Goal: Task Accomplishment & Management: Manage account settings

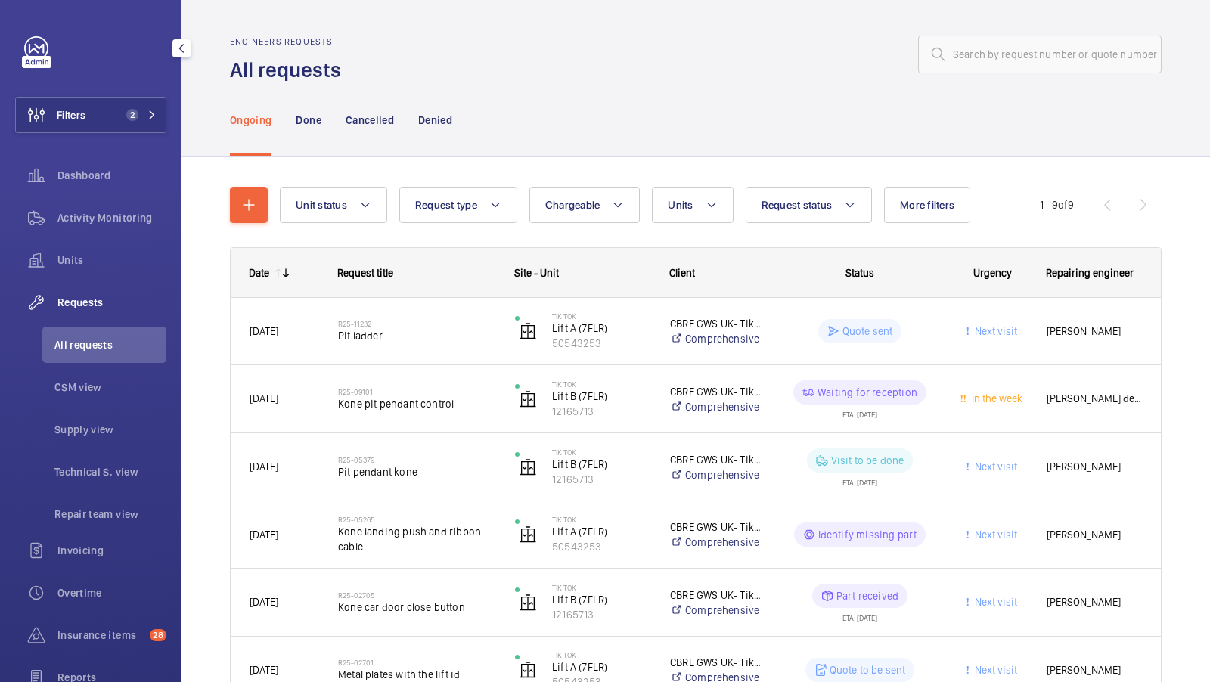
click at [83, 269] on div "Units" at bounding box center [90, 260] width 151 height 36
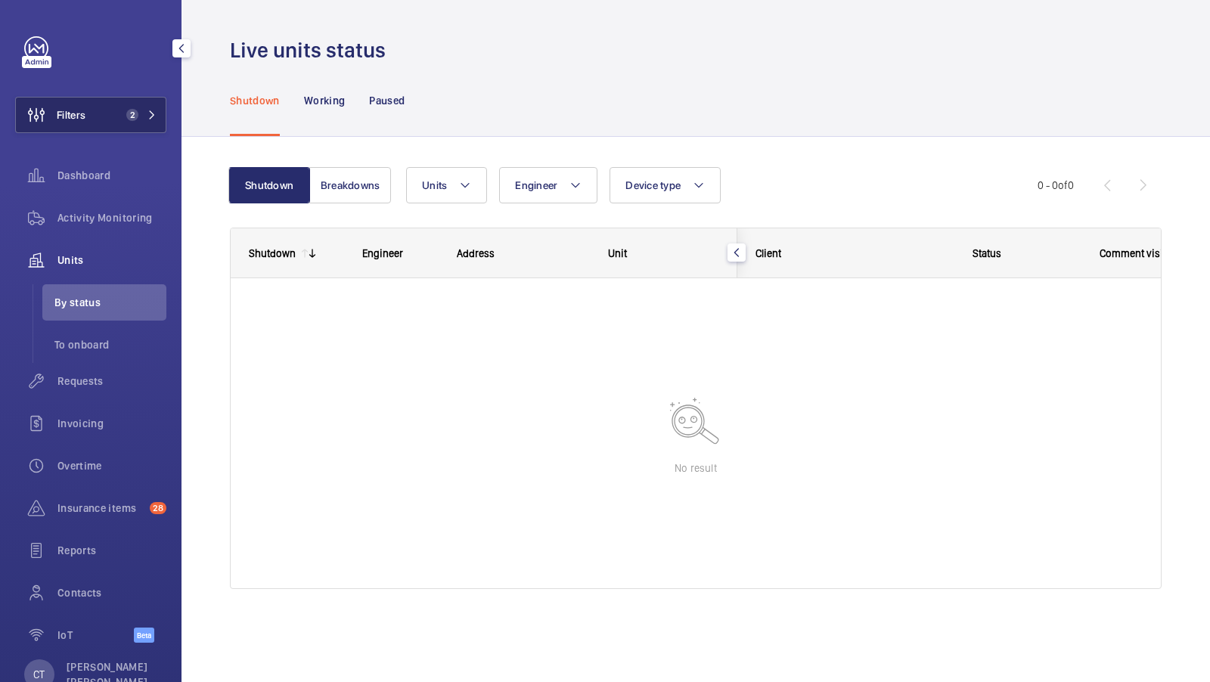
click at [113, 110] on button "Filters 2" at bounding box center [90, 115] width 151 height 36
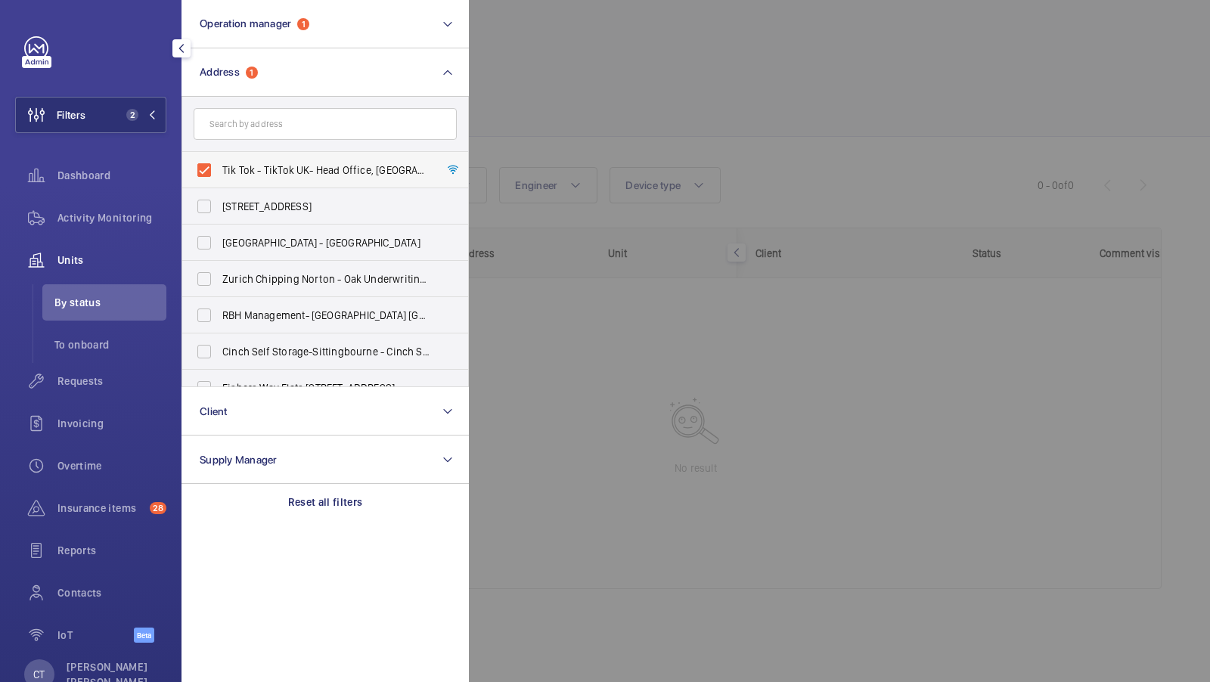
click at [272, 160] on label "Tik Tok - TikTok UK- Head Office, LONDON EC1A 9HP" at bounding box center [313, 170] width 263 height 36
click at [219, 160] on input "Tik Tok - TikTok UK- Head Office, LONDON EC1A 9HP" at bounding box center [204, 170] width 30 height 30
checkbox input "false"
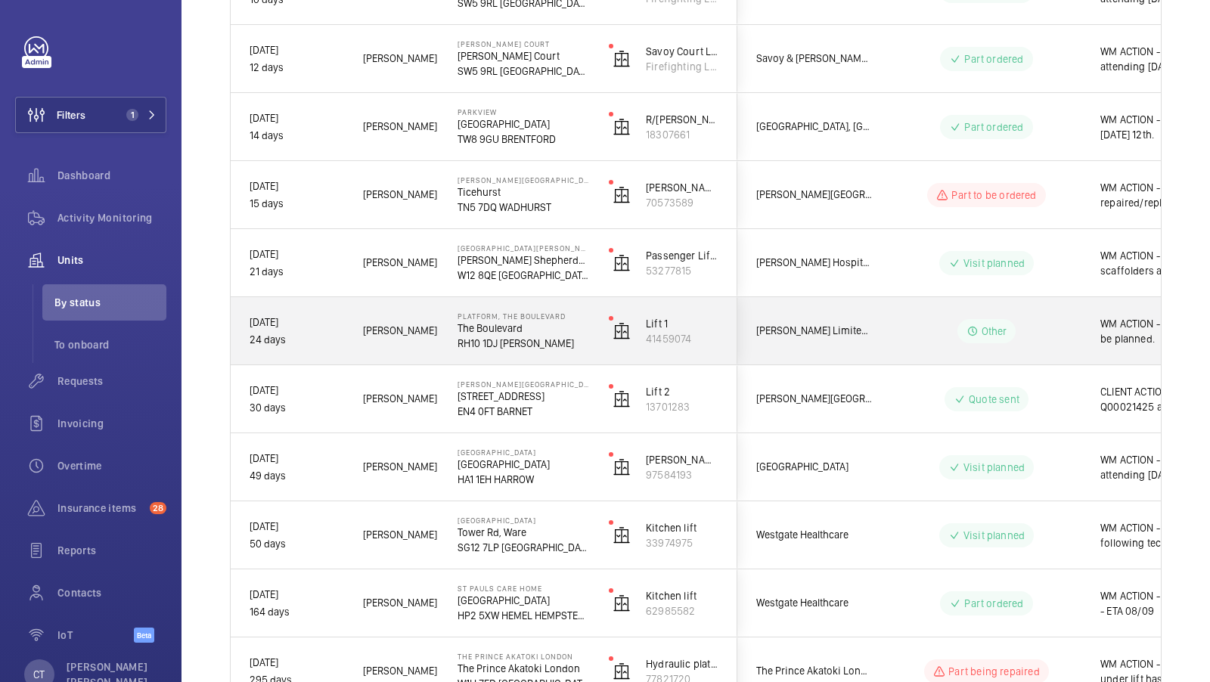
scroll to position [677, 0]
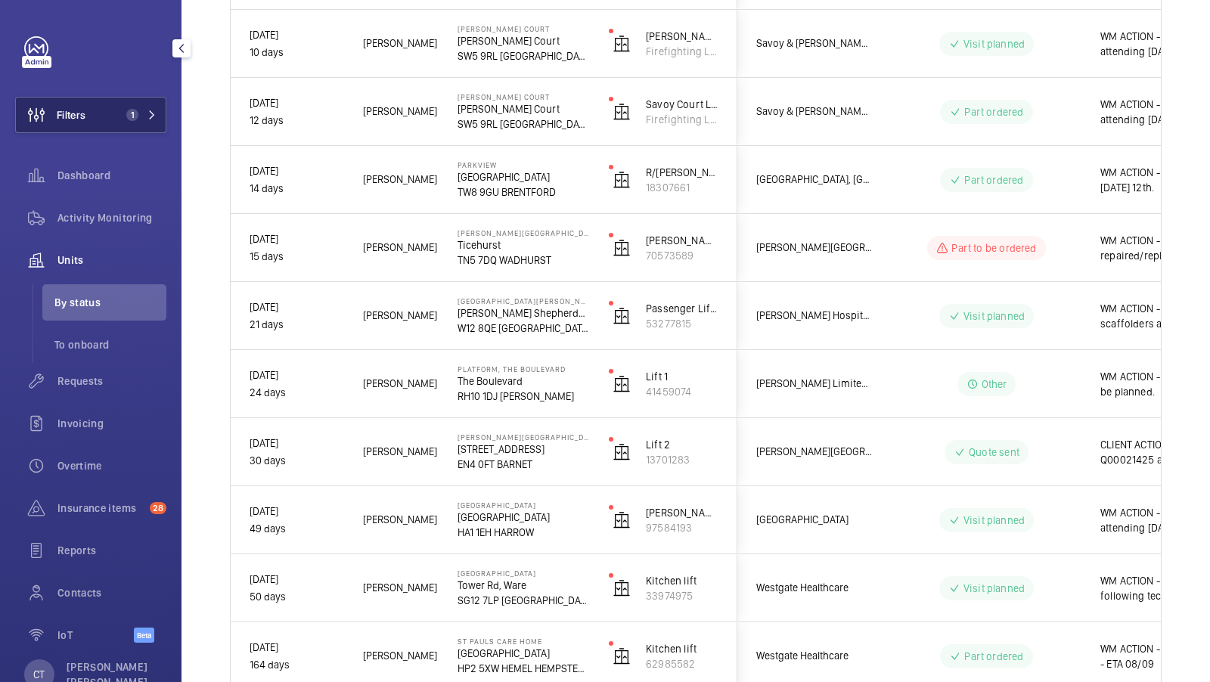
click at [110, 109] on button "Filters 1" at bounding box center [90, 115] width 151 height 36
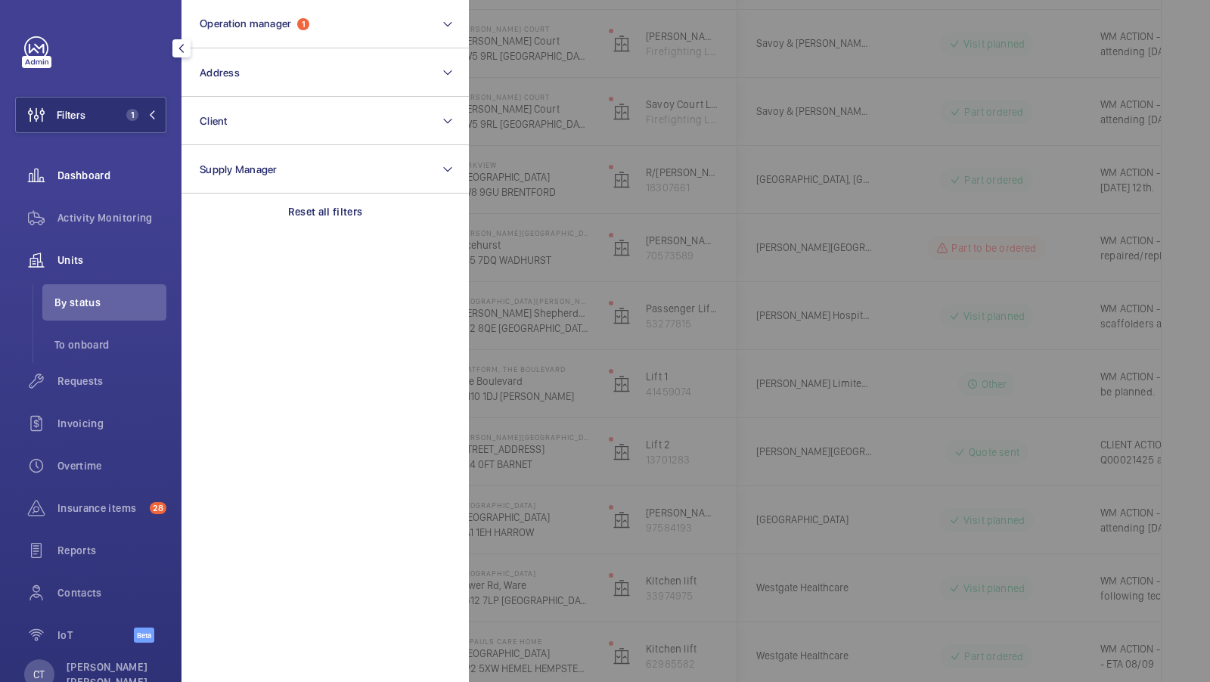
click at [121, 172] on span "Dashboard" at bounding box center [111, 175] width 109 height 15
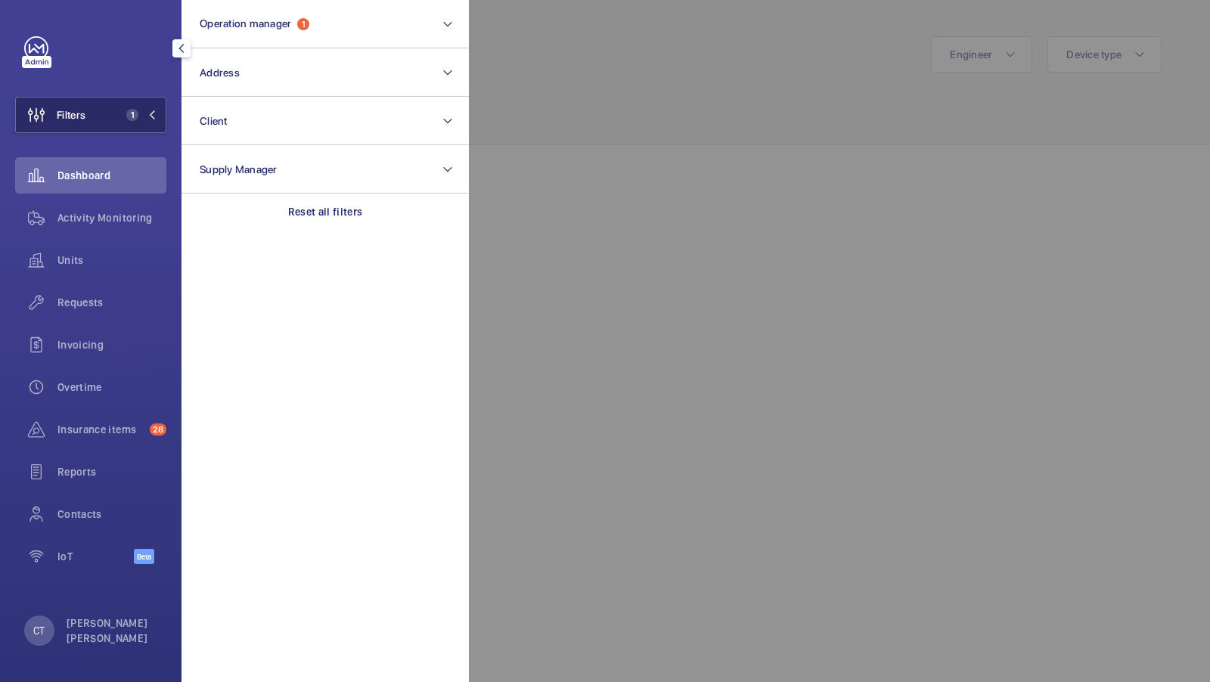
click at [135, 116] on span "1" at bounding box center [132, 115] width 12 height 12
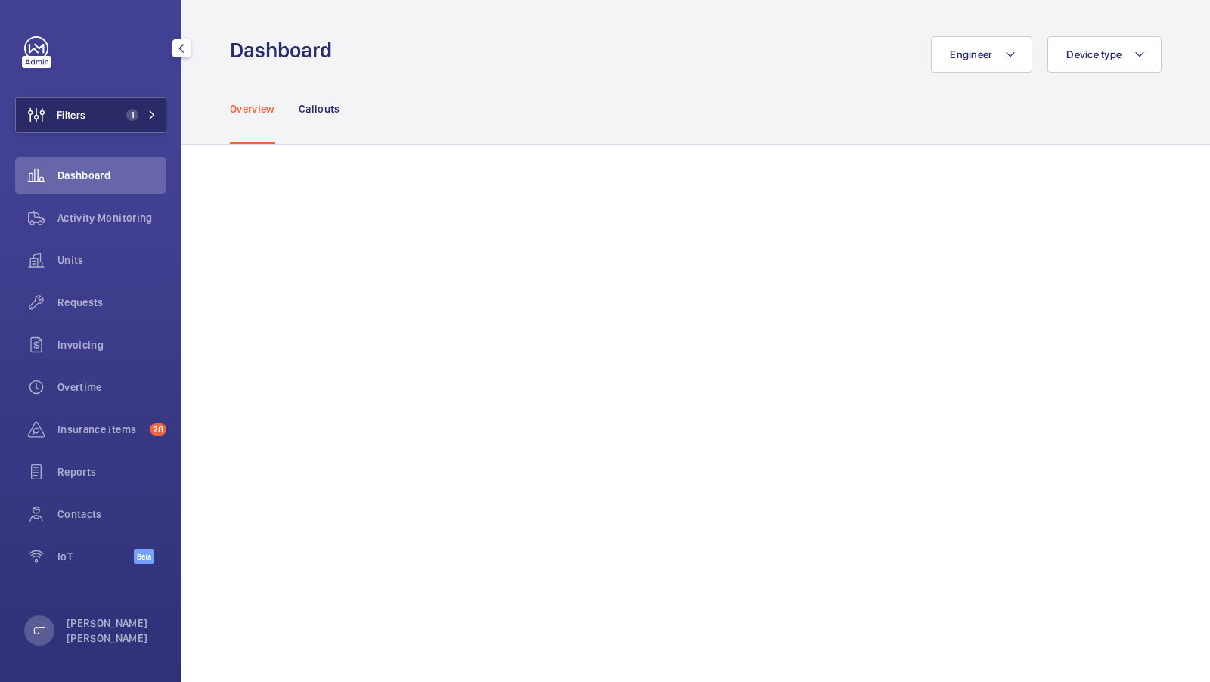
click at [154, 111] on mat-icon at bounding box center [152, 114] width 9 height 9
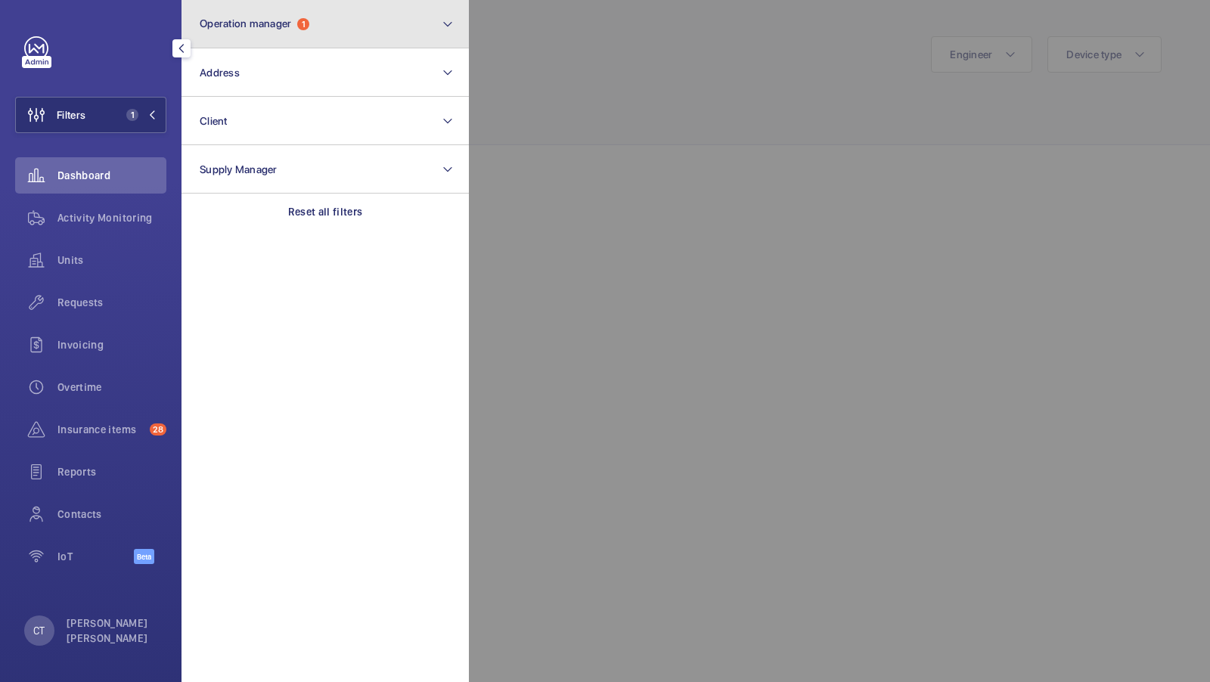
click at [384, 29] on button "Operation manager 1" at bounding box center [325, 24] width 287 height 48
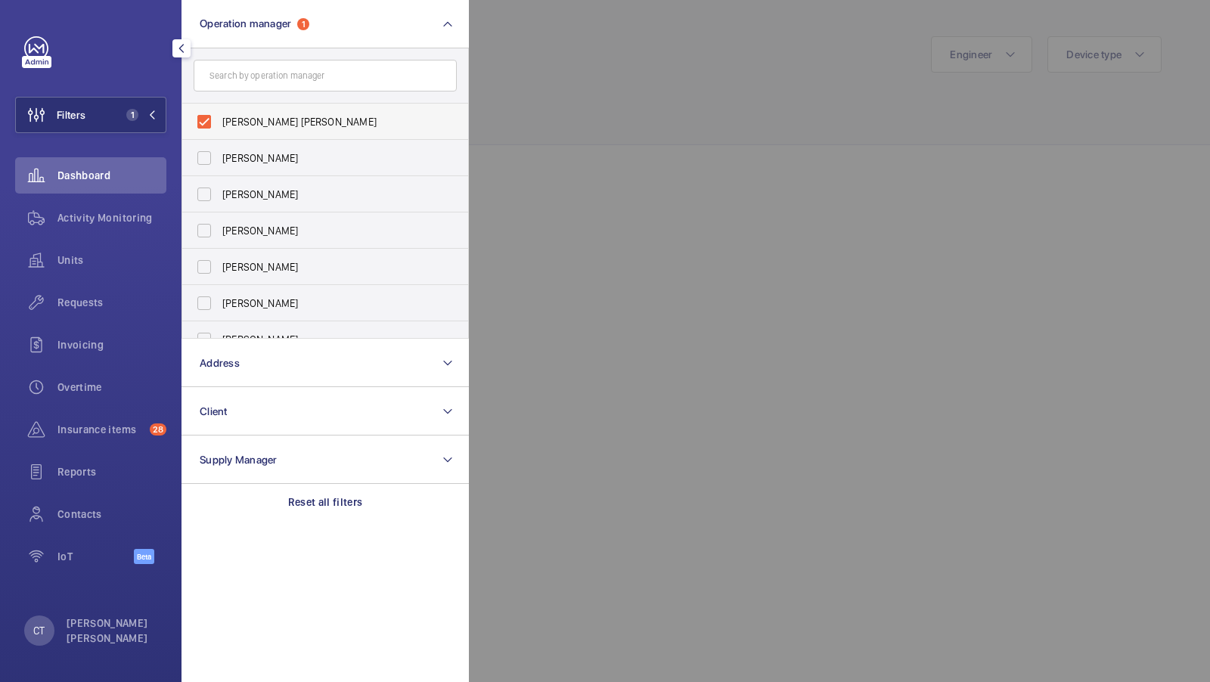
click at [275, 129] on span "[PERSON_NAME] [PERSON_NAME]" at bounding box center [326, 121] width 208 height 15
click at [219, 129] on input "[PERSON_NAME] [PERSON_NAME]" at bounding box center [204, 122] width 30 height 30
checkbox input "false"
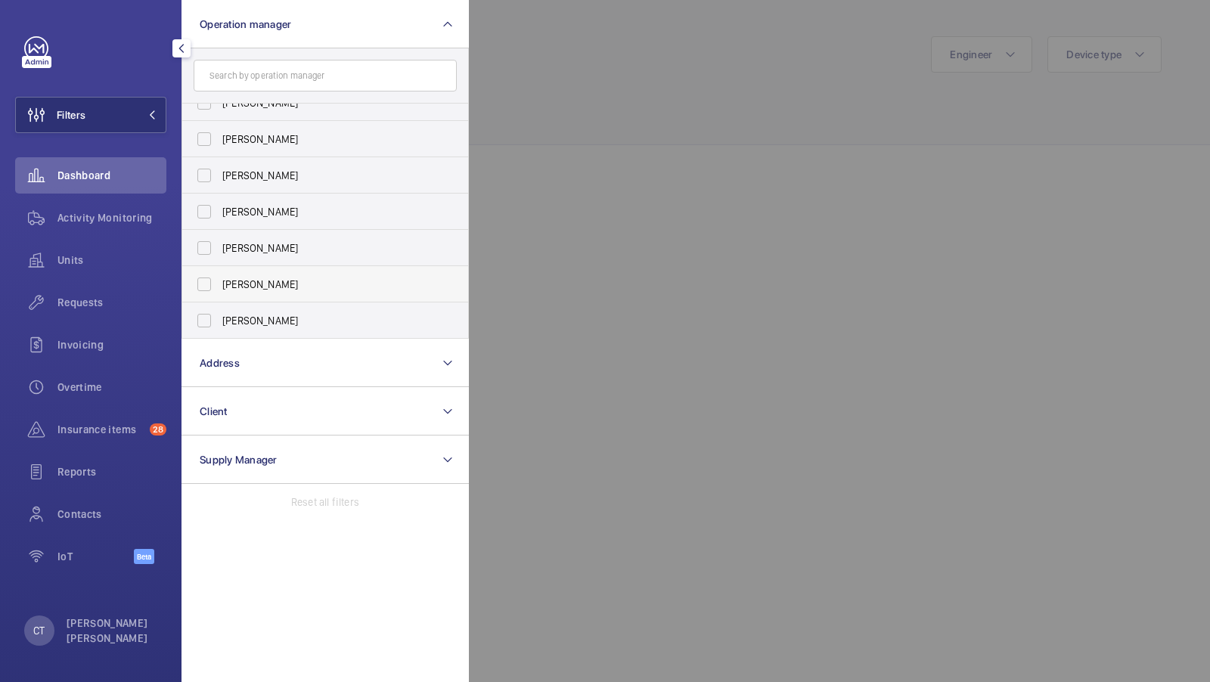
click at [250, 289] on span "[PERSON_NAME]" at bounding box center [326, 284] width 208 height 15
click at [219, 289] on input "[PERSON_NAME]" at bounding box center [204, 284] width 30 height 30
checkbox input "true"
click at [145, 126] on button "Filters 1" at bounding box center [90, 115] width 151 height 36
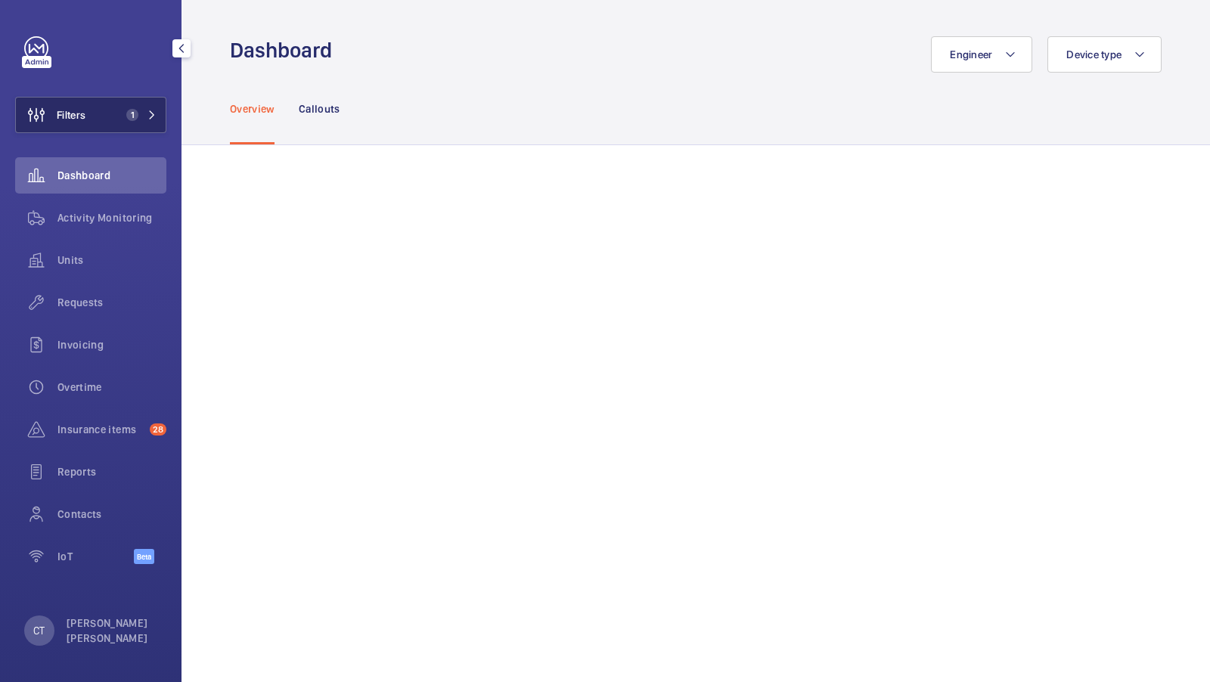
click at [123, 113] on span "1" at bounding box center [129, 115] width 18 height 12
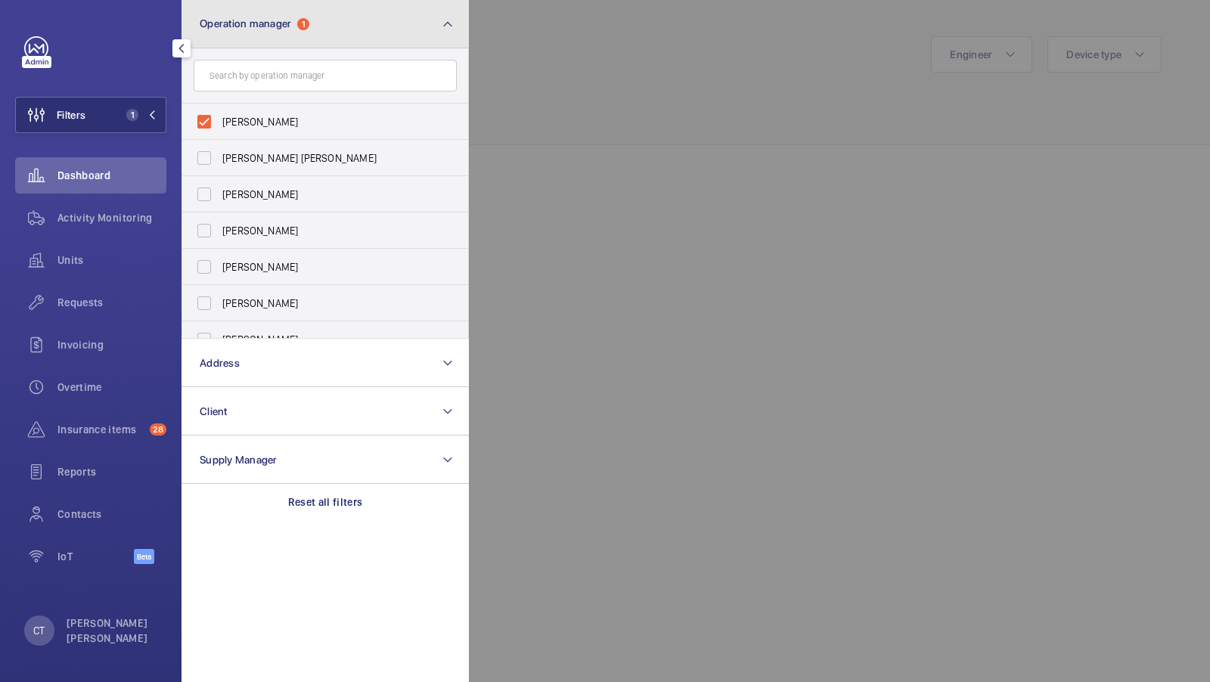
click at [342, 36] on button "Operation manager 1" at bounding box center [325, 24] width 287 height 48
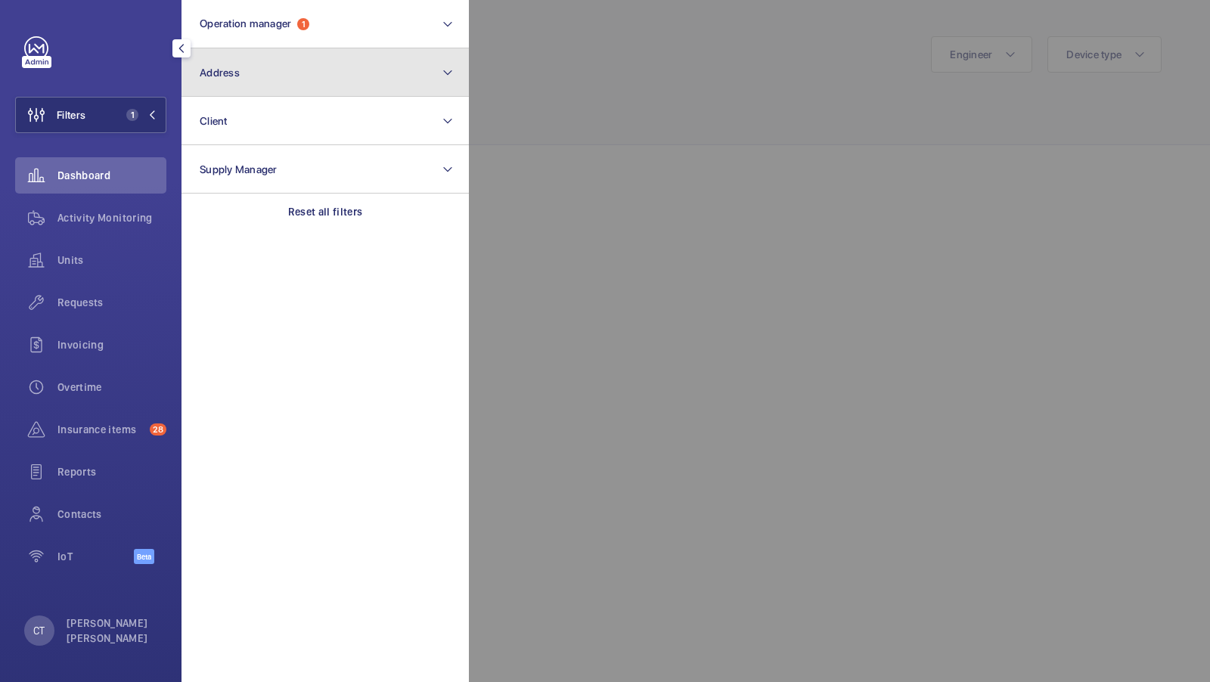
click at [256, 72] on button "Address" at bounding box center [325, 72] width 287 height 48
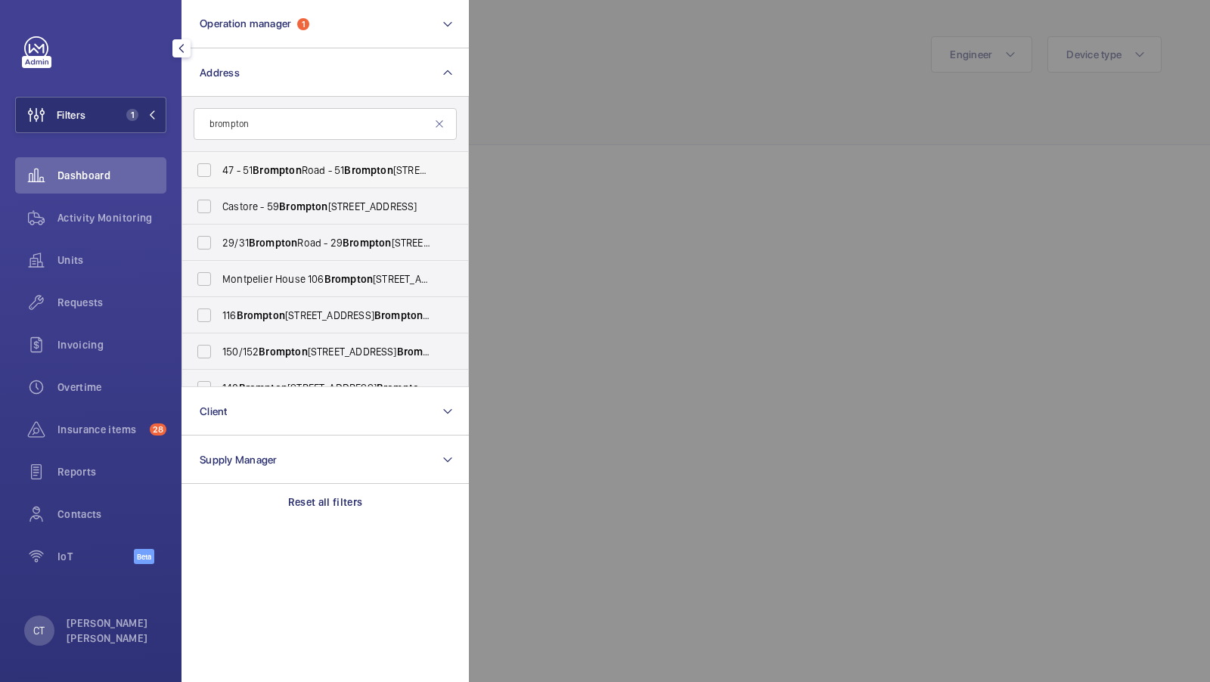
type input "brompton"
click at [326, 184] on label "47 - 51 Brompton Road - 51 Brompton Rd, LONDON SW3 1DE" at bounding box center [313, 170] width 263 height 36
click at [219, 184] on input "47 - 51 Brompton Road - 51 Brompton Rd, LONDON SW3 1DE" at bounding box center [204, 170] width 30 height 30
checkbox input "true"
click at [141, 106] on button "Filters 2" at bounding box center [90, 115] width 151 height 36
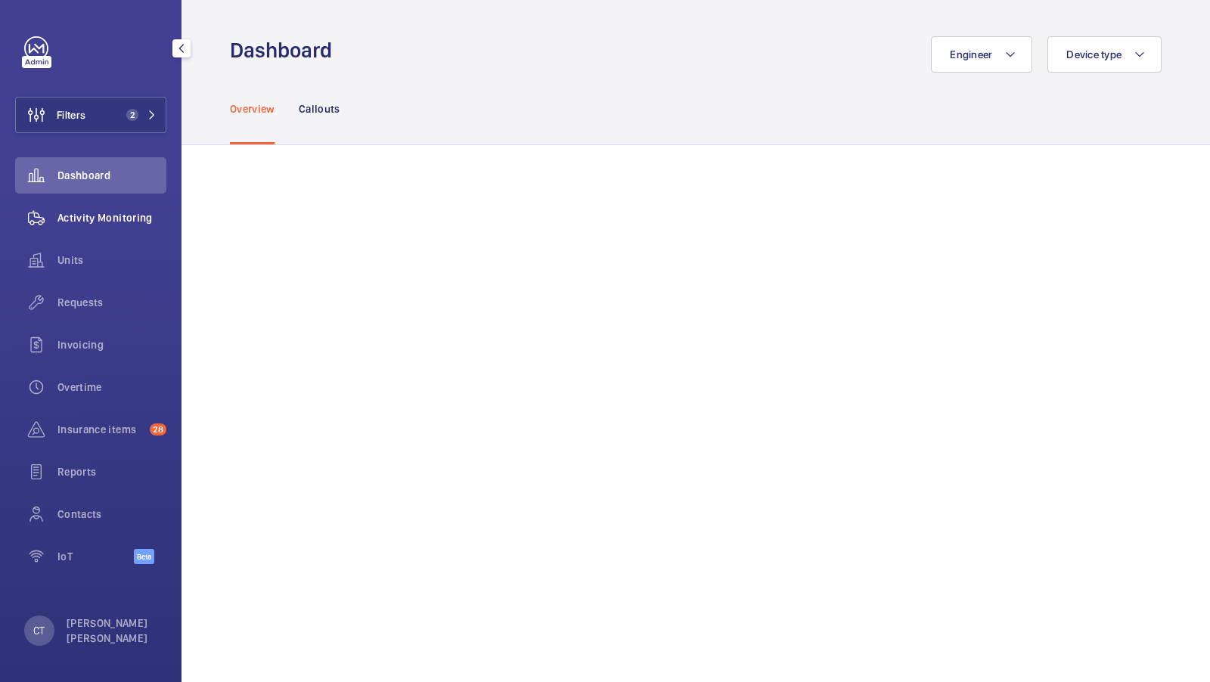
click at [93, 221] on span "Activity Monitoring" at bounding box center [111, 217] width 109 height 15
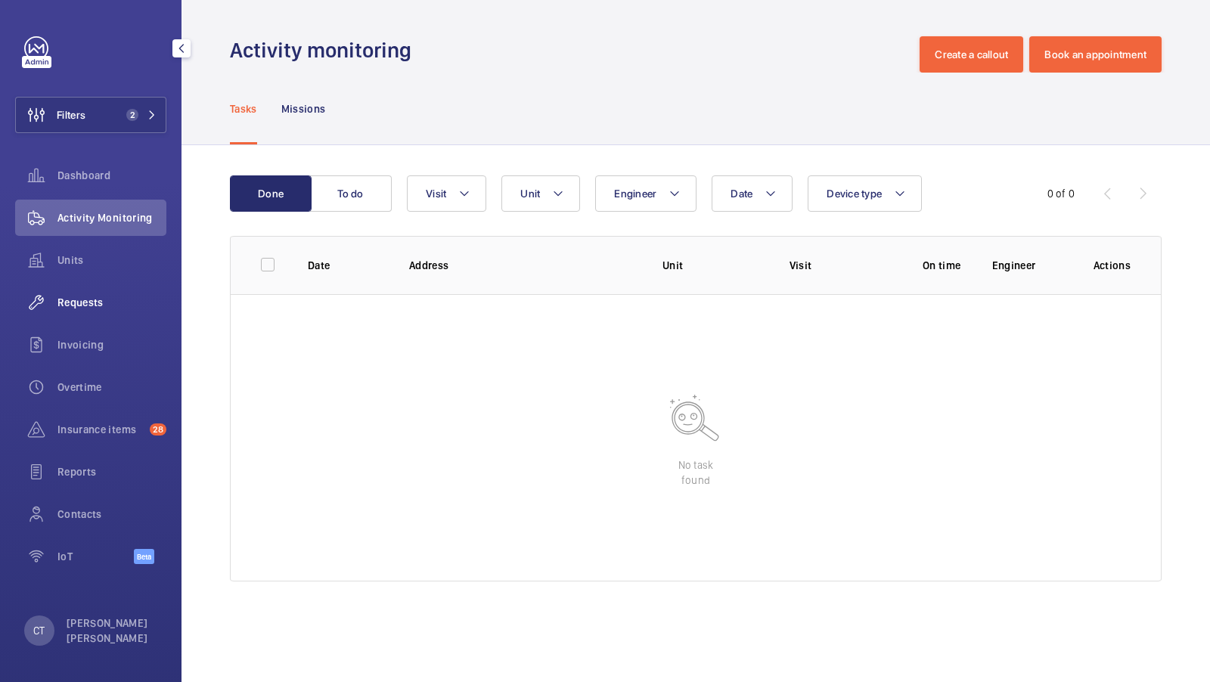
click at [107, 304] on span "Requests" at bounding box center [111, 302] width 109 height 15
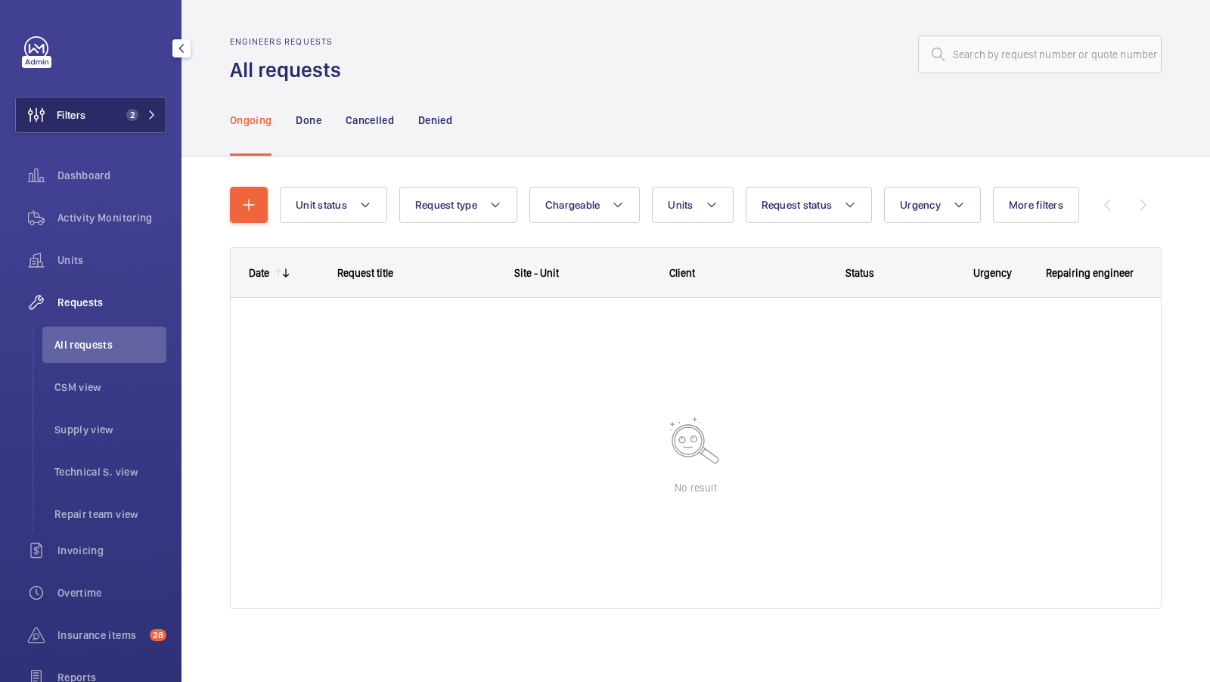
click at [117, 130] on button "Filters 2" at bounding box center [90, 115] width 151 height 36
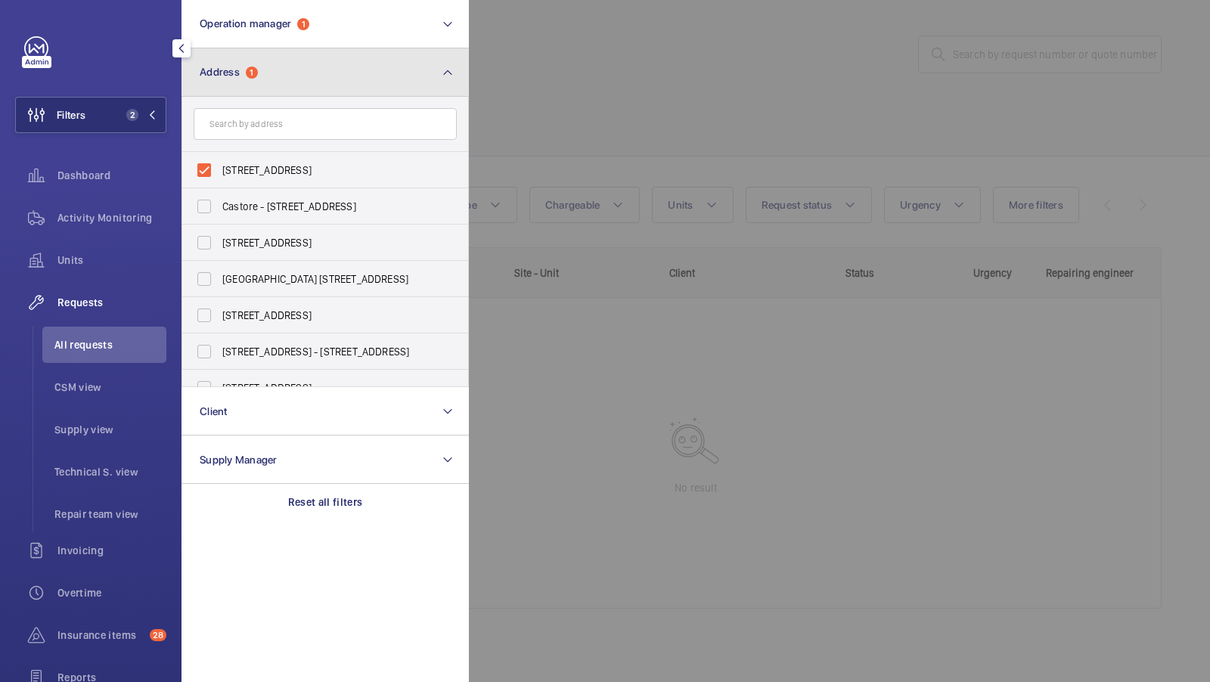
click at [384, 54] on button "Address 1" at bounding box center [325, 72] width 287 height 48
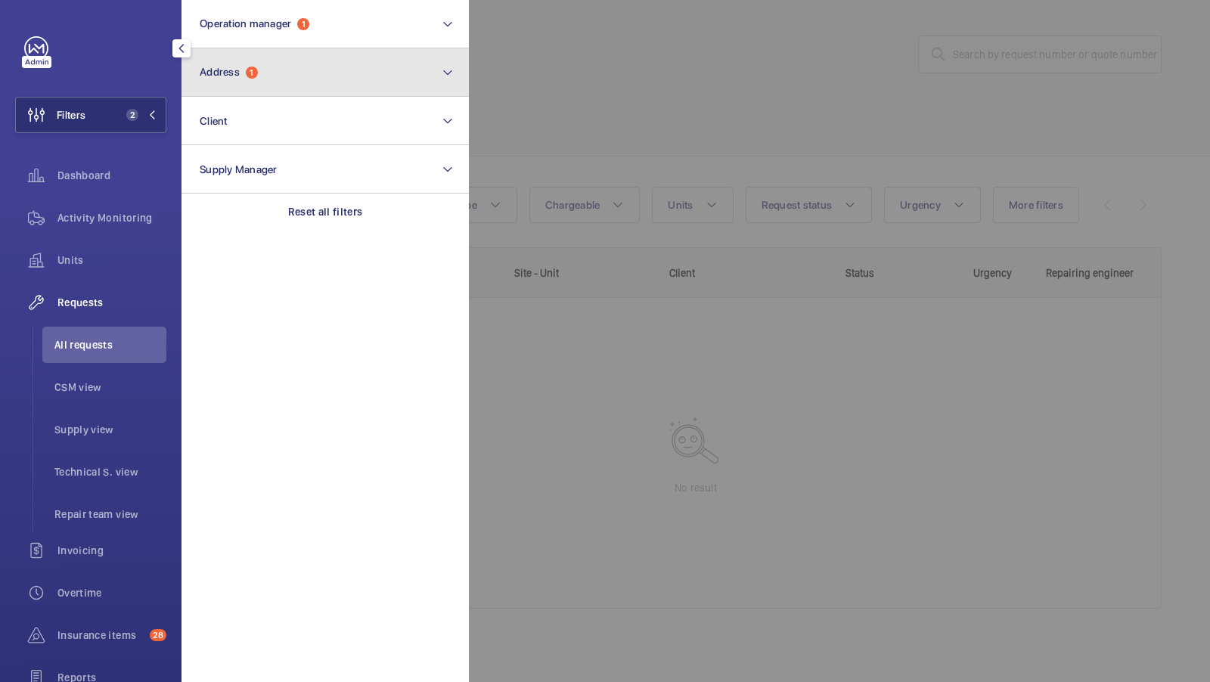
click at [330, 63] on button "Address 1" at bounding box center [325, 72] width 287 height 48
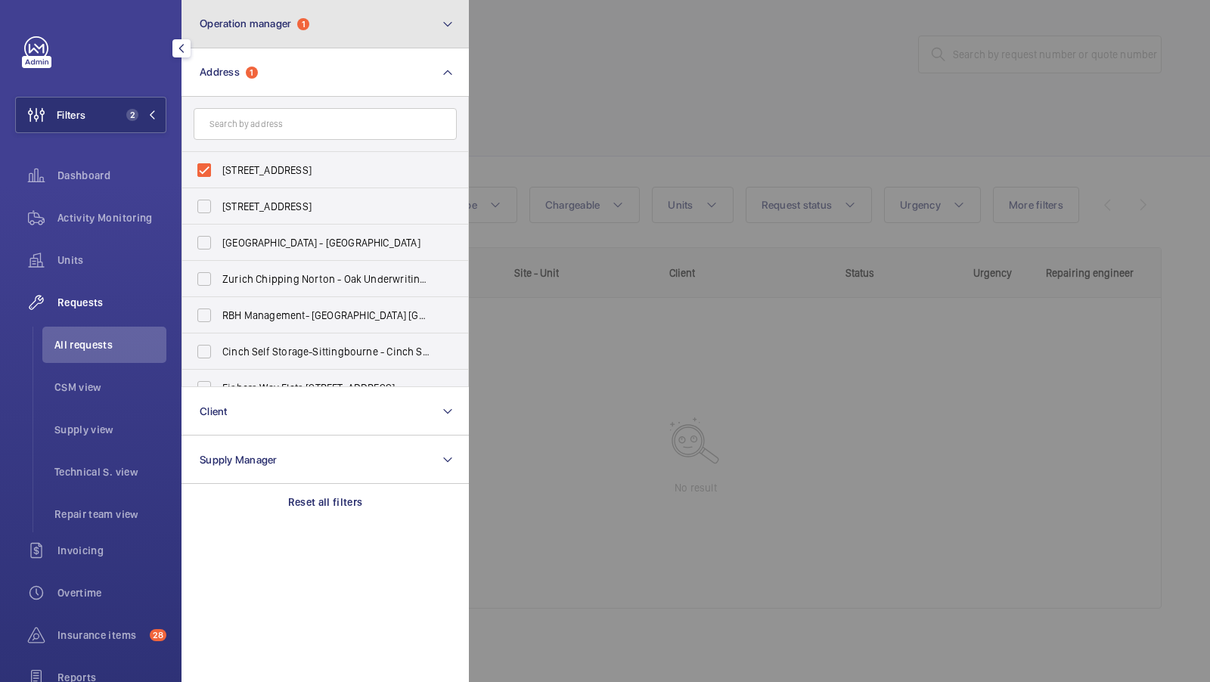
click at [377, 37] on button "Operation manager 1" at bounding box center [325, 24] width 287 height 48
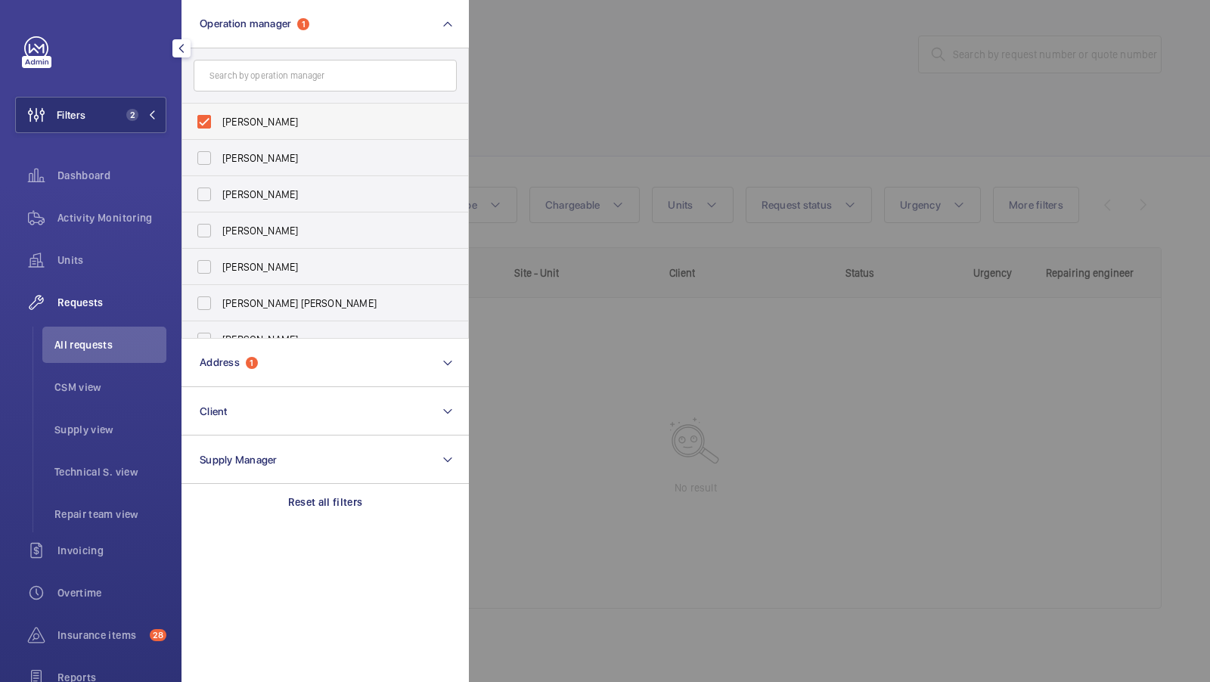
click at [255, 116] on span "[PERSON_NAME]" at bounding box center [326, 121] width 208 height 15
click at [219, 116] on input "[PERSON_NAME]" at bounding box center [204, 122] width 30 height 30
checkbox input "false"
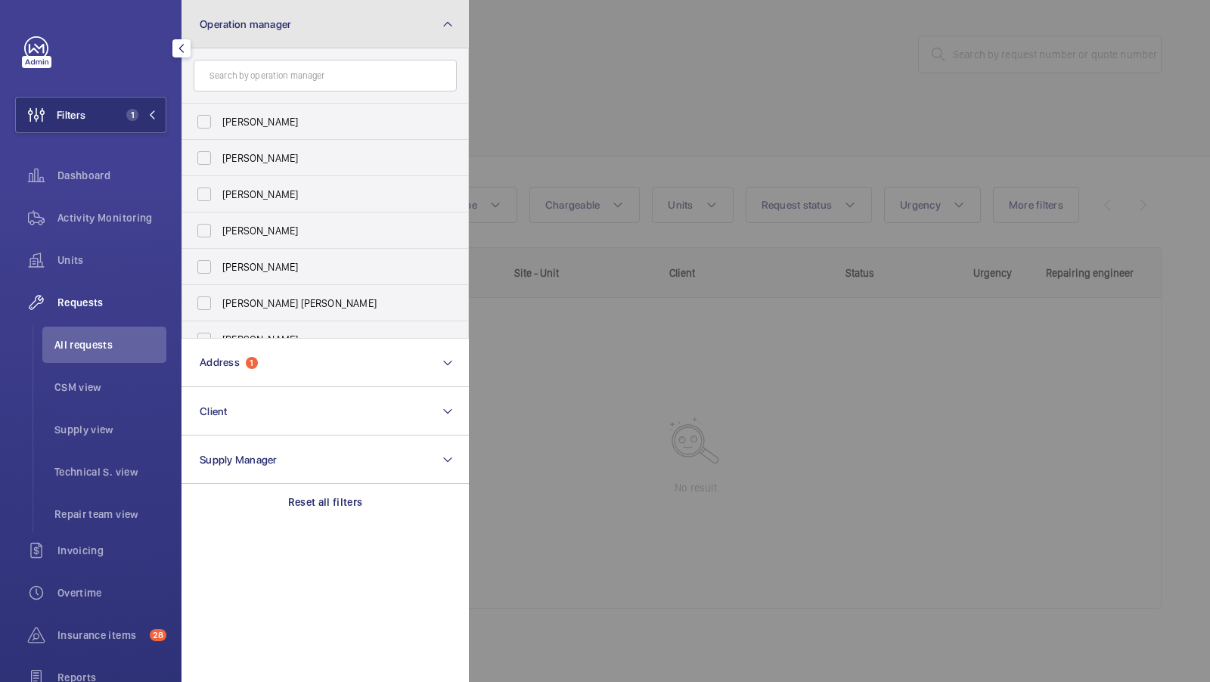
click at [382, 14] on button "Operation manager" at bounding box center [325, 24] width 287 height 48
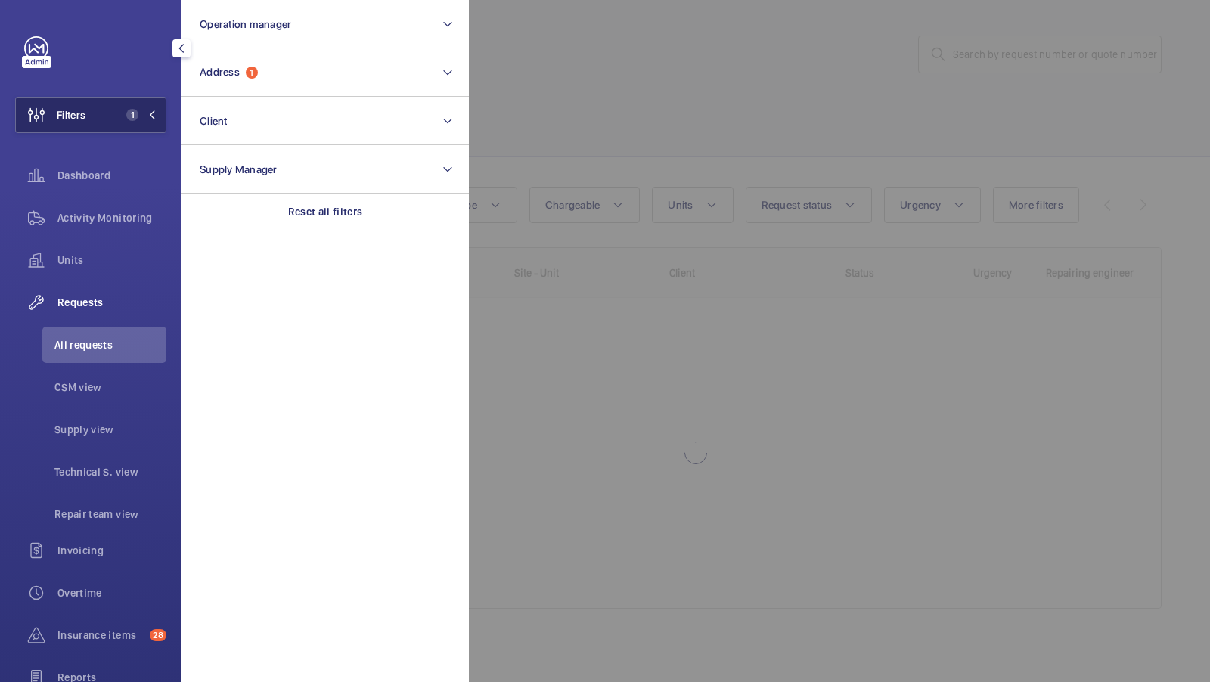
click at [148, 114] on mat-icon at bounding box center [152, 114] width 9 height 9
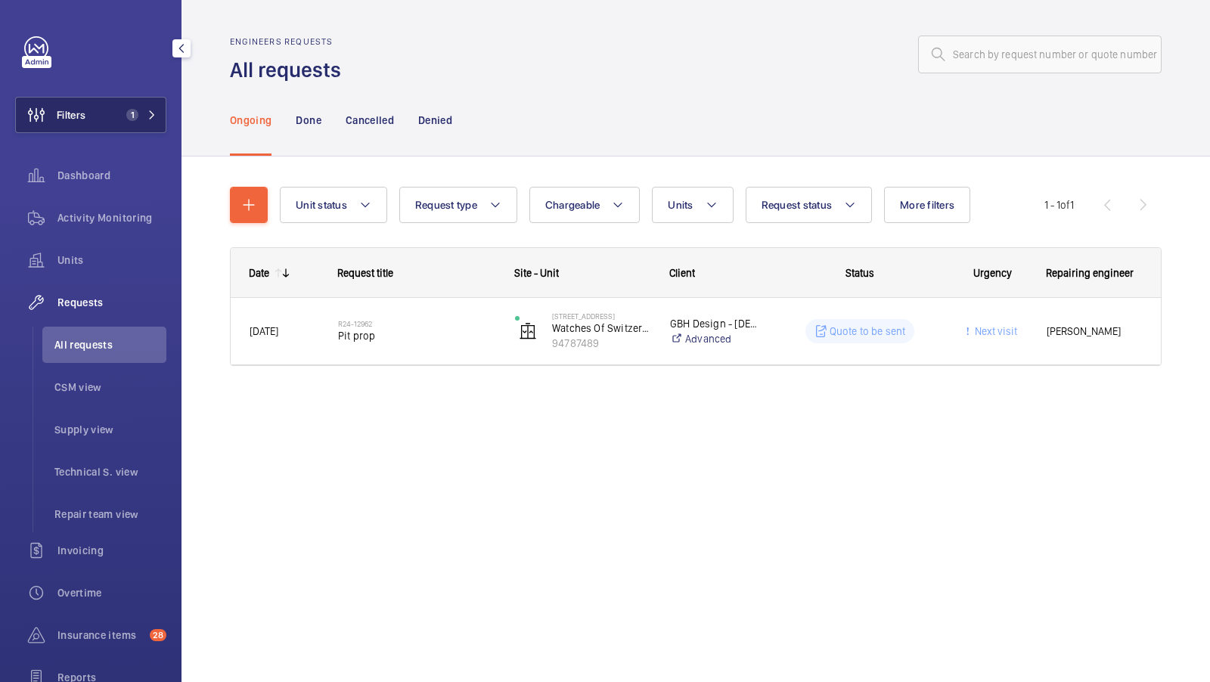
click at [130, 117] on span "1" at bounding box center [132, 115] width 12 height 12
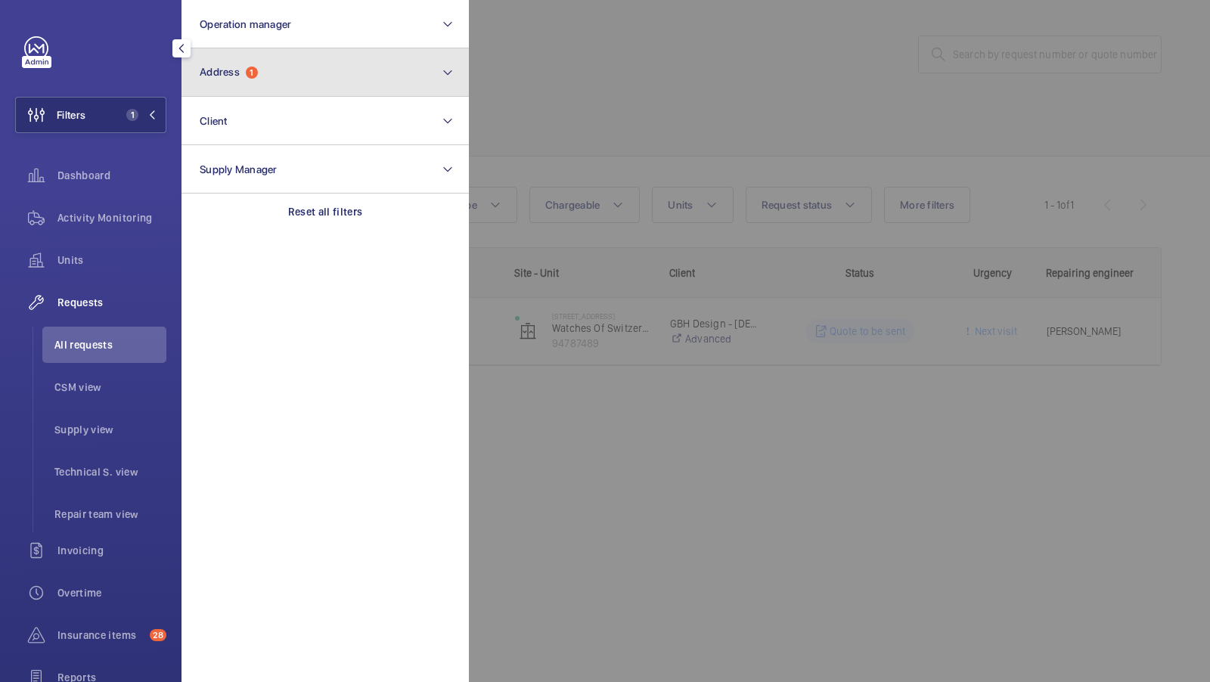
click at [253, 79] on button "Address 1" at bounding box center [325, 72] width 287 height 48
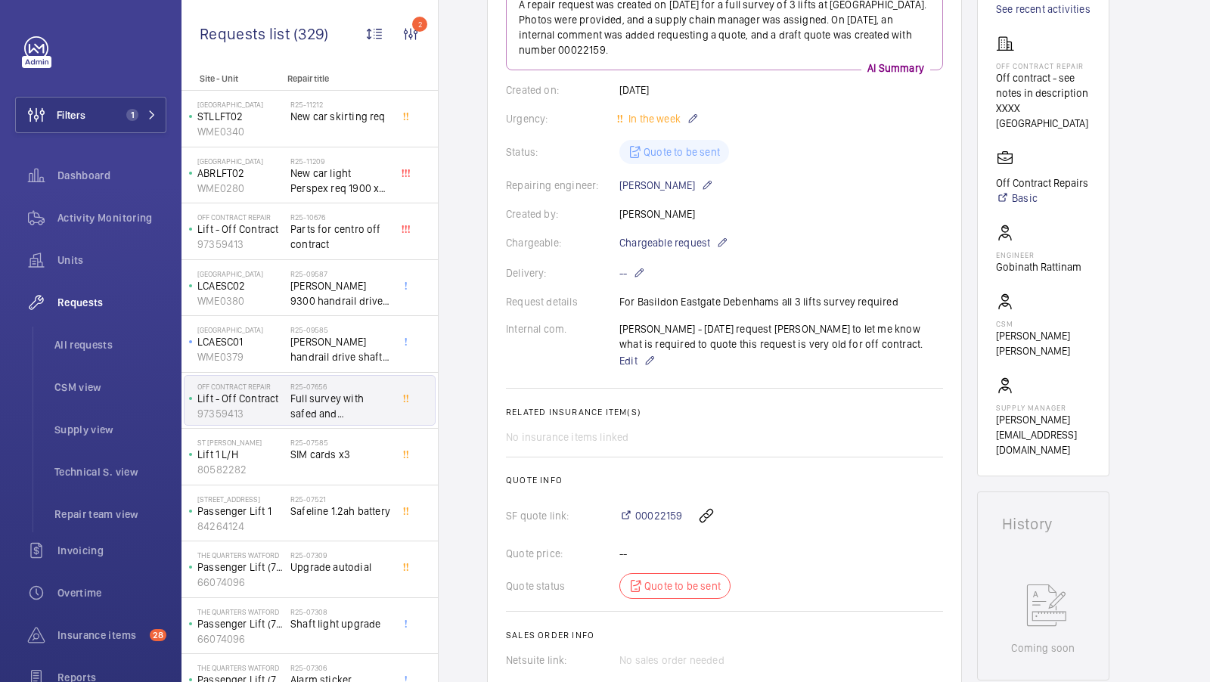
scroll to position [217, 0]
click at [1026, 193] on link "Basic" at bounding box center [1042, 200] width 92 height 15
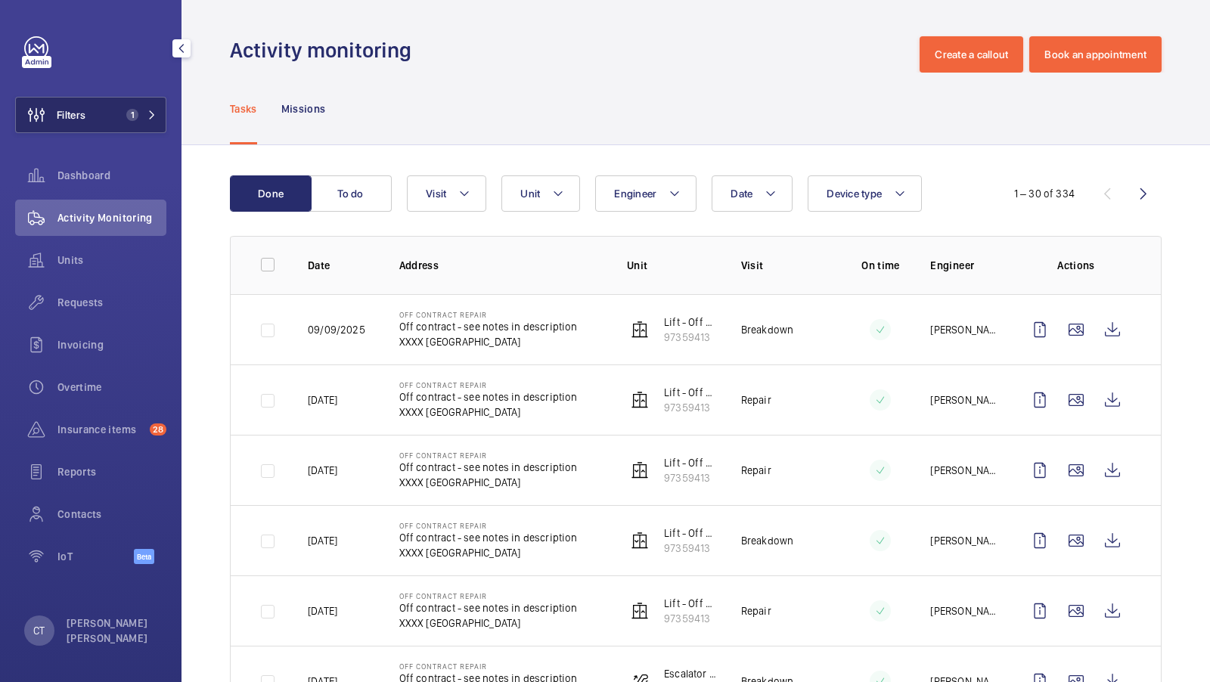
click at [126, 116] on span "1" at bounding box center [129, 115] width 18 height 12
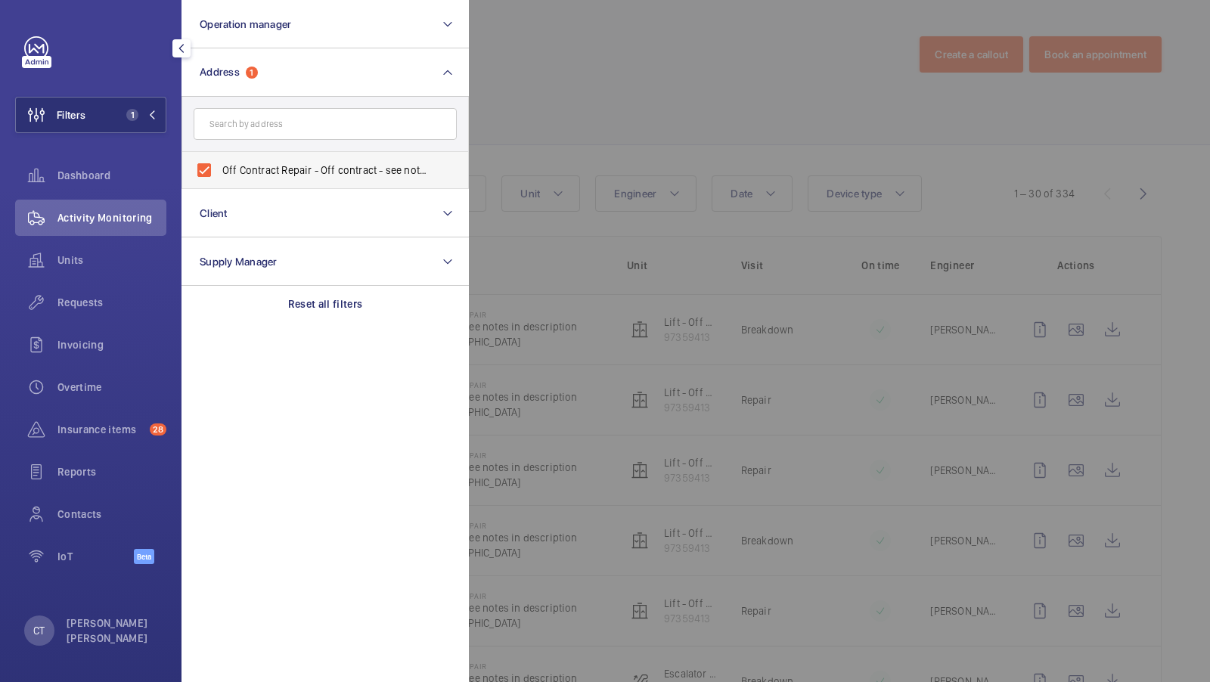
click at [300, 175] on span "Off Contract Repair - Off contract - see notes in description, LONDON XXXX" at bounding box center [326, 170] width 208 height 15
click at [219, 175] on input "Off Contract Repair - Off contract - see notes in description, LONDON XXXX" at bounding box center [204, 170] width 30 height 30
checkbox input "false"
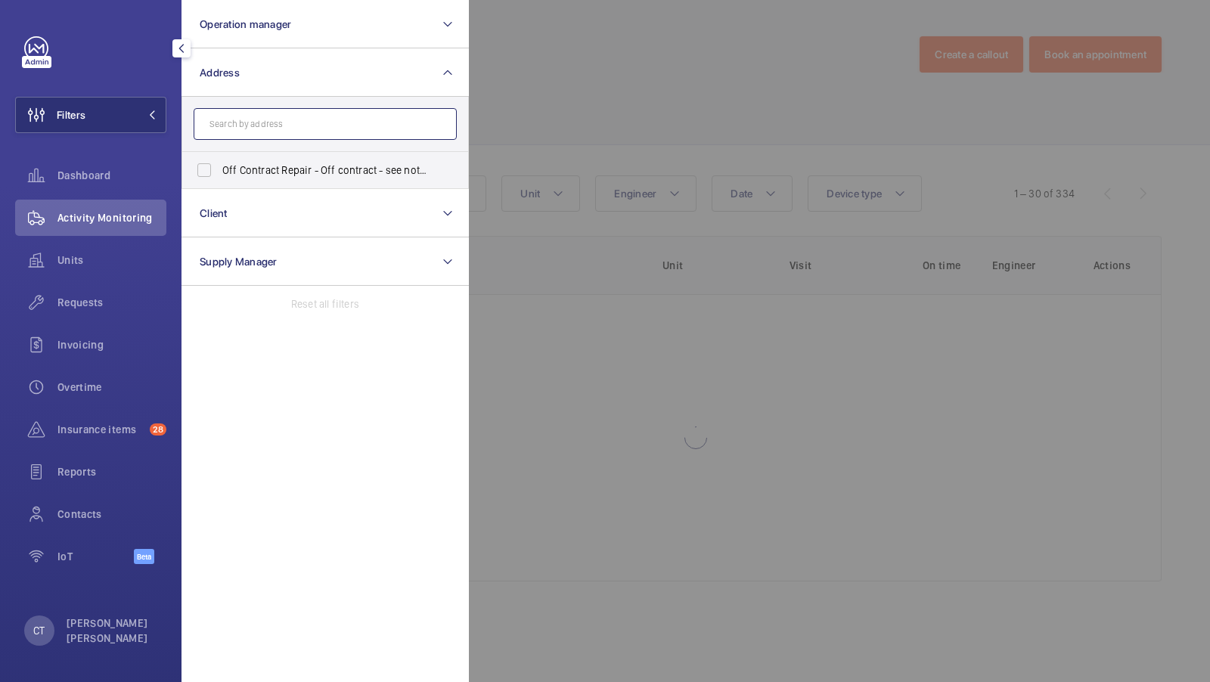
click at [253, 129] on input "text" at bounding box center [325, 124] width 263 height 32
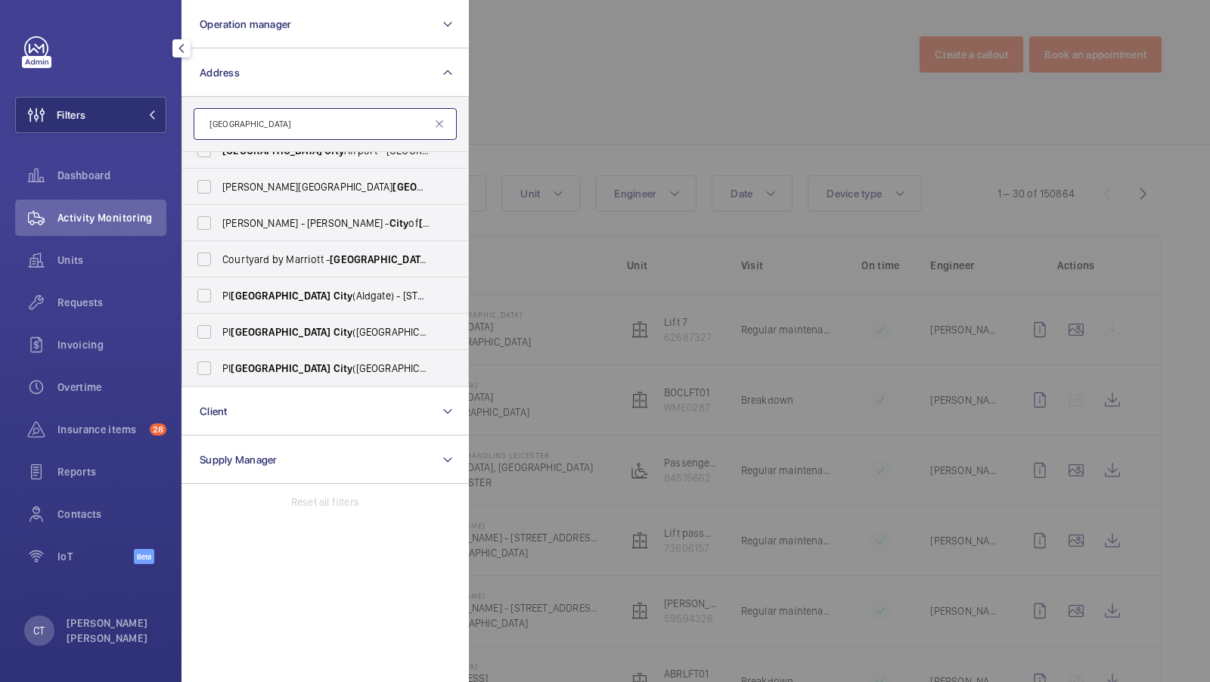
scroll to position [200, 0]
type input "london city"
click at [260, 259] on span "Courtyard by Marriott - London City airport - 10 Connaught Rd, LONDON E16 2AE" at bounding box center [326, 260] width 208 height 15
click at [219, 259] on input "Courtyard by Marriott - London City airport - 10 Connaught Rd, LONDON E16 2AE" at bounding box center [204, 260] width 30 height 30
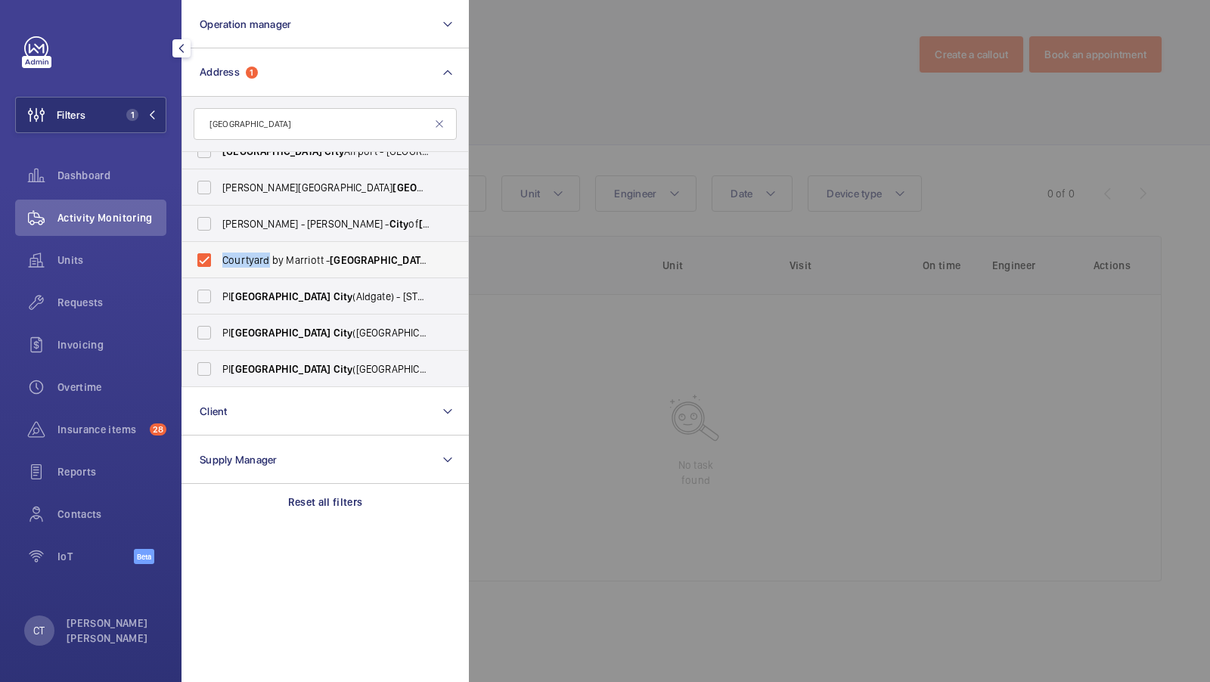
click at [260, 258] on span "Courtyard by Marriott - London City airport - 10 Connaught Rd, LONDON E16 2AE" at bounding box center [326, 260] width 208 height 15
click at [219, 258] on input "Courtyard by Marriott - London City airport - 10 Connaught Rd, LONDON E16 2AE" at bounding box center [204, 260] width 30 height 30
checkbox input "false"
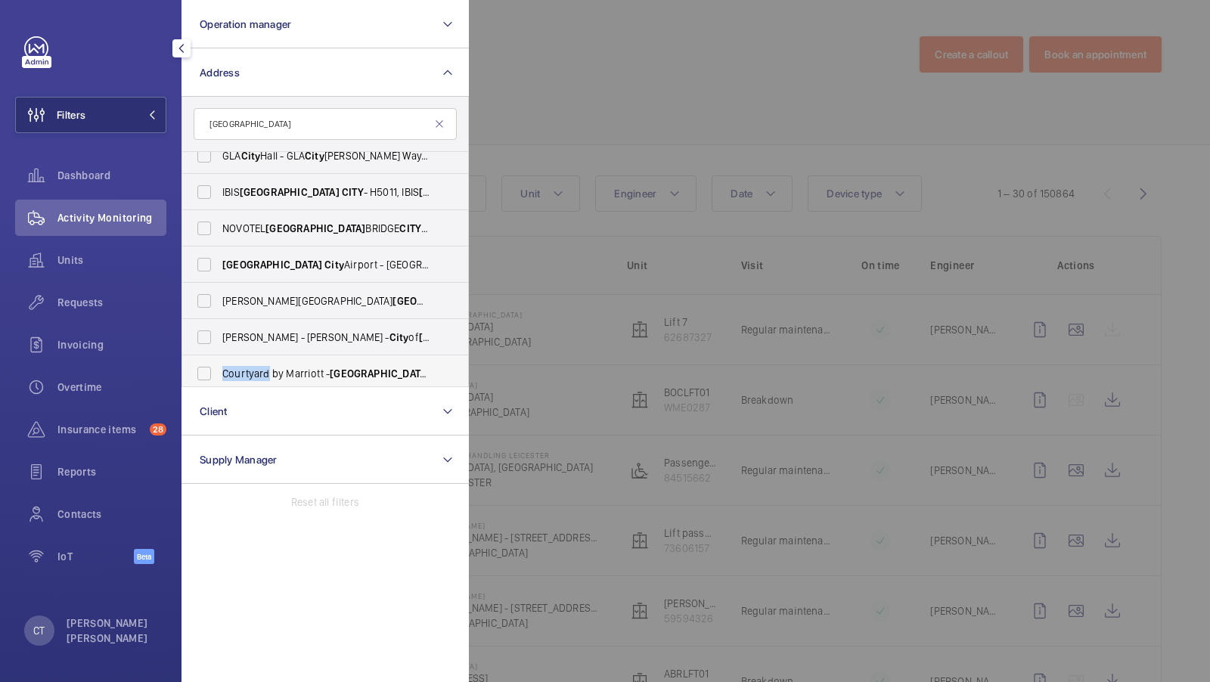
scroll to position [74, 0]
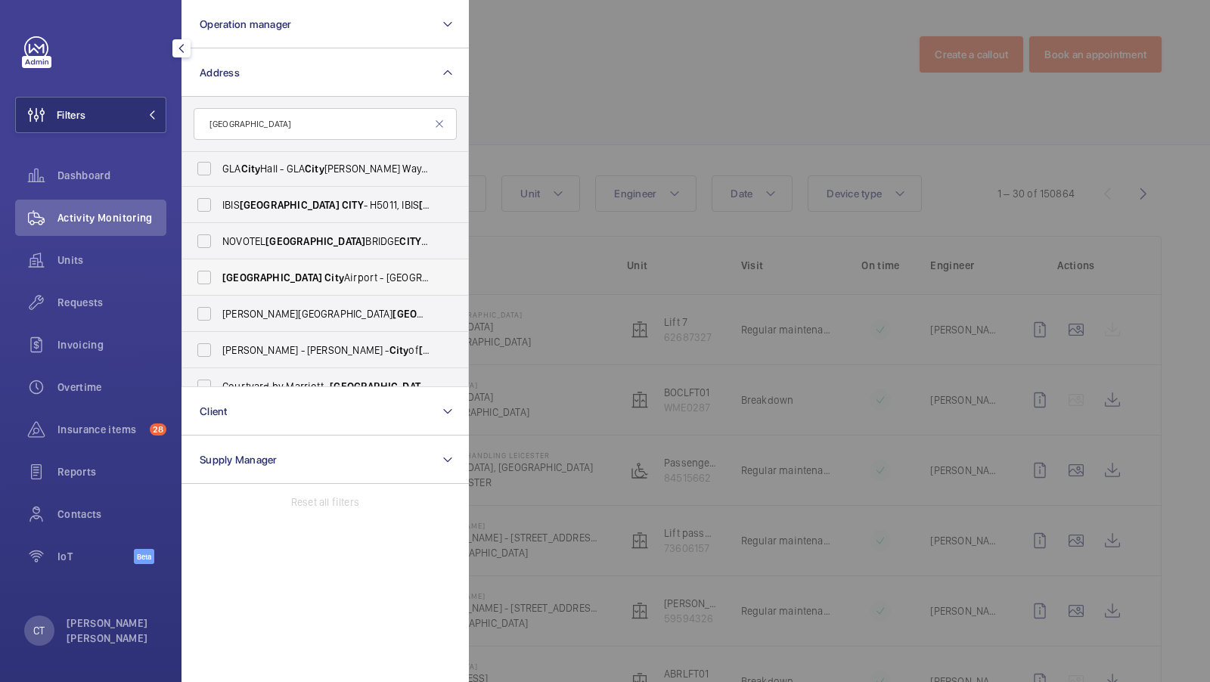
click at [325, 280] on span "City" at bounding box center [335, 278] width 20 height 12
click at [219, 280] on input "London City Airport - Royal Docks, LONDON E16 2PX" at bounding box center [204, 277] width 30 height 30
checkbox input "true"
click at [148, 113] on mat-icon at bounding box center [152, 114] width 9 height 9
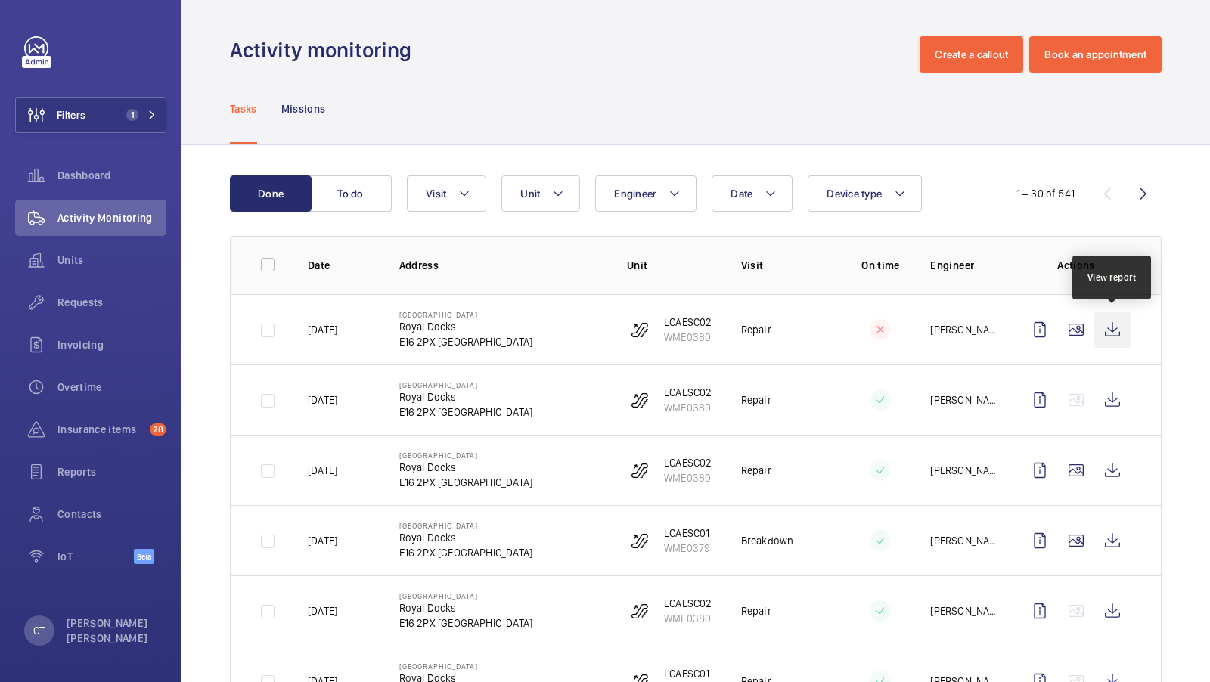
click at [1102, 323] on wm-front-icon-button at bounding box center [1113, 330] width 36 height 36
click at [86, 259] on span "Units" at bounding box center [111, 260] width 109 height 15
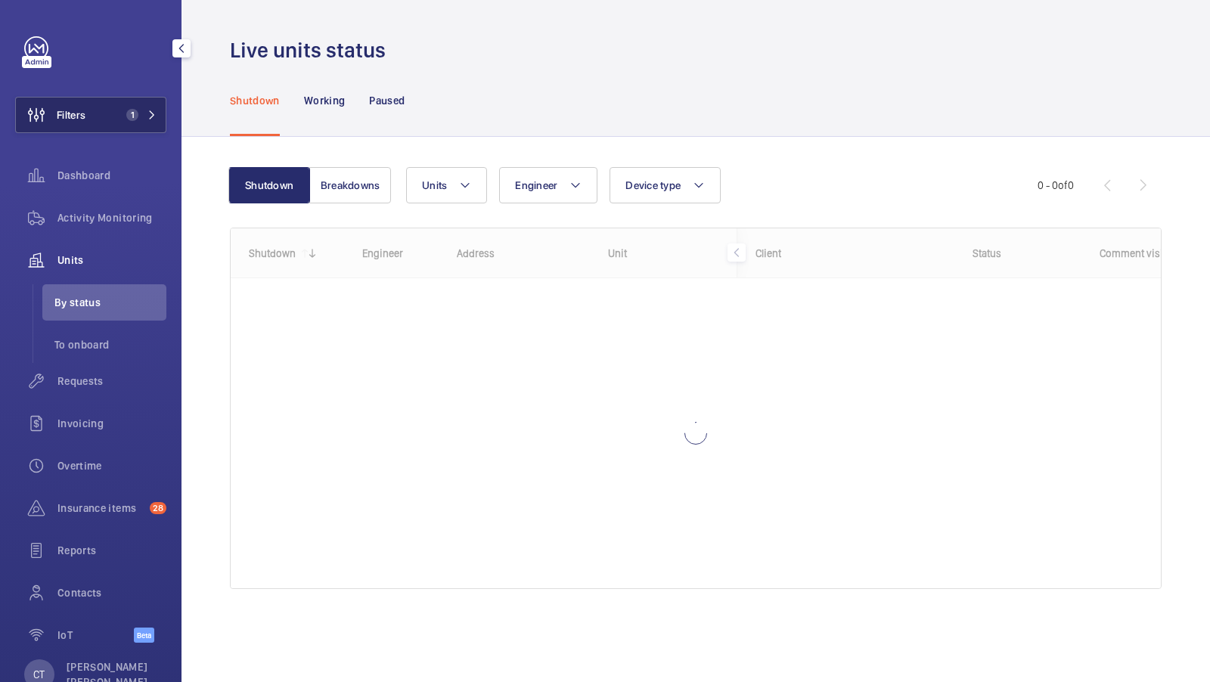
click at [147, 104] on button "Filters 1" at bounding box center [90, 115] width 151 height 36
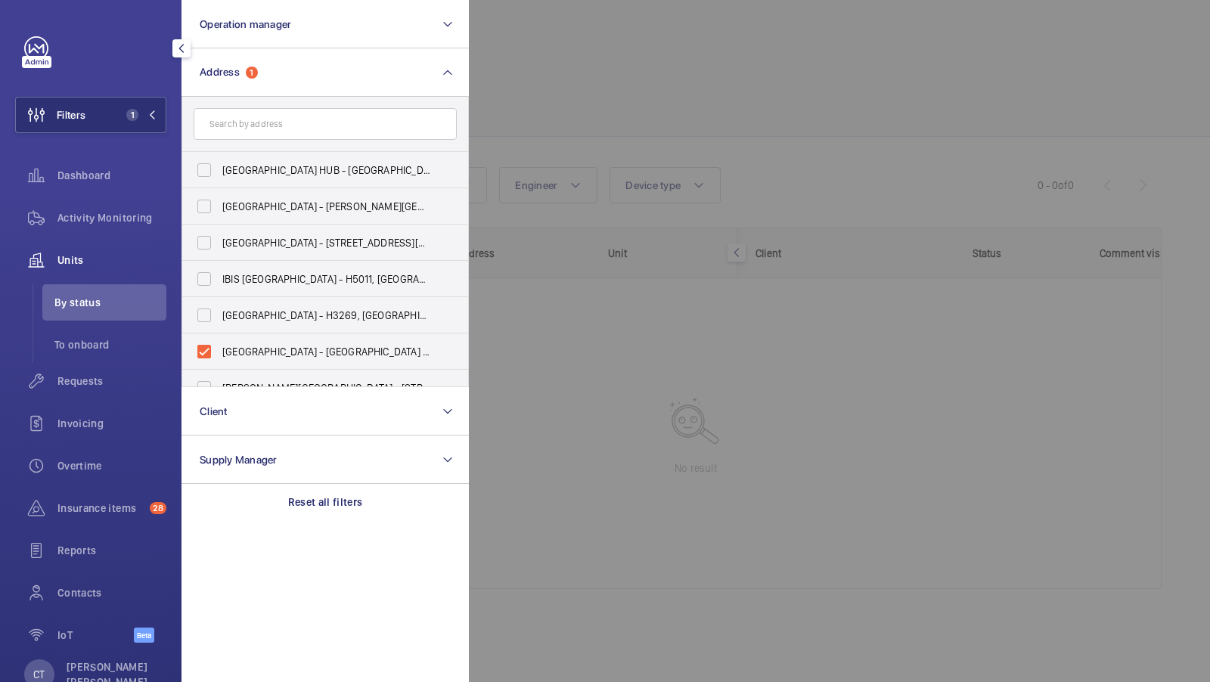
click at [689, 107] on div at bounding box center [1074, 341] width 1210 height 682
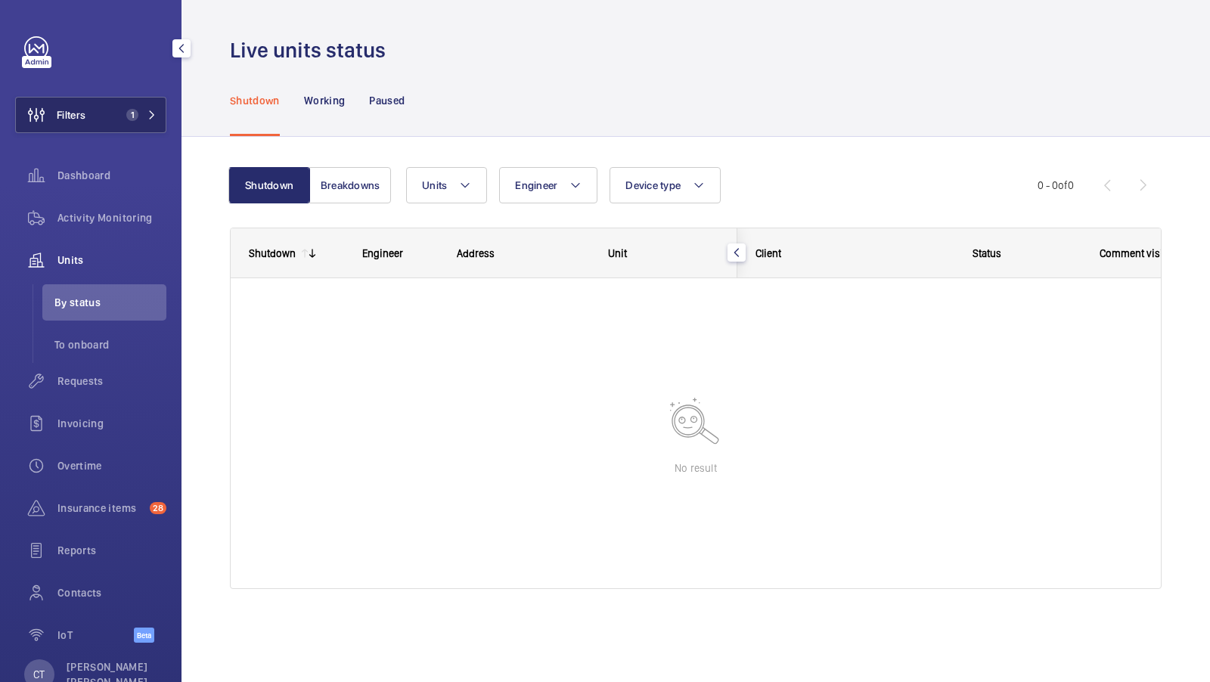
click at [141, 106] on button "Filters 1" at bounding box center [90, 115] width 151 height 36
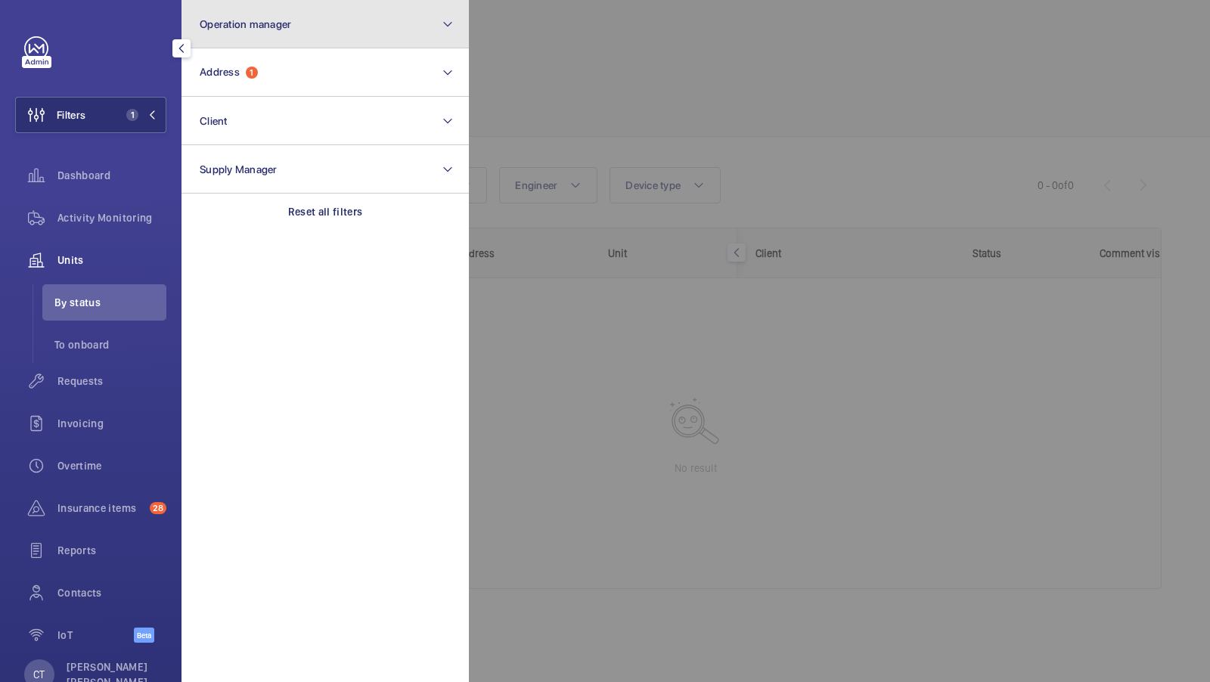
click at [320, 41] on button "Operation manager" at bounding box center [325, 24] width 287 height 48
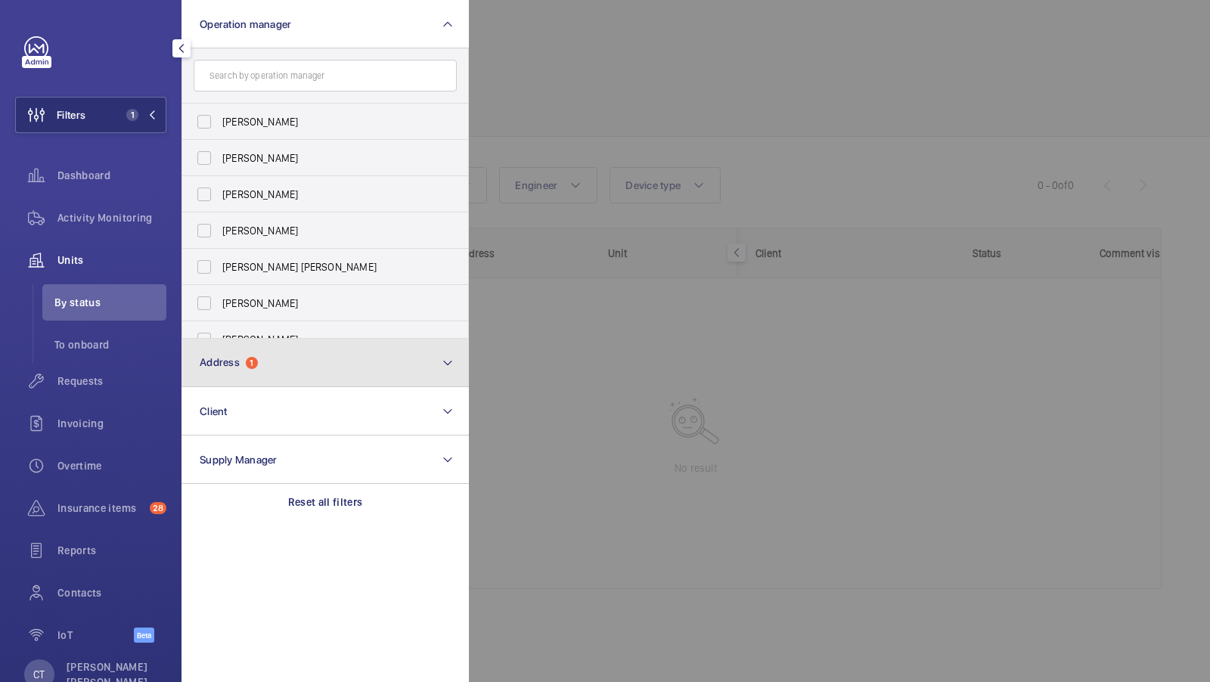
click at [262, 374] on button "Address 1" at bounding box center [325, 363] width 287 height 48
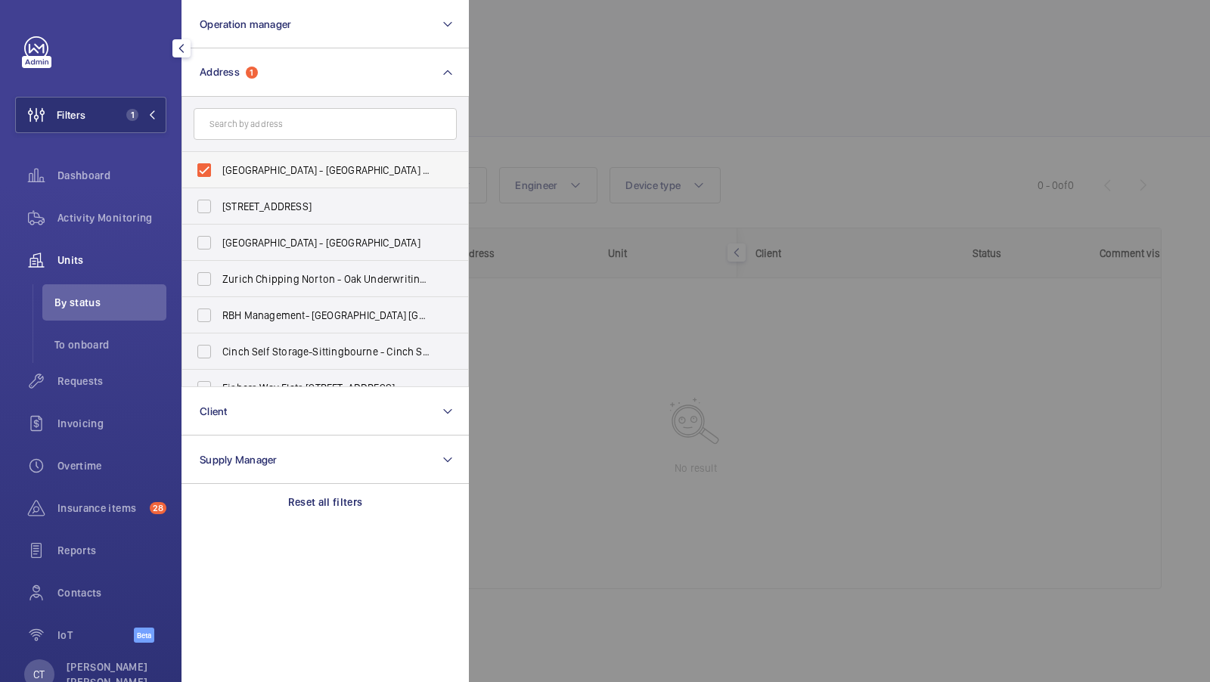
click at [284, 164] on span "London City Airport - Royal Docks, LONDON E16 2PX" at bounding box center [326, 170] width 208 height 15
click at [219, 164] on input "London City Airport - Royal Docks, LONDON E16 2PX" at bounding box center [204, 170] width 30 height 30
checkbox input "false"
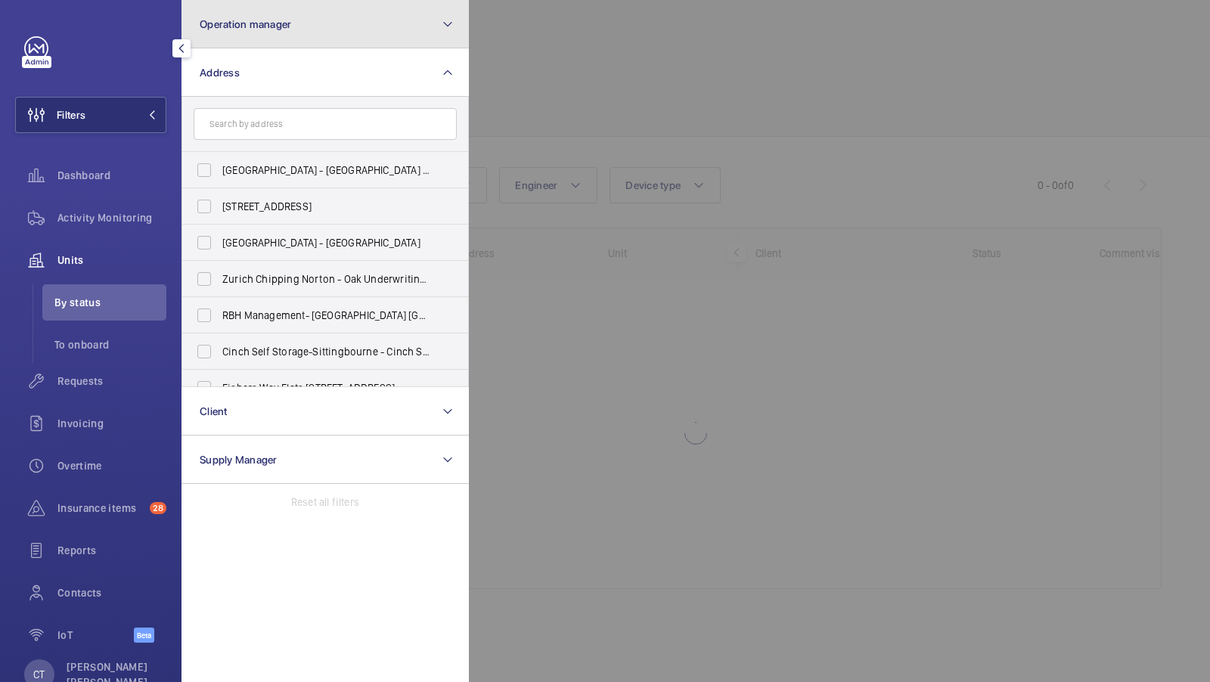
click at [304, 17] on button "Operation manager" at bounding box center [325, 24] width 287 height 48
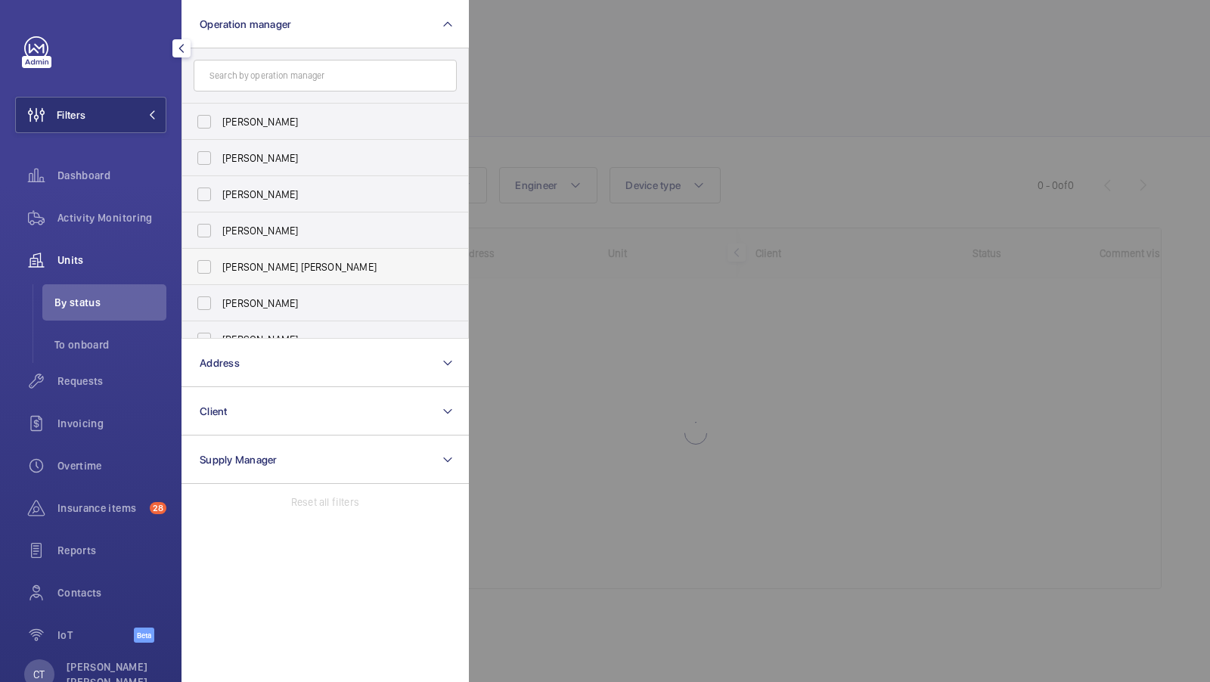
click at [275, 271] on span "[PERSON_NAME] [PERSON_NAME]" at bounding box center [326, 266] width 208 height 15
click at [219, 271] on input "[PERSON_NAME] [PERSON_NAME]" at bounding box center [204, 267] width 30 height 30
checkbox input "true"
click at [132, 125] on button "Filters 1" at bounding box center [90, 115] width 151 height 36
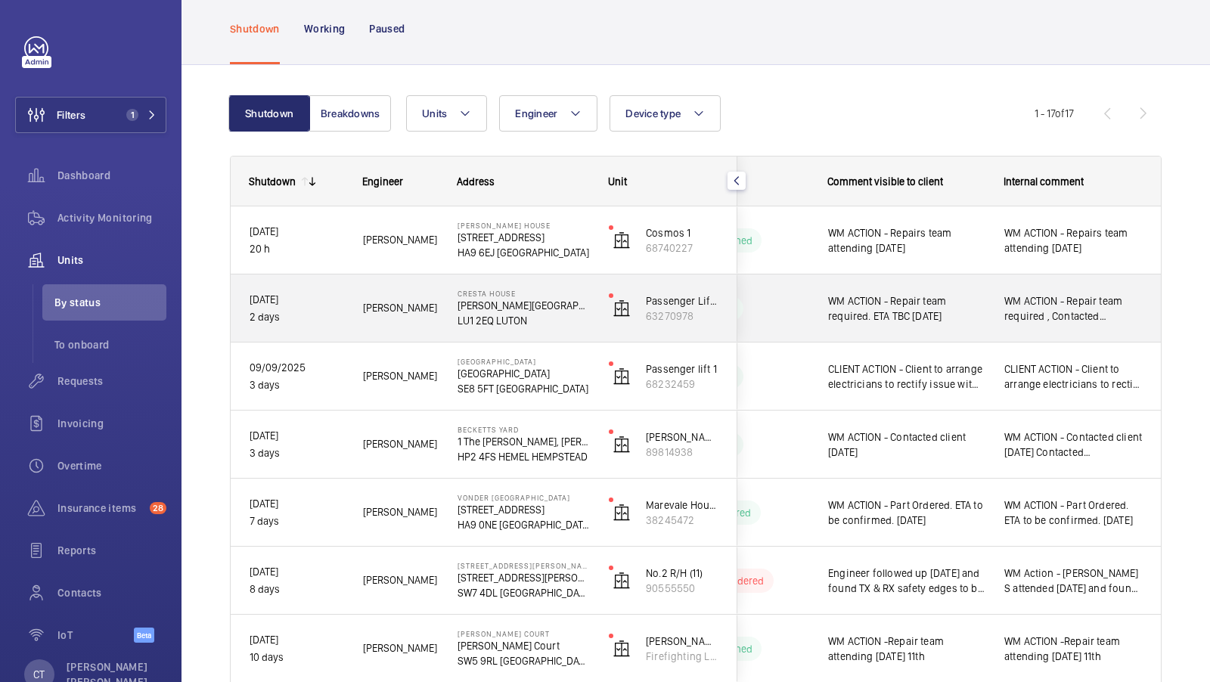
scroll to position [73, 0]
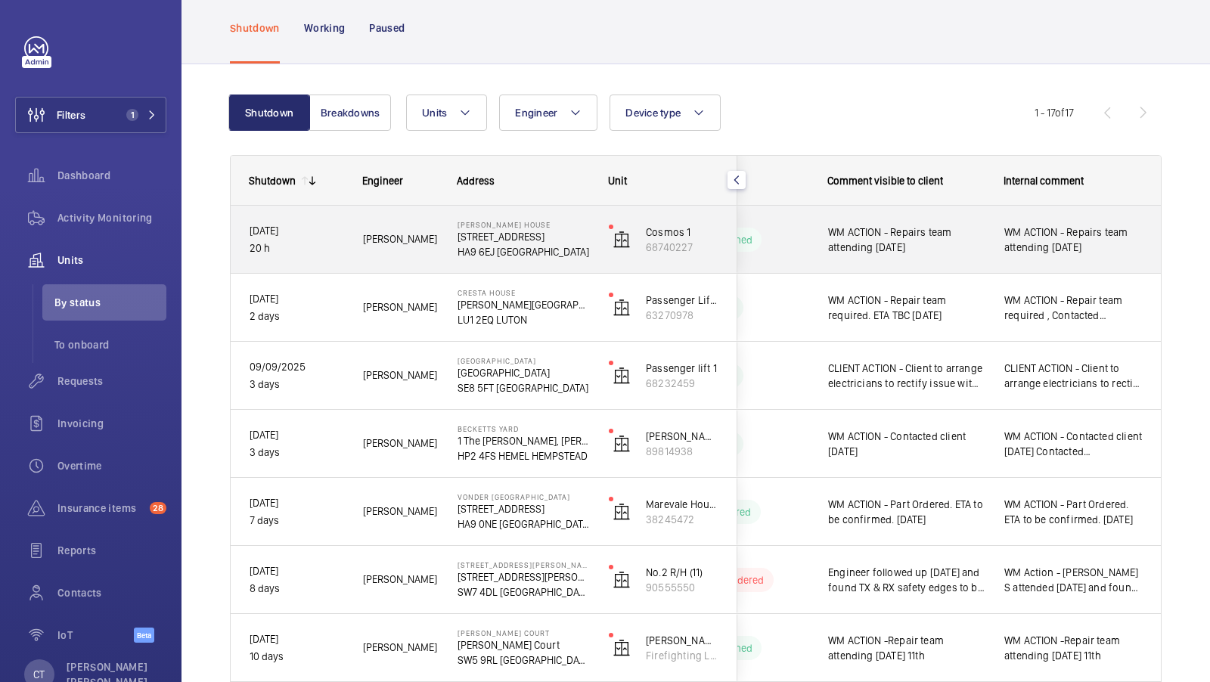
click at [1050, 250] on span "WM ACTION - Repairs team attending 12.09.25" at bounding box center [1074, 240] width 138 height 30
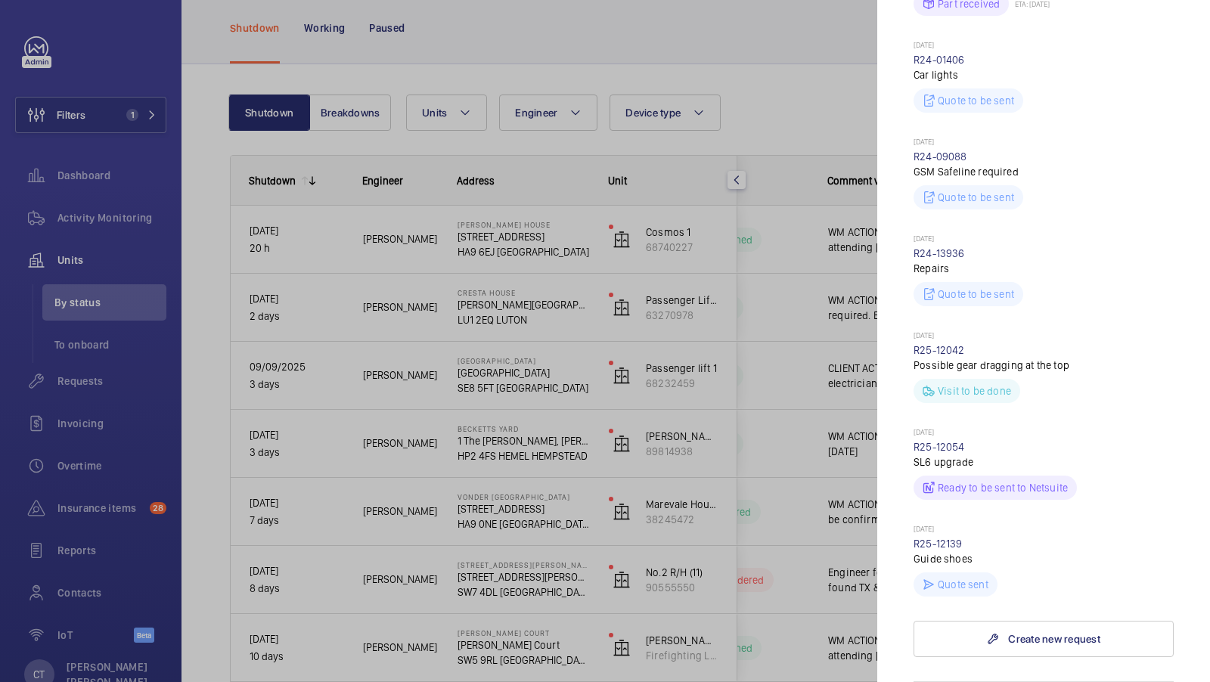
scroll to position [668, 0]
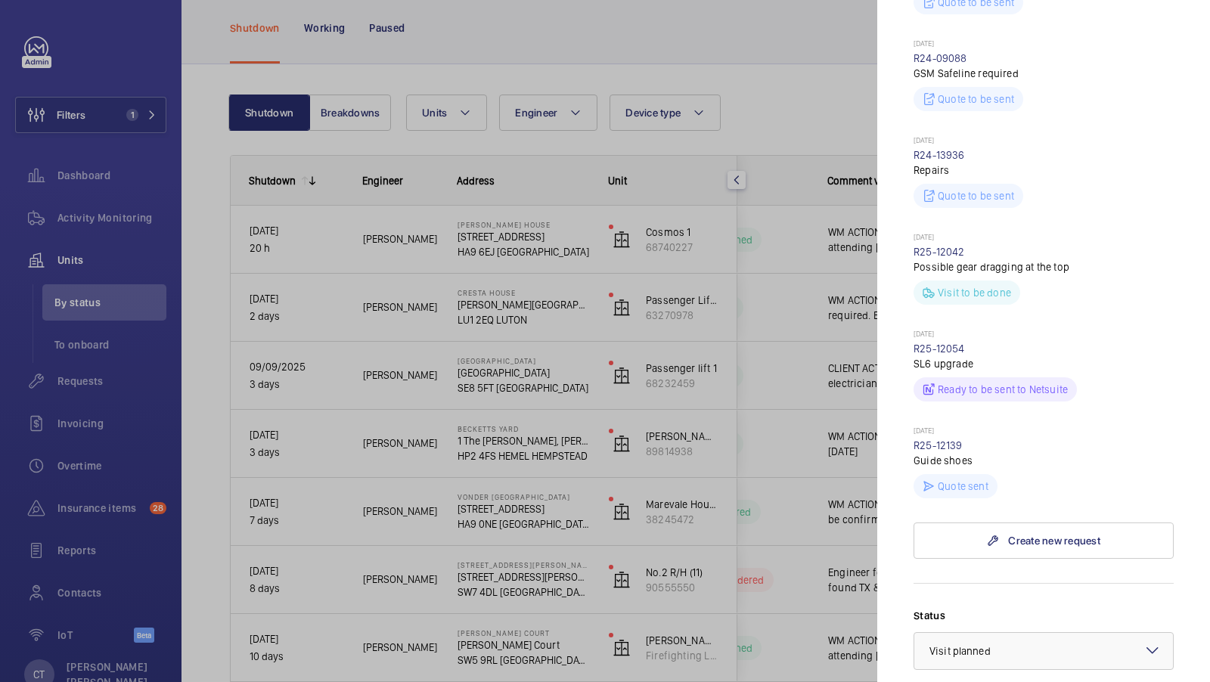
click at [955, 453] on p "Guide shoes" at bounding box center [1044, 460] width 260 height 15
click at [942, 439] on link "R25-12139" at bounding box center [938, 445] width 49 height 12
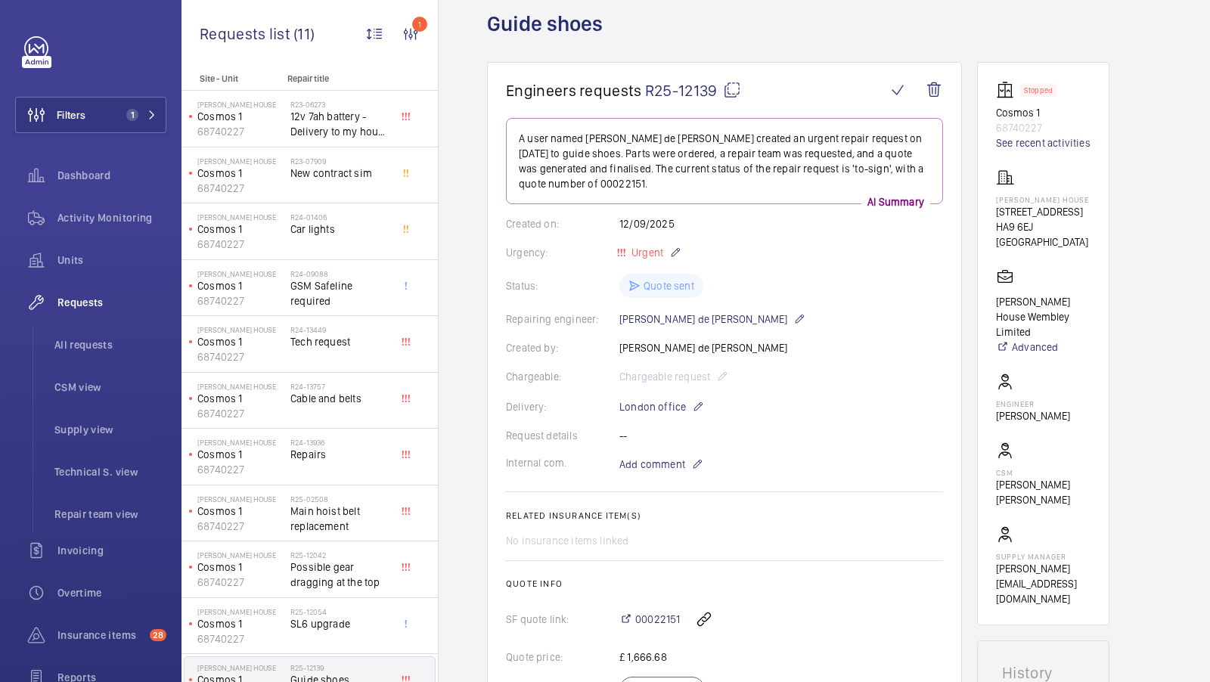
scroll to position [210, 0]
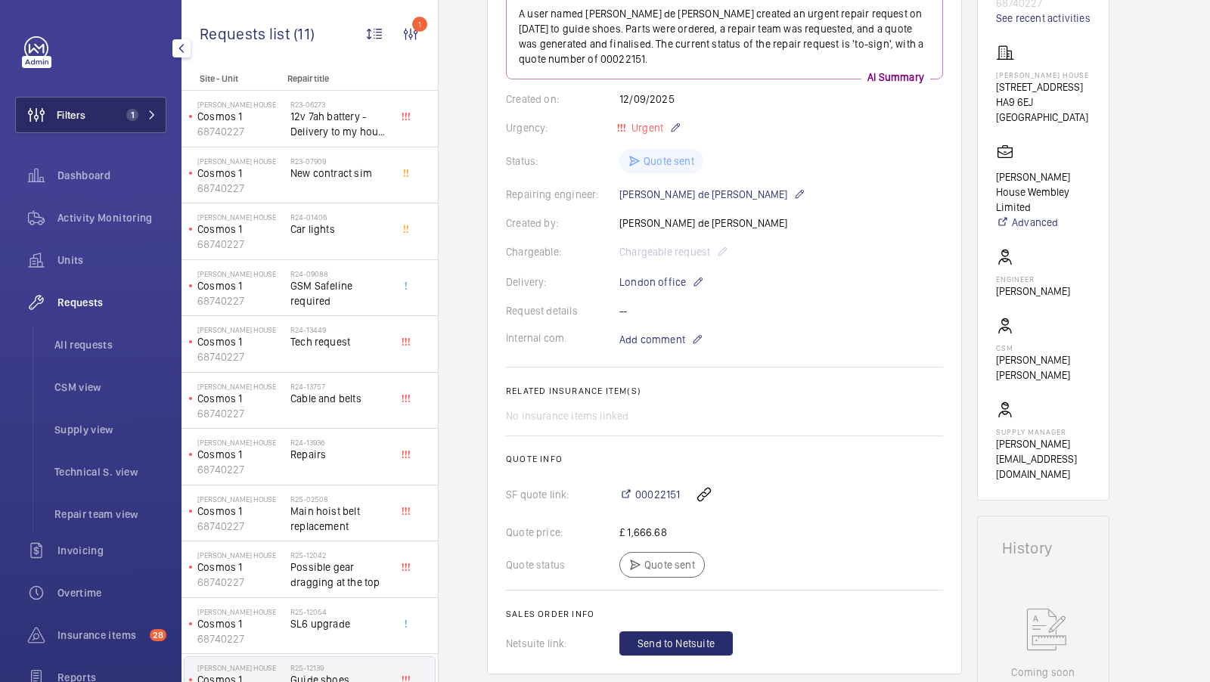
click at [138, 121] on button "Filters 1" at bounding box center [90, 115] width 151 height 36
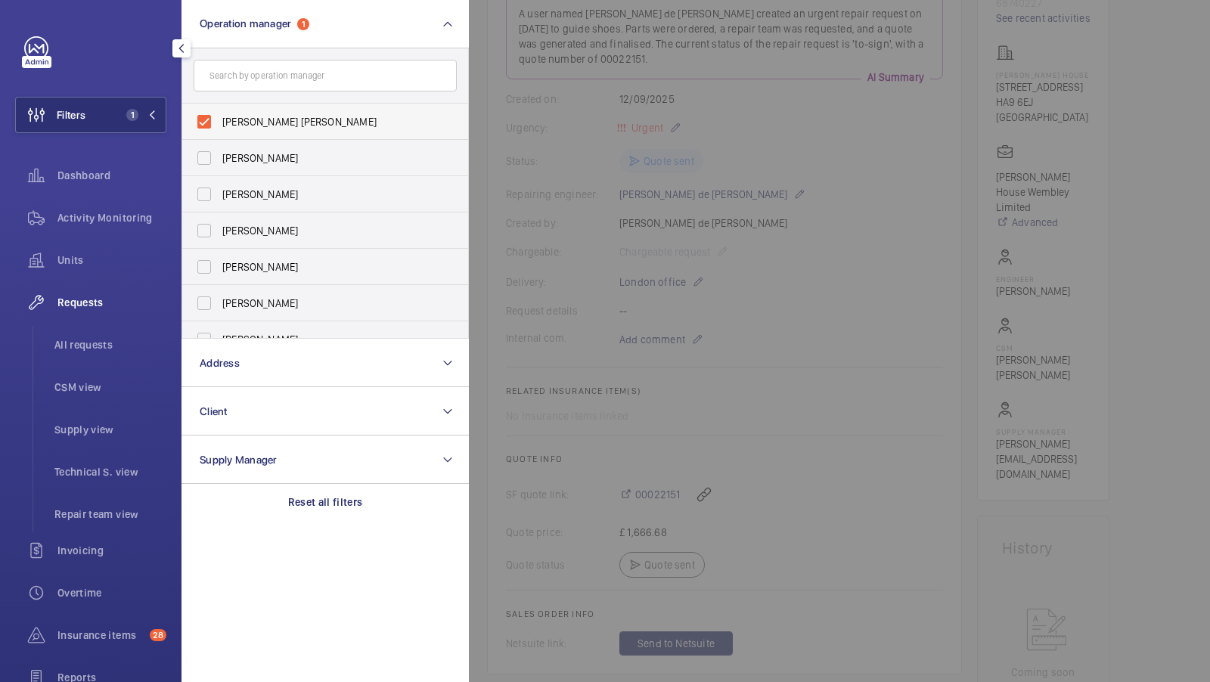
click at [262, 131] on label "[PERSON_NAME] [PERSON_NAME]" at bounding box center [313, 122] width 263 height 36
click at [219, 131] on input "[PERSON_NAME] [PERSON_NAME]" at bounding box center [204, 122] width 30 height 30
checkbox input "false"
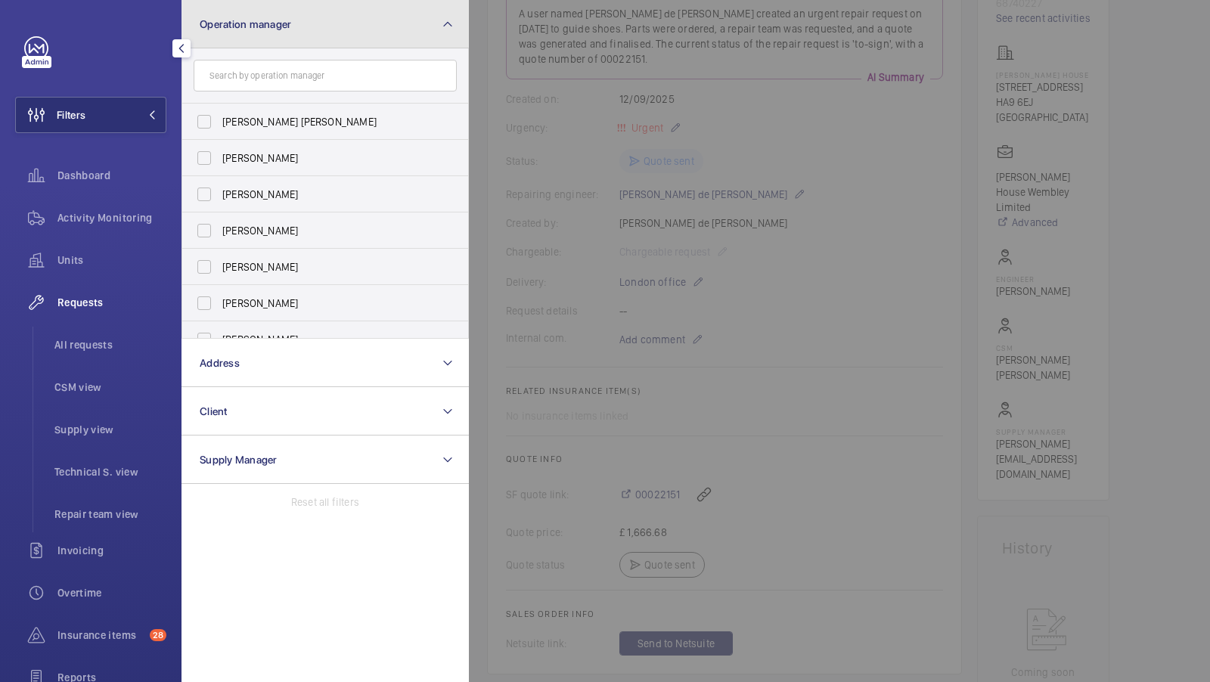
click at [315, 23] on button "Operation manager" at bounding box center [325, 24] width 287 height 48
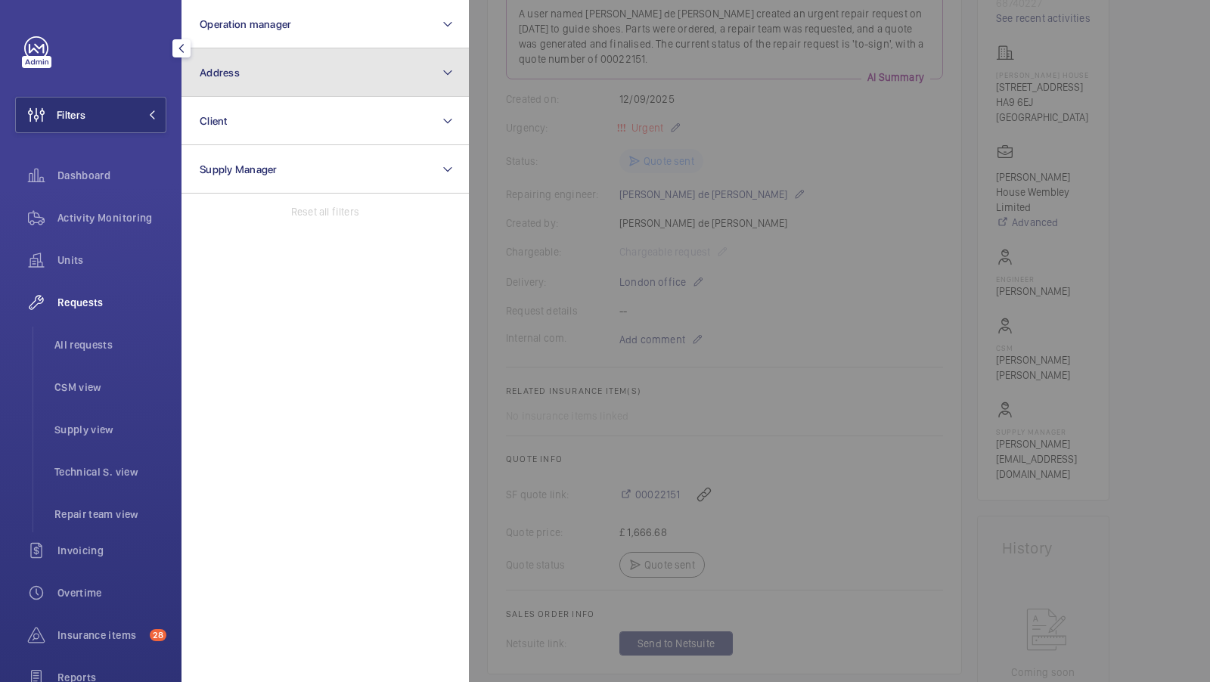
click at [275, 81] on button "Address" at bounding box center [325, 72] width 287 height 48
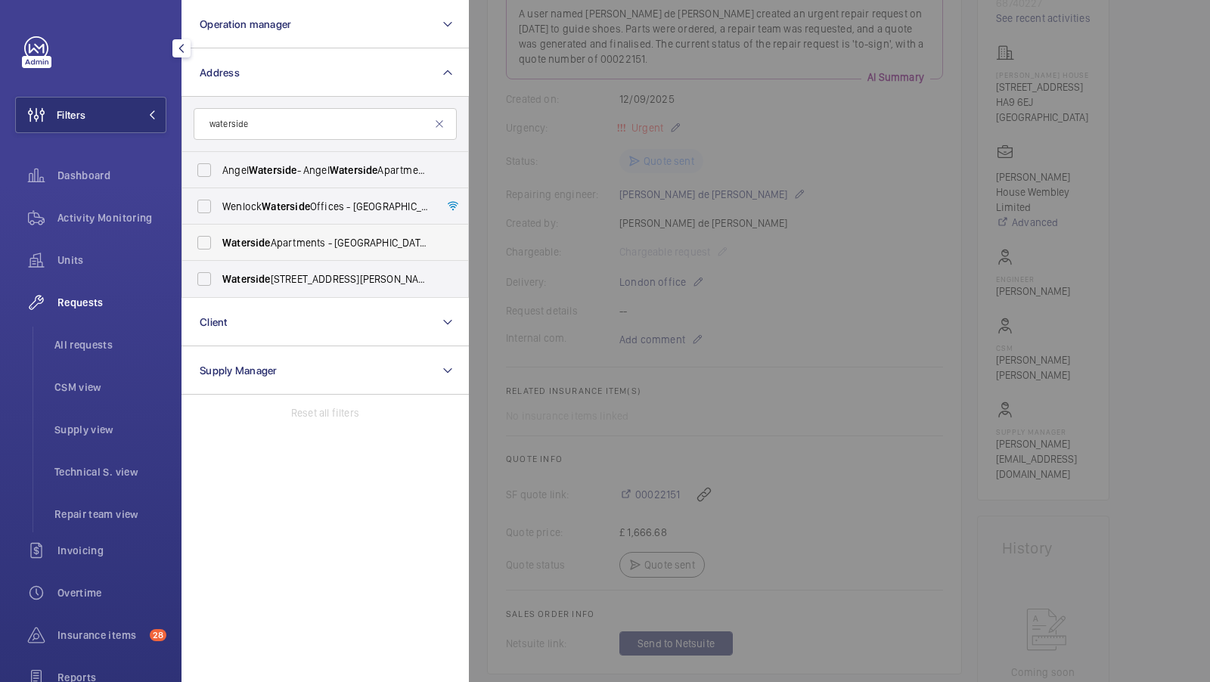
type input "waterside"
click at [321, 240] on span "Waterside Apartments - Leeds Waterside Apartments, Gotts Road, LEEDS LS12 1DW" at bounding box center [326, 242] width 208 height 15
click at [219, 240] on input "Waterside Apartments - Leeds Waterside Apartments, Gotts Road, LEEDS LS12 1DW" at bounding box center [204, 243] width 30 height 30
checkbox input "true"
click at [286, 281] on span "Waterside Apartments, Gotts Road, Leeds, LS12 1DW - Leeds Waterside Apartments,…" at bounding box center [326, 279] width 208 height 15
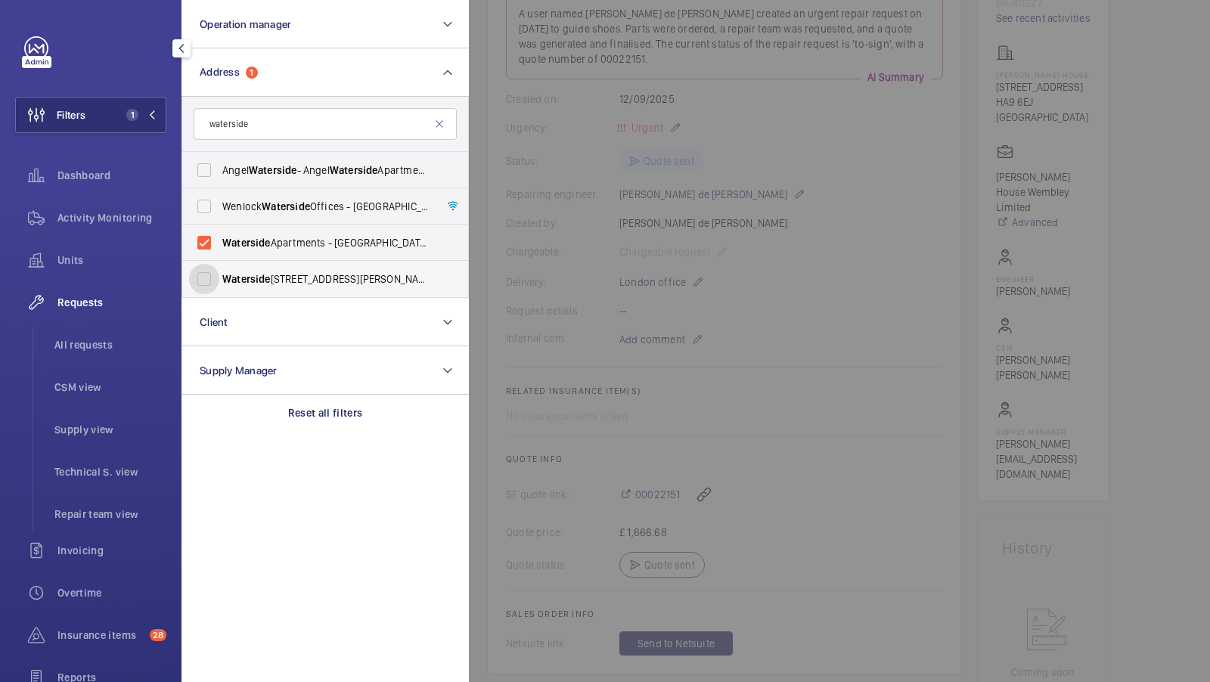
click at [219, 281] on input "Waterside Apartments, Gotts Road, Leeds, LS12 1DW - Leeds Waterside Apartments,…" at bounding box center [204, 279] width 30 height 30
checkbox input "true"
click at [134, 104] on button "Filters 2" at bounding box center [90, 115] width 151 height 36
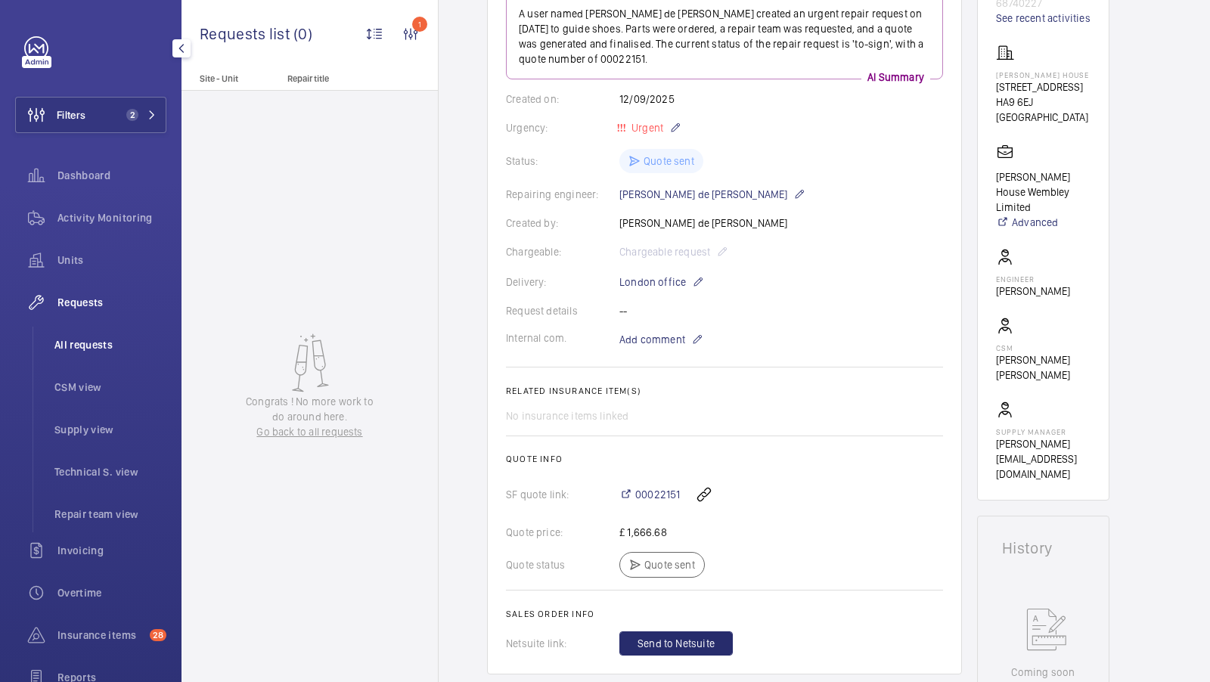
click at [94, 355] on li "All requests" at bounding box center [104, 345] width 124 height 36
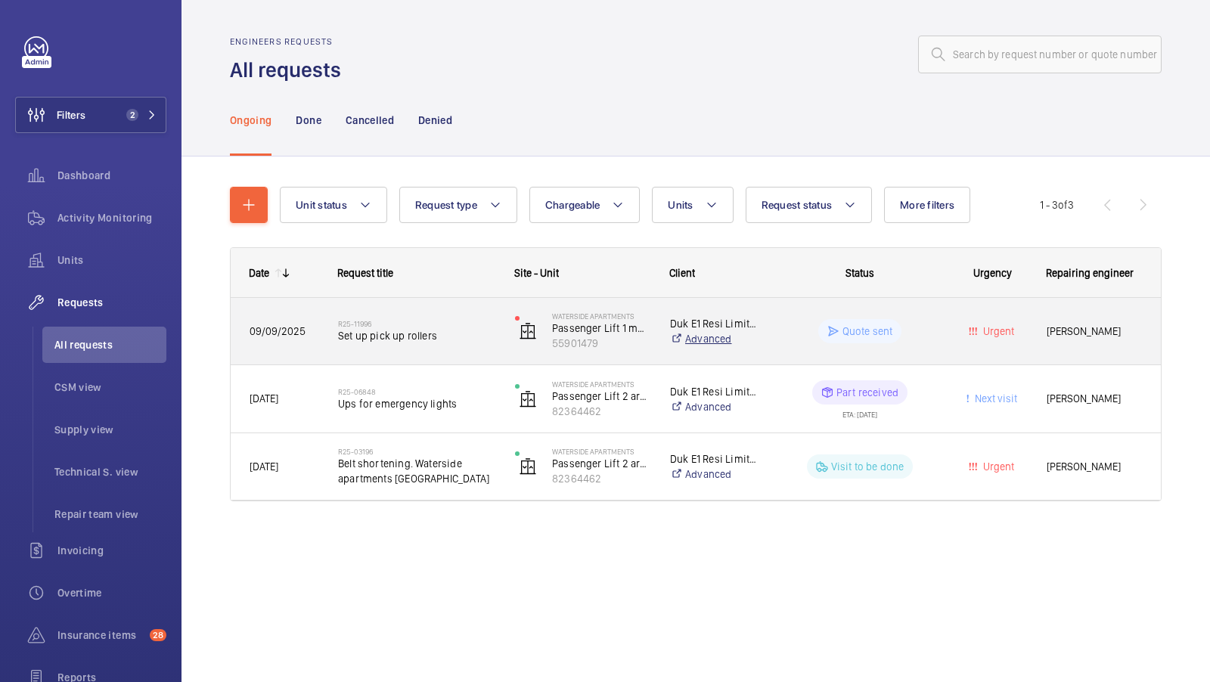
click at [714, 337] on link "Advanced" at bounding box center [716, 338] width 92 height 15
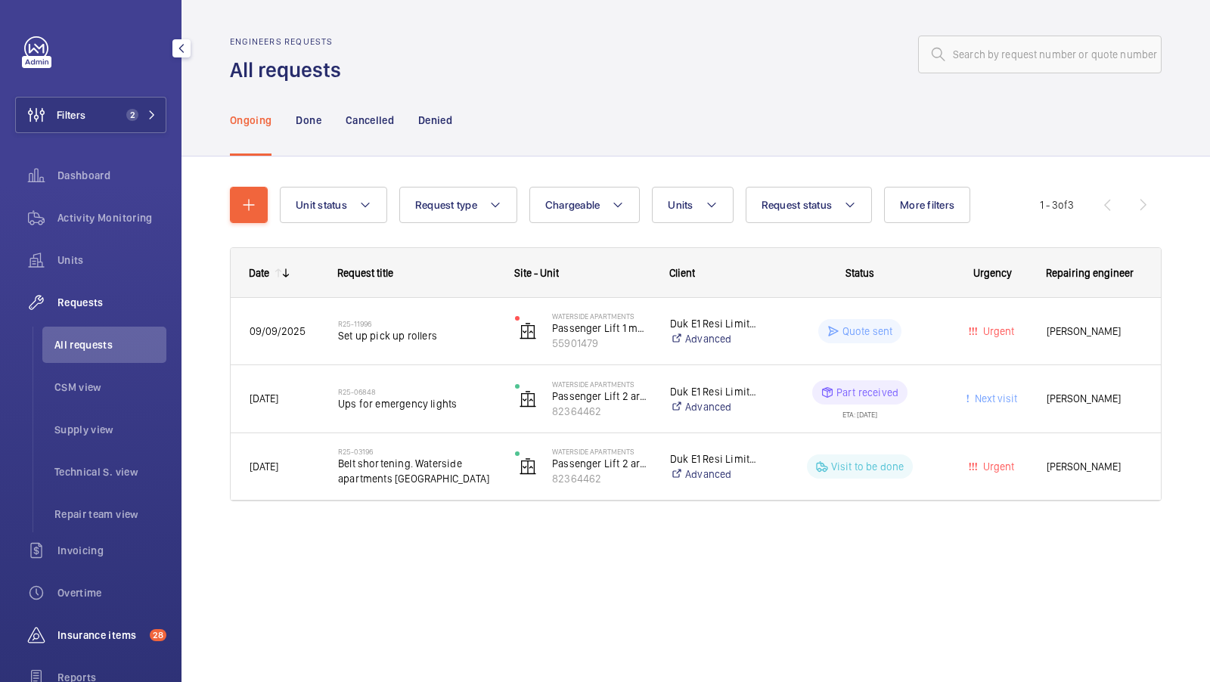
click at [79, 624] on div "Insurance items 28" at bounding box center [90, 635] width 151 height 36
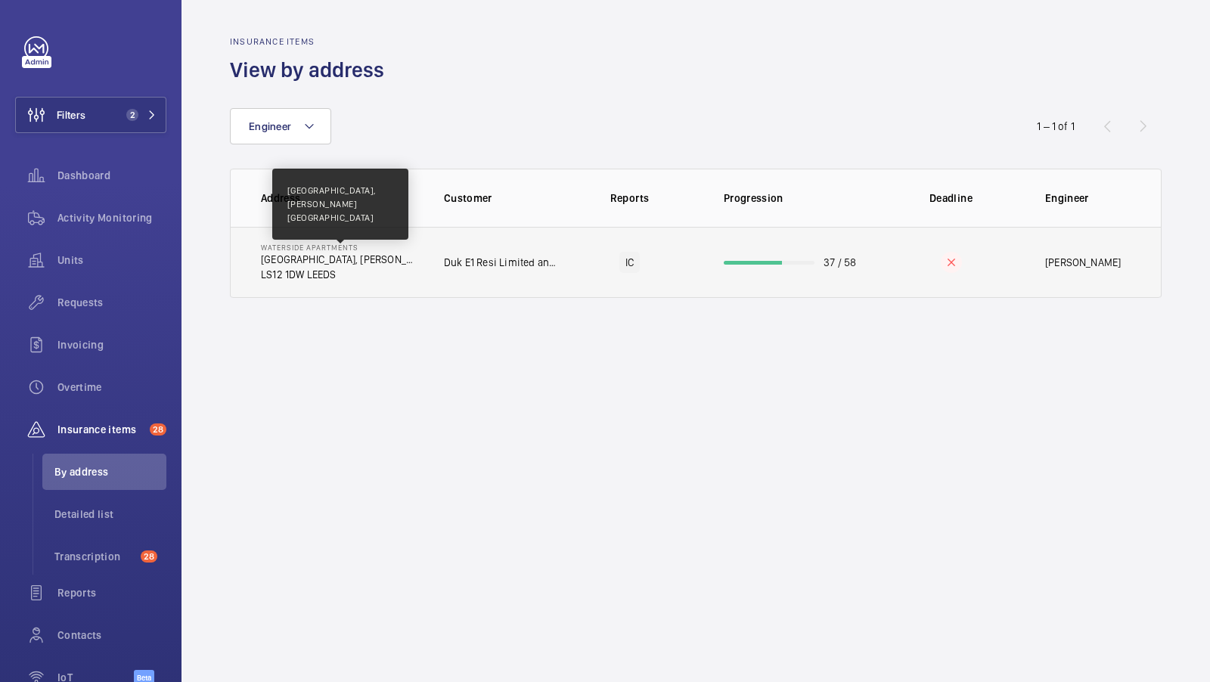
click at [406, 265] on p "Leeds Waterside Apartments, Gotts Road" at bounding box center [340, 259] width 159 height 15
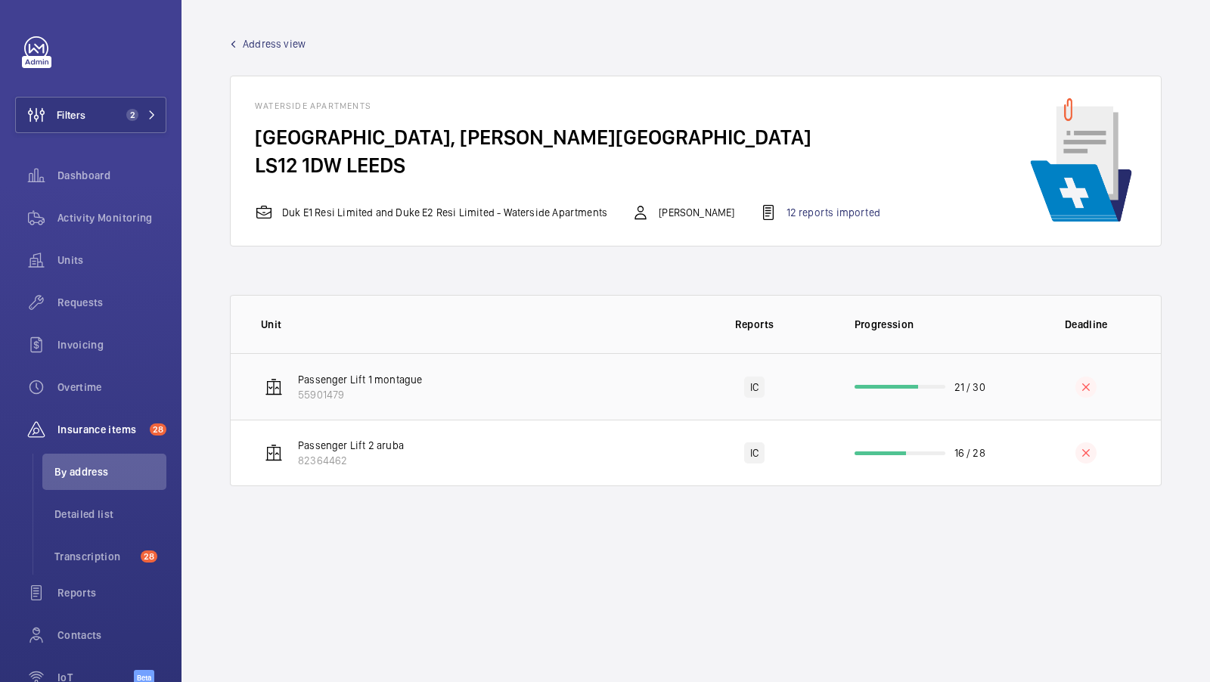
click at [506, 387] on td "Passenger Lift 1 montague 55901479" at bounding box center [455, 386] width 449 height 67
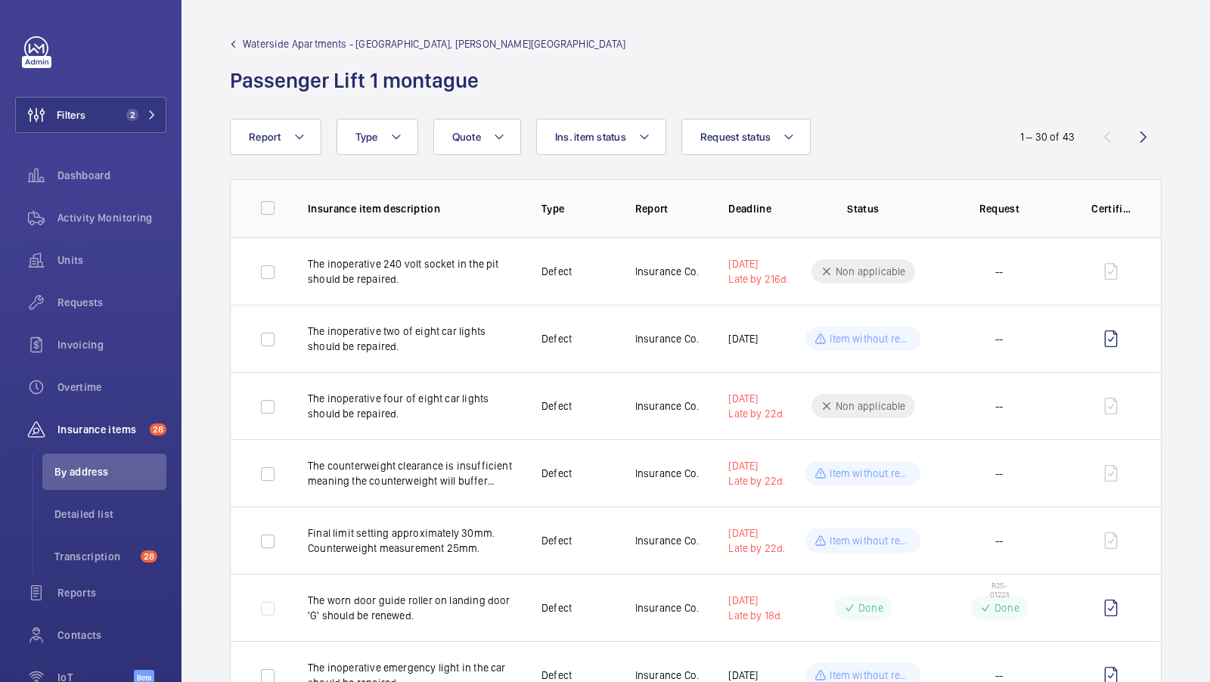
click at [336, 53] on div "Waterside Apartments - Leeds Waterside Apartments, Gotts Road Passenger Lift 1 …" at bounding box center [428, 65] width 396 height 58
click at [346, 41] on span "Waterside Apartments - Leeds Waterside Apartments, Gotts Road" at bounding box center [434, 43] width 383 height 15
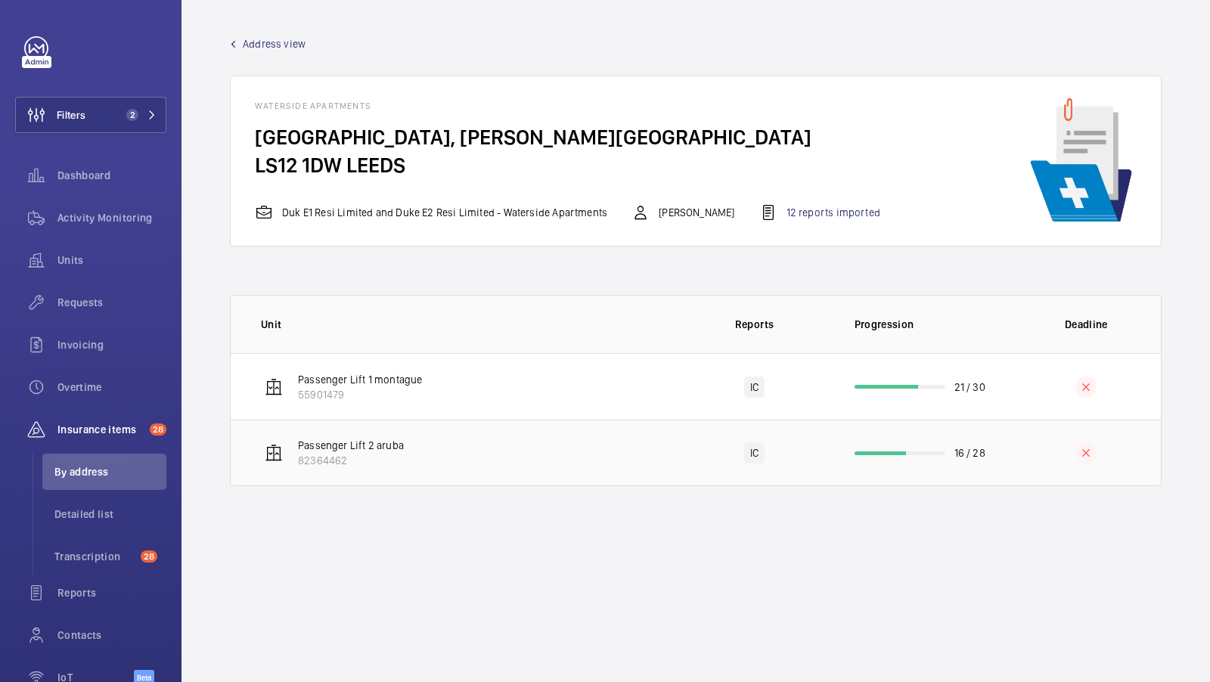
click at [448, 436] on td "Passenger Lift 2 aruba 82364462" at bounding box center [455, 453] width 449 height 67
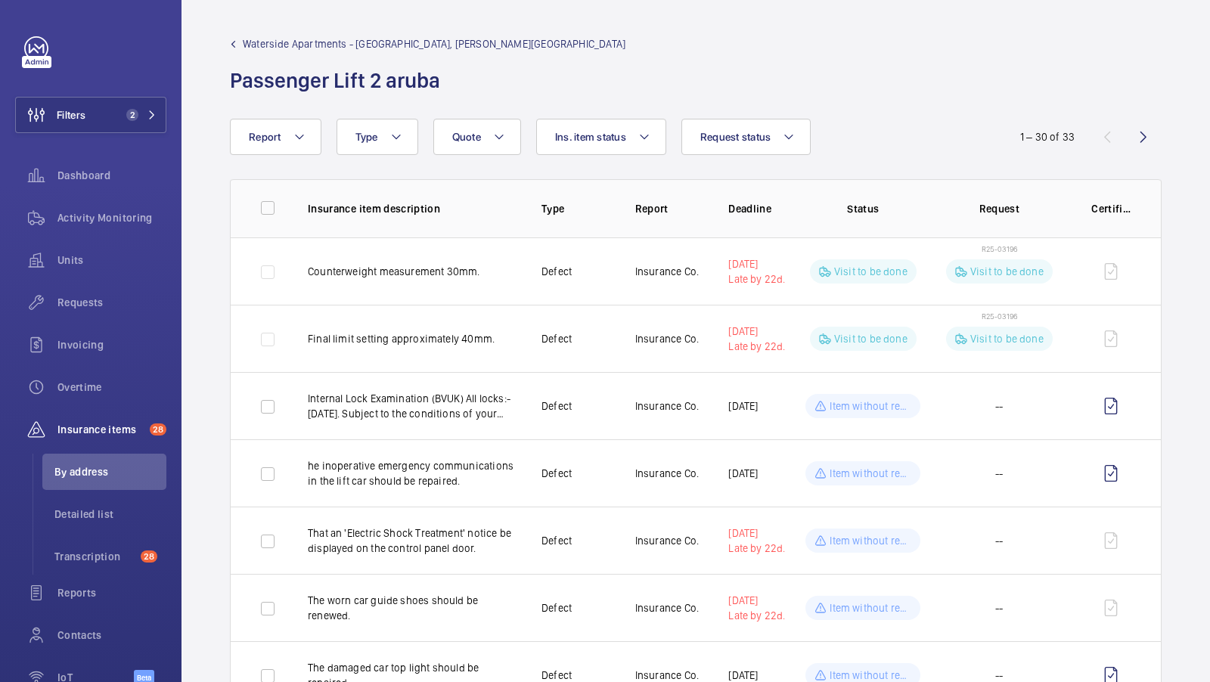
click at [388, 37] on span "Waterside Apartments - Leeds Waterside Apartments, Gotts Road" at bounding box center [434, 43] width 383 height 15
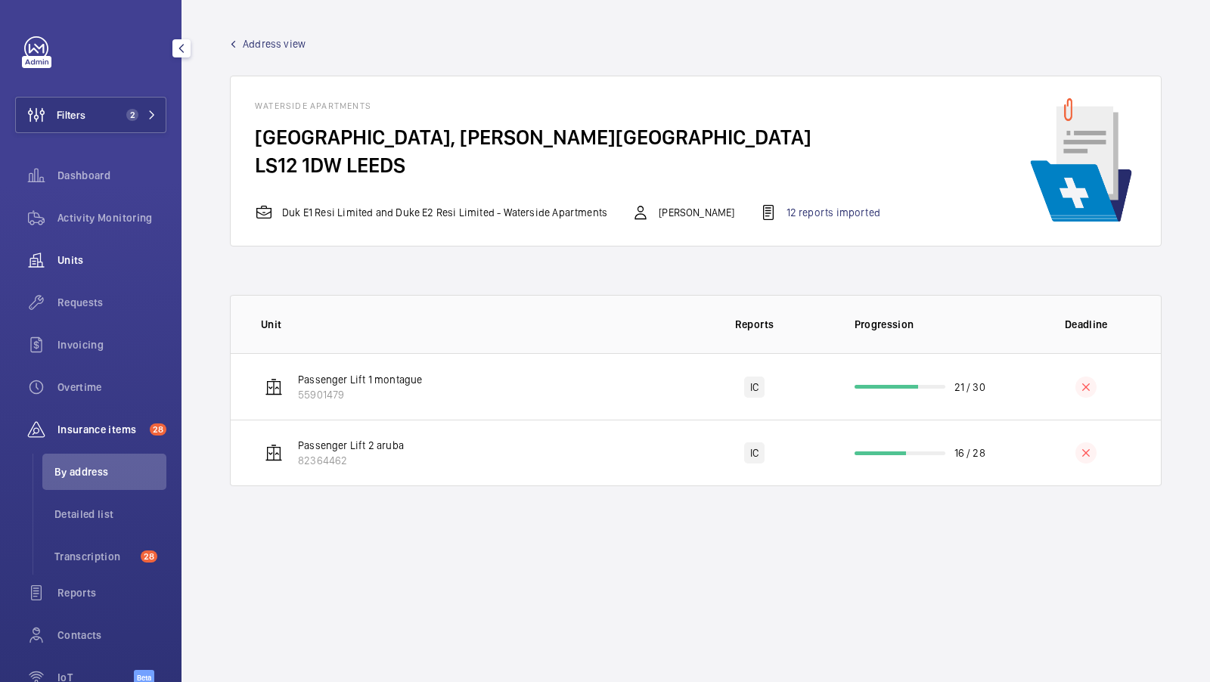
click at [87, 259] on span "Units" at bounding box center [111, 260] width 109 height 15
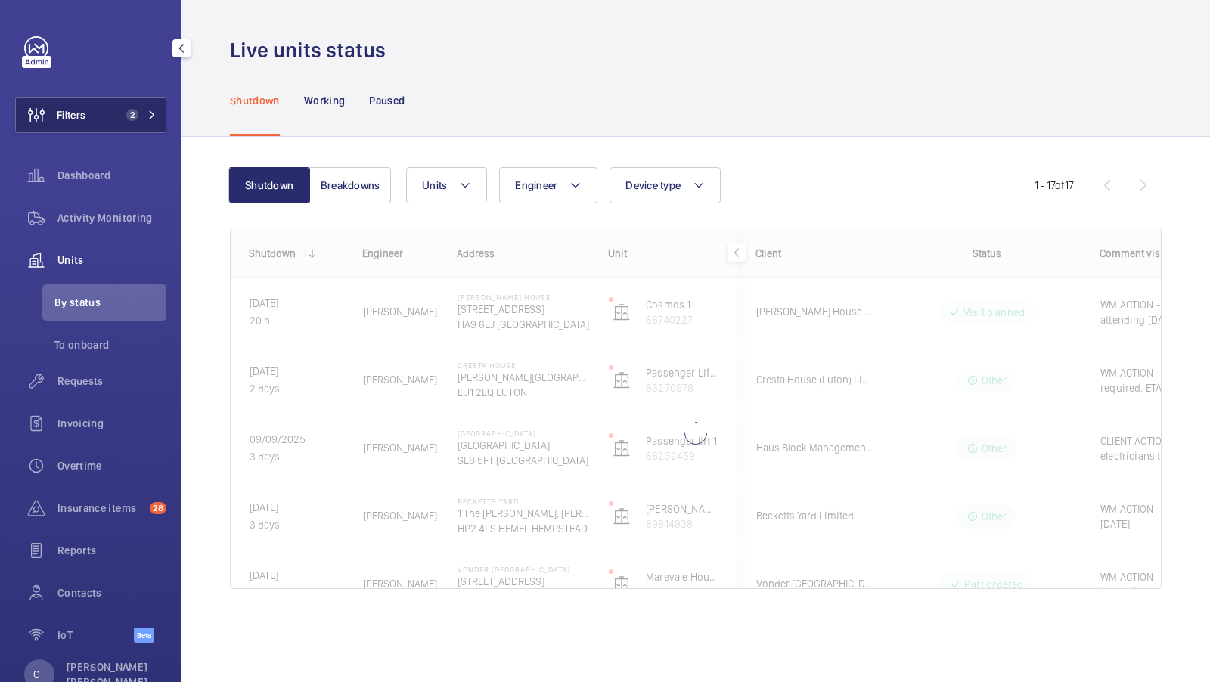
click at [133, 124] on button "Filters 2" at bounding box center [90, 115] width 151 height 36
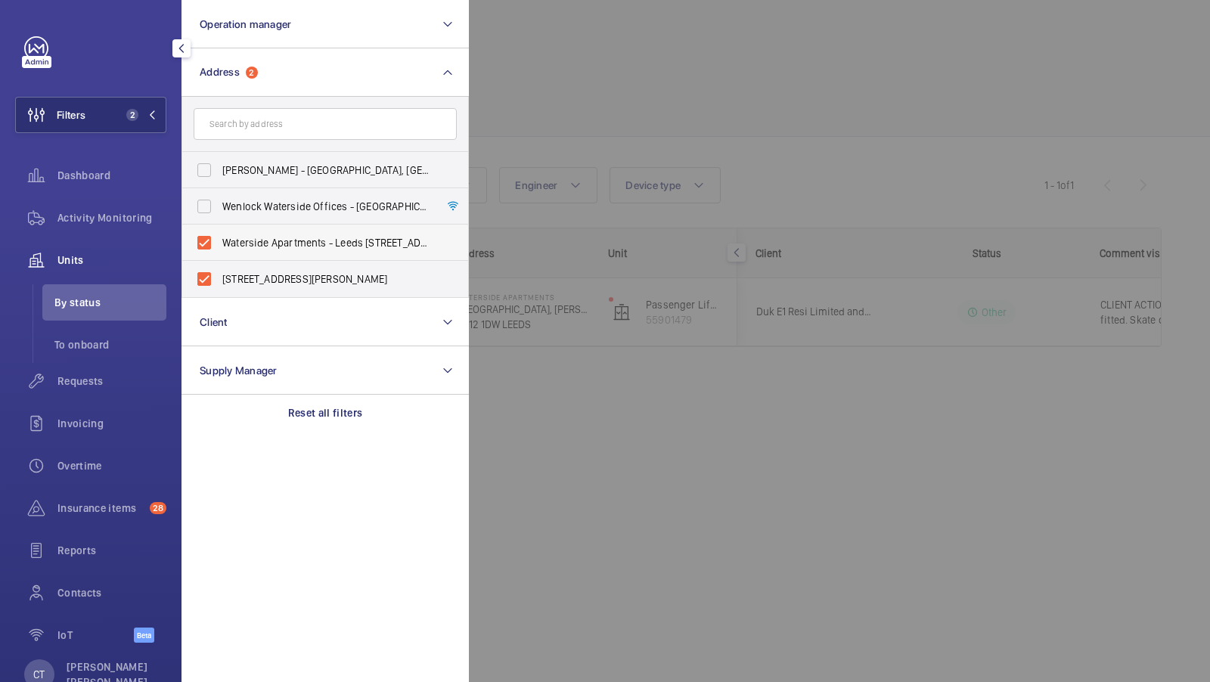
click at [257, 242] on span "Waterside Apartments - Leeds Waterside Apartments, Gotts Road, LEEDS LS12 1DW" at bounding box center [326, 242] width 208 height 15
click at [219, 242] on input "Waterside Apartments - Leeds Waterside Apartments, Gotts Road, LEEDS LS12 1DW" at bounding box center [204, 243] width 30 height 30
checkbox input "false"
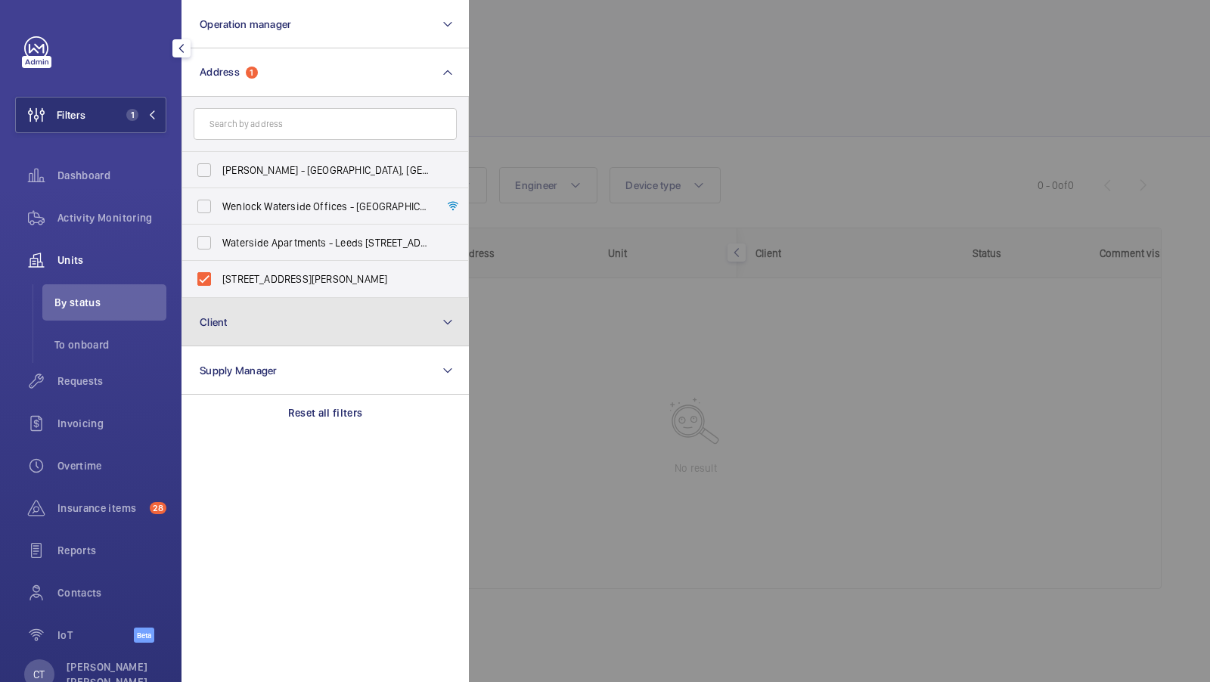
click at [216, 303] on button "Client" at bounding box center [325, 322] width 287 height 48
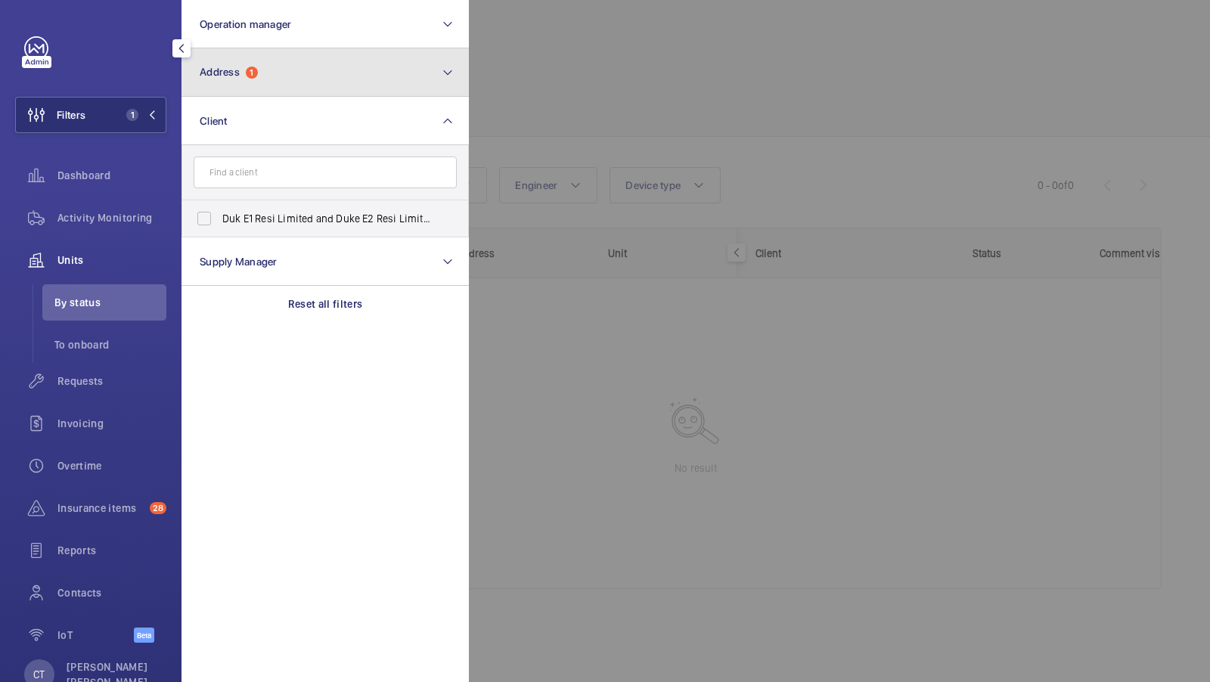
click at [311, 69] on button "Address 1" at bounding box center [325, 72] width 287 height 48
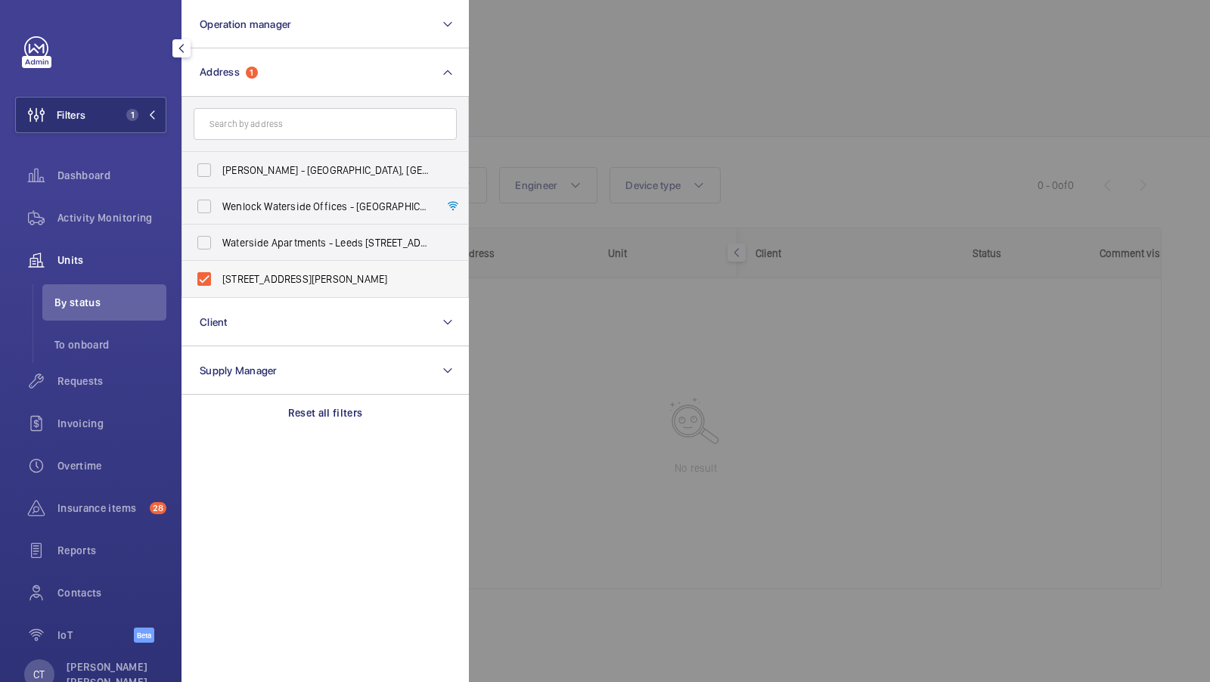
click at [220, 279] on label "Waterside Apartments, Gotts Road, Leeds, LS12 1DW - Leeds Waterside Apartments,…" at bounding box center [313, 279] width 263 height 36
click at [219, 279] on input "Waterside Apartments, Gotts Road, Leeds, LS12 1DW - Leeds Waterside Apartments,…" at bounding box center [204, 279] width 30 height 30
checkbox input "false"
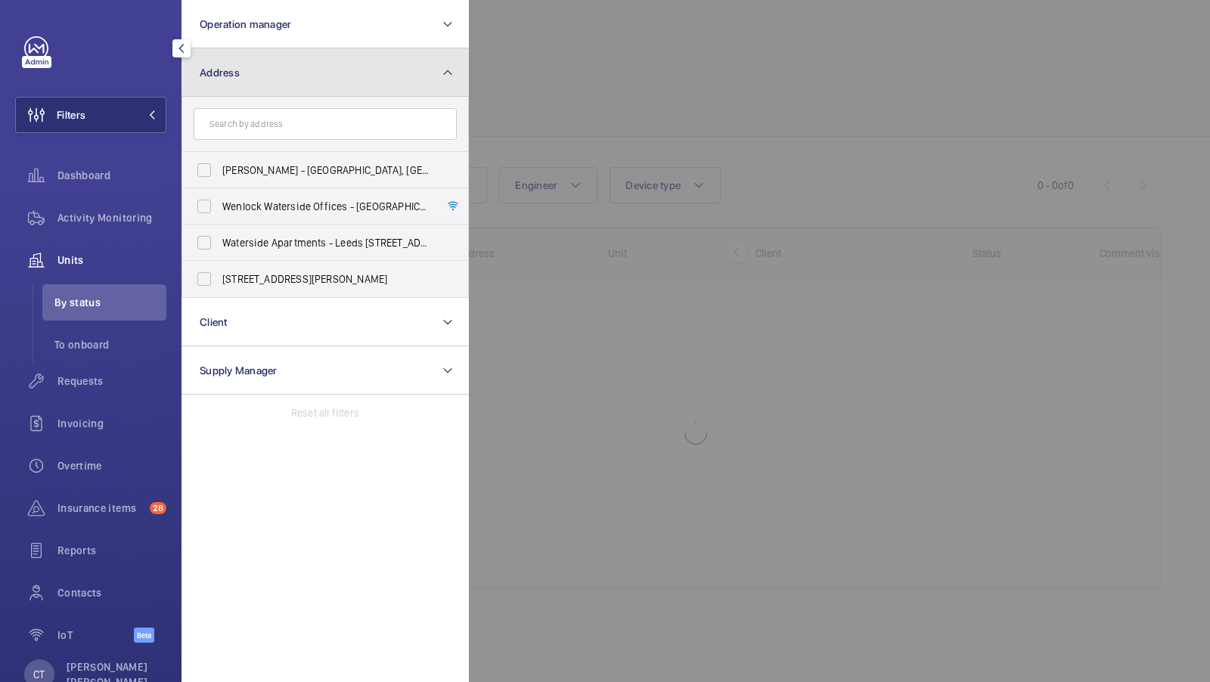
click at [314, 85] on button "Address" at bounding box center [325, 72] width 287 height 48
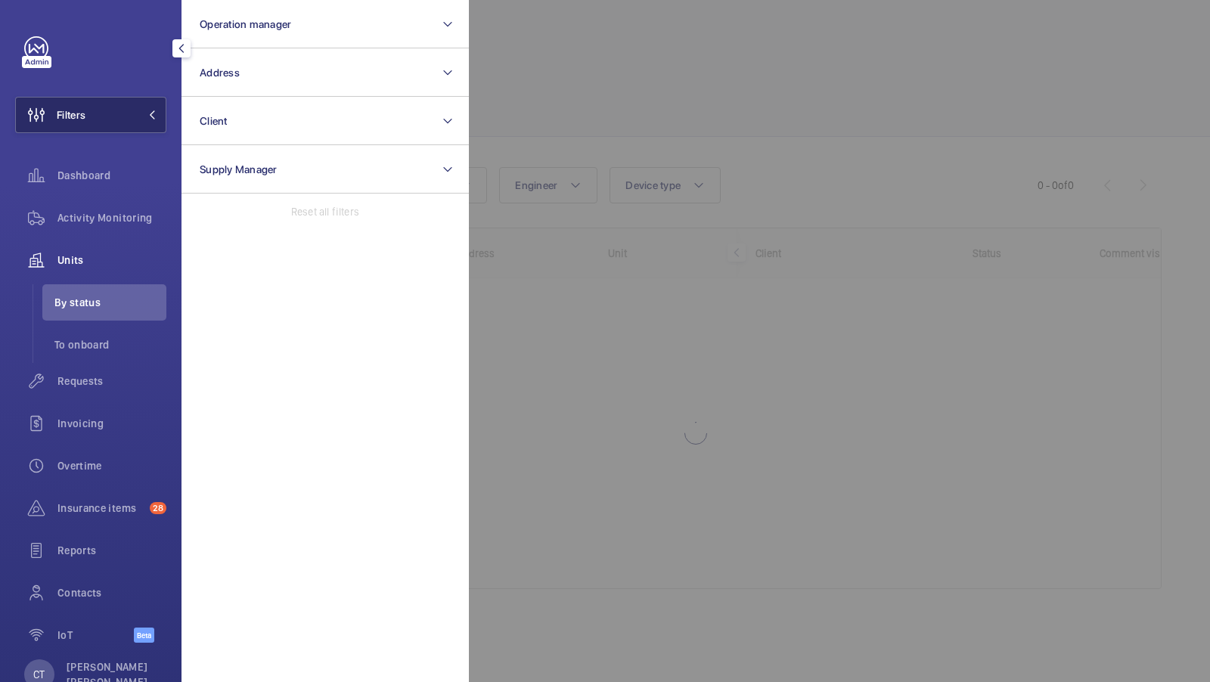
click at [99, 109] on button "Filters" at bounding box center [90, 115] width 151 height 36
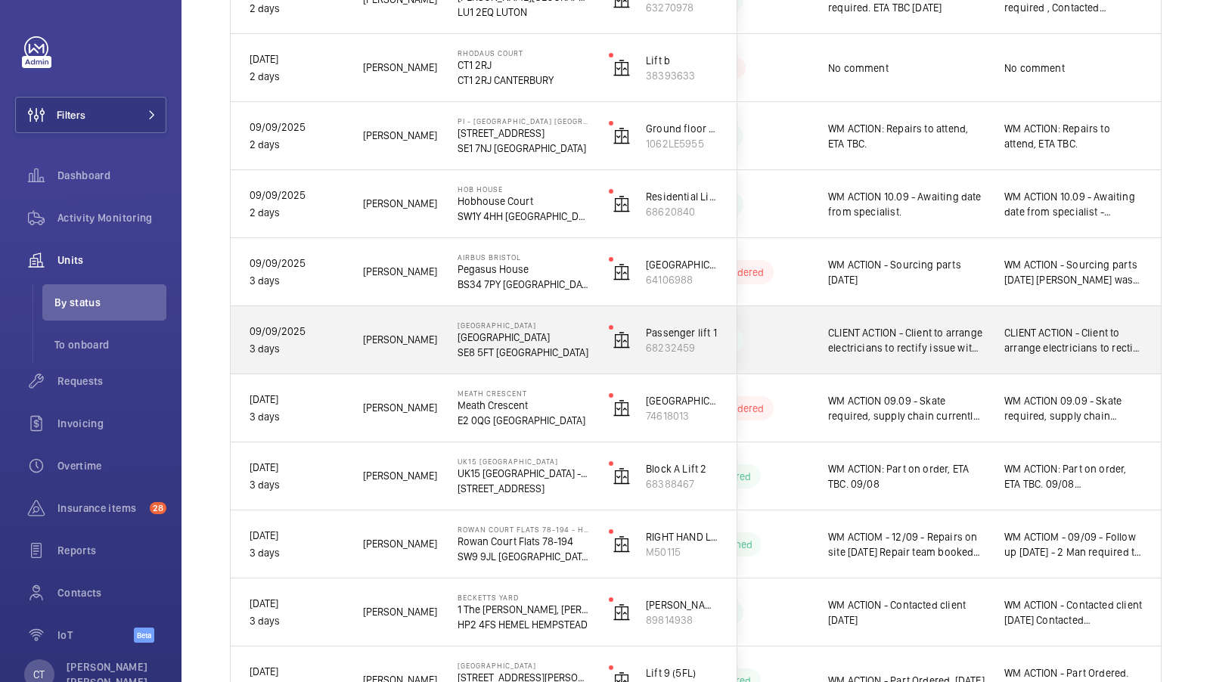
scroll to position [1272, 0]
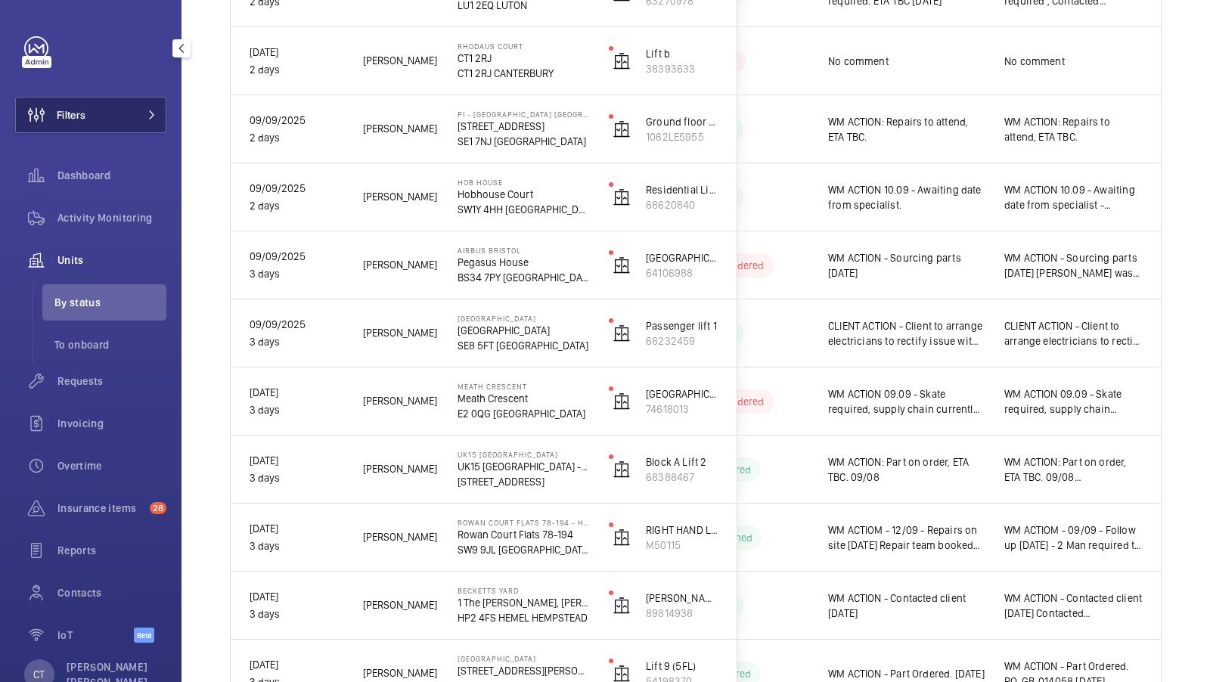
click at [109, 114] on button "Filters" at bounding box center [90, 115] width 151 height 36
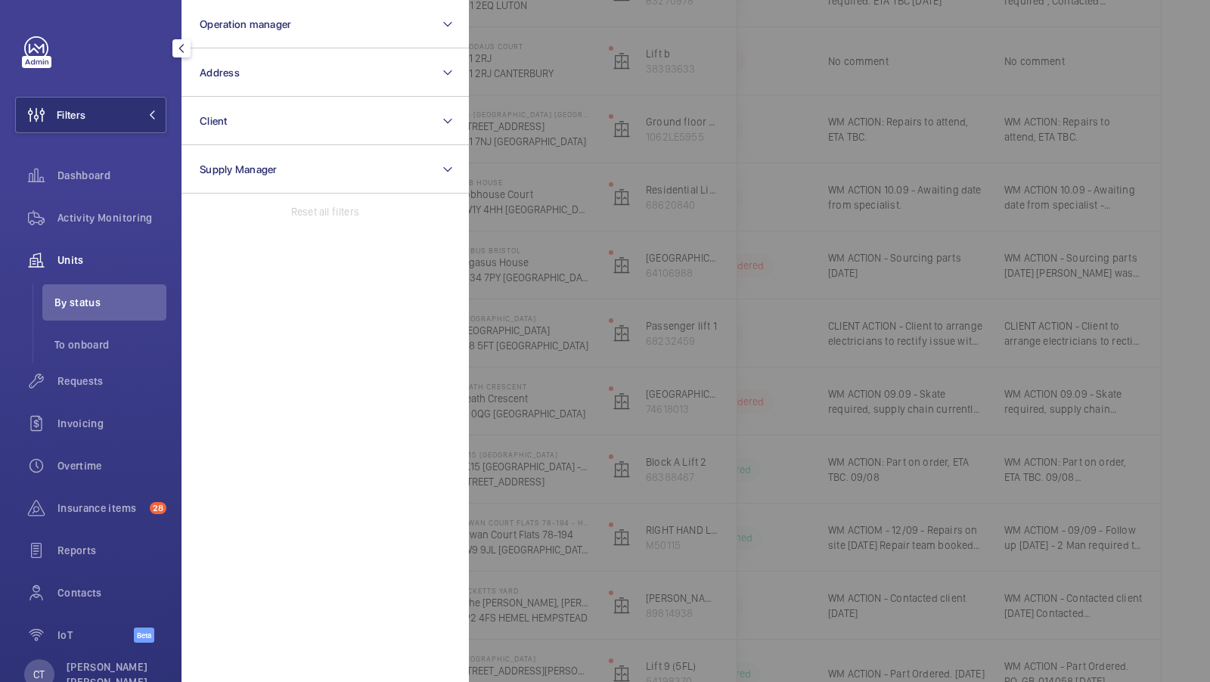
click at [131, 143] on div "Filters Operation manager Address Client Supply Manager Reset all filters Dashb…" at bounding box center [90, 347] width 151 height 623
click at [136, 111] on button "Filters" at bounding box center [90, 115] width 151 height 36
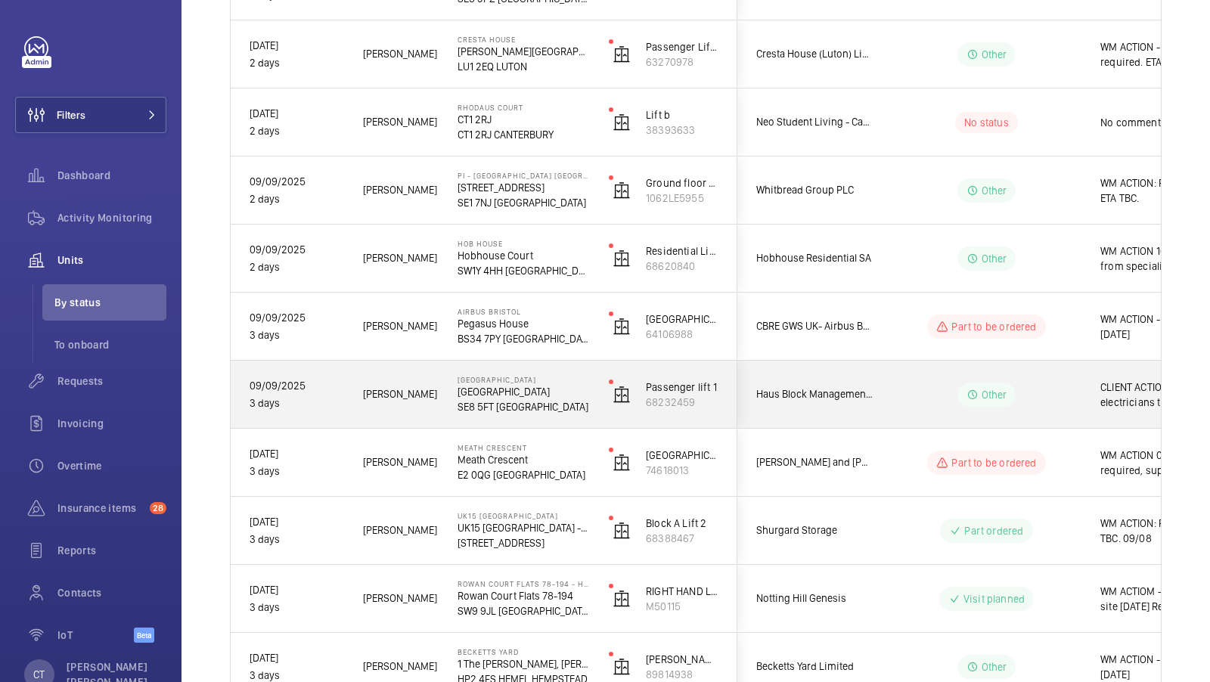
scroll to position [0, 272]
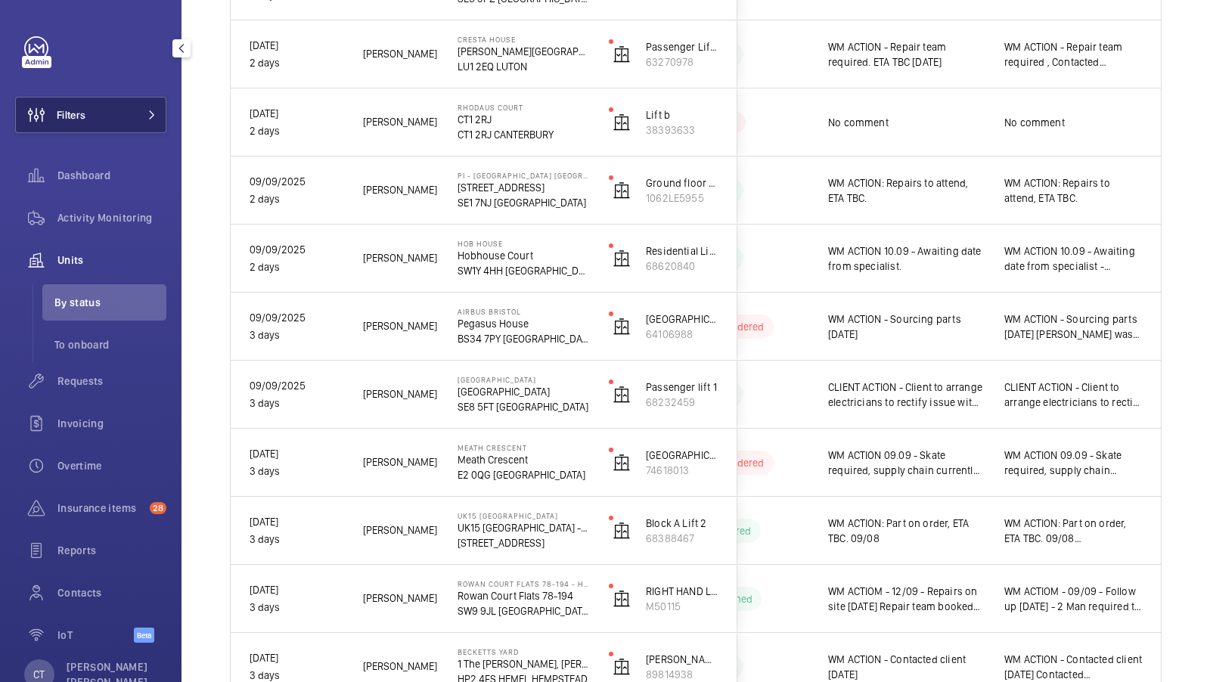
click at [123, 105] on button "Filters" at bounding box center [90, 115] width 151 height 36
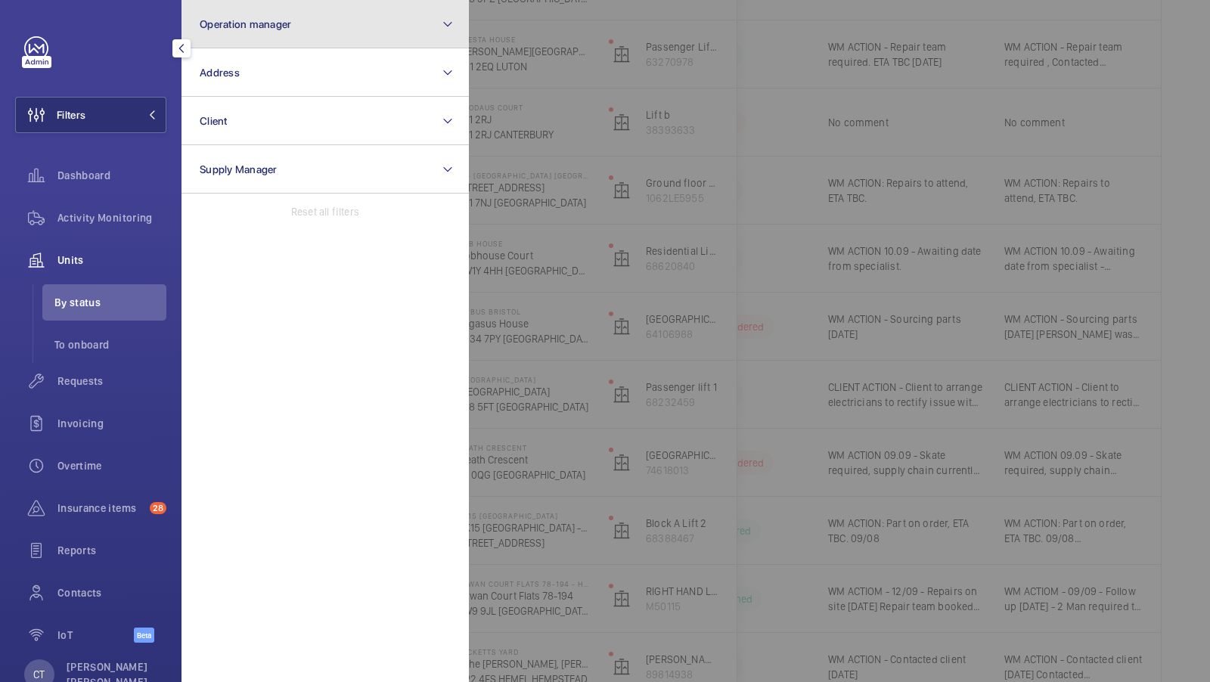
click at [316, 33] on button "Operation manager" at bounding box center [325, 24] width 287 height 48
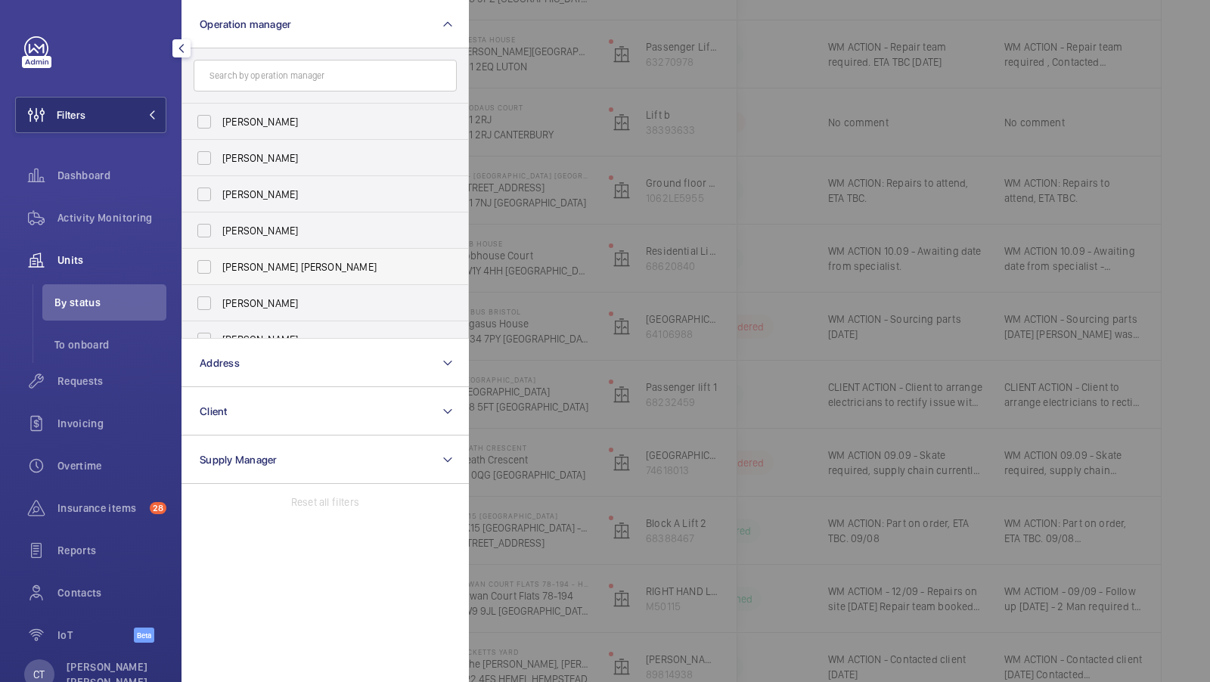
click at [256, 268] on span "[PERSON_NAME] [PERSON_NAME]" at bounding box center [326, 266] width 208 height 15
click at [219, 268] on input "[PERSON_NAME] [PERSON_NAME]" at bounding box center [204, 267] width 30 height 30
checkbox input "true"
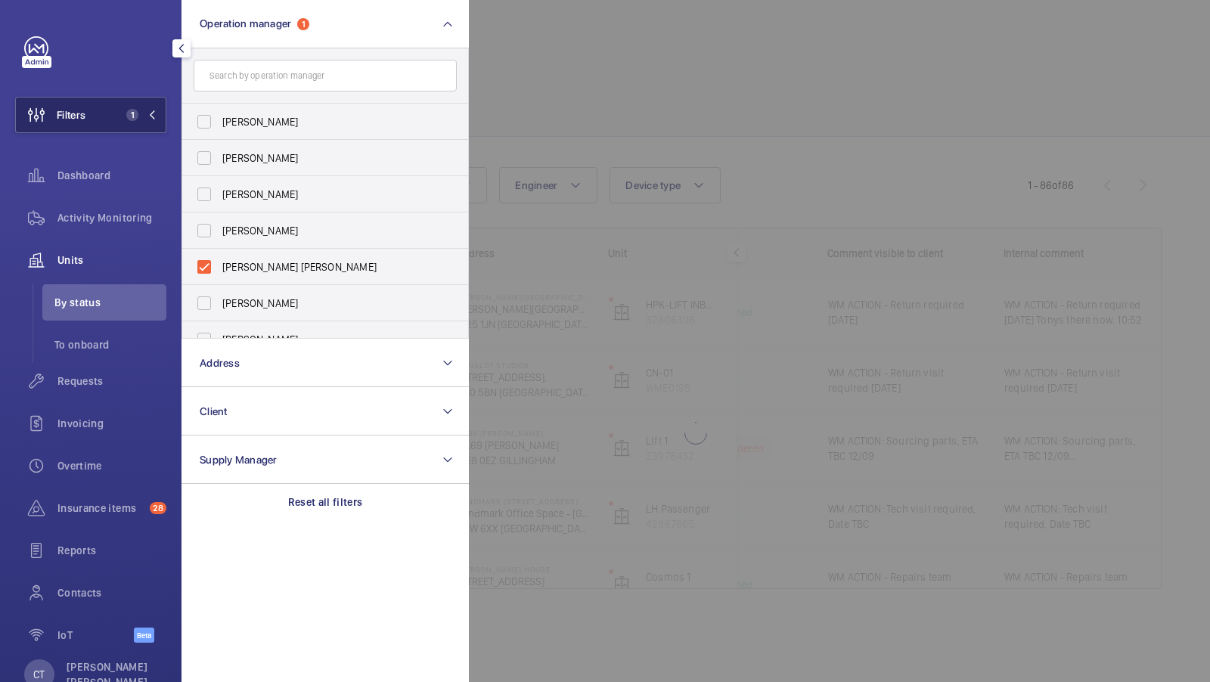
click at [151, 130] on button "Filters 1" at bounding box center [90, 115] width 151 height 36
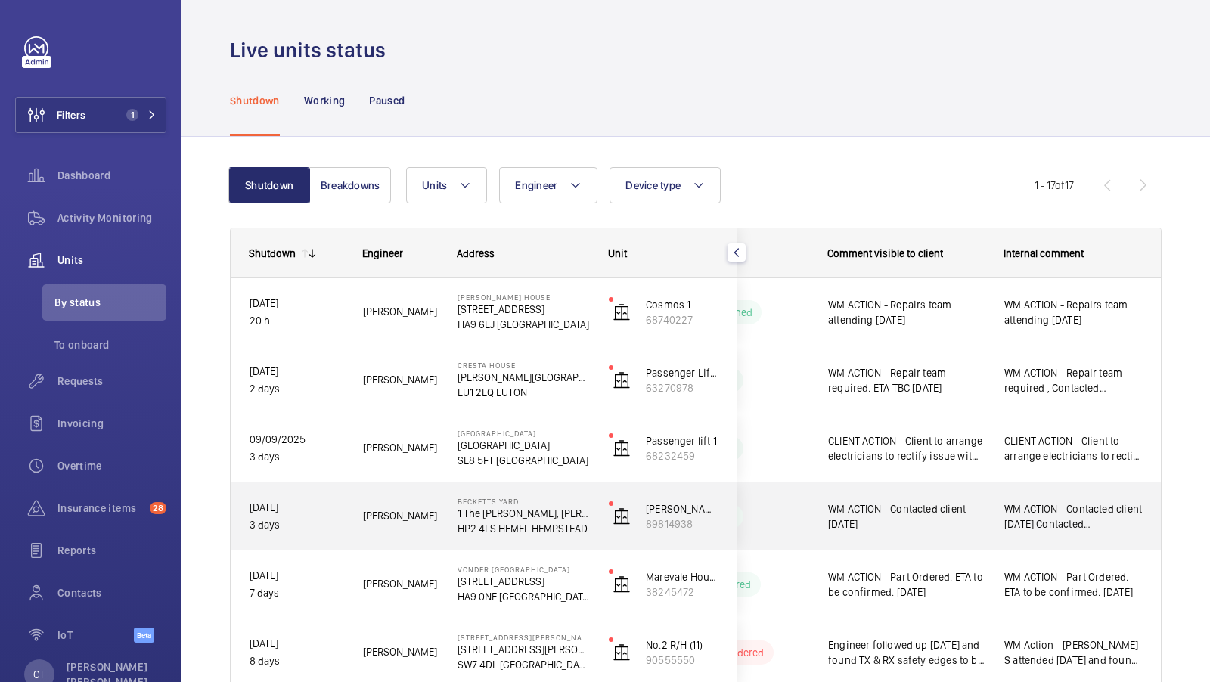
scroll to position [825, 0]
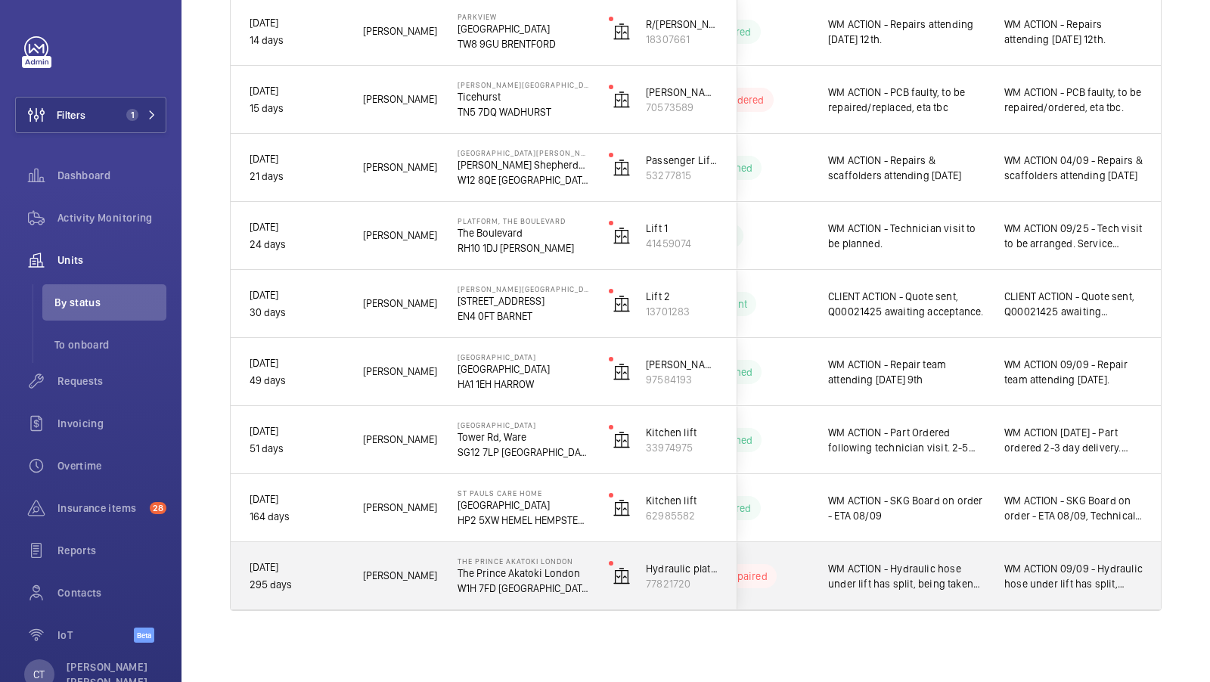
click at [1072, 582] on span "WM ACTION 09/09 - Hydraulic hose under lift has split, being taken to pirtek to…" at bounding box center [1074, 576] width 138 height 30
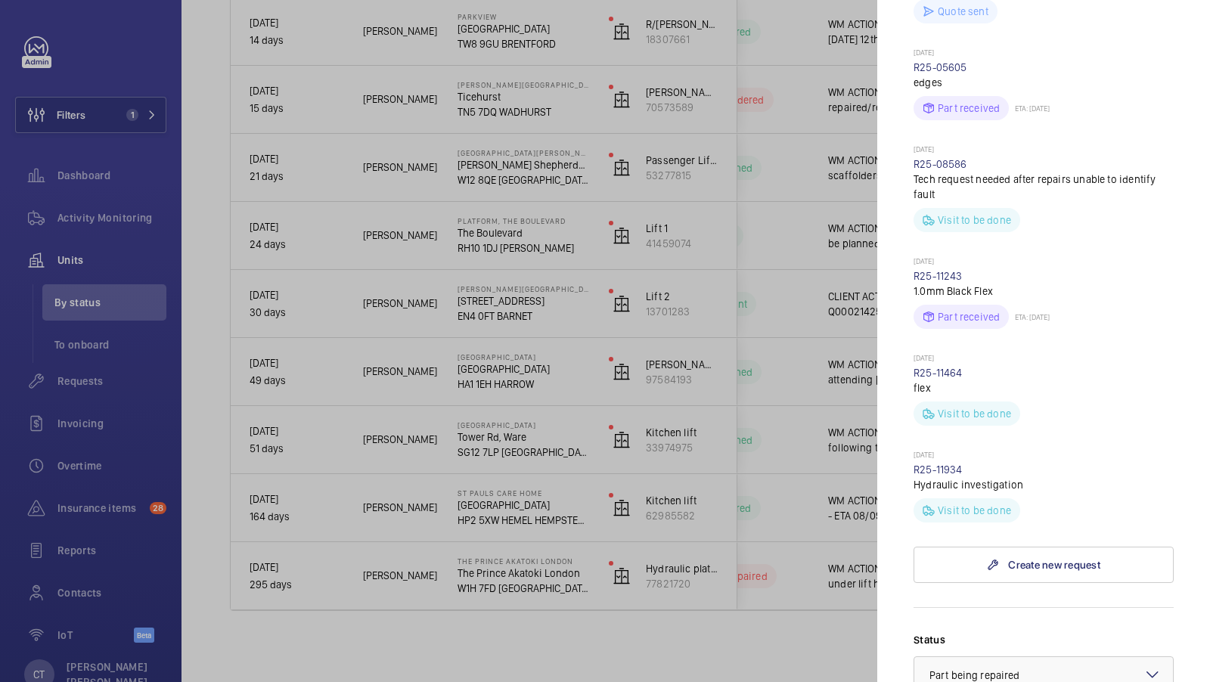
scroll to position [1260, 0]
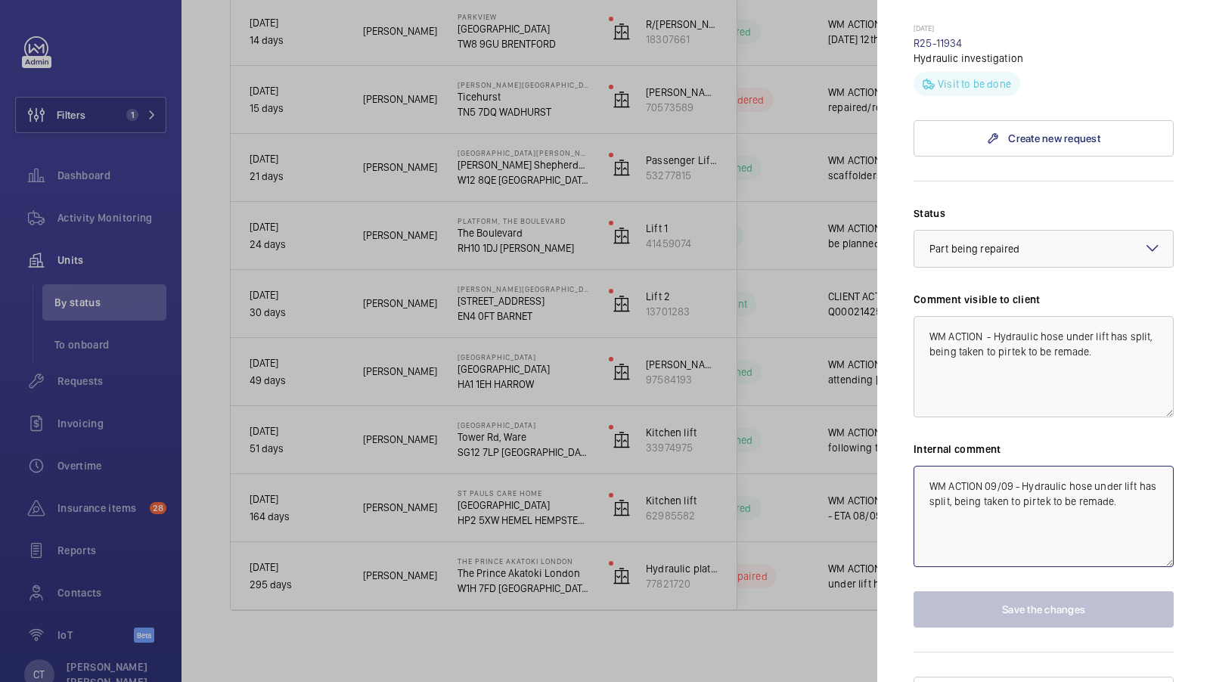
drag, startPoint x: 1145, startPoint y: 479, endPoint x: 984, endPoint y: 460, distance: 161.5
click at [984, 466] on textarea "WM ACTION 09/09 - Hydraulic hose under lift has split, being taken to pirtek to…" at bounding box center [1044, 516] width 260 height 101
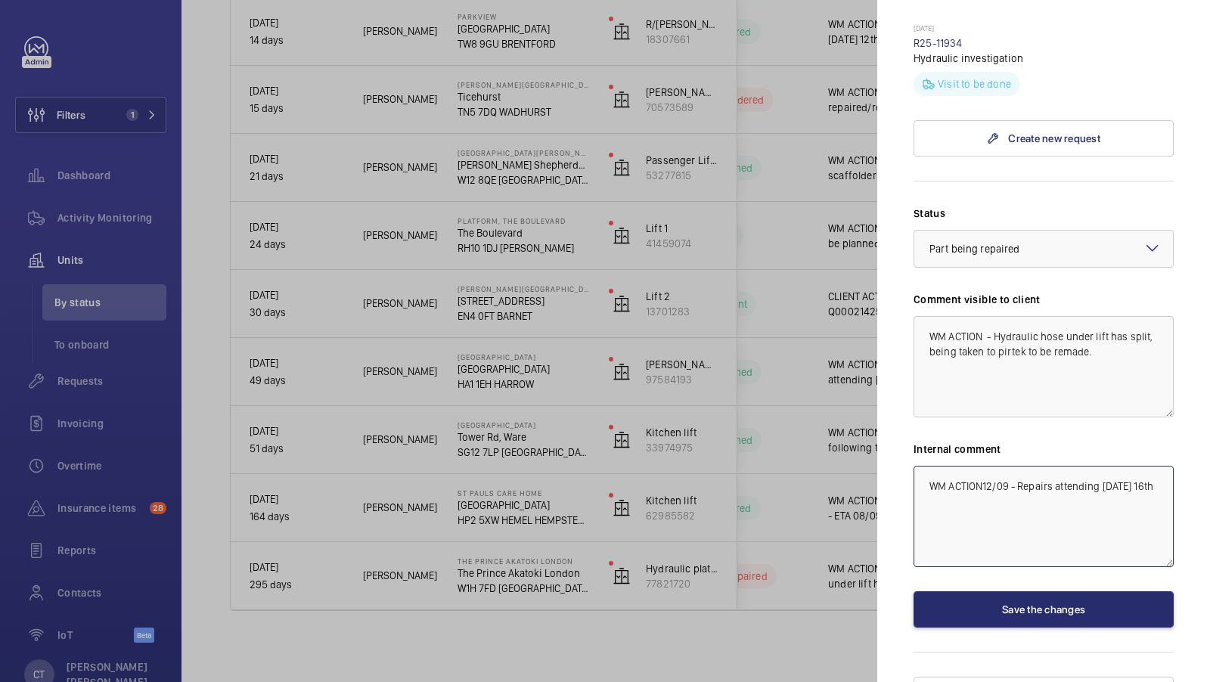
type textarea "WM ACTION12/09 - Repairs attending Tuesday 16th"
drag, startPoint x: 1106, startPoint y: 325, endPoint x: 995, endPoint y: 305, distance: 112.2
click at [995, 316] on textarea "WM ACTION - Hydraulic hose under lift has split, being taken to pirtek to be re…" at bounding box center [1044, 366] width 260 height 101
type textarea "WM ACTION - Repair team attending [DATE] 16th."
click at [1014, 477] on textarea "WM ACTION12/09 - Repairs attending Tuesday 16th" at bounding box center [1044, 516] width 260 height 101
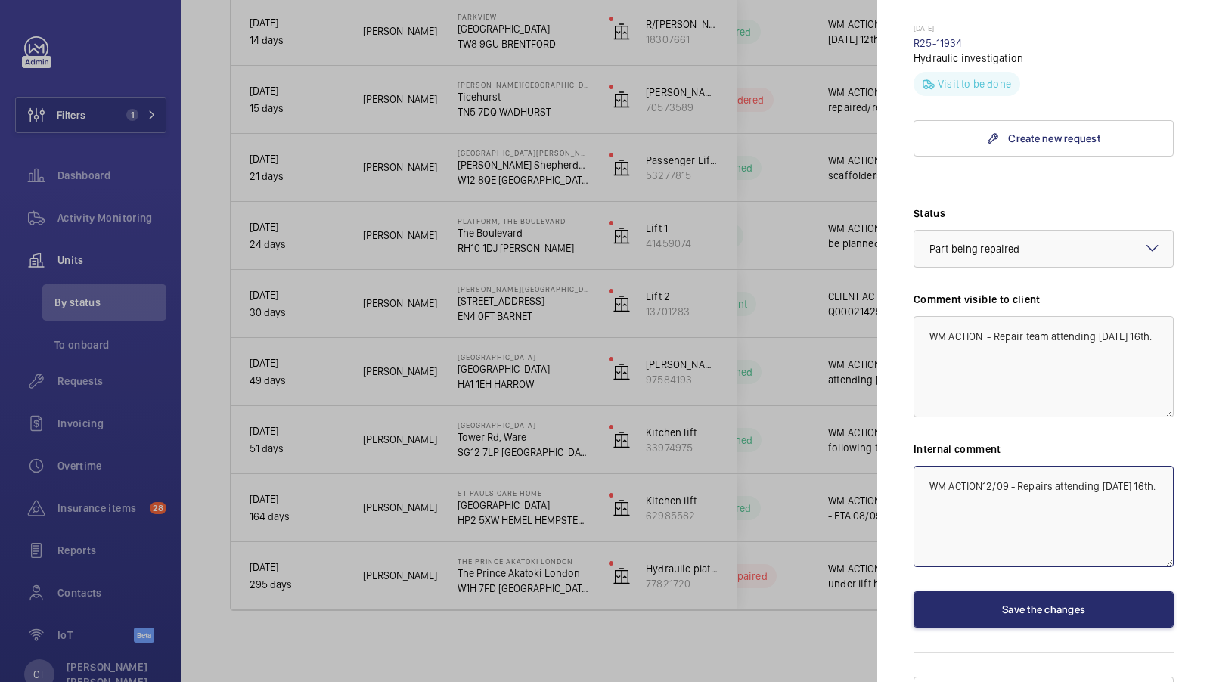
type textarea "WM ACTION12/09 - Repairs attending [DATE] 16th."
click at [1055, 206] on label "Status" at bounding box center [1044, 213] width 260 height 15
click at [1048, 241] on div "× Part being repaired" at bounding box center [994, 248] width 128 height 15
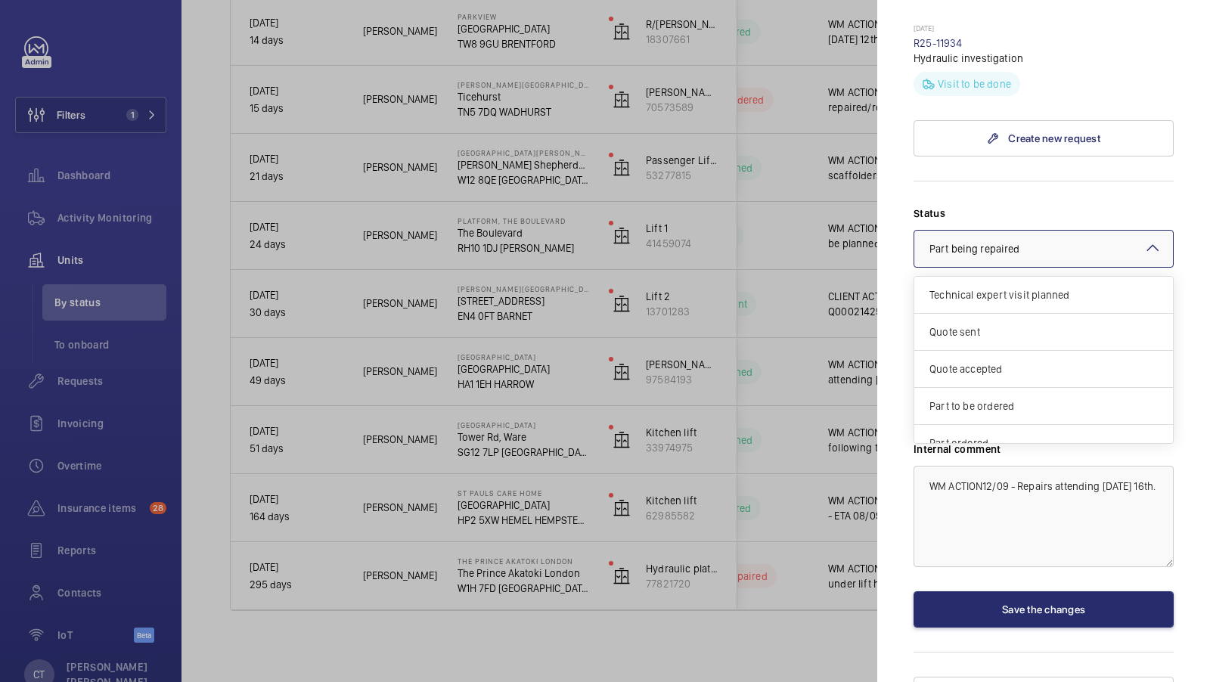
scroll to position [126, 0]
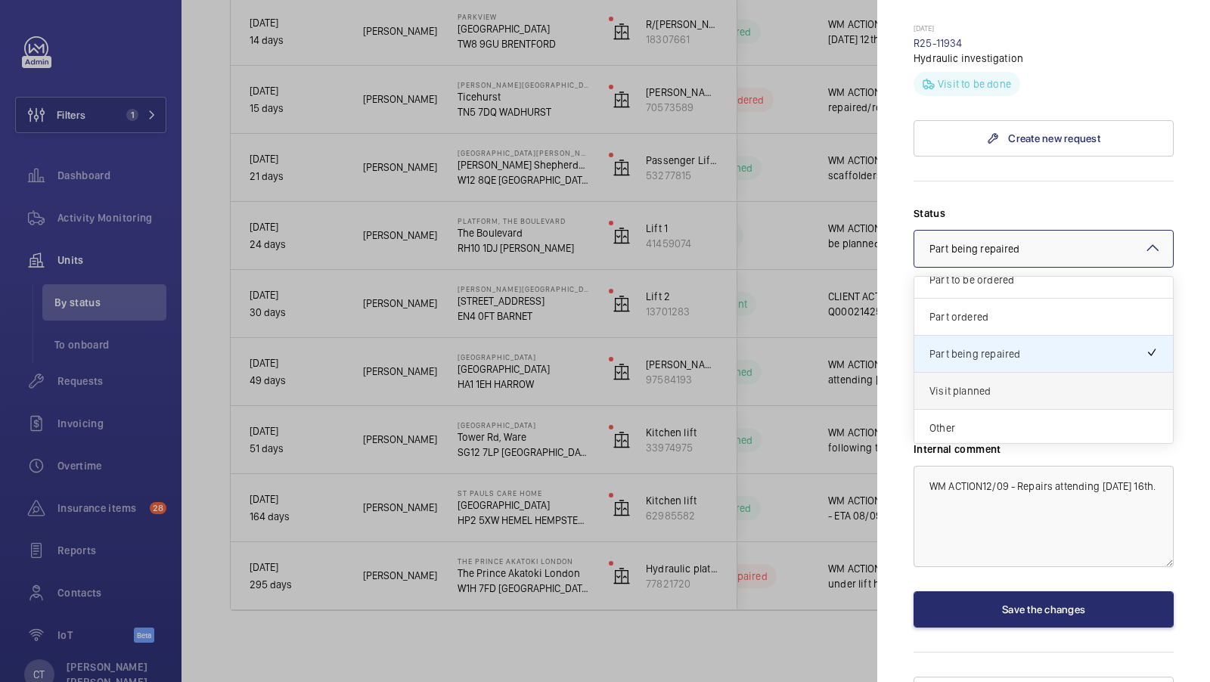
click at [1017, 384] on span "Visit planned" at bounding box center [1044, 391] width 228 height 15
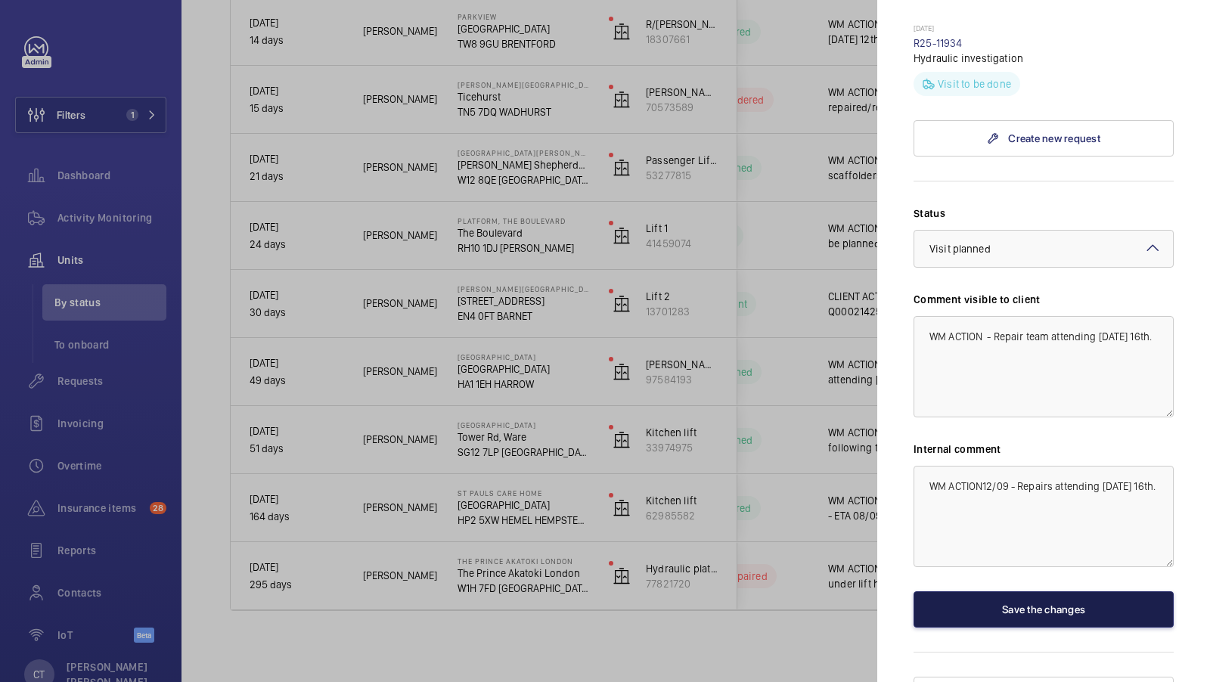
click at [1034, 592] on button "Save the changes" at bounding box center [1044, 610] width 260 height 36
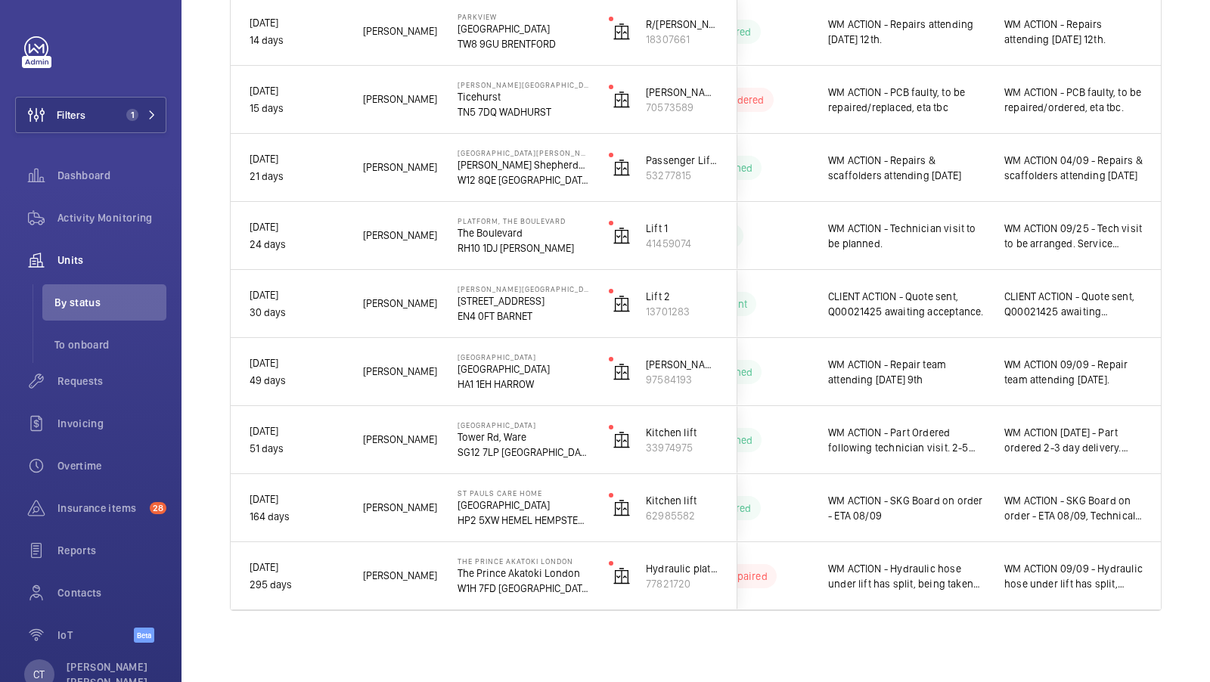
scroll to position [0, 0]
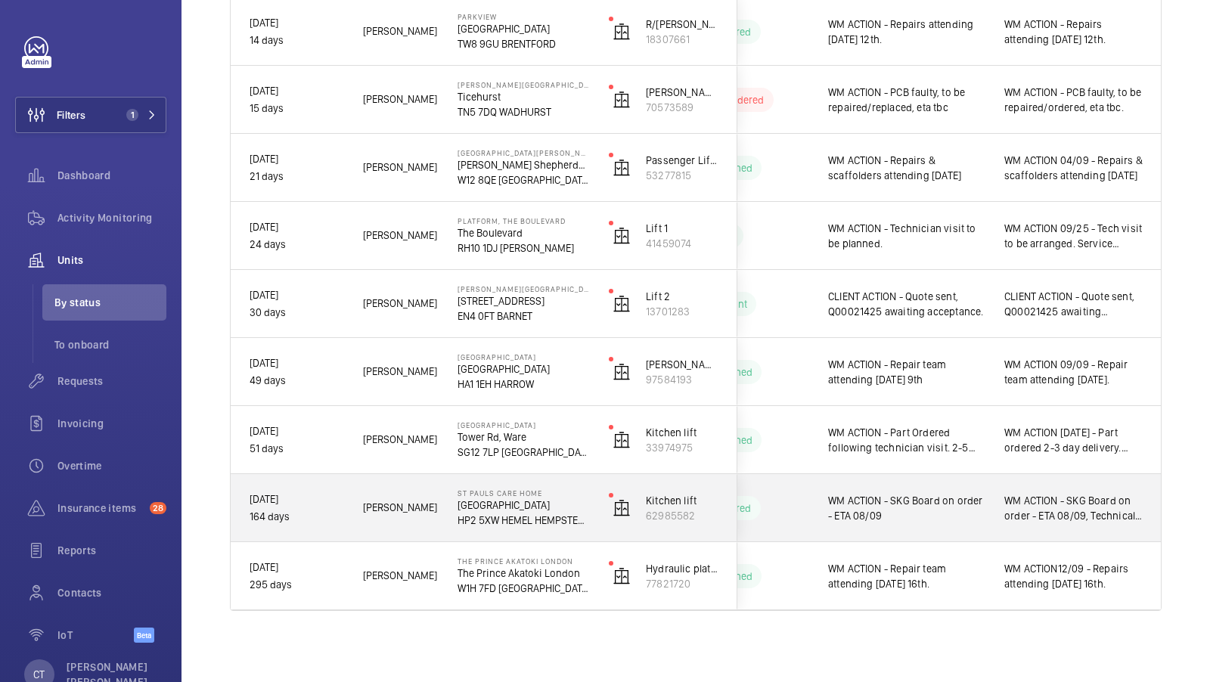
click at [1064, 520] on span "WM ACTION - SKG Board on order - ETA 08/09, Technical attendance to be confirmed" at bounding box center [1074, 508] width 138 height 30
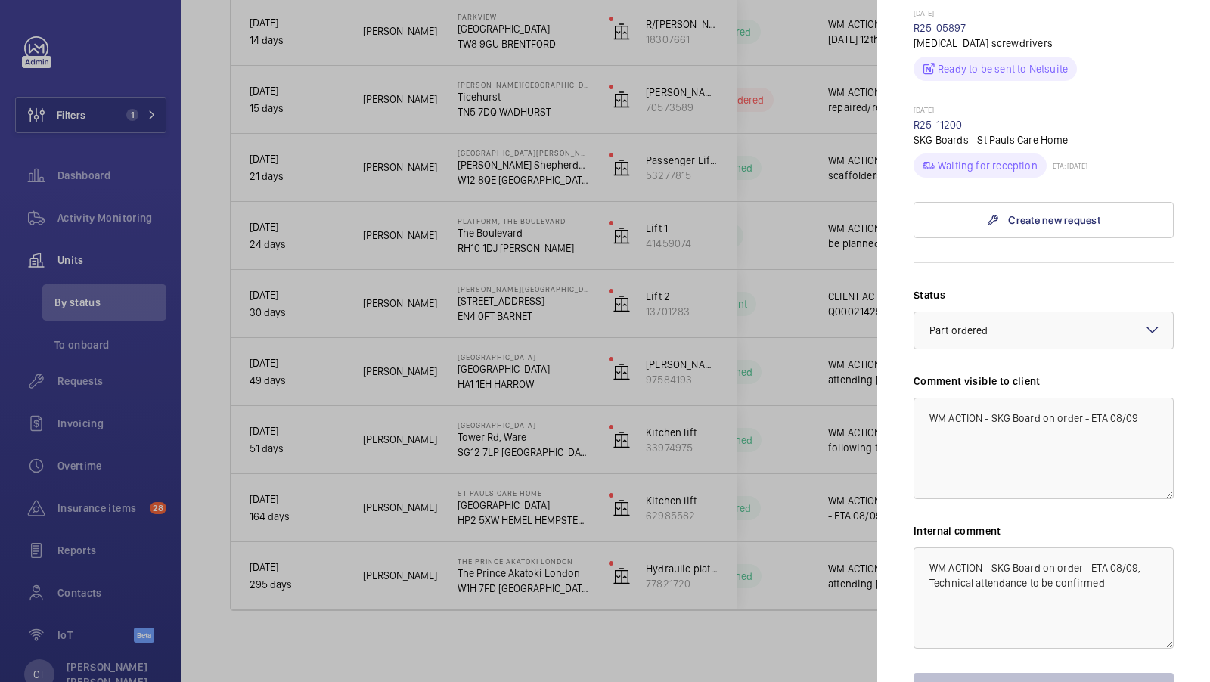
scroll to position [1079, 0]
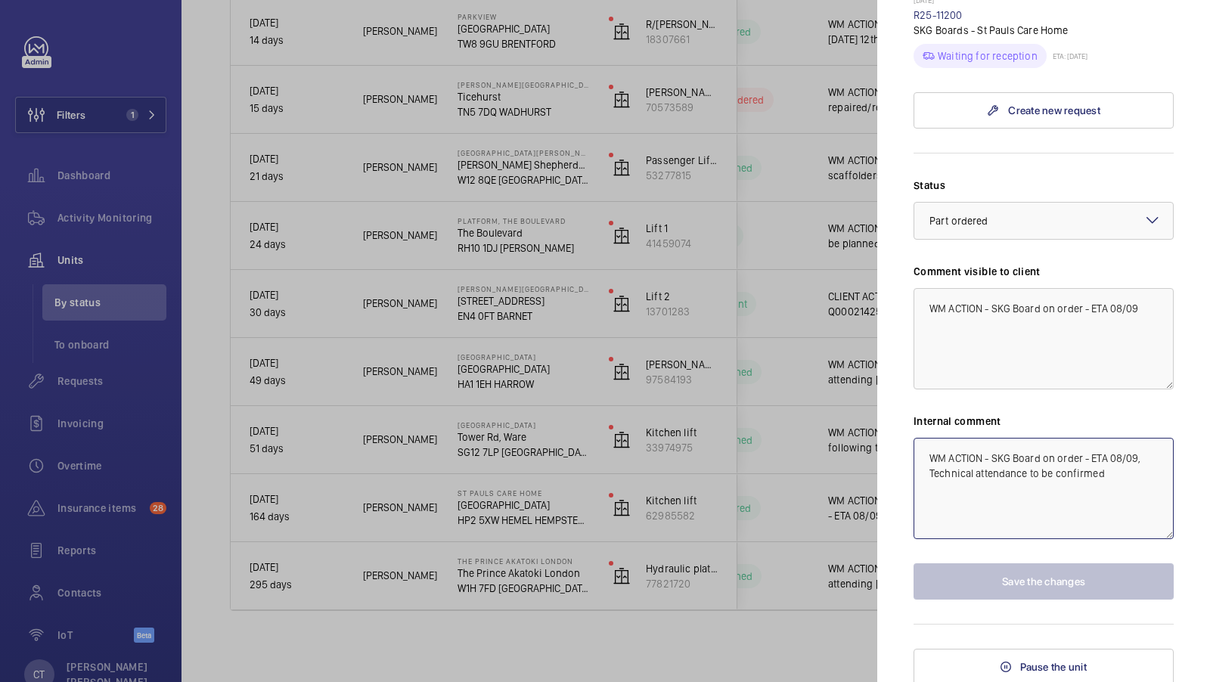
drag, startPoint x: 1118, startPoint y: 474, endPoint x: 993, endPoint y: 452, distance: 126.9
click at [994, 452] on textarea "WM ACTION - SKG Board on order - ETA 08/09, Technical attendance to be confirmed" at bounding box center [1044, 488] width 260 height 101
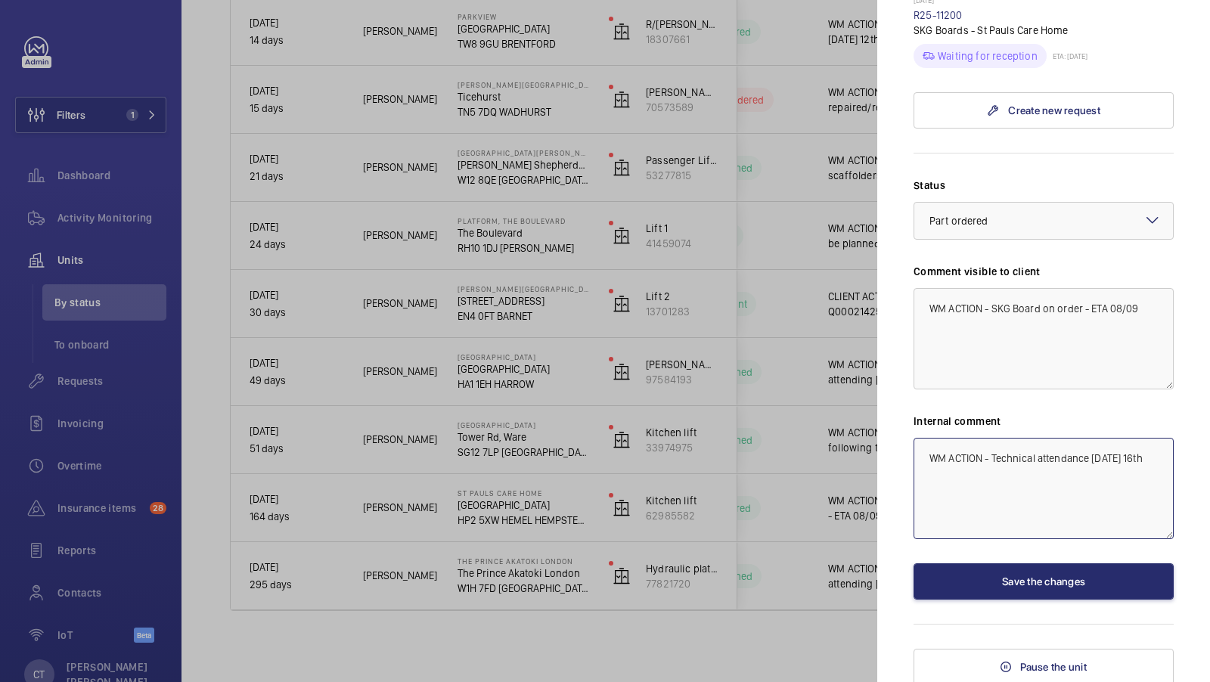
click at [1036, 461] on textarea "WM ACTION - Technical attendance [DATE] 16th" at bounding box center [1044, 488] width 260 height 101
drag, startPoint x: 1151, startPoint y: 466, endPoint x: 918, endPoint y: 457, distance: 232.4
click at [918, 457] on textarea "WM ACTION - Technical attendance [DATE] 16th" at bounding box center [1044, 488] width 260 height 101
type textarea "WM ACTION - Technical attendance [DATE] 16th"
drag, startPoint x: 1146, startPoint y: 311, endPoint x: 875, endPoint y: 328, distance: 271.4
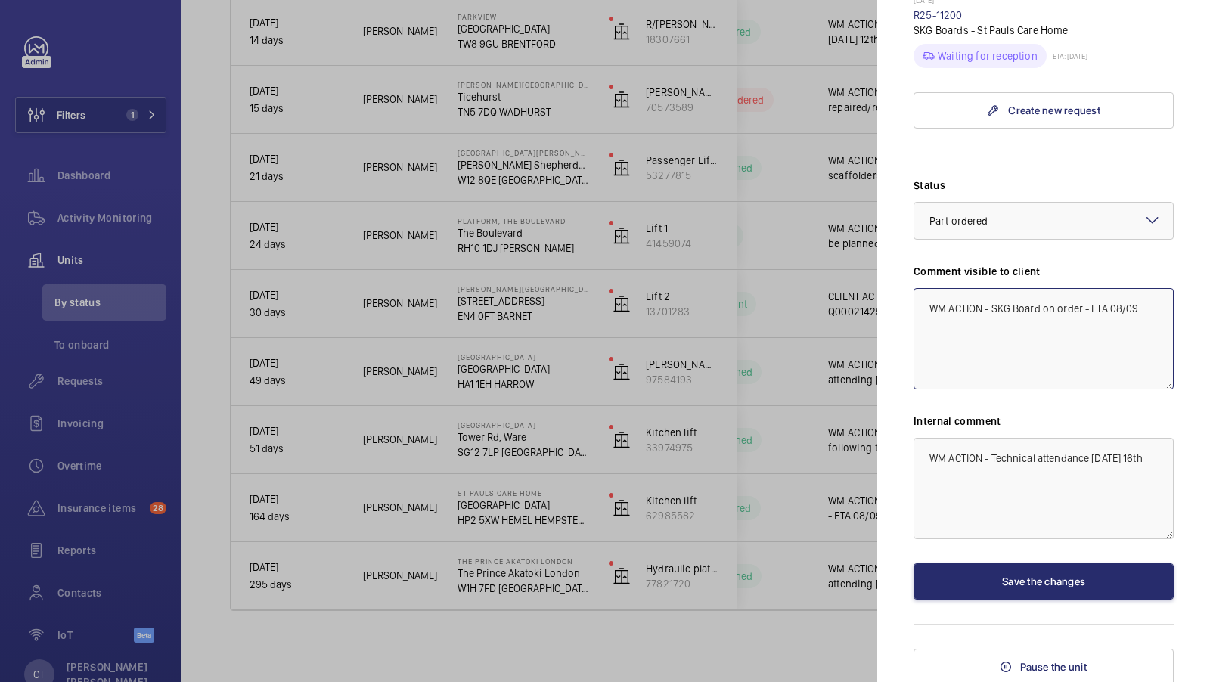
click at [875, 328] on mat-sidenav-container "Filters 1 Dashboard Activity Monitoring Units By status To onboard Requests Inv…" at bounding box center [605, 341] width 1210 height 682
drag, startPoint x: 1151, startPoint y: 308, endPoint x: 908, endPoint y: 308, distance: 242.8
click at [908, 307] on mat-sidenav "Stopped unit St Pauls Care home St Pauls Care Centre HP2 5XW HEMEL HEMPSTEAD We…" at bounding box center [1043, 341] width 333 height 682
paste textarea "Technical attendance Tuesday 16th"
type textarea "WM ACTION - Technical attendance [DATE] 16th"
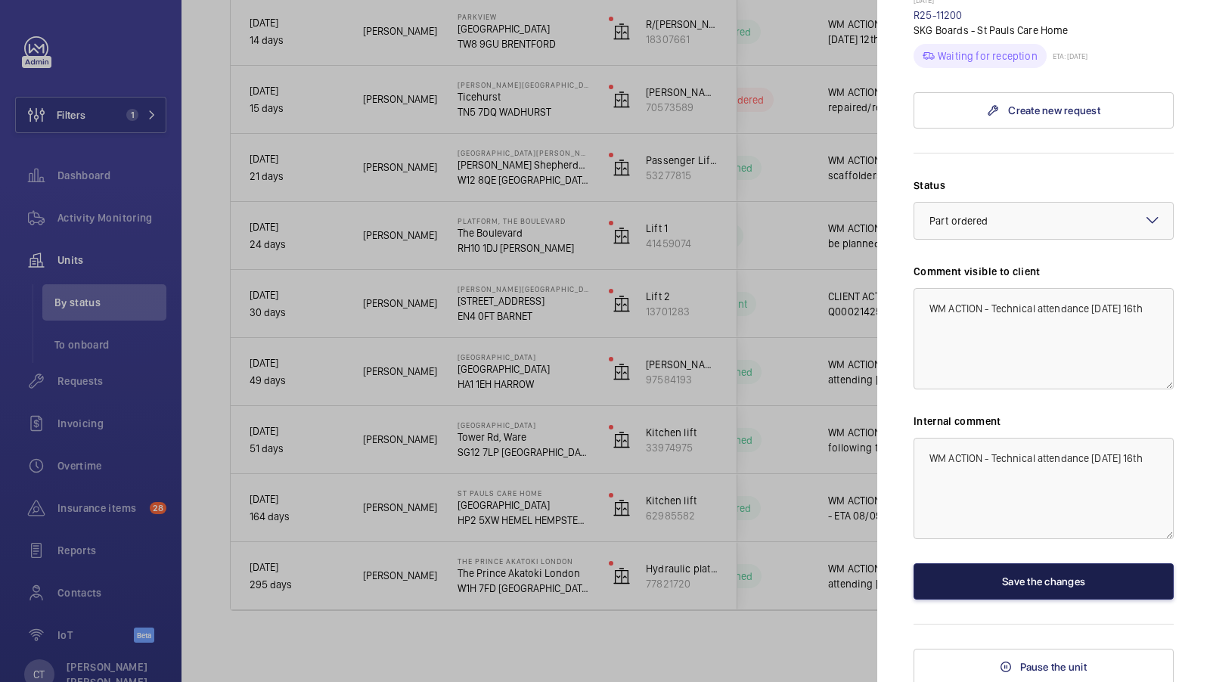
click at [1067, 586] on button "Save the changes" at bounding box center [1044, 582] width 260 height 36
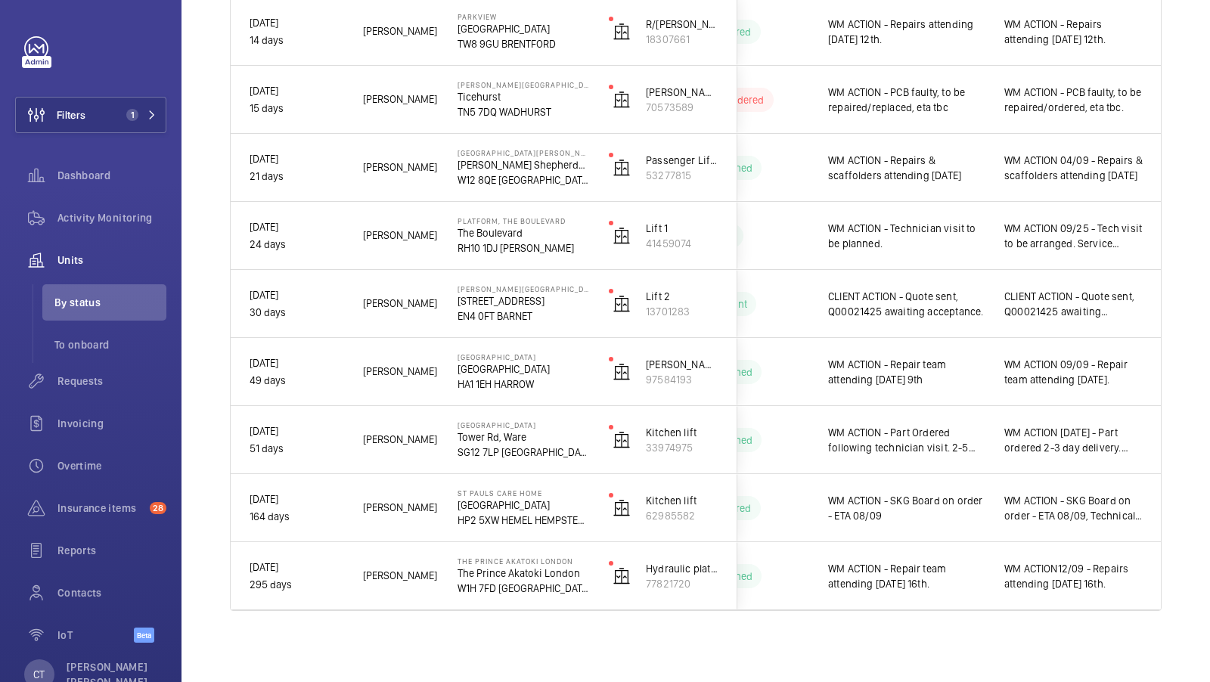
scroll to position [0, 0]
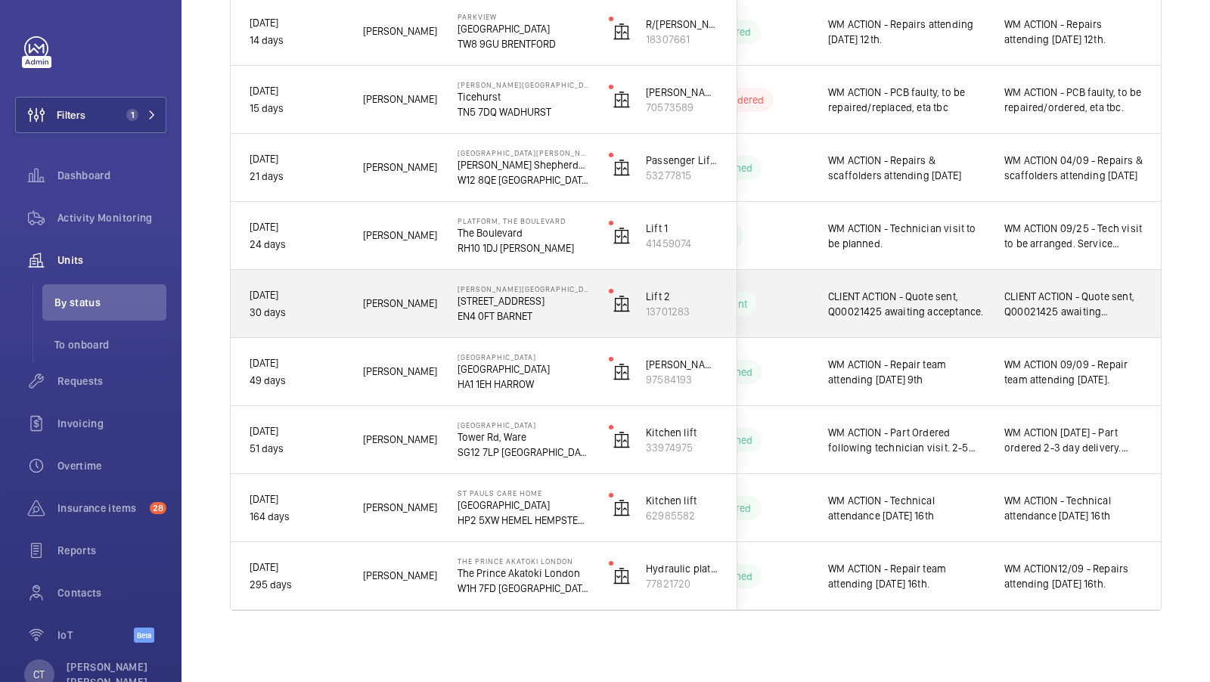
click at [1069, 313] on span "CLIENT ACTION - Quote sent, Q00021425 awaiting acceptance." at bounding box center [1074, 304] width 138 height 30
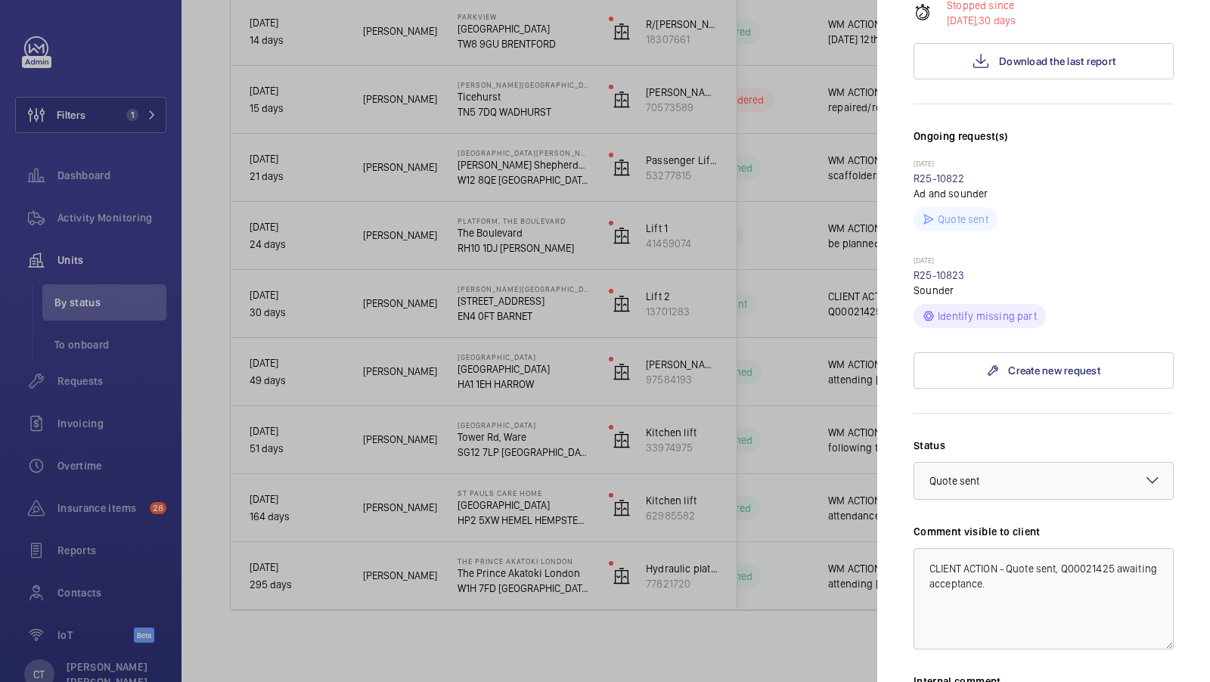
scroll to position [567, 0]
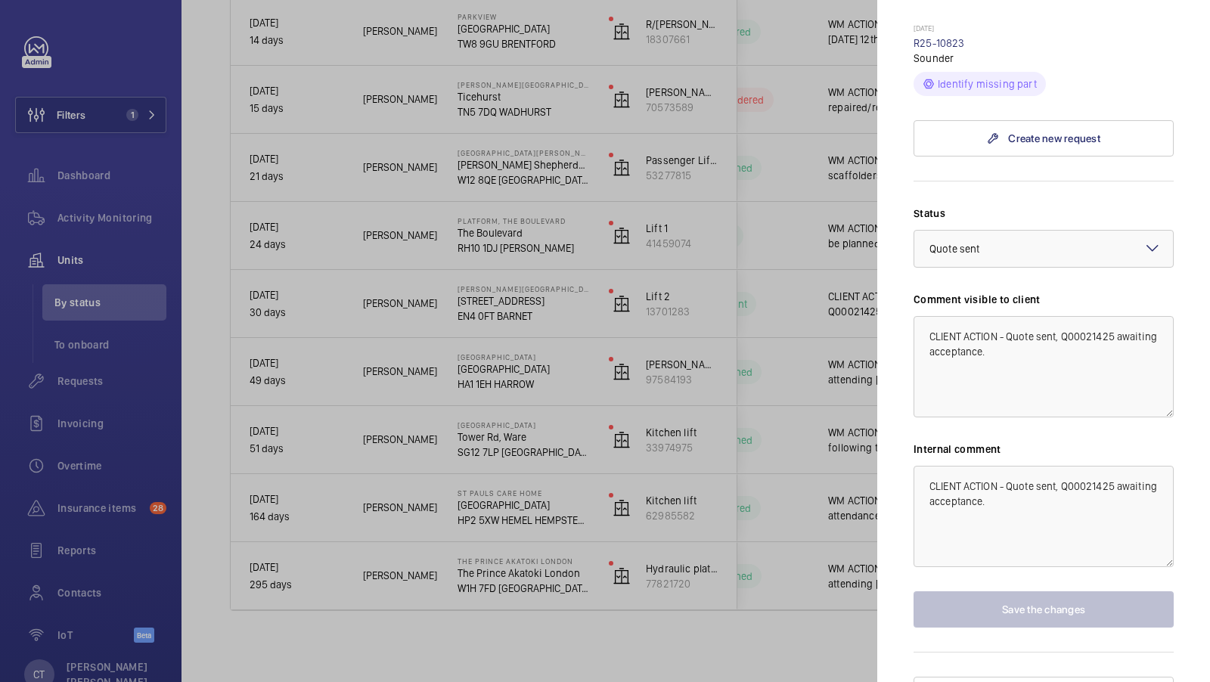
click at [659, 379] on div at bounding box center [605, 341] width 1210 height 682
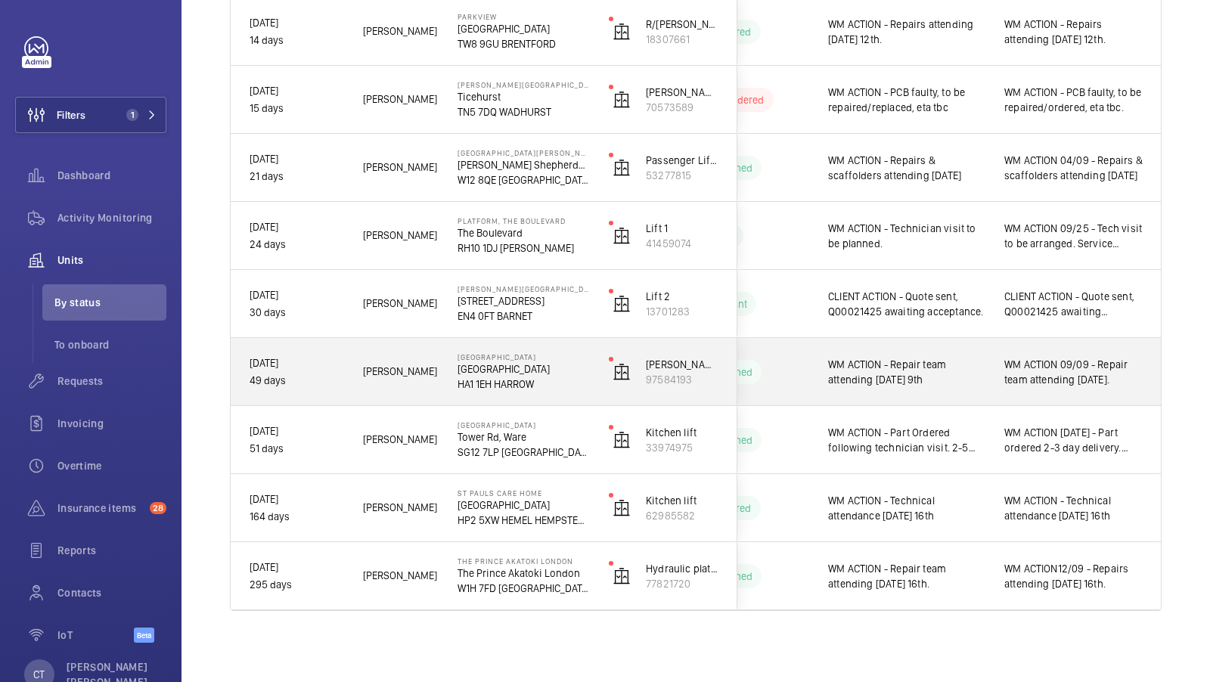
click at [1056, 385] on span "WM ACTION 09/09 - Repair team attending [DATE]." at bounding box center [1074, 372] width 138 height 30
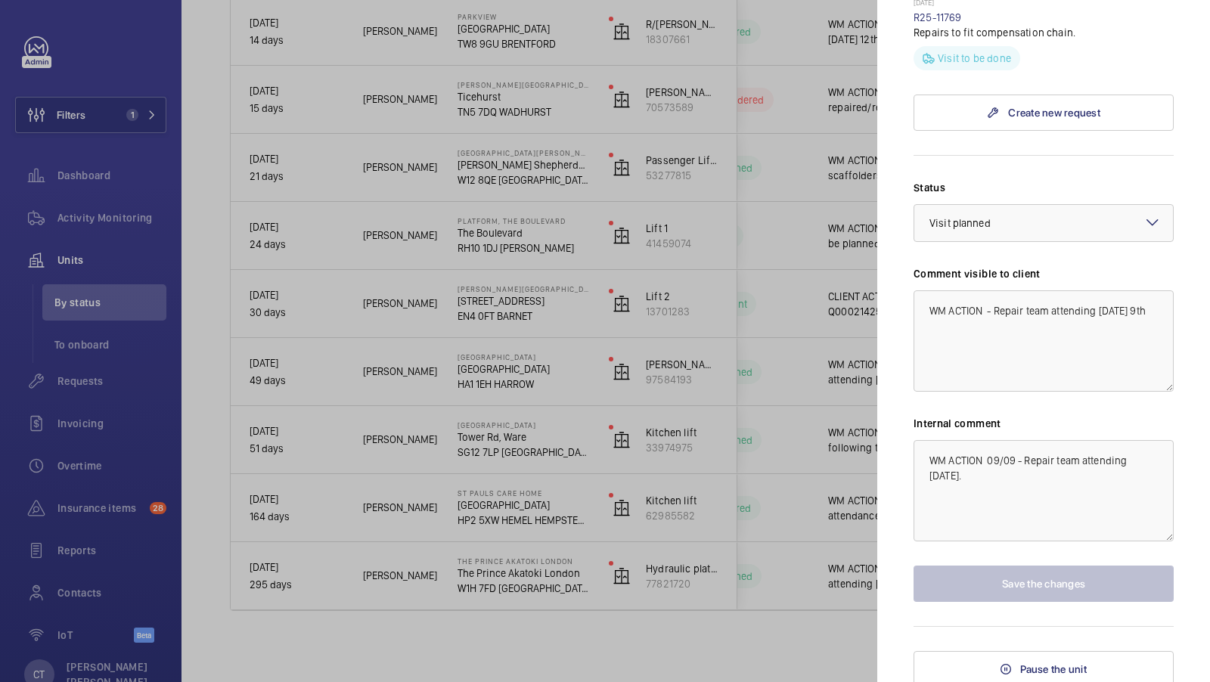
scroll to position [664, 0]
drag, startPoint x: 989, startPoint y: 461, endPoint x: 1001, endPoint y: 461, distance: 11.3
click at [1001, 461] on textarea "WM ACTION 09/09 - Repair team attending [DATE]." at bounding box center [1044, 488] width 260 height 101
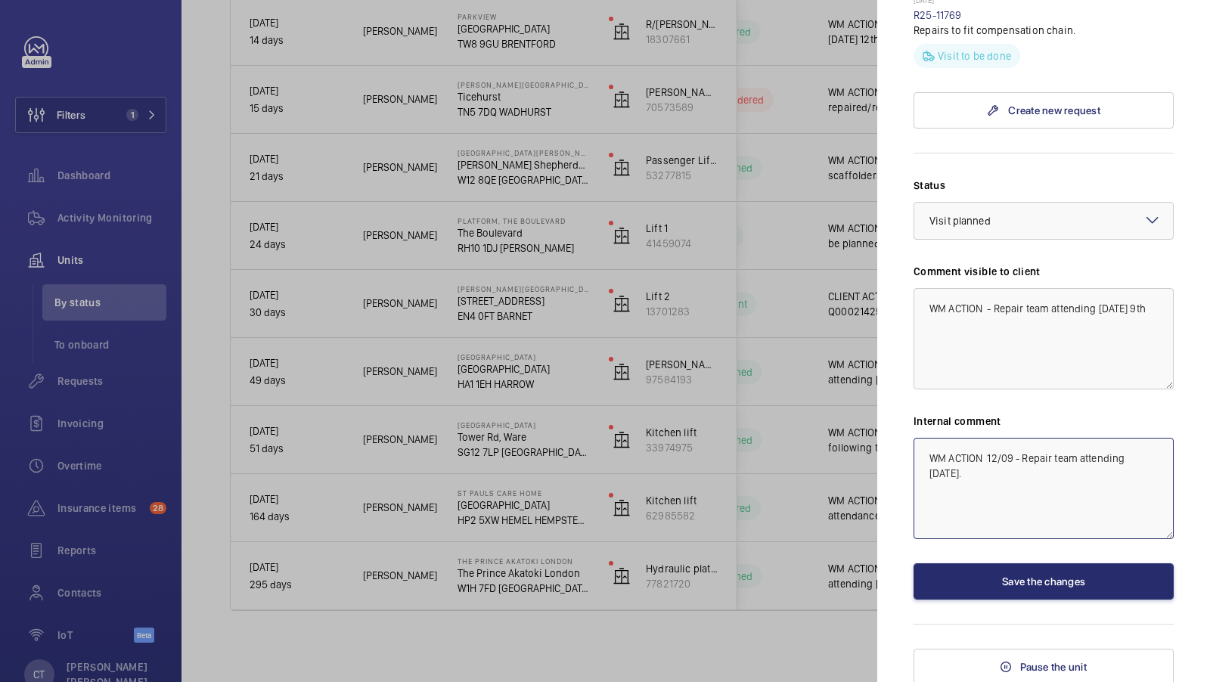
type textarea "WM ACTION 12/09 - Repair team attending today."
click at [836, 487] on div at bounding box center [605, 341] width 1210 height 682
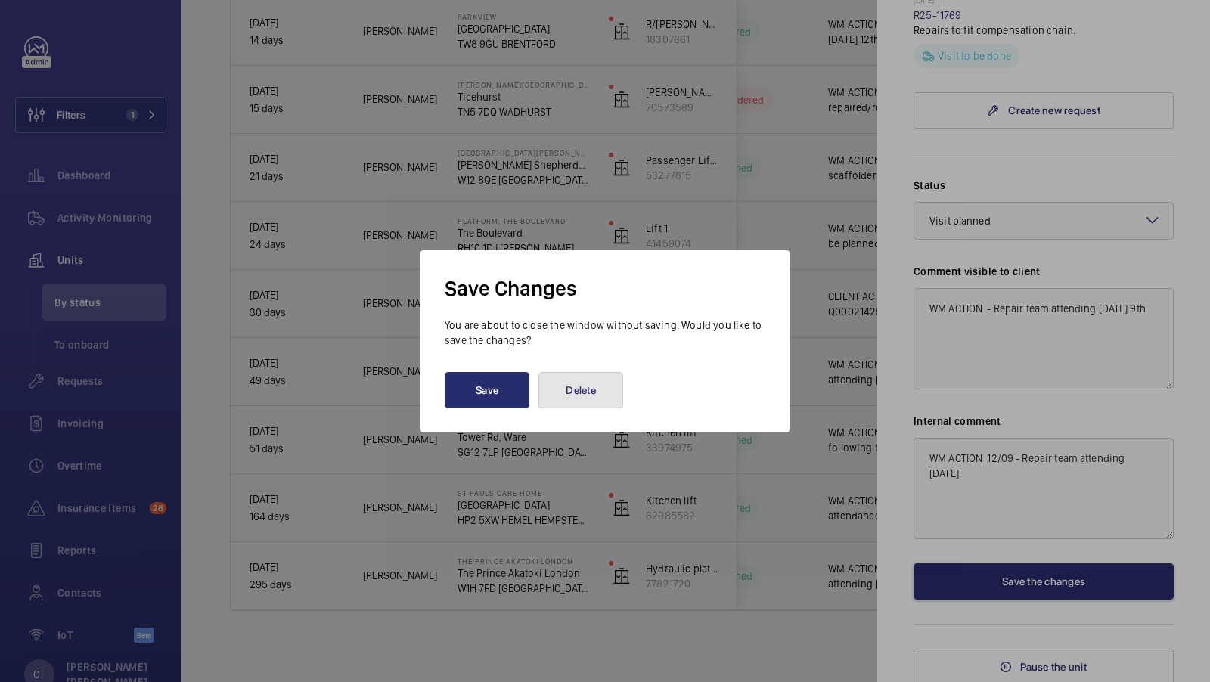
click at [606, 381] on button "Delete" at bounding box center [581, 390] width 85 height 36
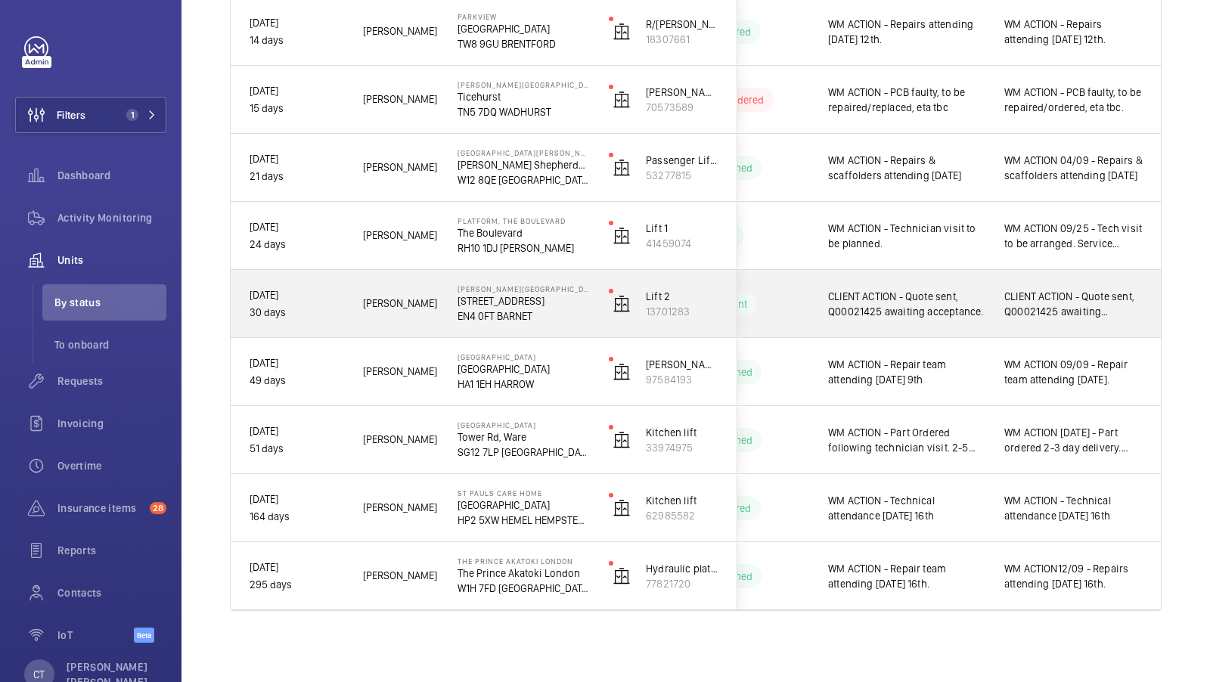
scroll to position [766, 0]
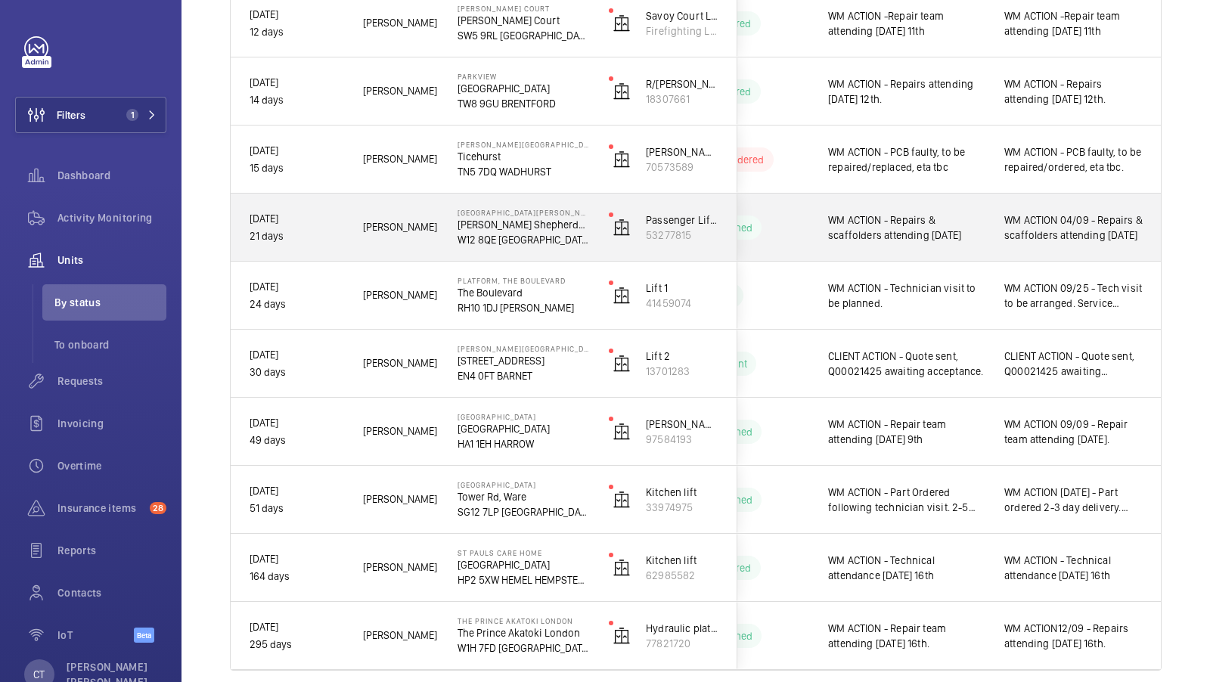
click at [1072, 238] on span "WM ACTION 04/09 - Repairs & scaffolders attending [DATE]" at bounding box center [1074, 228] width 138 height 30
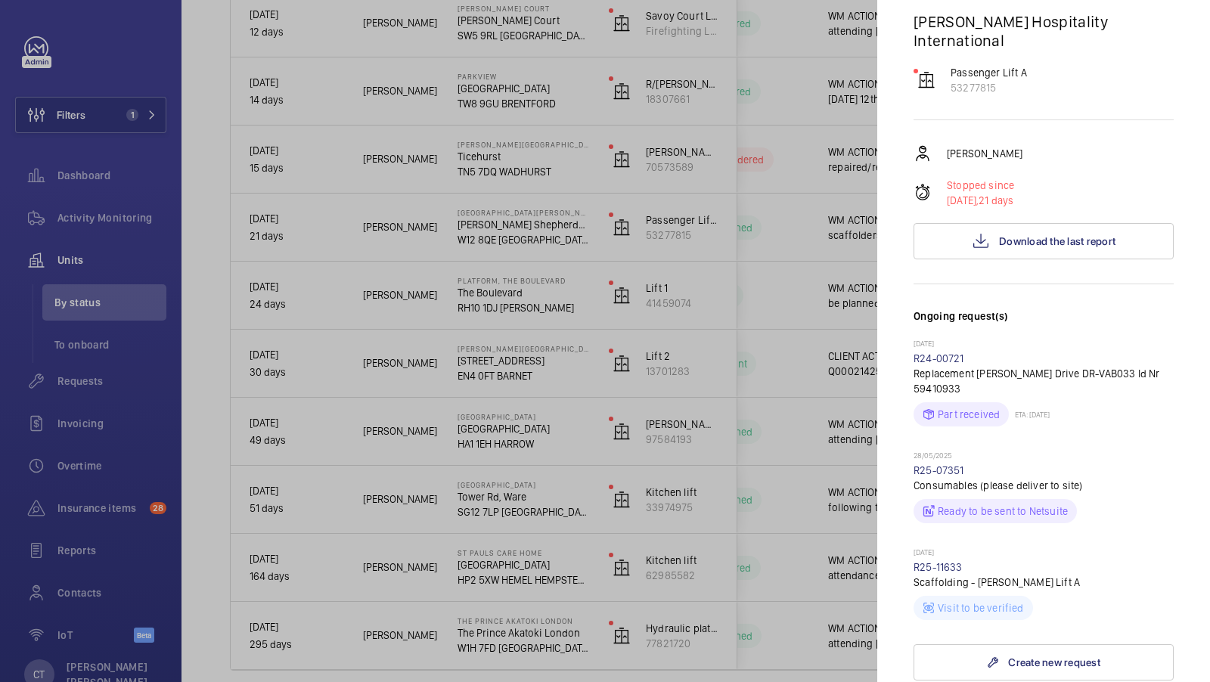
scroll to position [303, 0]
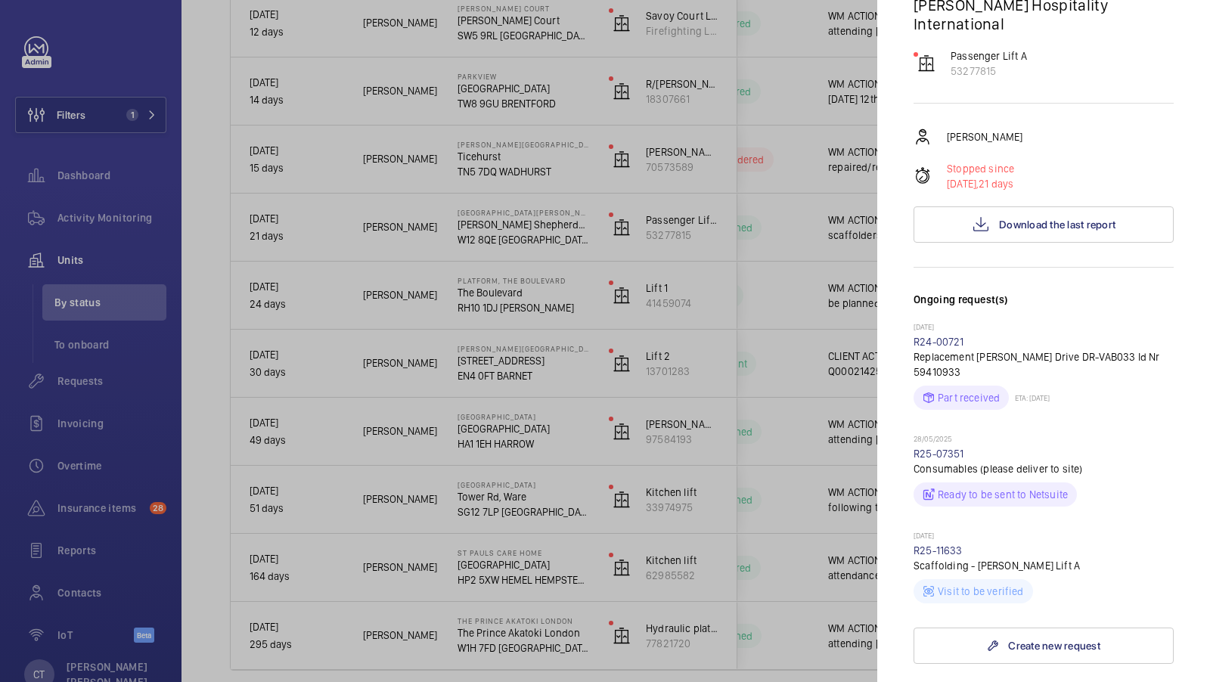
click at [588, 306] on div at bounding box center [605, 341] width 1210 height 682
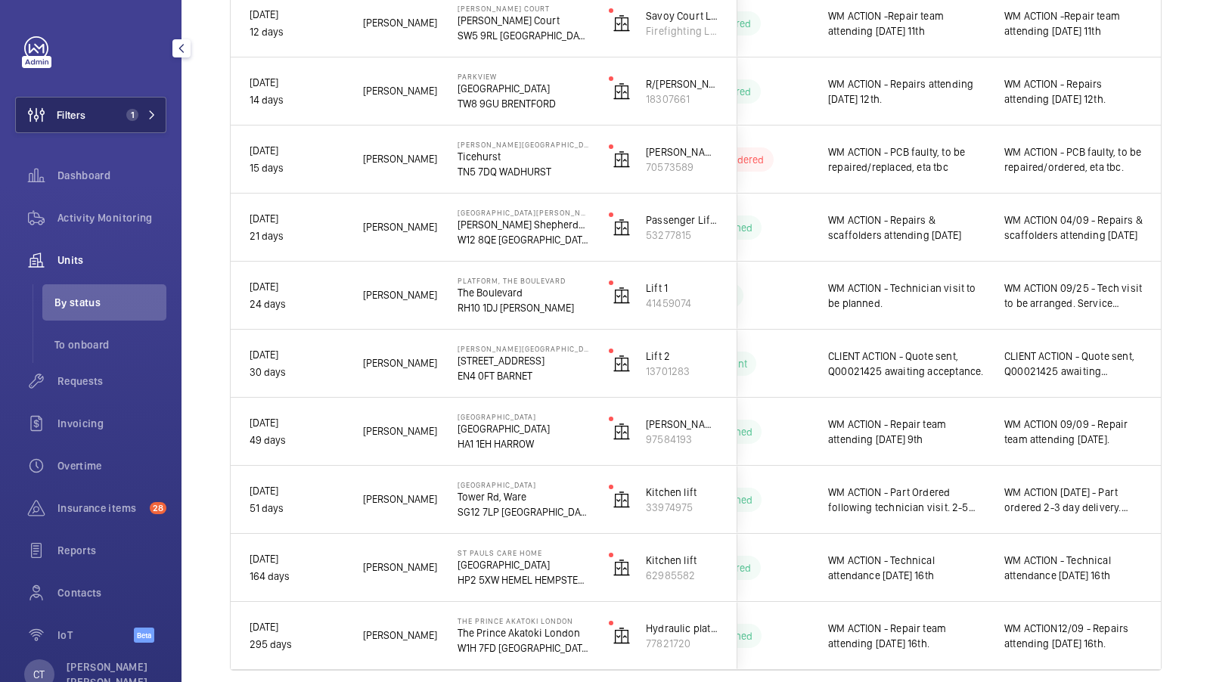
click at [131, 101] on button "Filters 1" at bounding box center [90, 115] width 151 height 36
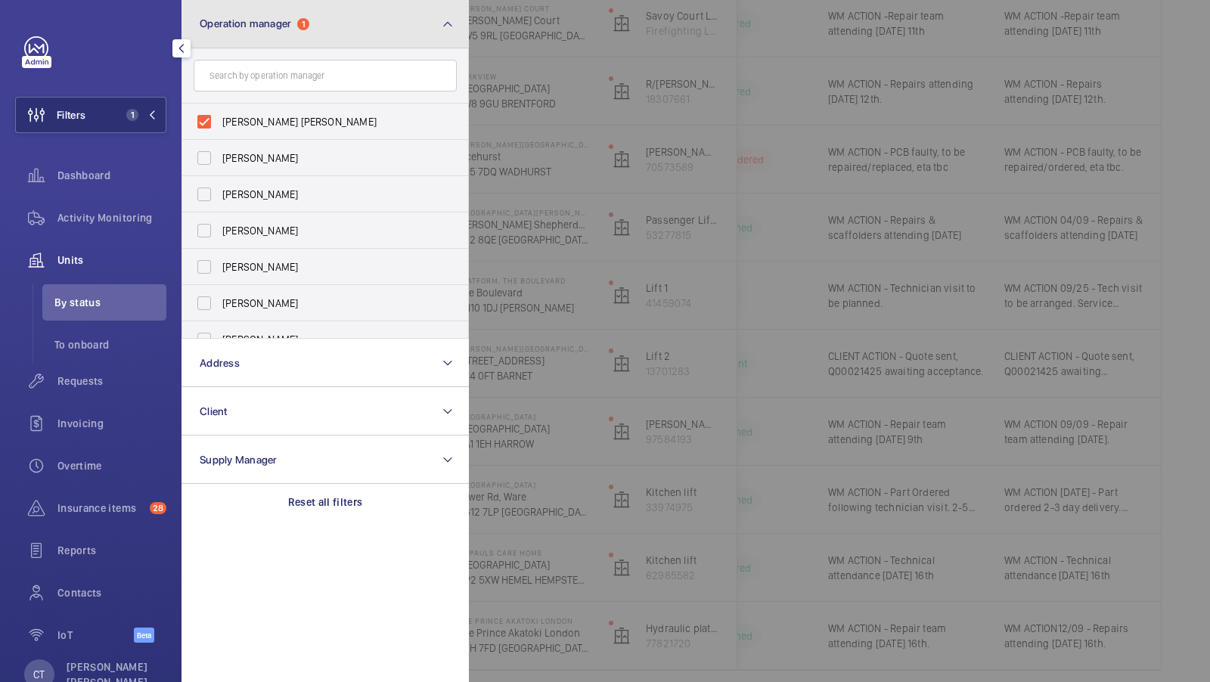
click at [343, 45] on button "Operation manager 1" at bounding box center [325, 24] width 287 height 48
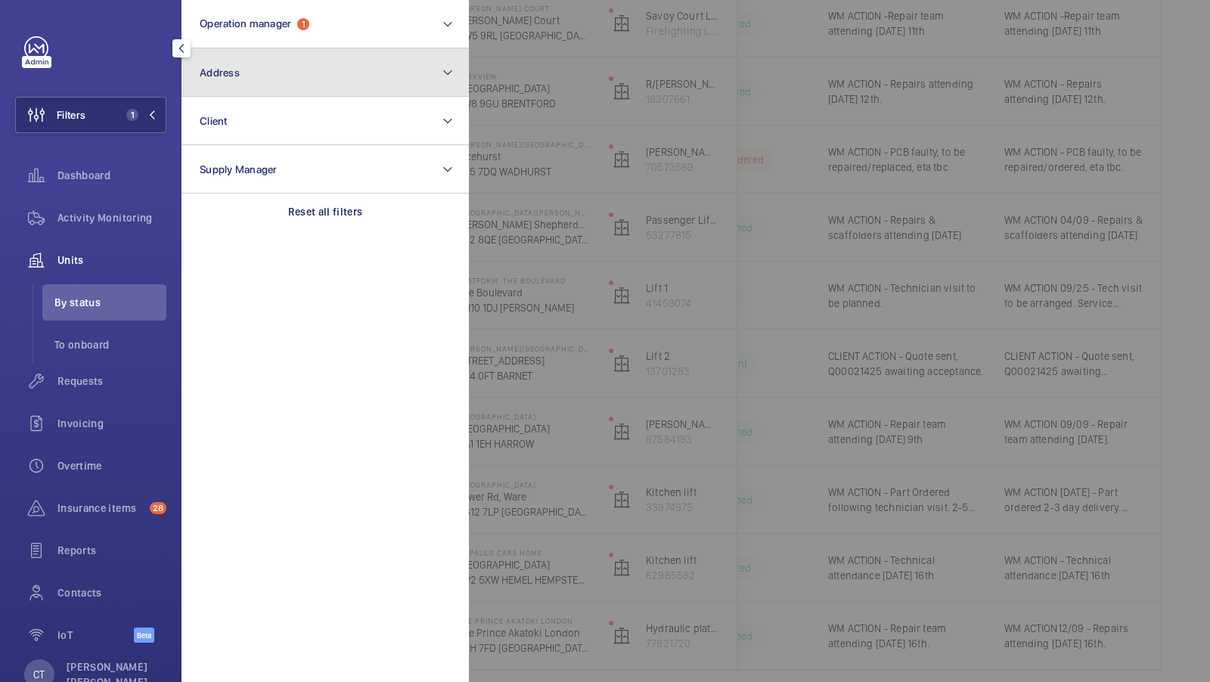
click at [280, 54] on button "Address" at bounding box center [325, 72] width 287 height 48
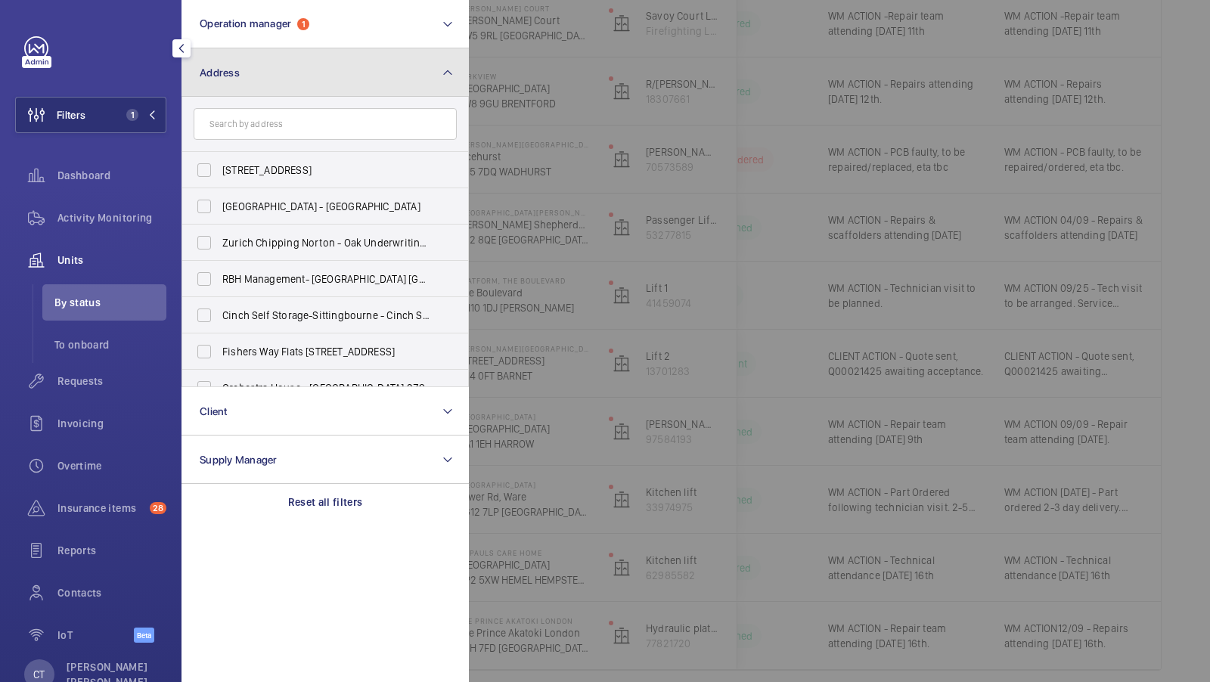
click at [388, 82] on button "Address" at bounding box center [325, 72] width 287 height 48
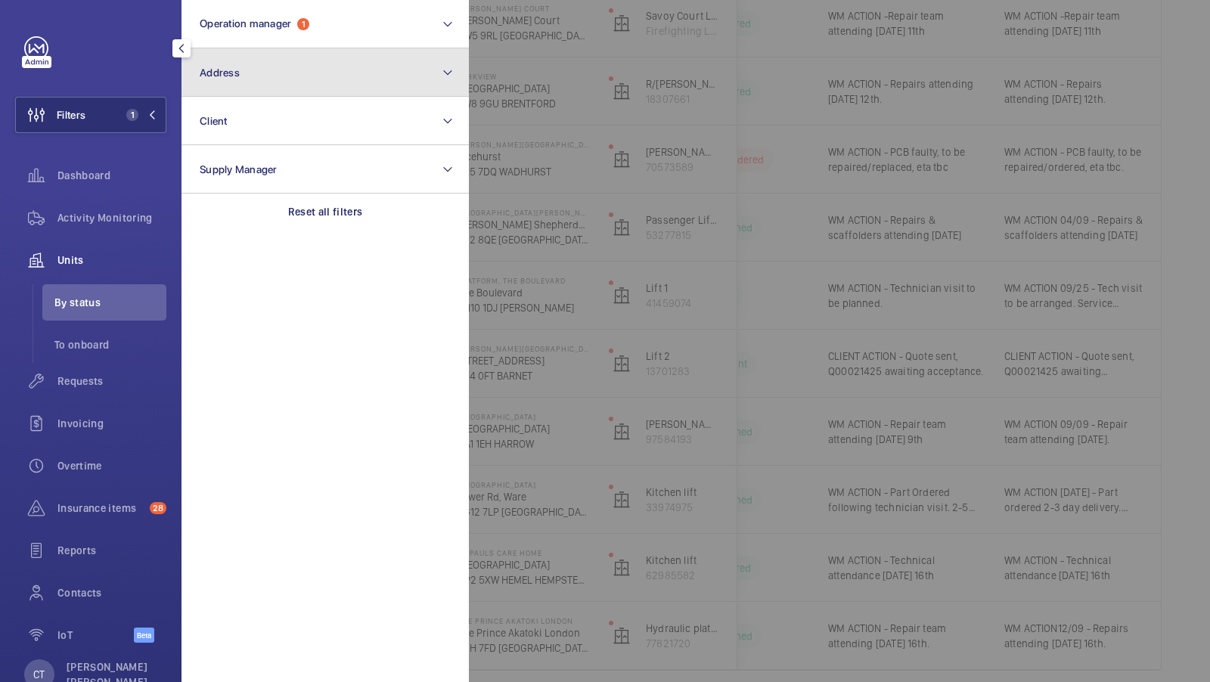
click at [317, 76] on button "Address" at bounding box center [325, 72] width 287 height 48
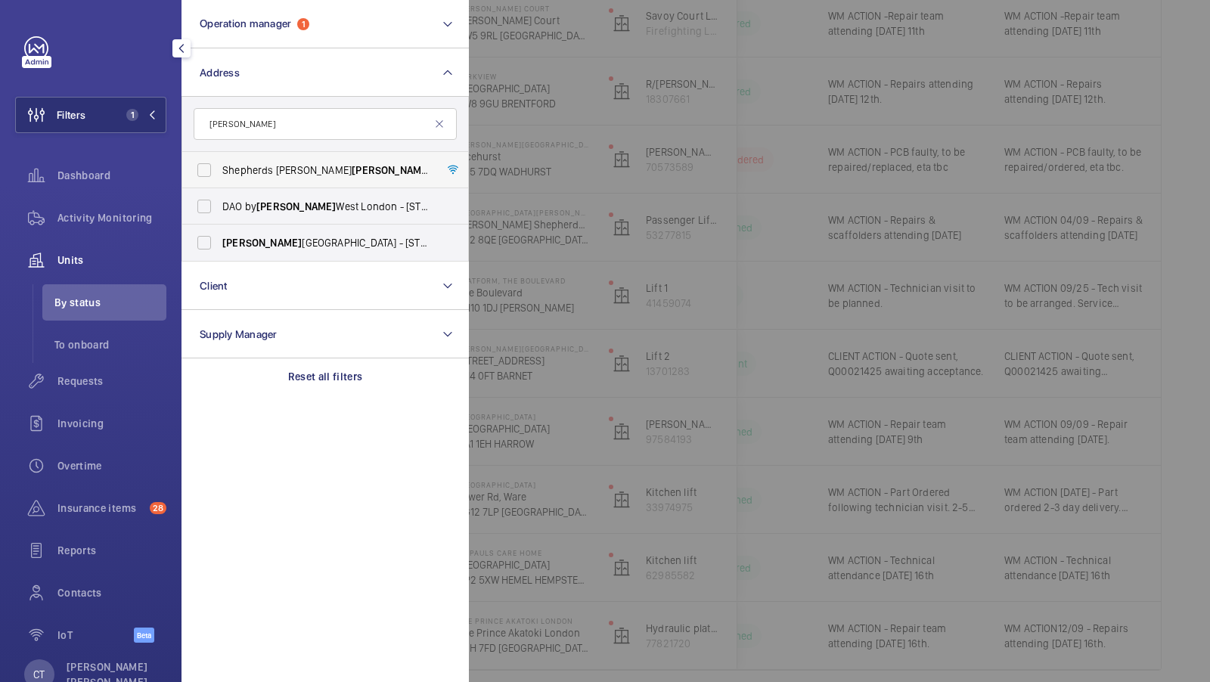
type input "dorsett"
click at [352, 170] on span "Dorsett" at bounding box center [391, 170] width 79 height 12
click at [219, 170] on input "Shepherds Bush Dorsett Hotel - Dorsett Shepherds Bush,, LONDON W12 8QE" at bounding box center [204, 170] width 30 height 30
checkbox input "true"
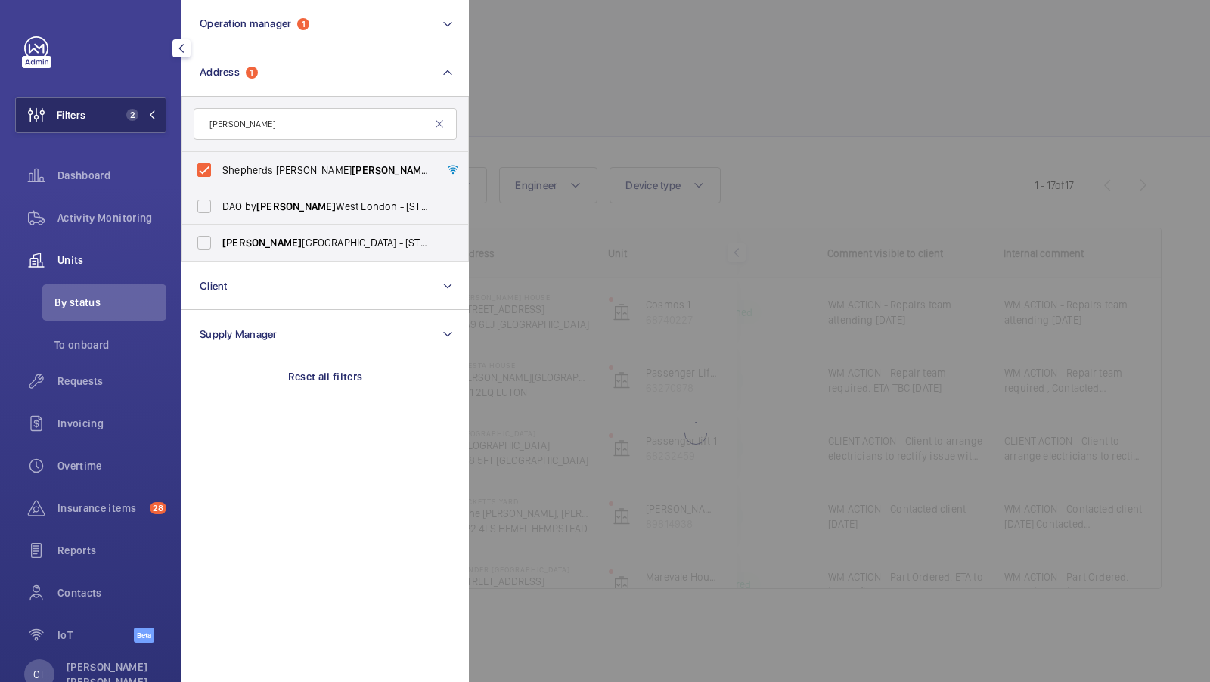
click at [125, 101] on button "Filters 2" at bounding box center [90, 115] width 151 height 36
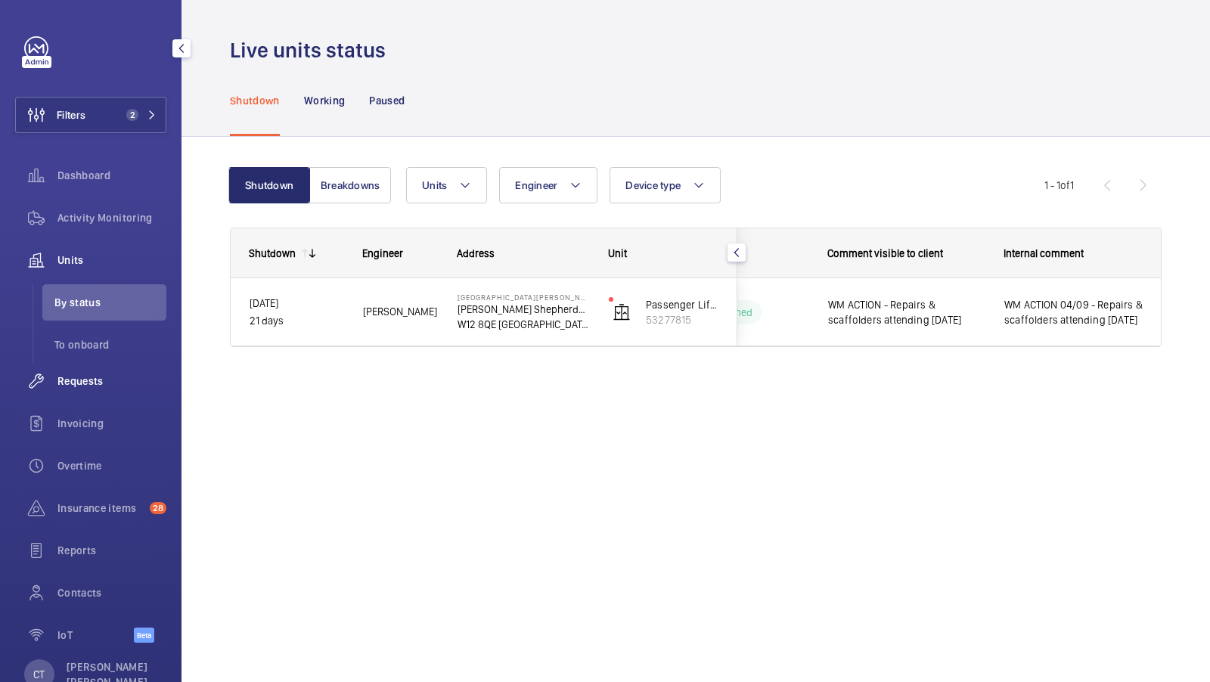
click at [91, 376] on span "Requests" at bounding box center [111, 381] width 109 height 15
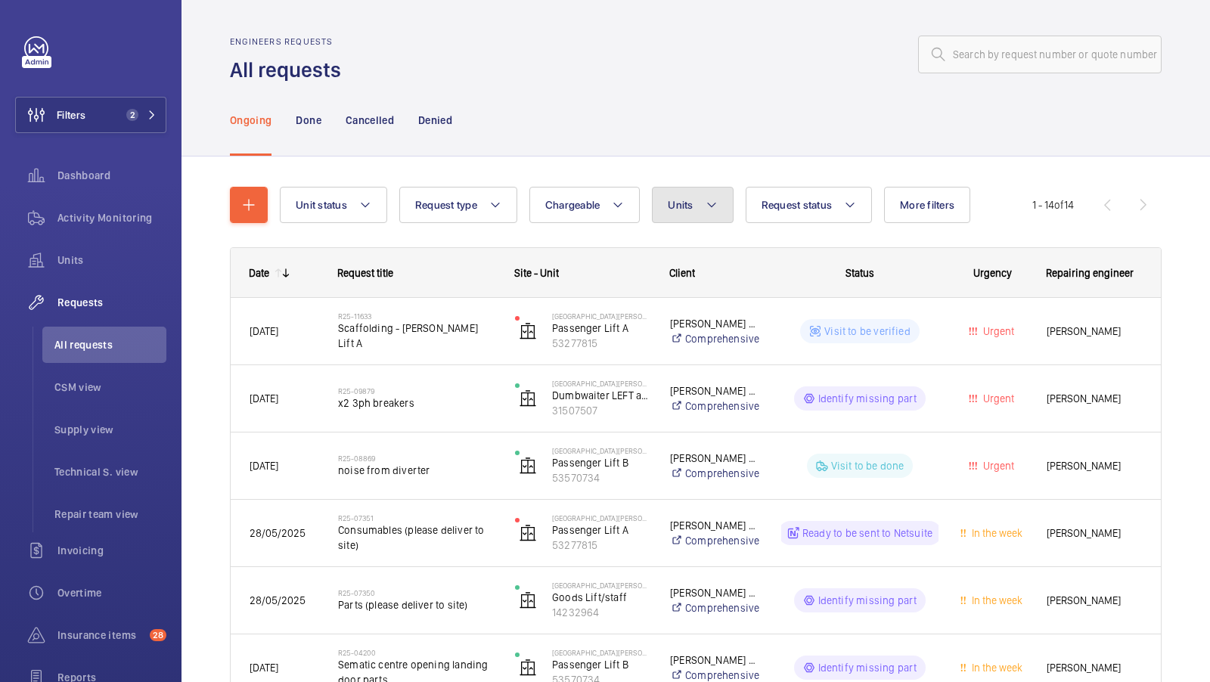
click at [663, 203] on button "Units" at bounding box center [692, 205] width 81 height 36
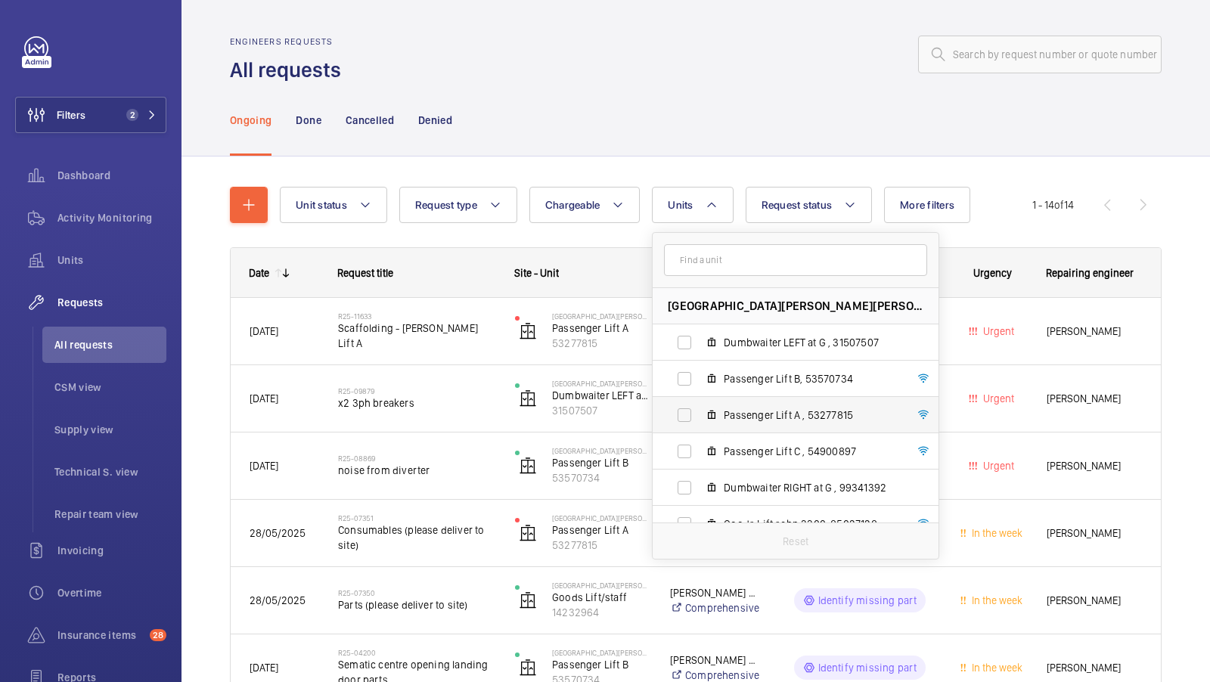
click at [733, 419] on span "Passenger Lift A , 53277815" at bounding box center [811, 415] width 175 height 15
click at [700, 419] on input "Passenger Lift A , 53277815" at bounding box center [684, 415] width 30 height 30
checkbox input "true"
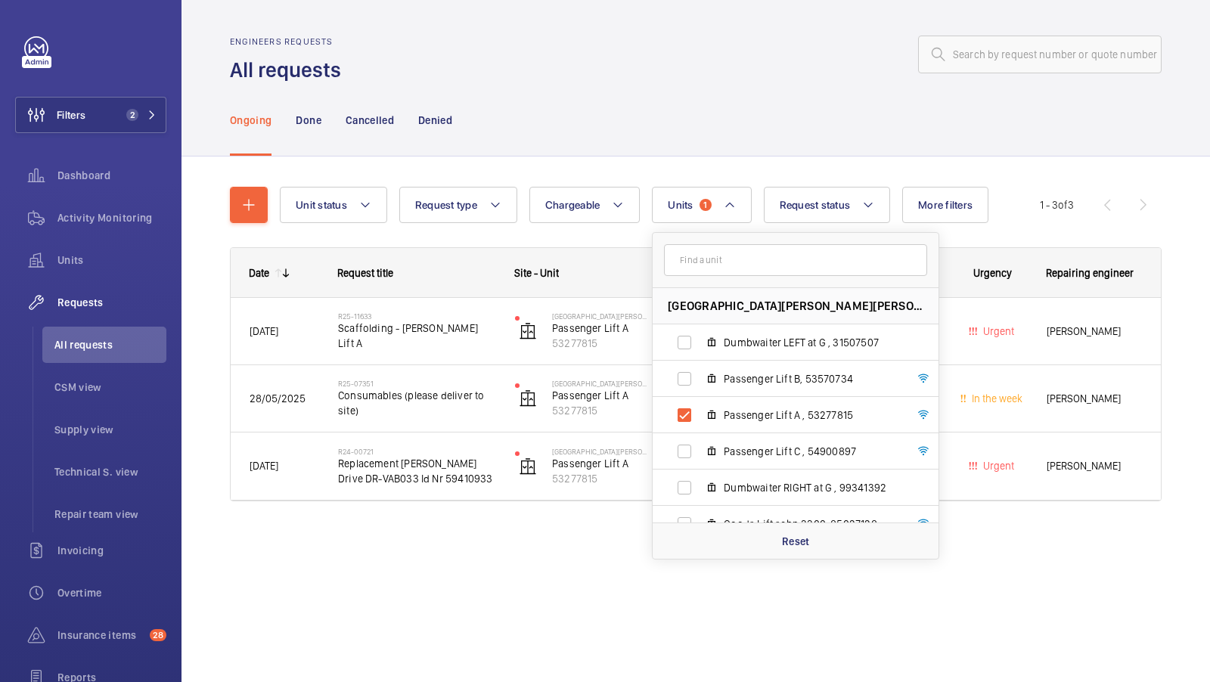
click at [753, 158] on div "Unit status Request type Chargeable Units 1 Shepherds Bush Dorsett Hotel - Dors…" at bounding box center [696, 366] width 1029 height 418
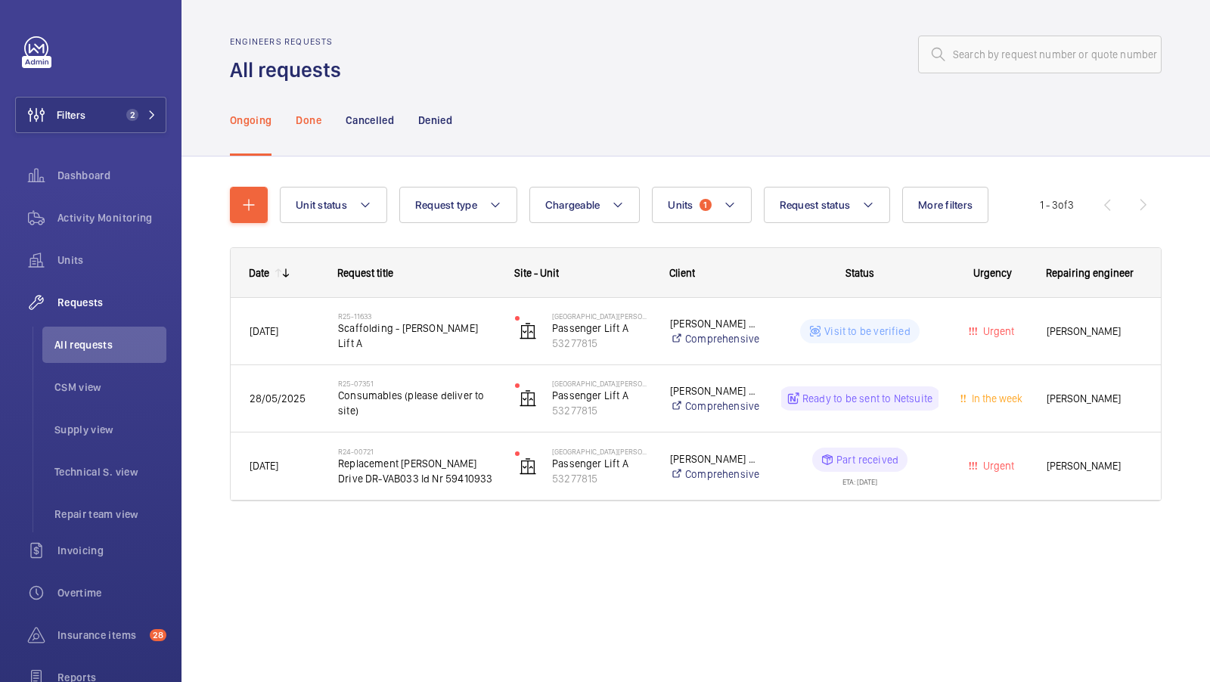
click at [307, 122] on p "Done" at bounding box center [308, 120] width 25 height 15
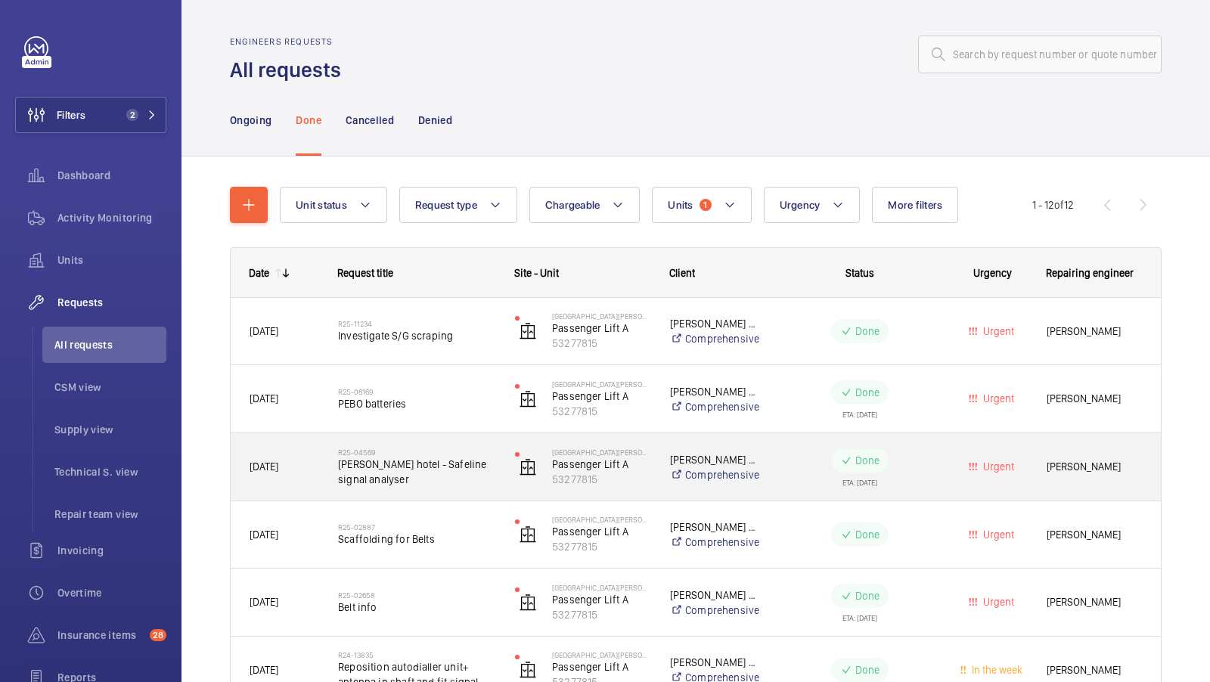
scroll to position [138, 0]
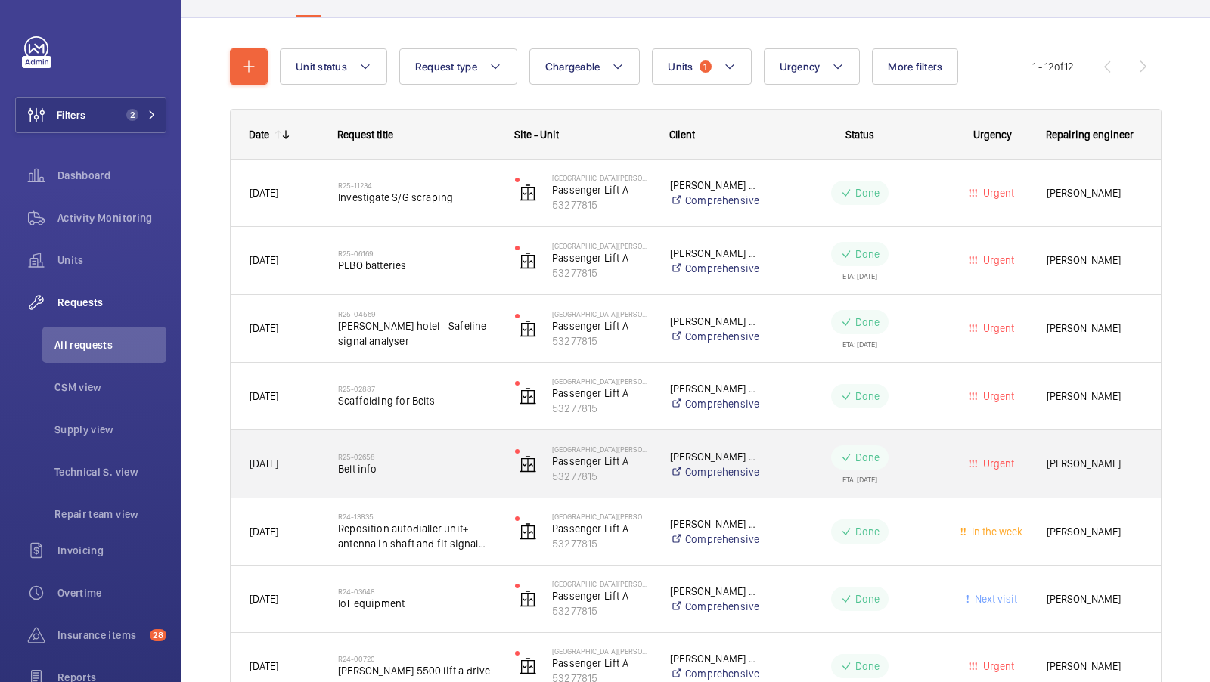
click at [419, 477] on div "R25-02658 Belt info" at bounding box center [416, 465] width 157 height 44
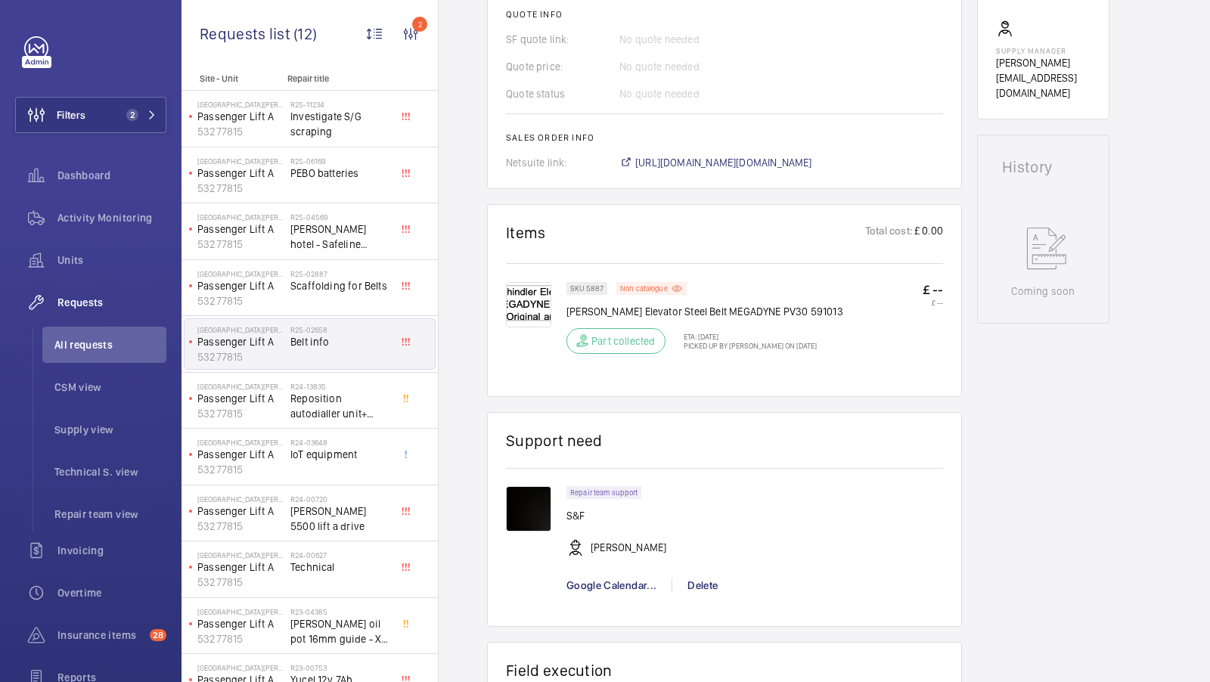
scroll to position [655, 0]
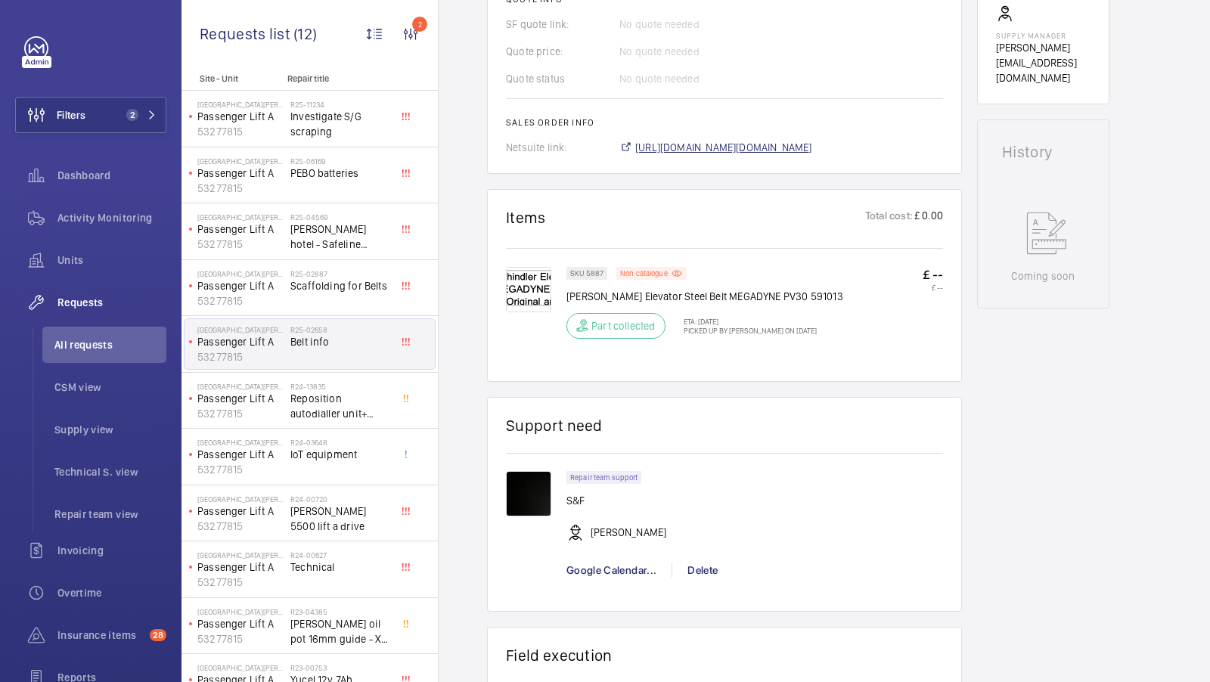
click at [769, 155] on span "https://6461500.app.netsuite.com/app/accounting/transactions/salesord.nl?id=238…" at bounding box center [723, 147] width 177 height 15
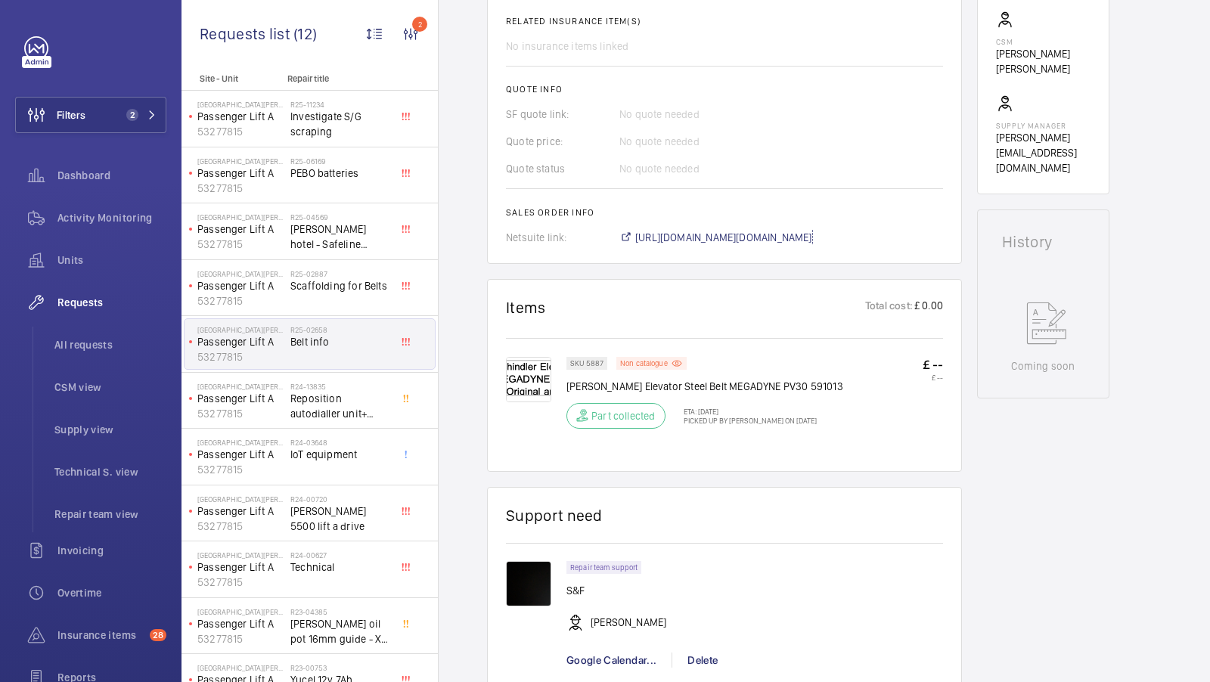
scroll to position [564, 0]
click at [531, 388] on img at bounding box center [528, 380] width 45 height 45
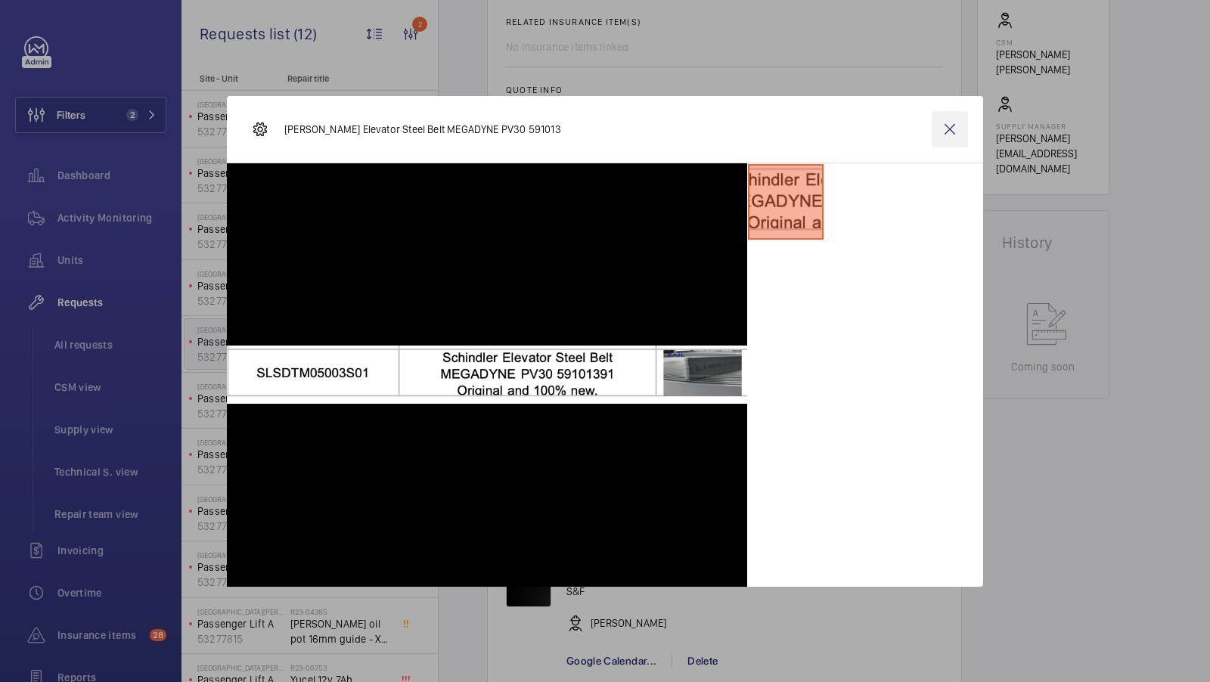
click at [958, 132] on wm-front-icon-button at bounding box center [950, 129] width 36 height 36
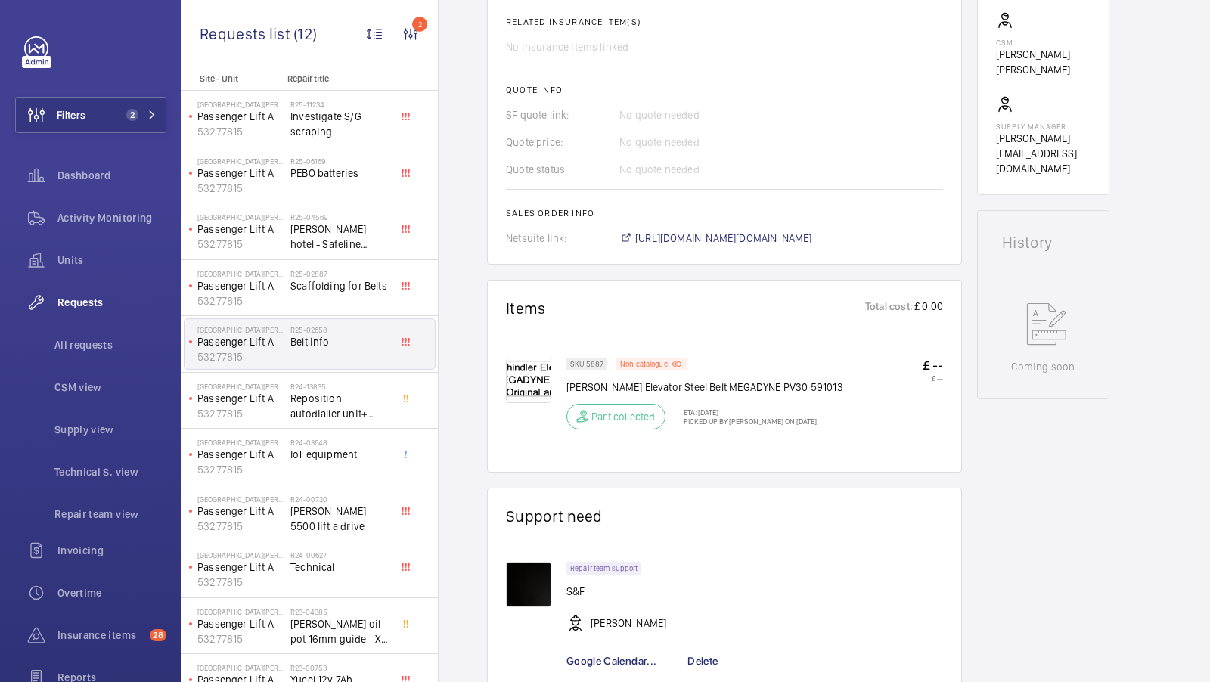
click at [1101, 499] on div "Stopped Passenger Lift A 53277815 See recent activities Shepherds Bush Dorsett …" at bounding box center [1043, 286] width 132 height 1406
click at [113, 223] on span "Activity Monitoring" at bounding box center [111, 217] width 109 height 15
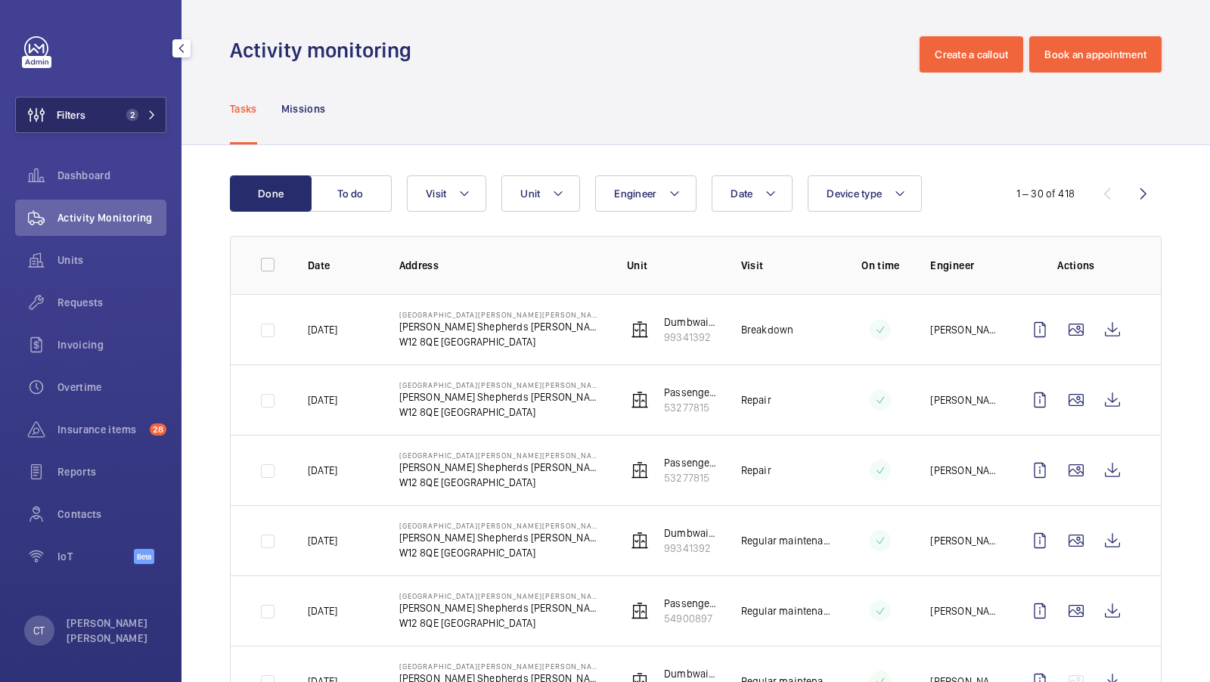
click at [141, 117] on span "2" at bounding box center [138, 115] width 36 height 12
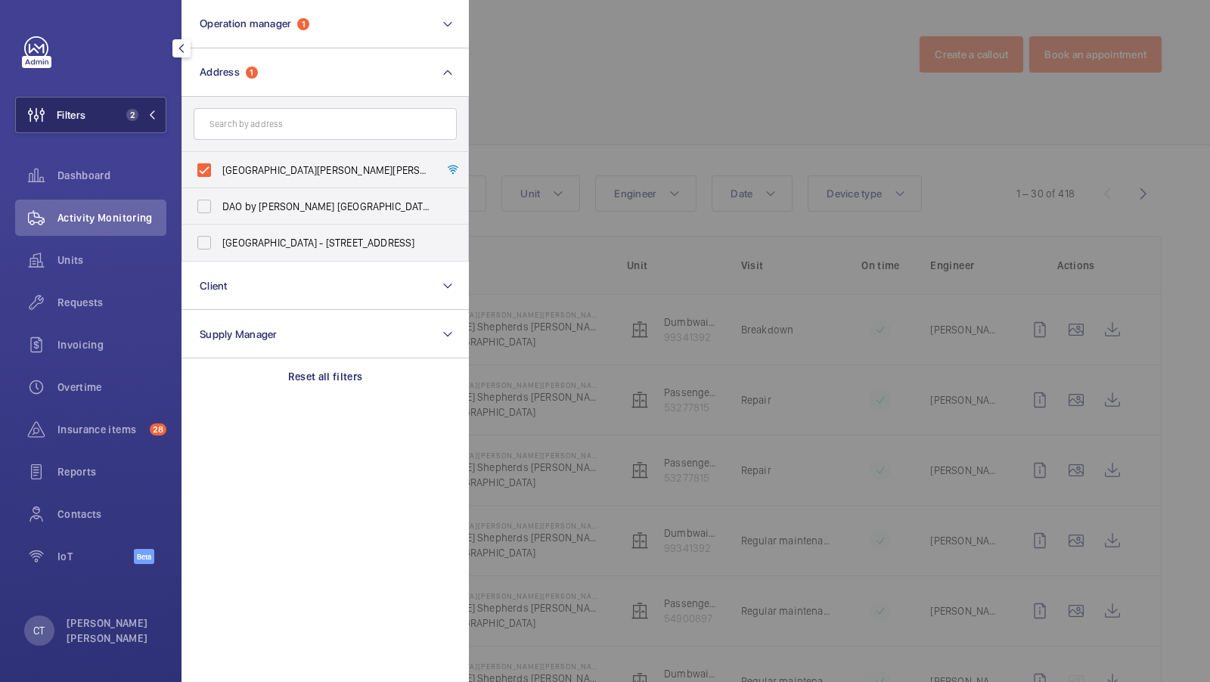
click at [115, 111] on button "Filters 2" at bounding box center [90, 115] width 151 height 36
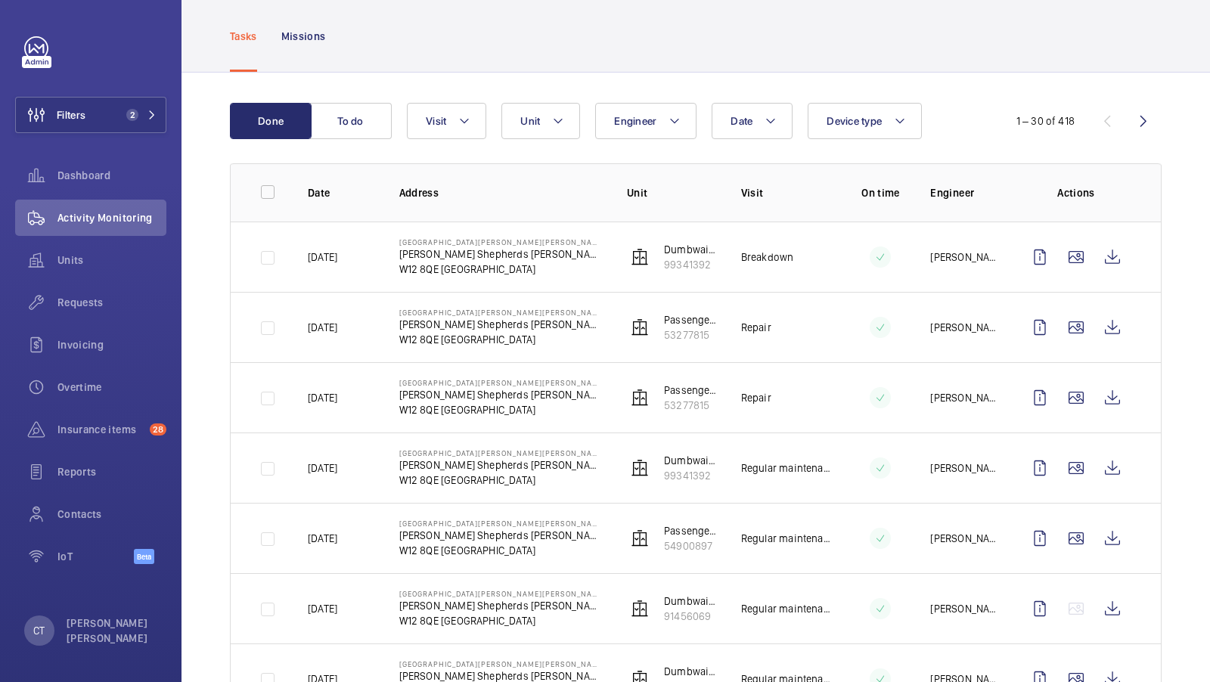
scroll to position [70, 0]
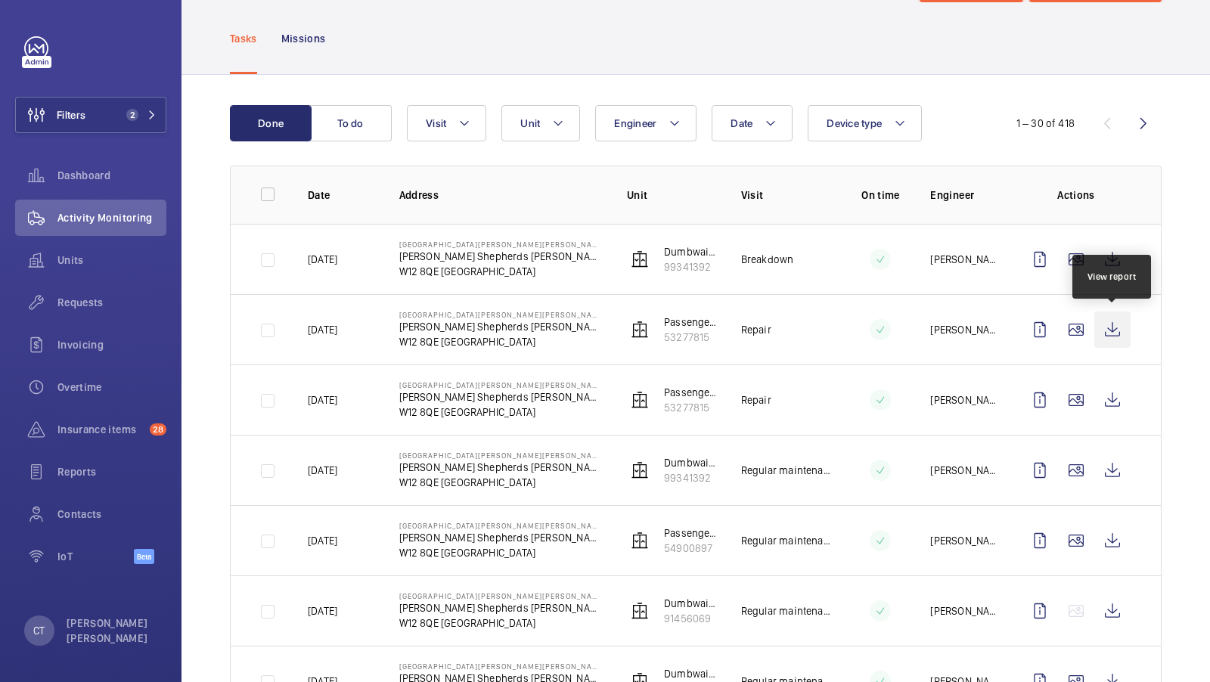
click at [1117, 324] on wm-front-icon-button at bounding box center [1113, 330] width 36 height 36
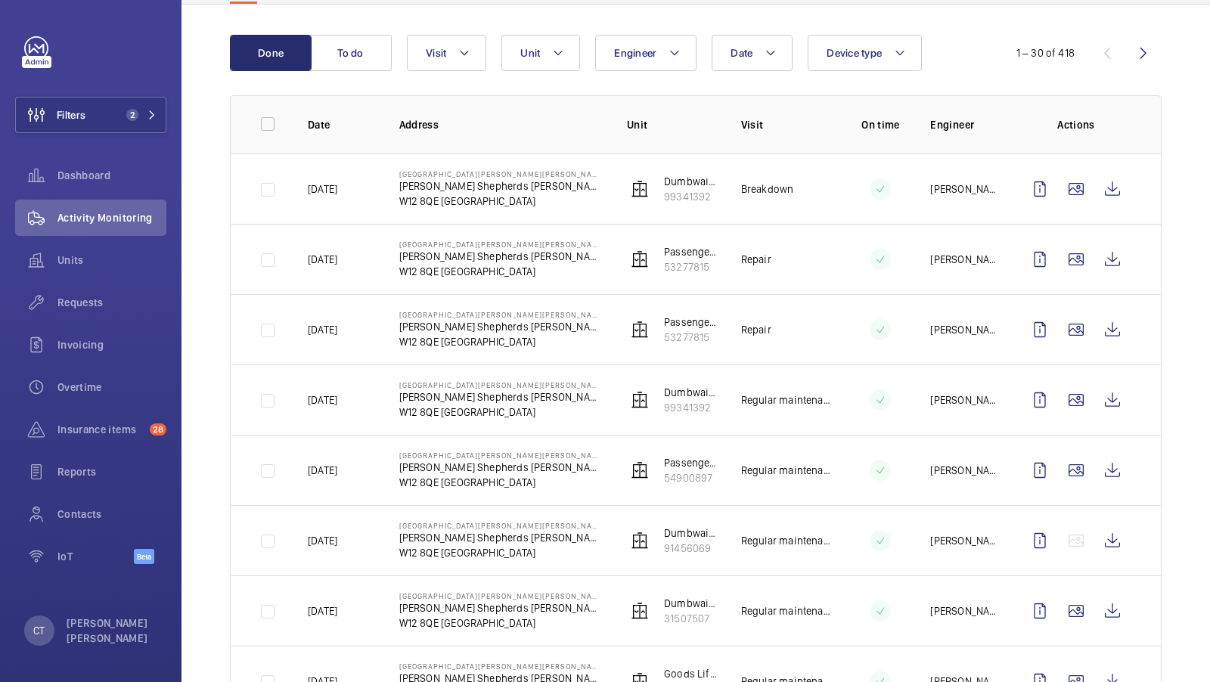
scroll to position [141, 0]
click at [129, 104] on button "Filters 2" at bounding box center [90, 115] width 151 height 36
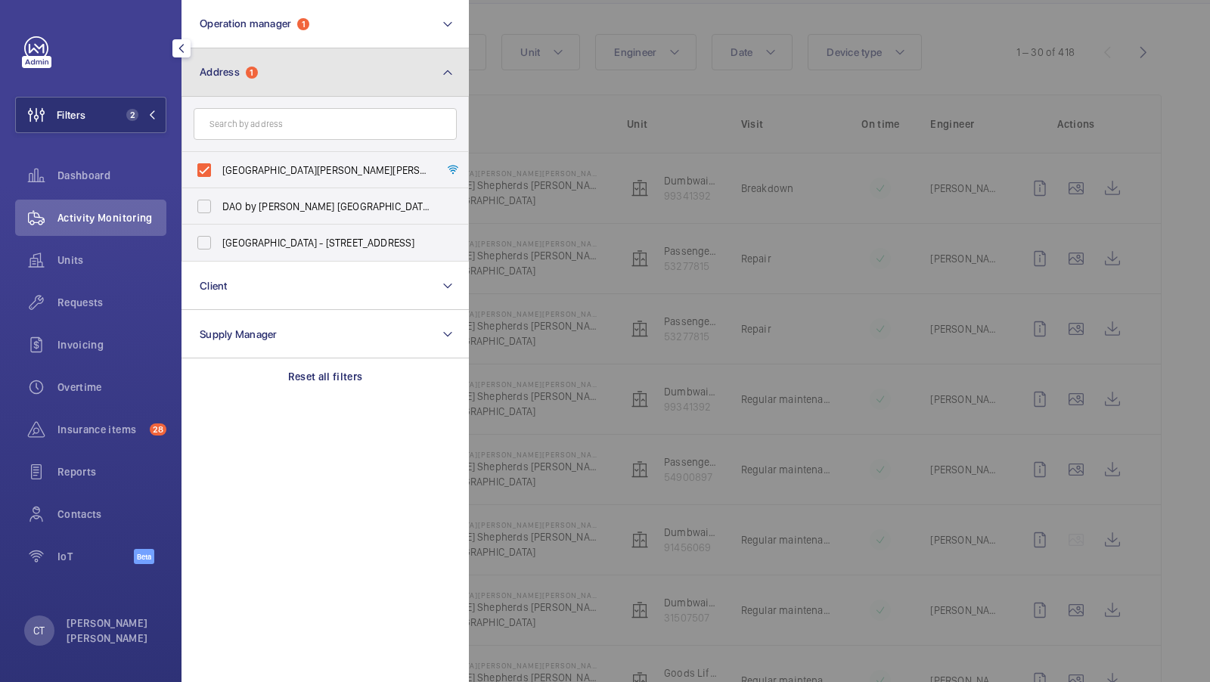
click at [303, 82] on button "Address 1" at bounding box center [325, 72] width 287 height 48
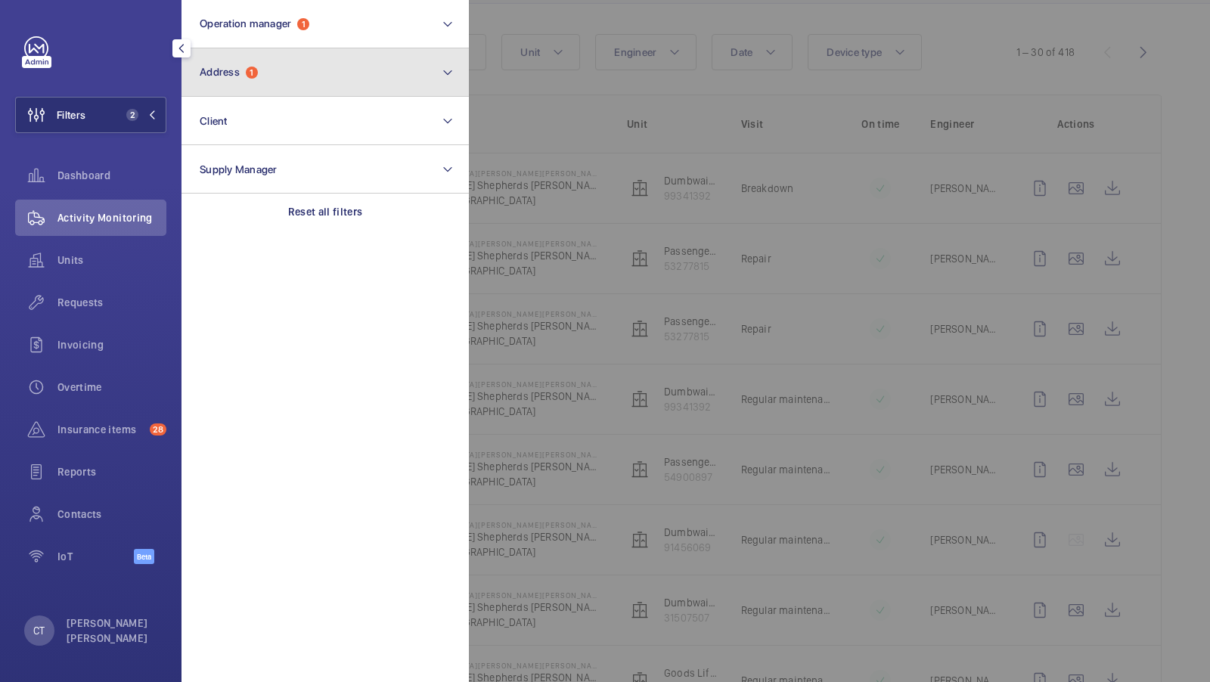
click at [343, 76] on button "Address 1" at bounding box center [325, 72] width 287 height 48
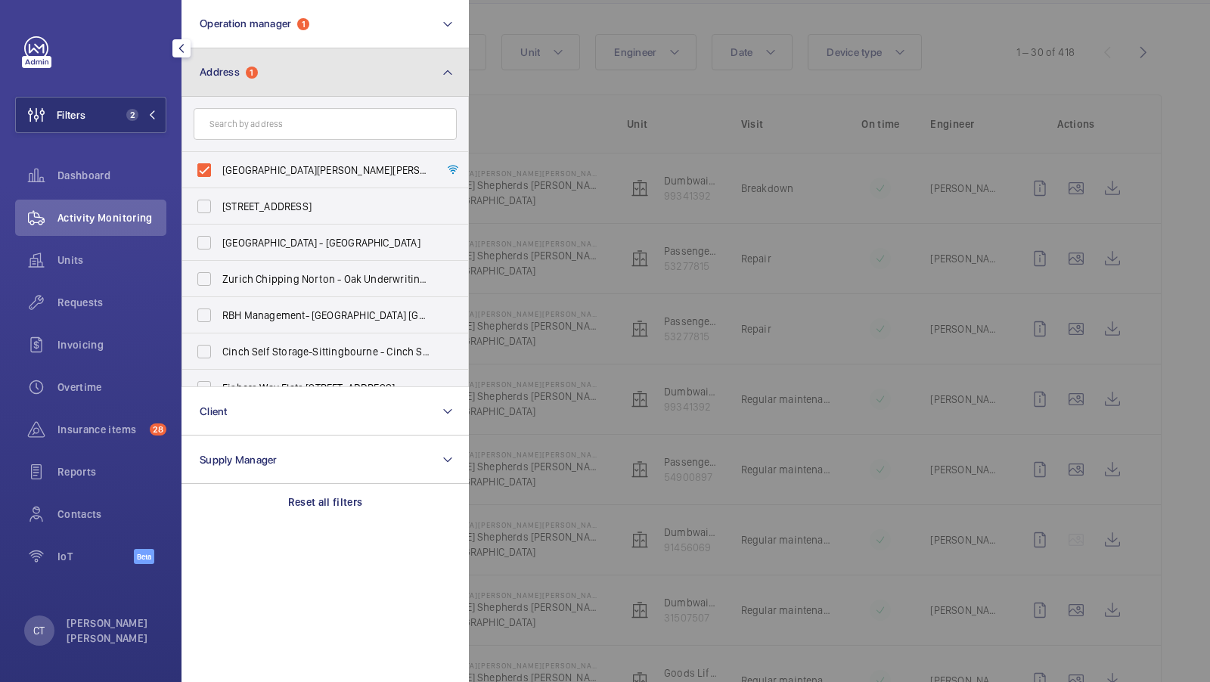
click at [449, 73] on mat-icon at bounding box center [448, 73] width 12 height 18
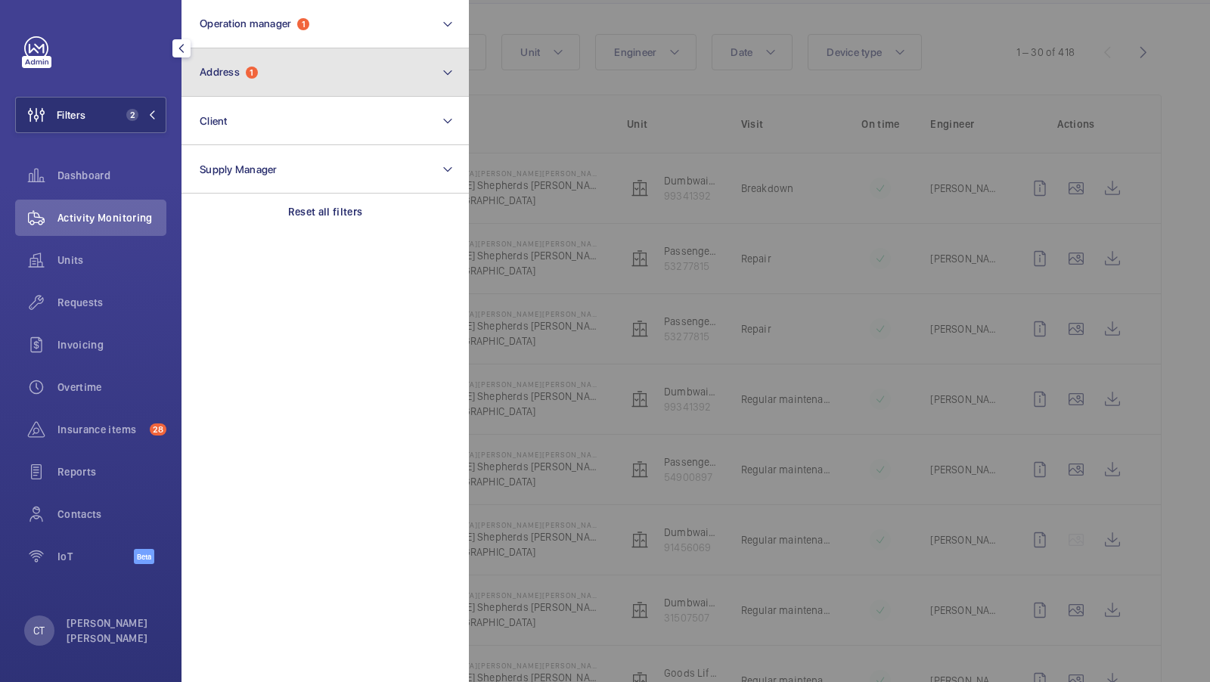
click at [310, 76] on button "Address 1" at bounding box center [325, 72] width 287 height 48
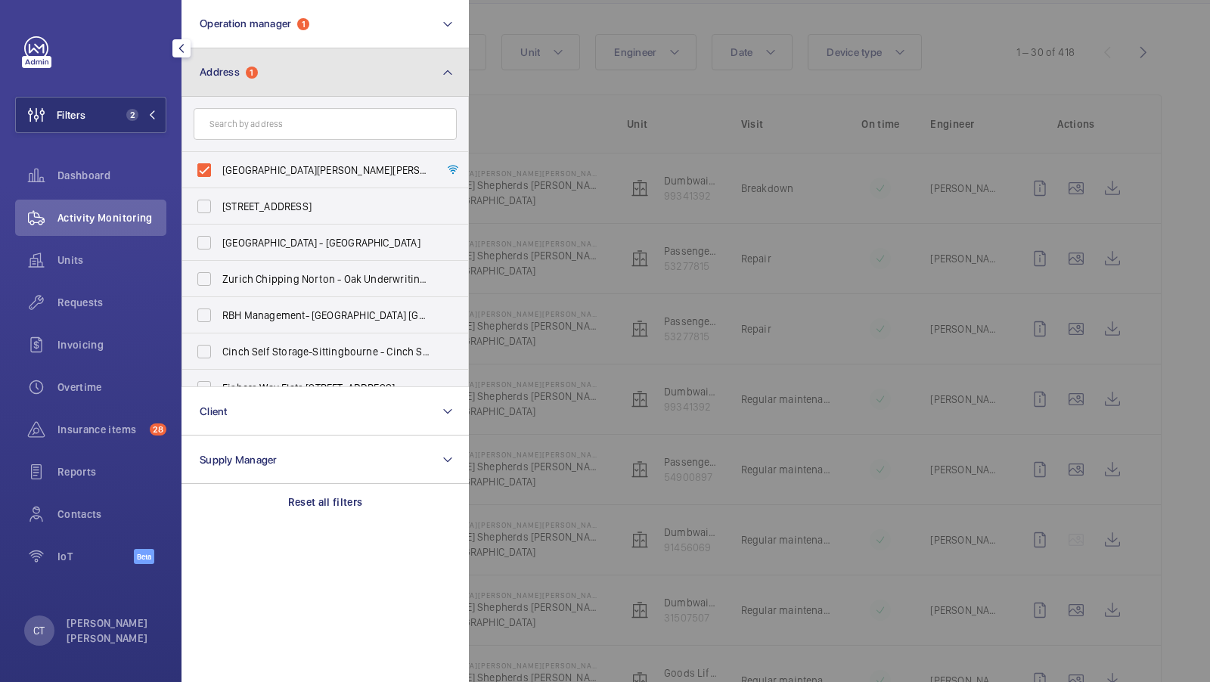
click at [346, 58] on button "Address 1" at bounding box center [325, 72] width 287 height 48
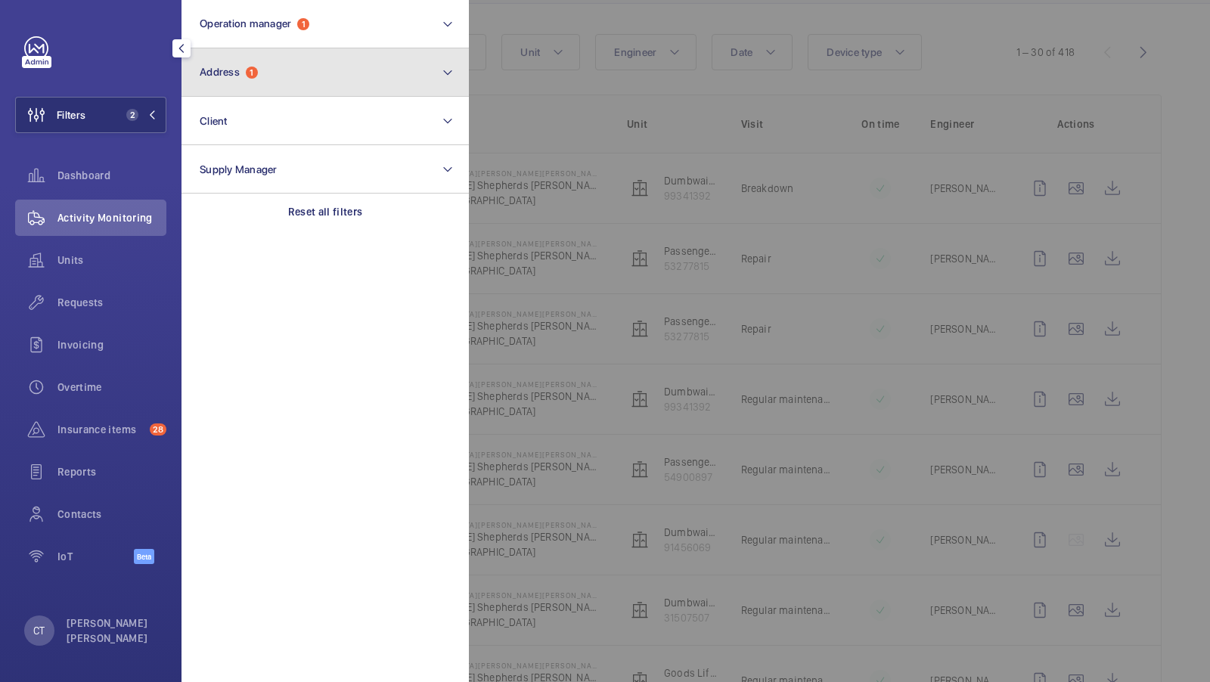
click at [259, 82] on button "Address 1" at bounding box center [325, 72] width 287 height 48
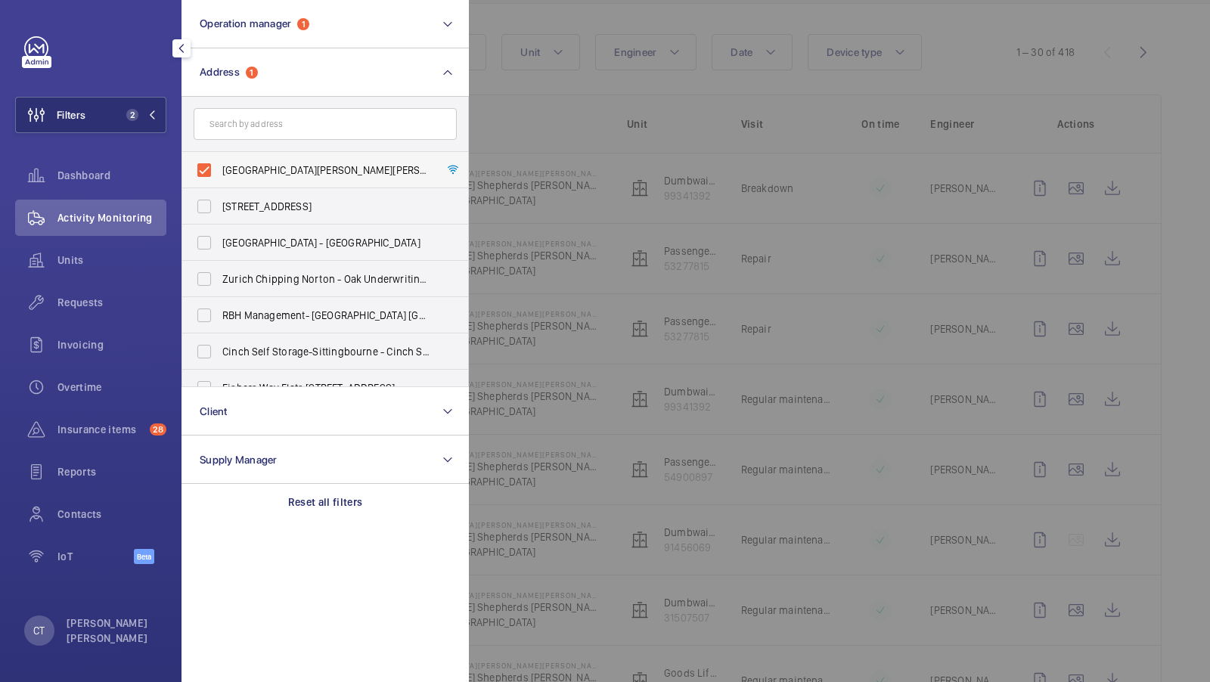
click at [287, 163] on span "Shepherds Bush Dorsett Hotel - Dorsett Shepherds Bush,, LONDON W12 8QE" at bounding box center [326, 170] width 208 height 15
click at [219, 162] on input "Shepherds Bush Dorsett Hotel - Dorsett Shepherds Bush,, LONDON W12 8QE" at bounding box center [204, 170] width 30 height 30
checkbox input "false"
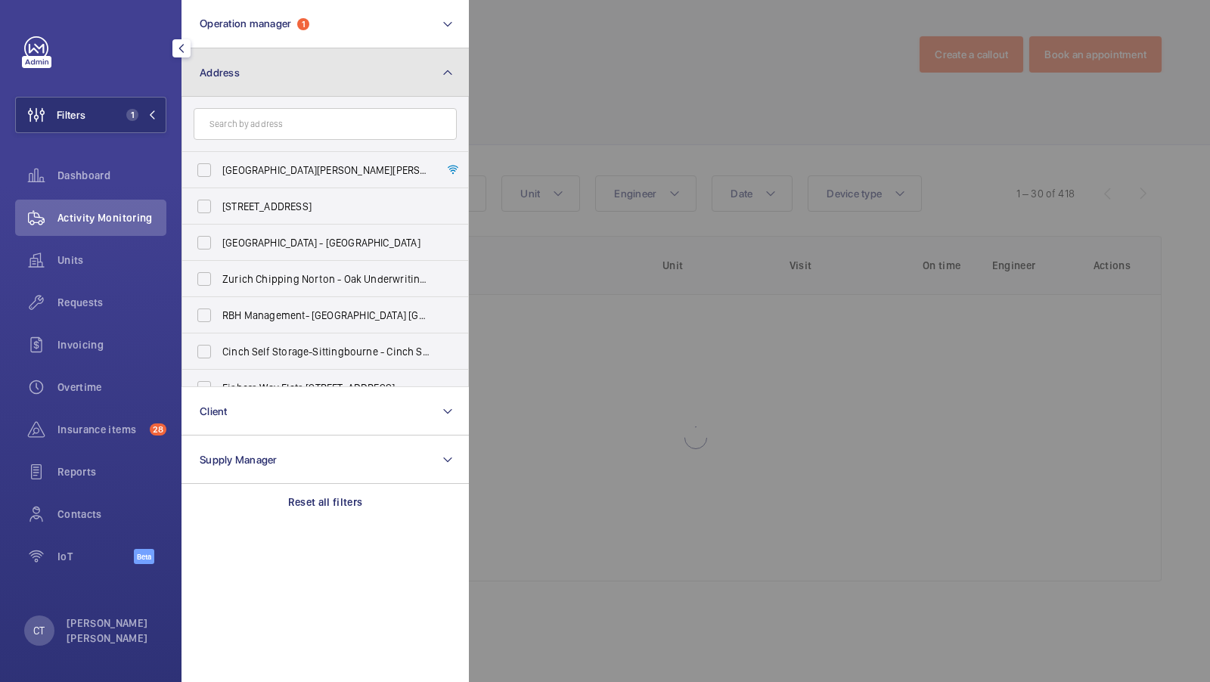
click at [287, 79] on button "Address" at bounding box center [325, 72] width 287 height 48
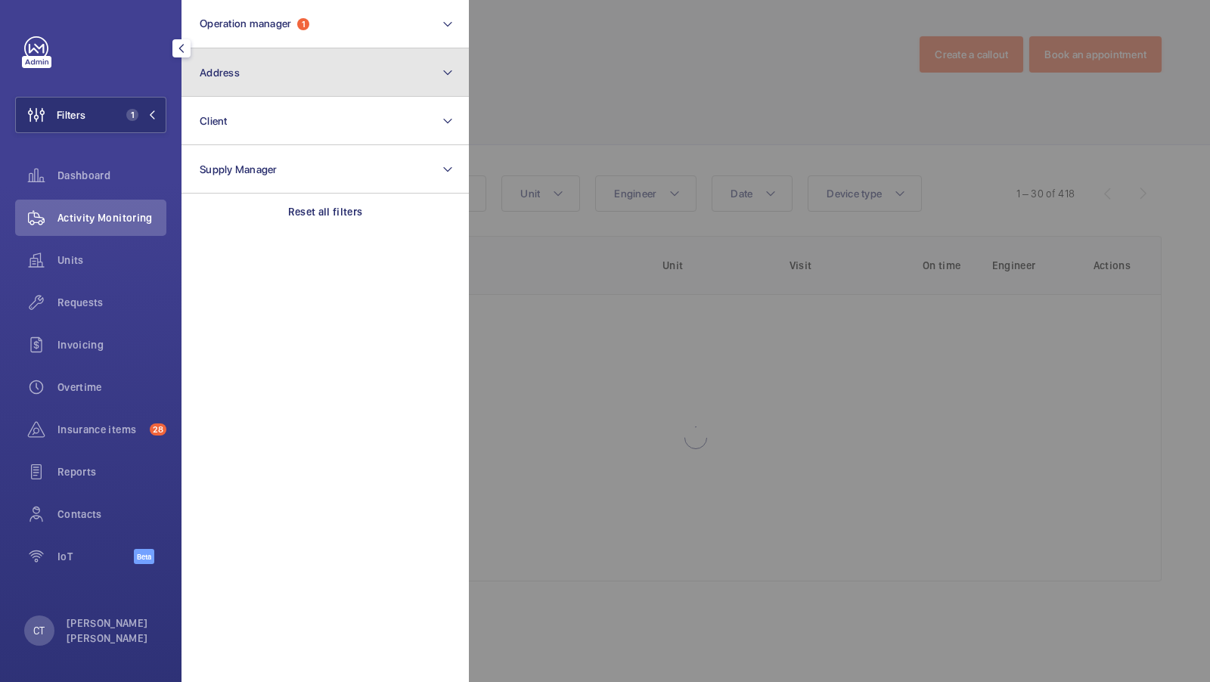
click at [253, 80] on button "Address" at bounding box center [325, 72] width 287 height 48
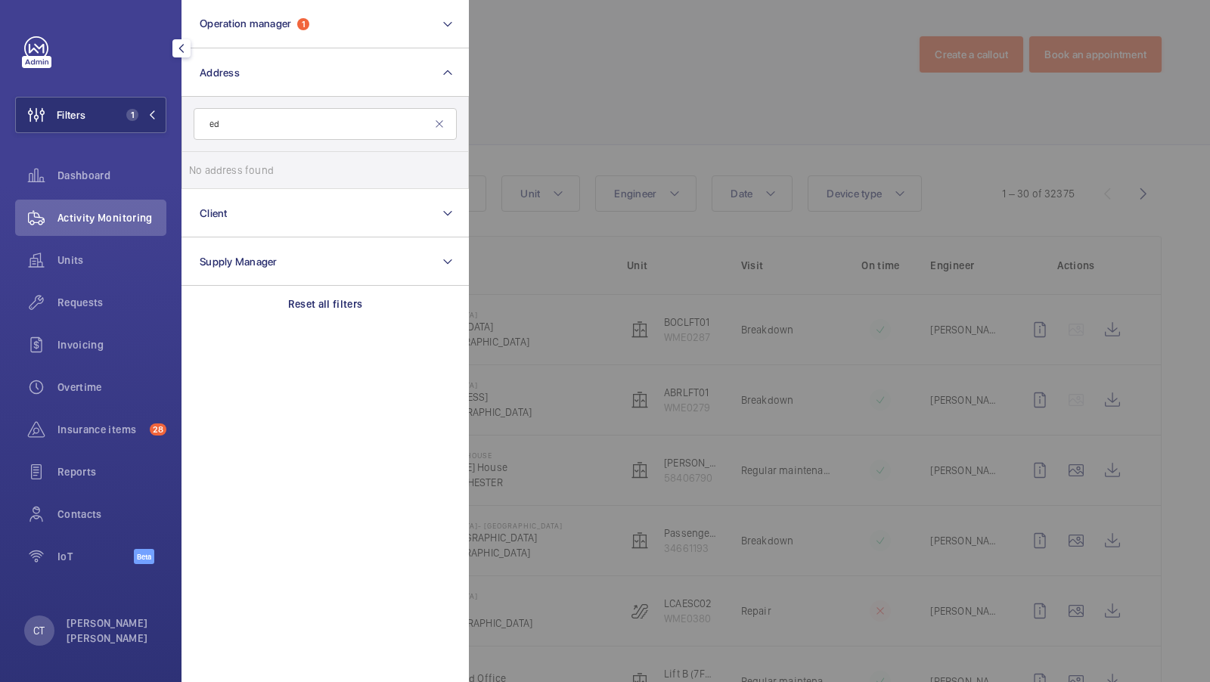
type input "e"
type input "essex wharf"
click at [325, 166] on span "Wharf" at bounding box center [339, 170] width 29 height 12
click at [219, 166] on input "Essex Wharf Estate - Essex Wharf , LONDON E5 9HP" at bounding box center [204, 170] width 30 height 30
checkbox input "true"
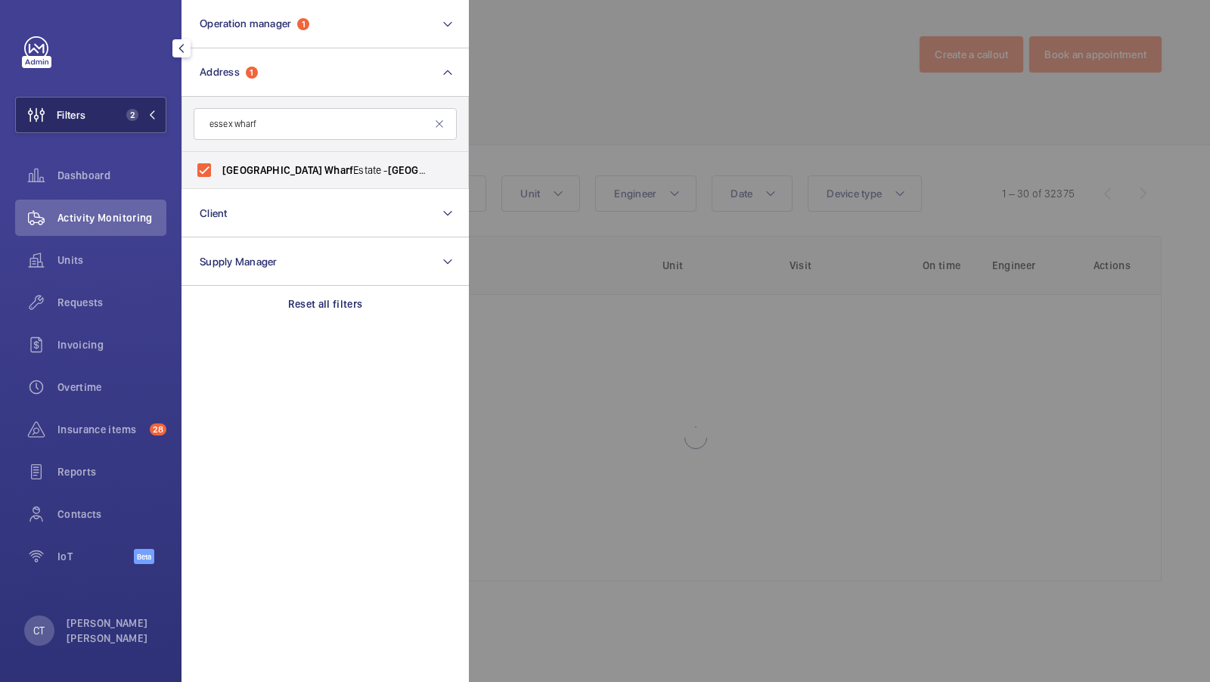
click at [135, 116] on span "2" at bounding box center [132, 115] width 12 height 12
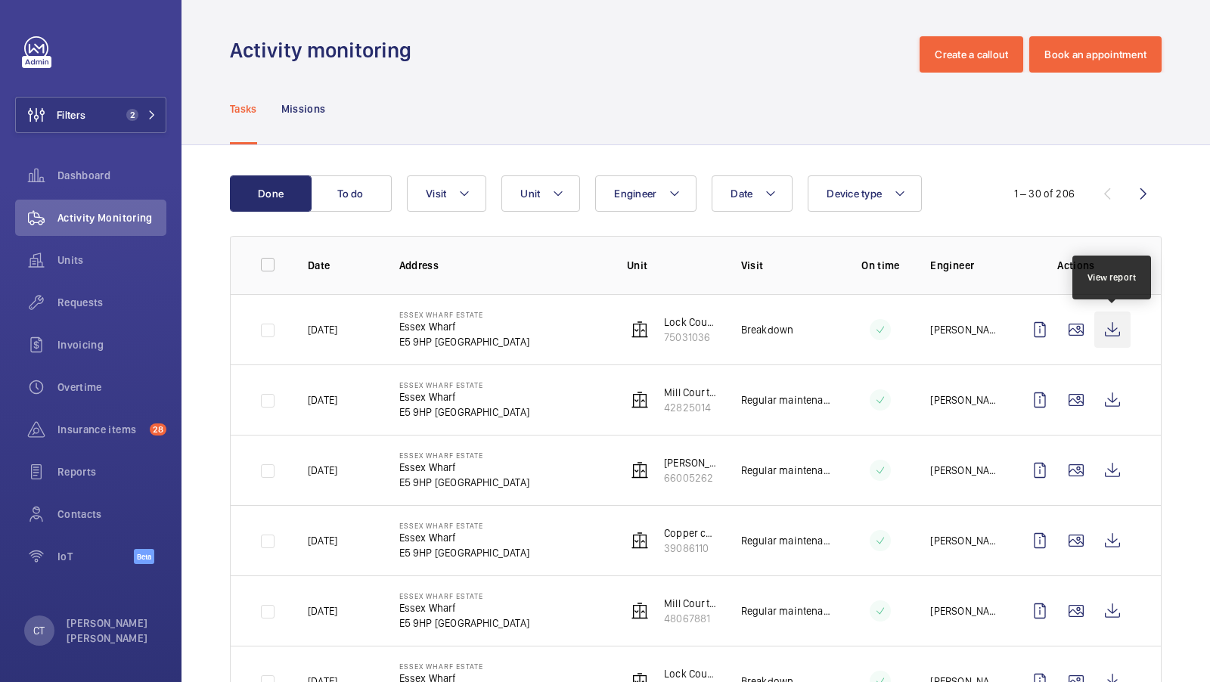
click at [1107, 325] on wm-front-icon-button at bounding box center [1113, 330] width 36 height 36
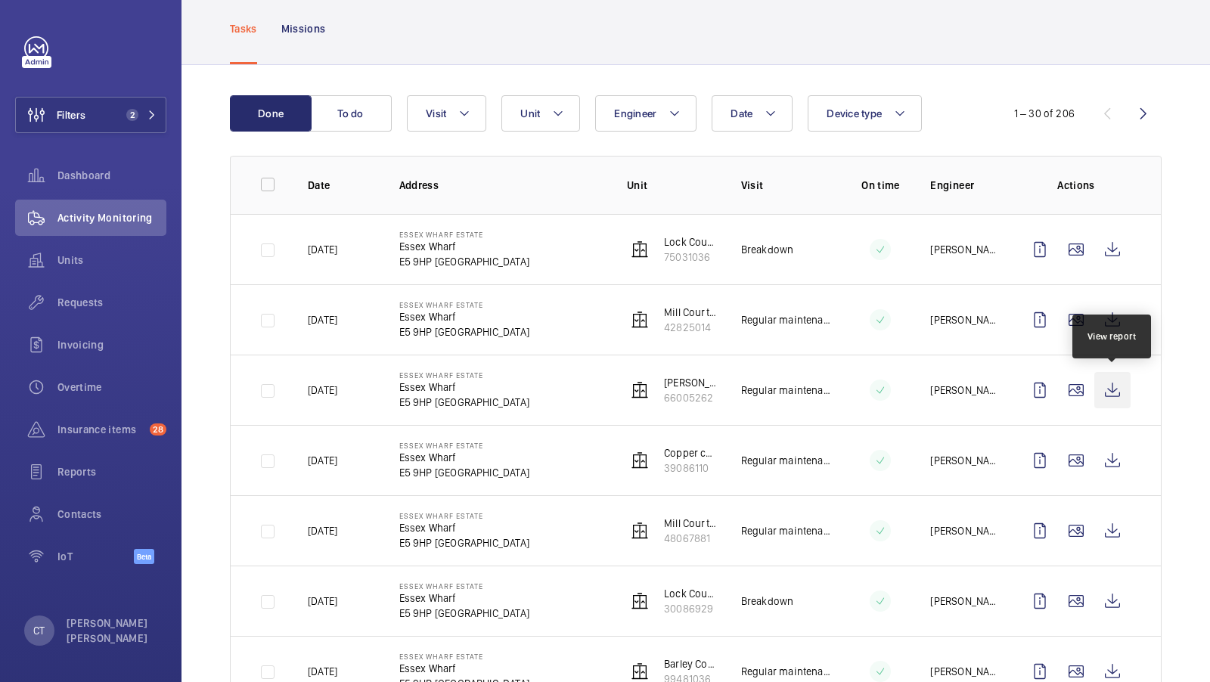
click at [1107, 387] on wm-front-icon-button at bounding box center [1113, 390] width 36 height 36
click at [76, 299] on span "Requests" at bounding box center [111, 302] width 109 height 15
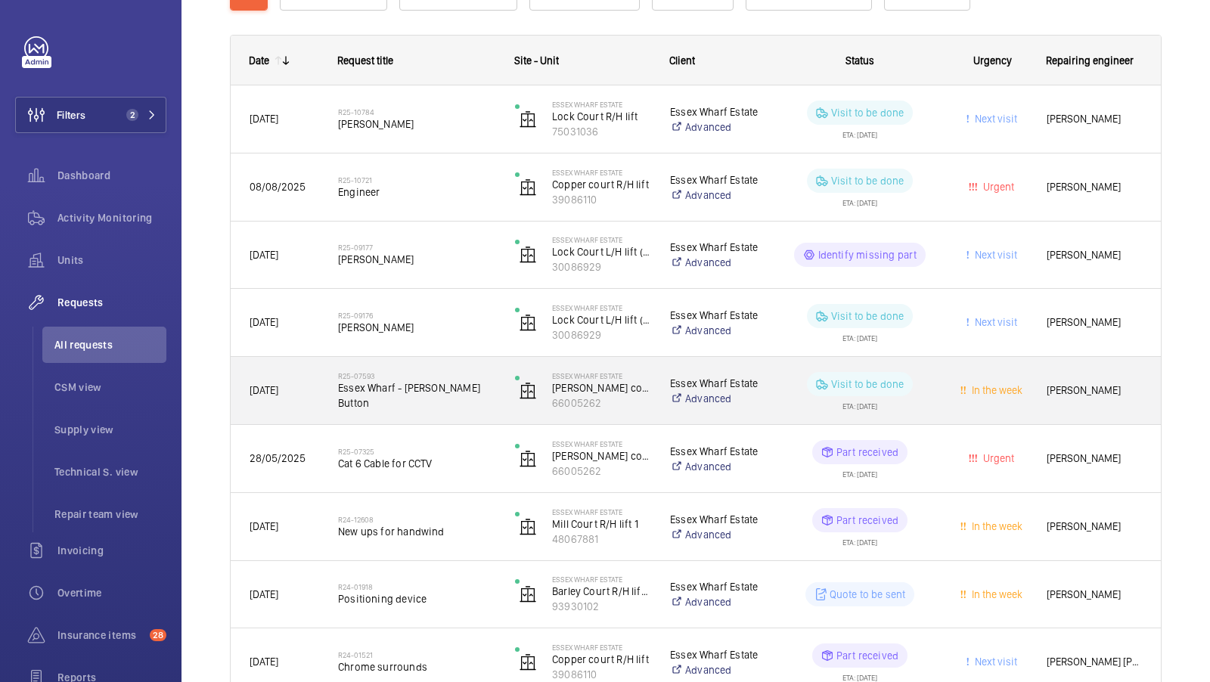
scroll to position [219, 0]
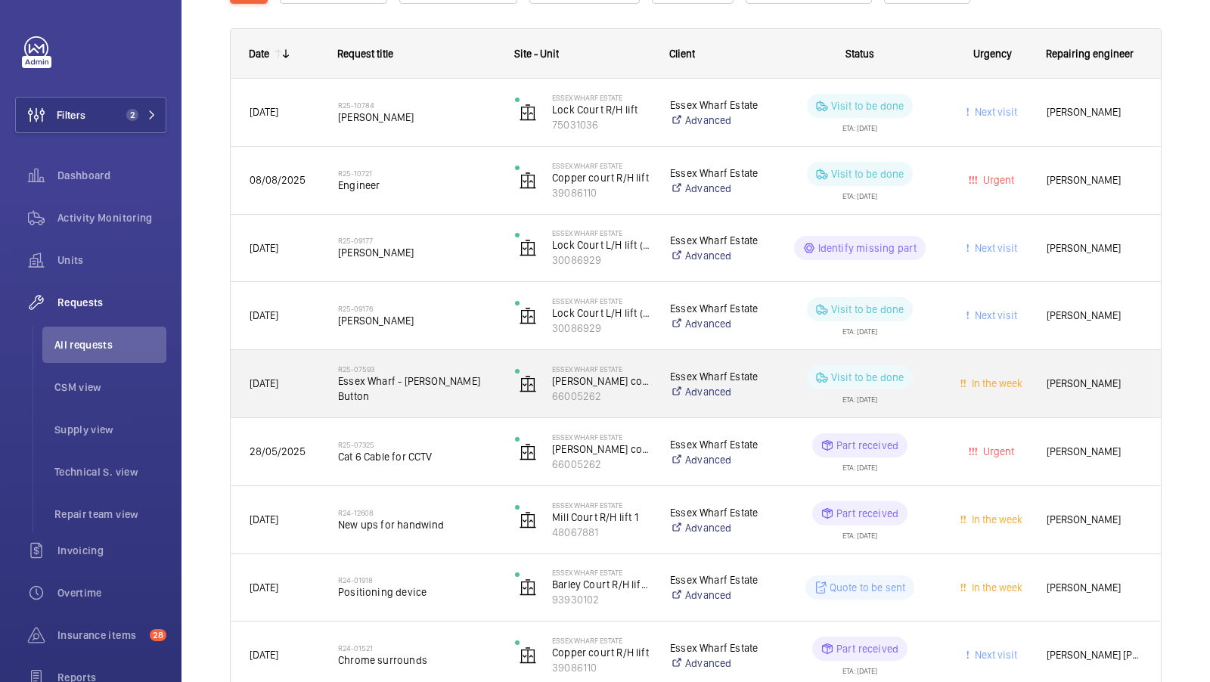
click at [435, 390] on span "Essex Wharf - Lester LG Button" at bounding box center [416, 389] width 157 height 30
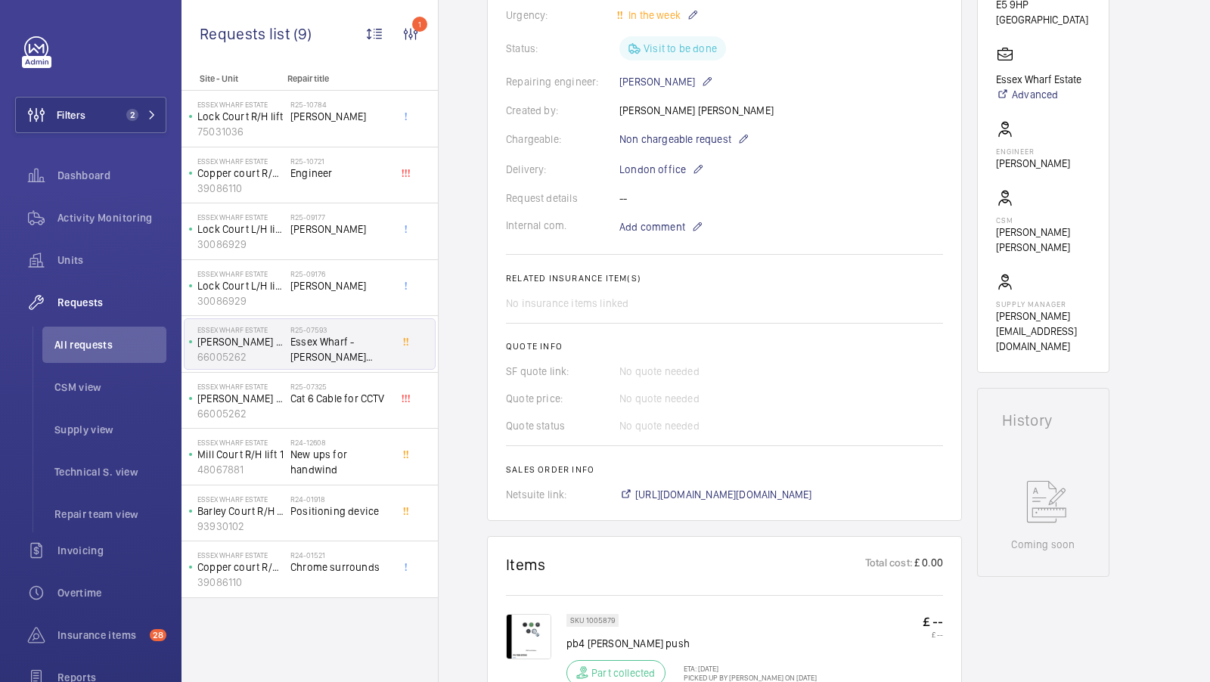
scroll to position [321, 0]
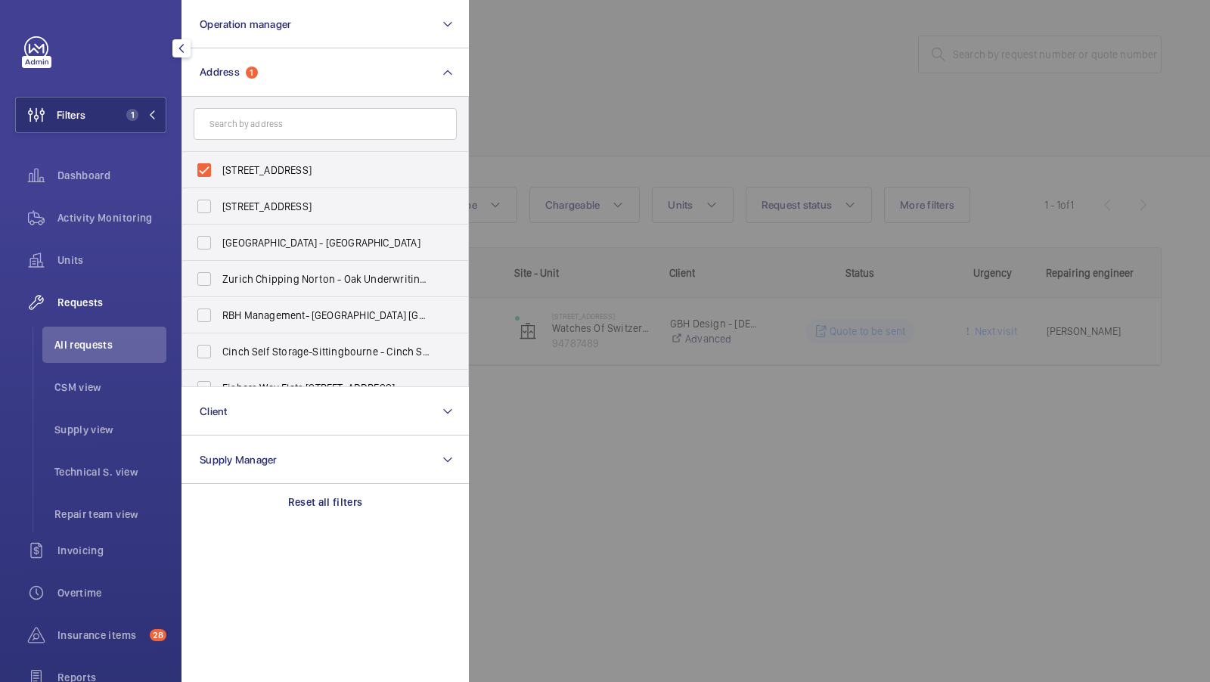
click at [570, 57] on div at bounding box center [1074, 341] width 1210 height 682
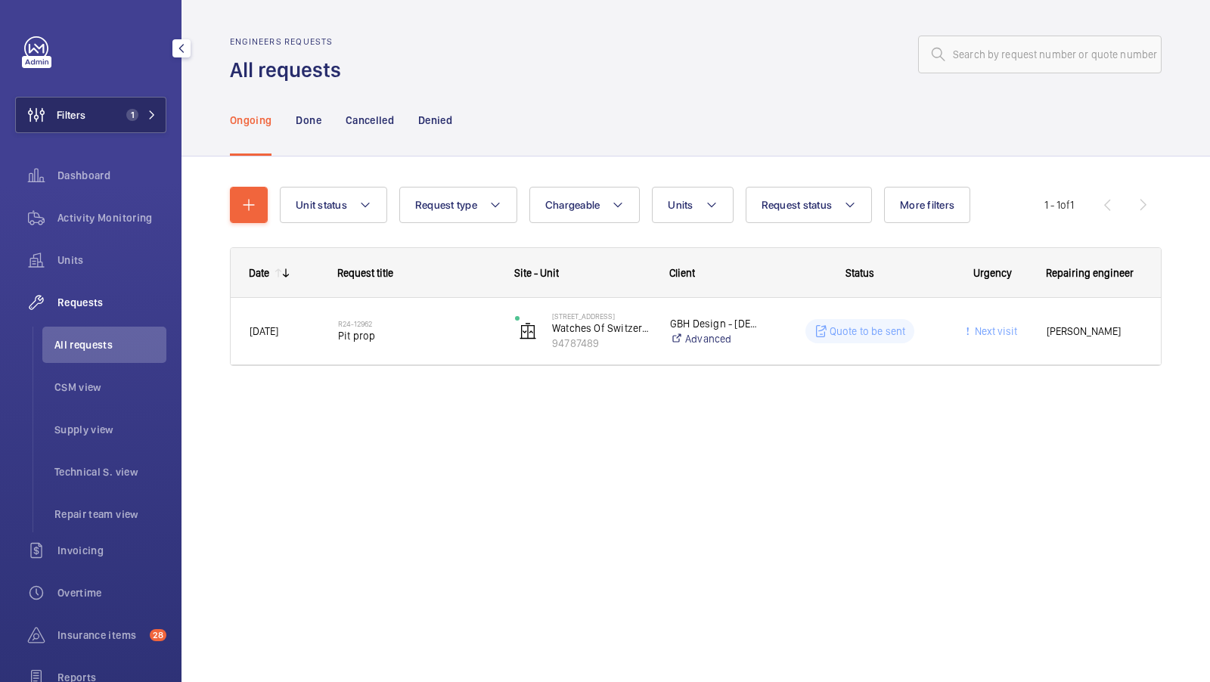
click at [146, 119] on span "1" at bounding box center [138, 115] width 36 height 12
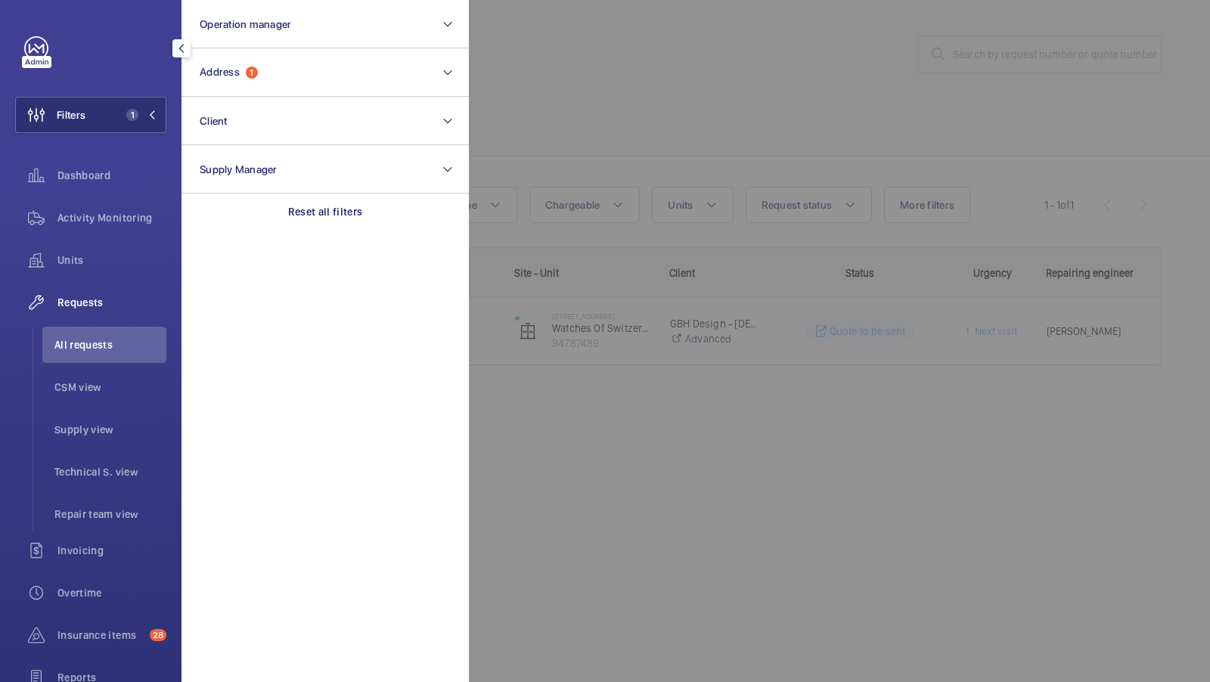
click at [535, 116] on div at bounding box center [1074, 341] width 1210 height 682
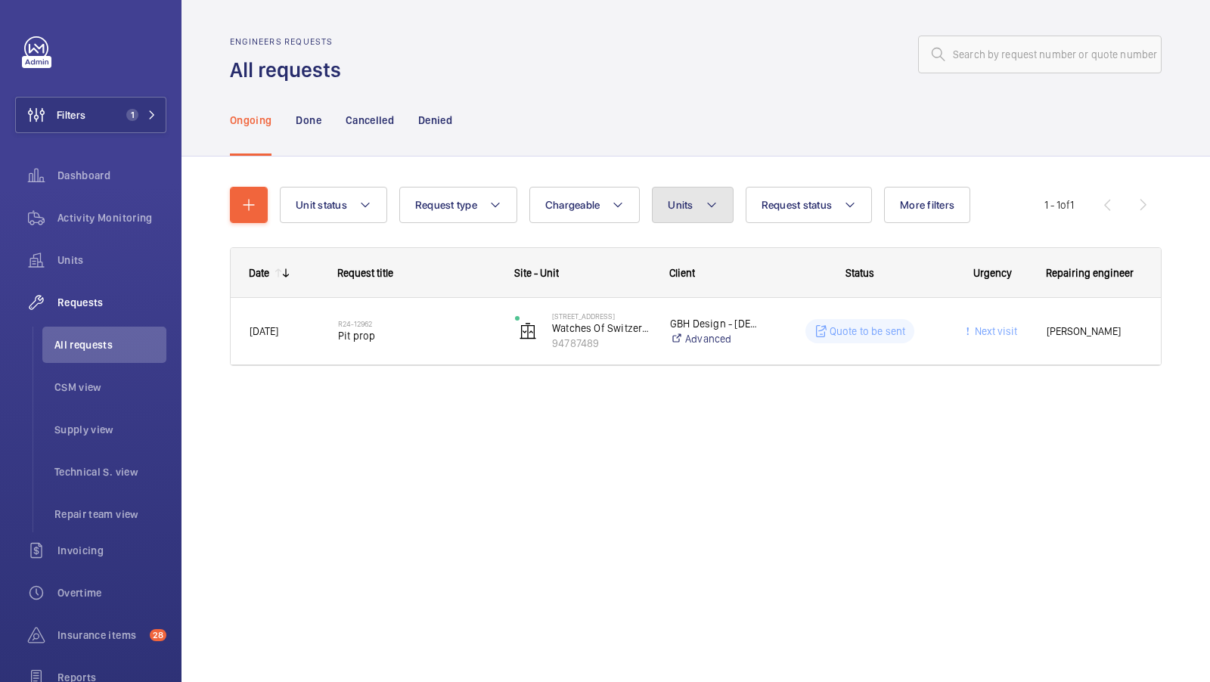
click at [706, 208] on mat-icon at bounding box center [712, 205] width 12 height 18
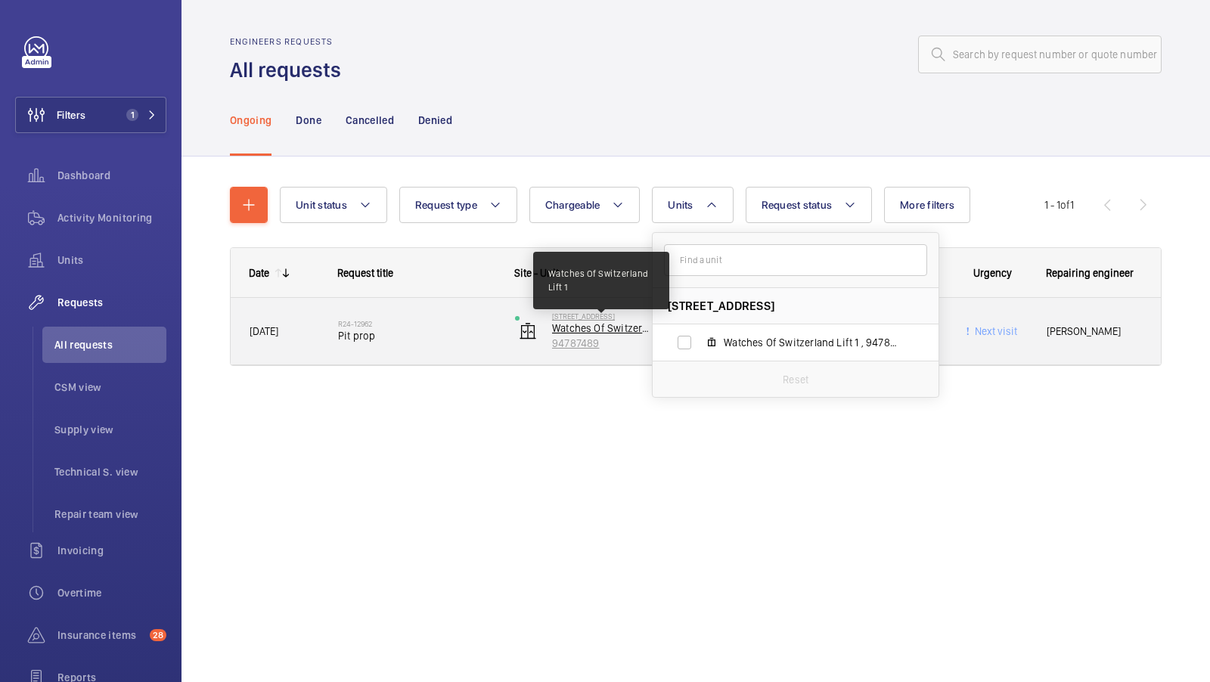
click at [604, 320] on p "[STREET_ADDRESS]" at bounding box center [601, 316] width 98 height 9
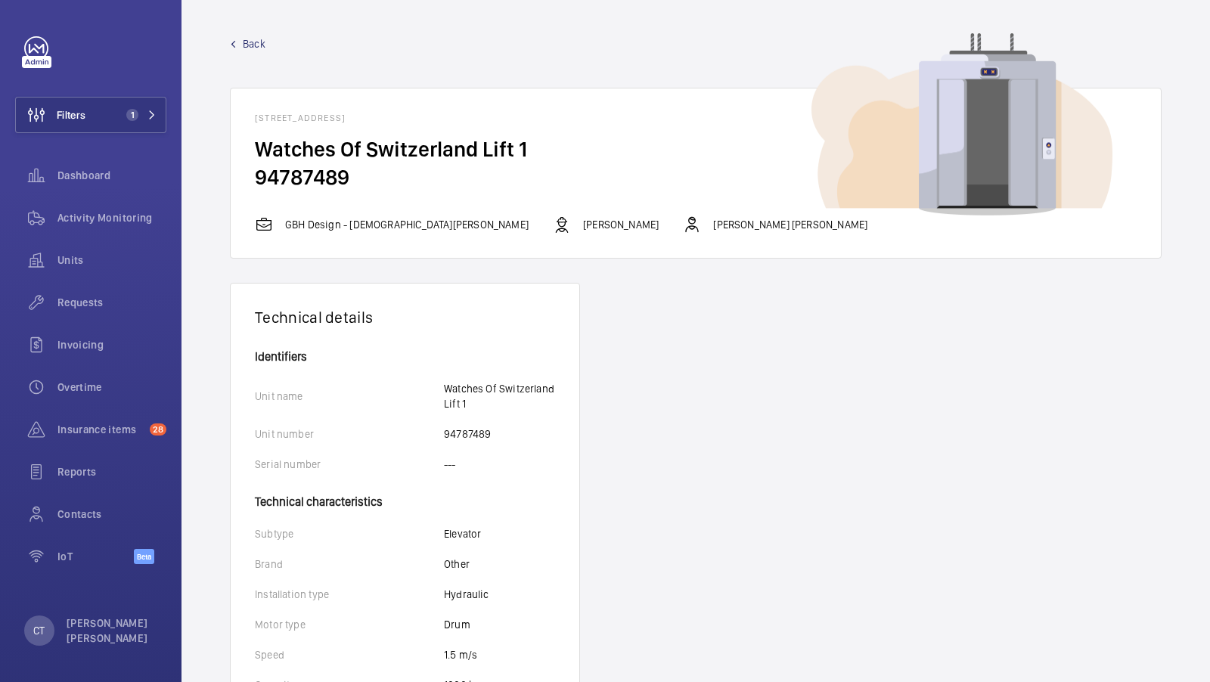
scroll to position [1, 0]
click at [78, 272] on div "Units" at bounding box center [90, 260] width 151 height 36
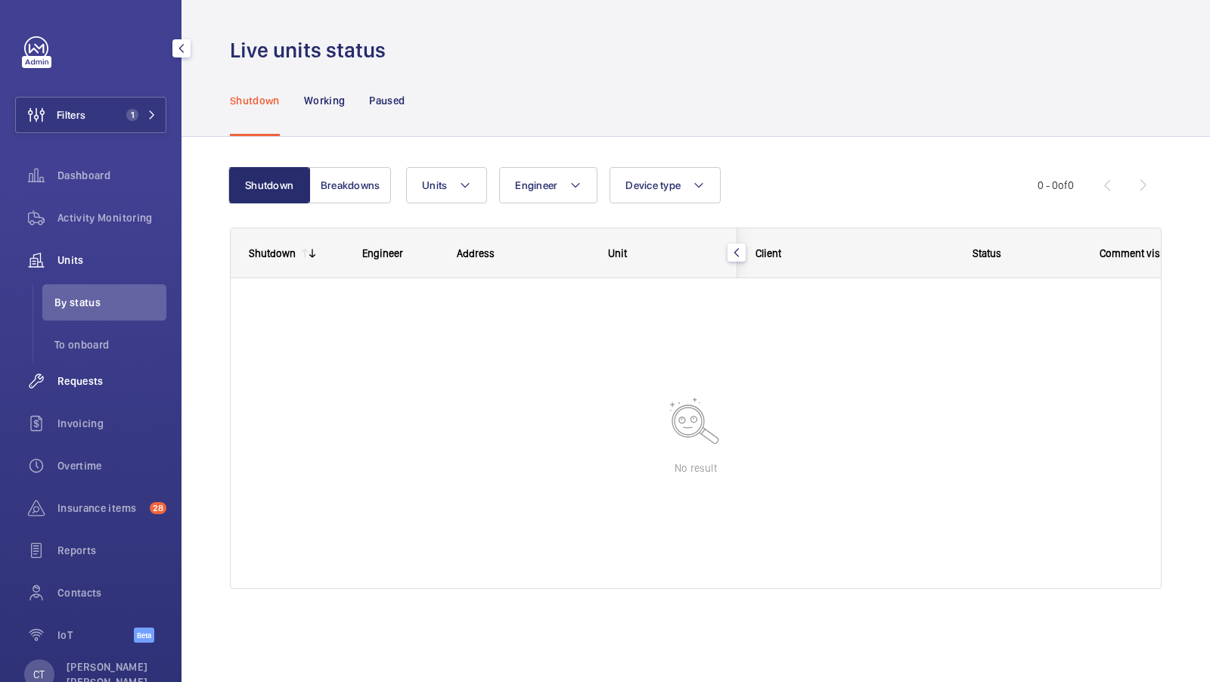
click at [103, 381] on span "Requests" at bounding box center [111, 381] width 109 height 15
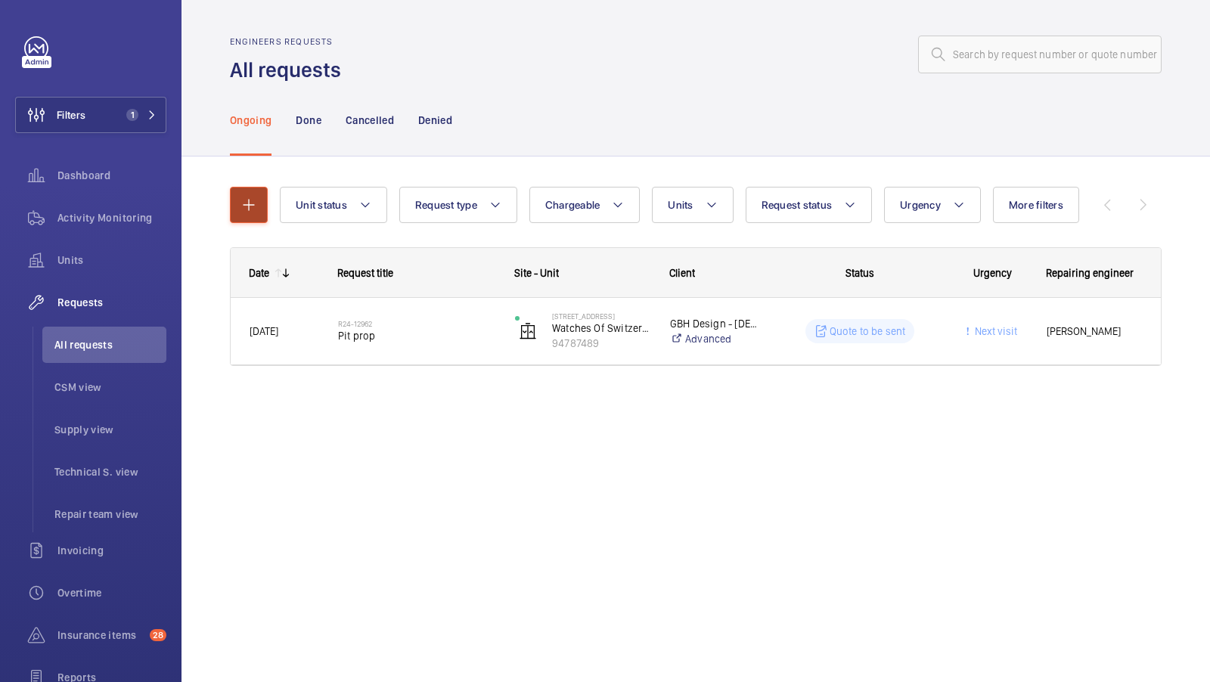
click at [251, 209] on mat-icon "button" at bounding box center [249, 205] width 18 height 18
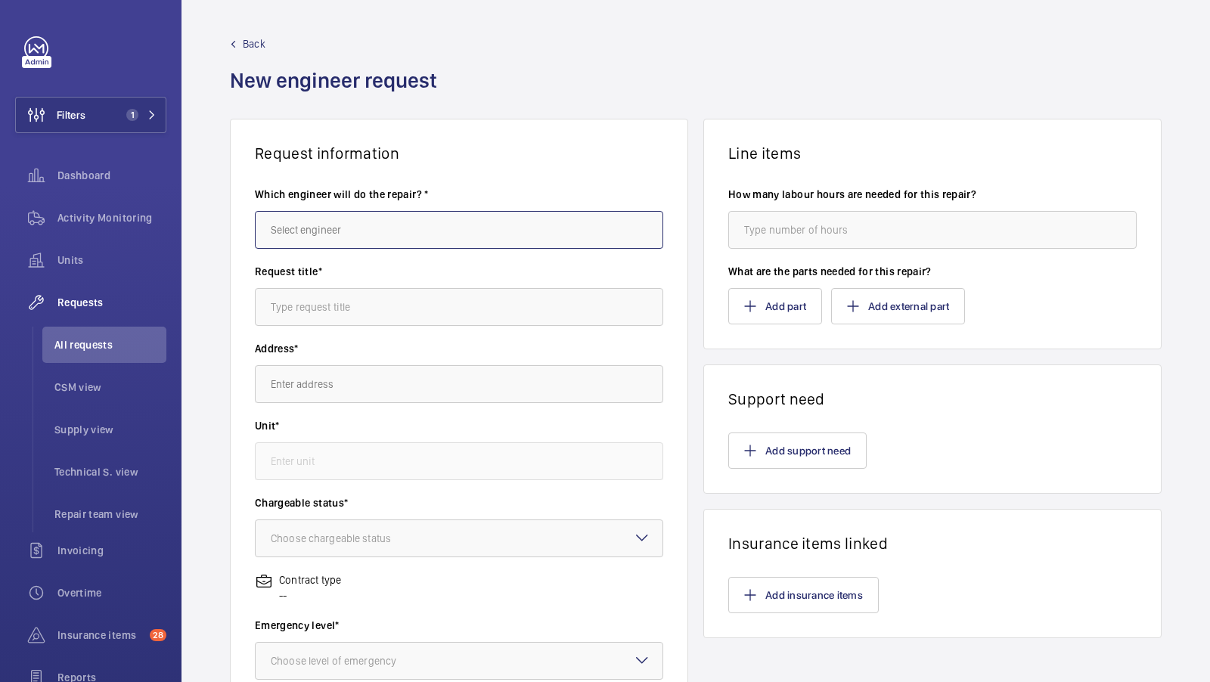
click at [359, 212] on input "text" at bounding box center [459, 230] width 408 height 38
click at [337, 272] on mat-option "[PERSON_NAME]" at bounding box center [460, 275] width 408 height 36
type input "[PERSON_NAME]"
click at [325, 300] on input "text" at bounding box center [459, 307] width 408 height 38
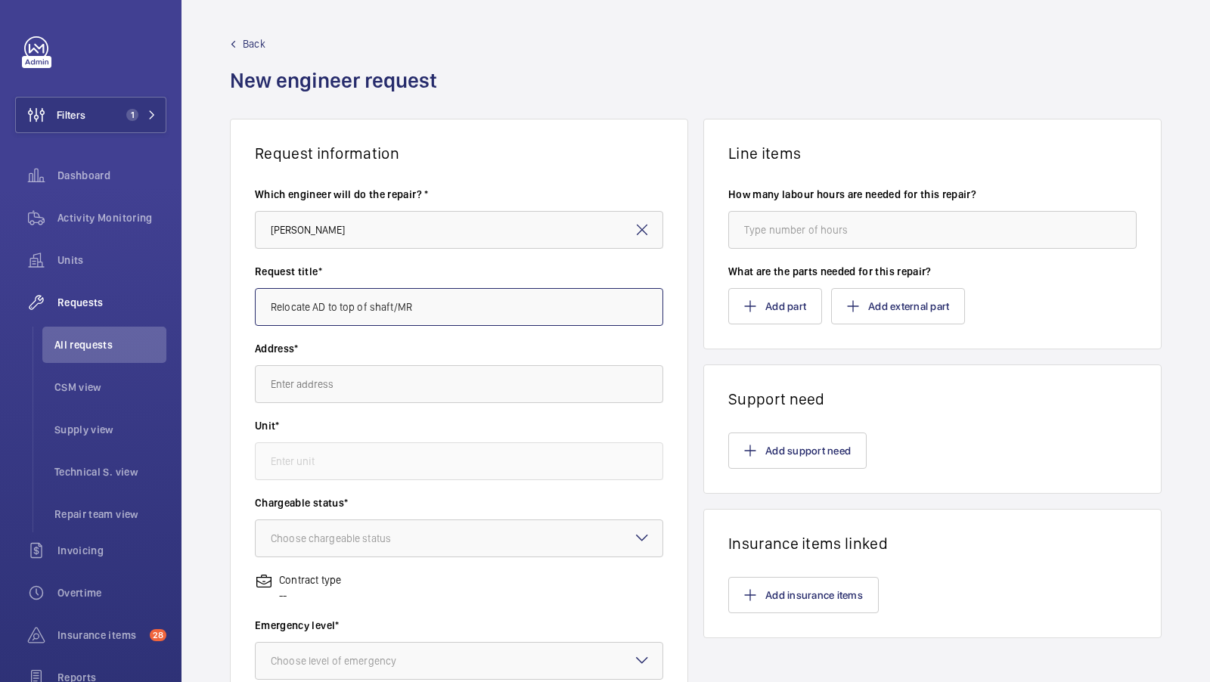
type input "Relocate AD to top of shaft/MR"
click at [330, 386] on input "text" at bounding box center [459, 384] width 408 height 38
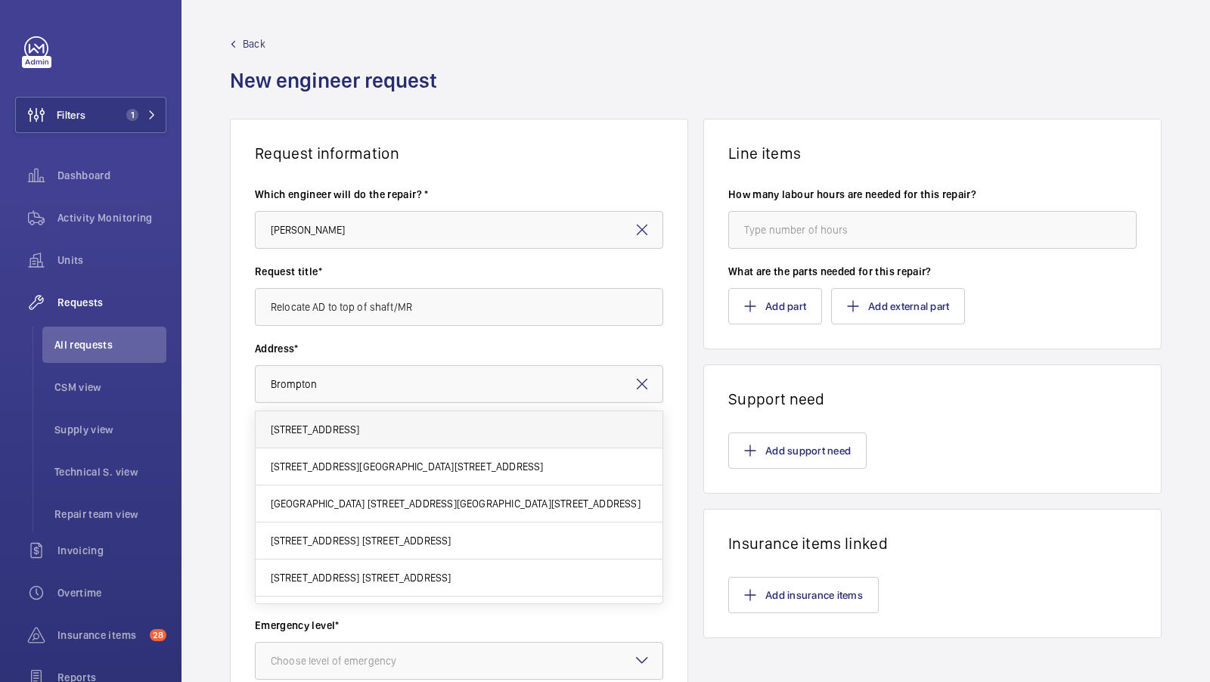
click at [360, 432] on span "[STREET_ADDRESS]" at bounding box center [315, 429] width 89 height 15
type input "[STREET_ADDRESS]"
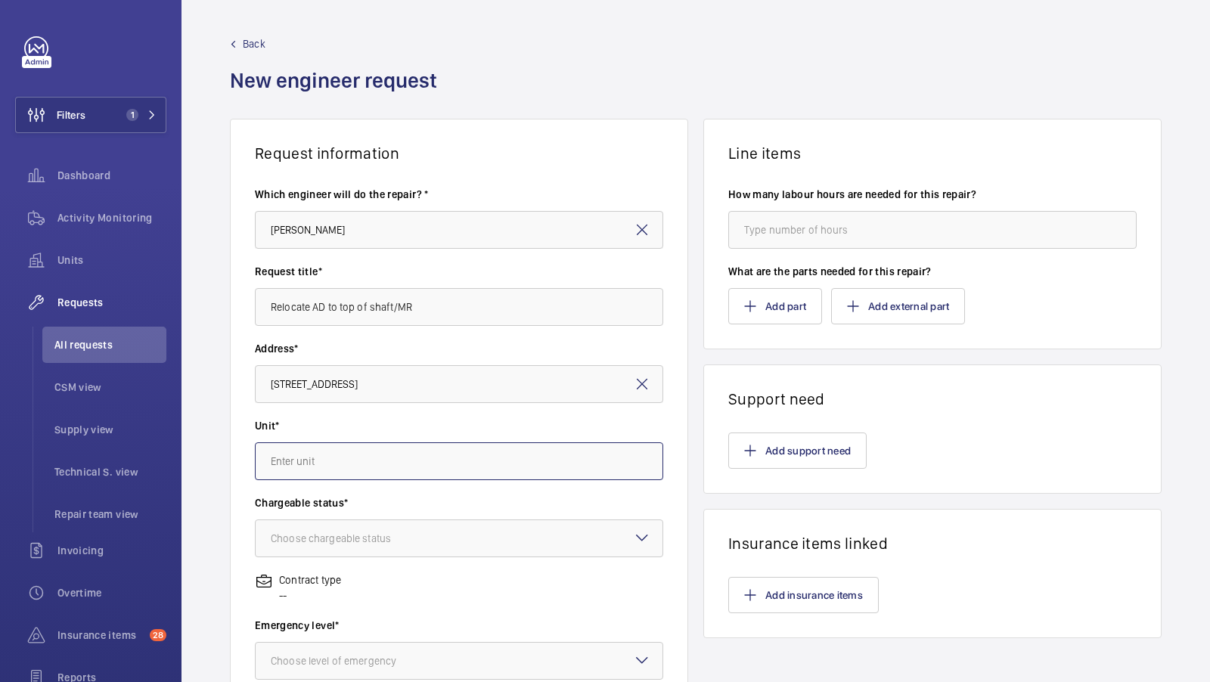
click at [349, 449] on input "text" at bounding box center [459, 462] width 408 height 38
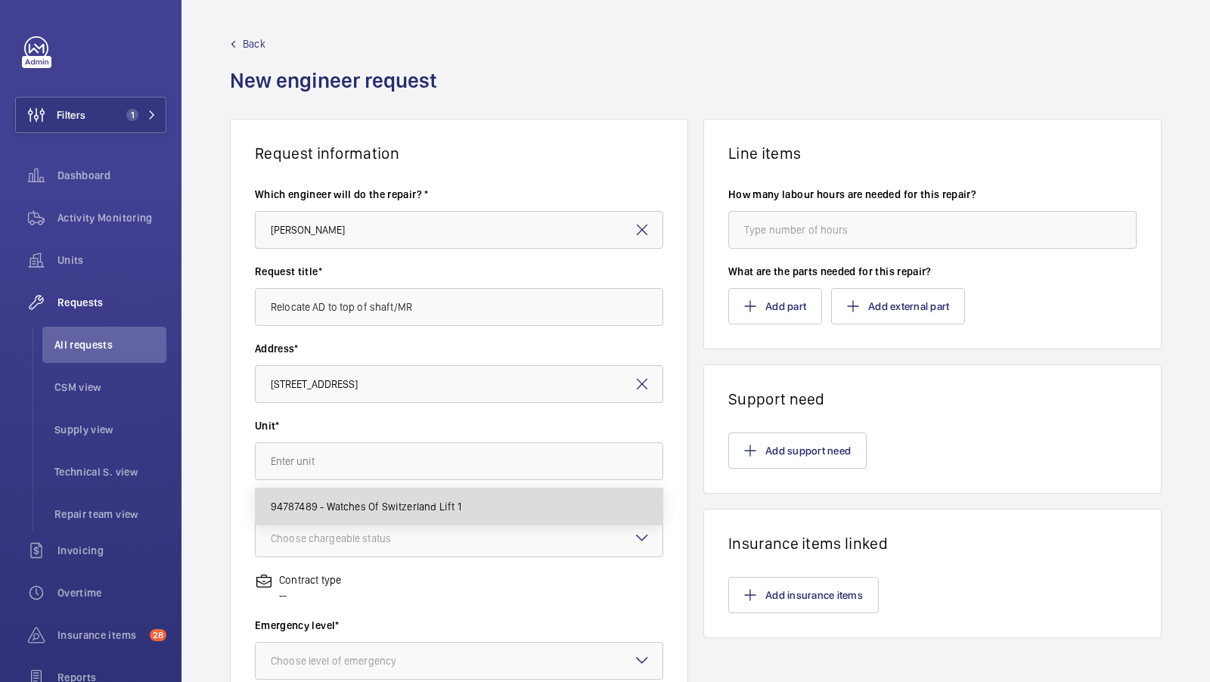
click at [367, 505] on span "94787489 - Watches Of Switzerland Lift 1" at bounding box center [366, 506] width 191 height 15
type input "94787489 - Watches Of Switzerland Lift 1"
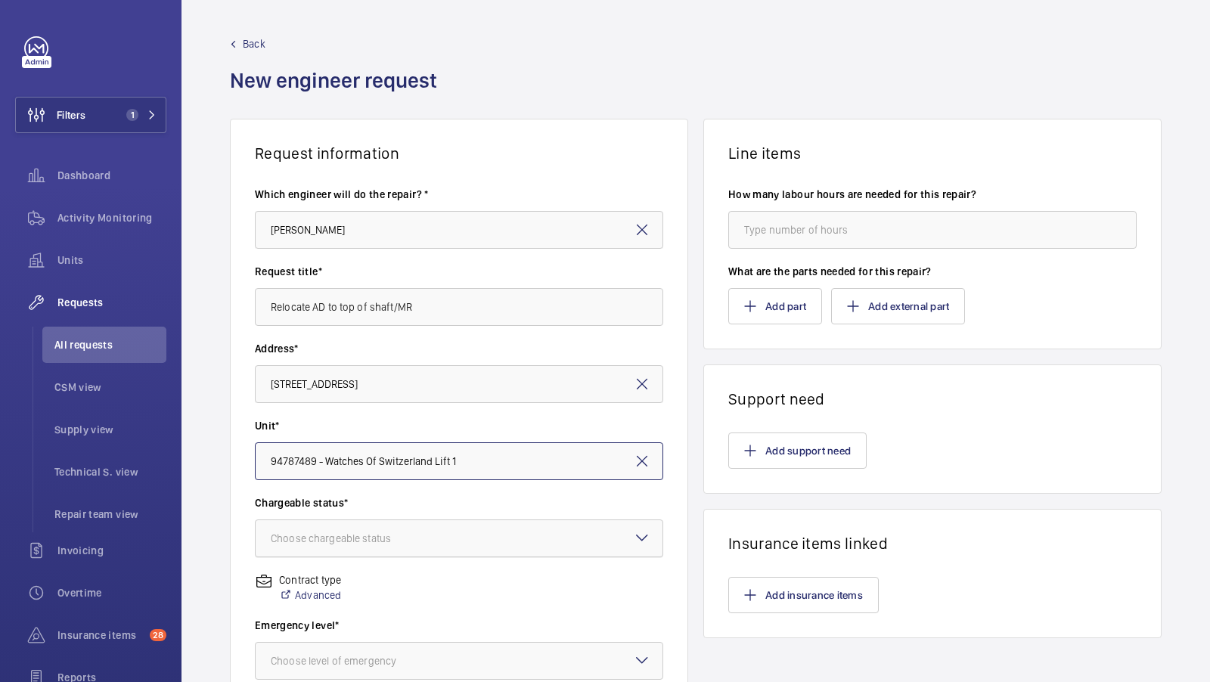
click at [359, 524] on div at bounding box center [459, 538] width 407 height 36
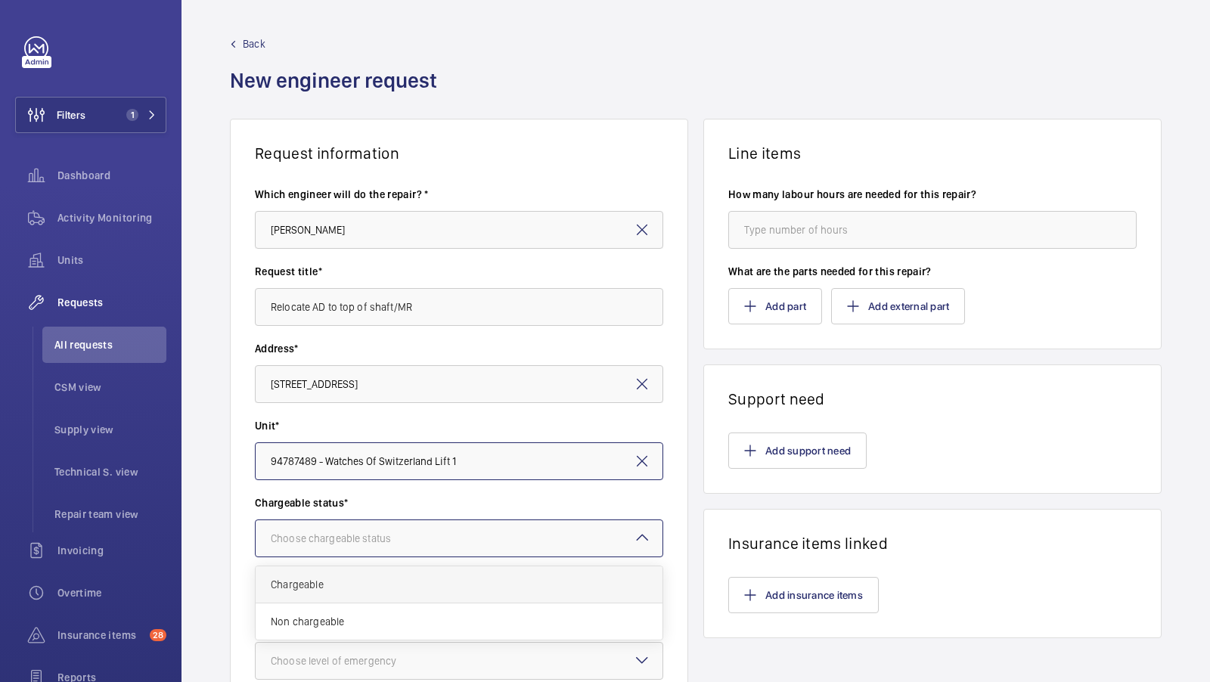
click at [319, 575] on div "Chargeable" at bounding box center [459, 585] width 407 height 37
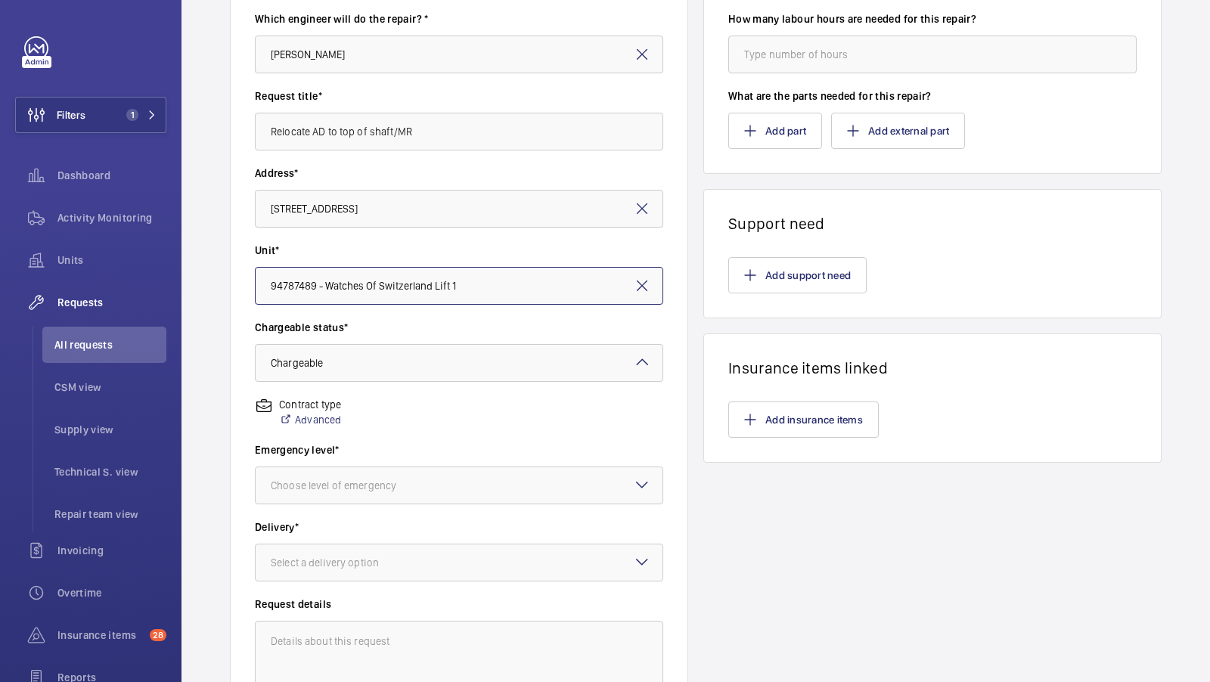
scroll to position [190, 0]
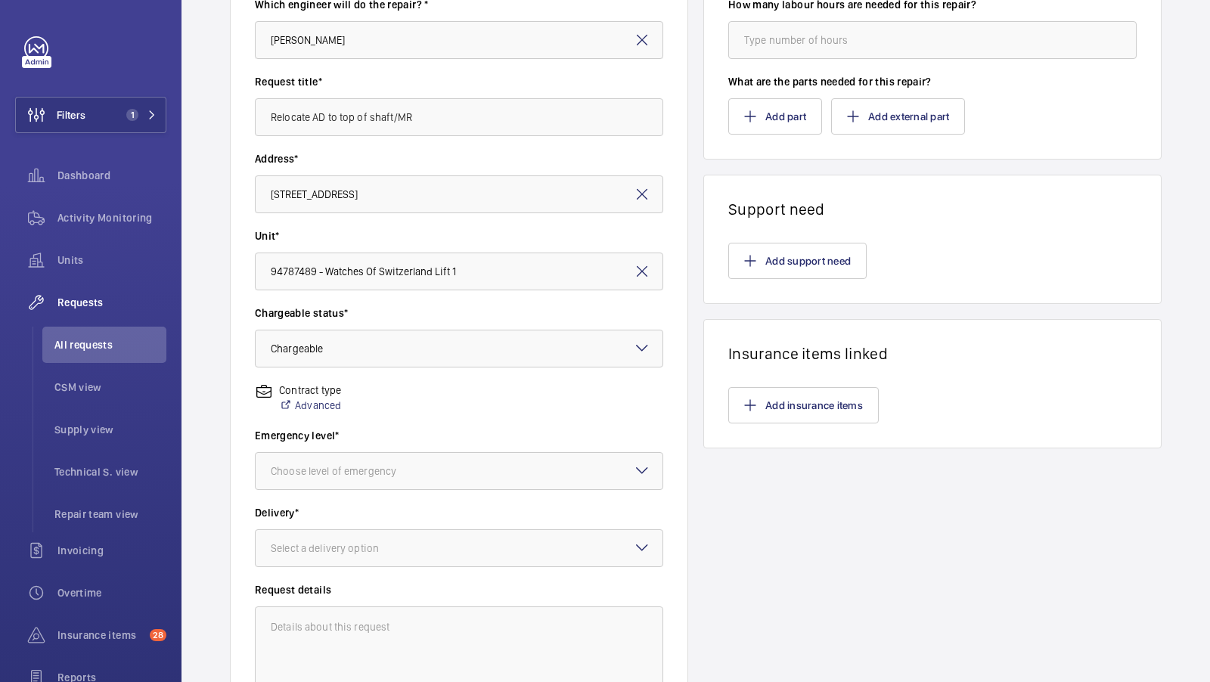
click at [374, 437] on label "Emergency level*" at bounding box center [459, 435] width 408 height 15
click at [371, 478] on div at bounding box center [459, 471] width 407 height 36
click at [320, 558] on span "This week" at bounding box center [459, 554] width 377 height 15
click at [346, 545] on div "Select a delivery option" at bounding box center [344, 548] width 146 height 15
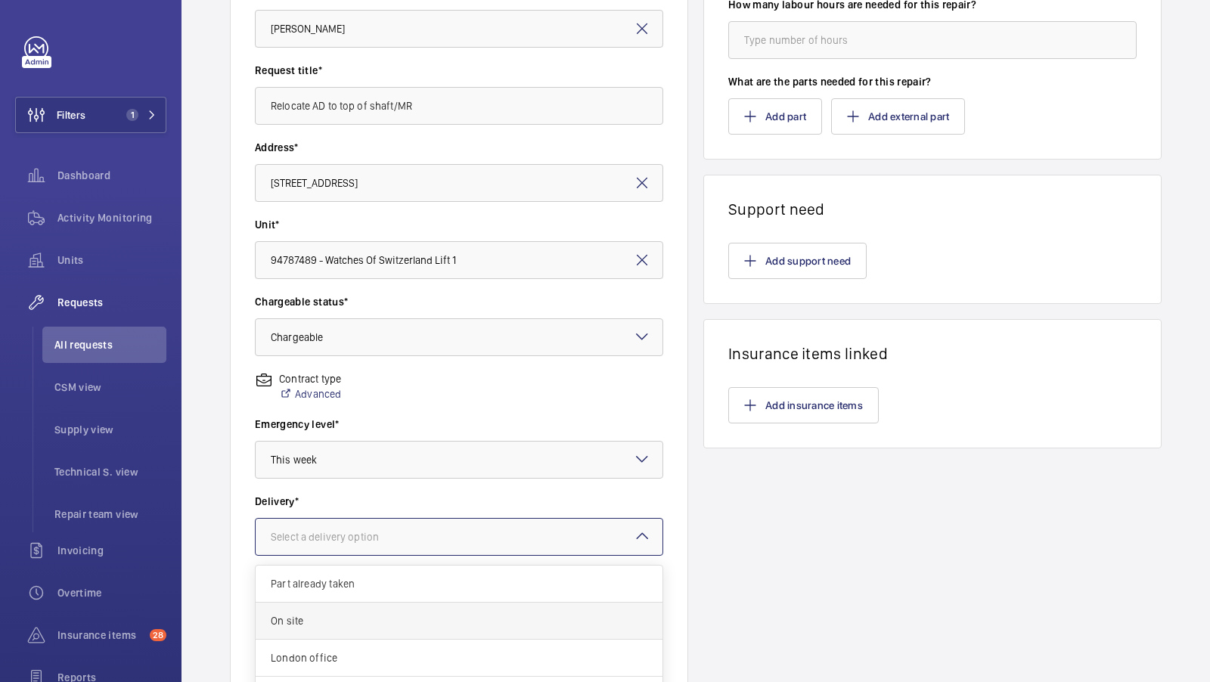
scroll to position [11, 0]
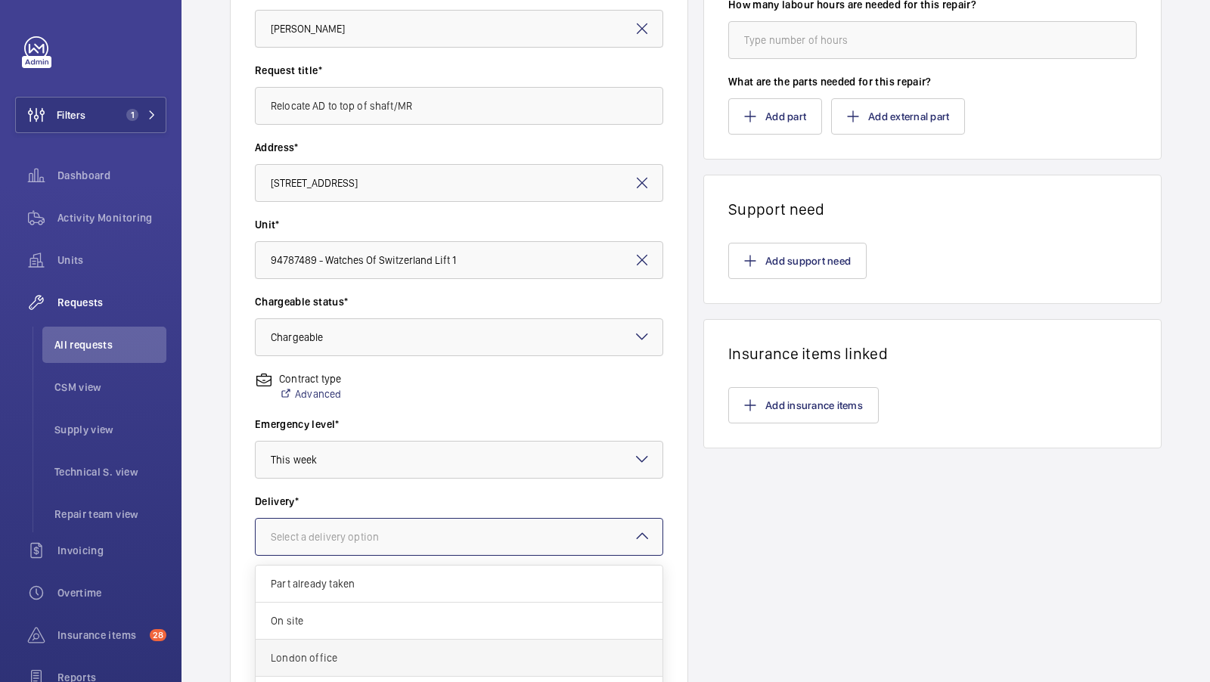
click at [326, 658] on span "London office" at bounding box center [459, 658] width 377 height 15
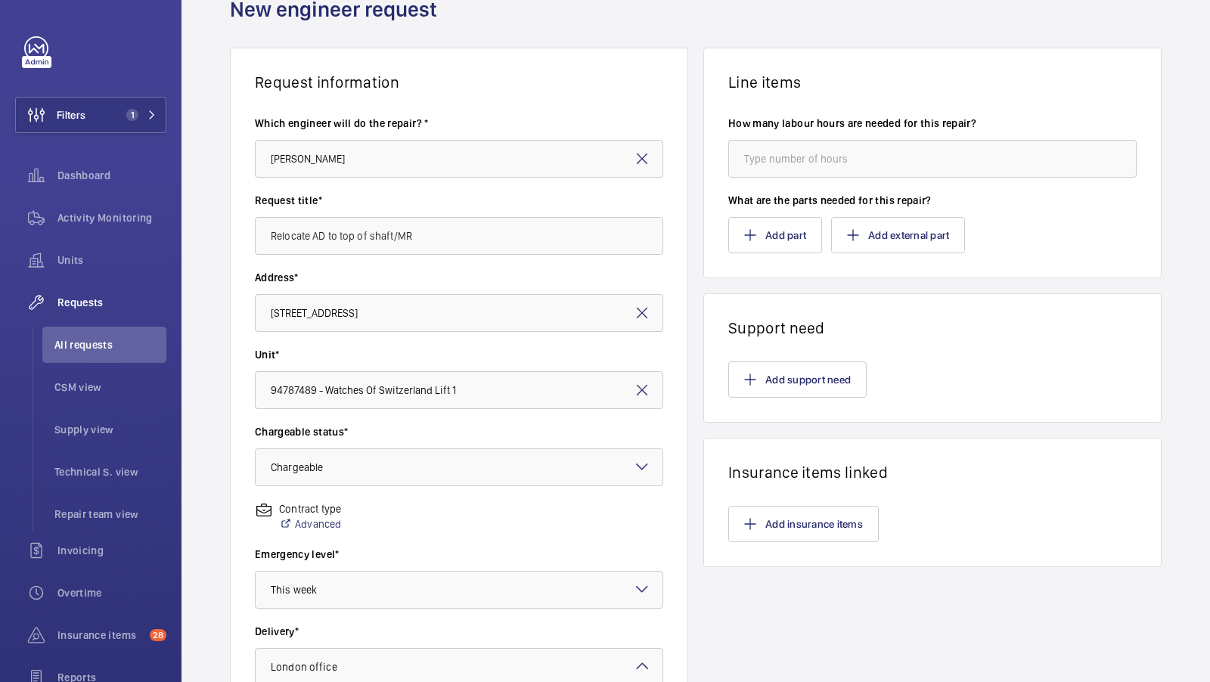
scroll to position [0, 0]
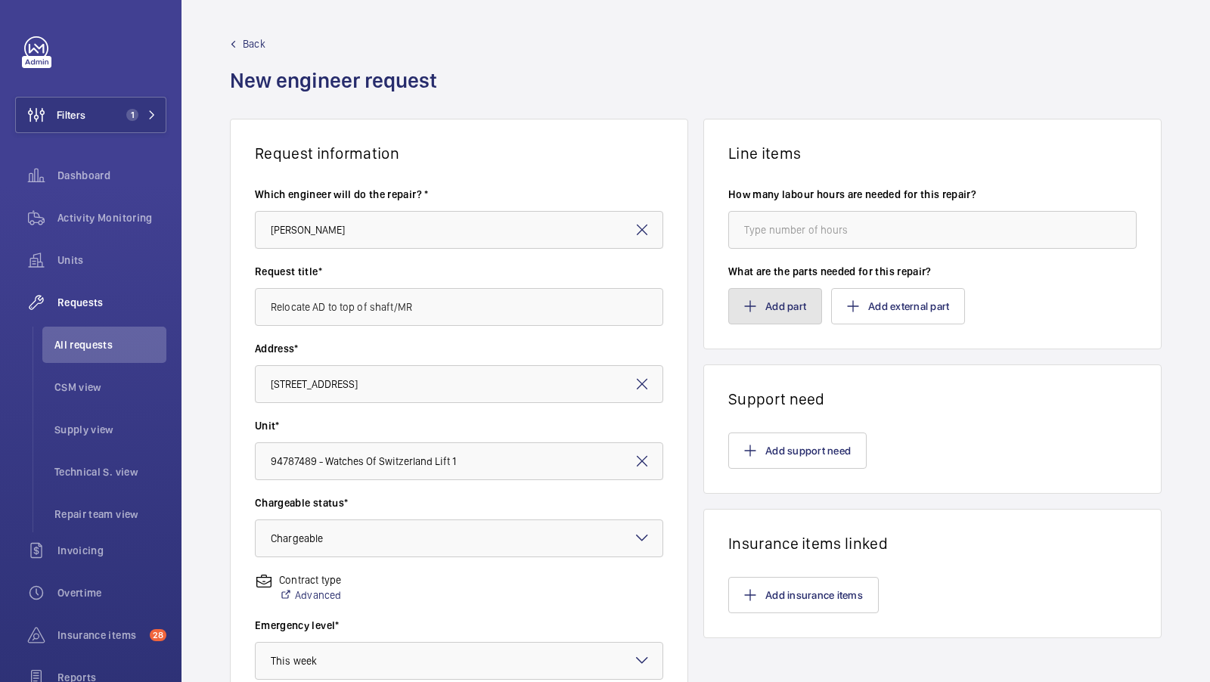
click at [773, 307] on button "Add part" at bounding box center [775, 306] width 94 height 36
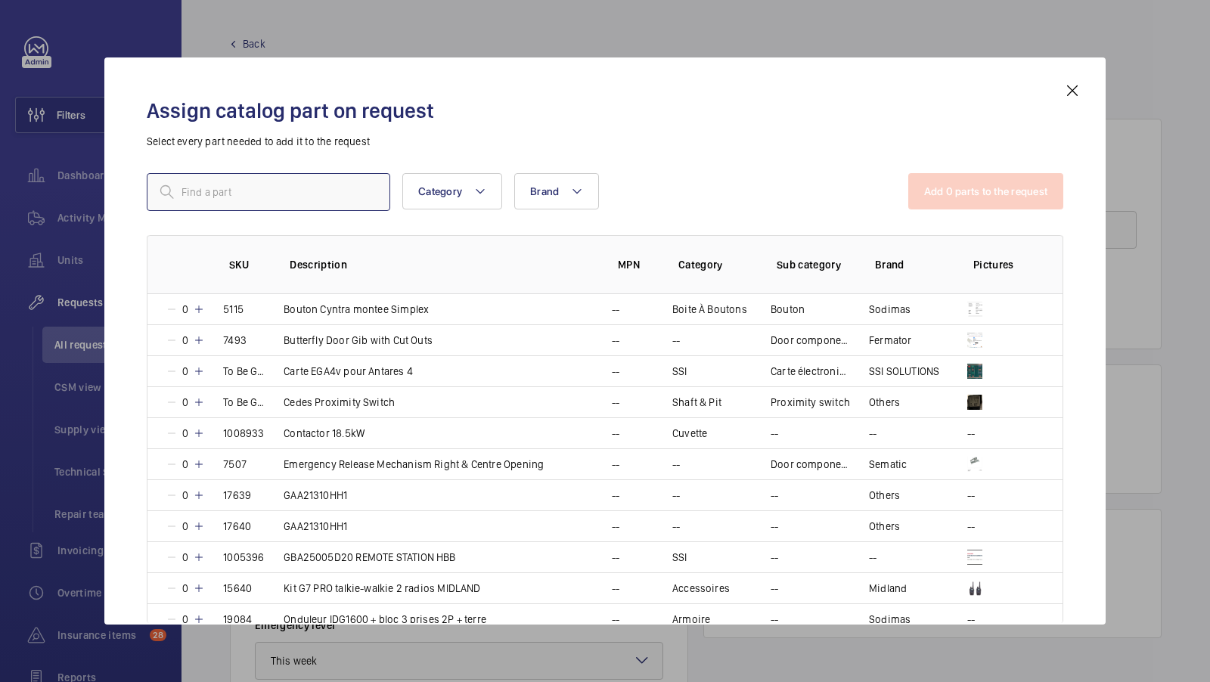
click at [277, 192] on input "text" at bounding box center [269, 192] width 244 height 38
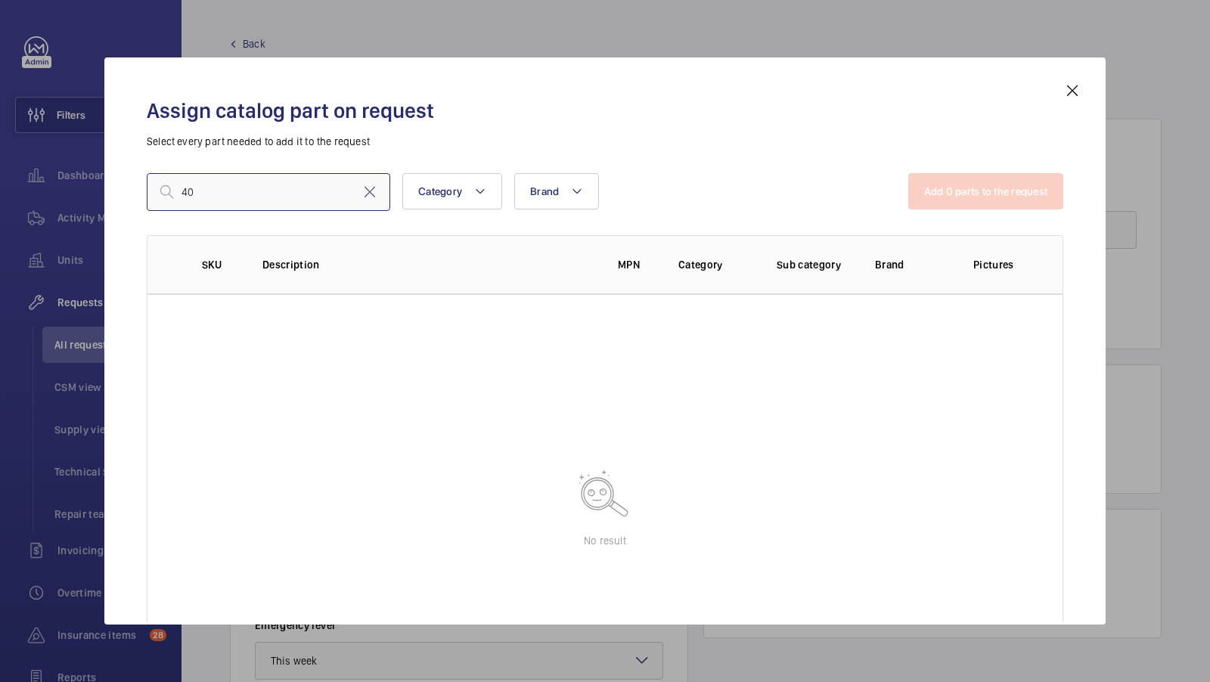
type input "4"
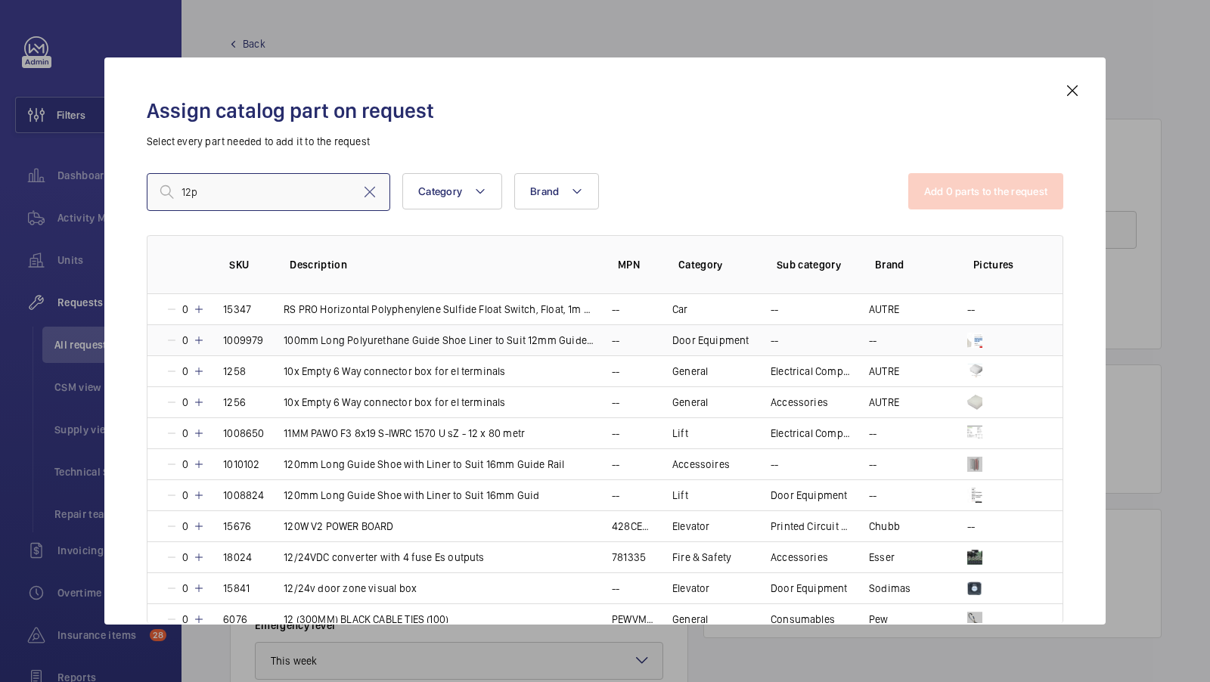
type input "12pr"
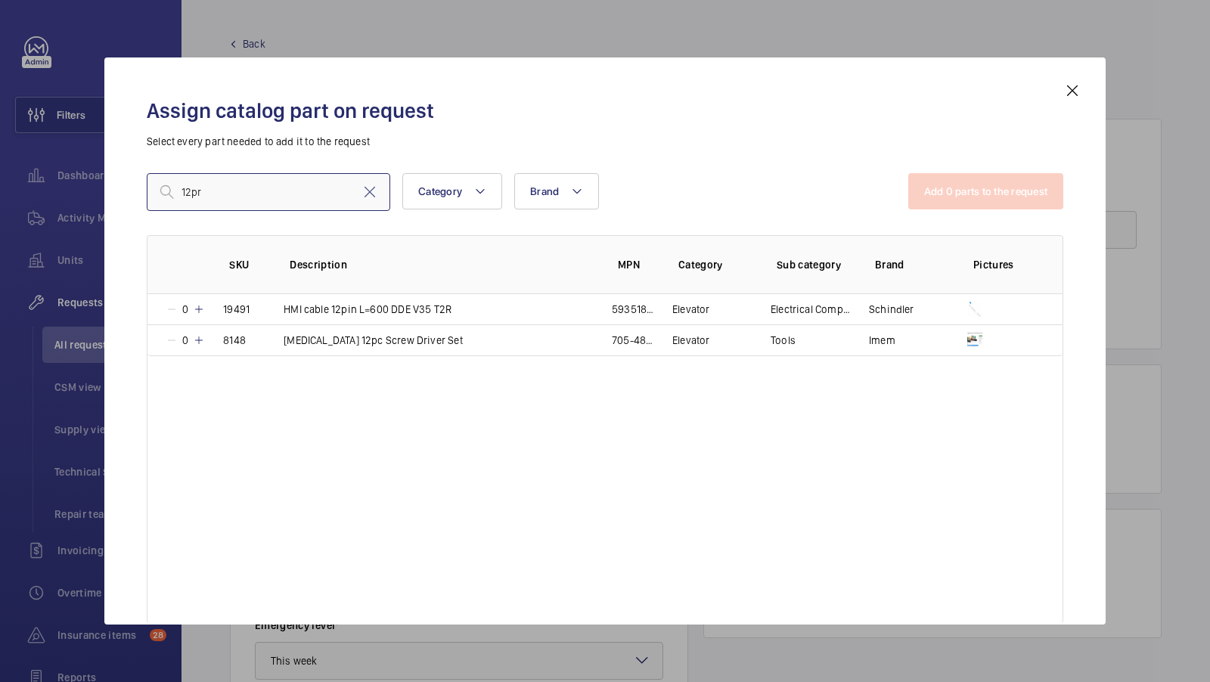
click at [224, 185] on input "12pr" at bounding box center [269, 192] width 244 height 38
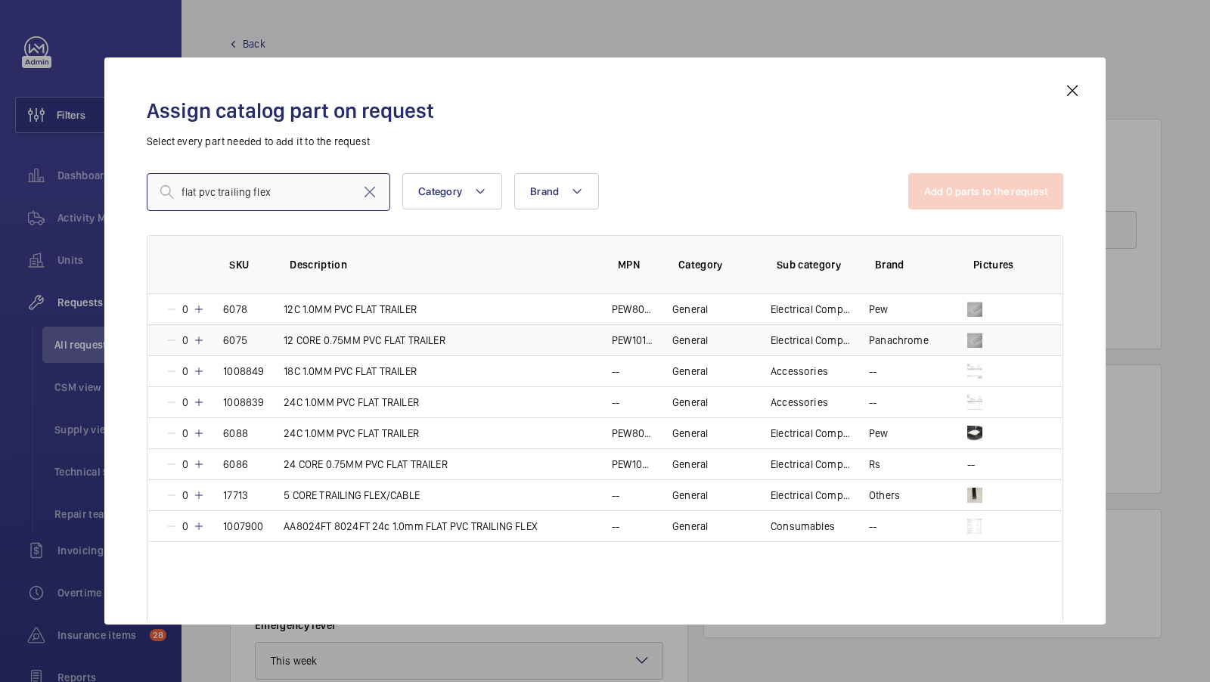
type input "flat pvc trailing flex"
click at [390, 340] on p "12 CORE 0.75MM PVC FLAT TRAILER" at bounding box center [365, 340] width 162 height 15
click at [949, 202] on button "Add 1 parts to the request" at bounding box center [988, 191] width 154 height 36
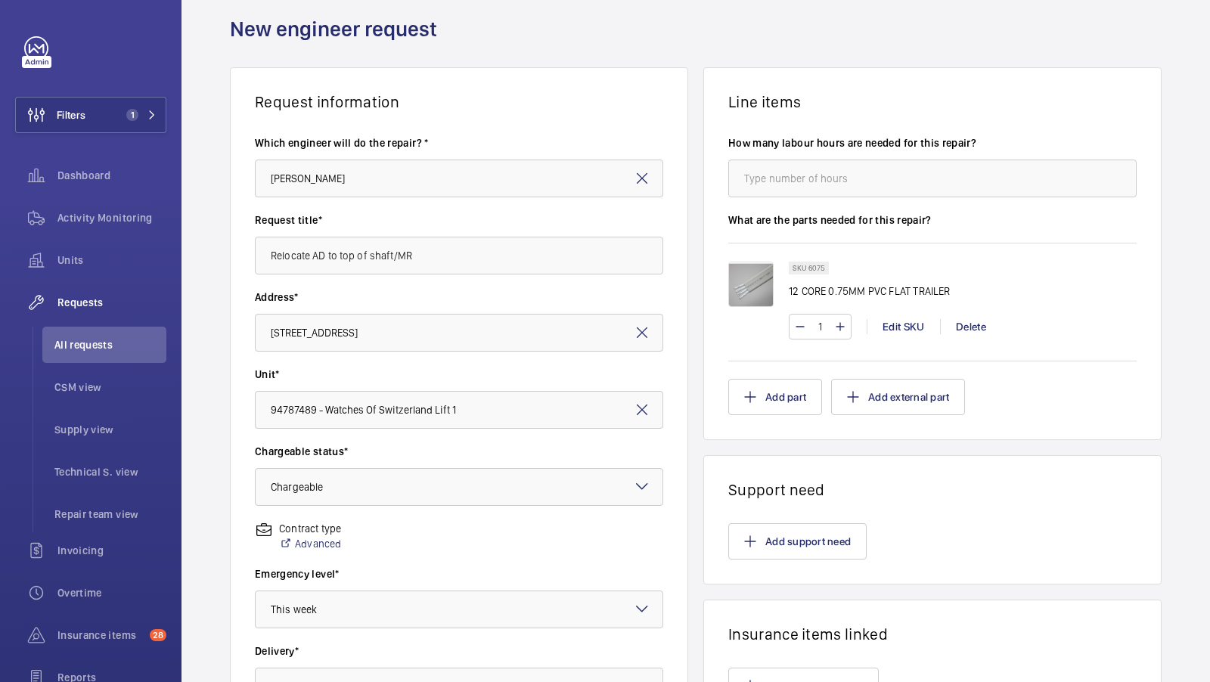
scroll to position [154, 0]
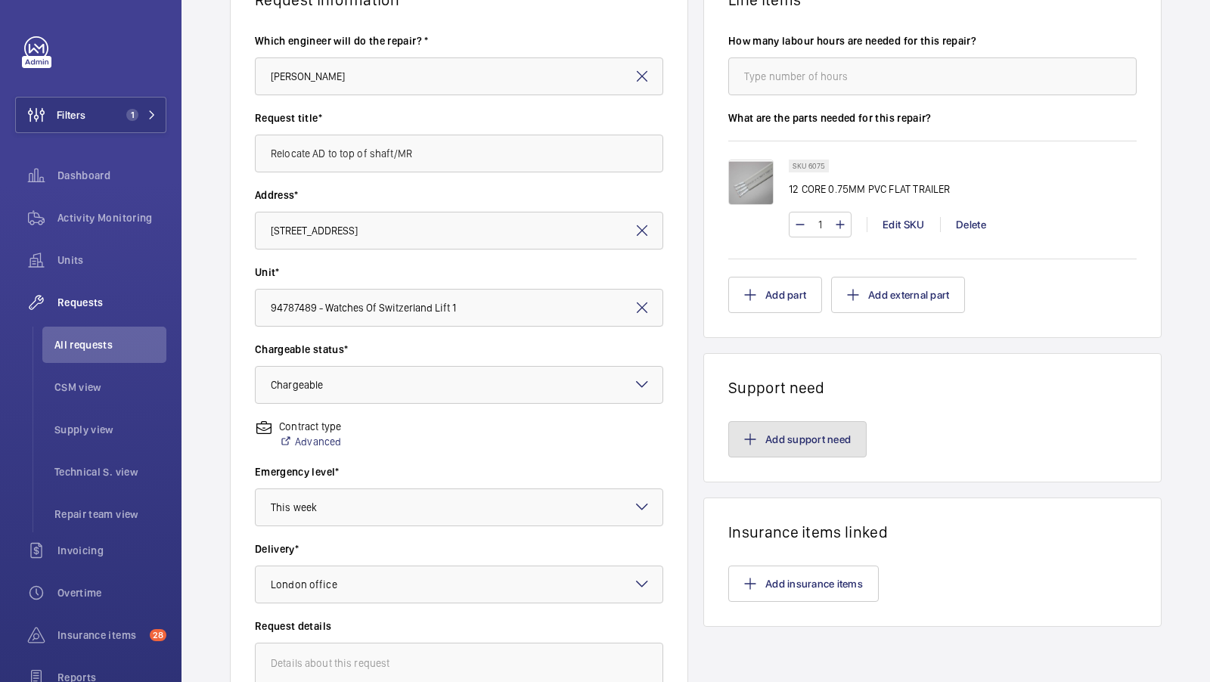
click at [817, 446] on button "Add support need" at bounding box center [797, 439] width 138 height 36
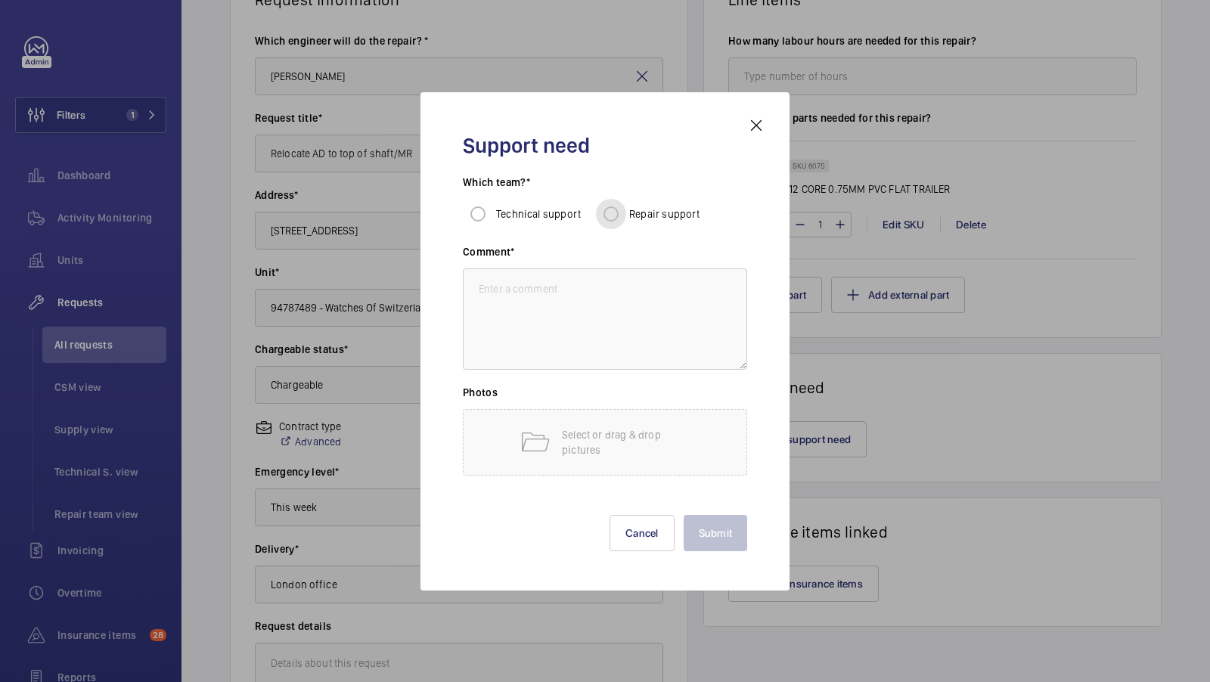
click at [609, 208] on input "Repair support" at bounding box center [611, 214] width 30 height 30
radio input "true"
click at [540, 326] on textarea at bounding box center [605, 319] width 284 height 101
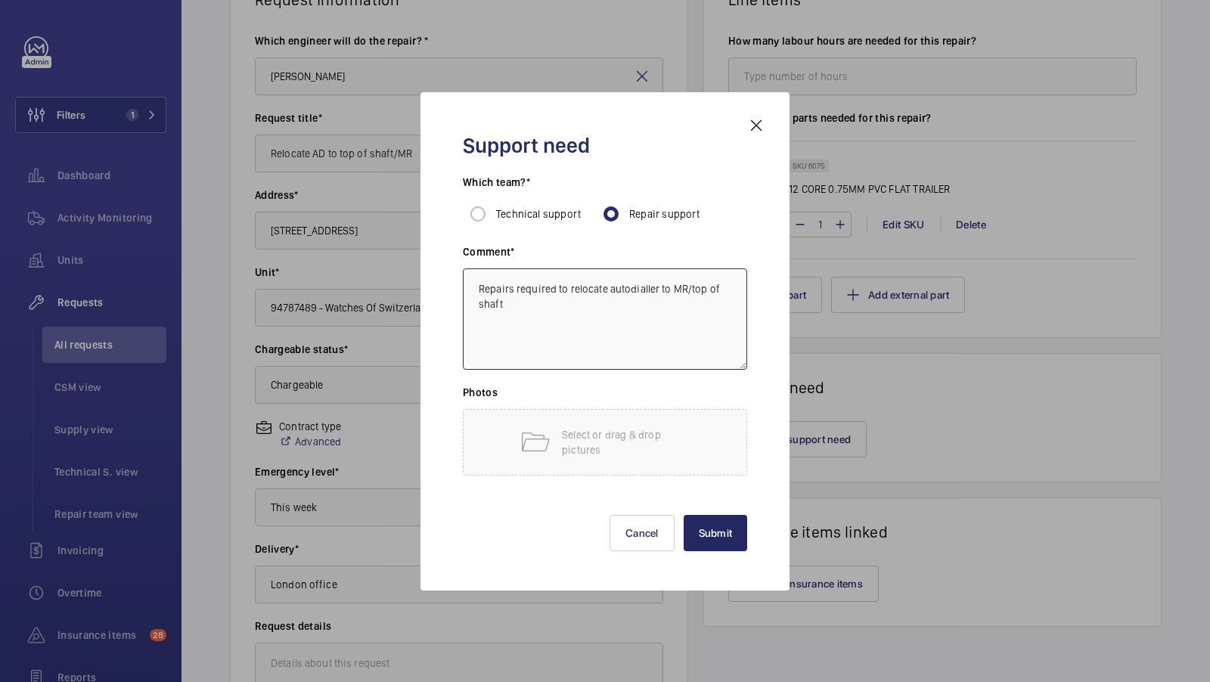
type textarea "Repairs required to relocate autodialler to MR/top of shaft"
click at [713, 516] on button "Submit" at bounding box center [716, 533] width 64 height 36
click at [713, 482] on wm-front-card-body "Add support need" at bounding box center [932, 439] width 457 height 85
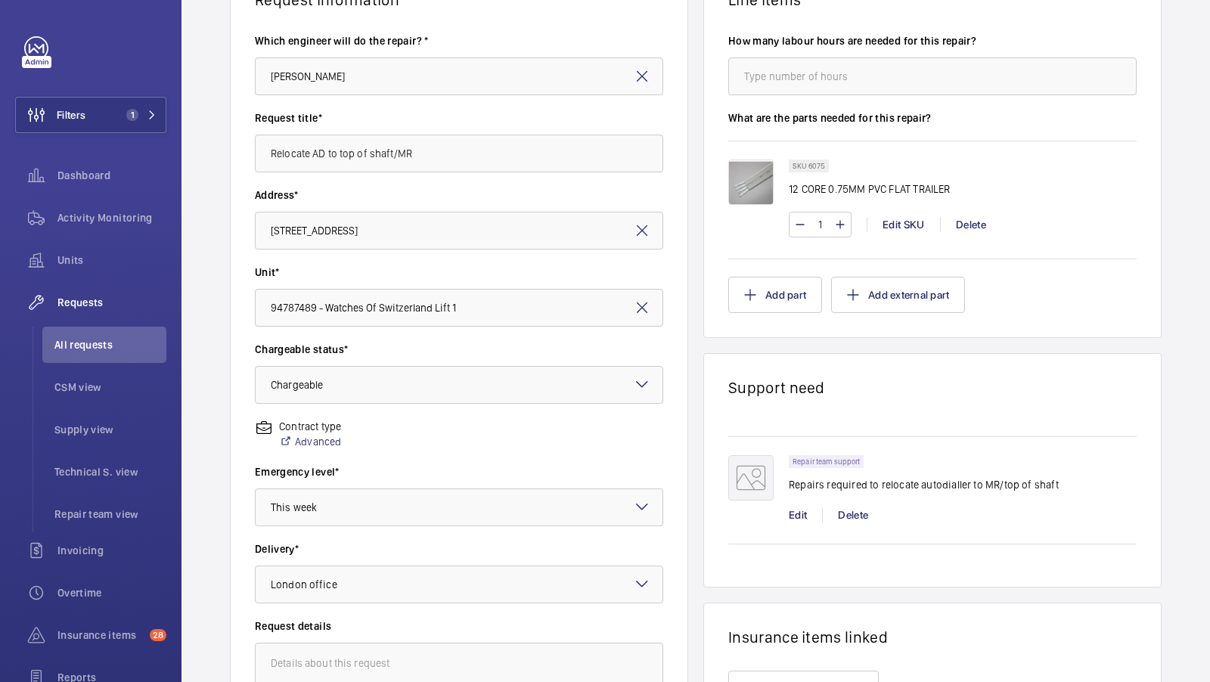
scroll to position [348, 0]
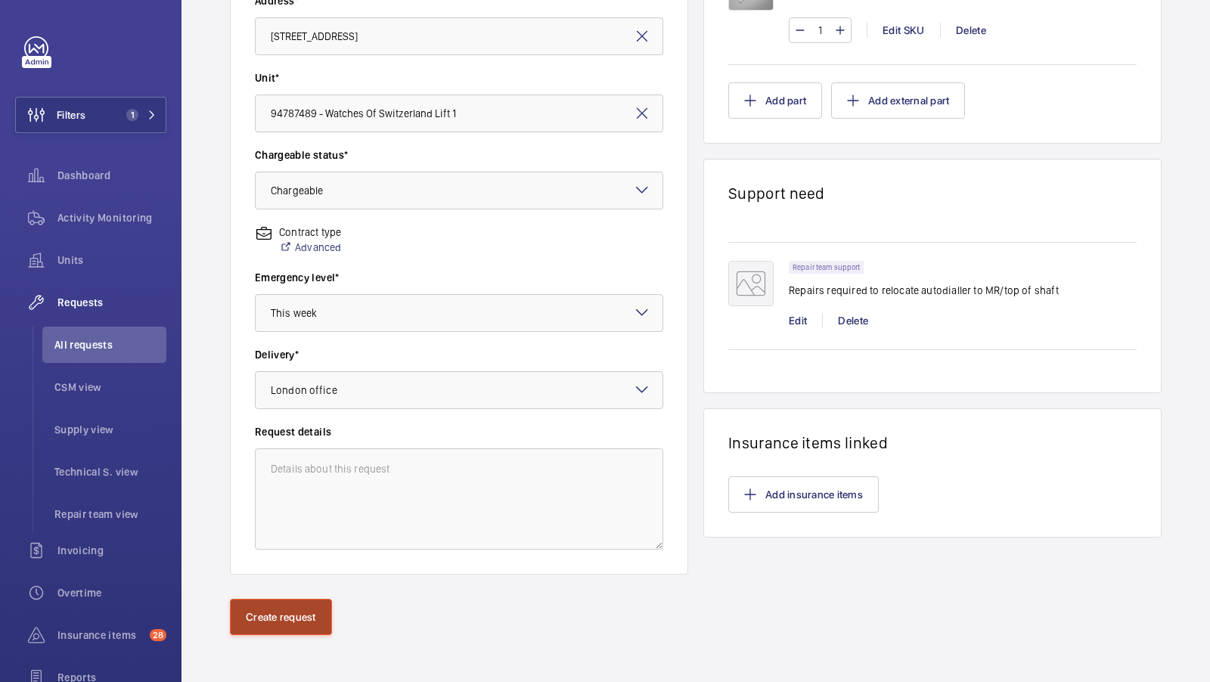
click at [285, 624] on button "Create request" at bounding box center [281, 617] width 102 height 36
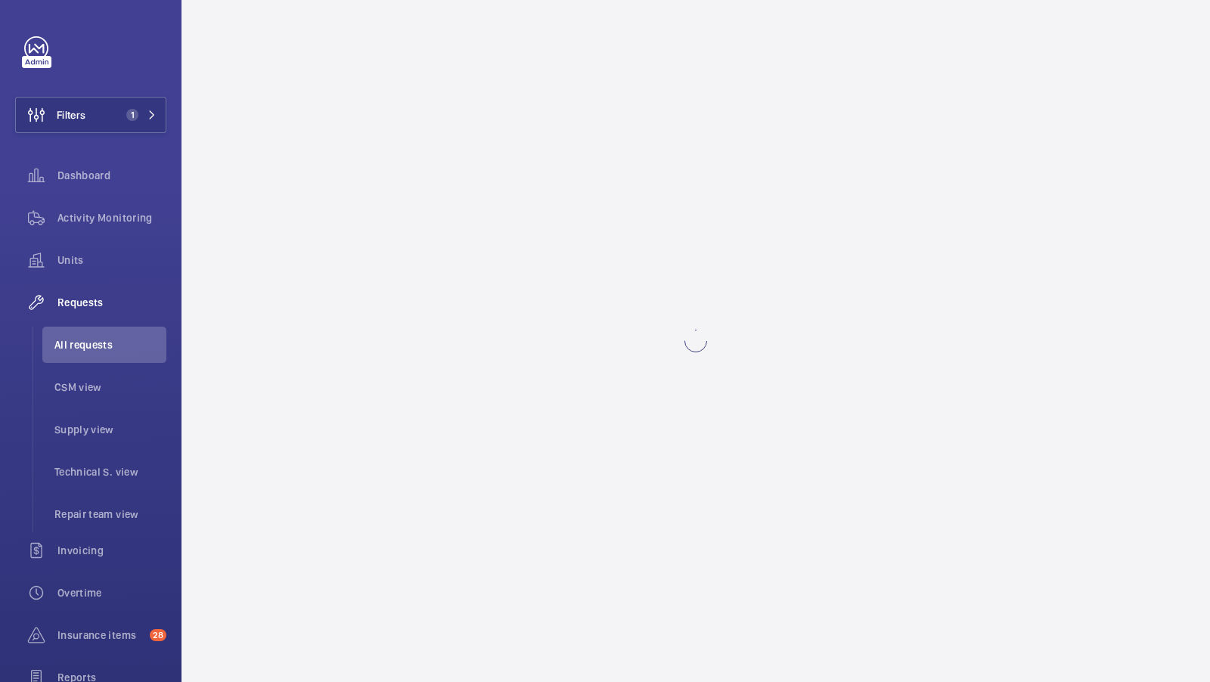
scroll to position [0, 0]
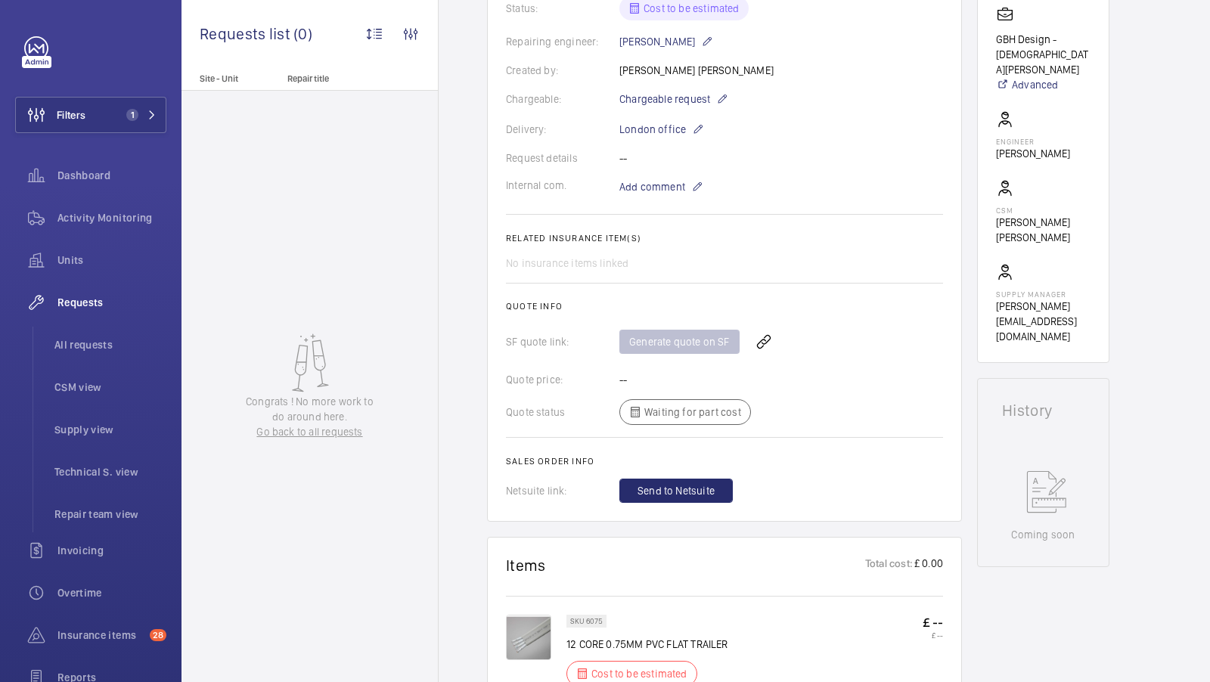
scroll to position [374, 0]
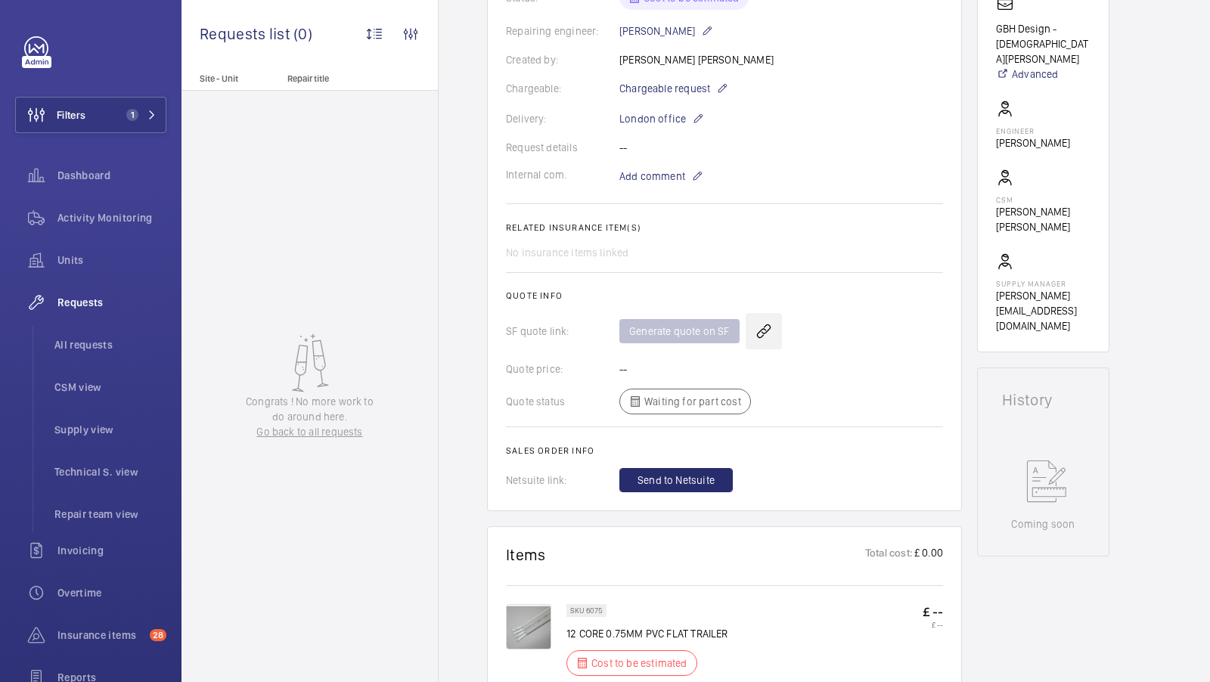
click at [756, 325] on wm-front-icon-button at bounding box center [764, 331] width 36 height 36
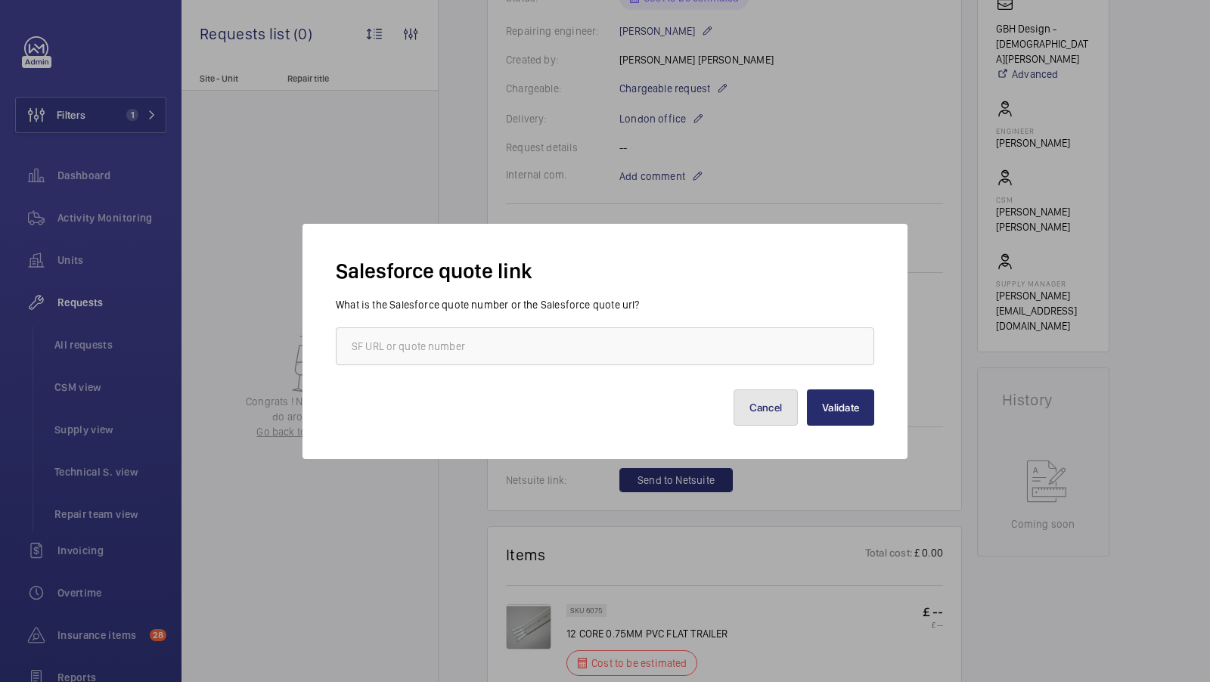
click at [765, 395] on button "Cancel" at bounding box center [766, 408] width 65 height 36
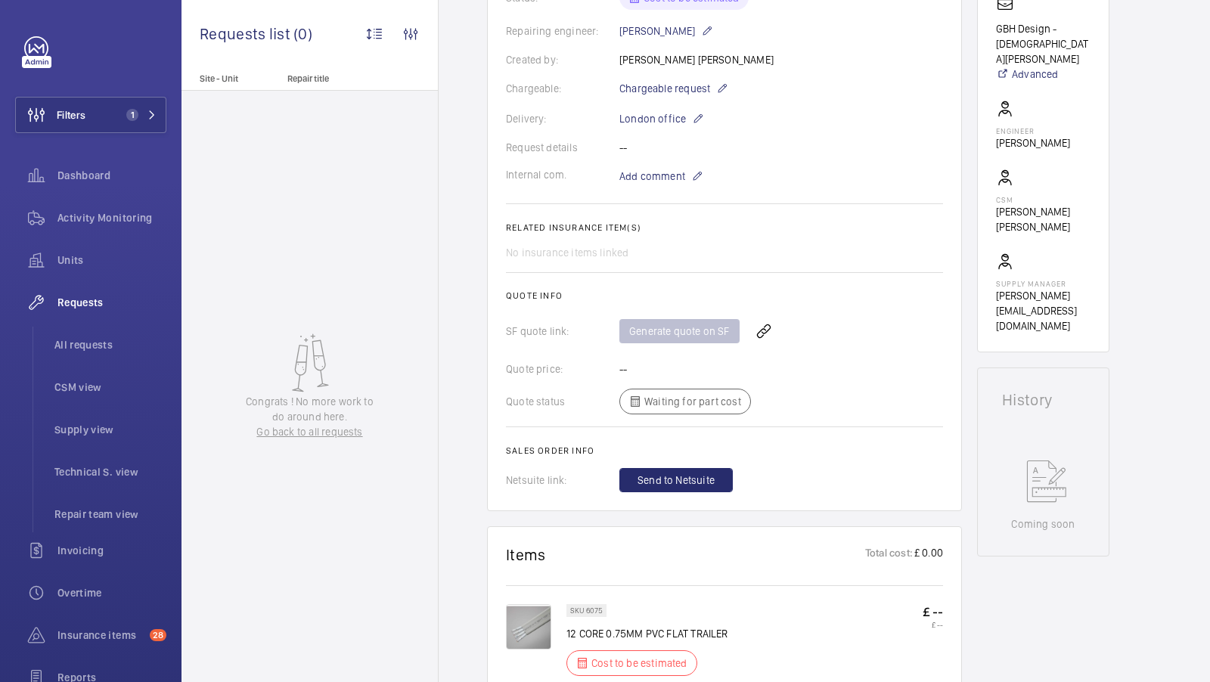
scroll to position [564, 0]
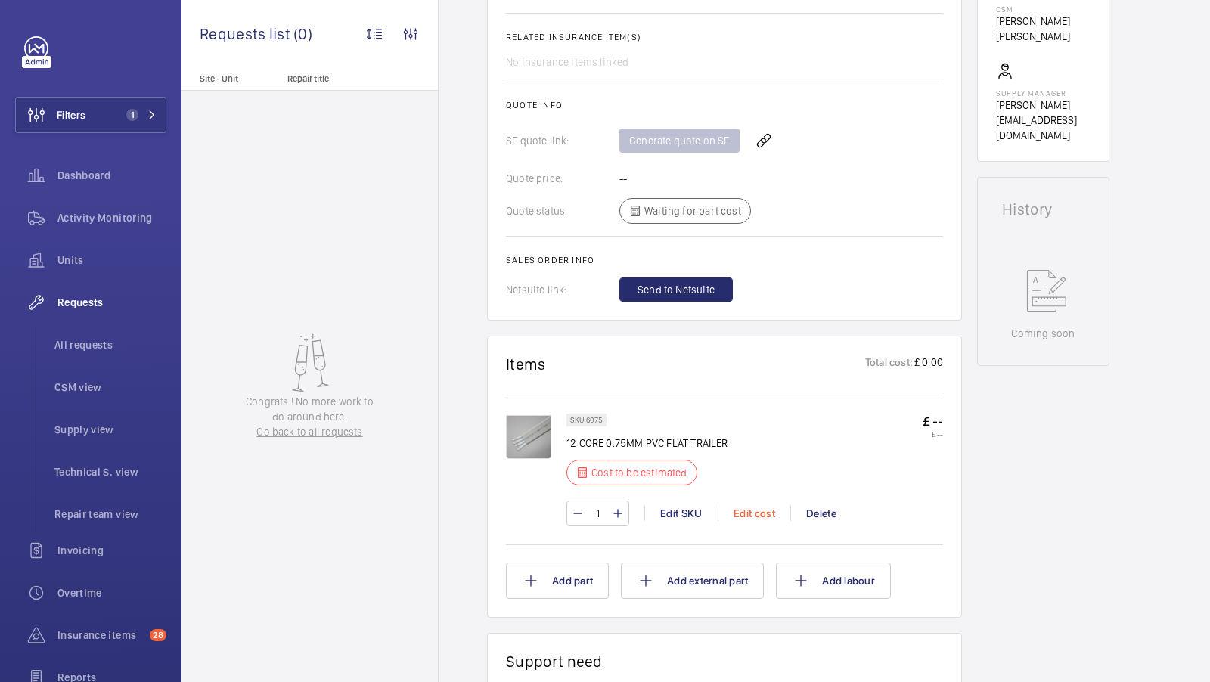
click at [744, 511] on div "Edit cost" at bounding box center [754, 513] width 73 height 15
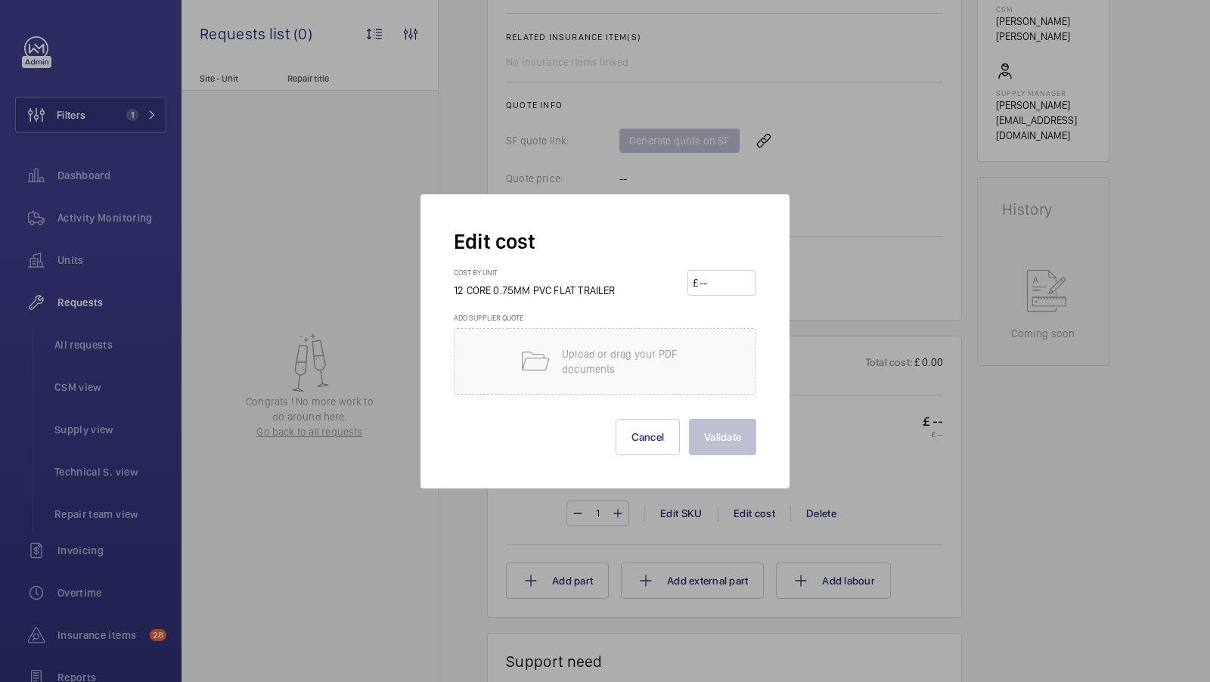
click at [713, 287] on input "number" at bounding box center [724, 283] width 53 height 24
type input "149.25"
click at [736, 439] on button "Validate" at bounding box center [722, 437] width 67 height 36
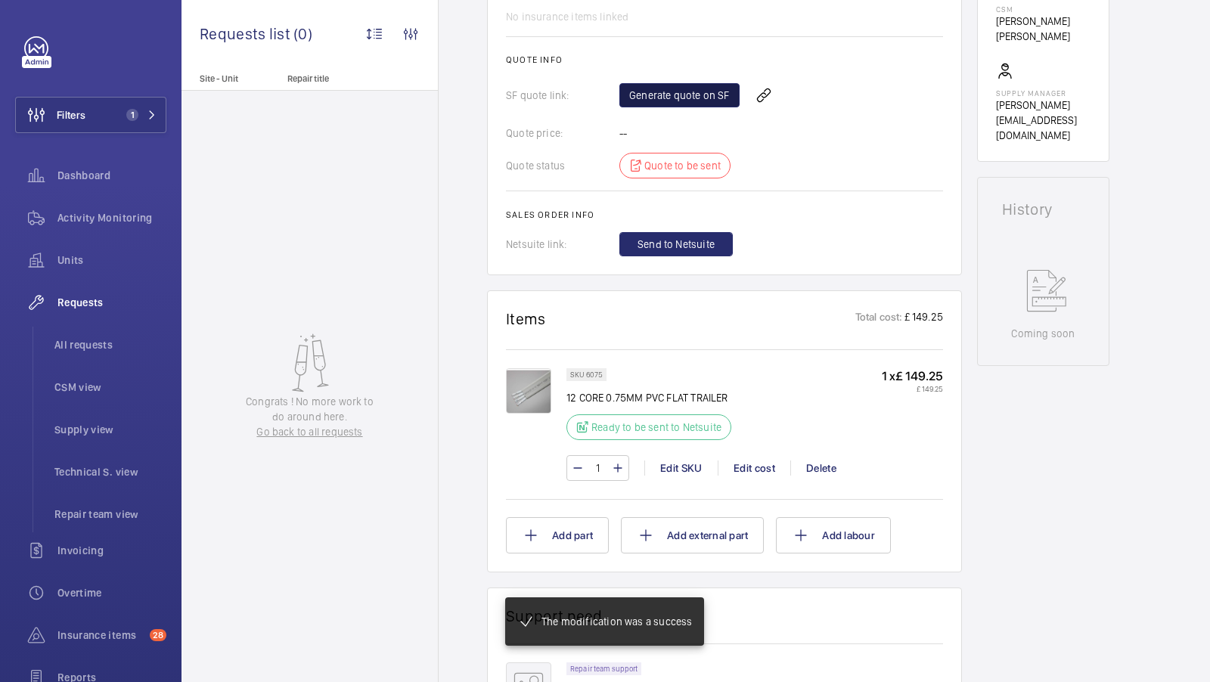
click at [661, 98] on link "Generate quote on SF" at bounding box center [680, 95] width 120 height 24
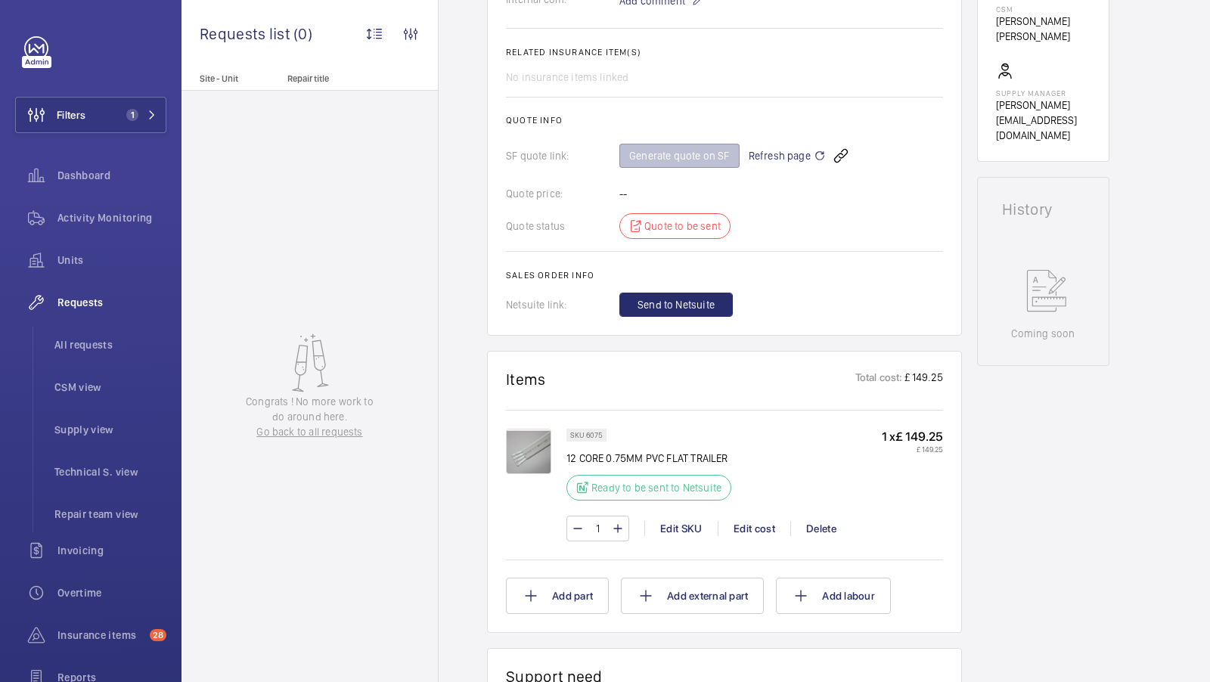
scroll to position [610, 0]
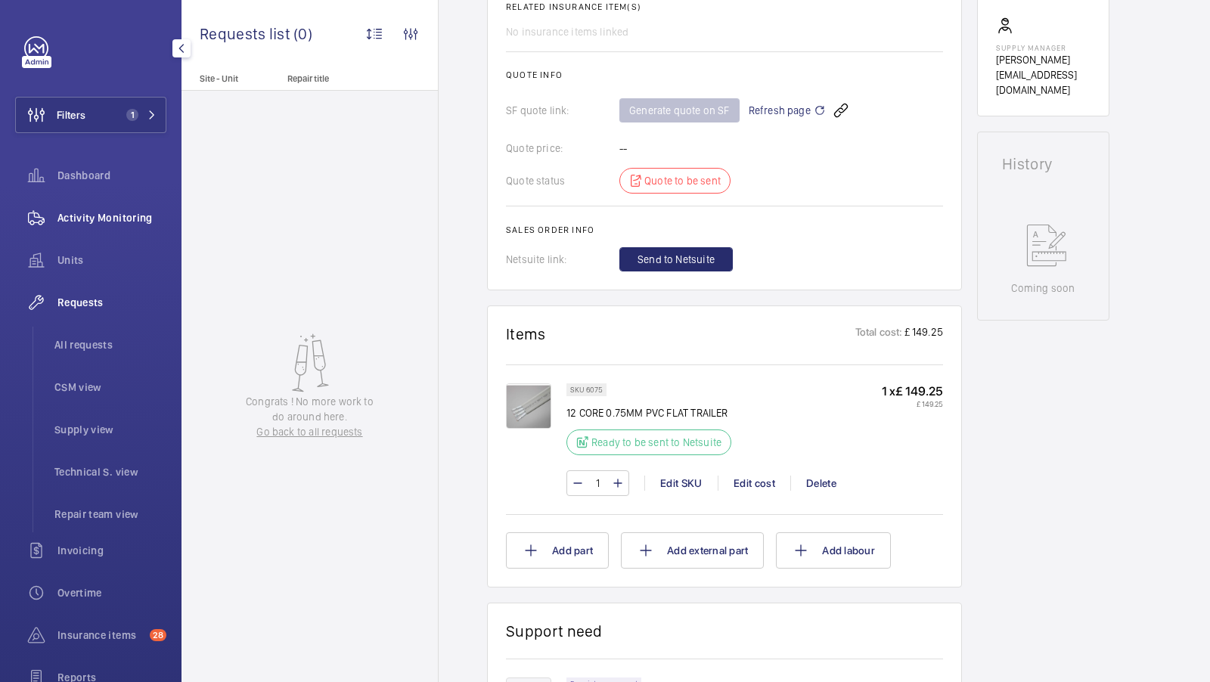
click at [94, 217] on span "Activity Monitoring" at bounding box center [111, 217] width 109 height 15
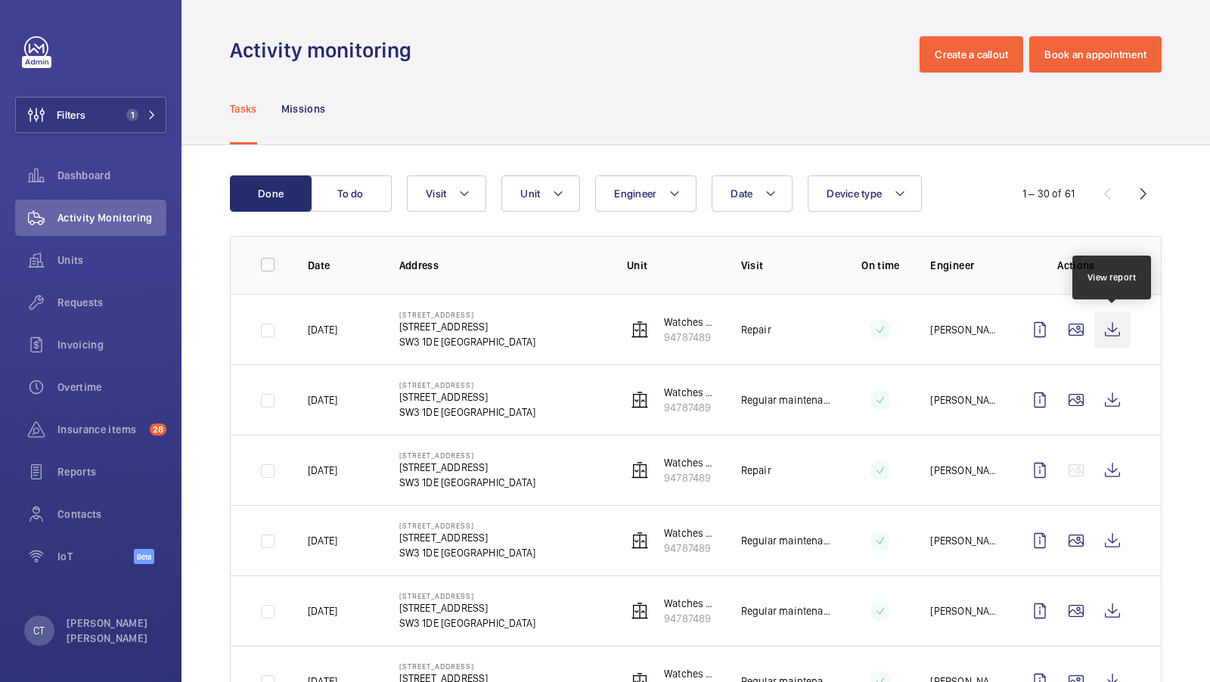
click at [1101, 332] on wm-front-icon-button at bounding box center [1113, 330] width 36 height 36
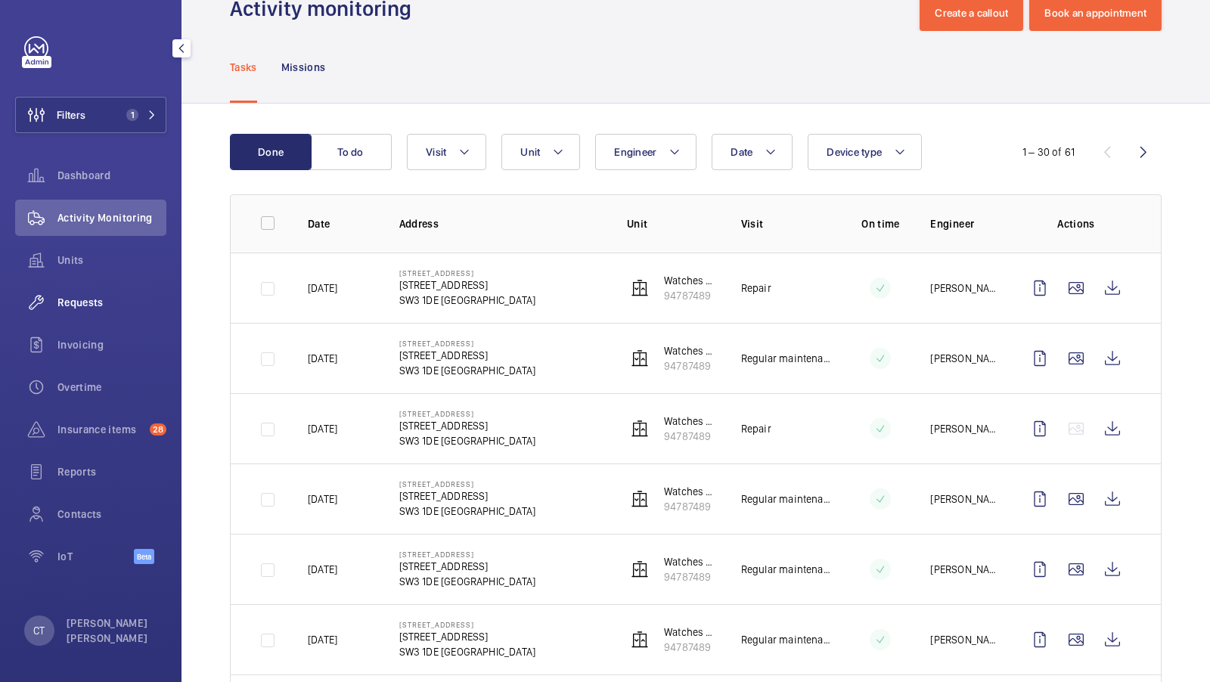
click at [85, 306] on span "Requests" at bounding box center [111, 302] width 109 height 15
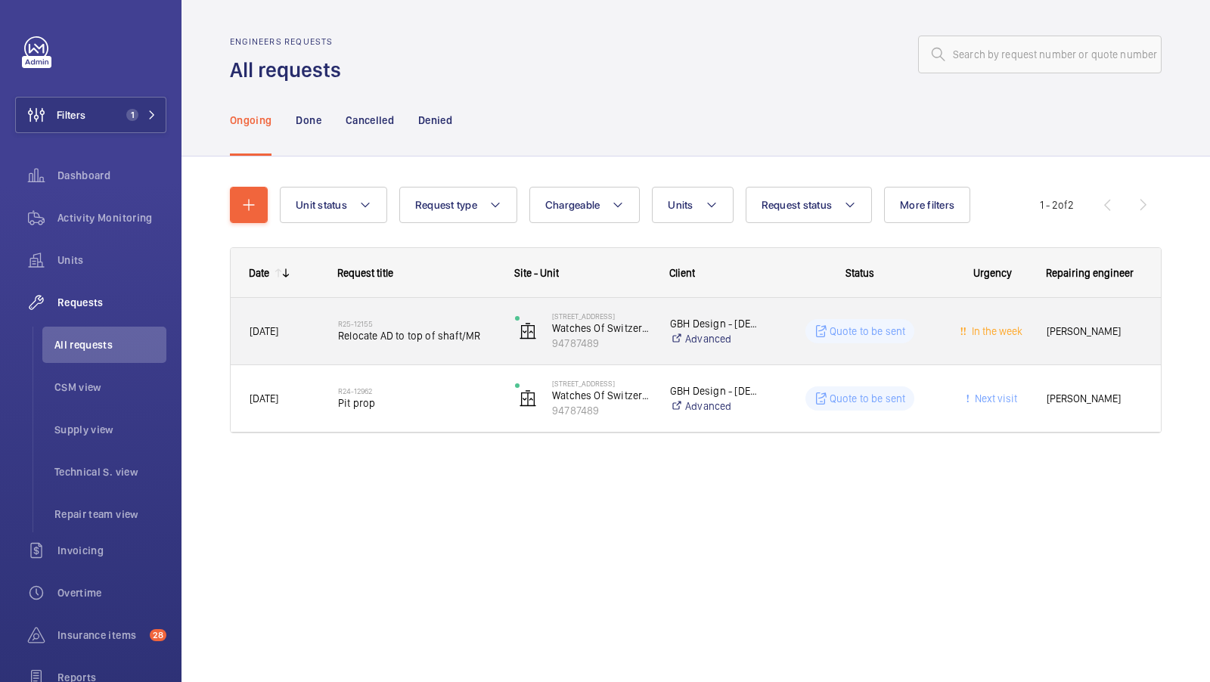
click at [437, 346] on div "R25-12155 Relocate AD to top of shaft/MR" at bounding box center [416, 331] width 157 height 44
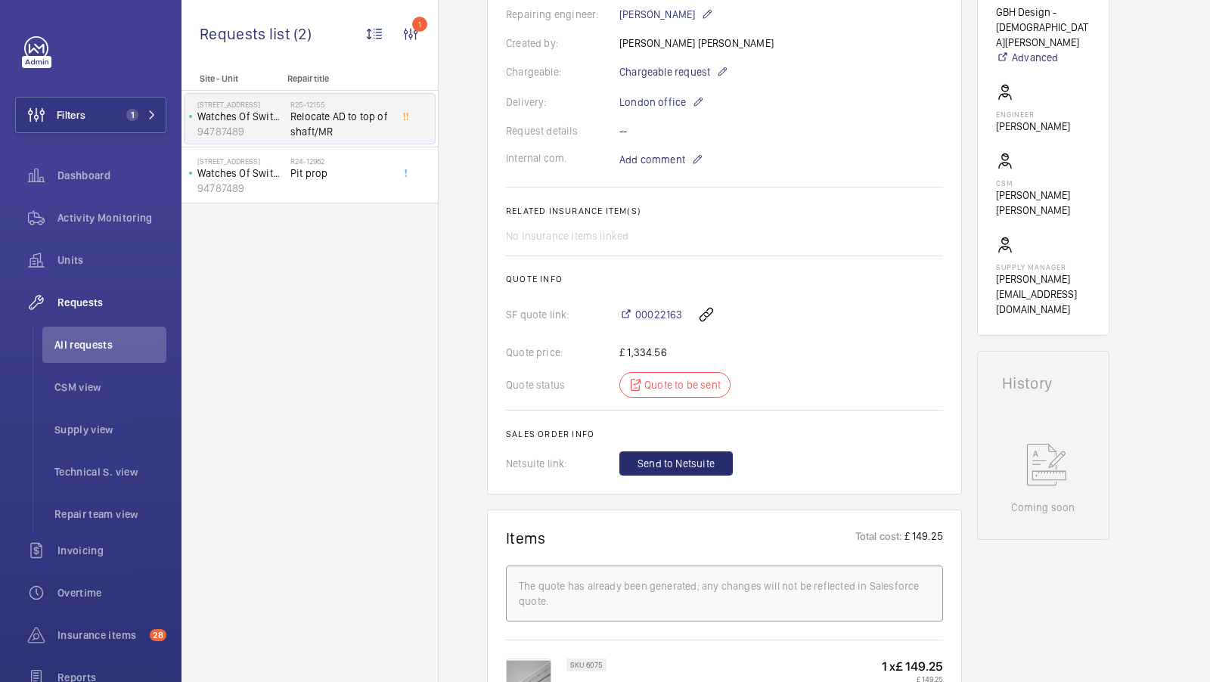
scroll to position [393, 0]
click at [655, 150] on span "Add comment" at bounding box center [653, 156] width 66 height 15
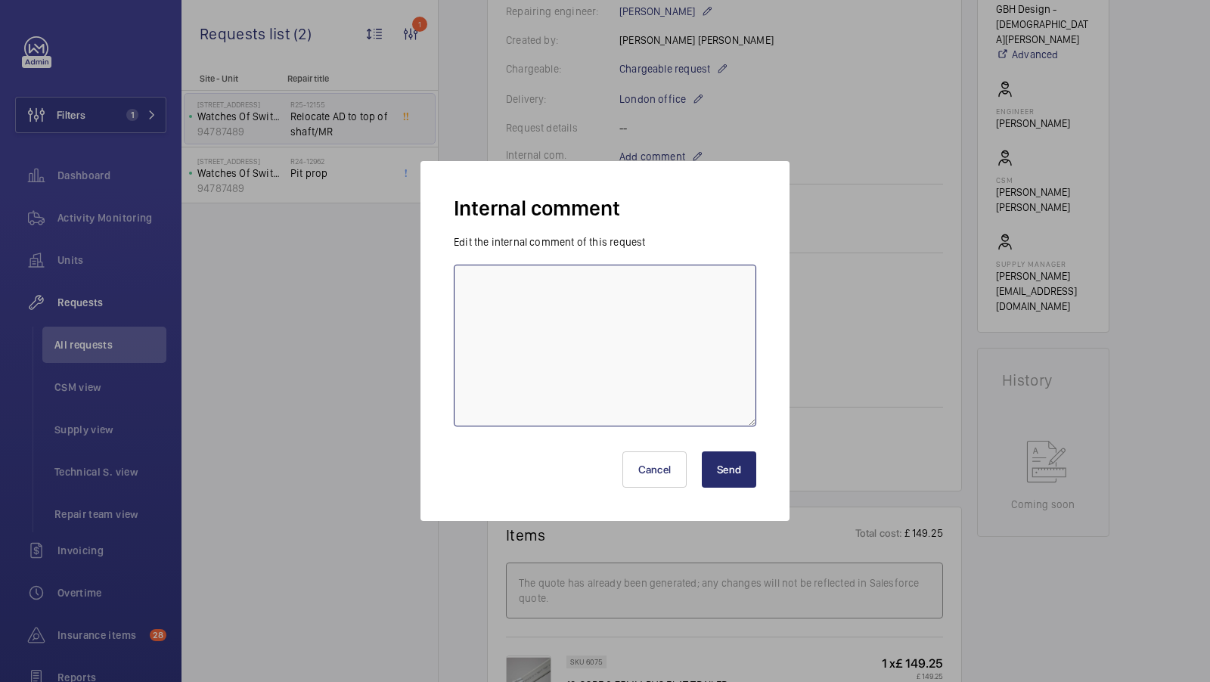
click at [663, 336] on textarea at bounding box center [605, 346] width 303 height 162
type textarea "25M of flex required."
click at [752, 506] on div "Internal comment Edit the internal comment of this request 25M of flex required…" at bounding box center [605, 341] width 369 height 360
click at [742, 485] on button "Send" at bounding box center [729, 470] width 54 height 36
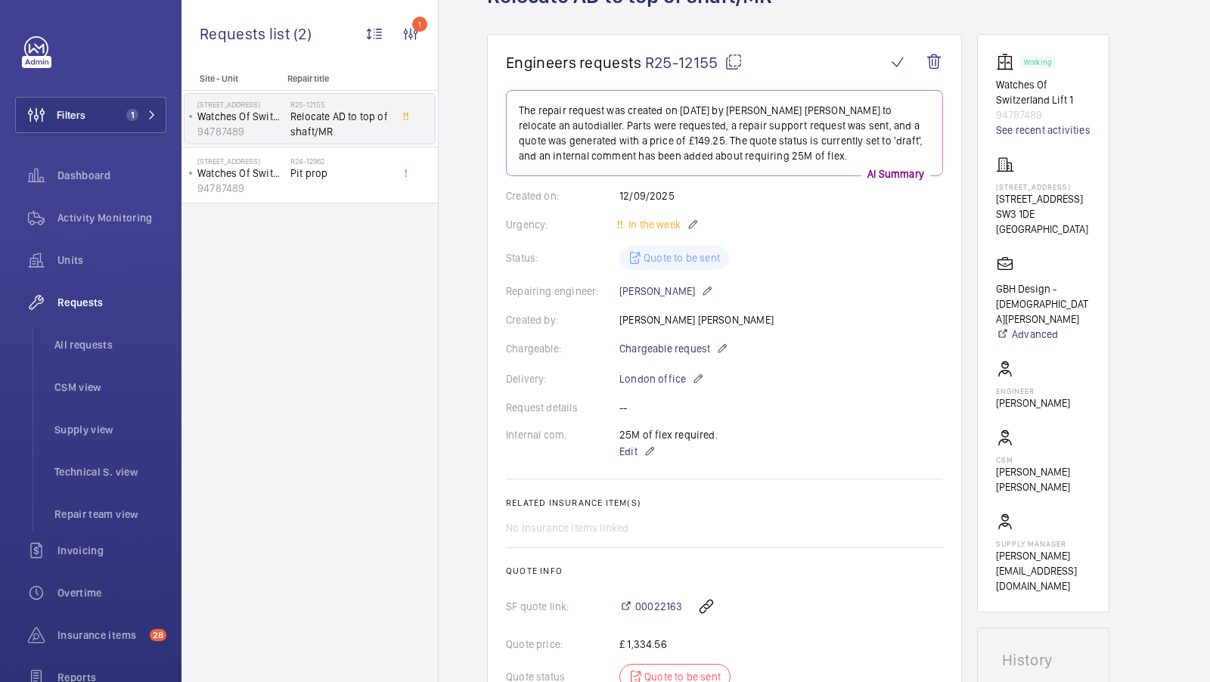
scroll to position [0, 0]
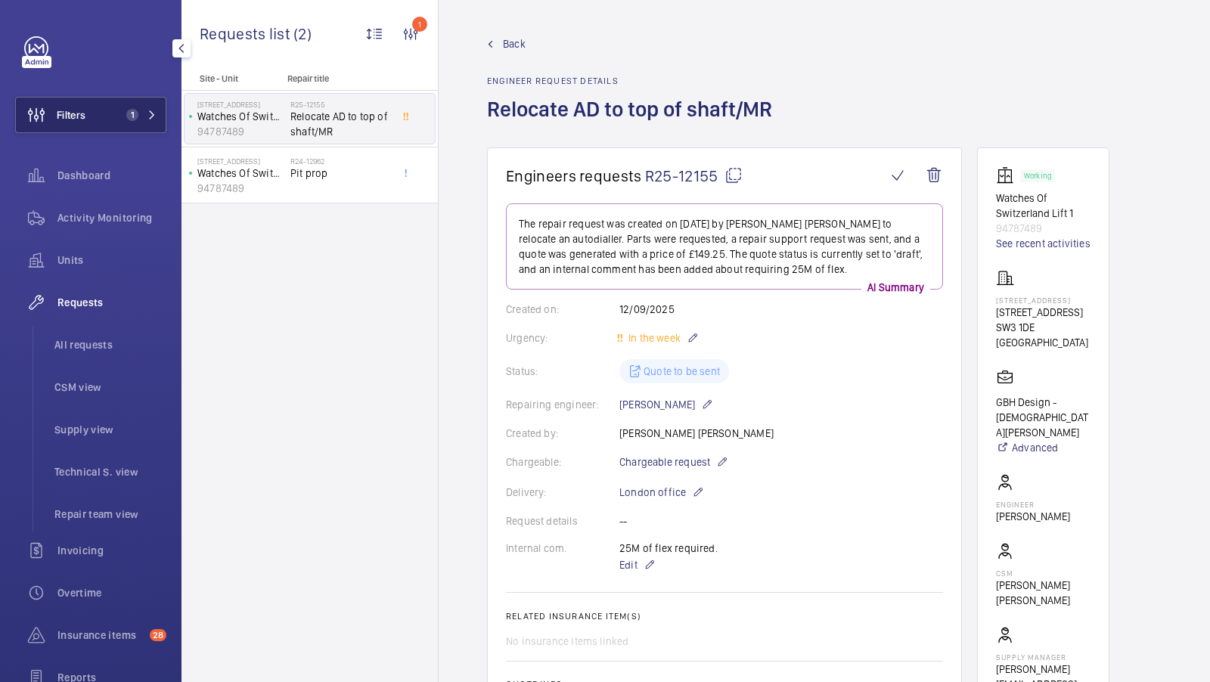
click at [118, 102] on button "Filters 1" at bounding box center [90, 115] width 151 height 36
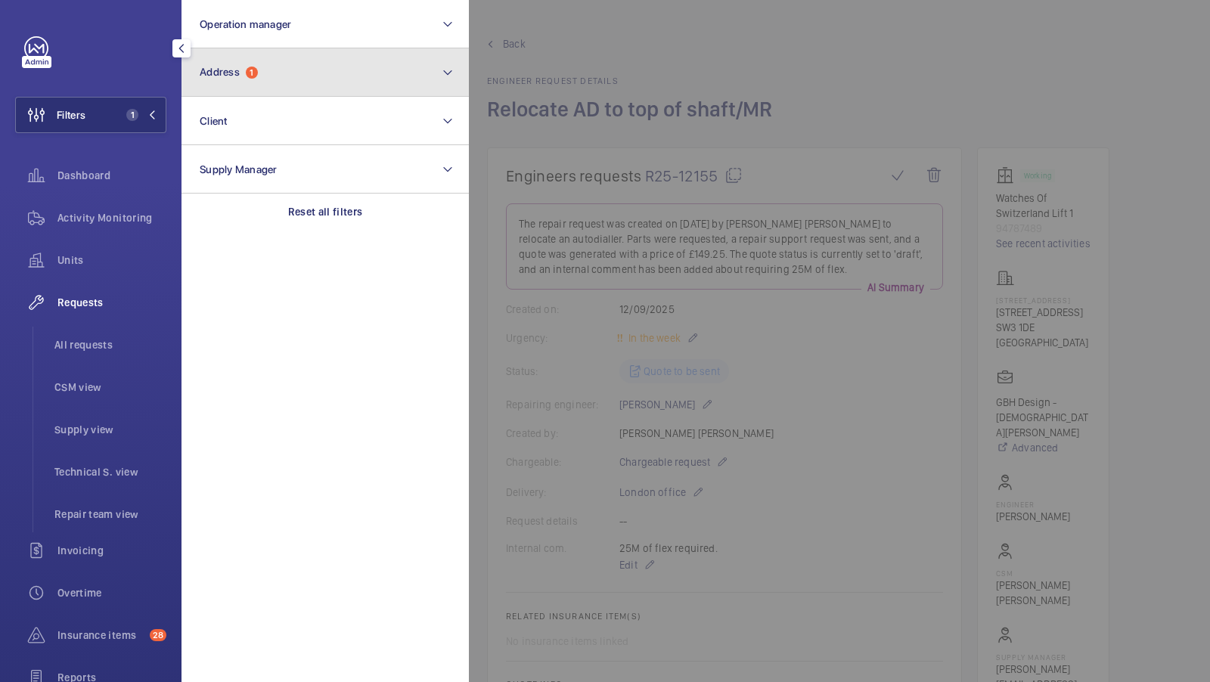
click at [293, 85] on button "Address 1" at bounding box center [325, 72] width 287 height 48
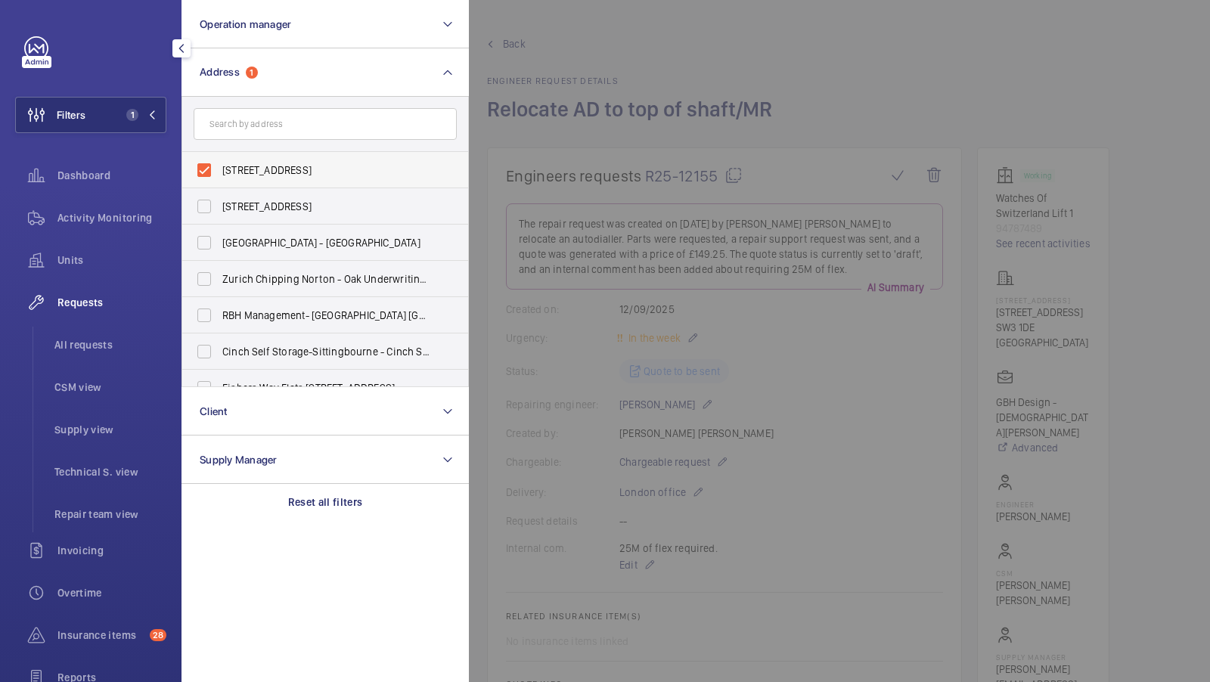
click at [264, 170] on span "47 - 51 Brompton Road - 51 Brompton Rd, LONDON SW3 1DE" at bounding box center [326, 170] width 208 height 15
click at [219, 170] on input "47 - 51 Brompton Road - 51 Brompton Rd, LONDON SW3 1DE" at bounding box center [204, 170] width 30 height 30
checkbox input "false"
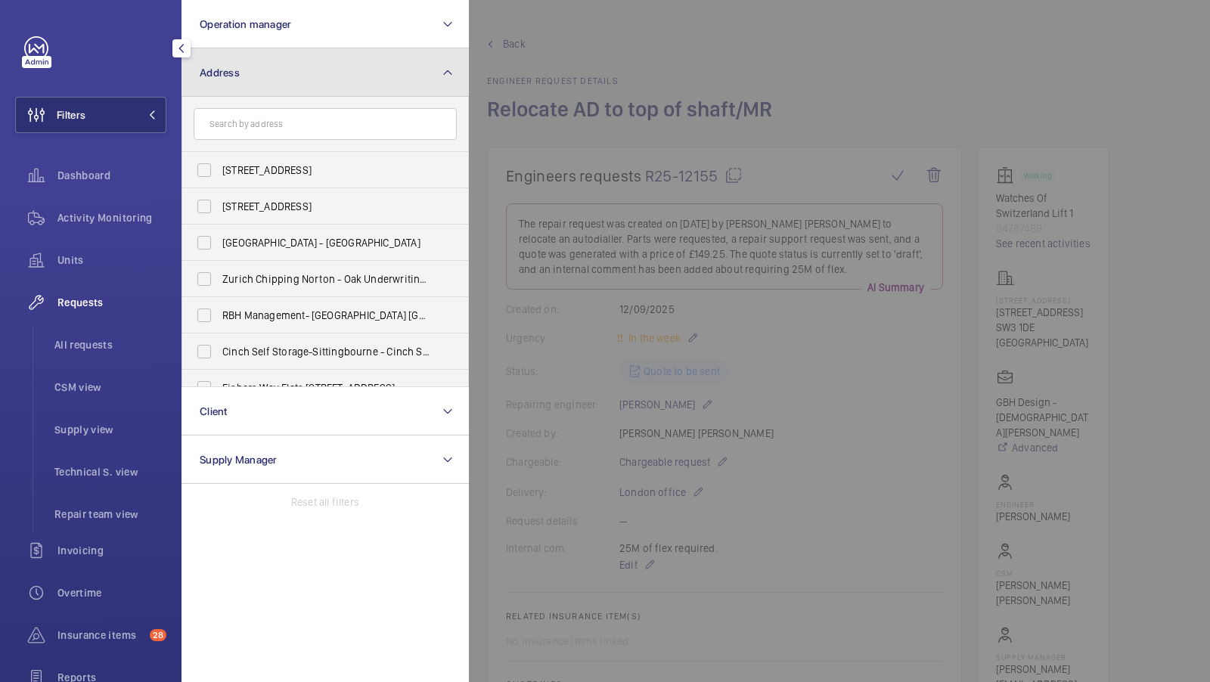
click at [290, 88] on button "Address" at bounding box center [325, 72] width 287 height 48
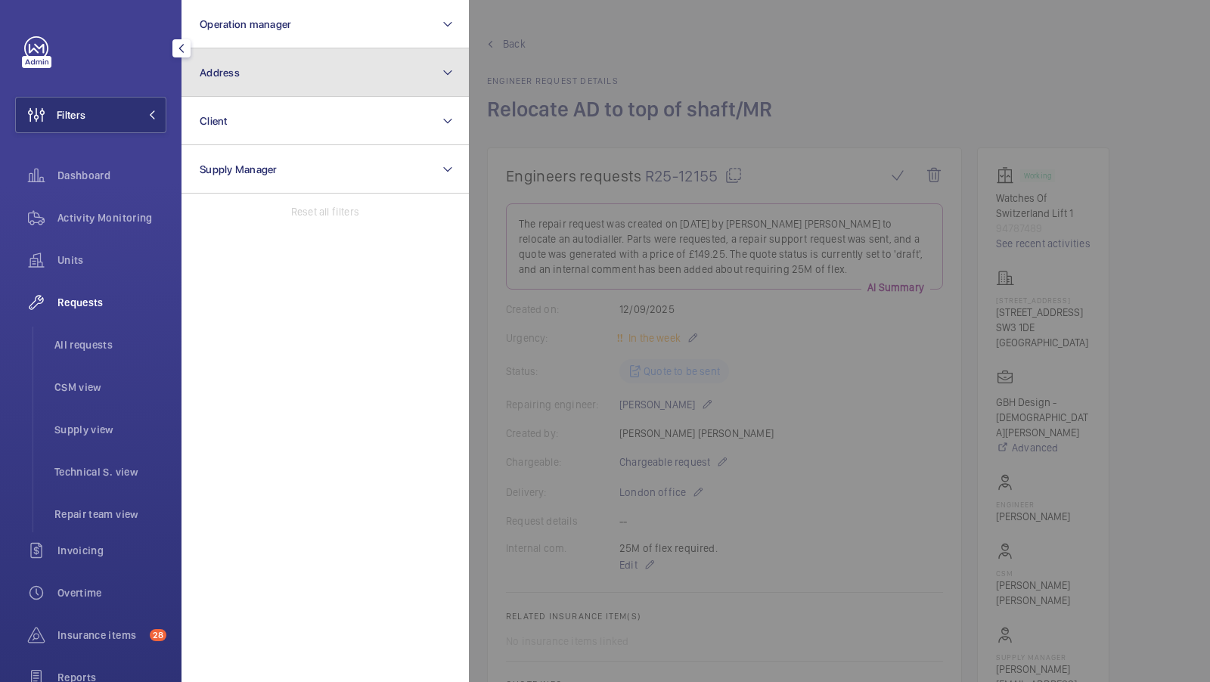
click at [293, 57] on button "Address" at bounding box center [325, 72] width 287 height 48
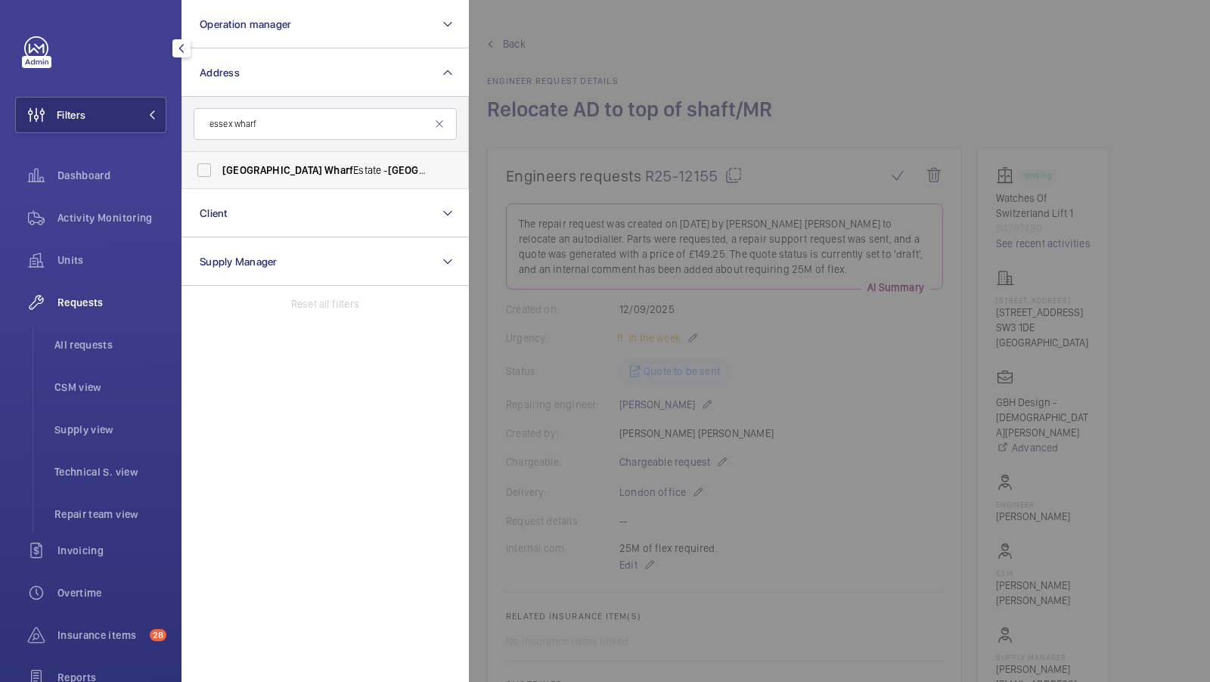
type input "essex wharf"
click at [240, 179] on label "Essex Wharf Estate - Essex Wharf , LONDON E5 9HP" at bounding box center [313, 170] width 263 height 36
click at [219, 179] on input "Essex Wharf Estate - Essex Wharf , LONDON E5 9HP" at bounding box center [204, 170] width 30 height 30
checkbox input "true"
click at [132, 103] on button "Filters 1" at bounding box center [90, 115] width 151 height 36
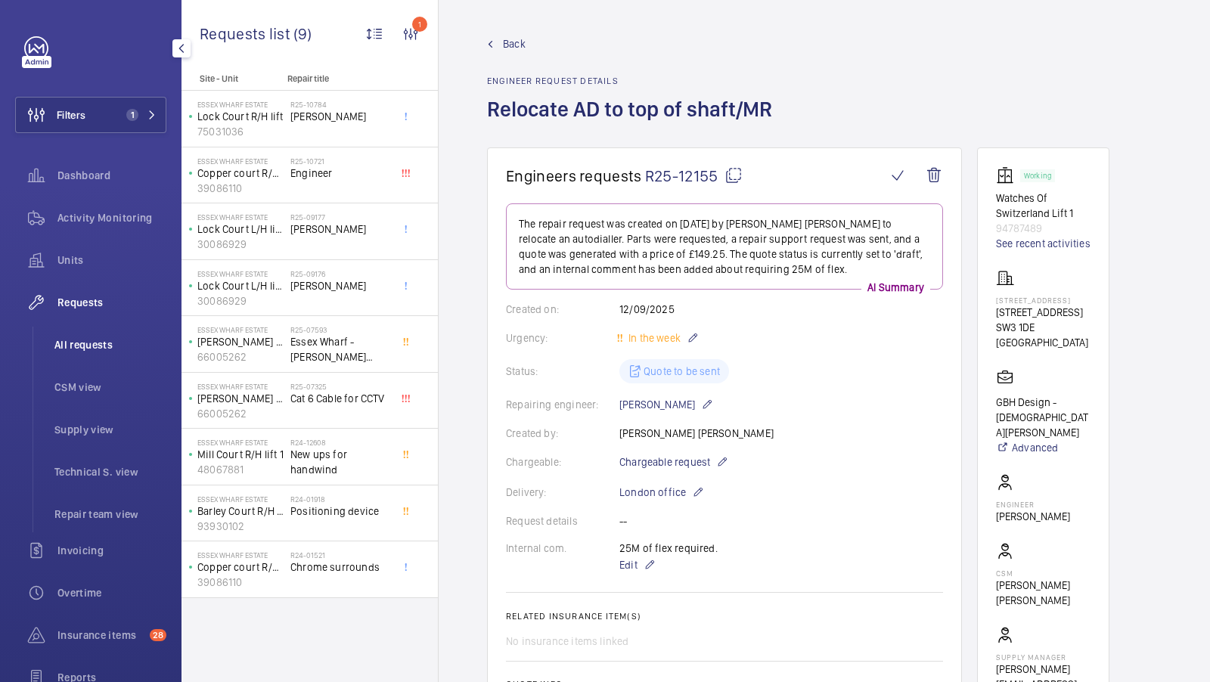
click at [86, 349] on span "All requests" at bounding box center [110, 344] width 112 height 15
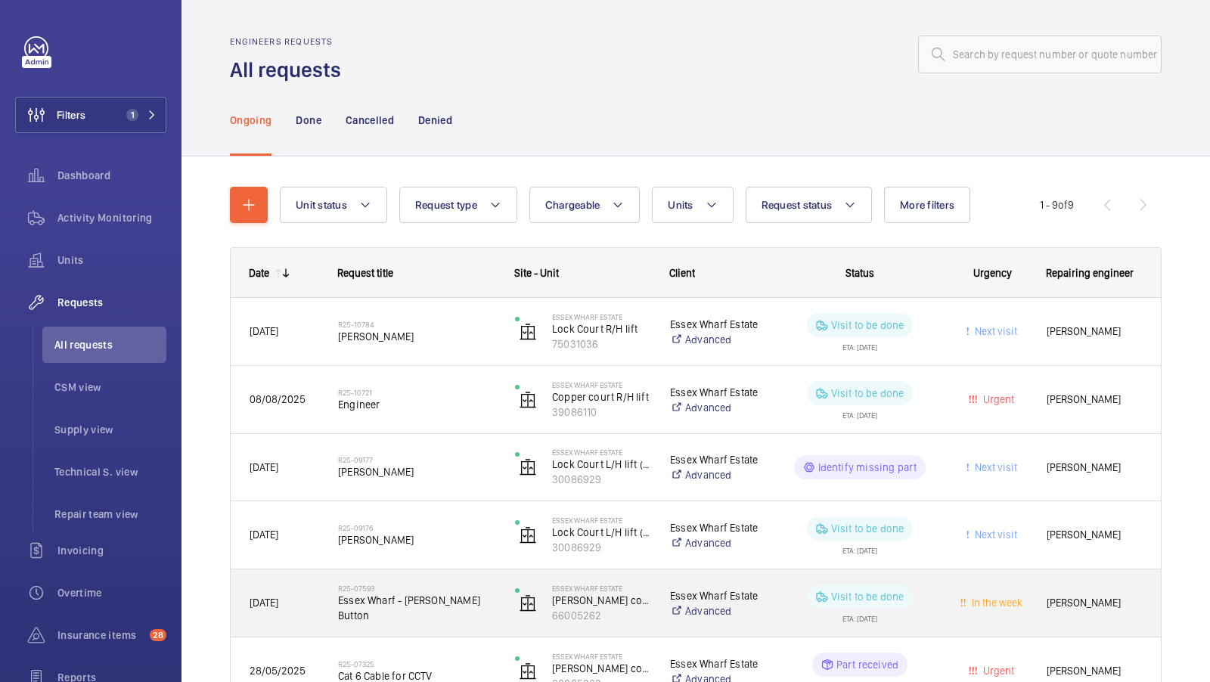
click at [448, 609] on span "Essex Wharf - Lester LG Button" at bounding box center [416, 608] width 157 height 30
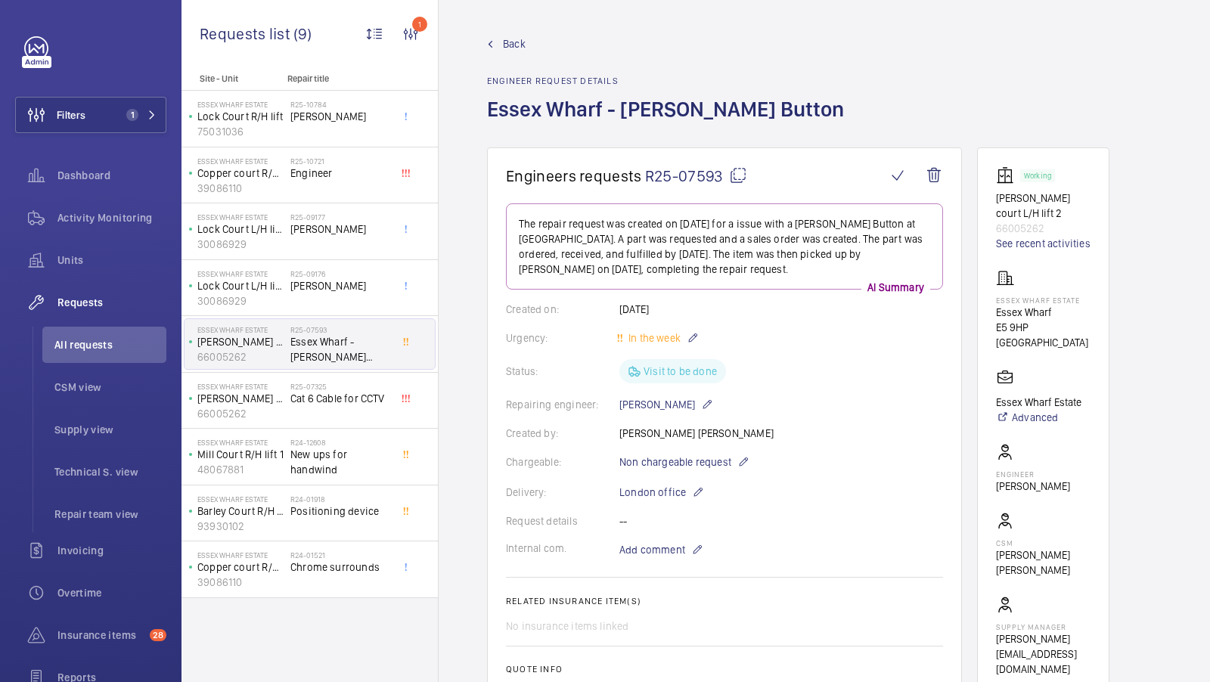
click at [517, 40] on span "Back" at bounding box center [514, 43] width 23 height 15
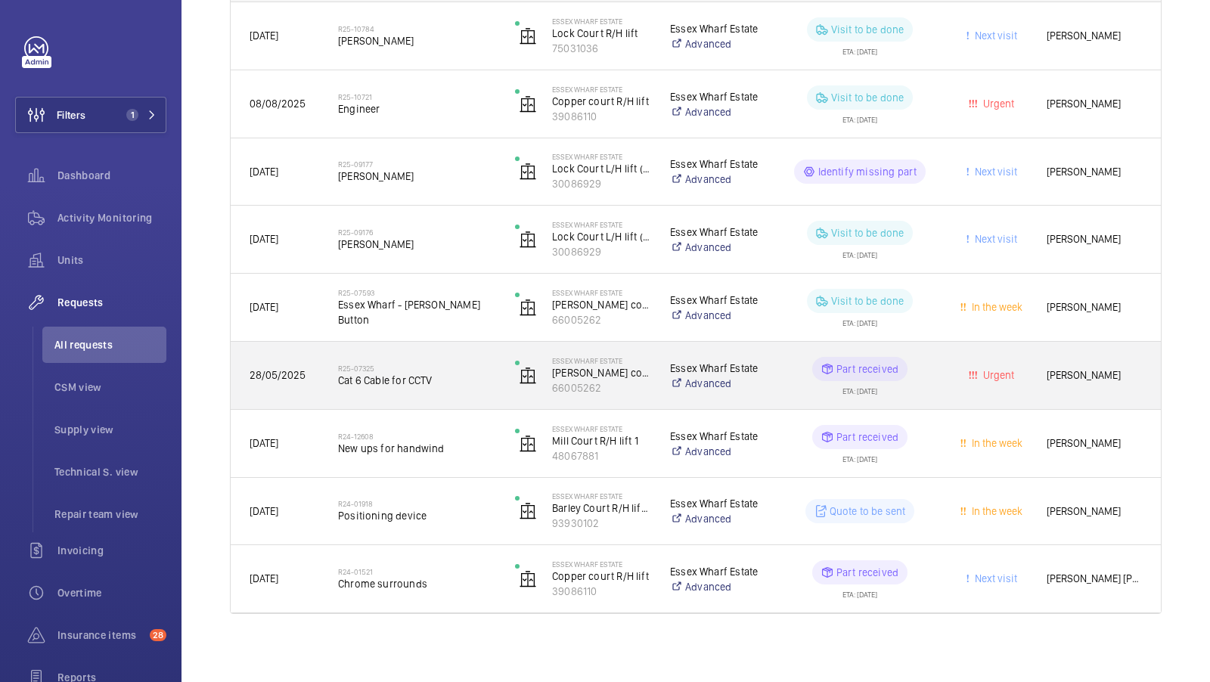
scroll to position [300, 0]
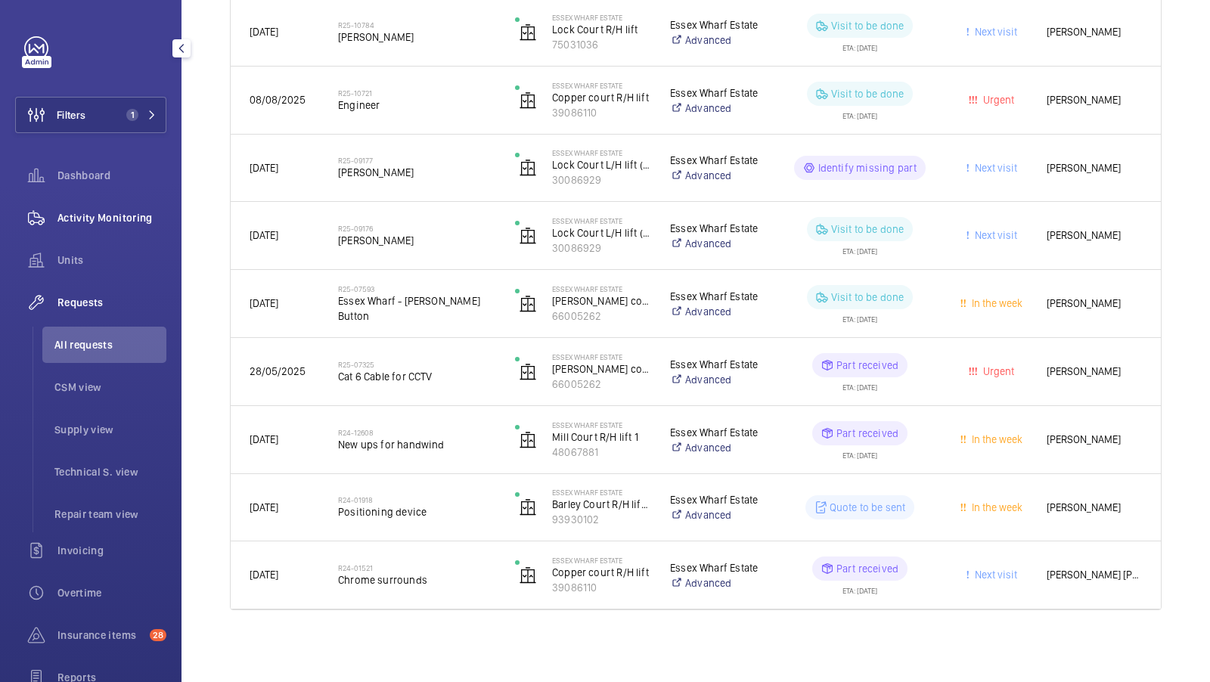
click at [119, 218] on span "Activity Monitoring" at bounding box center [111, 217] width 109 height 15
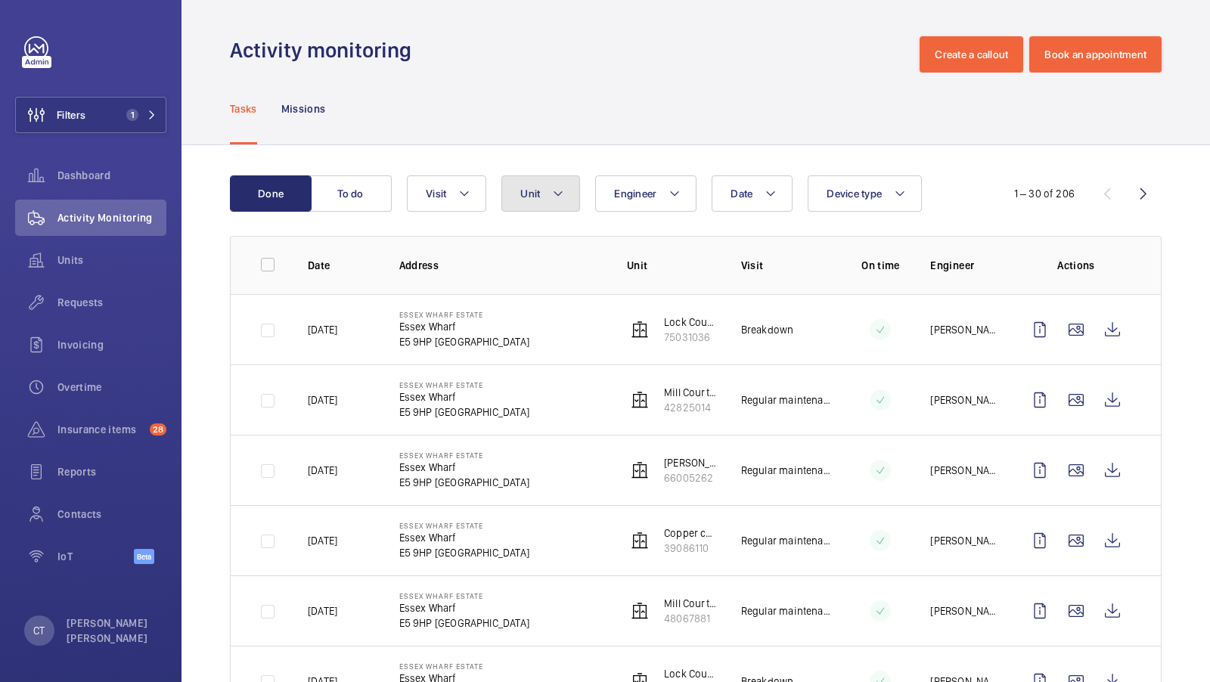
click at [525, 188] on span "Unit" at bounding box center [530, 194] width 20 height 12
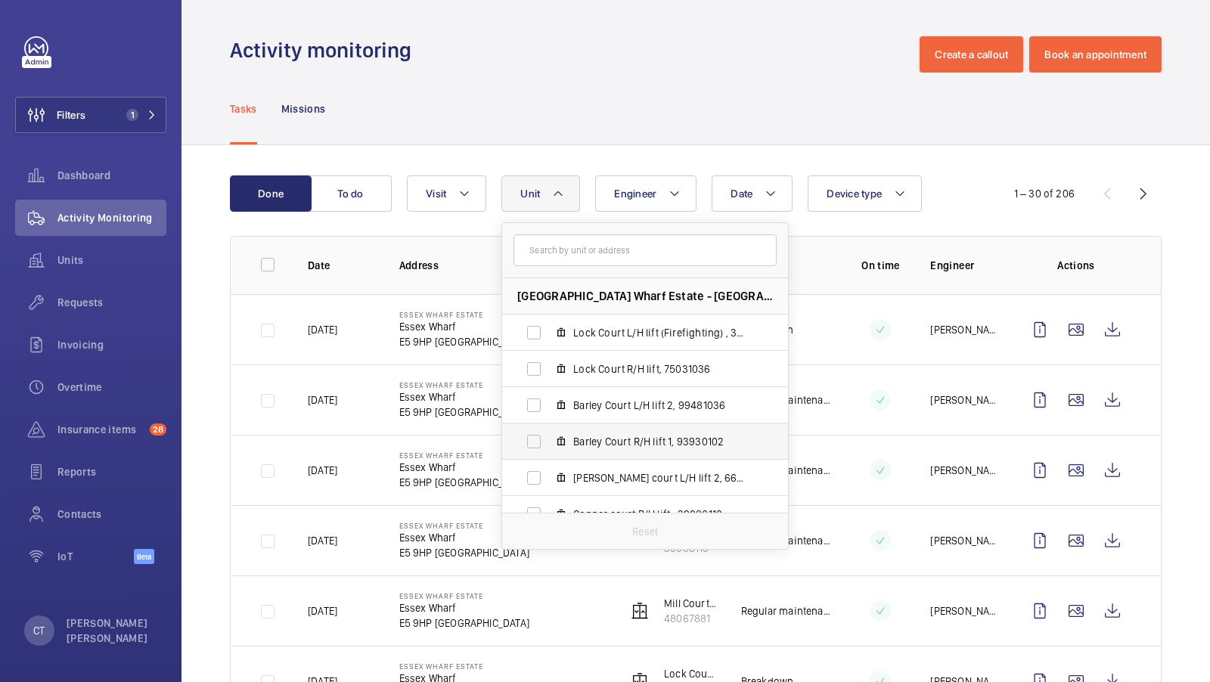
scroll to position [92, 0]
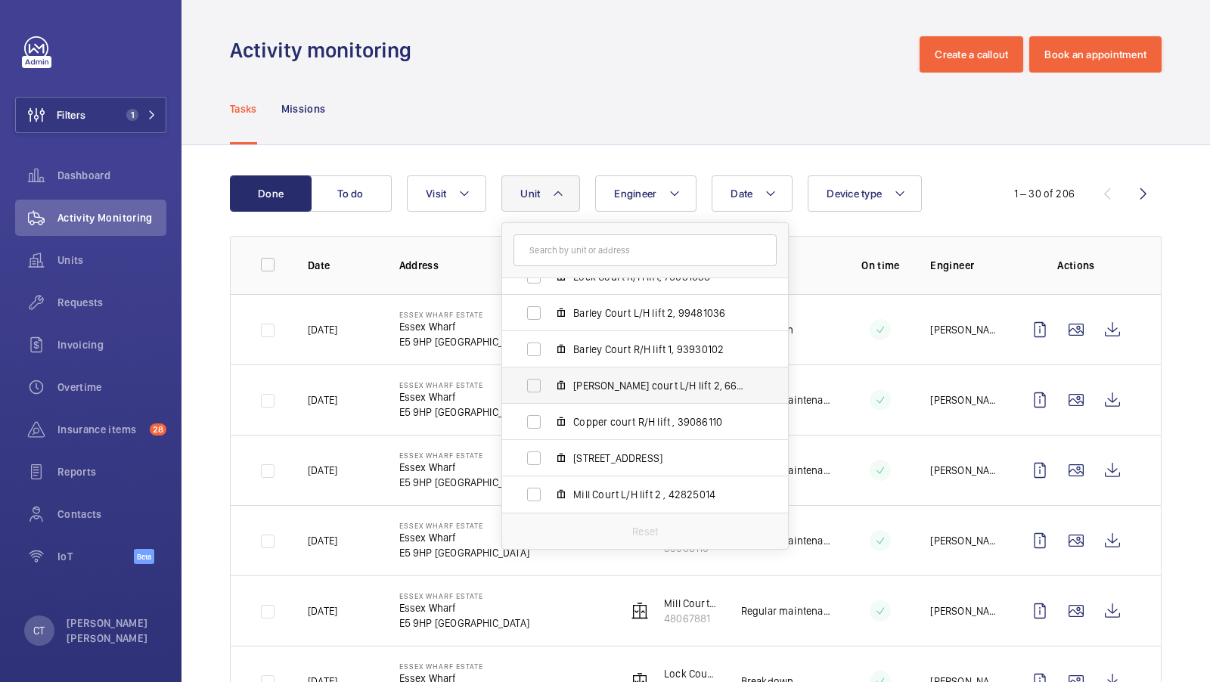
click at [607, 388] on span "Cooper court L/H lift 2, 66005262" at bounding box center [660, 385] width 175 height 15
click at [549, 388] on input "Cooper court L/H lift 2, 66005262" at bounding box center [534, 386] width 30 height 30
checkbox input "true"
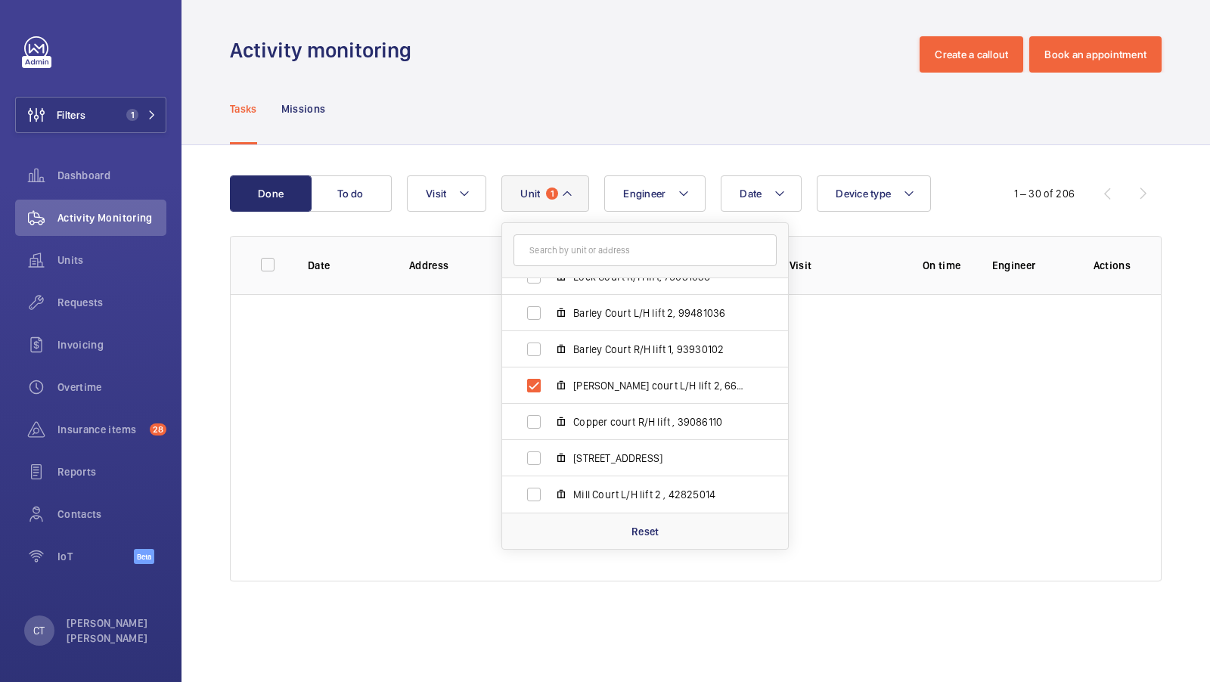
click at [580, 144] on div "Tasks Missions" at bounding box center [696, 109] width 932 height 72
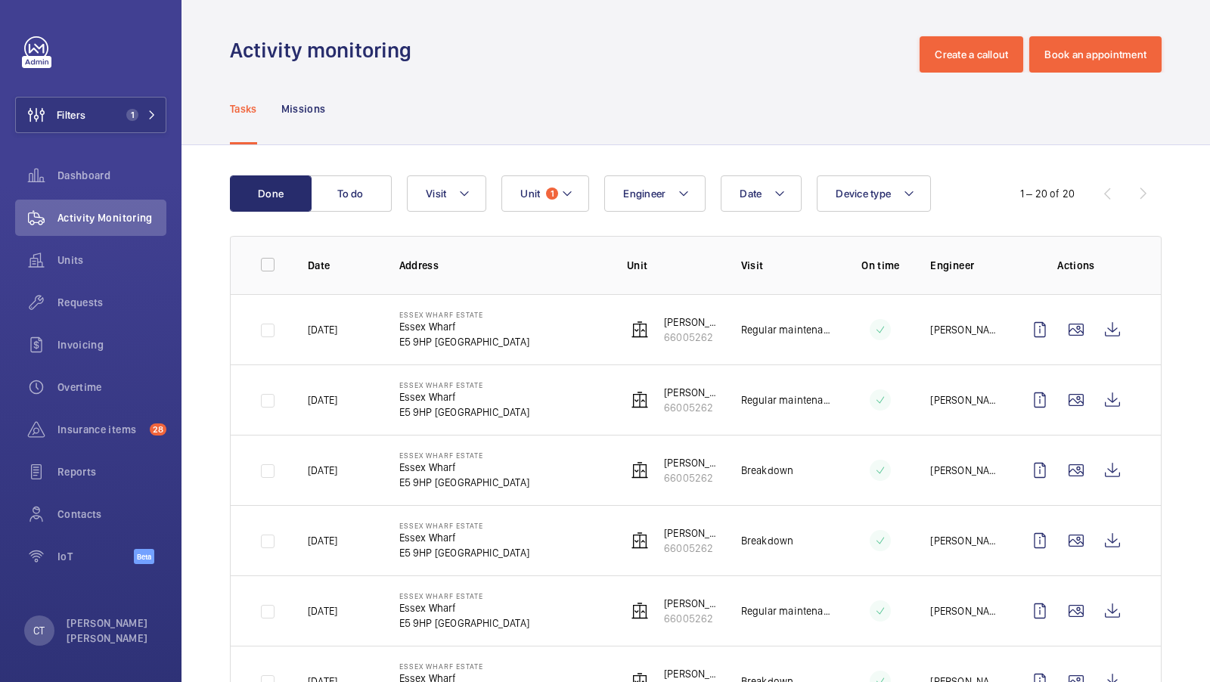
scroll to position [70, 0]
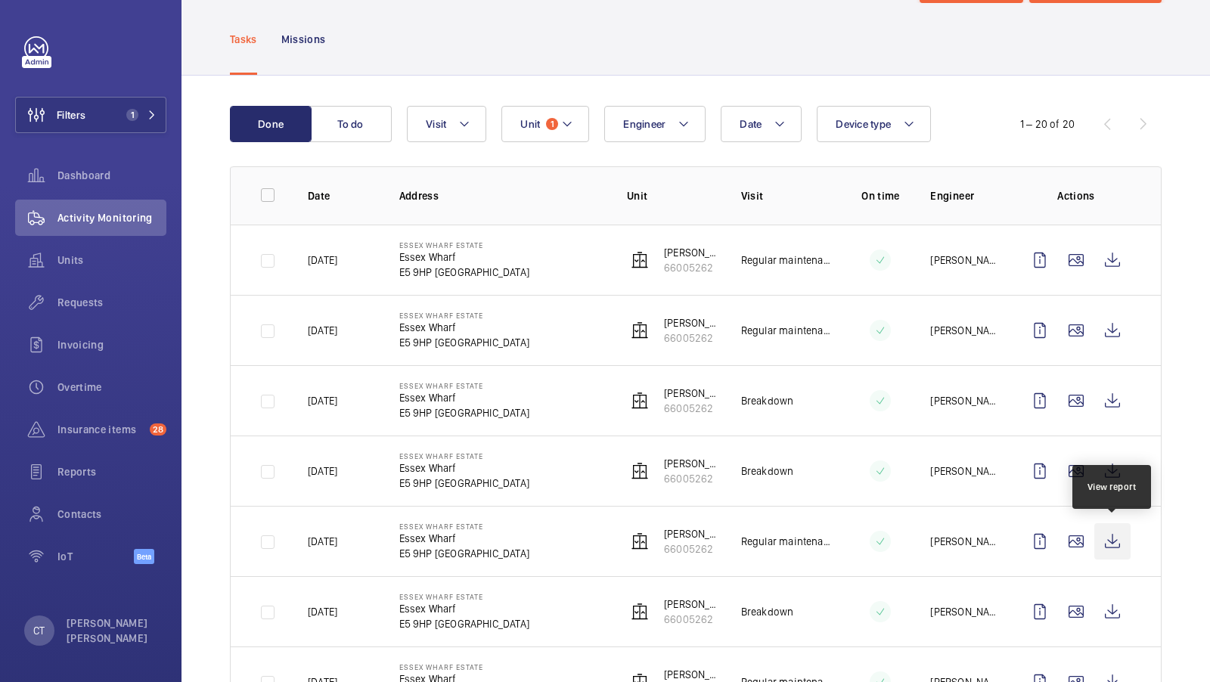
click at [1117, 538] on wm-front-icon-button at bounding box center [1113, 541] width 36 height 36
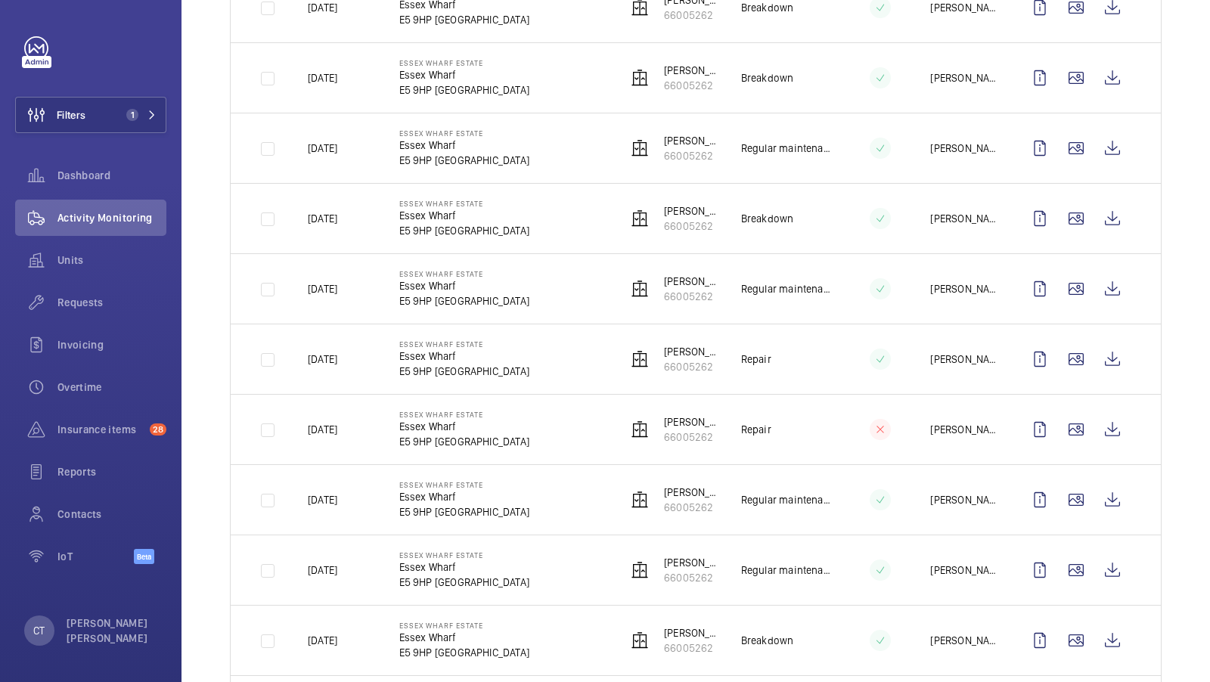
scroll to position [459, 0]
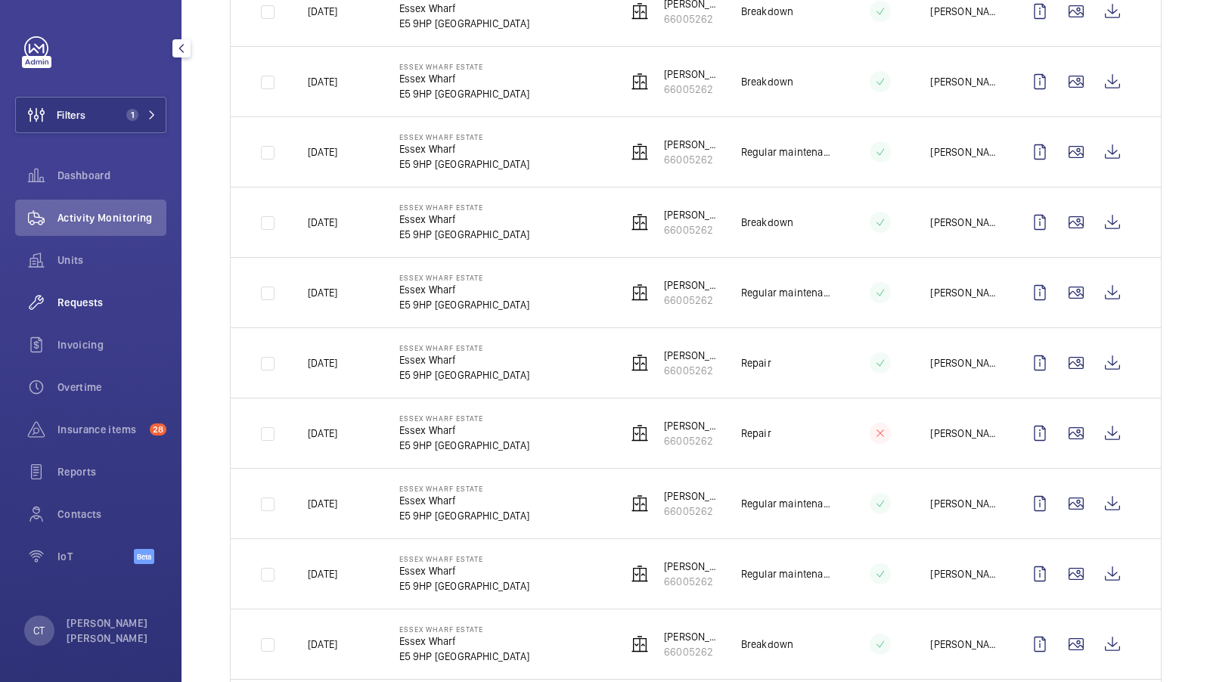
click at [79, 312] on div "Requests" at bounding box center [90, 302] width 151 height 36
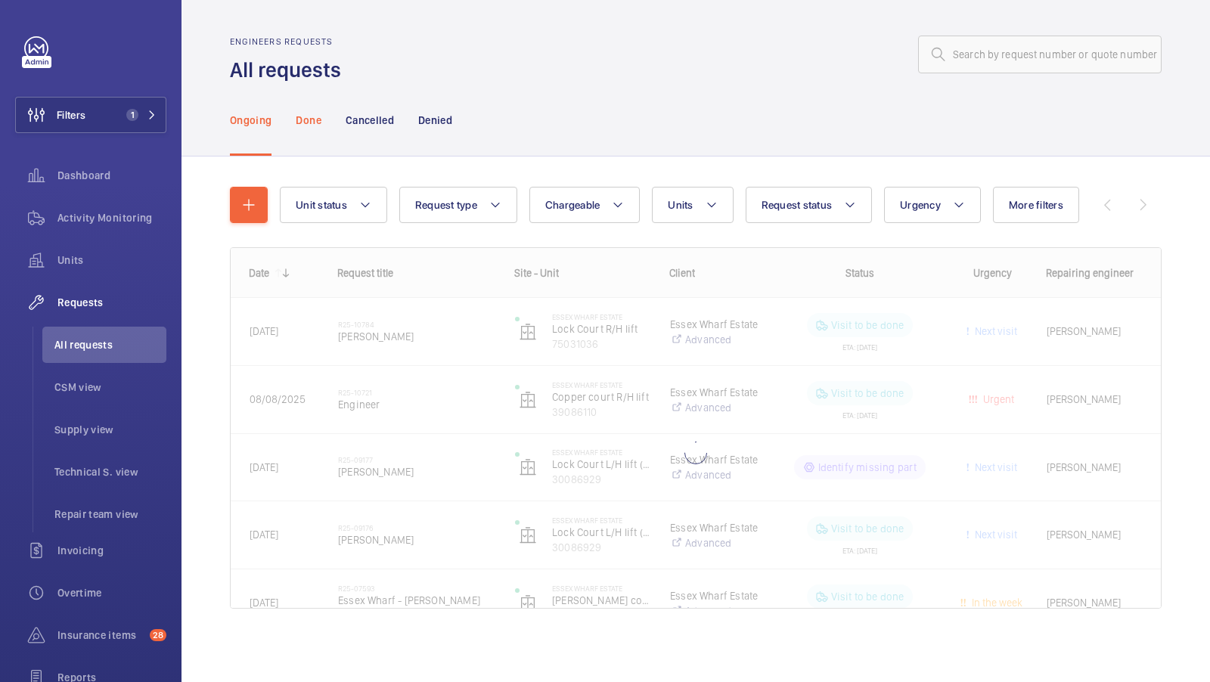
click at [297, 123] on p "Done" at bounding box center [308, 120] width 25 height 15
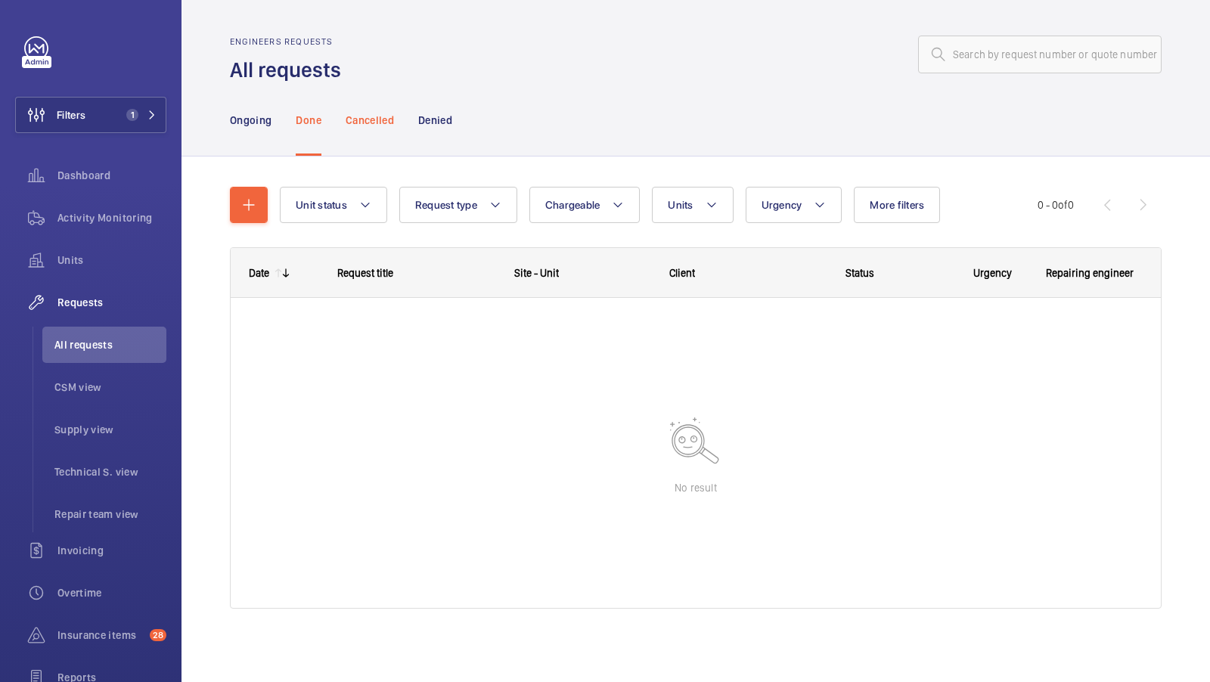
click at [384, 123] on p "Cancelled" at bounding box center [370, 120] width 48 height 15
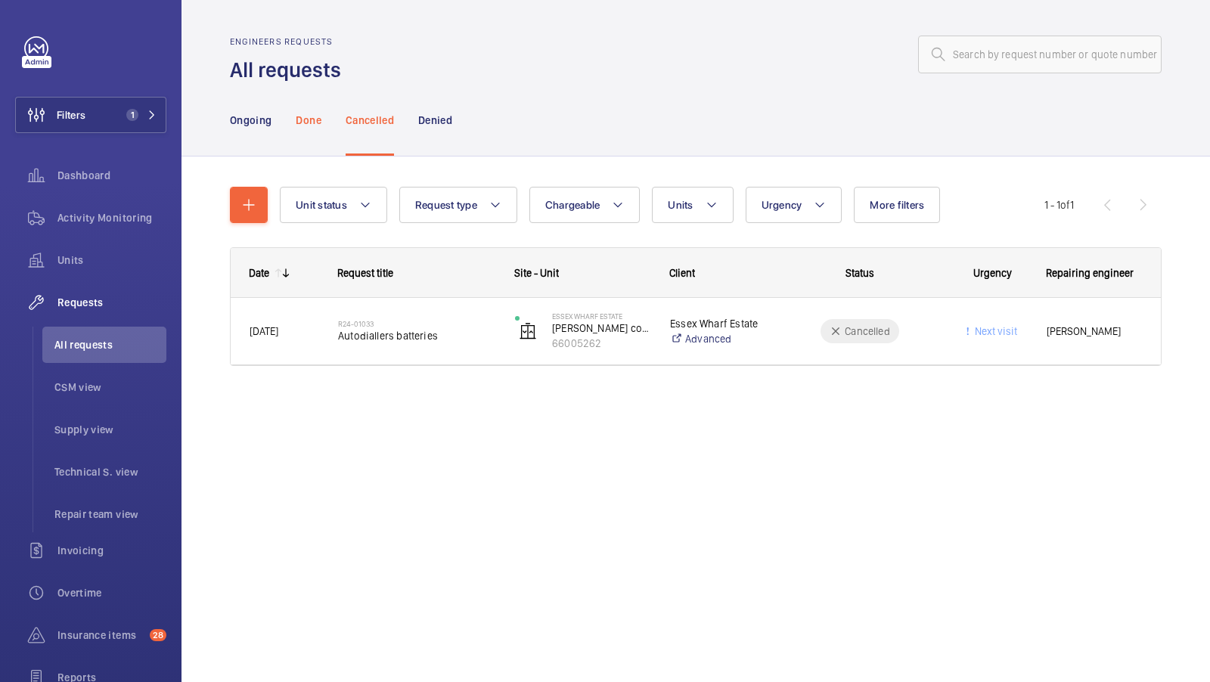
click at [308, 119] on p "Done" at bounding box center [308, 120] width 25 height 15
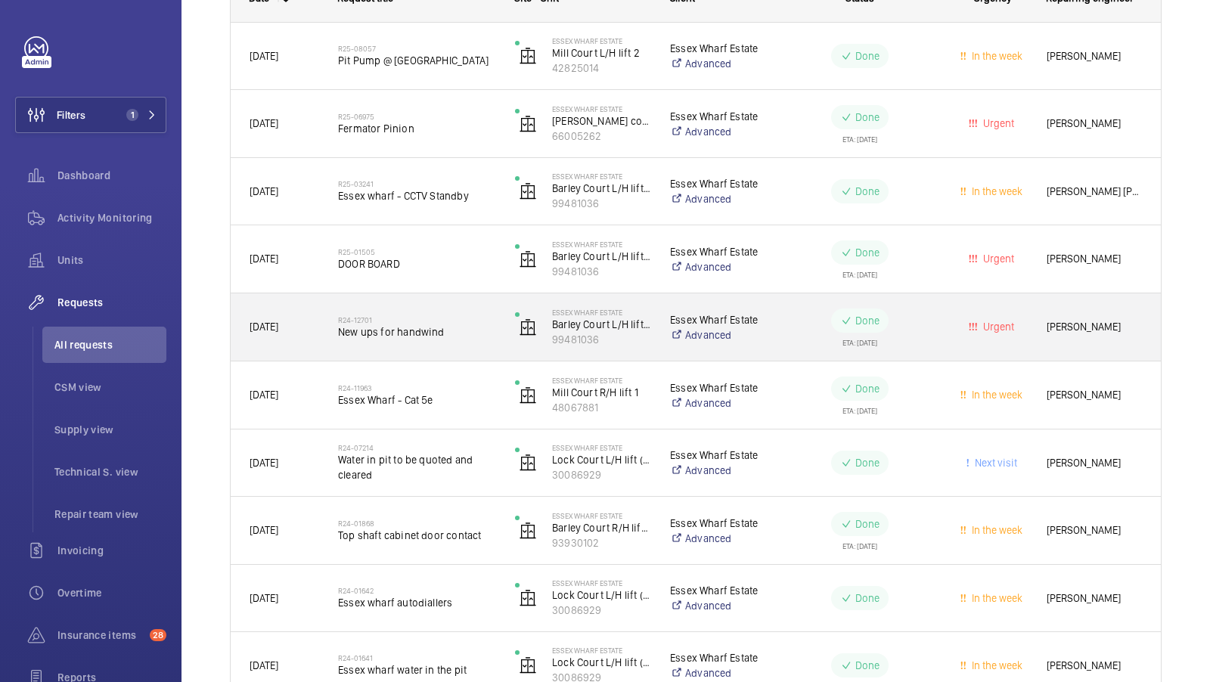
scroll to position [106, 0]
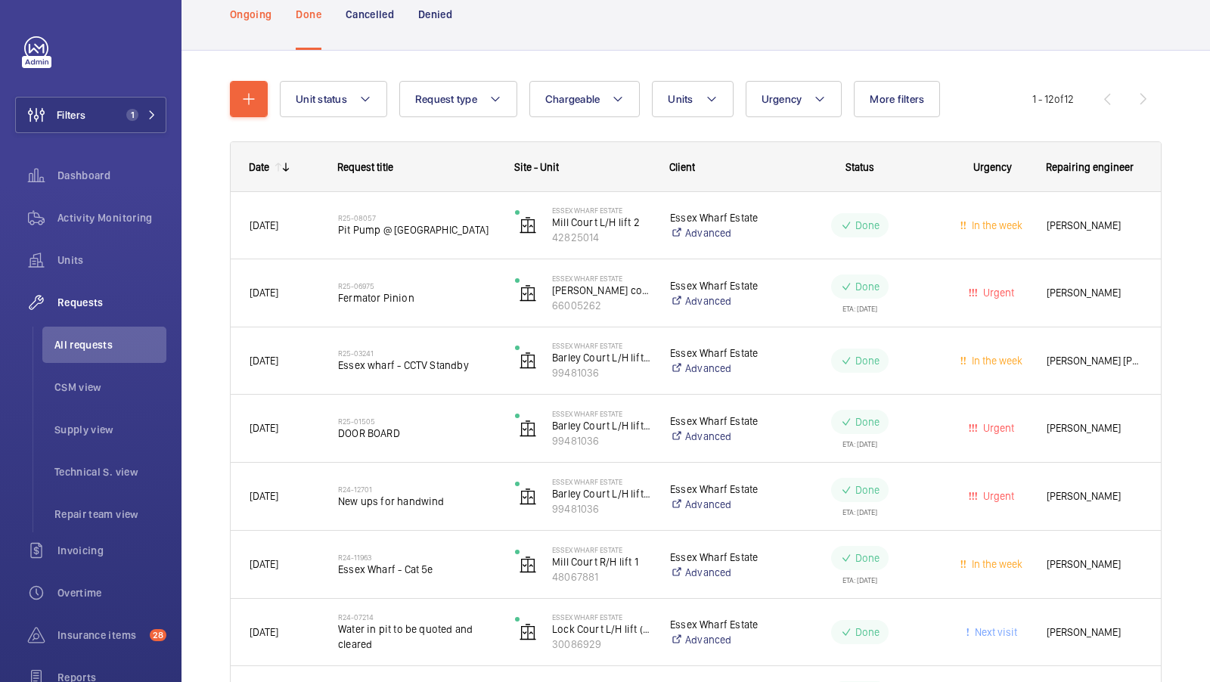
click at [242, 14] on p "Ongoing" at bounding box center [251, 14] width 42 height 15
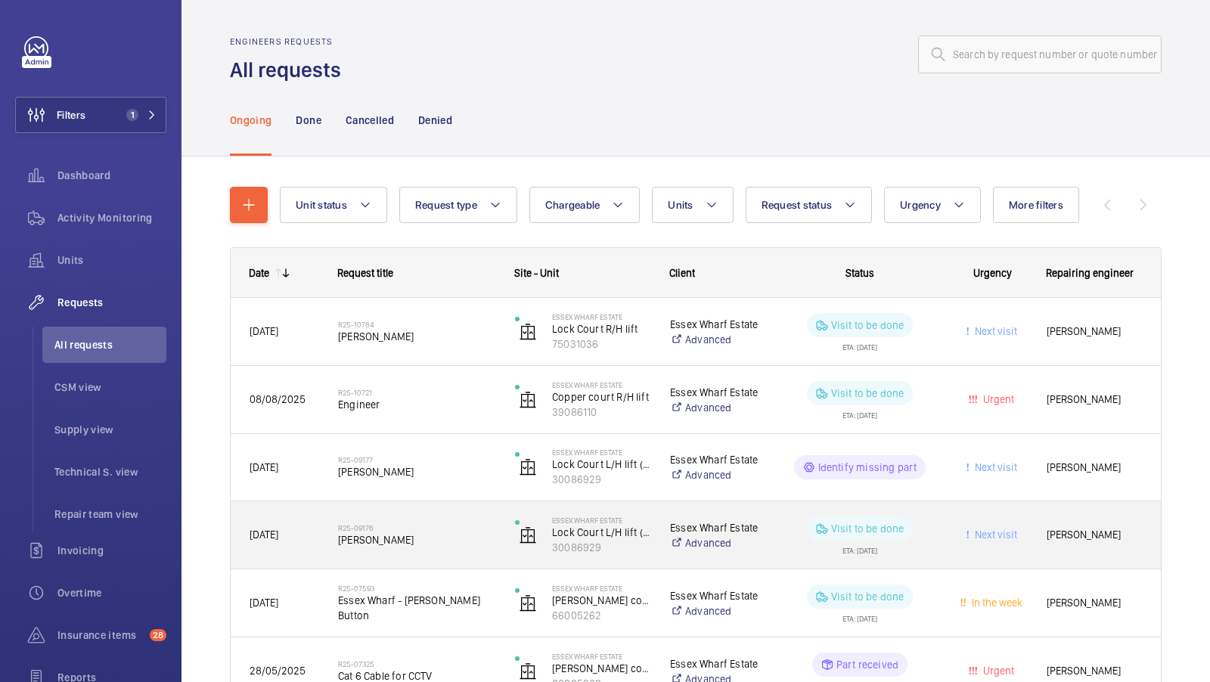
scroll to position [300, 0]
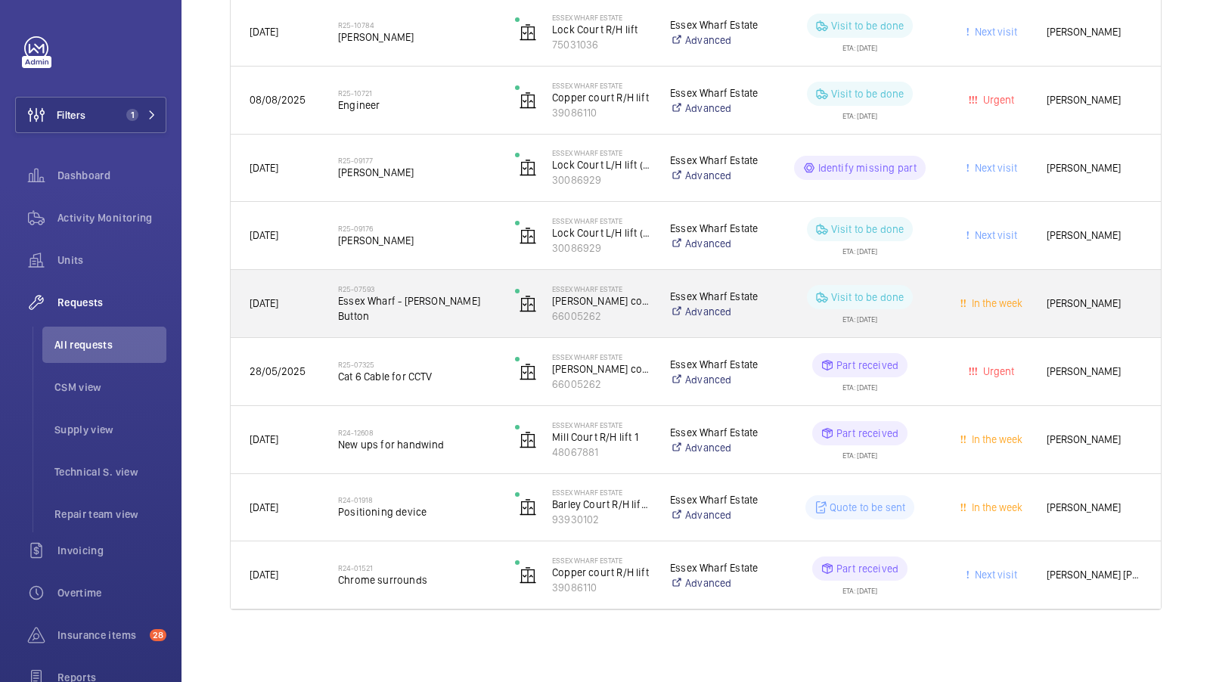
click at [436, 304] on span "Essex Wharf - Lester LG Button" at bounding box center [416, 309] width 157 height 30
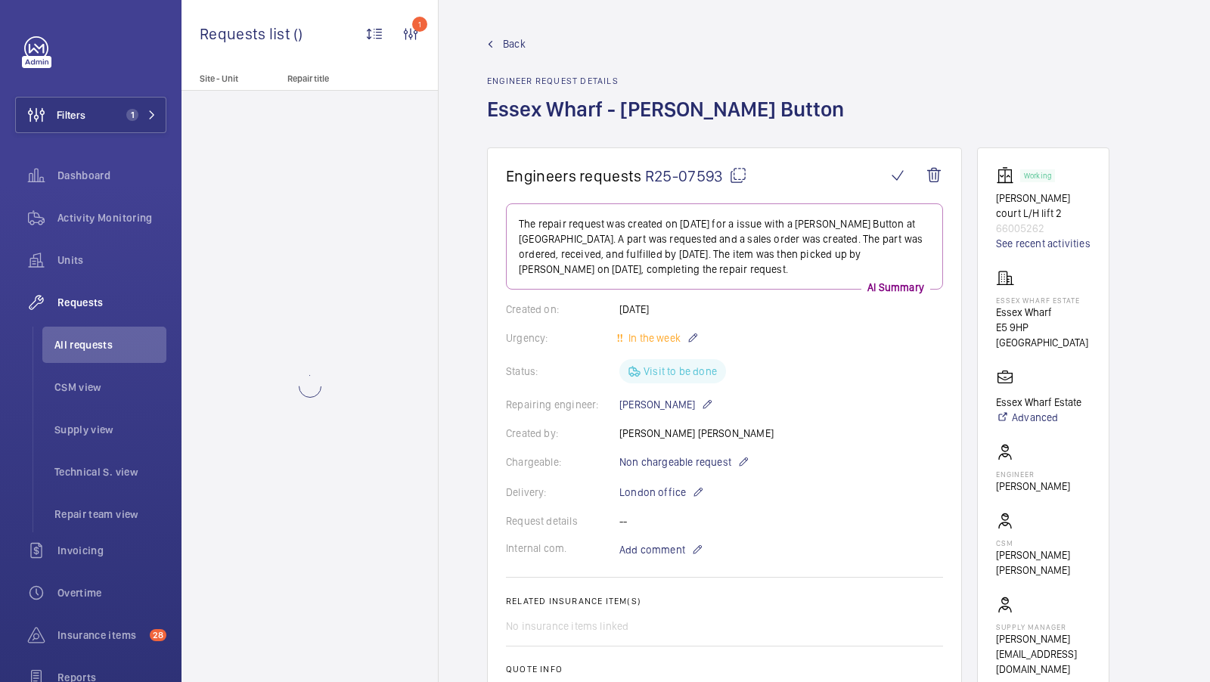
scroll to position [712, 0]
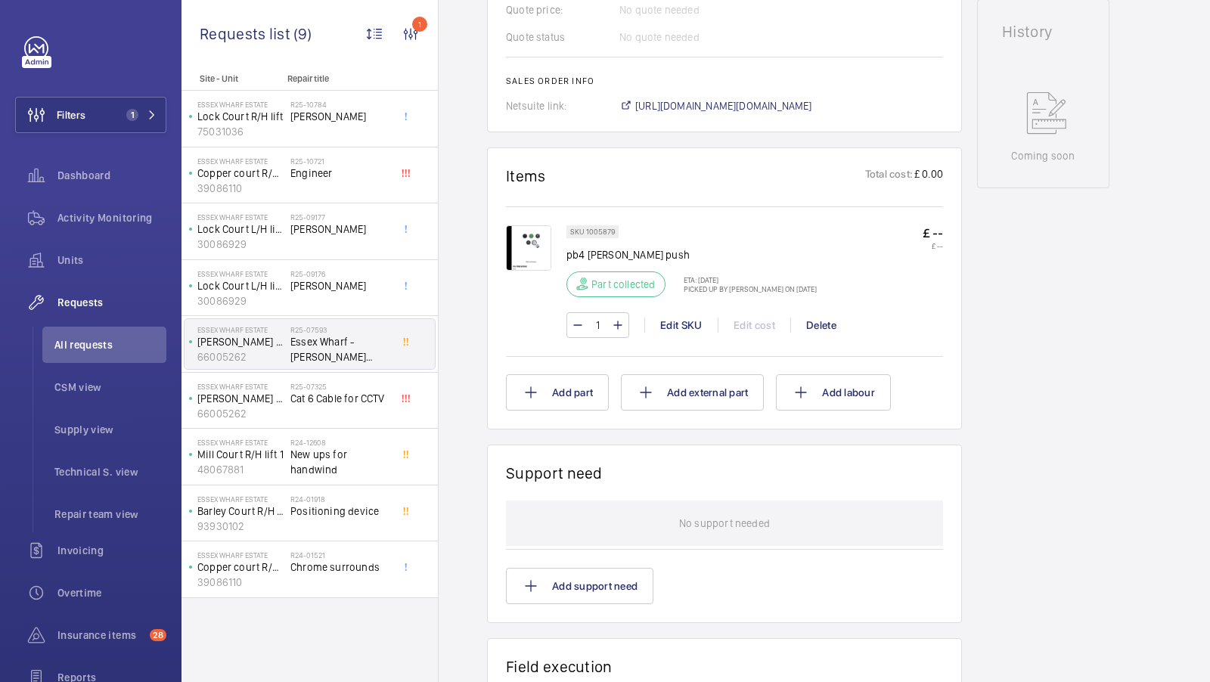
click at [528, 243] on img at bounding box center [528, 247] width 45 height 45
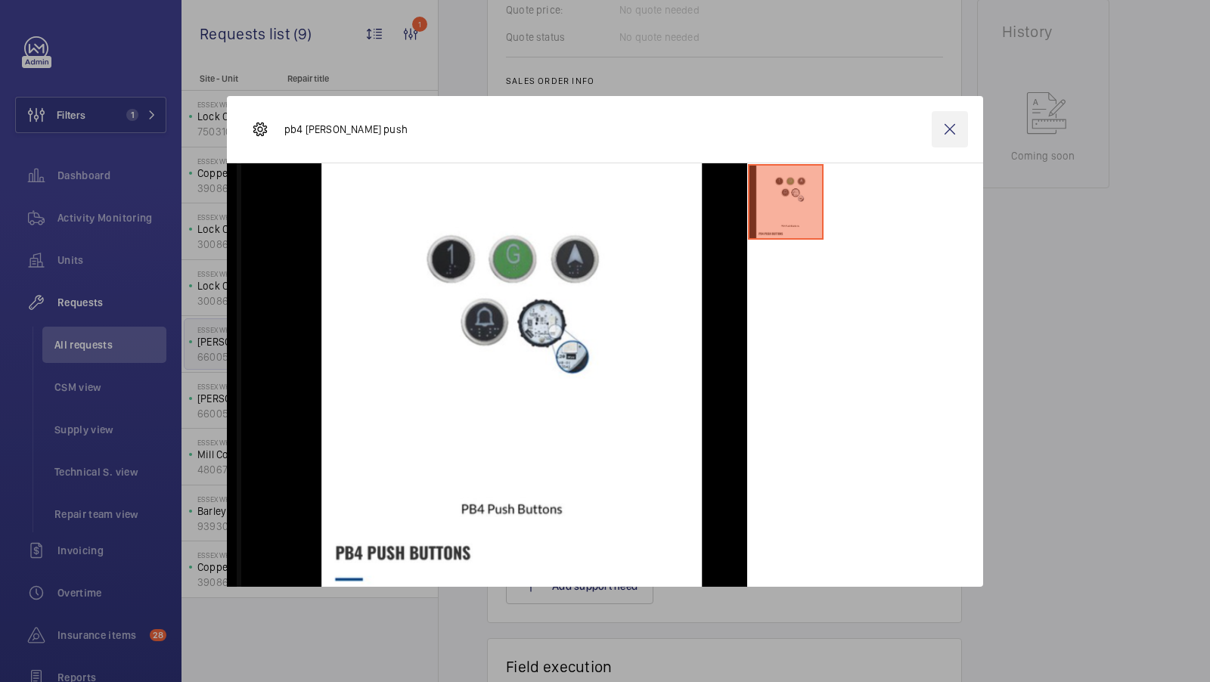
click at [947, 129] on wm-front-icon-button at bounding box center [950, 129] width 36 height 36
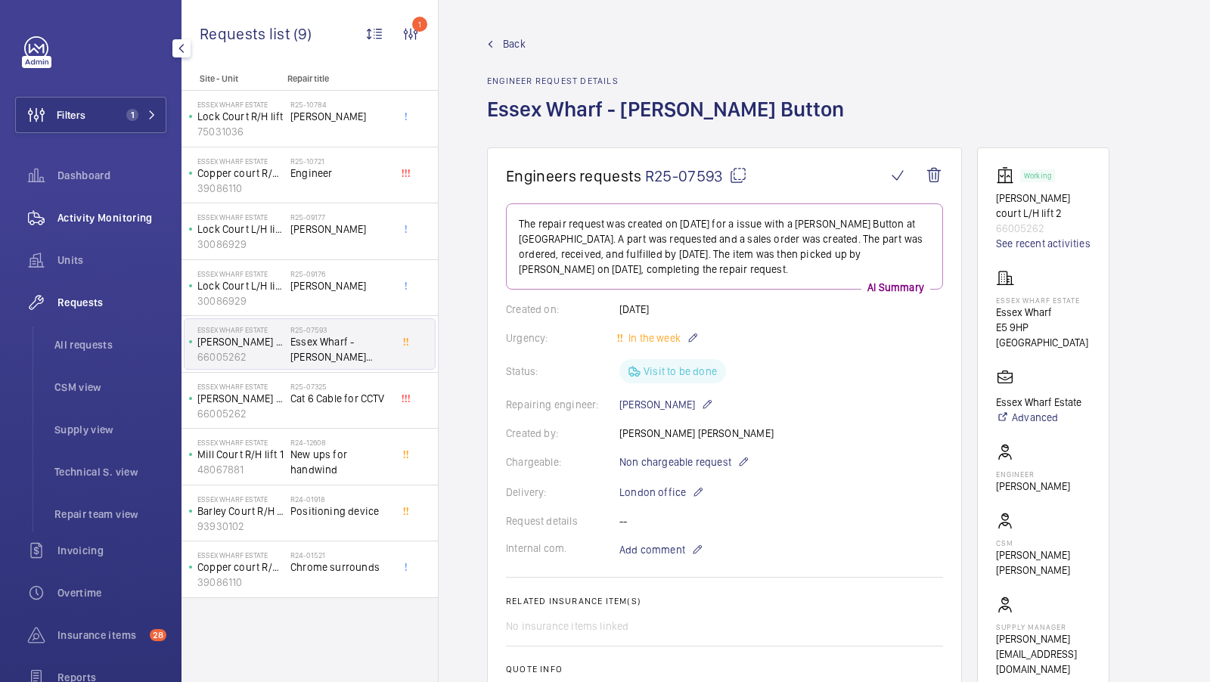
click at [92, 215] on span "Activity Monitoring" at bounding box center [111, 217] width 109 height 15
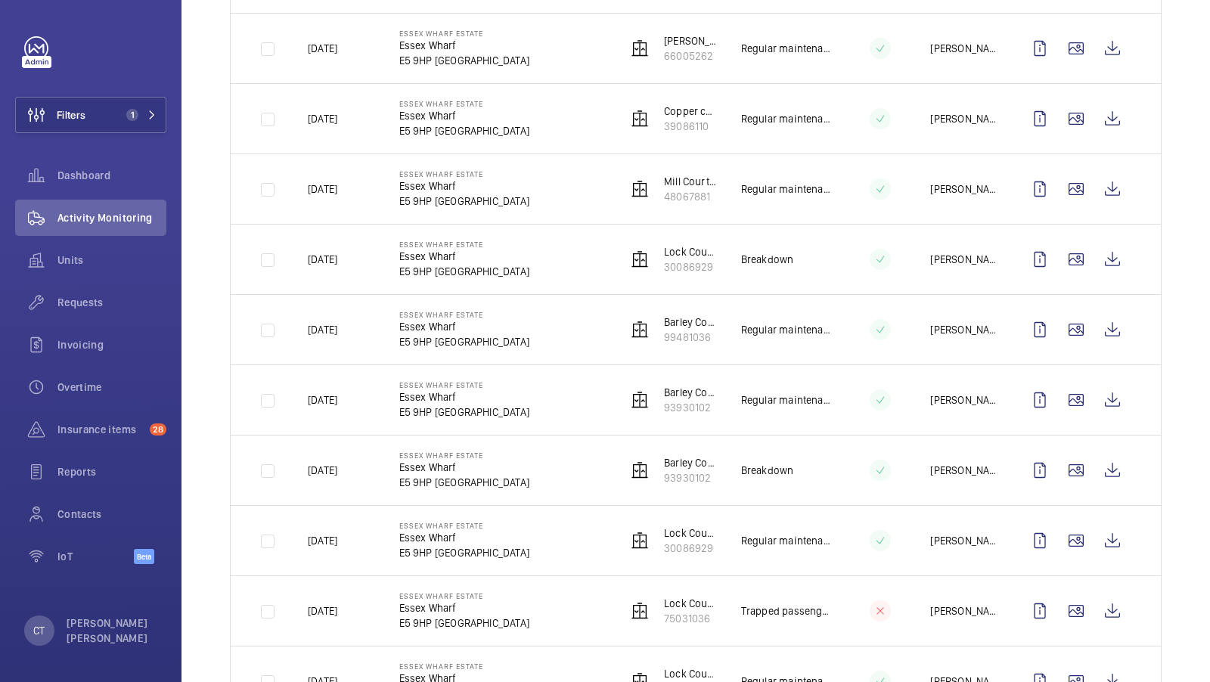
scroll to position [436, 0]
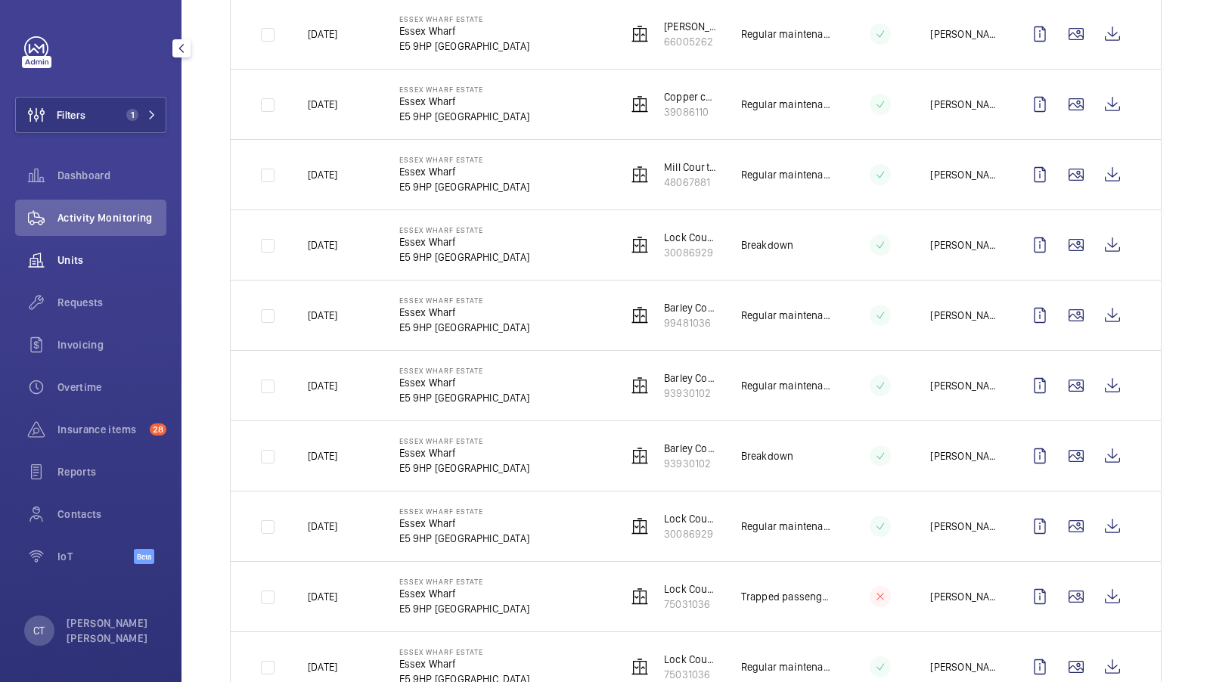
click at [86, 268] on div "Units" at bounding box center [90, 260] width 151 height 36
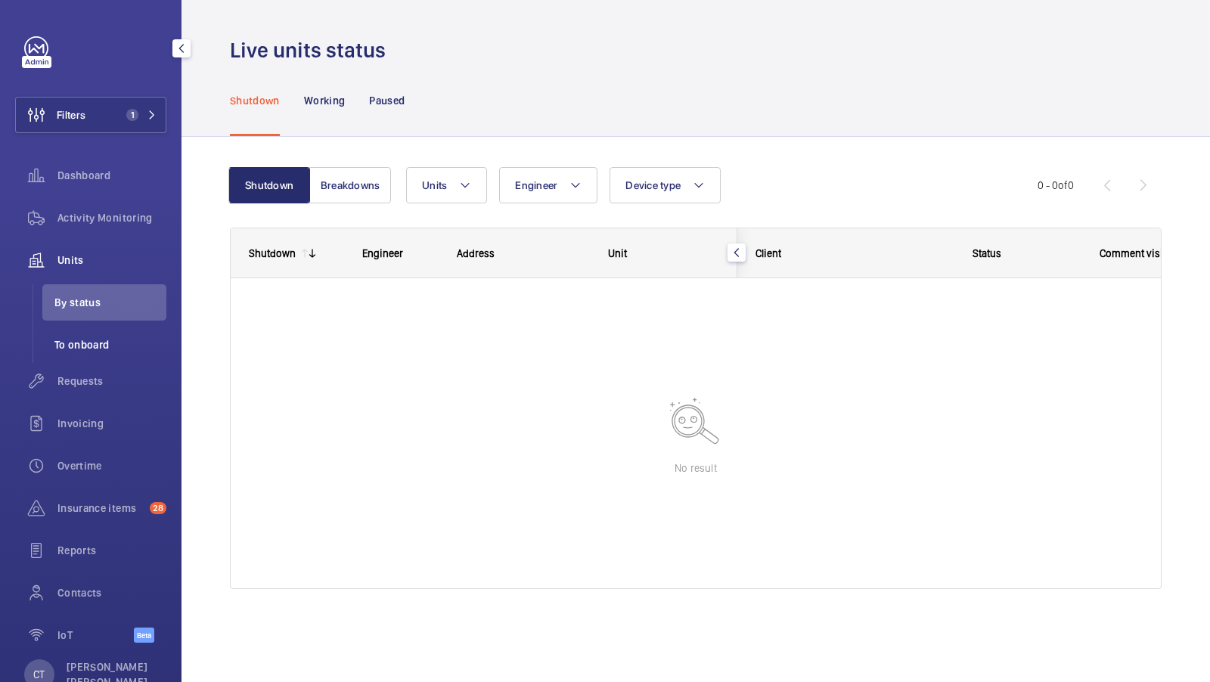
click at [96, 357] on li "To onboard" at bounding box center [104, 345] width 124 height 36
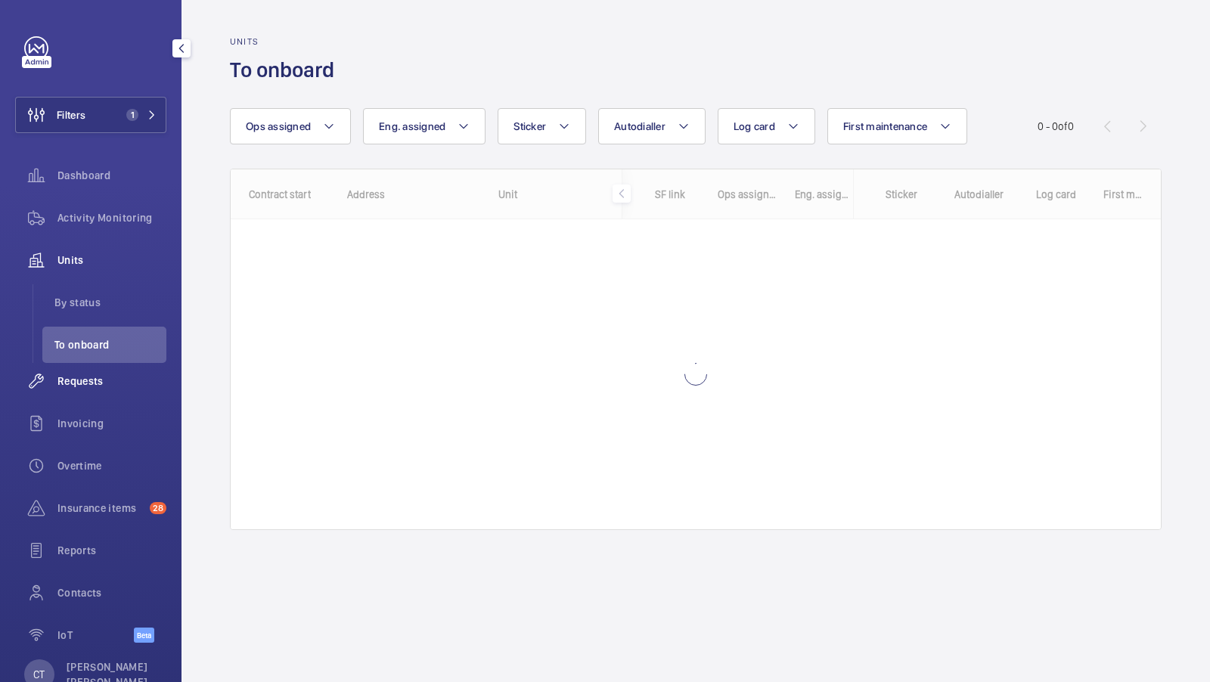
click at [84, 372] on div "Requests" at bounding box center [90, 381] width 151 height 36
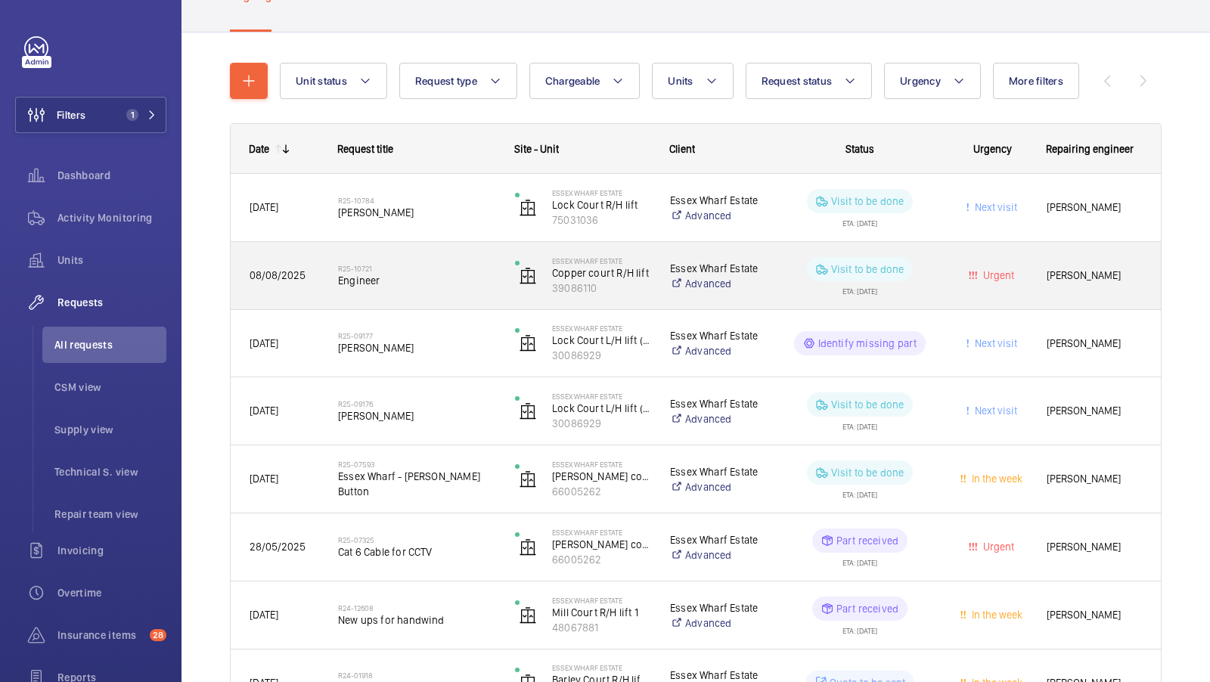
scroll to position [123, 0]
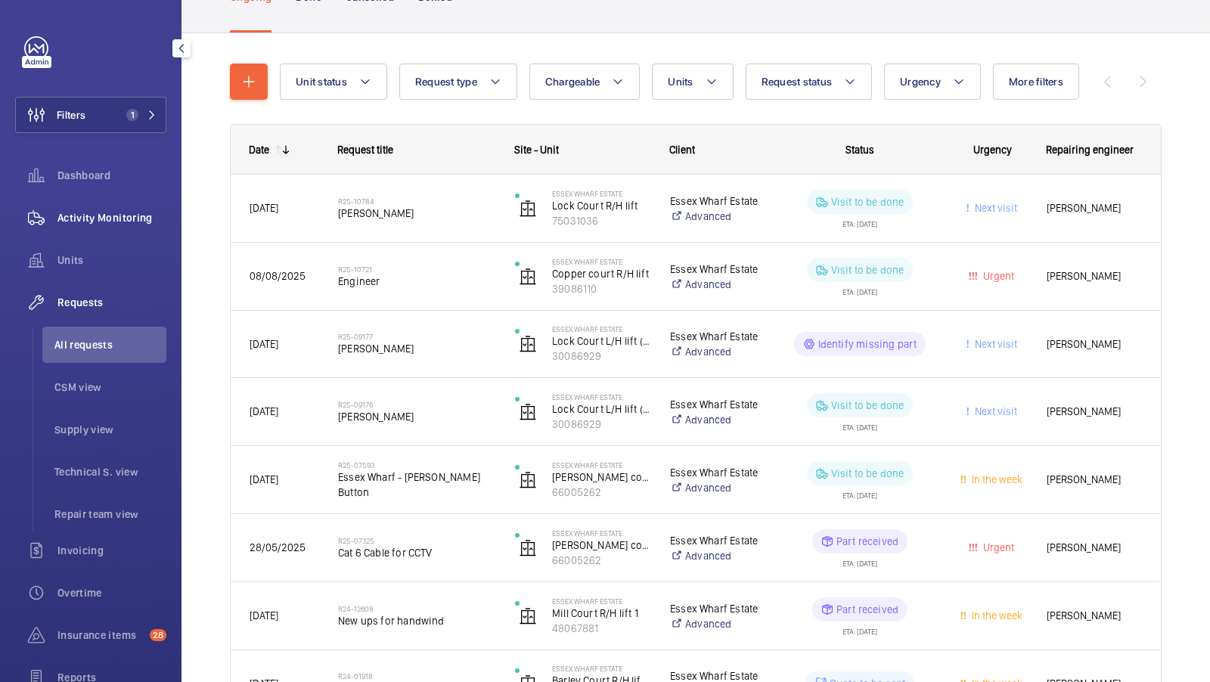
click at [98, 225] on div "Activity Monitoring" at bounding box center [90, 218] width 151 height 36
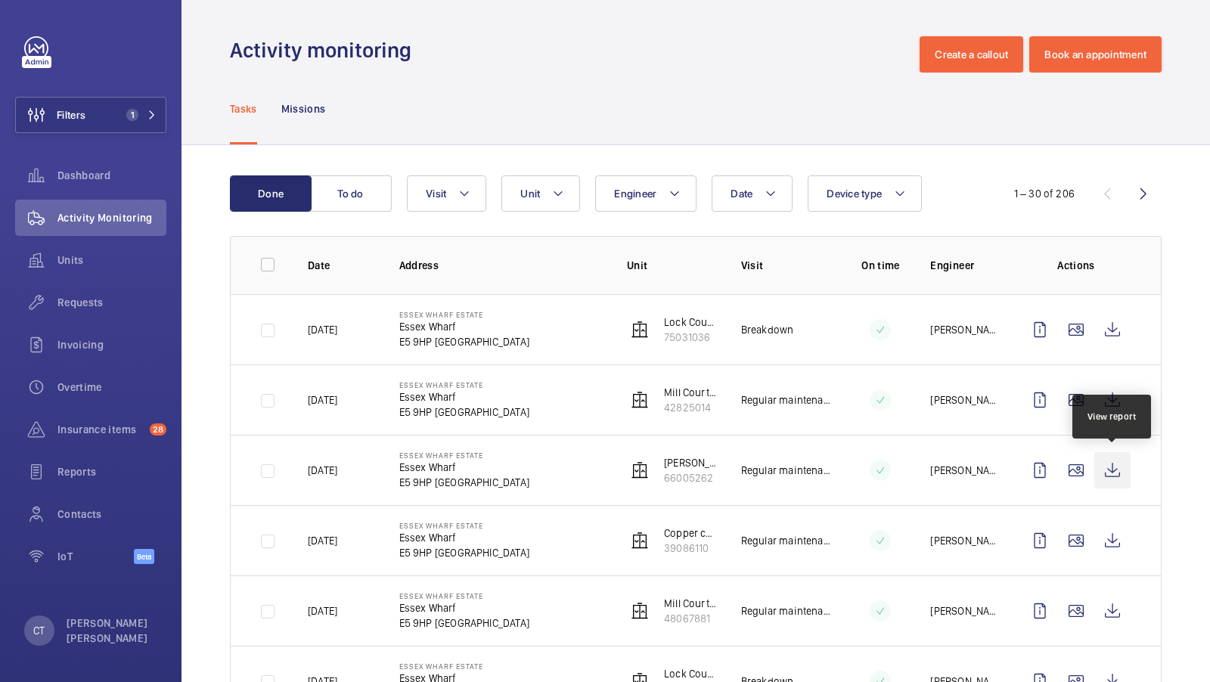
click at [1114, 467] on wm-front-icon-button at bounding box center [1113, 470] width 36 height 36
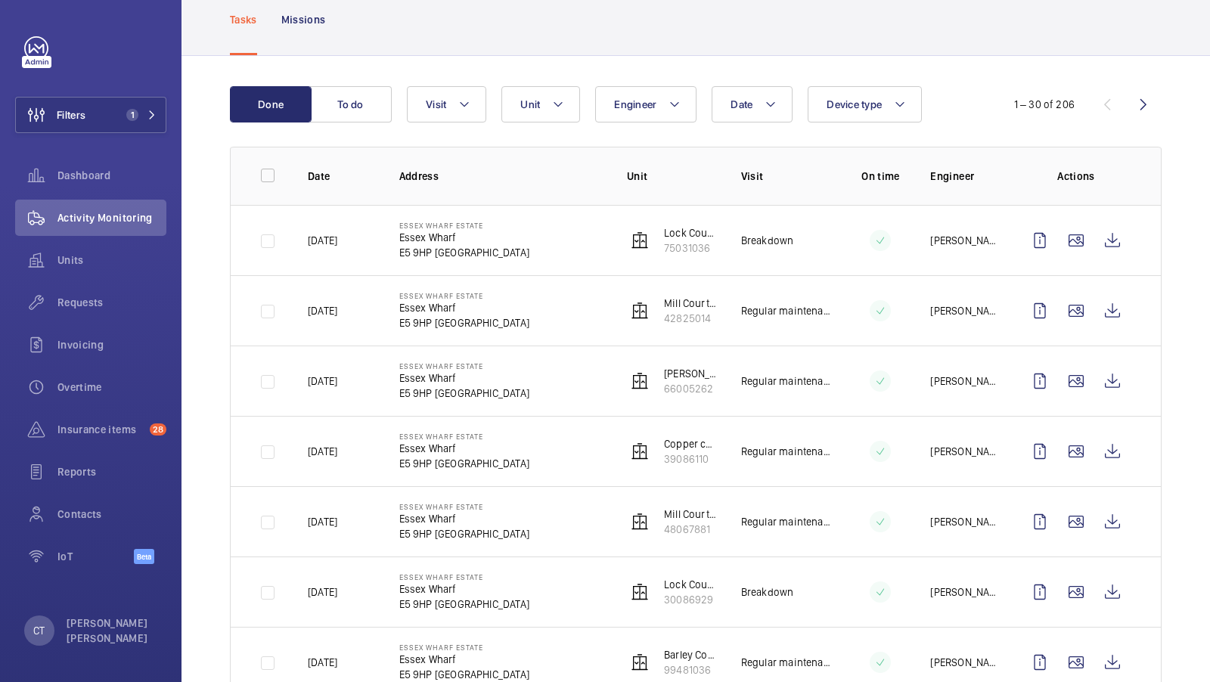
scroll to position [92, 0]
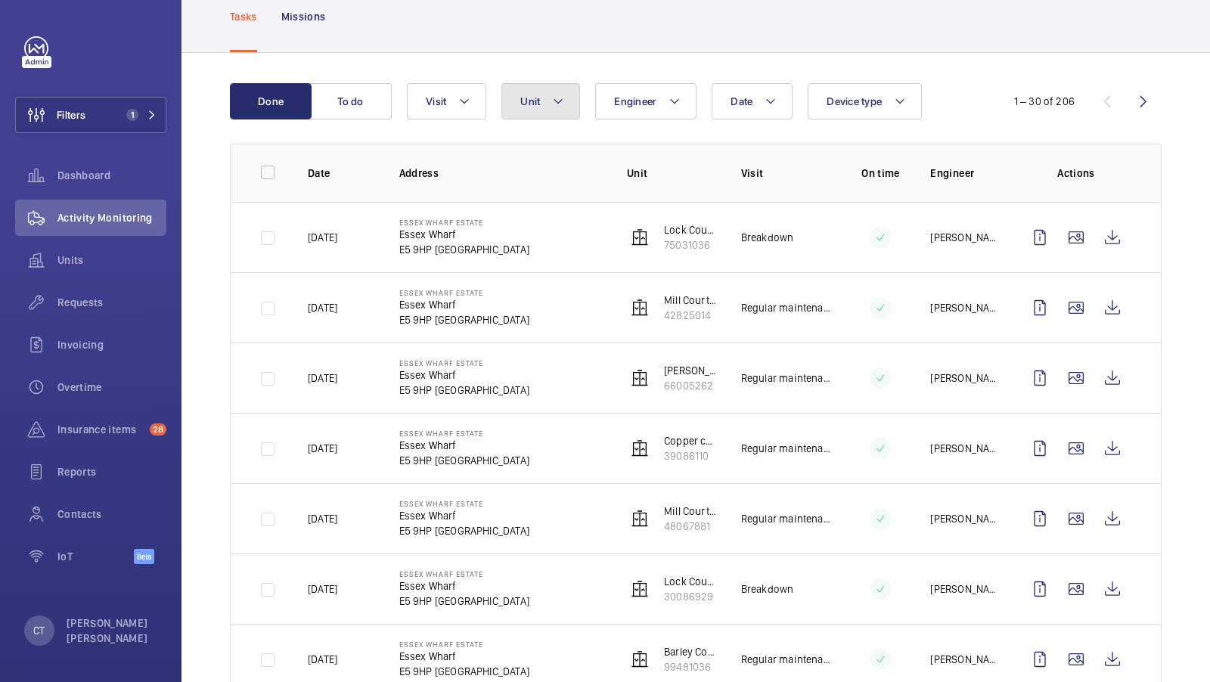
click at [532, 97] on span "Unit" at bounding box center [530, 101] width 20 height 12
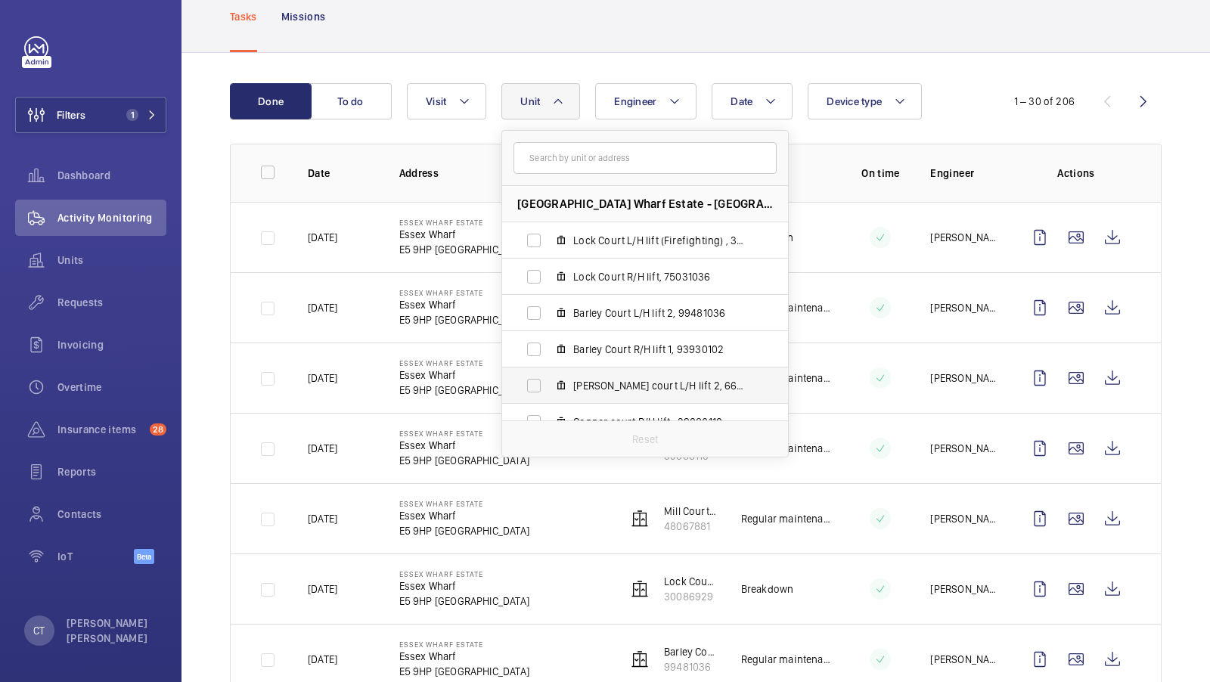
click at [703, 391] on span "Cooper court L/H lift 2, 66005262" at bounding box center [660, 385] width 175 height 15
click at [549, 391] on input "Cooper court L/H lift 2, 66005262" at bounding box center [534, 386] width 30 height 30
checkbox input "true"
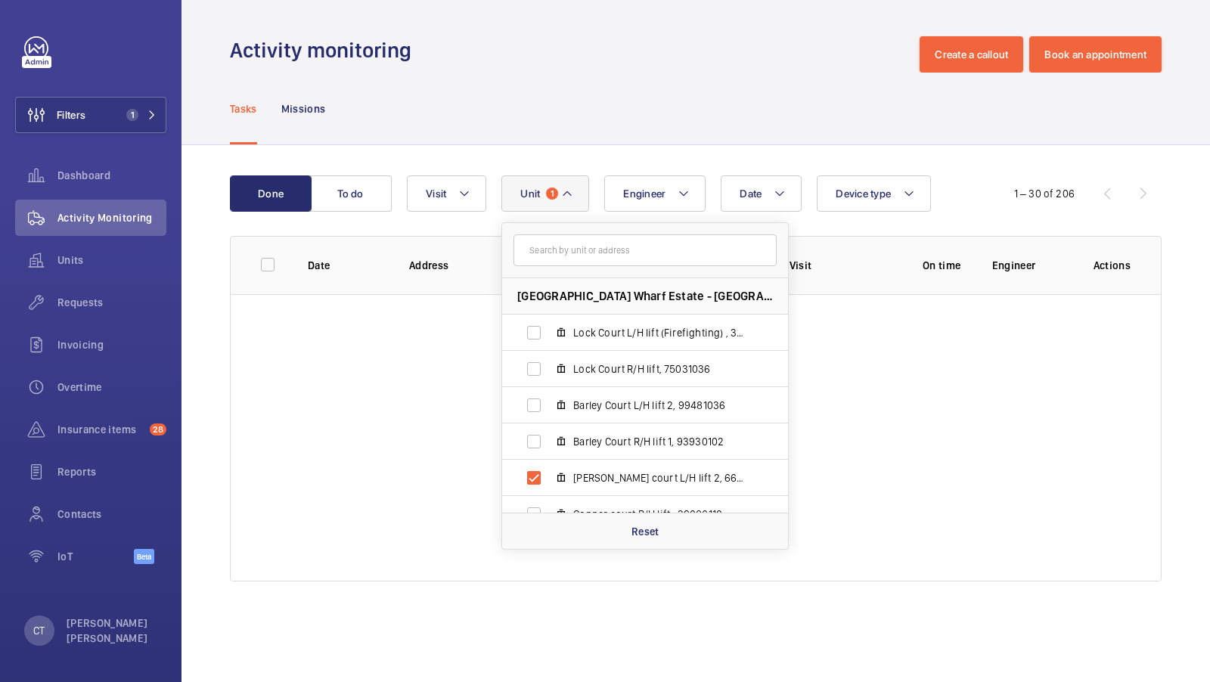
click at [996, 160] on div "Done To do Date Engineer Unit 1 Essex Wharf Estate - Essex Wharf, E5 9HP LONDON…" at bounding box center [696, 381] width 1029 height 473
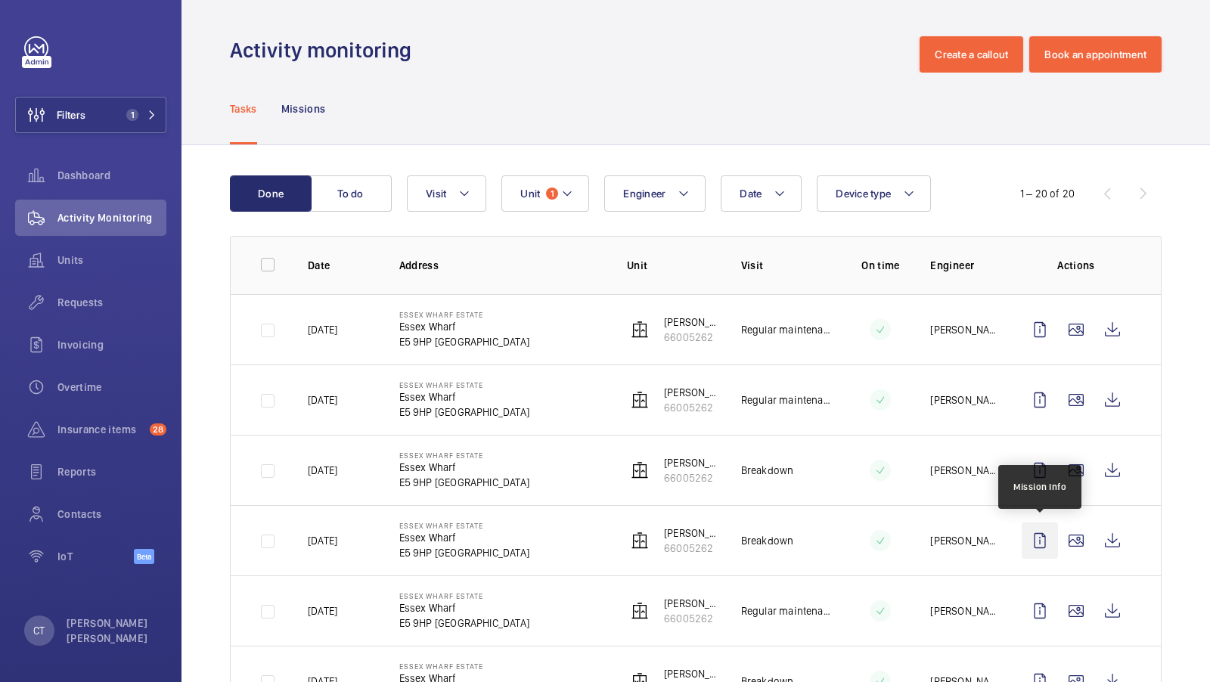
scroll to position [106, 0]
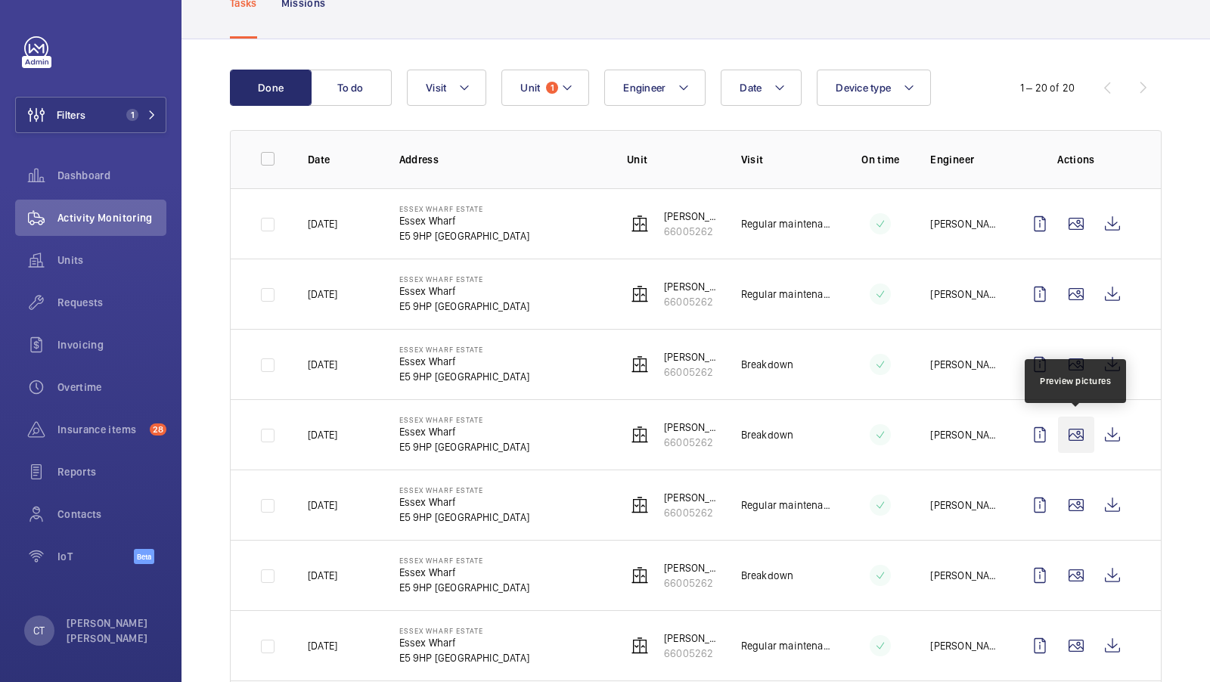
click at [1076, 430] on wm-front-icon-button at bounding box center [1076, 435] width 36 height 36
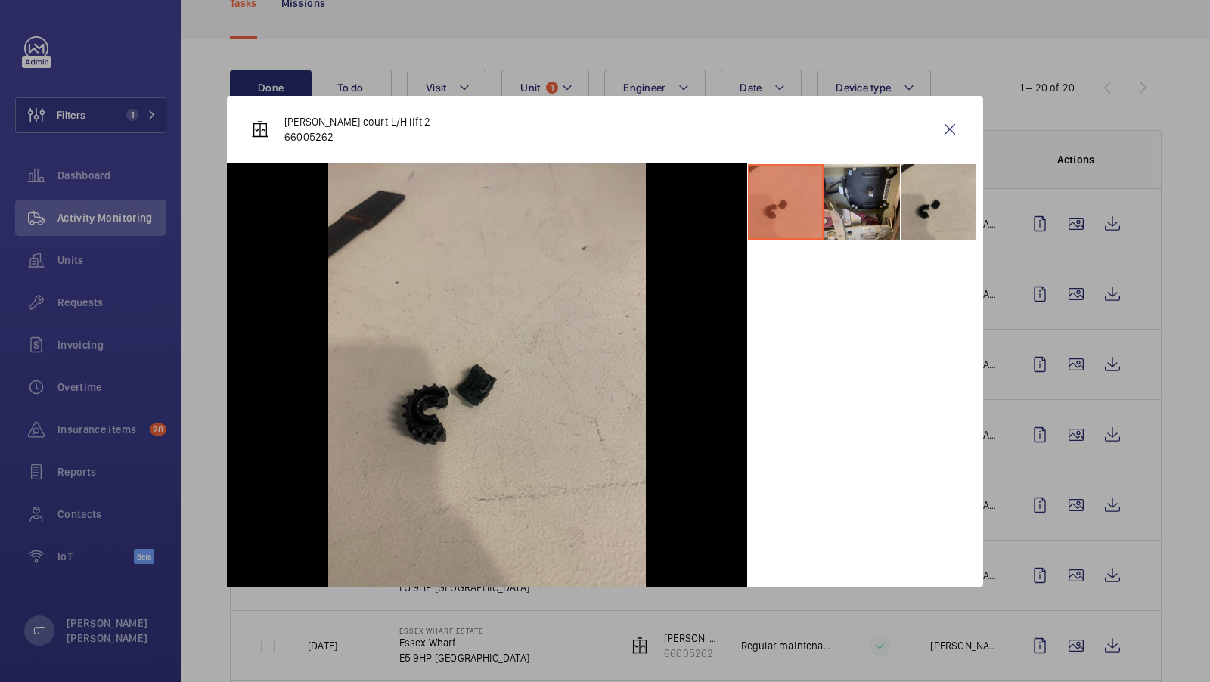
click at [1058, 409] on div at bounding box center [605, 341] width 1210 height 682
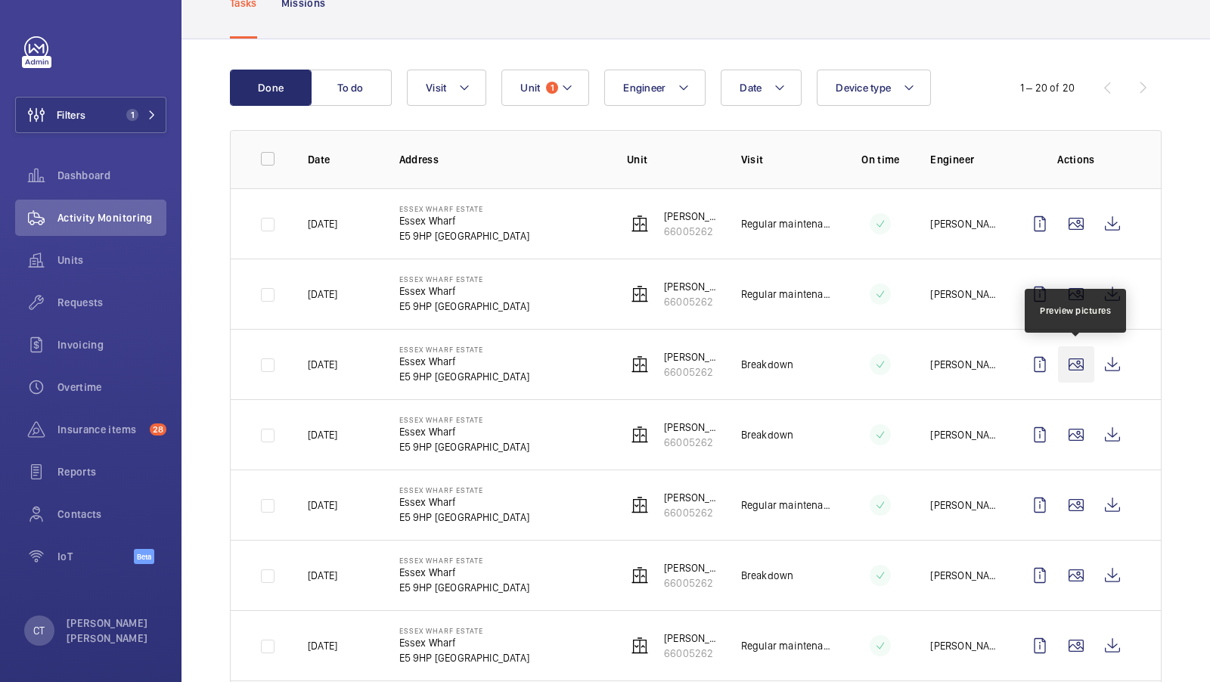
click at [1068, 365] on wm-front-icon-button at bounding box center [1076, 364] width 36 height 36
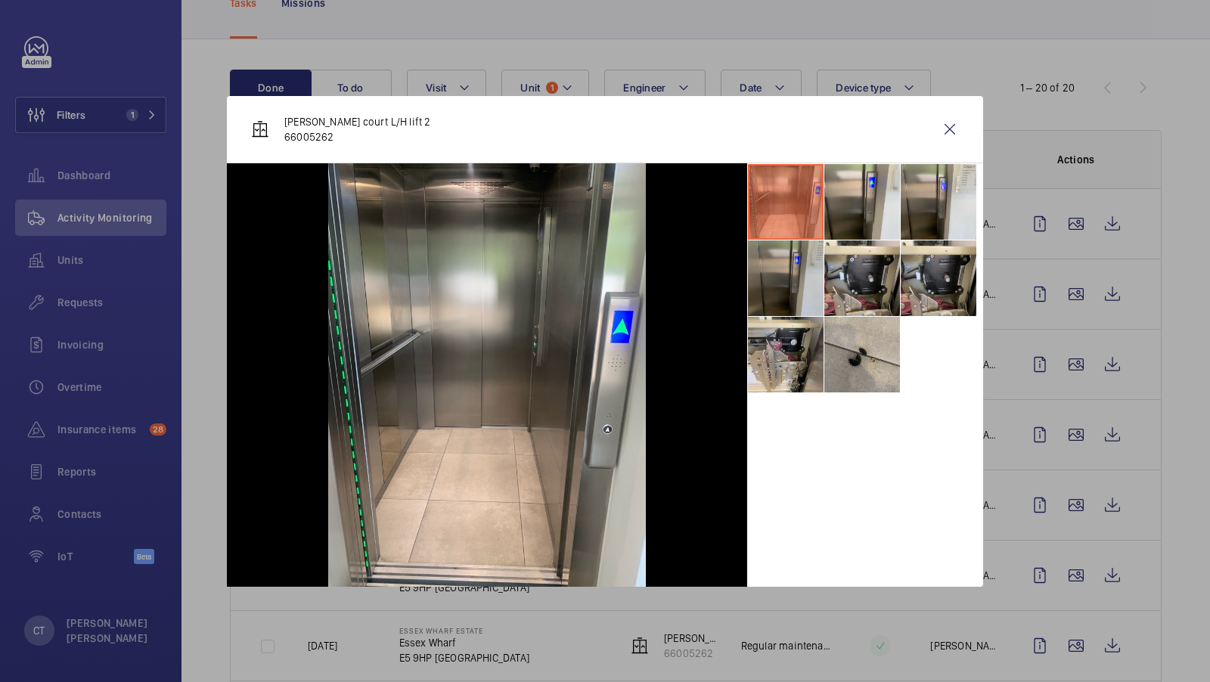
click at [783, 271] on li at bounding box center [786, 279] width 76 height 76
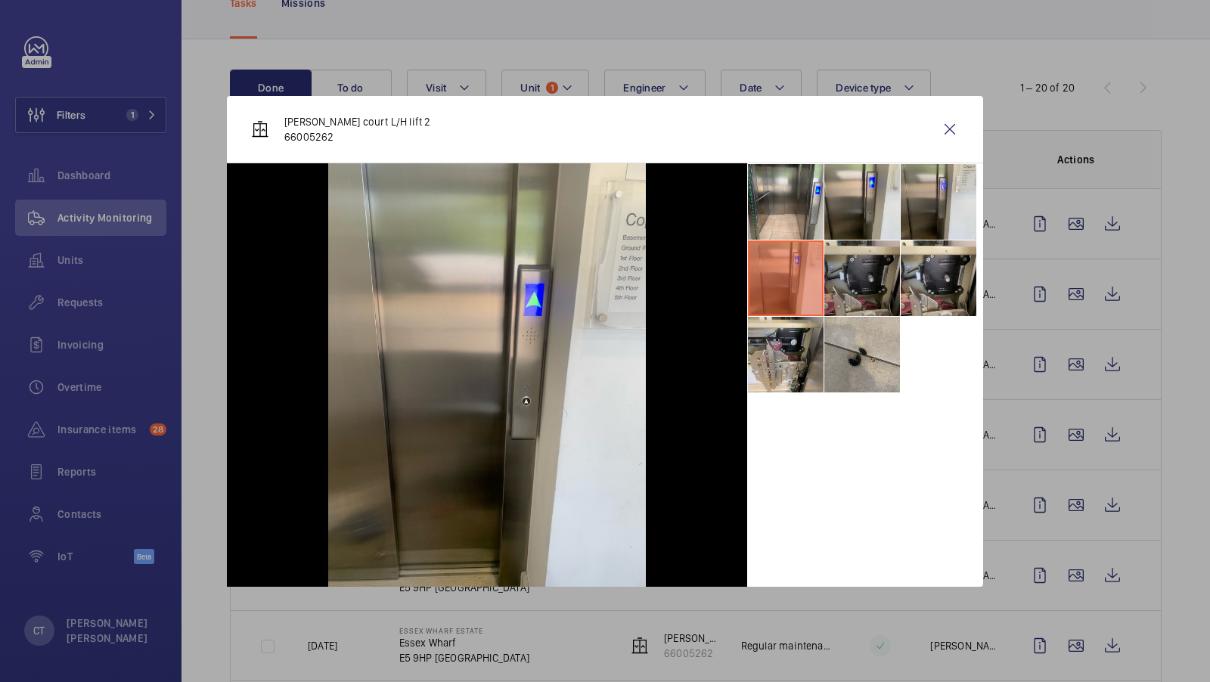
click at [868, 300] on li at bounding box center [863, 279] width 76 height 76
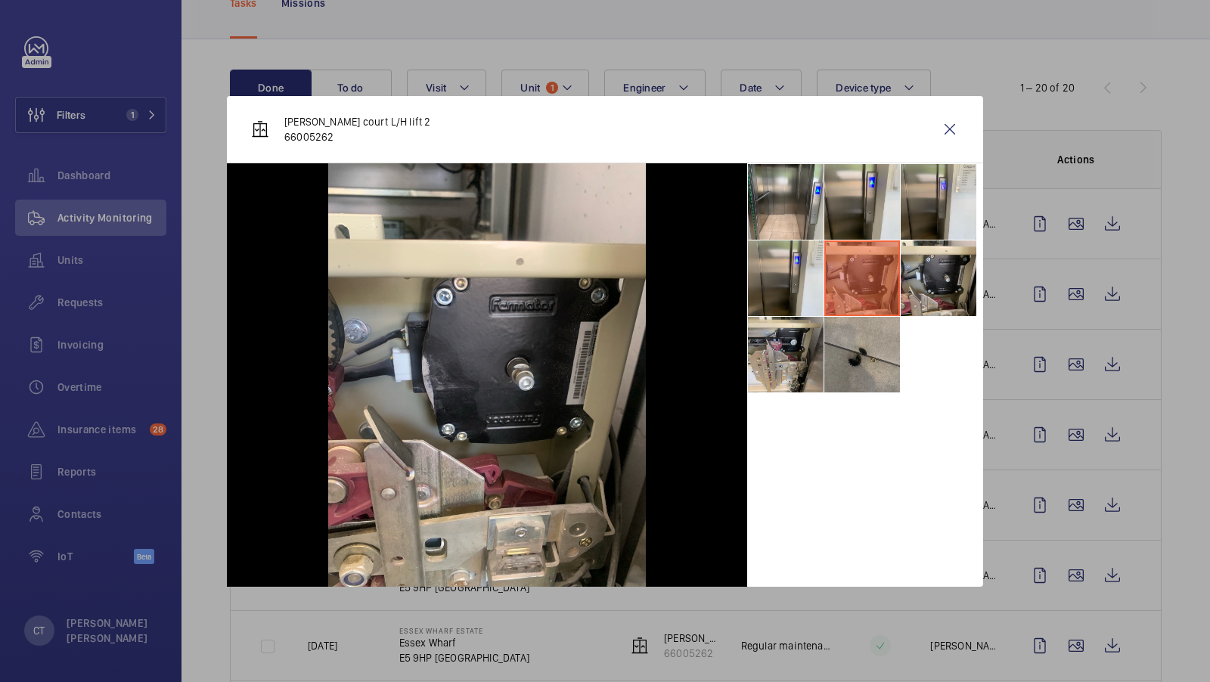
click at [868, 365] on li at bounding box center [863, 355] width 76 height 76
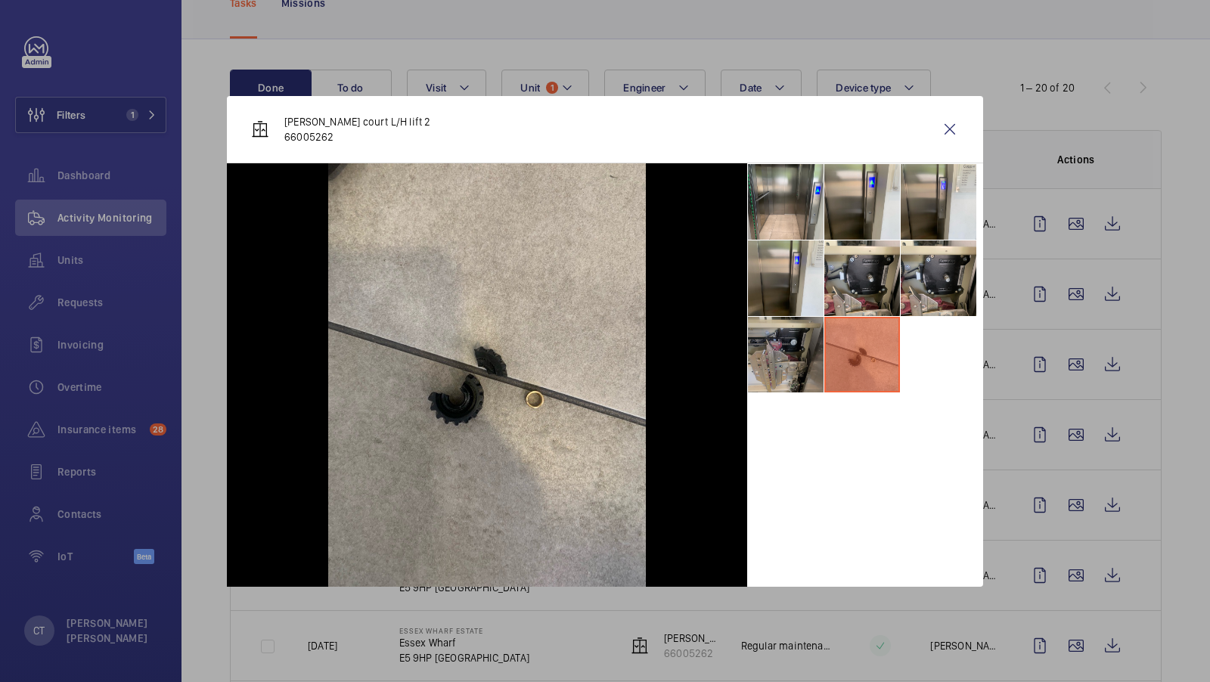
click at [775, 350] on li at bounding box center [786, 355] width 76 height 76
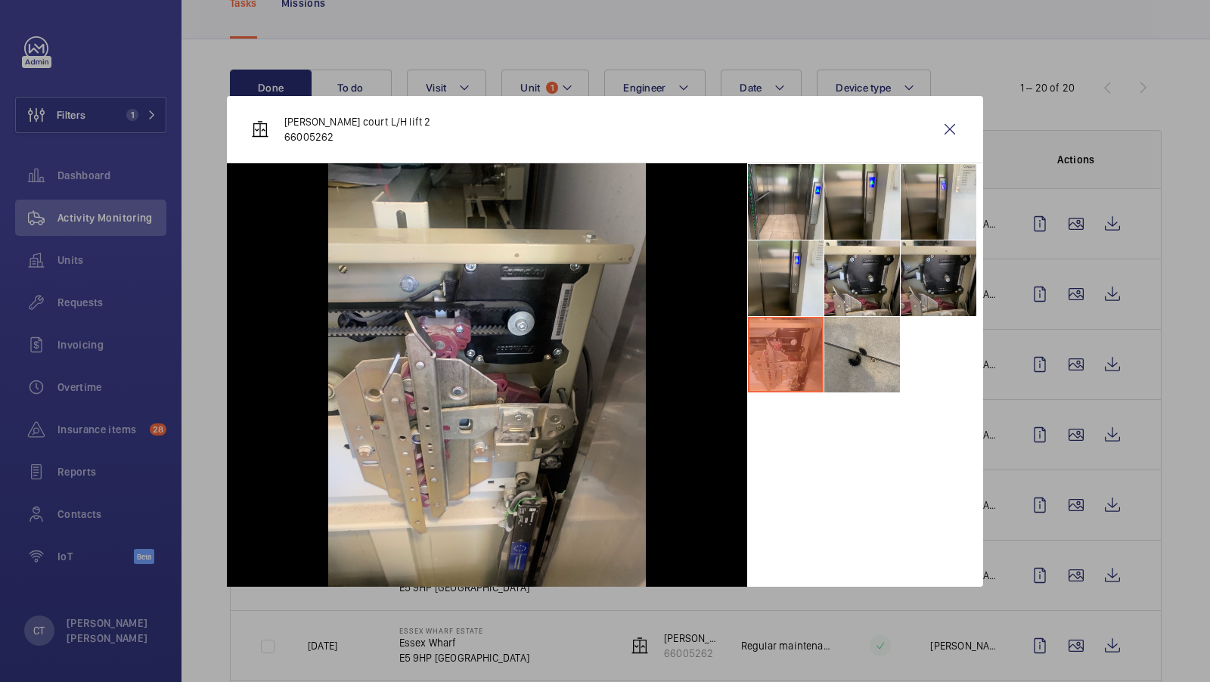
click at [918, 282] on li at bounding box center [939, 279] width 76 height 76
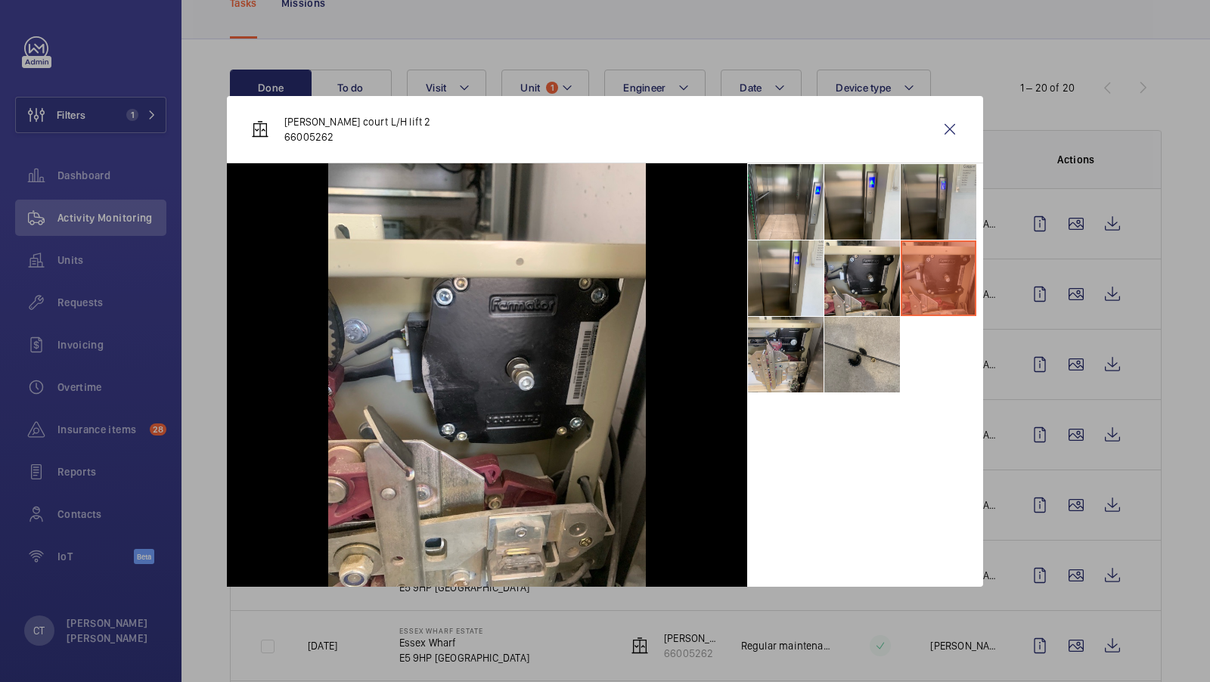
click at [920, 197] on li at bounding box center [939, 202] width 76 height 76
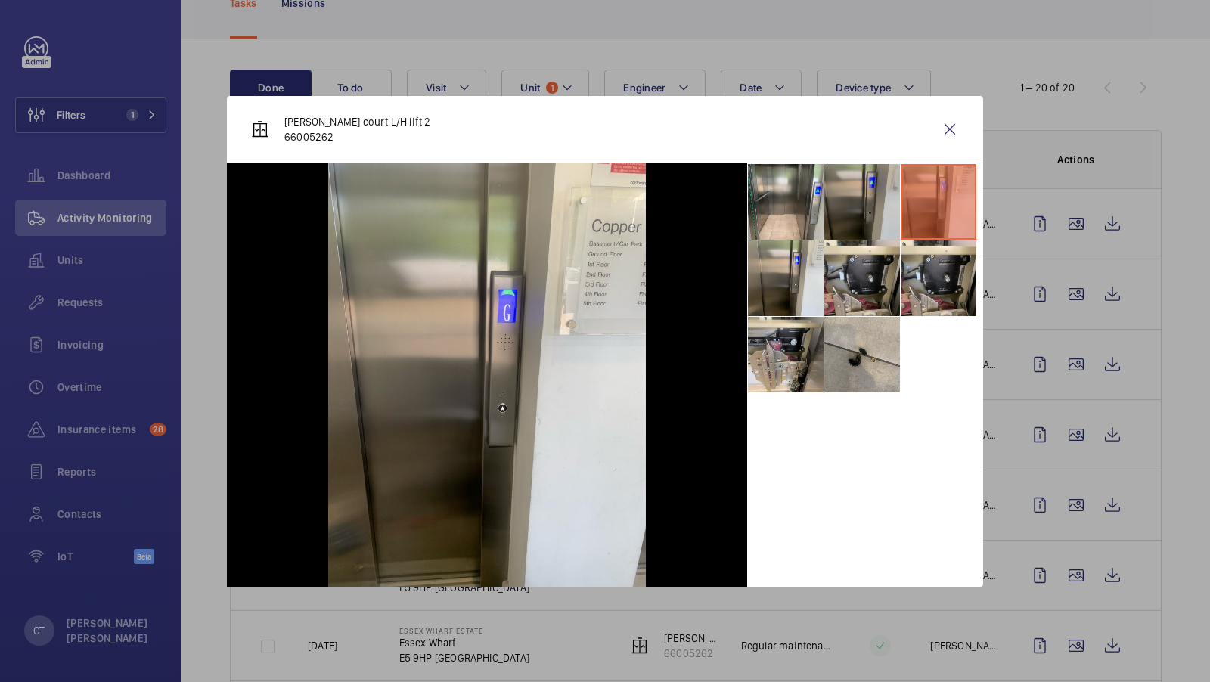
click at [866, 197] on li at bounding box center [863, 202] width 76 height 76
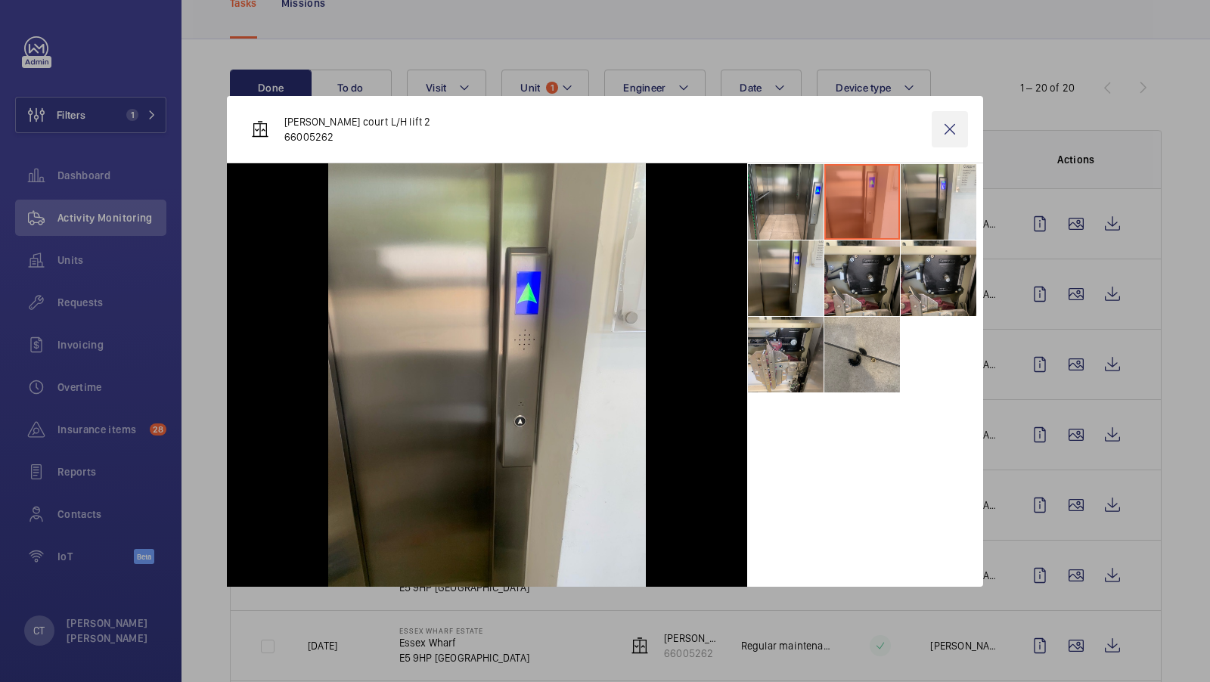
click at [942, 132] on wm-front-icon-button at bounding box center [950, 129] width 36 height 36
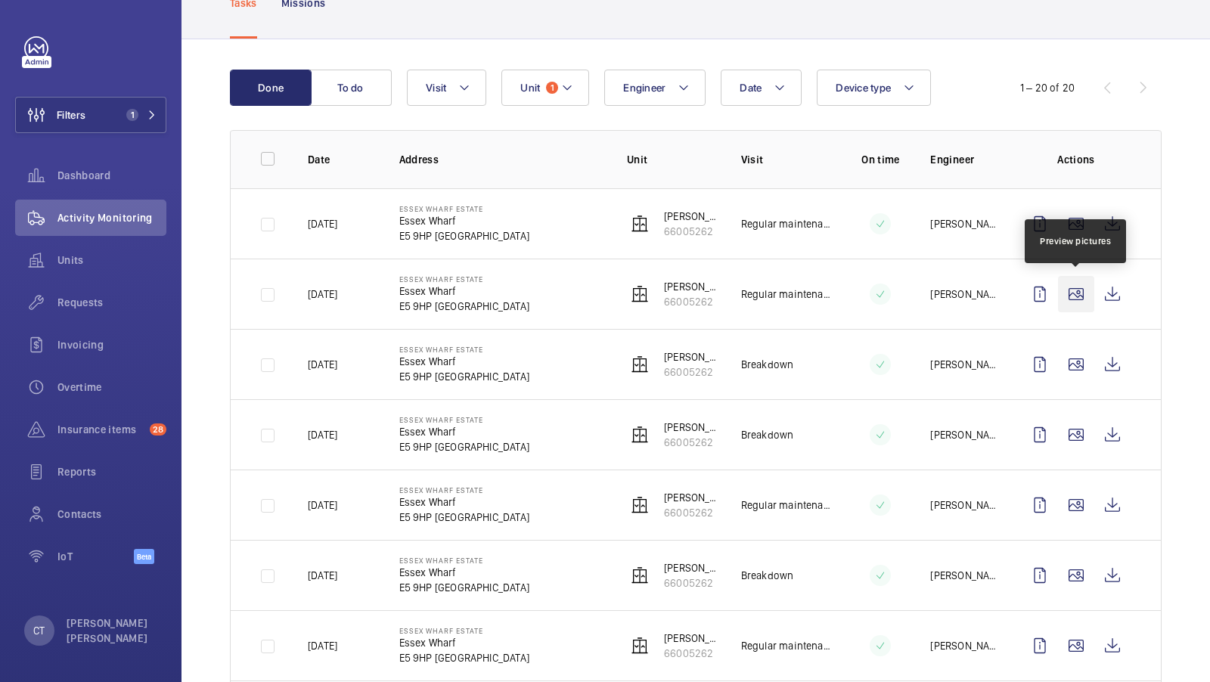
click at [1078, 291] on wm-front-icon-button at bounding box center [1076, 294] width 36 height 36
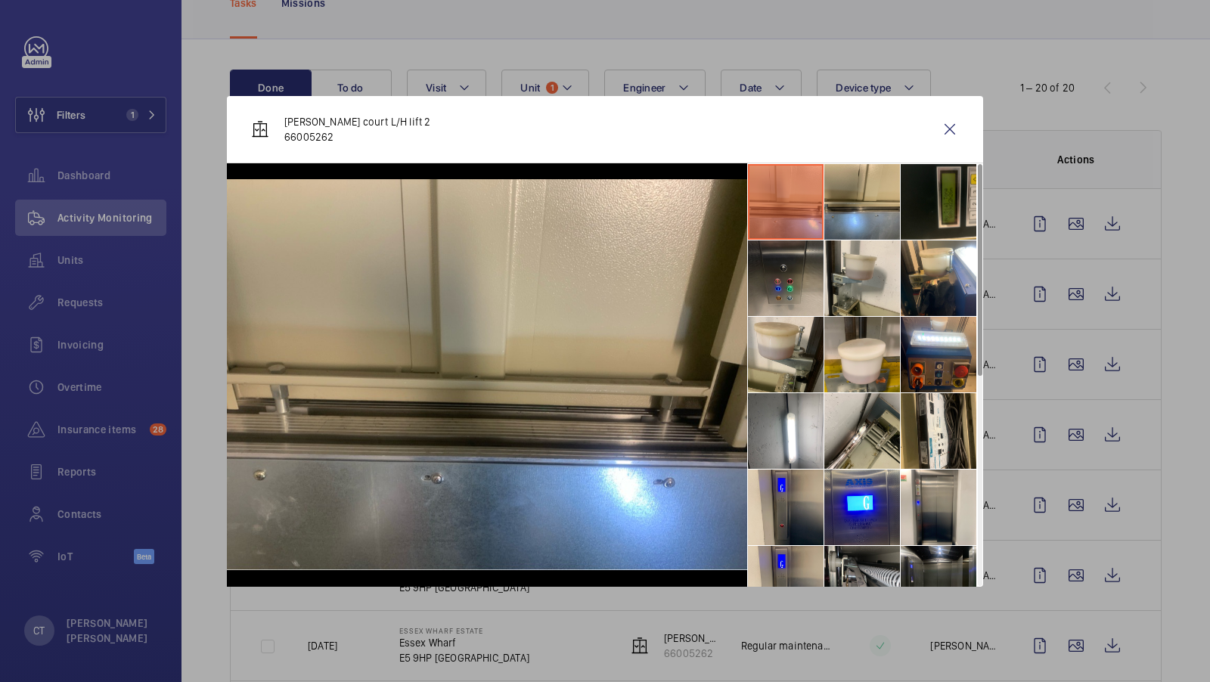
click at [789, 270] on li at bounding box center [786, 279] width 76 height 76
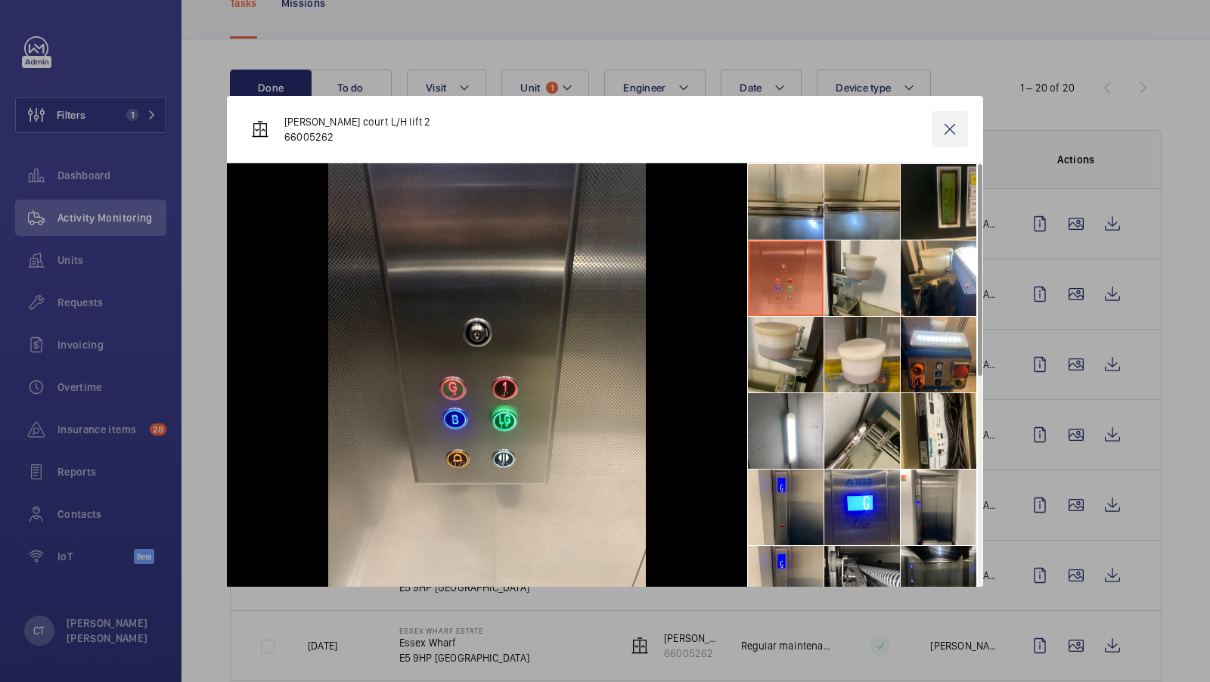
click at [954, 125] on wm-front-icon-button at bounding box center [950, 129] width 36 height 36
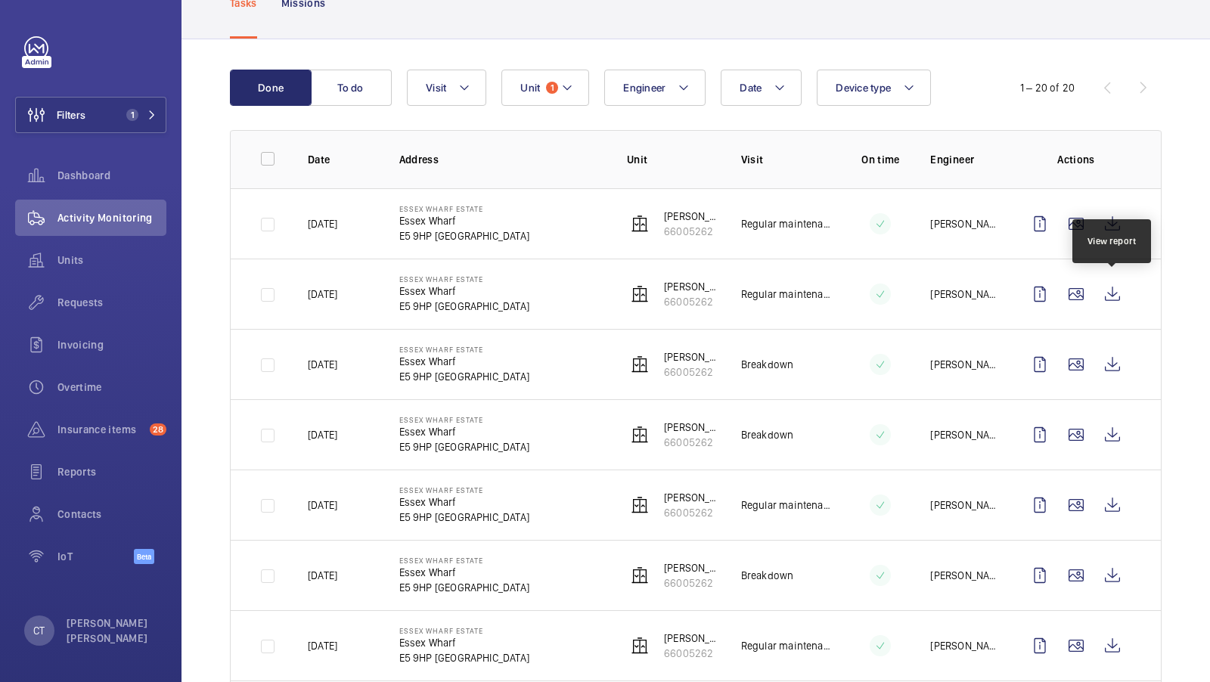
click at [1116, 290] on wm-front-icon-button at bounding box center [1113, 294] width 36 height 36
click at [561, 91] on mat-icon at bounding box center [567, 88] width 12 height 18
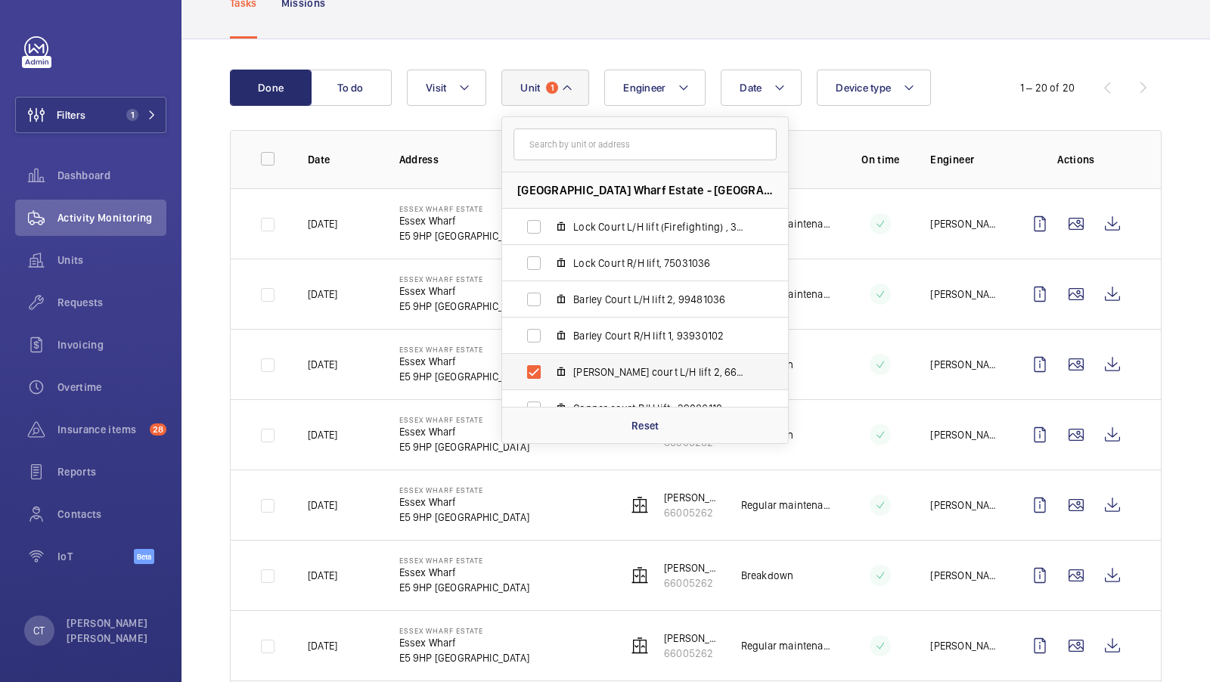
click at [620, 371] on span "Cooper court L/H lift 2, 66005262" at bounding box center [660, 372] width 175 height 15
click at [549, 371] on input "Cooper court L/H lift 2, 66005262" at bounding box center [534, 372] width 30 height 30
checkbox input "false"
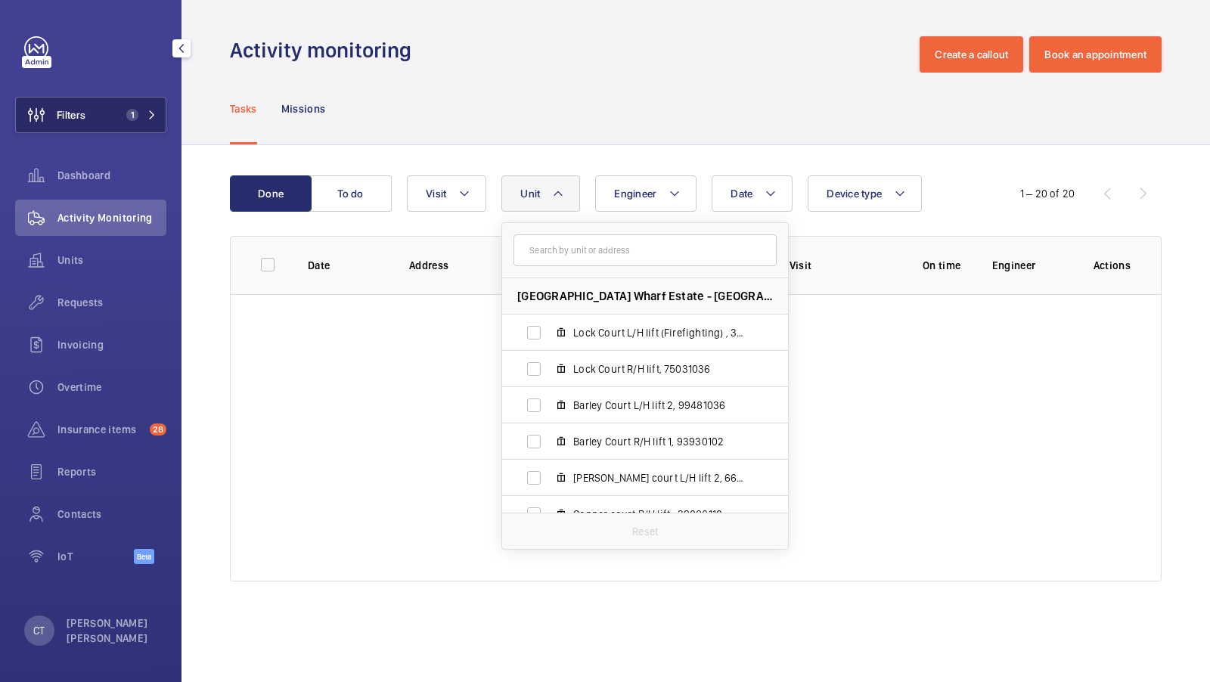
click at [134, 118] on span "1" at bounding box center [132, 115] width 12 height 12
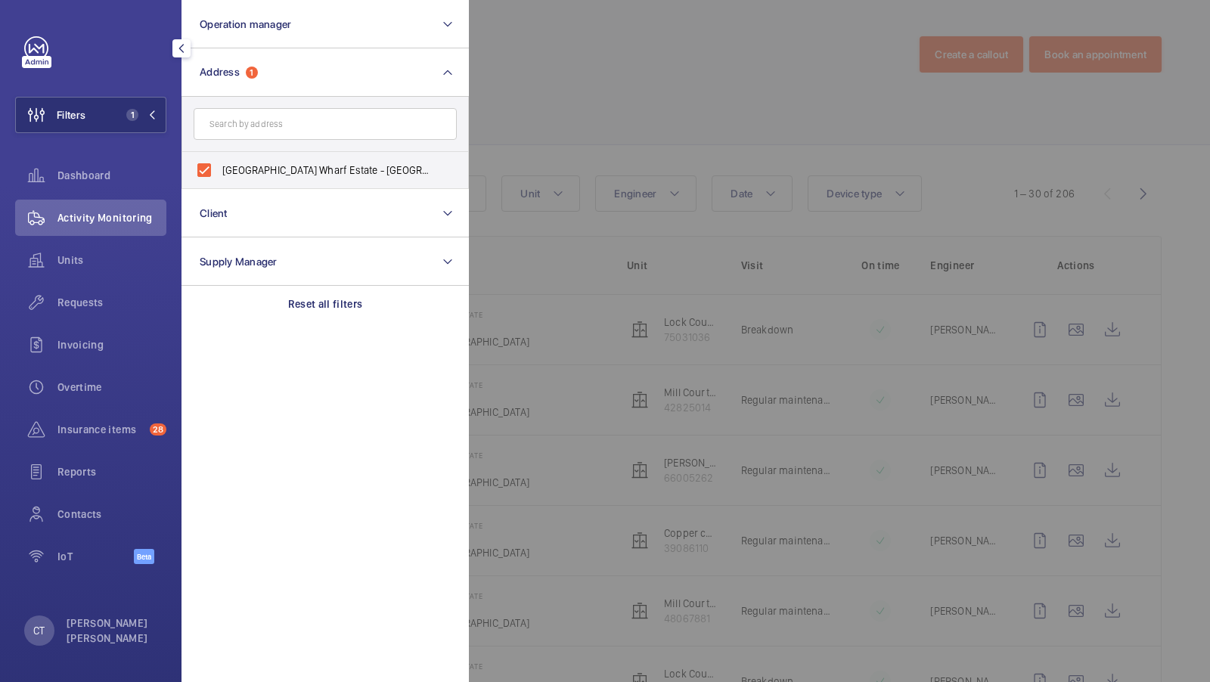
click at [590, 120] on div at bounding box center [1074, 341] width 1210 height 682
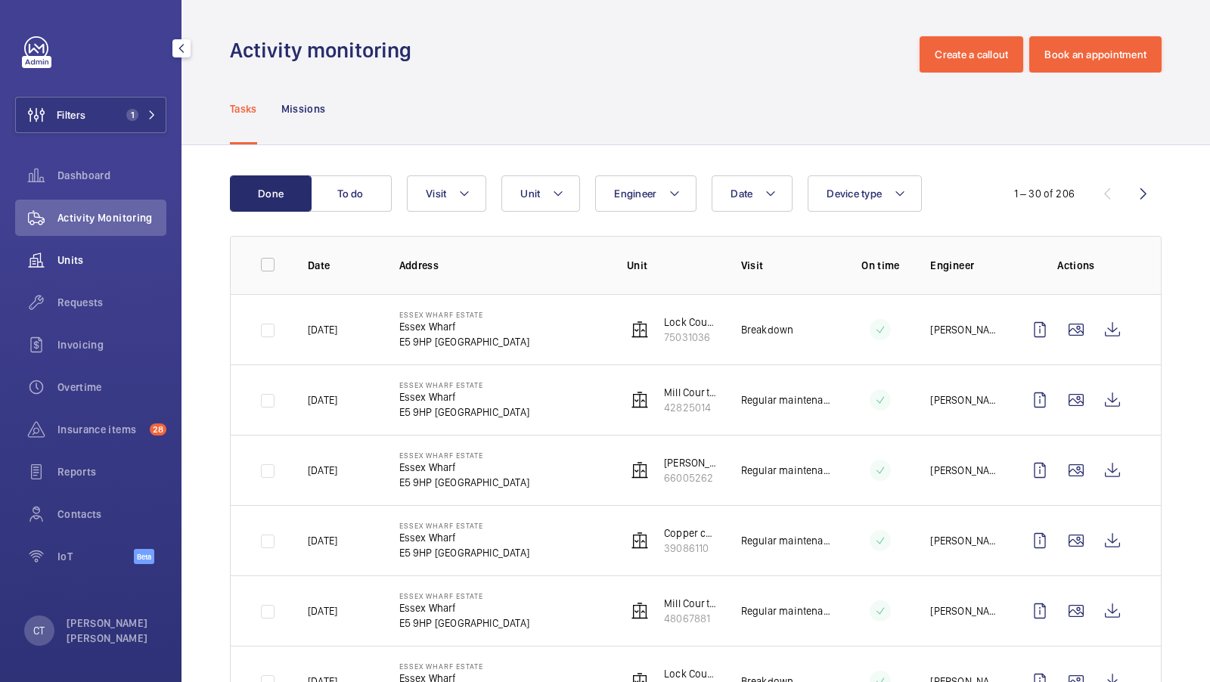
click at [56, 258] on wm-front-icon-button at bounding box center [36, 260] width 42 height 36
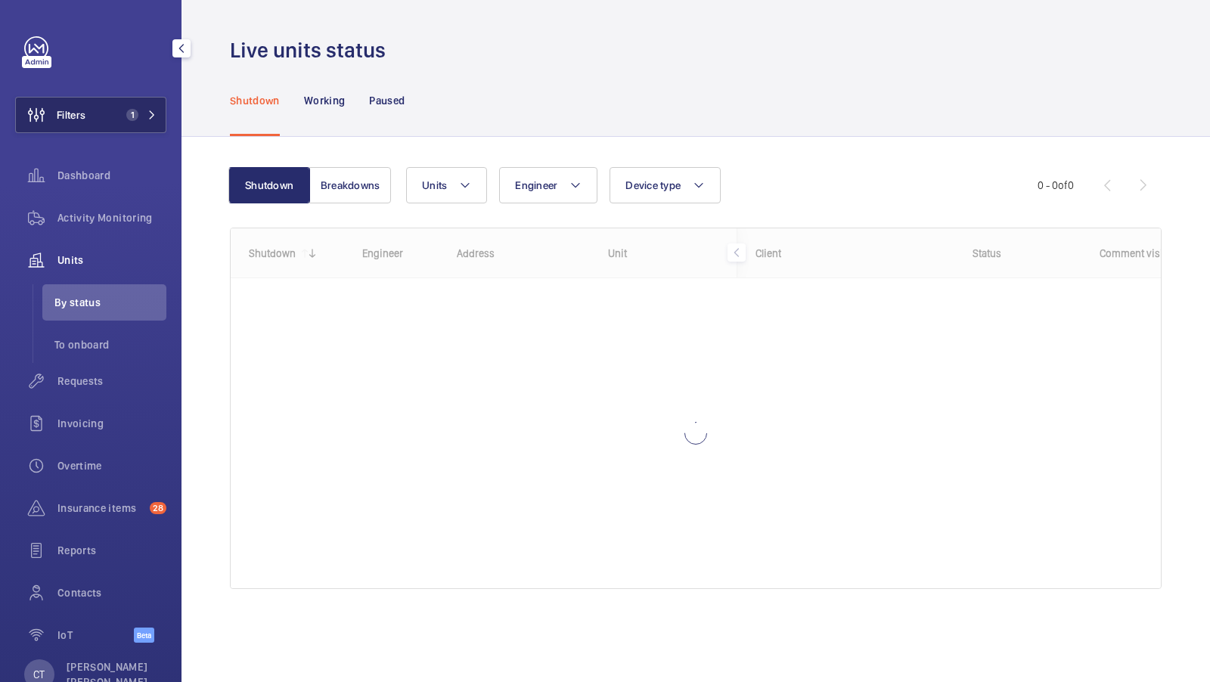
click at [144, 113] on span "1" at bounding box center [138, 115] width 36 height 12
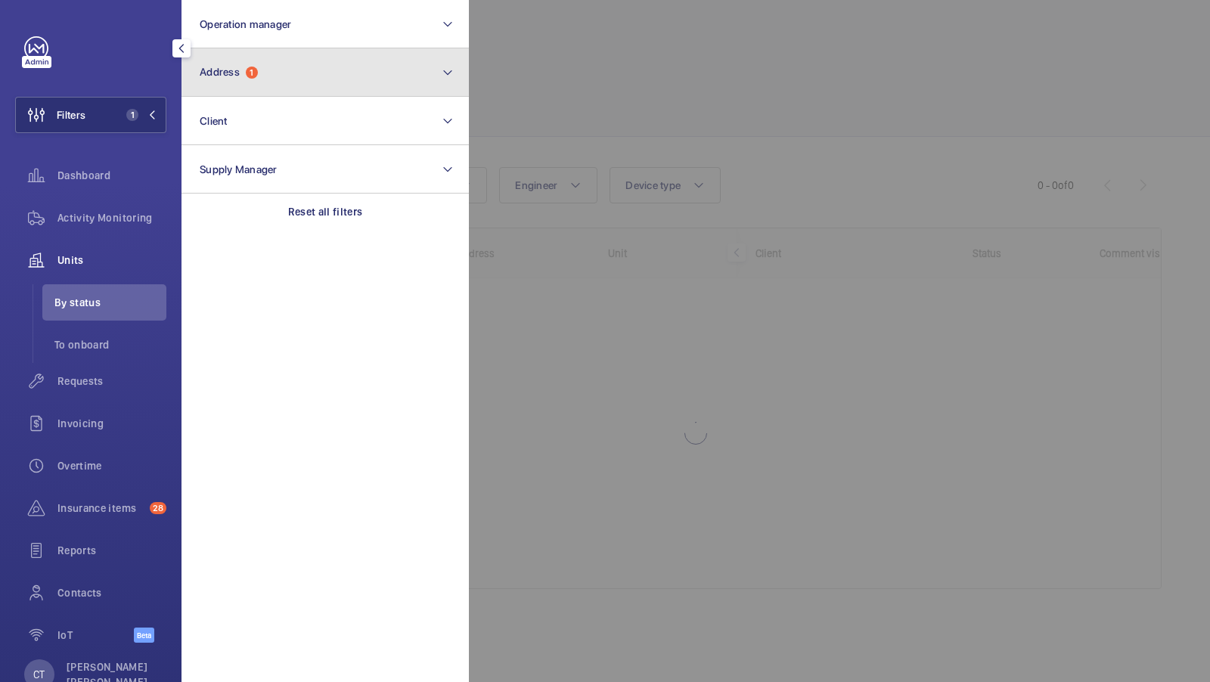
click at [343, 95] on button "Address 1" at bounding box center [325, 72] width 287 height 48
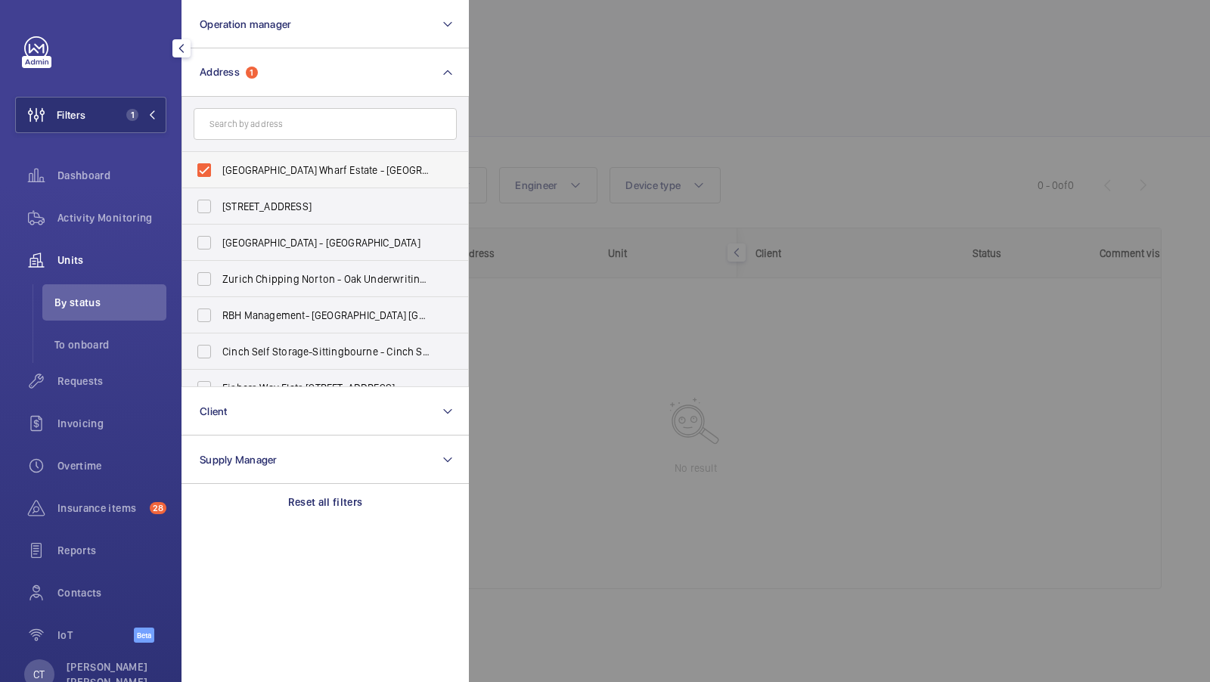
click at [248, 165] on span "[GEOGRAPHIC_DATA] Wharf Estate - [GEOGRAPHIC_DATA], [GEOGRAPHIC_DATA] E5 9HP" at bounding box center [326, 170] width 208 height 15
click at [219, 165] on input "[GEOGRAPHIC_DATA] Wharf Estate - [GEOGRAPHIC_DATA], [GEOGRAPHIC_DATA] E5 9HP" at bounding box center [204, 170] width 30 height 30
checkbox input "false"
click at [116, 120] on button "Filters 1" at bounding box center [90, 115] width 151 height 36
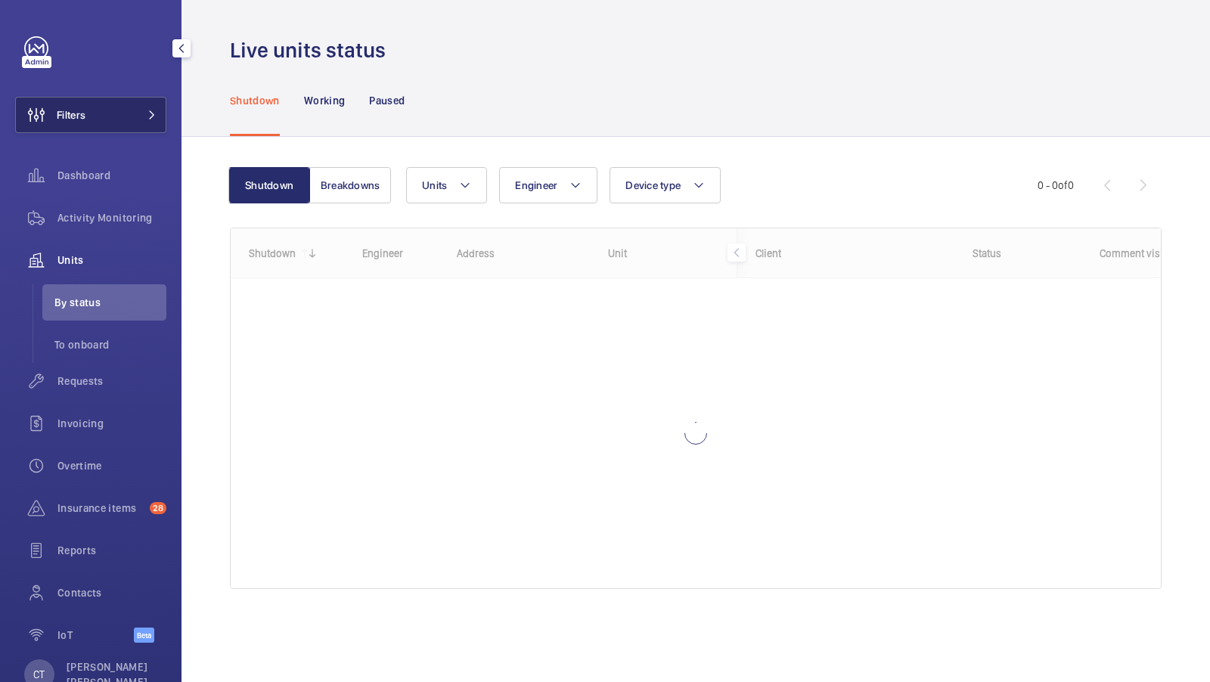
click at [95, 106] on button "Filters" at bounding box center [90, 115] width 151 height 36
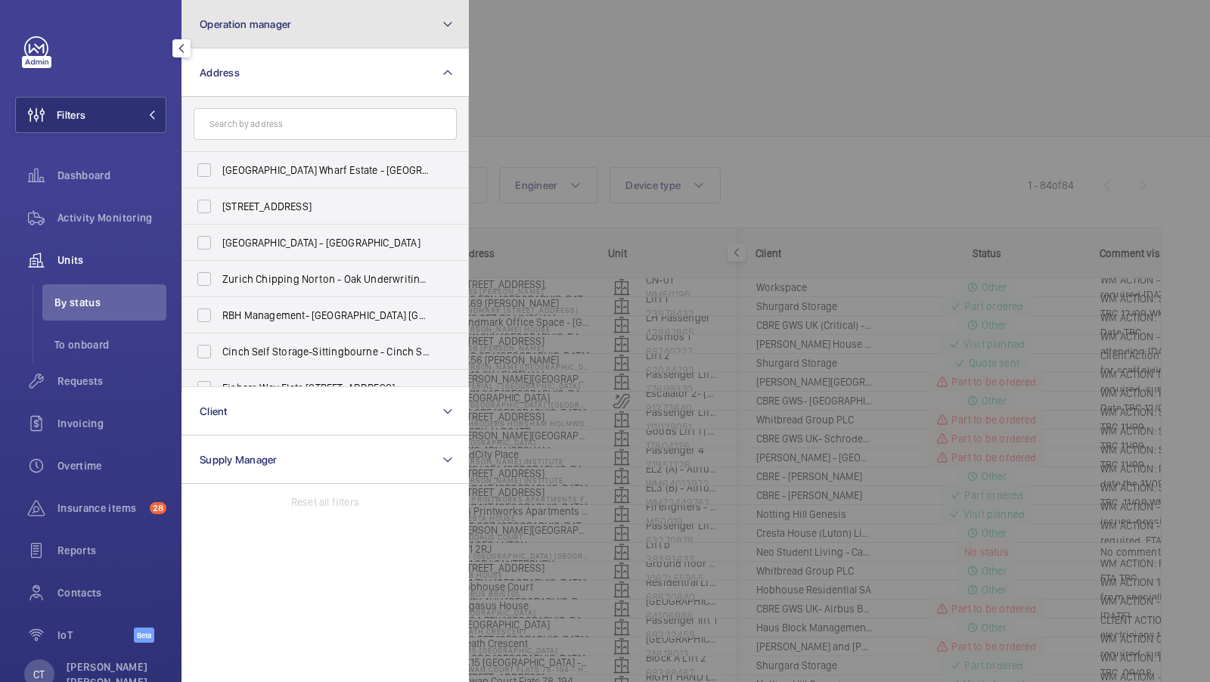
click at [303, 24] on button "Operation manager" at bounding box center [325, 24] width 287 height 48
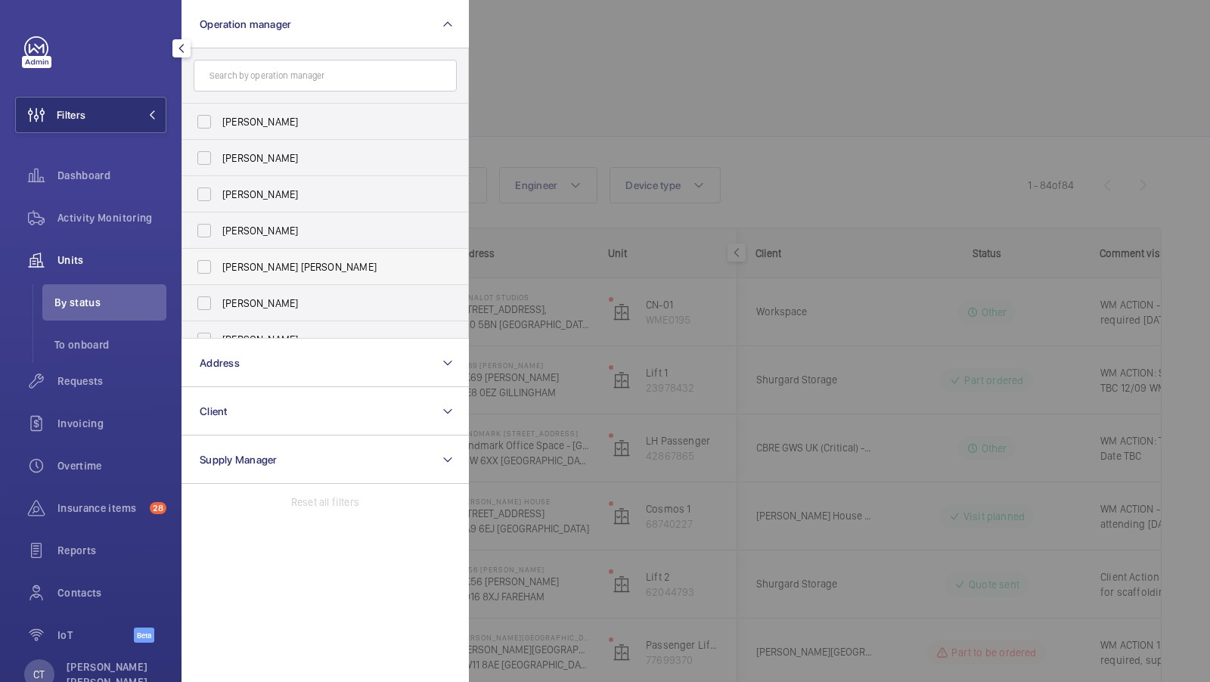
click at [266, 279] on label "[PERSON_NAME] [PERSON_NAME]" at bounding box center [313, 267] width 263 height 36
click at [219, 279] on input "[PERSON_NAME] [PERSON_NAME]" at bounding box center [204, 267] width 30 height 30
checkbox input "true"
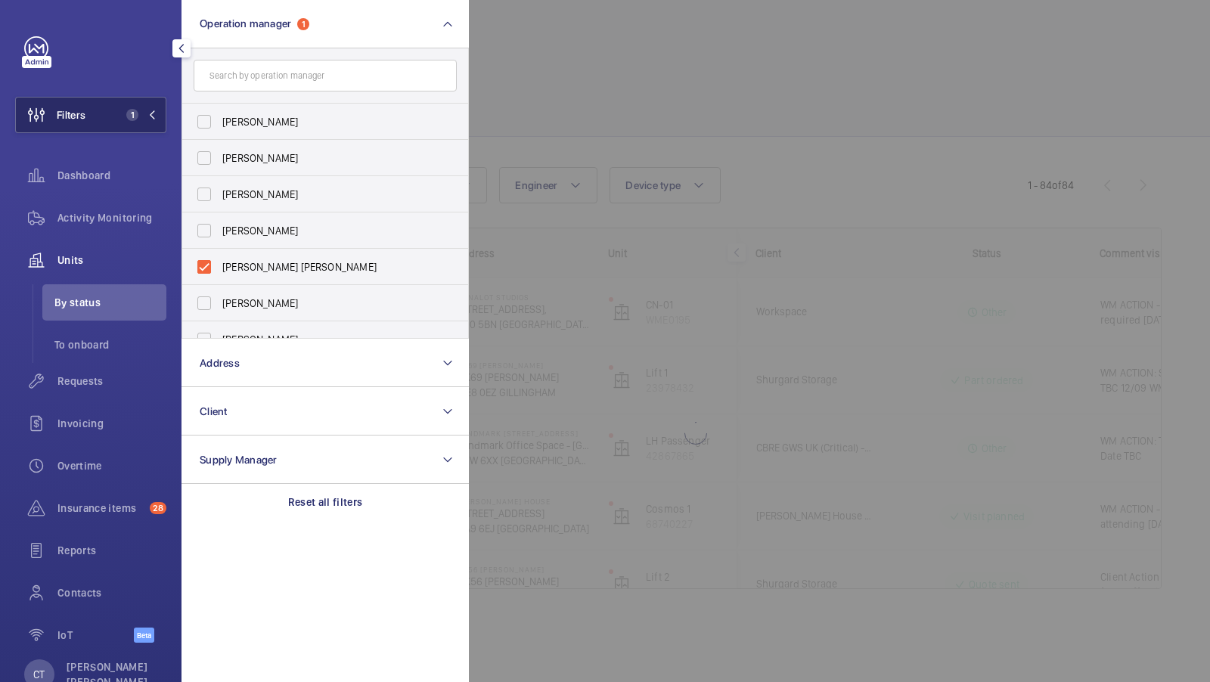
click at [132, 123] on button "Filters 1" at bounding box center [90, 115] width 151 height 36
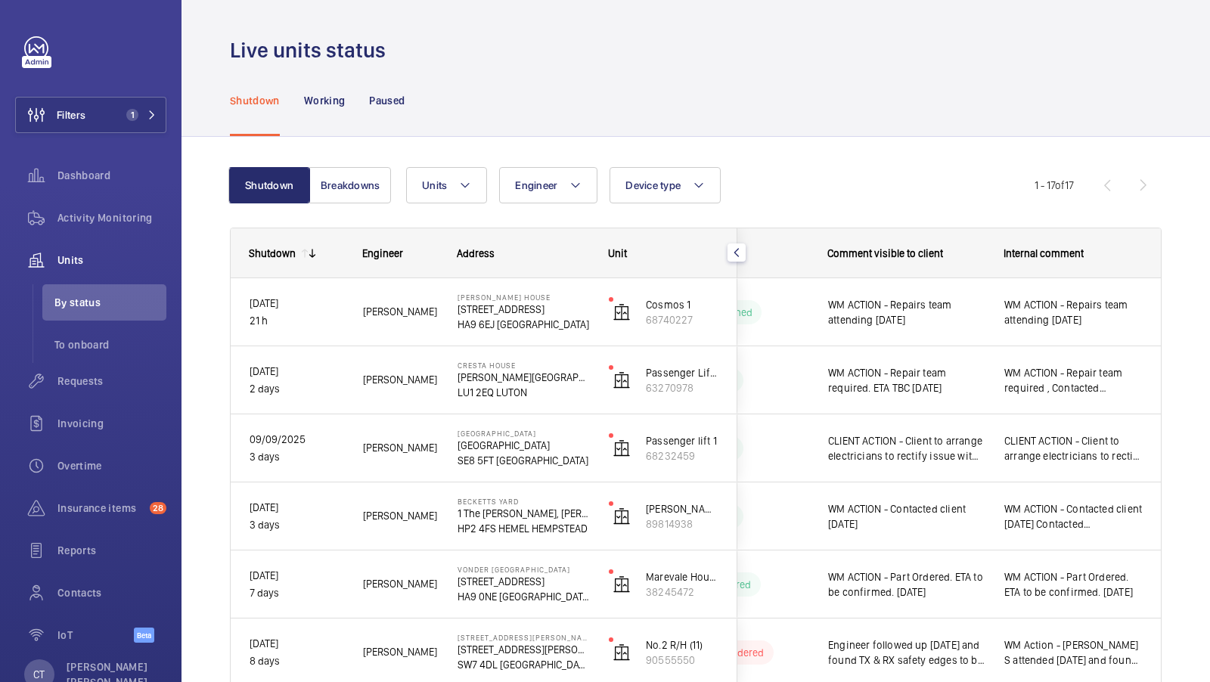
click at [1143, 186] on wm-front-pagination "1 - 17 of 17" at bounding box center [1098, 185] width 127 height 36
click at [1110, 185] on wm-front-pagination "1 - 17 of 17" at bounding box center [1098, 185] width 127 height 36
click at [1159, 177] on wm-front-pagination "1 - 17 of 17" at bounding box center [1098, 185] width 127 height 36
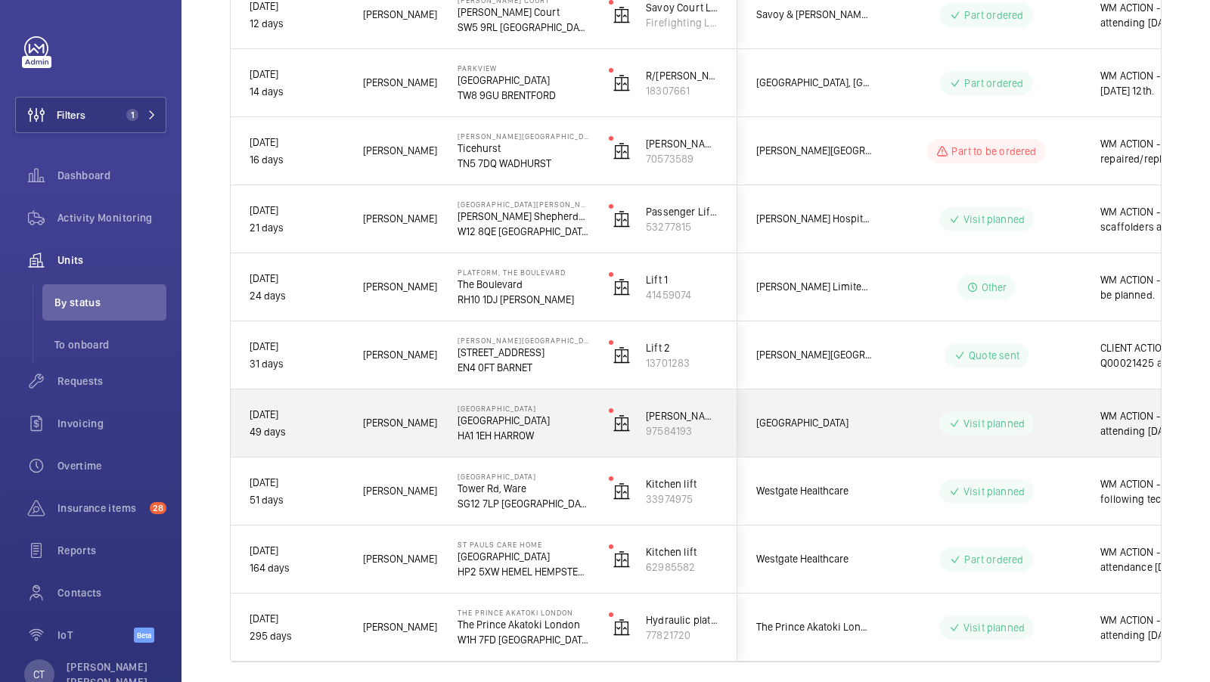
scroll to position [0, 272]
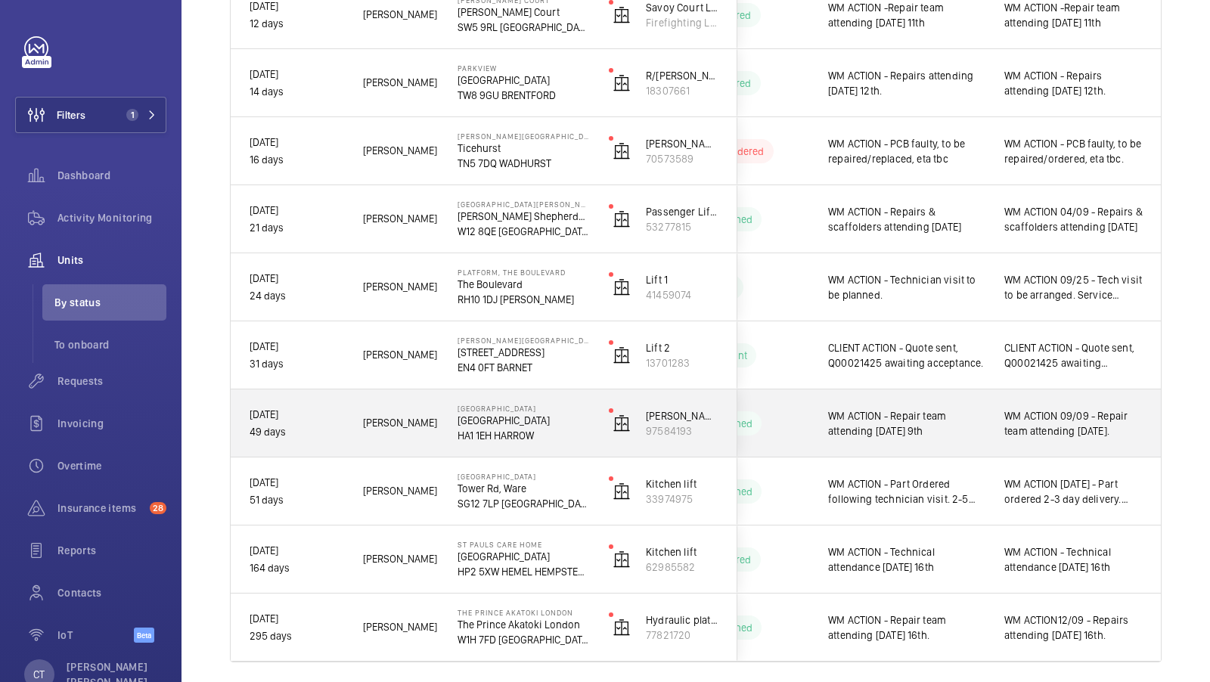
click at [1014, 433] on span "WM ACTION 09/09 - Repair team attending [DATE]." at bounding box center [1074, 423] width 138 height 30
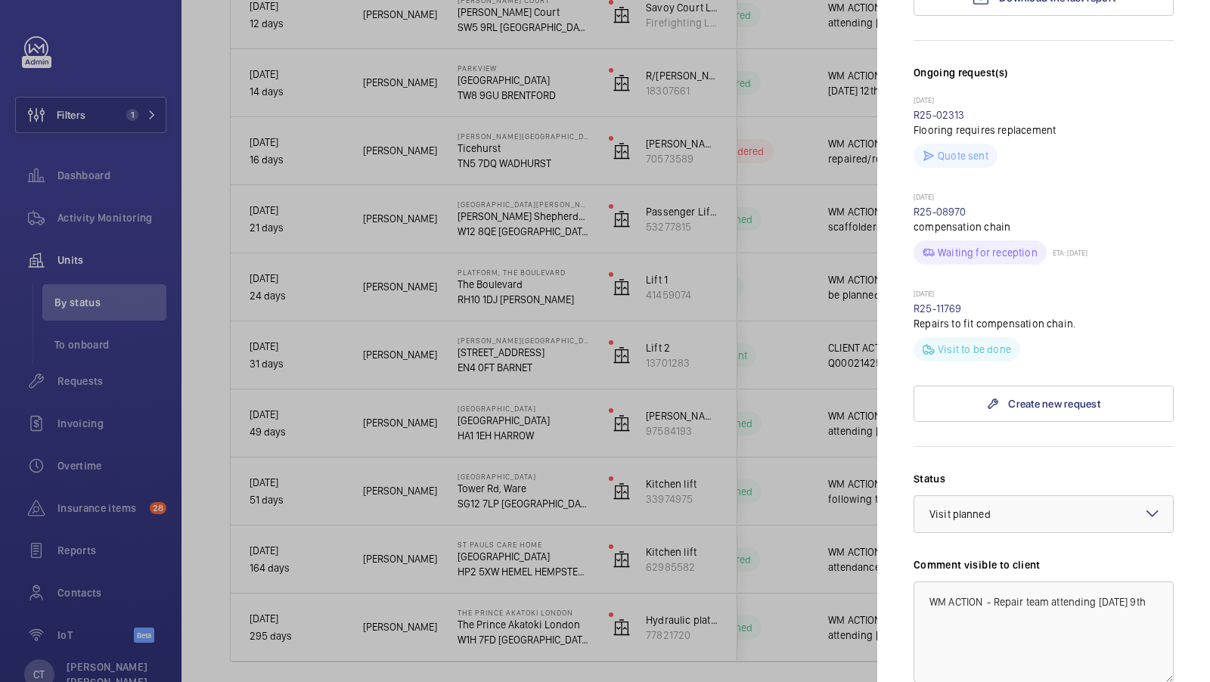
scroll to position [664, 0]
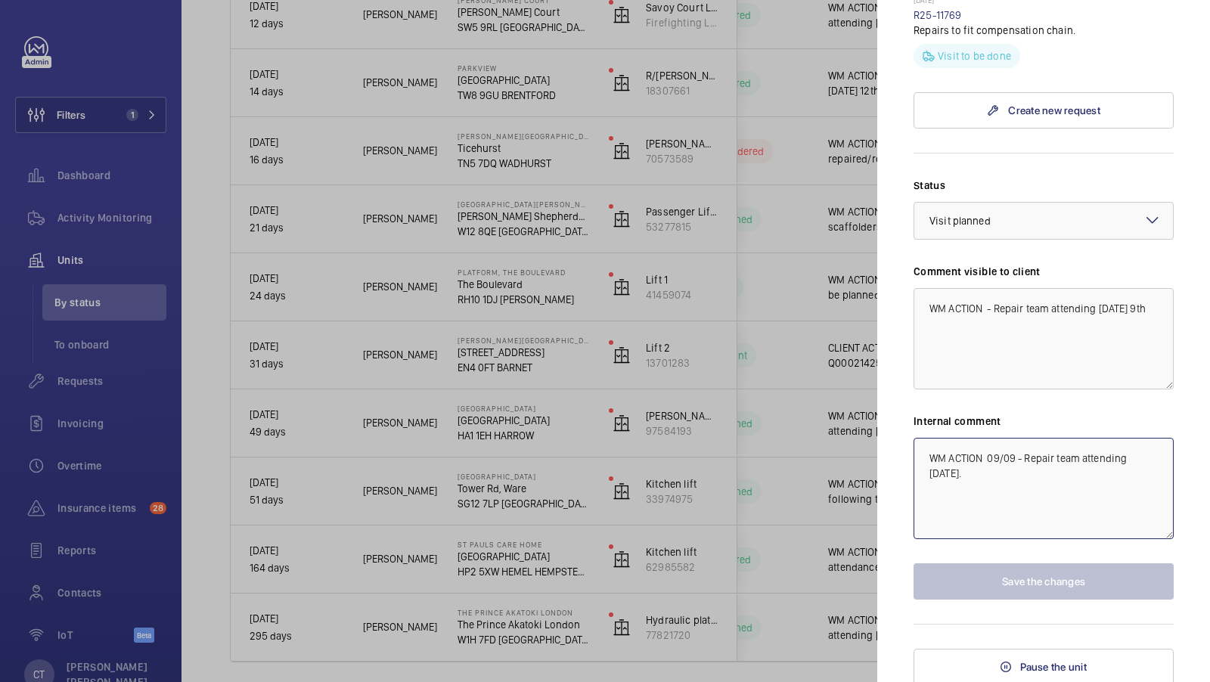
drag, startPoint x: 1154, startPoint y: 458, endPoint x: 912, endPoint y: 454, distance: 242.1
click at [912, 454] on mat-sidenav "Stopped unit Bradstowe House Bradstowe House HA1 1EH HARROW Bradstowe House Kle…" at bounding box center [1043, 341] width 333 height 682
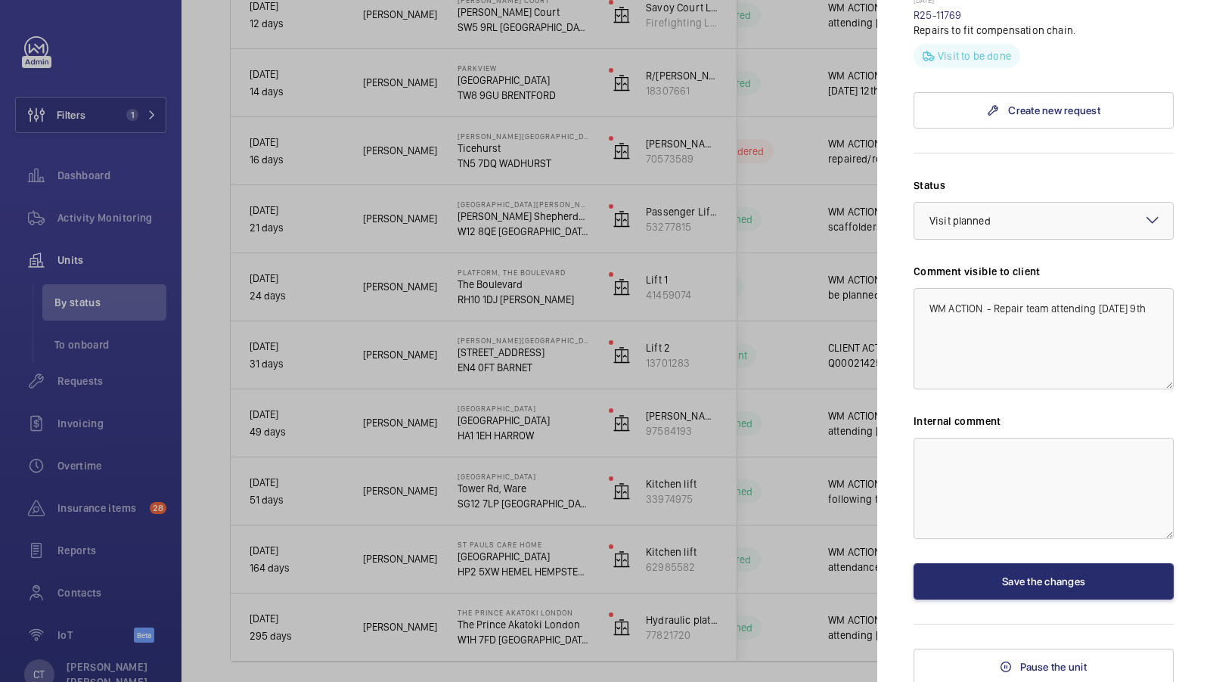
click at [729, 318] on div at bounding box center [605, 341] width 1210 height 682
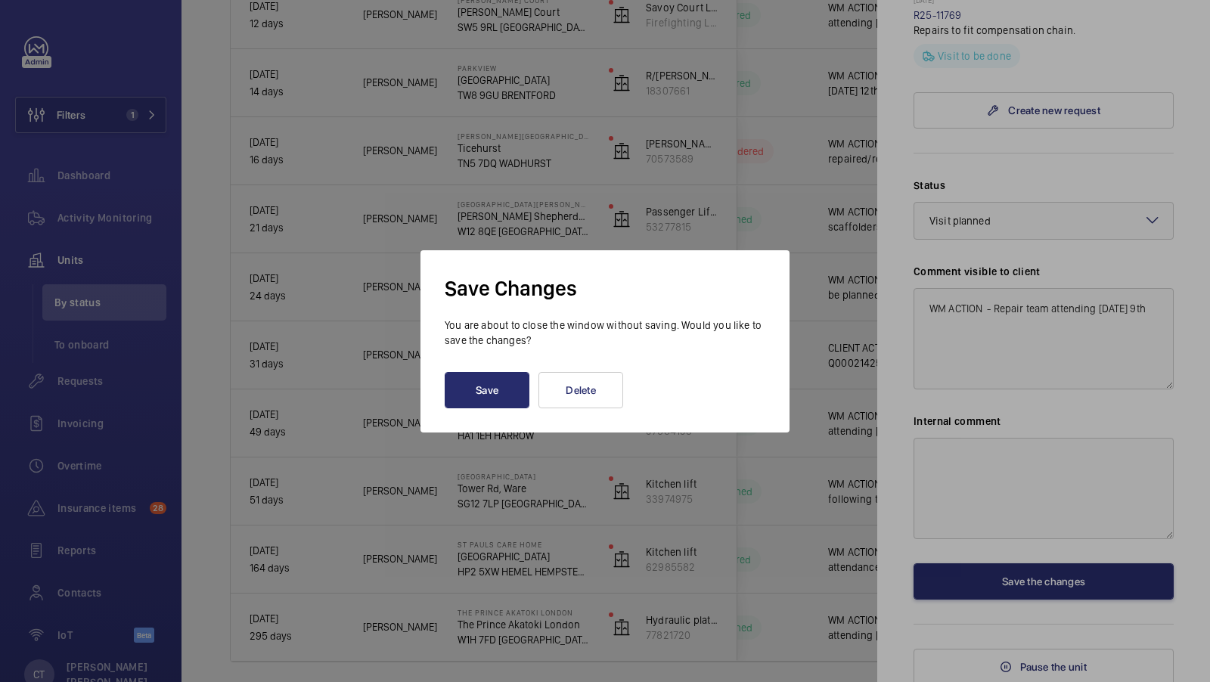
click at [766, 209] on div at bounding box center [605, 341] width 1210 height 682
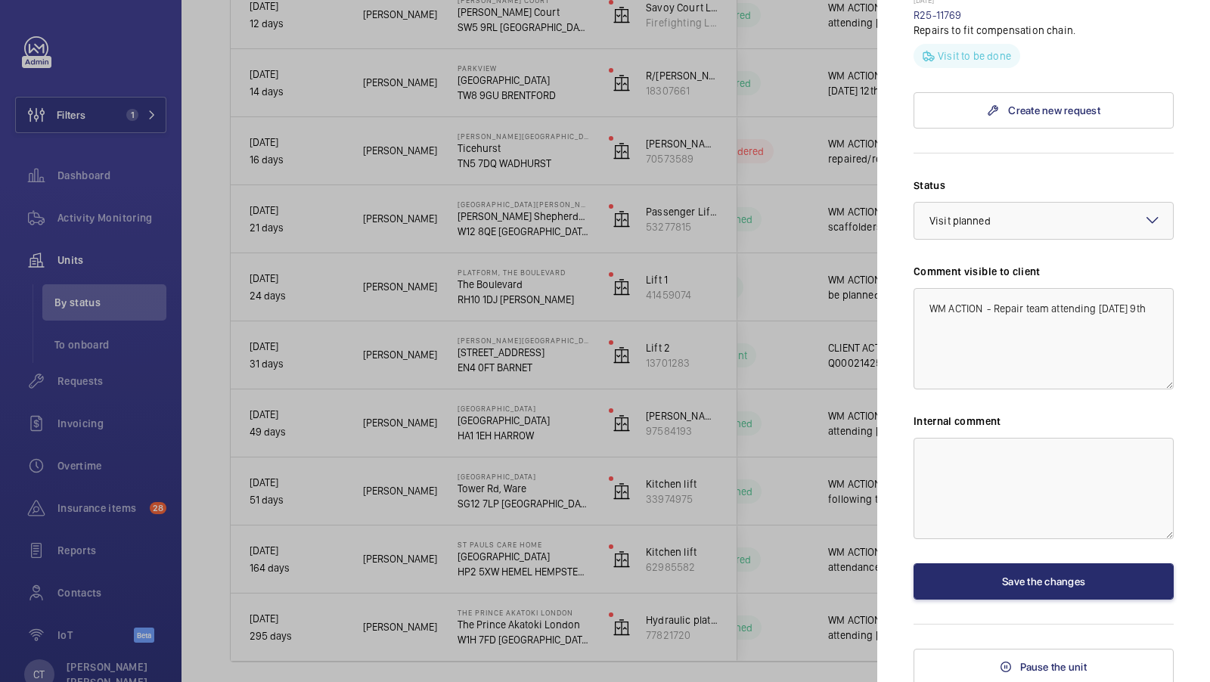
click at [801, 343] on div at bounding box center [605, 341] width 1210 height 682
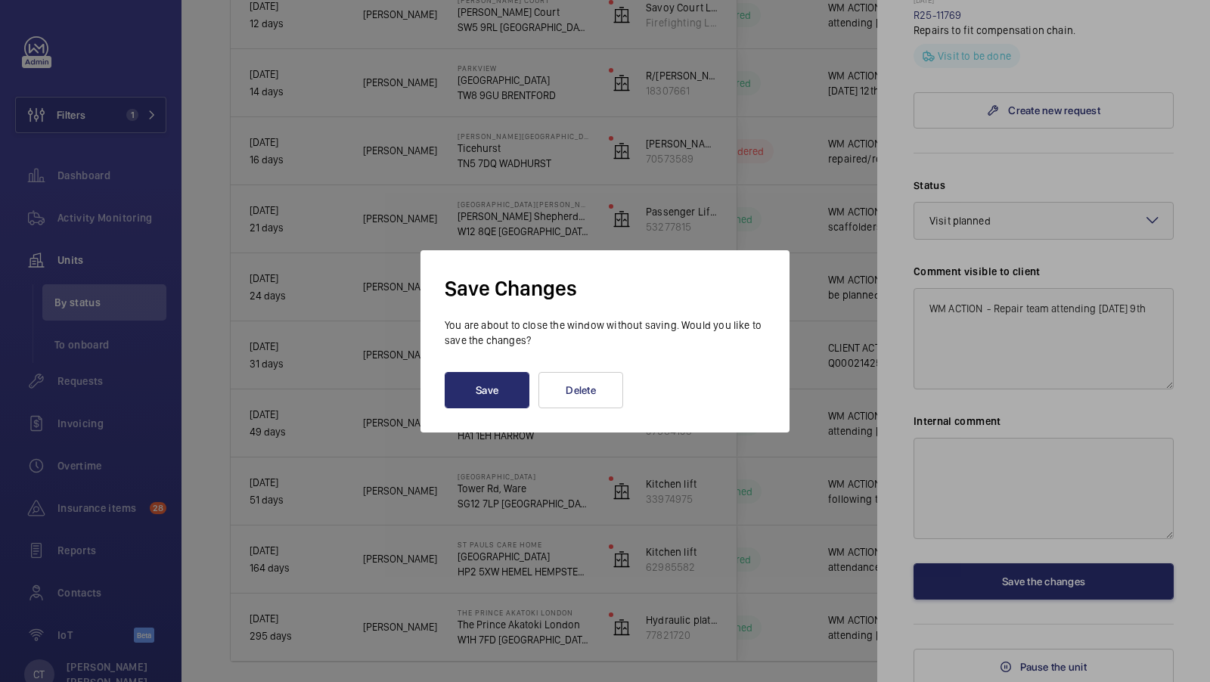
click at [787, 179] on div at bounding box center [605, 341] width 1210 height 682
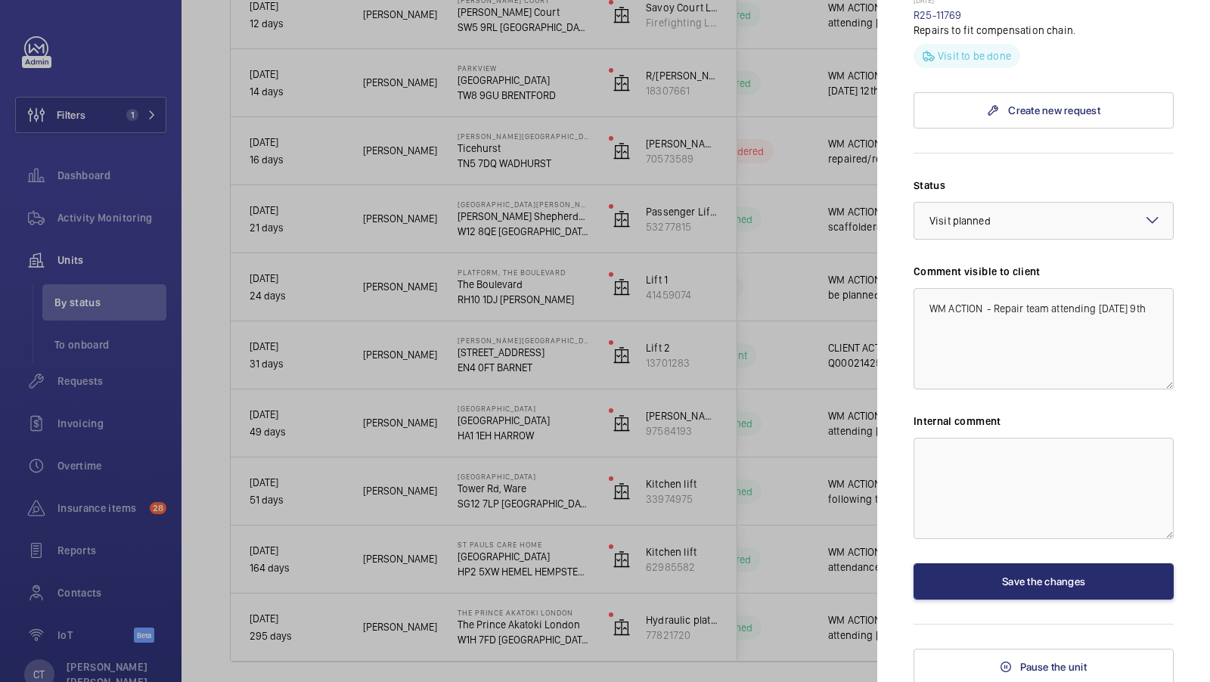
click at [358, 259] on div at bounding box center [605, 341] width 1210 height 682
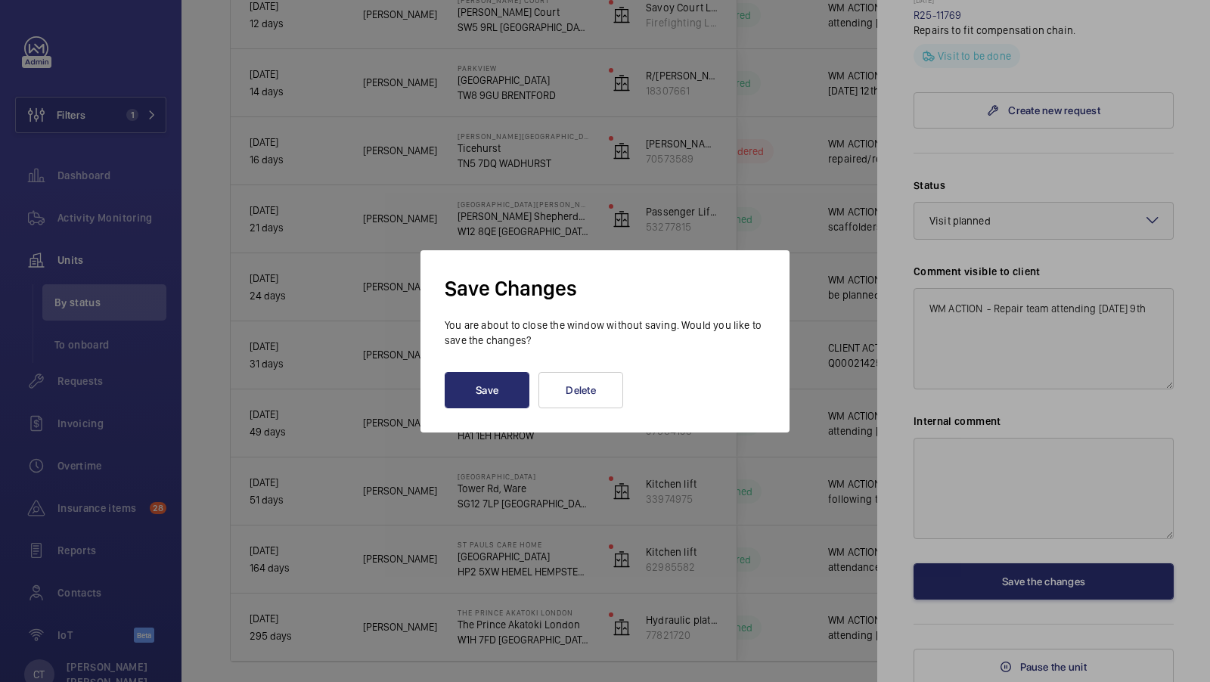
click at [820, 194] on div at bounding box center [605, 341] width 1210 height 682
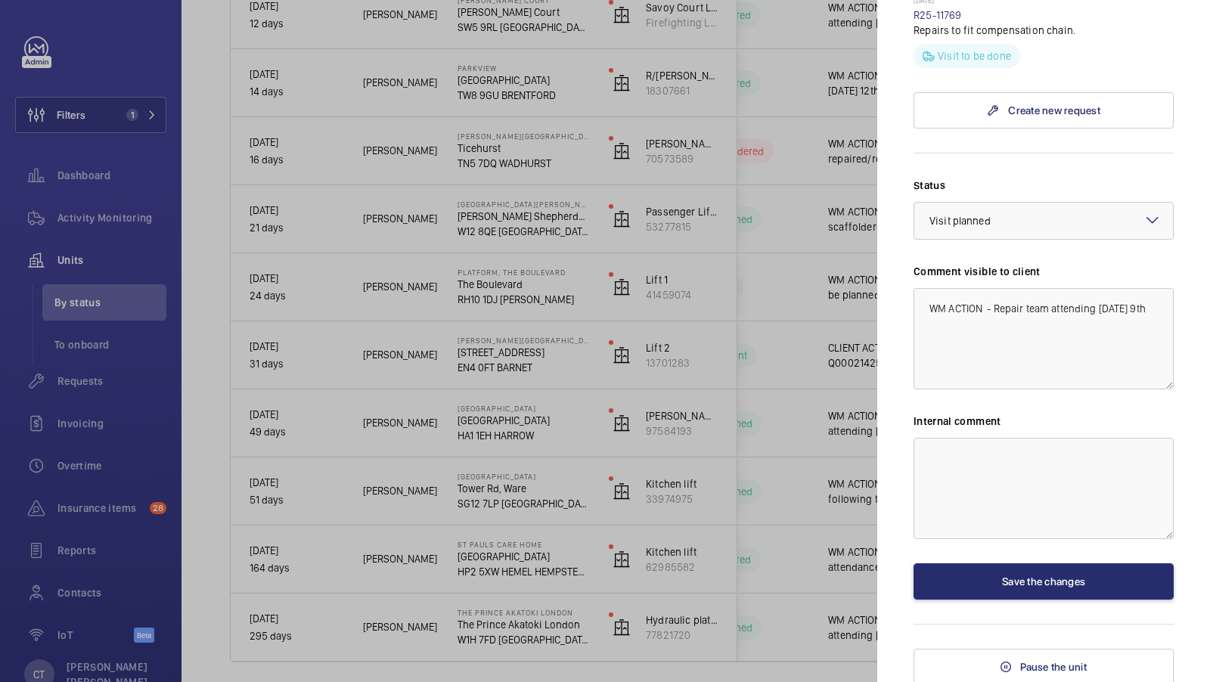
click at [670, 329] on div at bounding box center [605, 341] width 1210 height 682
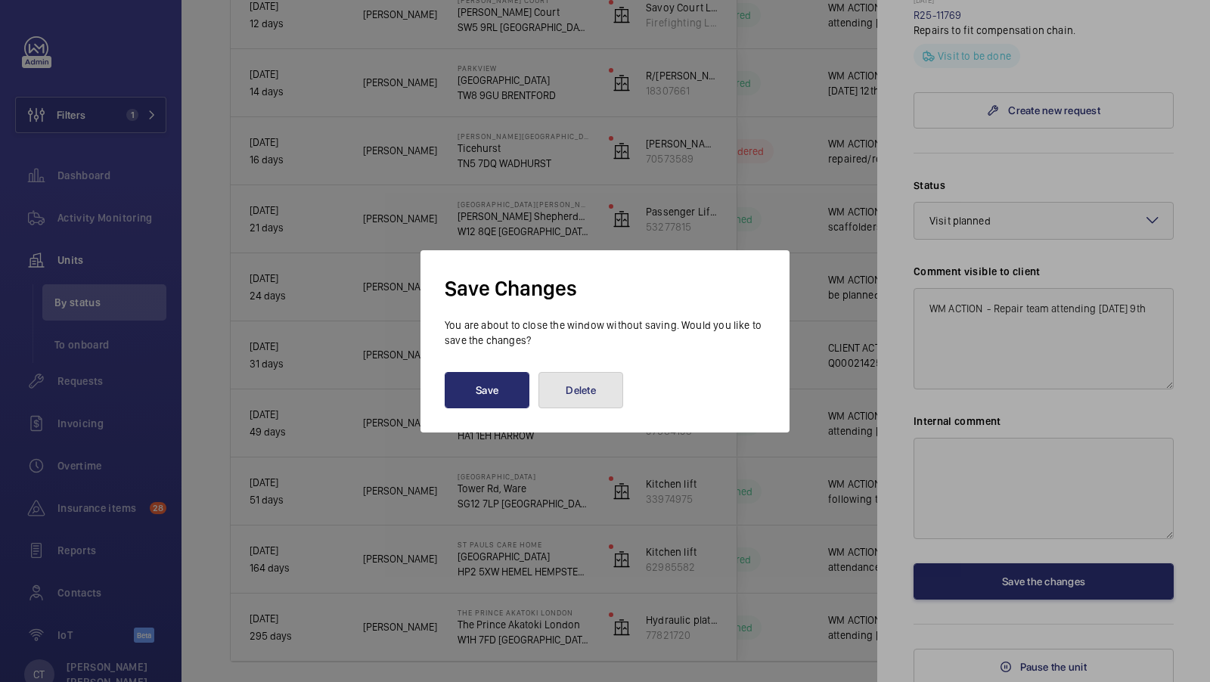
click at [569, 394] on button "Delete" at bounding box center [581, 390] width 85 height 36
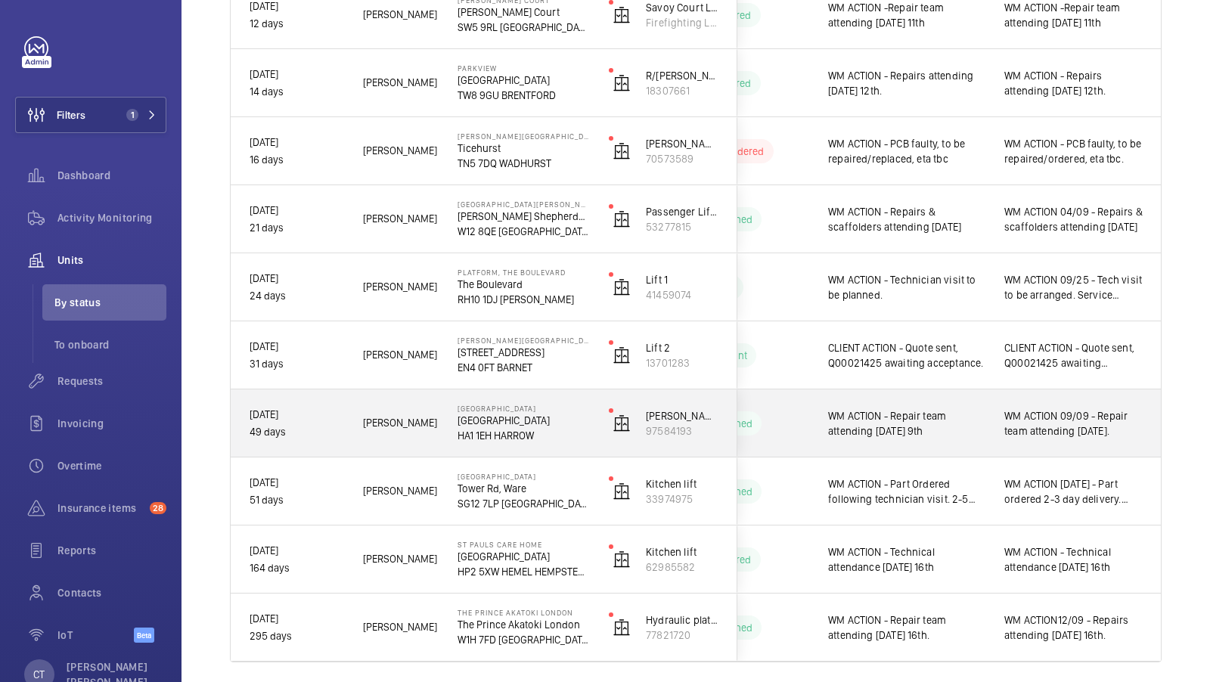
scroll to position [825, 0]
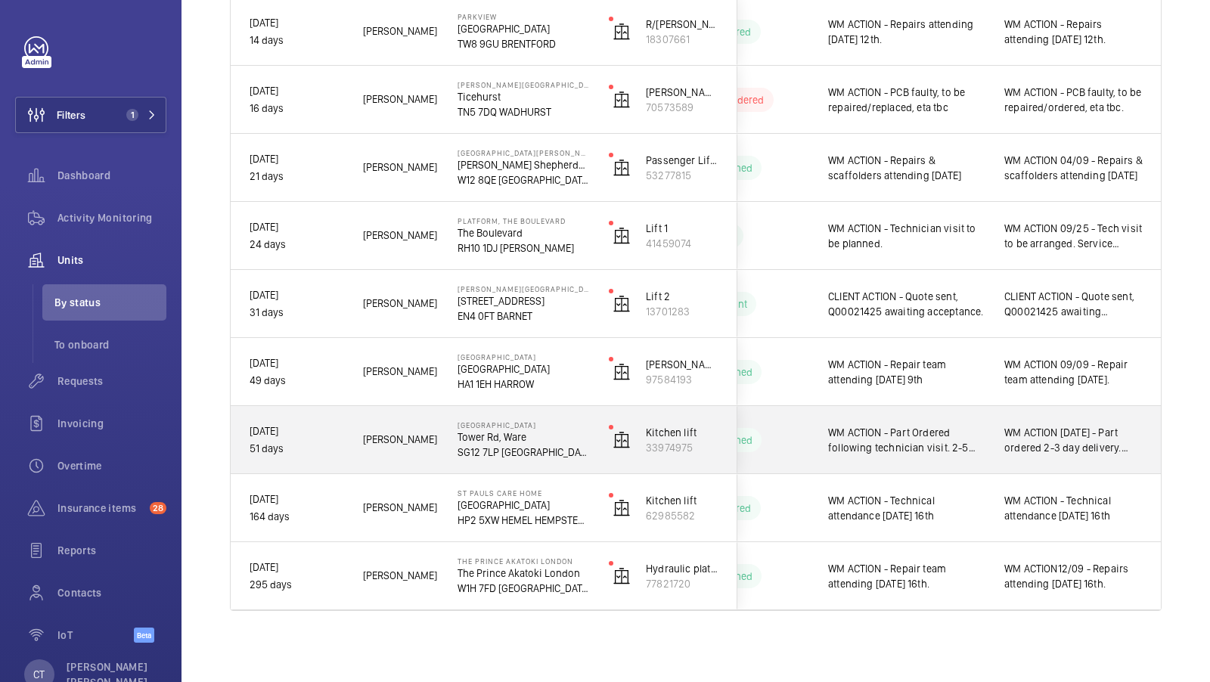
click at [1087, 456] on div "WM ACTION 04/09/25 - Part ordered 2-3 day delivery. Sent to Rogers house." at bounding box center [1073, 440] width 175 height 65
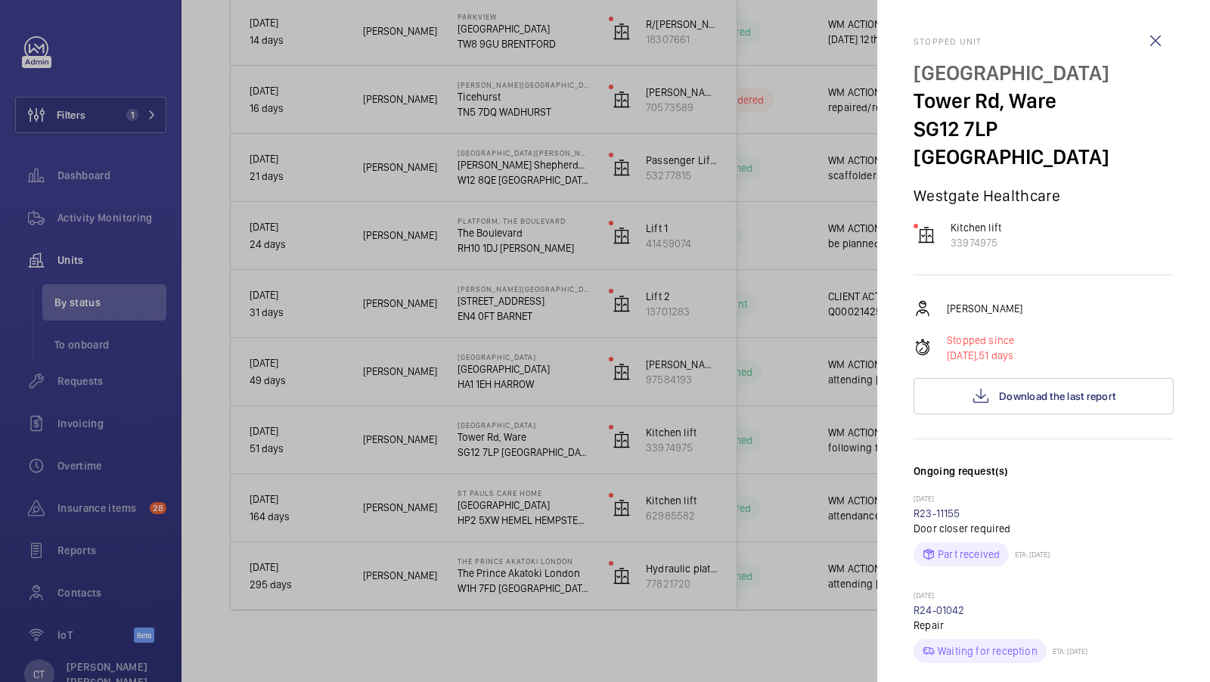
click at [813, 384] on div at bounding box center [605, 341] width 1210 height 682
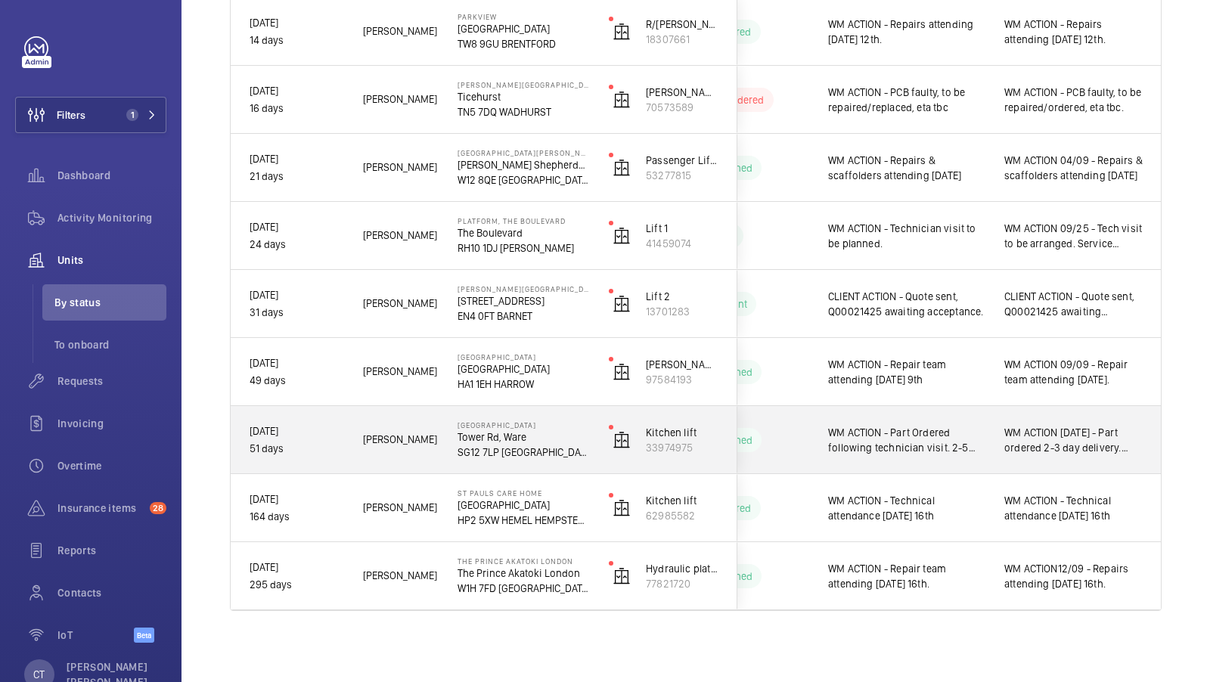
click at [1074, 439] on span "WM ACTION 04/09/25 - Part ordered 2-3 day delivery. Sent to Rogers house." at bounding box center [1074, 440] width 138 height 30
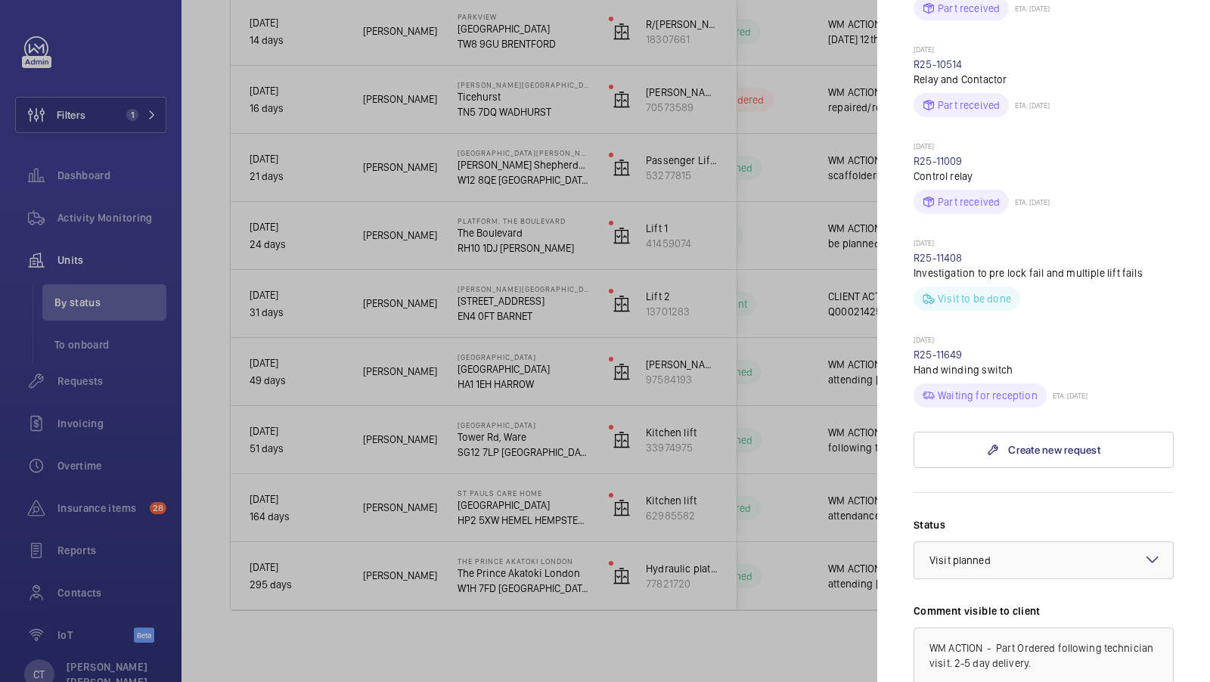
scroll to position [1296, 0]
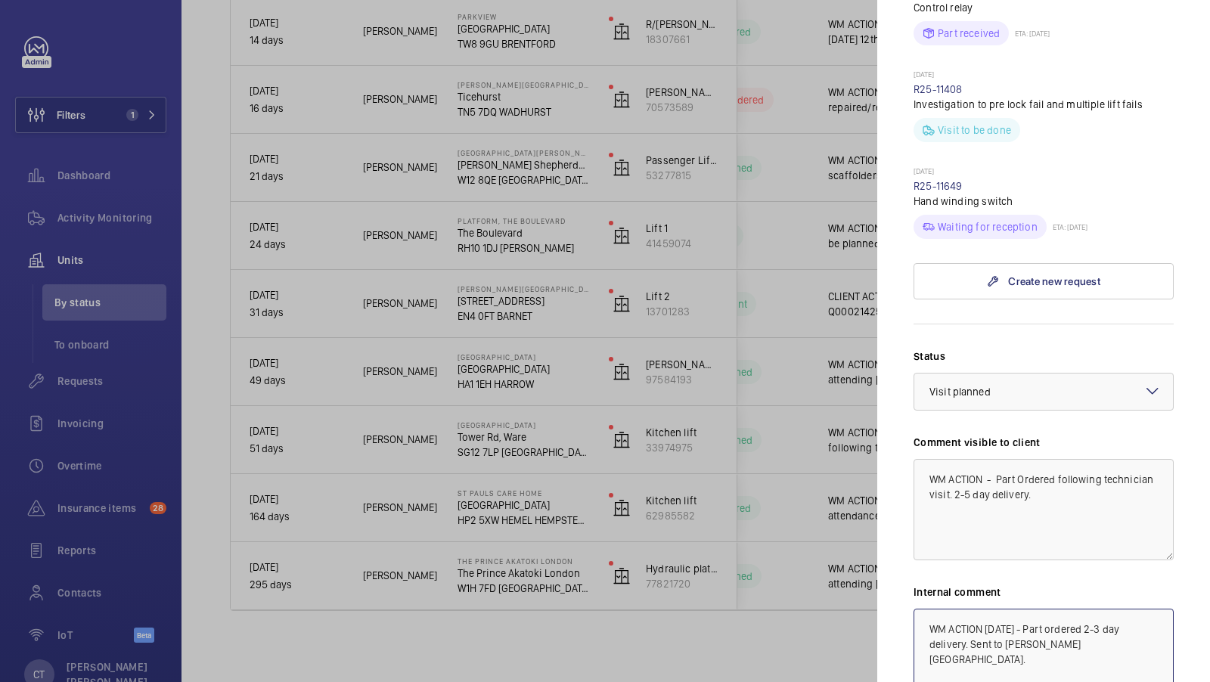
drag, startPoint x: 1079, startPoint y: 619, endPoint x: 986, endPoint y: 595, distance: 96.7
click at [986, 609] on textarea "WM ACTION 04/09/25 - Part ordered 2-3 day delivery. Sent to Rogers house." at bounding box center [1044, 659] width 260 height 101
drag, startPoint x: 1070, startPoint y: 620, endPoint x: 823, endPoint y: 531, distance: 262.7
click at [835, 563] on mat-sidenav-container "Filters 1 Dashboard Activity Monitoring Units By status To onboard Requests Inv…" at bounding box center [605, 341] width 1210 height 682
type textarea "WM ACTION 12/09 - Chased supplier for update on overdue delivery of part."
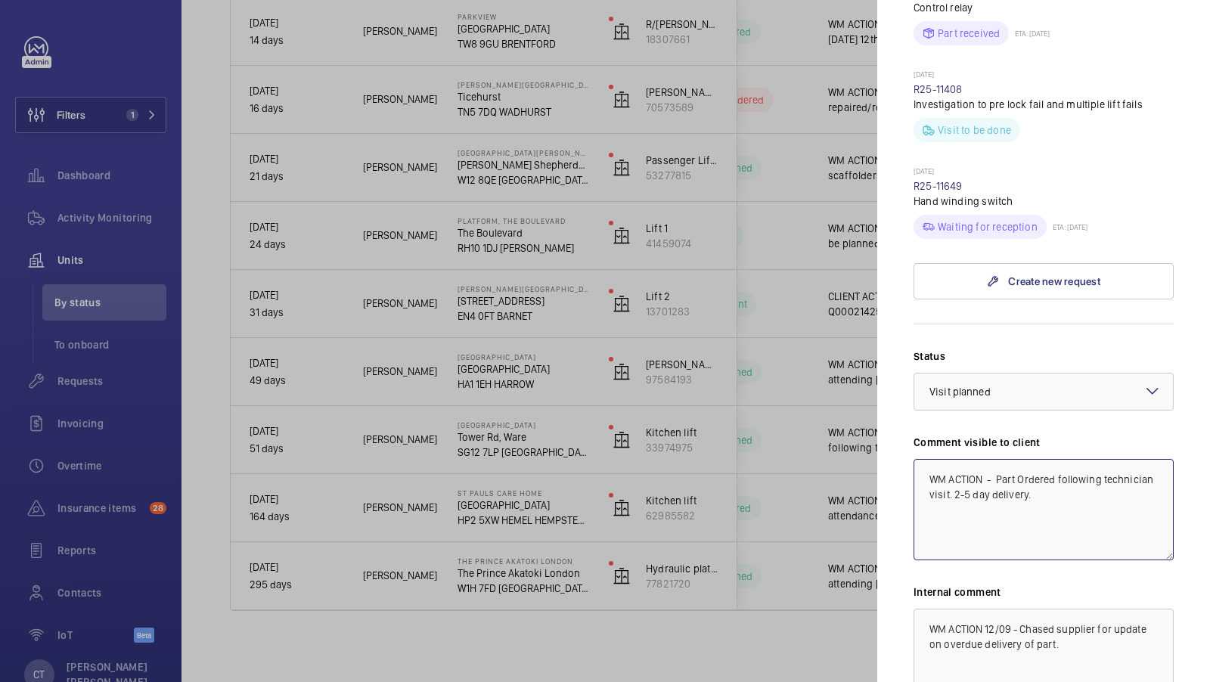
drag, startPoint x: 1070, startPoint y: 471, endPoint x: 821, endPoint y: 403, distance: 258.0
click at [821, 406] on mat-sidenav-container "Filters 1 Dashboard Activity Monitoring Units By status To onboard Requests Inv…" at bounding box center [605, 341] width 1210 height 682
paste textarea "12/09 - Chased supplier for update on overdue delivery of part."
click at [1011, 384] on div "× Visit planned" at bounding box center [979, 391] width 99 height 15
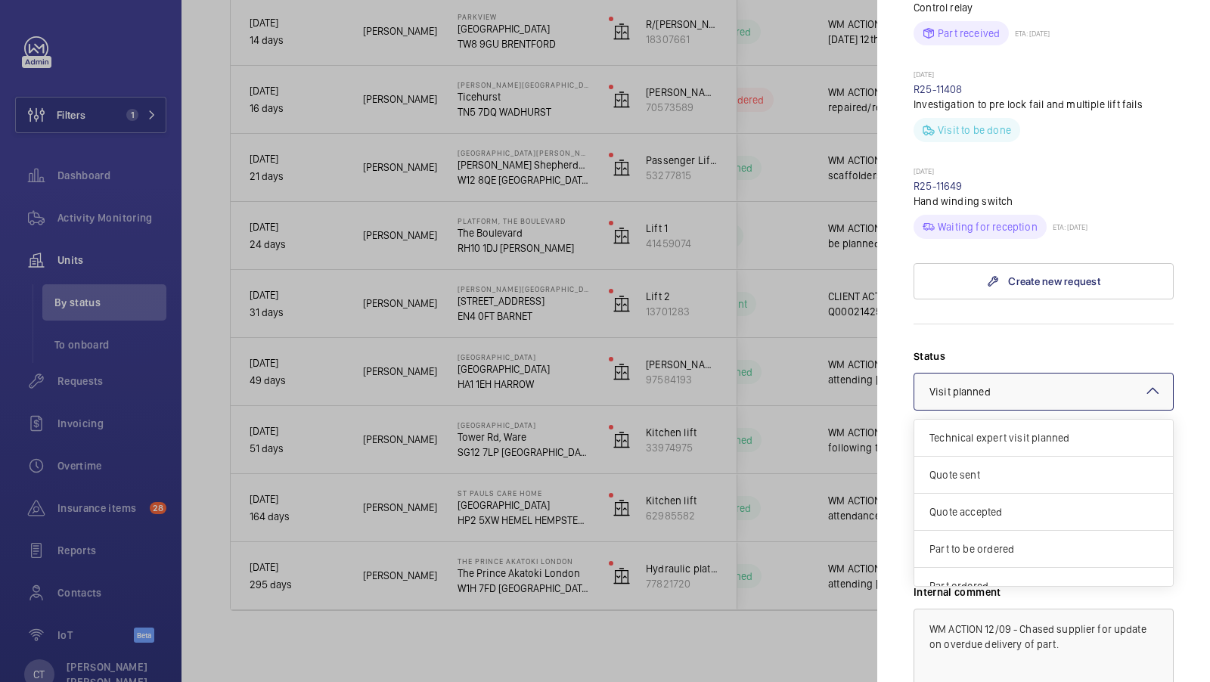
scroll to position [126, 0]
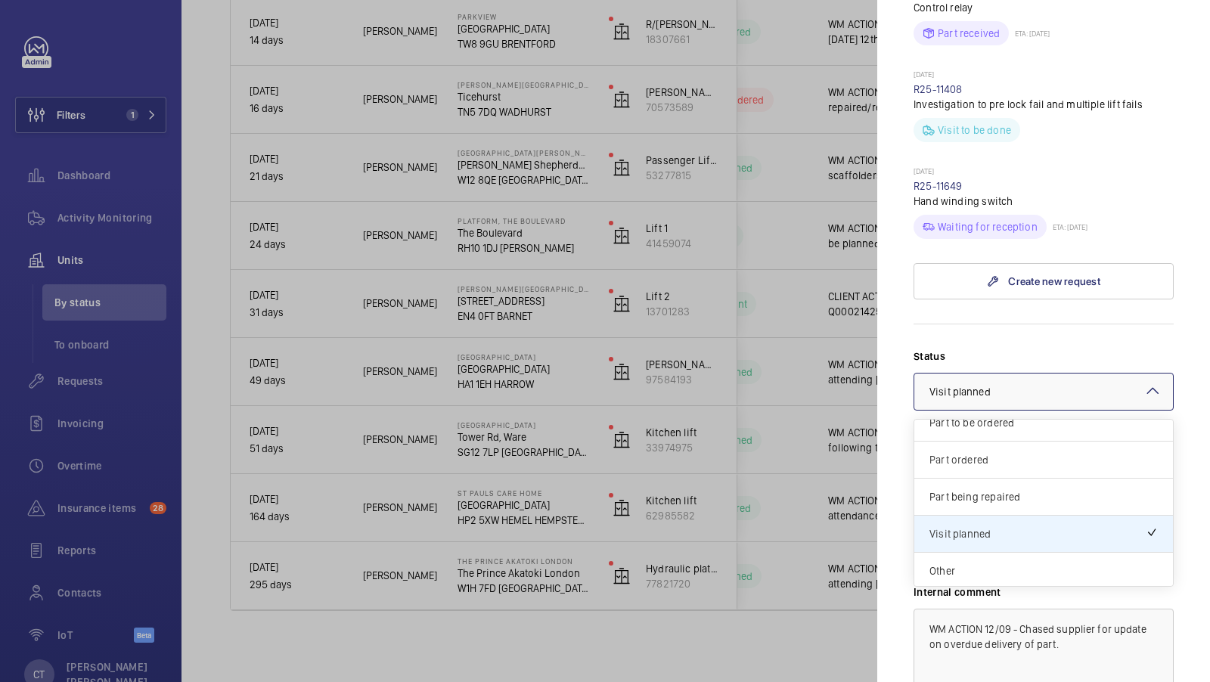
type textarea "WM ACTION 12/09 - Chased supplier for update on overdue delivery of part."
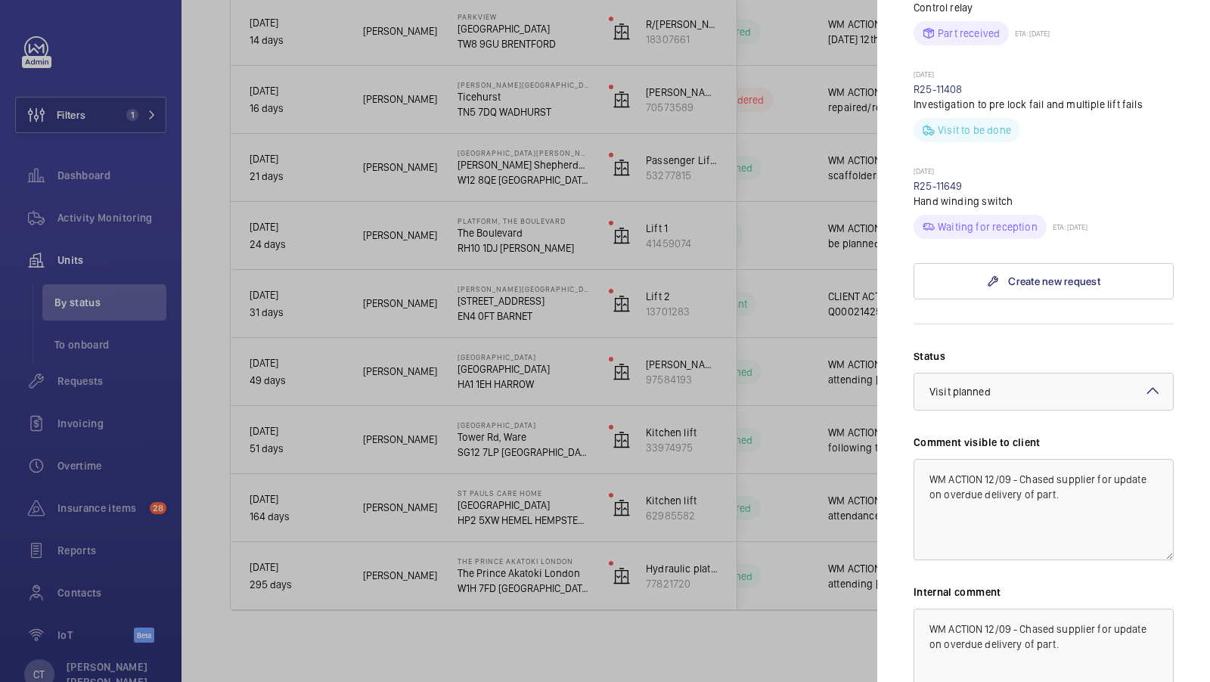
click at [1058, 324] on form "Status Select a status × Visit planned × Comment visible to client WM ACTION 12…" at bounding box center [1044, 547] width 260 height 447
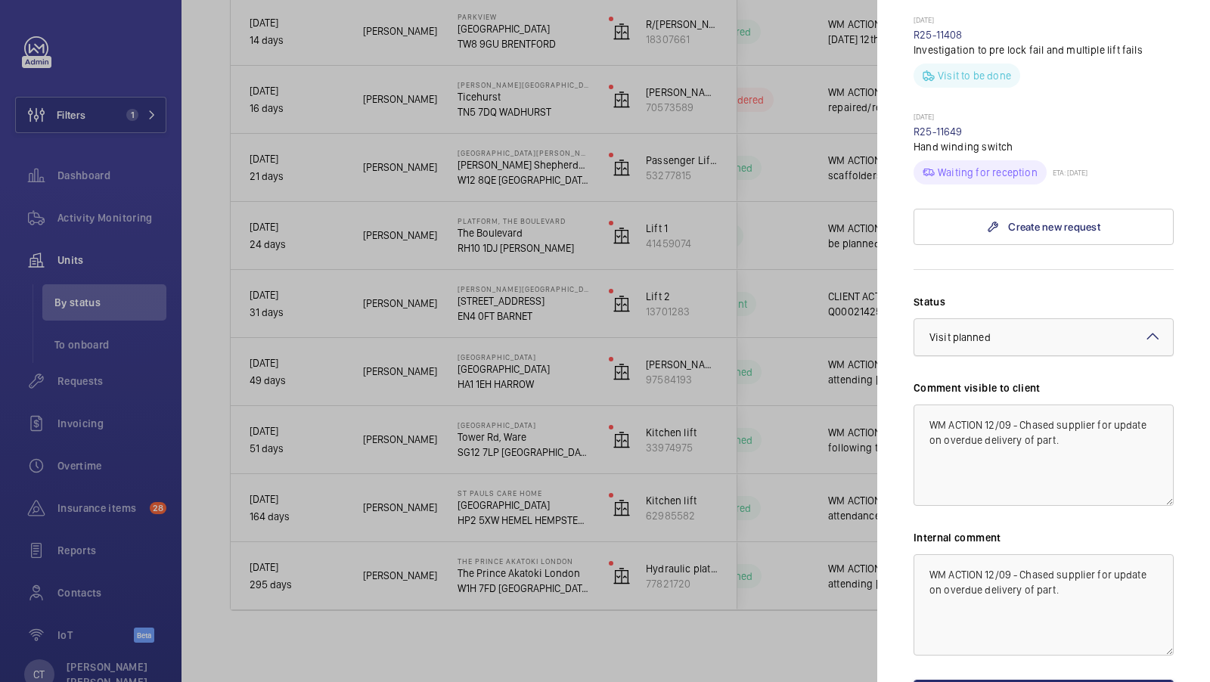
scroll to position [1351, 0]
click at [1095, 318] on div at bounding box center [1044, 336] width 259 height 36
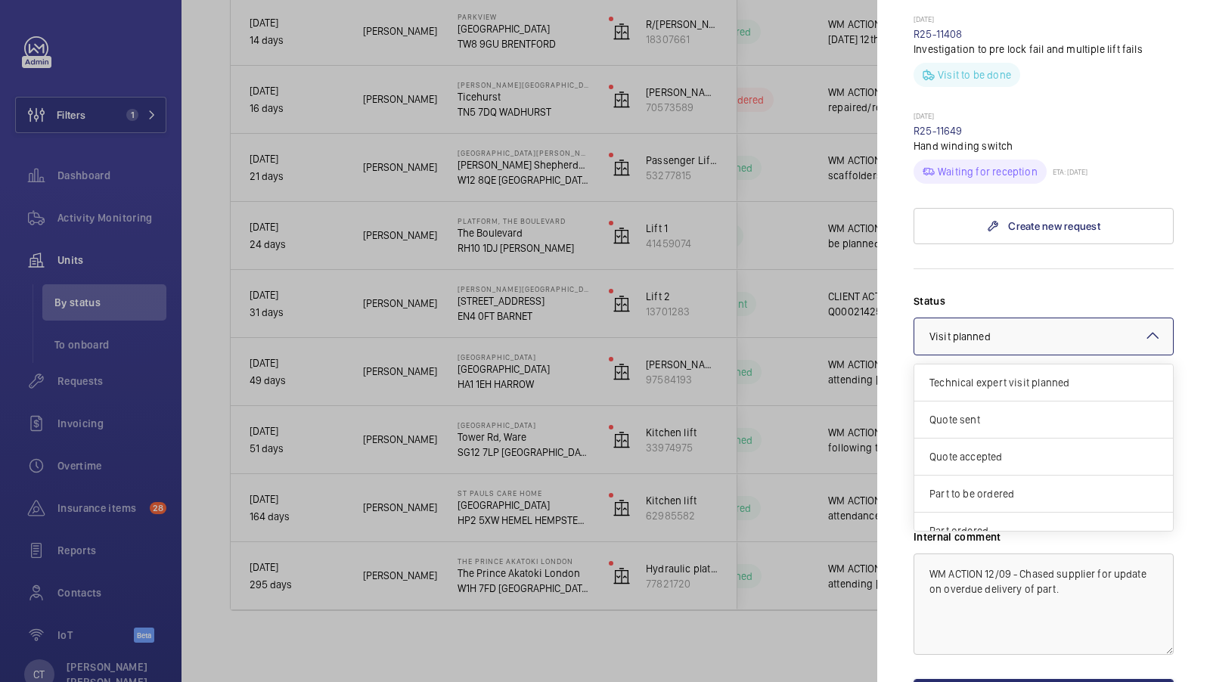
scroll to position [126, 0]
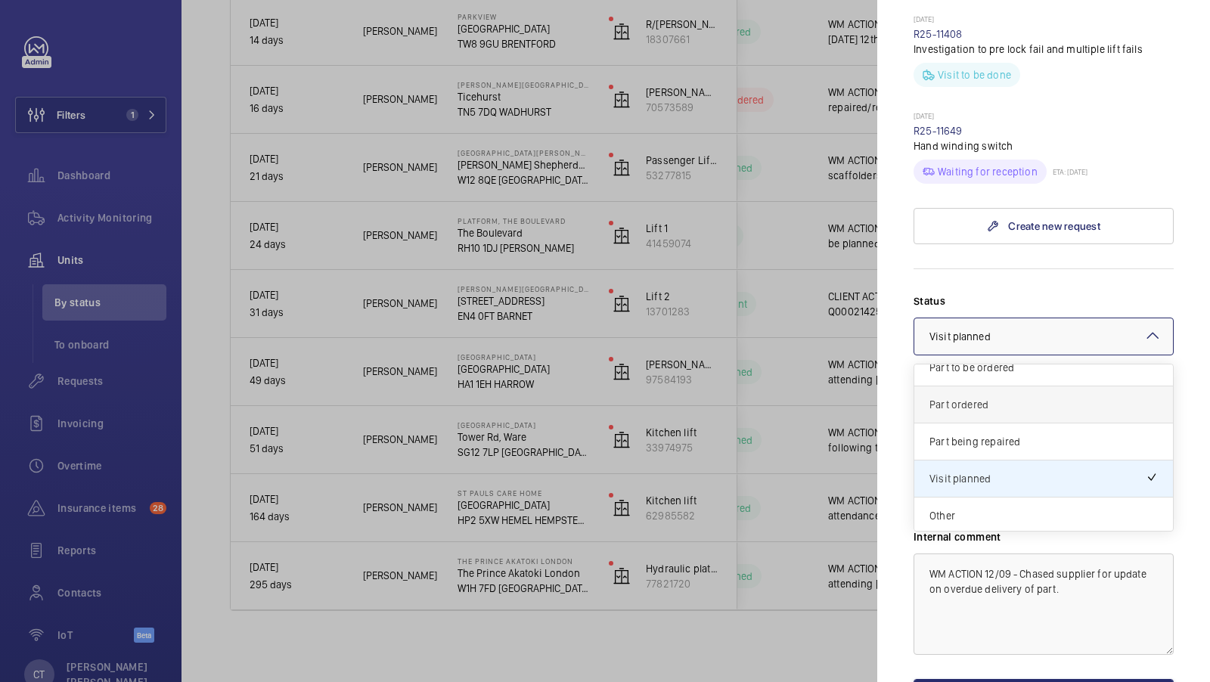
click at [1048, 387] on div "Part ordered" at bounding box center [1044, 405] width 259 height 37
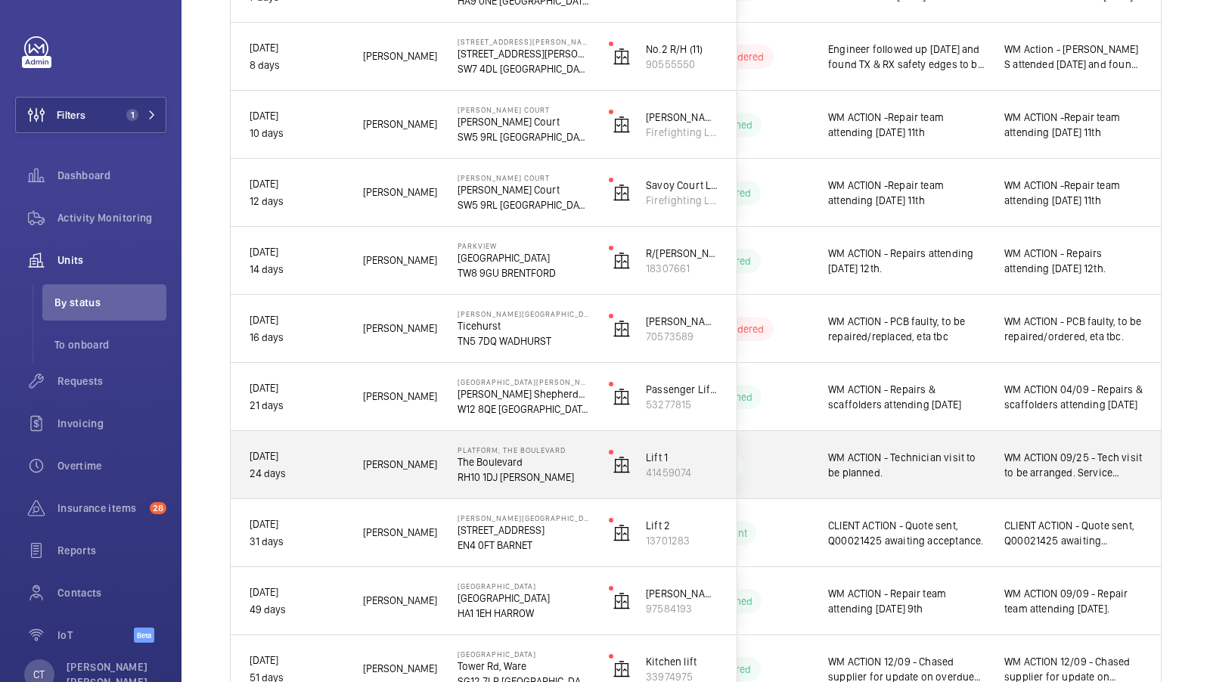
scroll to position [618, 0]
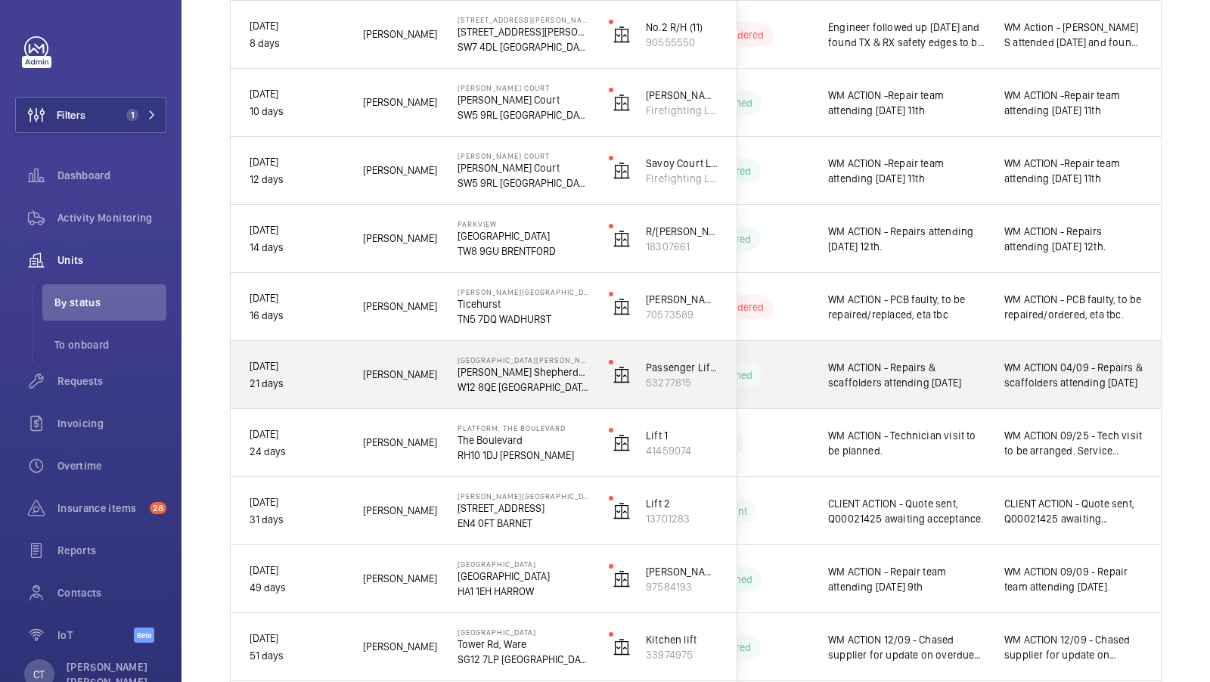
click at [1050, 378] on span "WM ACTION 04/09 - Repairs & scaffolders attending [DATE]" at bounding box center [1074, 375] width 138 height 30
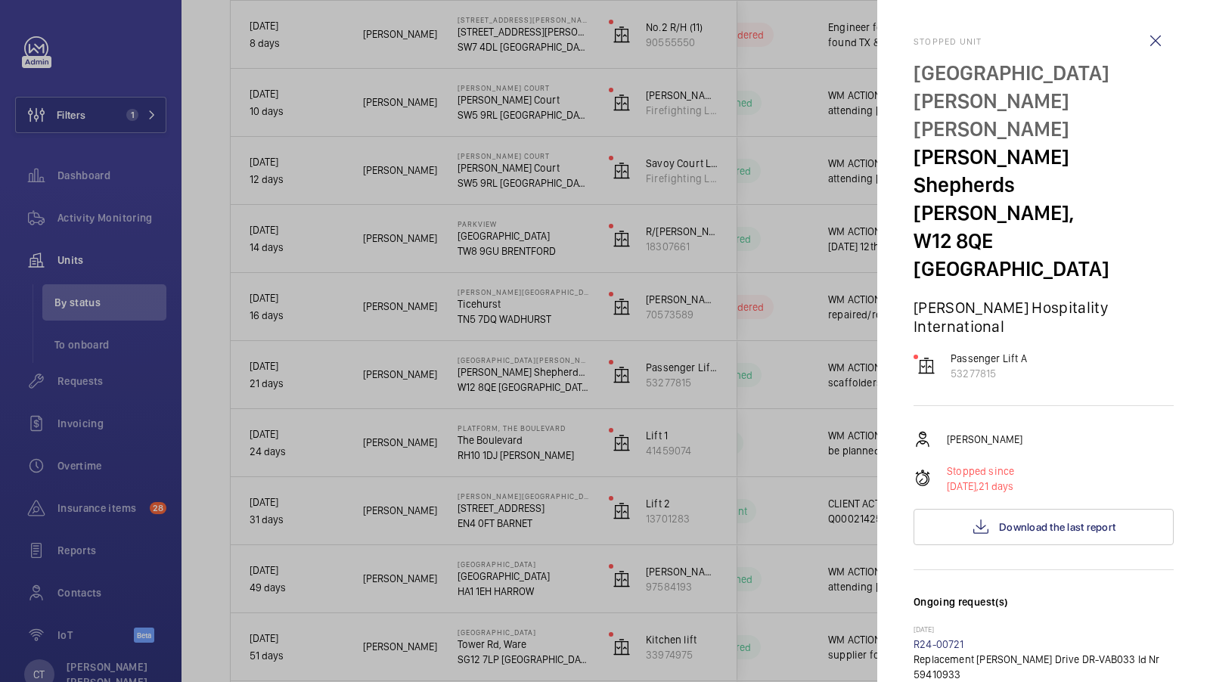
click at [747, 309] on div at bounding box center [605, 341] width 1210 height 682
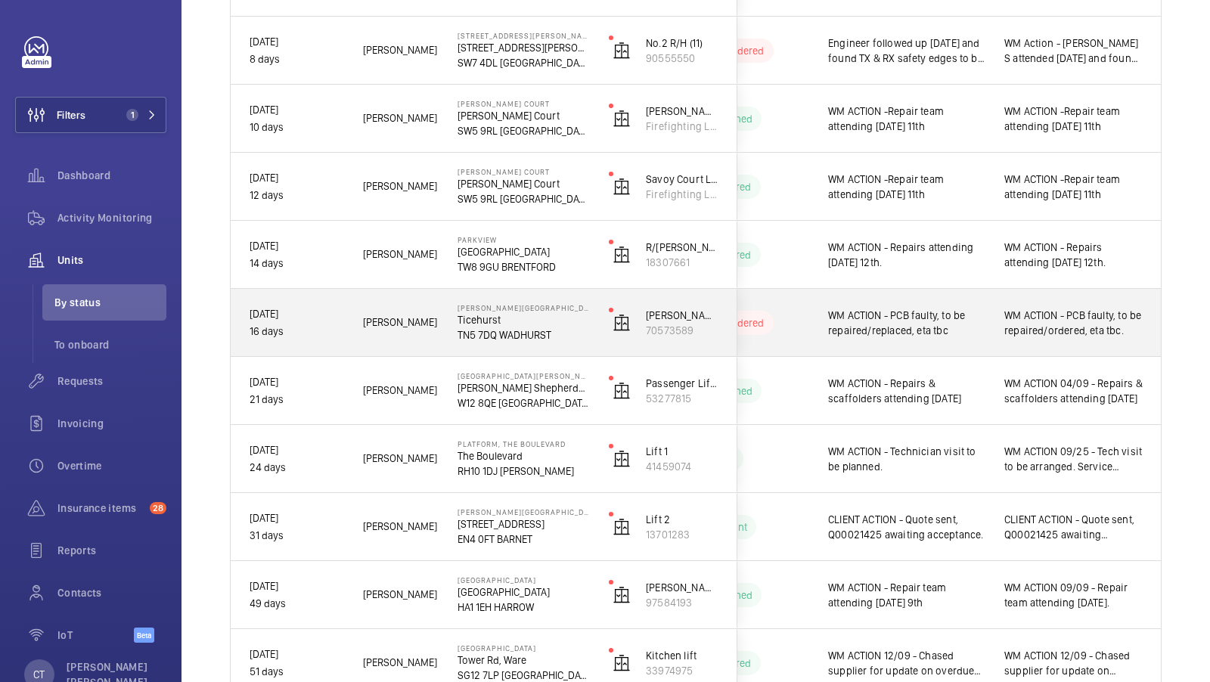
scroll to position [598, 0]
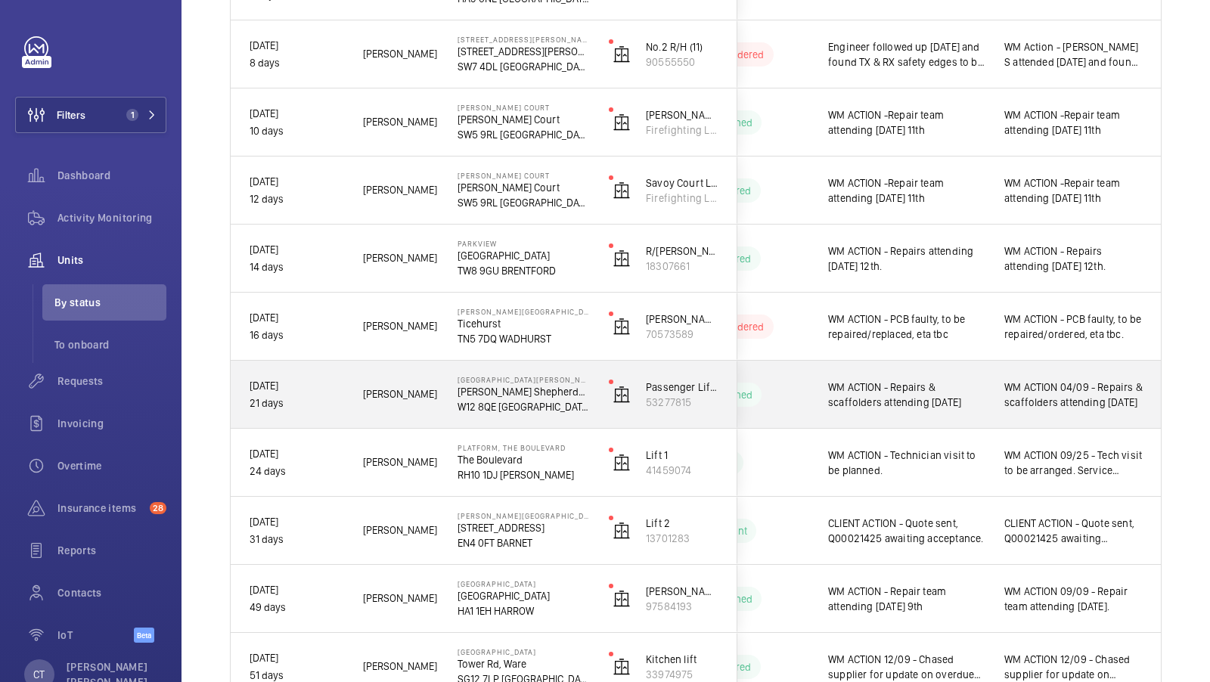
click at [1067, 405] on span "WM ACTION 04/09 - Repairs & scaffolders attending [DATE]" at bounding box center [1074, 395] width 138 height 30
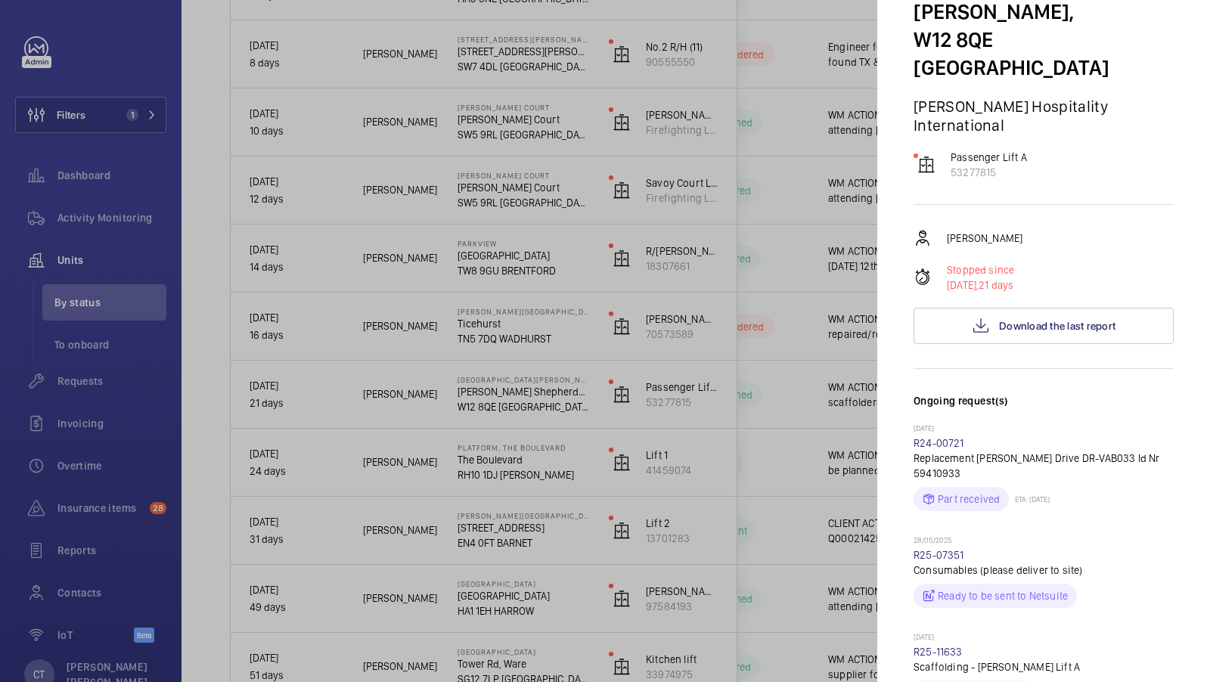
scroll to position [222, 0]
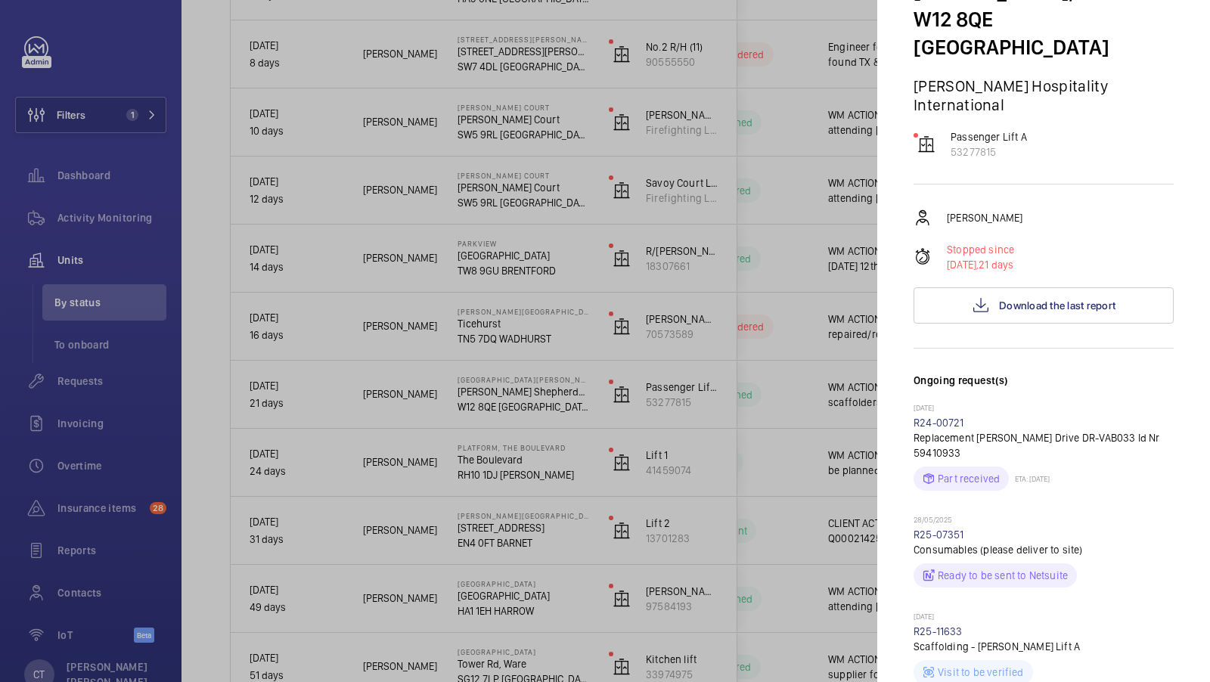
click at [827, 393] on div at bounding box center [605, 341] width 1210 height 682
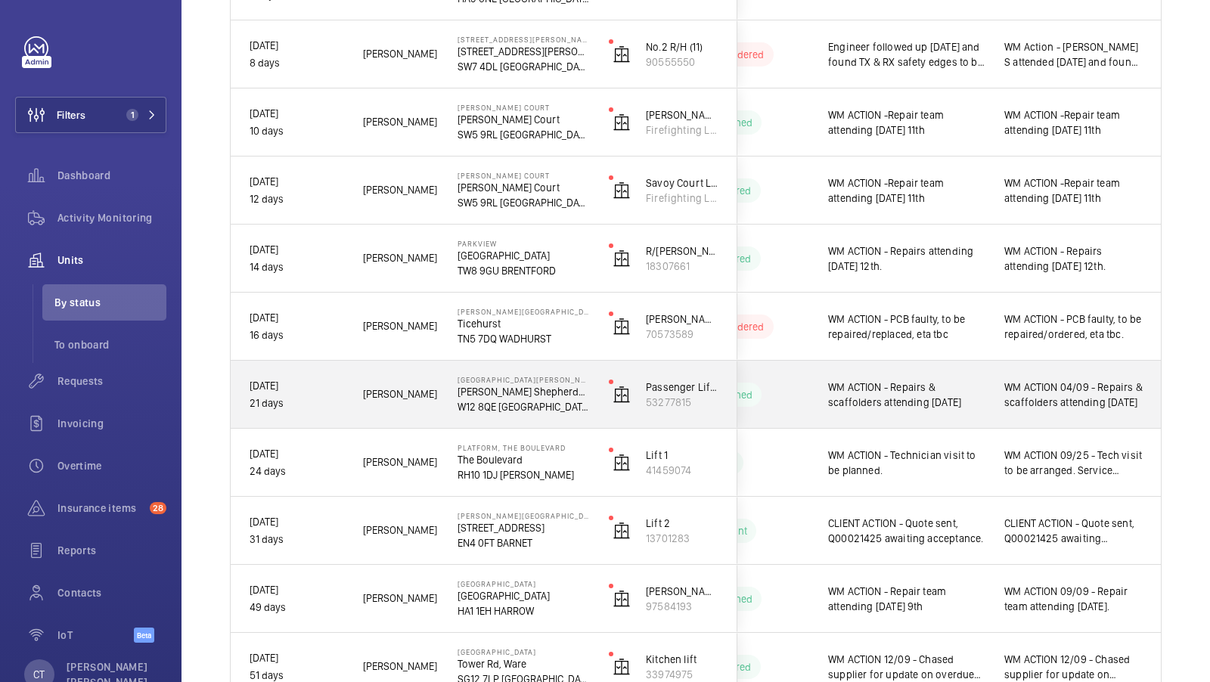
click at [1040, 412] on div "WM ACTION 04/09 - Repairs & scaffolders attending [DATE]" at bounding box center [1073, 394] width 175 height 65
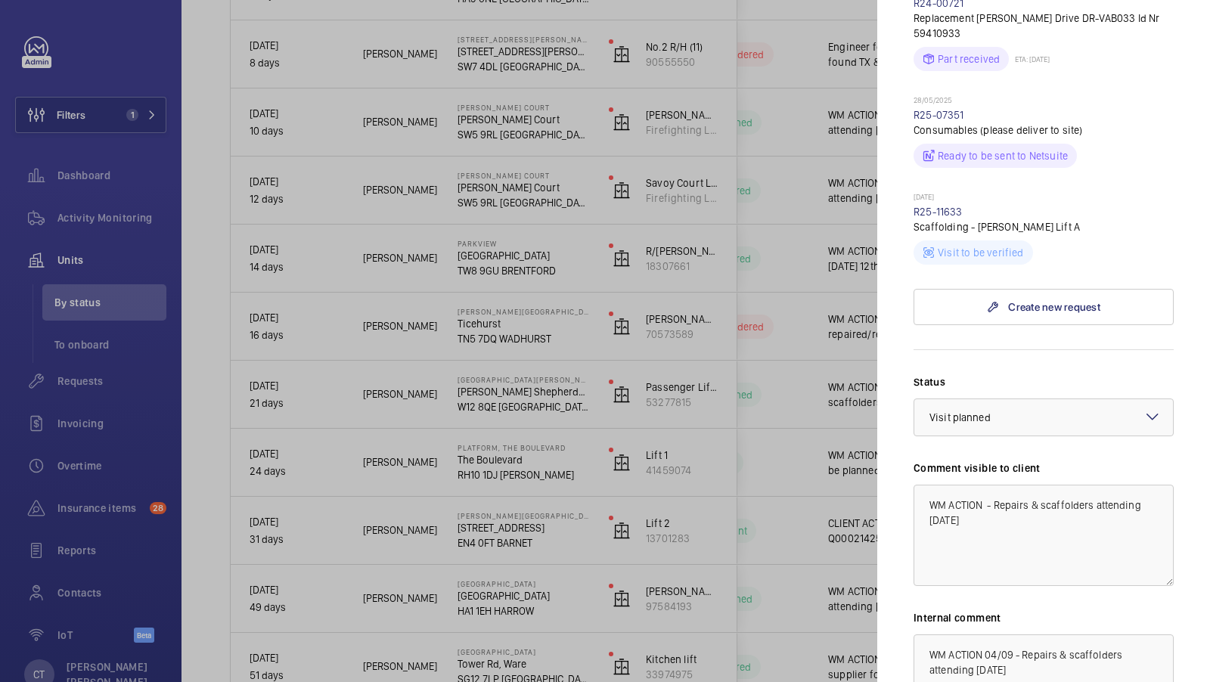
scroll to position [644, 0]
drag, startPoint x: 1120, startPoint y: 540, endPoint x: 858, endPoint y: 413, distance: 291.6
click at [858, 415] on mat-sidenav-container "Filters 1 Dashboard Activity Monitoring Units By status To onboard Requests Inv…" at bounding box center [605, 341] width 1210 height 682
click at [735, 336] on div at bounding box center [605, 341] width 1210 height 682
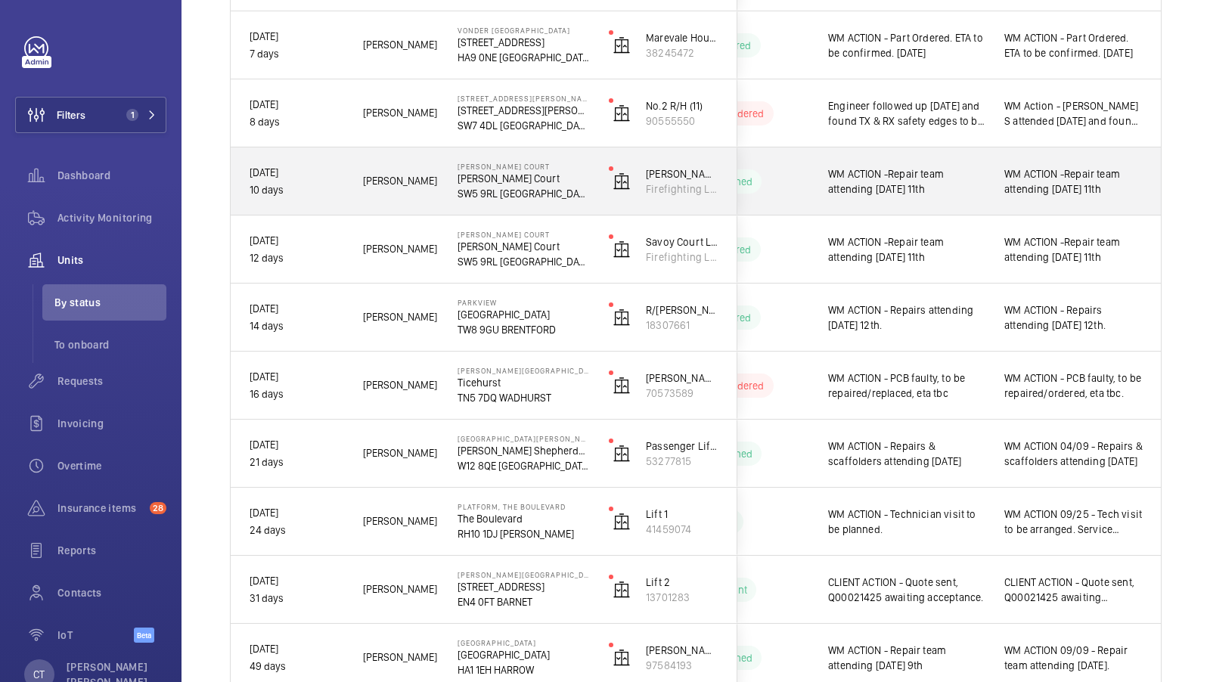
scroll to position [526, 0]
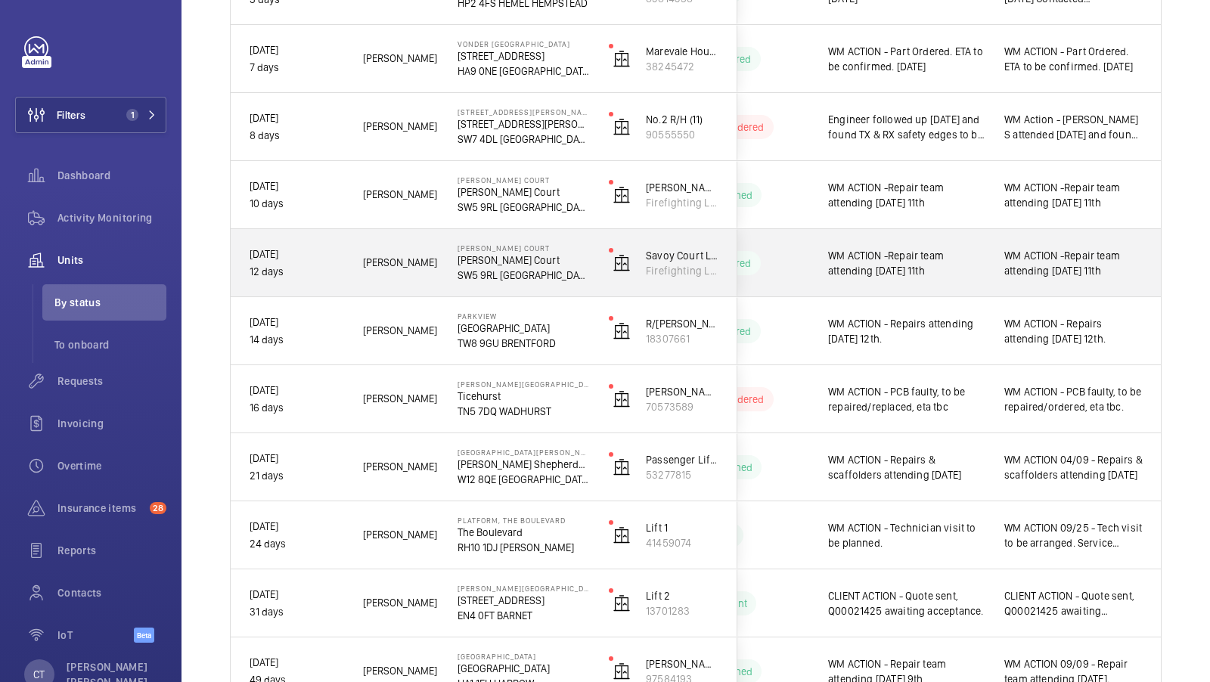
click at [1043, 263] on span "WM ACTION -Repair team attending [DATE] 11th" at bounding box center [1074, 263] width 138 height 30
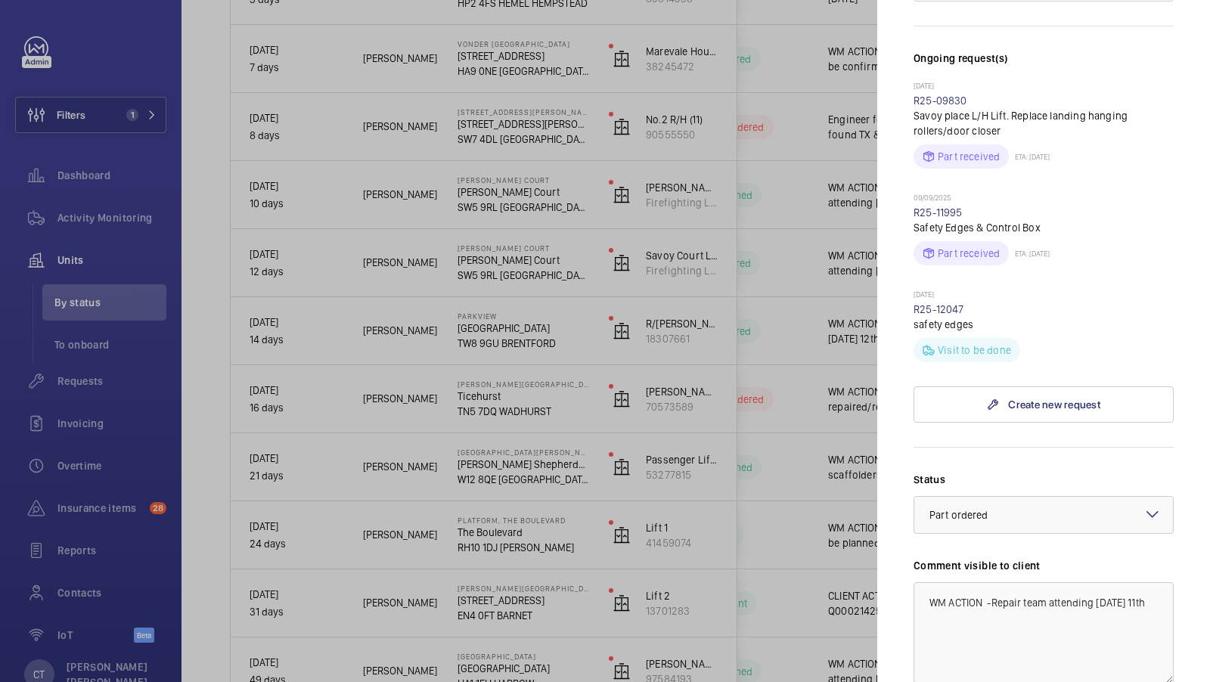
scroll to position [414, 0]
click at [829, 223] on div at bounding box center [605, 341] width 1210 height 682
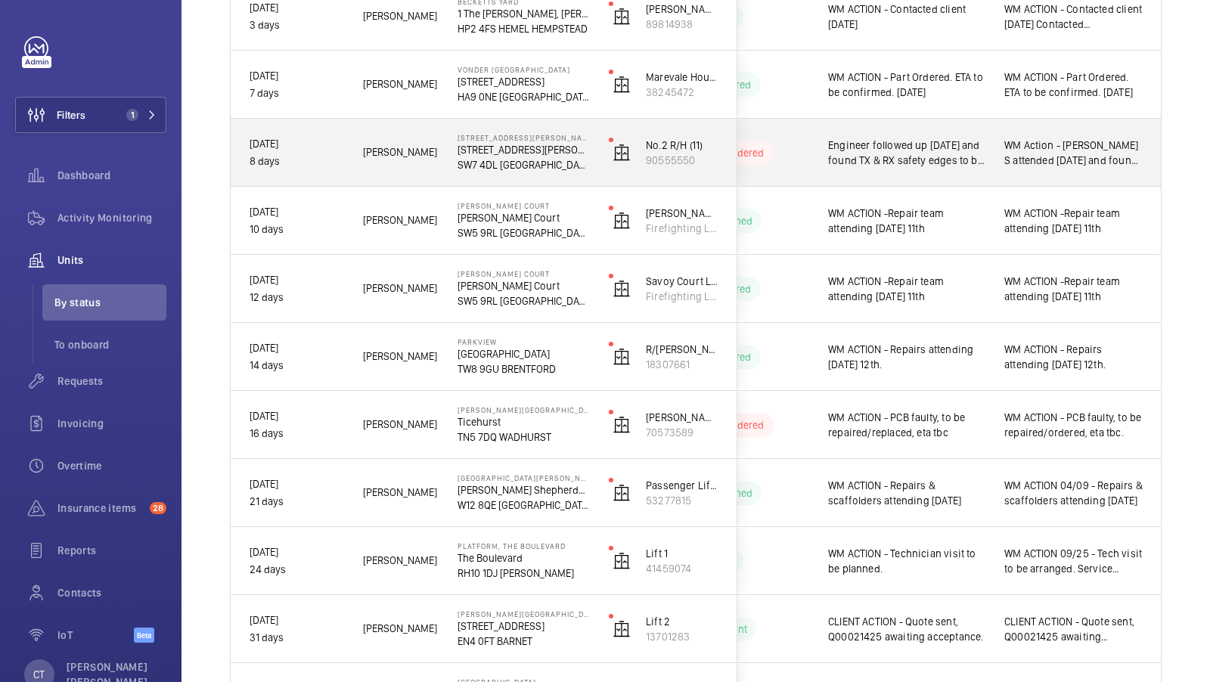
scroll to position [488, 0]
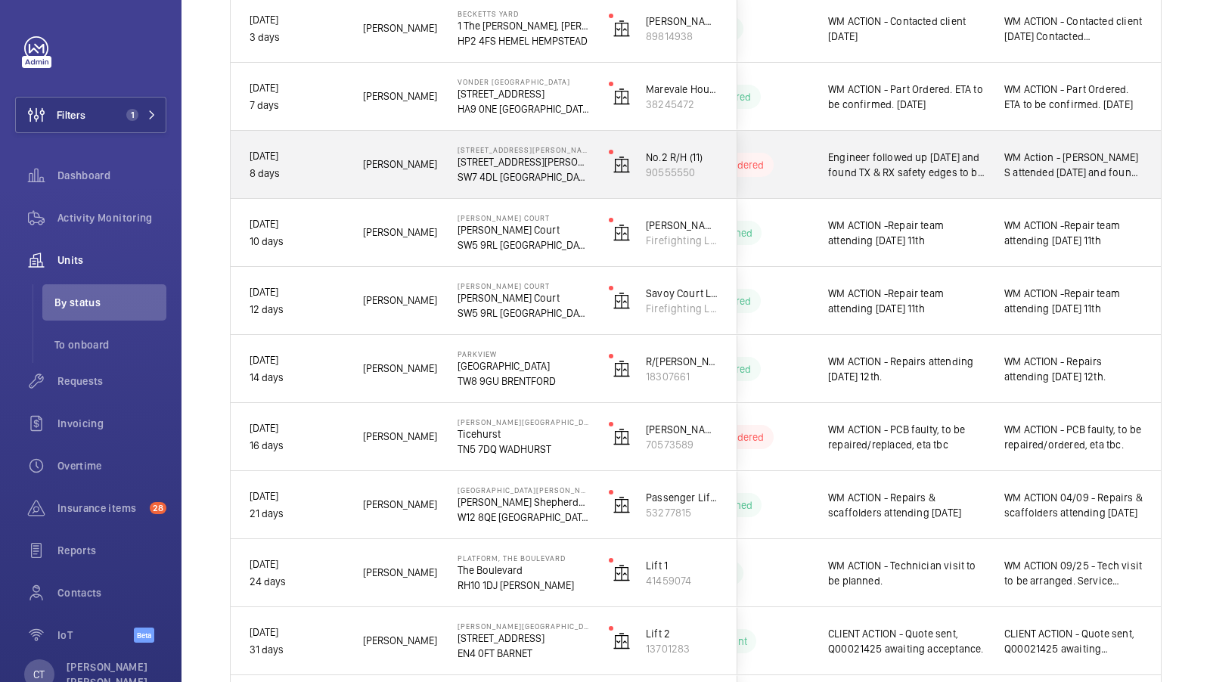
click at [1061, 179] on span "WM Action - Lewis S attended today and found TX & RX safety edges to be faulty.…" at bounding box center [1074, 165] width 138 height 30
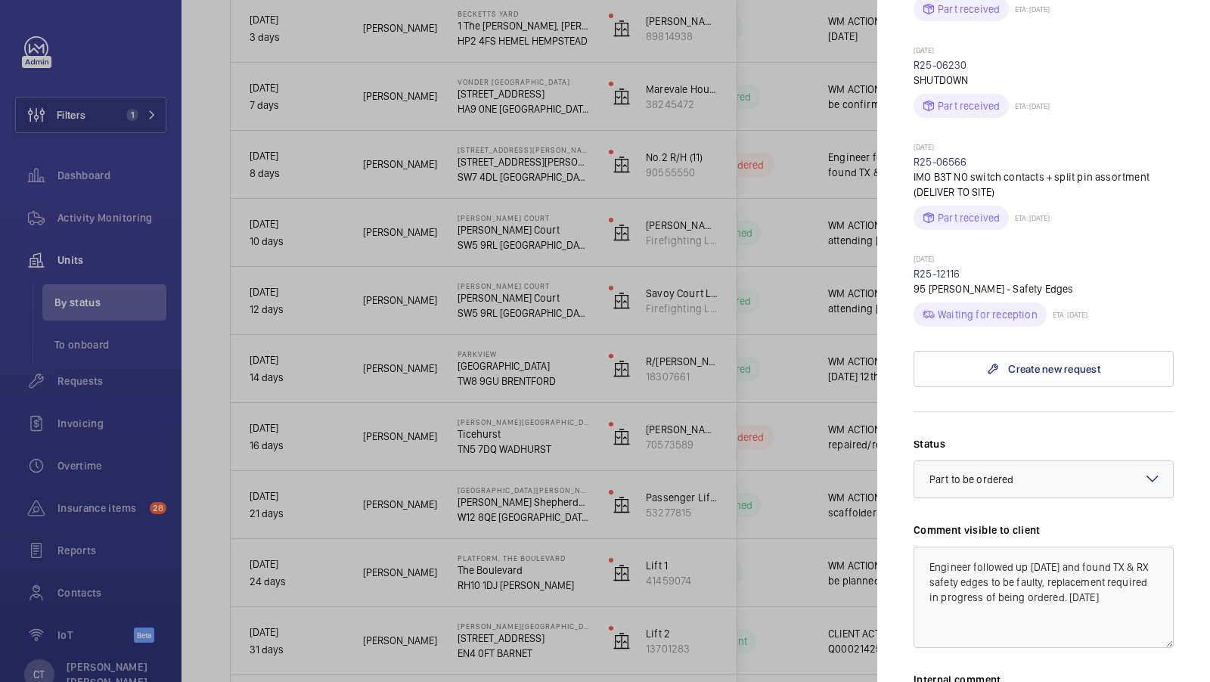
scroll to position [699, 0]
click at [811, 216] on div at bounding box center [605, 341] width 1210 height 682
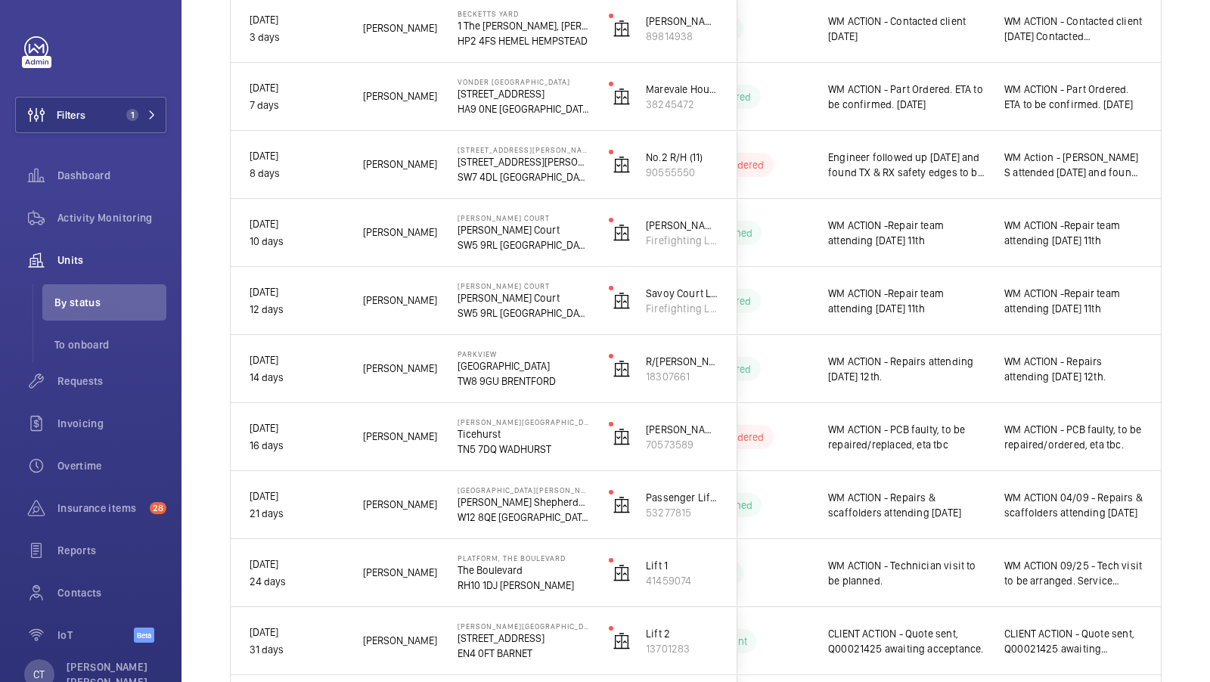
scroll to position [0, 0]
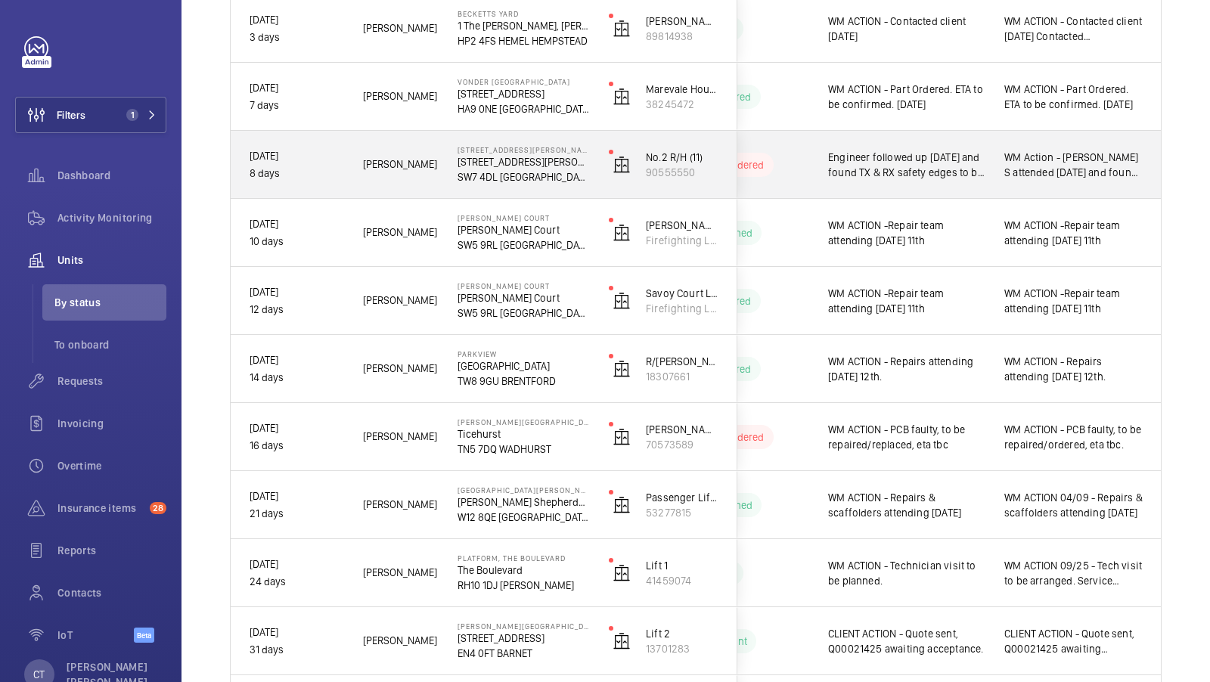
click at [1058, 187] on div "WM Action - Lewis S attended today and found TX & RX safety edges to be faulty.…" at bounding box center [1073, 164] width 175 height 65
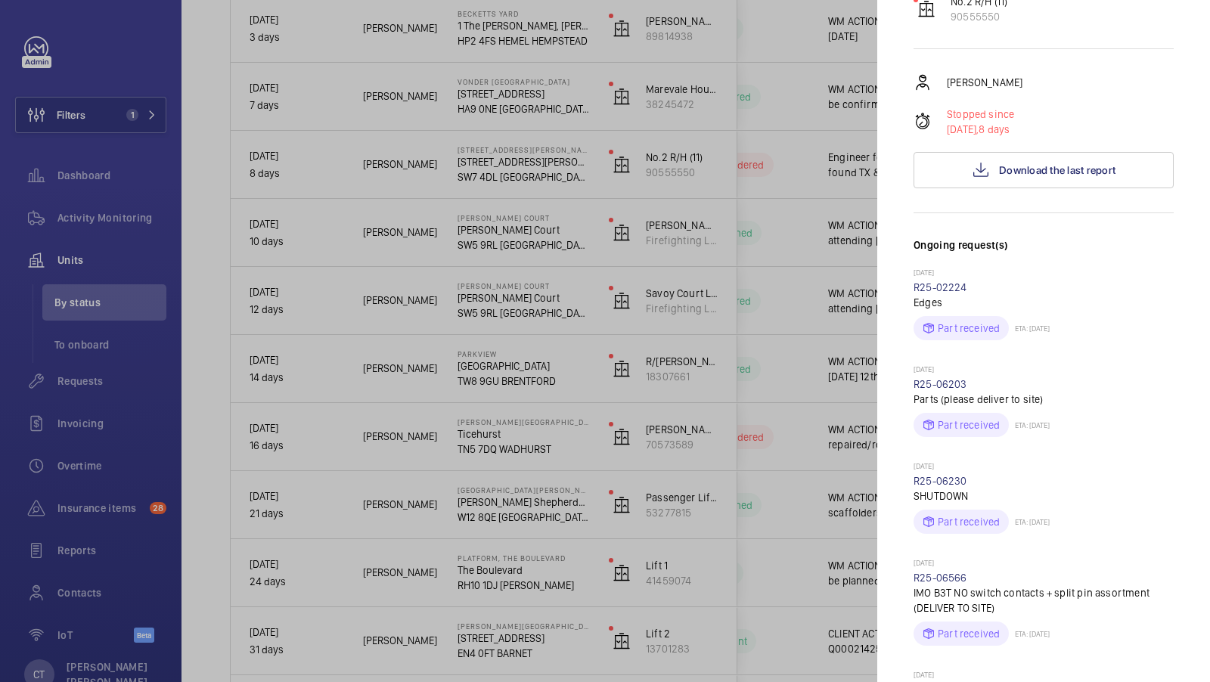
scroll to position [728, 0]
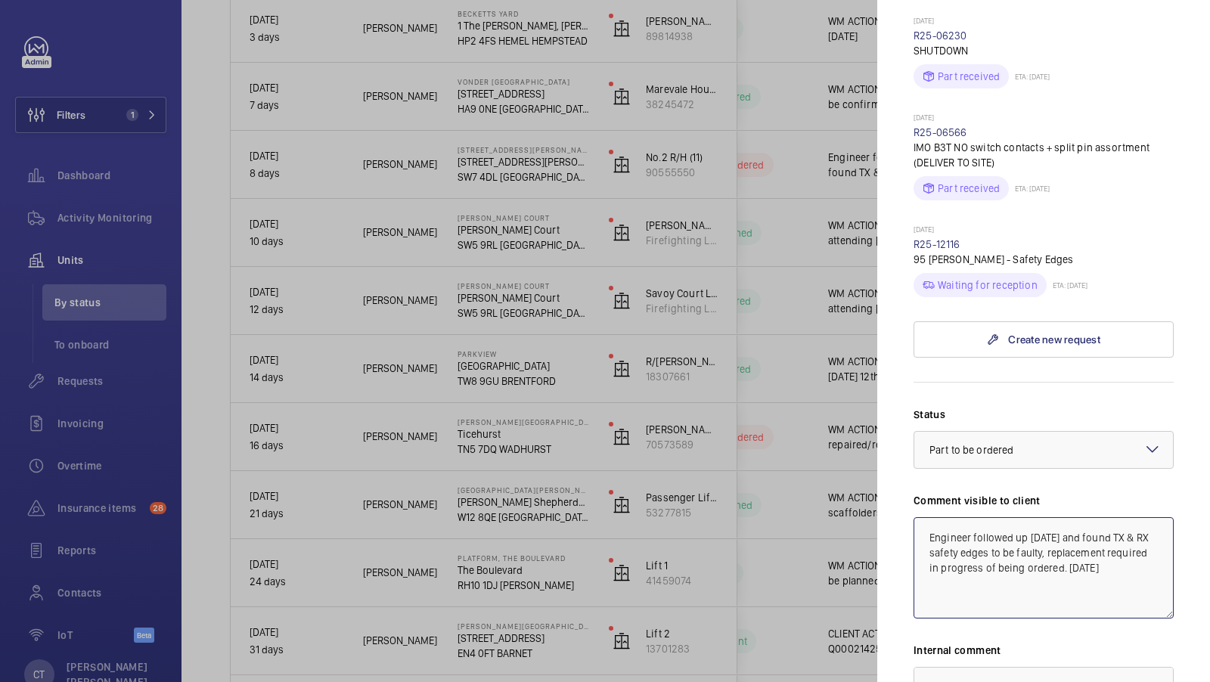
drag, startPoint x: 1114, startPoint y: 508, endPoint x: 846, endPoint y: 431, distance: 279.4
click at [846, 431] on mat-sidenav-container "Filters 1 Dashboard Activity Monitoring Units By status To onboard Requests Inv…" at bounding box center [605, 341] width 1210 height 682
click at [1042, 443] on div "× Part to be ordered" at bounding box center [991, 450] width 122 height 15
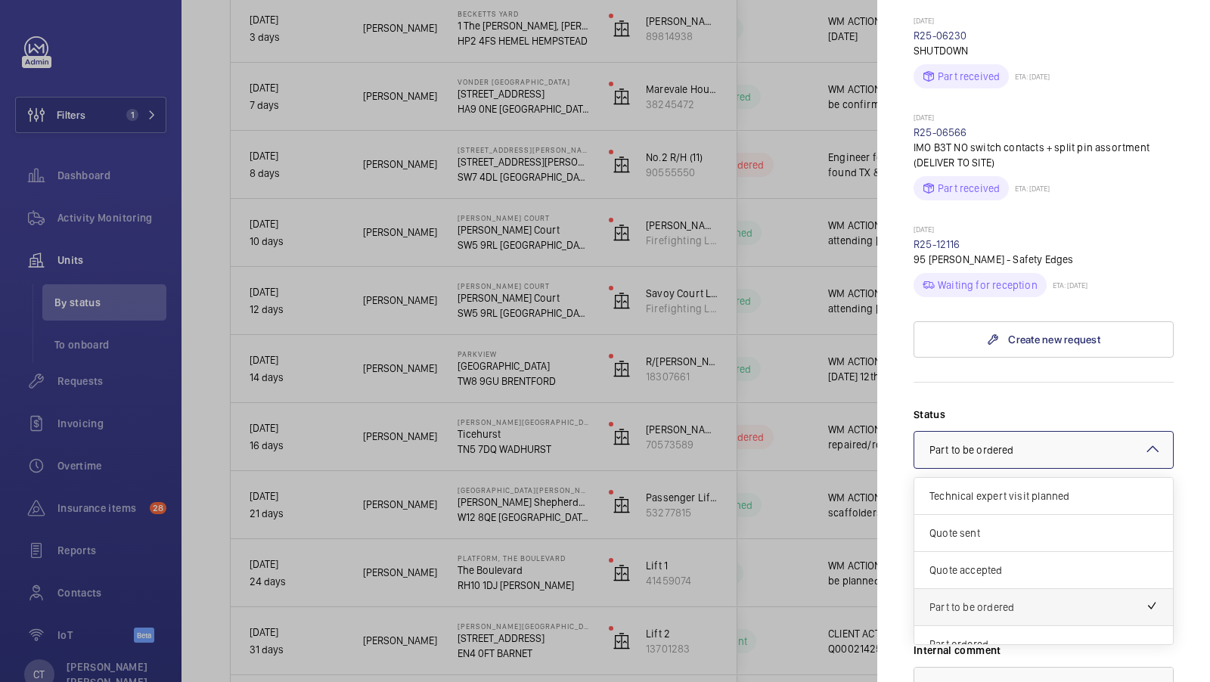
scroll to position [50, 0]
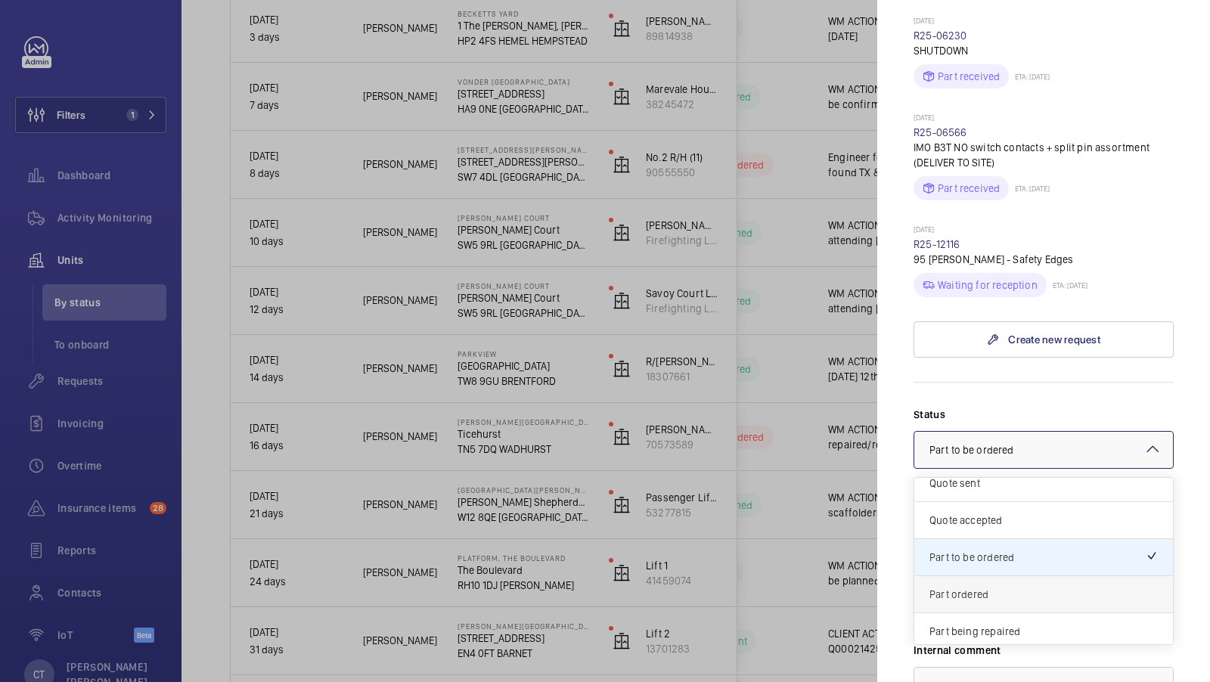
click at [1008, 587] on span "Part ordered" at bounding box center [1044, 594] width 228 height 15
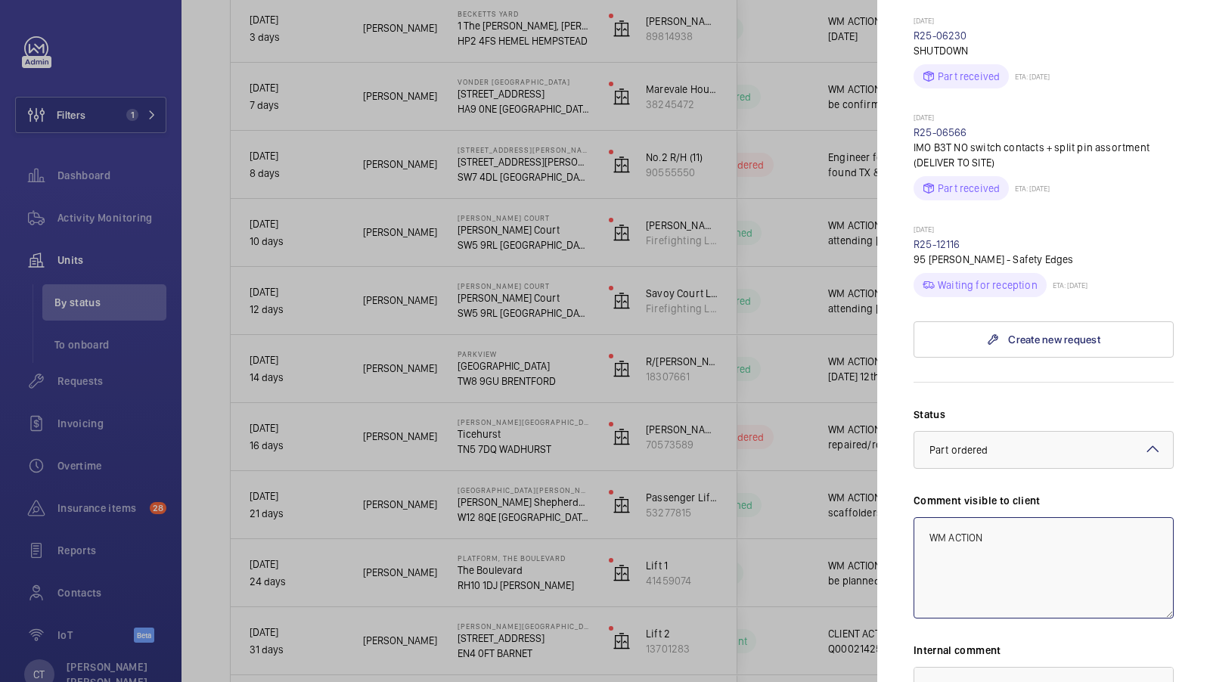
click at [1042, 517] on textarea "WM ACTION" at bounding box center [1044, 567] width 260 height 101
click at [1026, 517] on textarea "WM ACTION 12/09 - REplacement" at bounding box center [1044, 567] width 260 height 101
click at [1094, 517] on textarea "WM ACTION 12/09 - Replacement" at bounding box center [1044, 567] width 260 height 101
click at [1020, 517] on textarea "WM ACTION 12/09 - Replacement edges ordered, engineer to attend snd fit" at bounding box center [1044, 567] width 260 height 101
click at [1063, 517] on textarea "WM ACTION 12/09 - Replacement edges ordered, engineer to attend and fit" at bounding box center [1044, 567] width 260 height 101
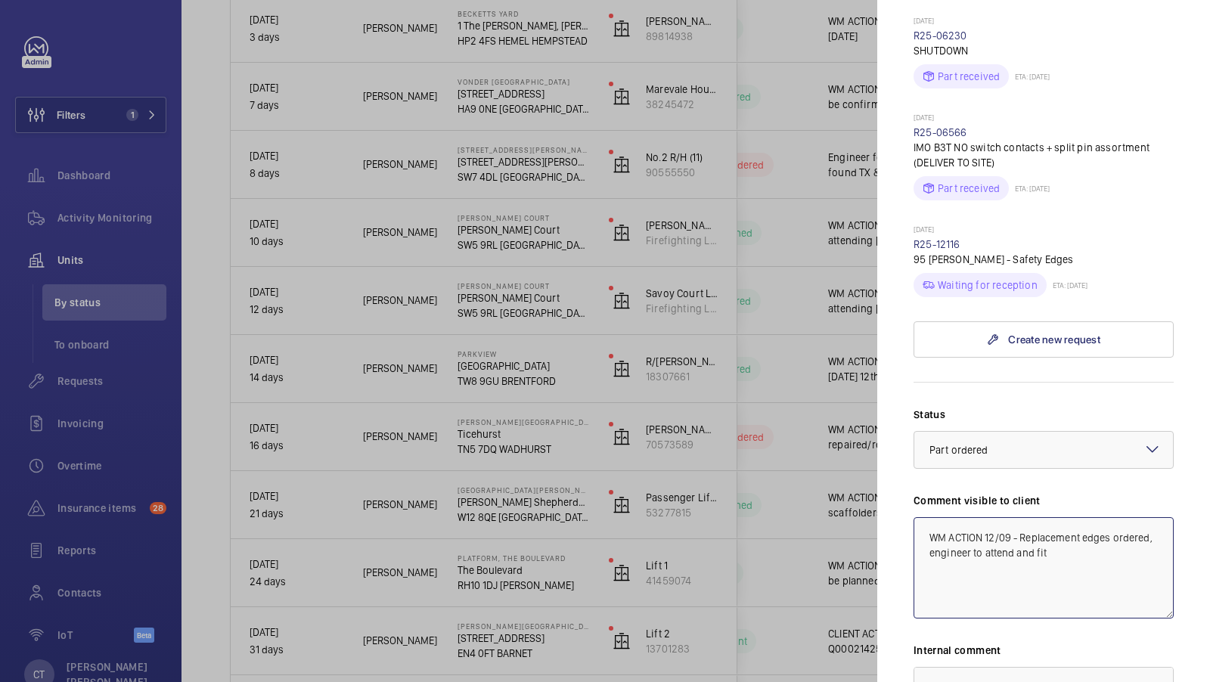
click at [1077, 517] on textarea "WM ACTION 12/09 - Replacement edges ordered, engineer to attend and fit" at bounding box center [1044, 567] width 260 height 101
click at [1151, 517] on textarea "WM ACTION 12/09 - Replacement edges ordered, engineer to attend and fit once th…" at bounding box center [1044, 567] width 260 height 101
click at [1148, 517] on textarea "WM ACTION 12/09 - Replacement edges ordered eta 12/09 engineer to attend and fi…" at bounding box center [1044, 567] width 260 height 101
drag, startPoint x: 986, startPoint y: 482, endPoint x: 1011, endPoint y: 482, distance: 24.2
click at [1011, 517] on textarea "WM ACTION 12/09 - Replacement edges ordered eta 12/09 engineer to attend and fi…" at bounding box center [1044, 567] width 260 height 101
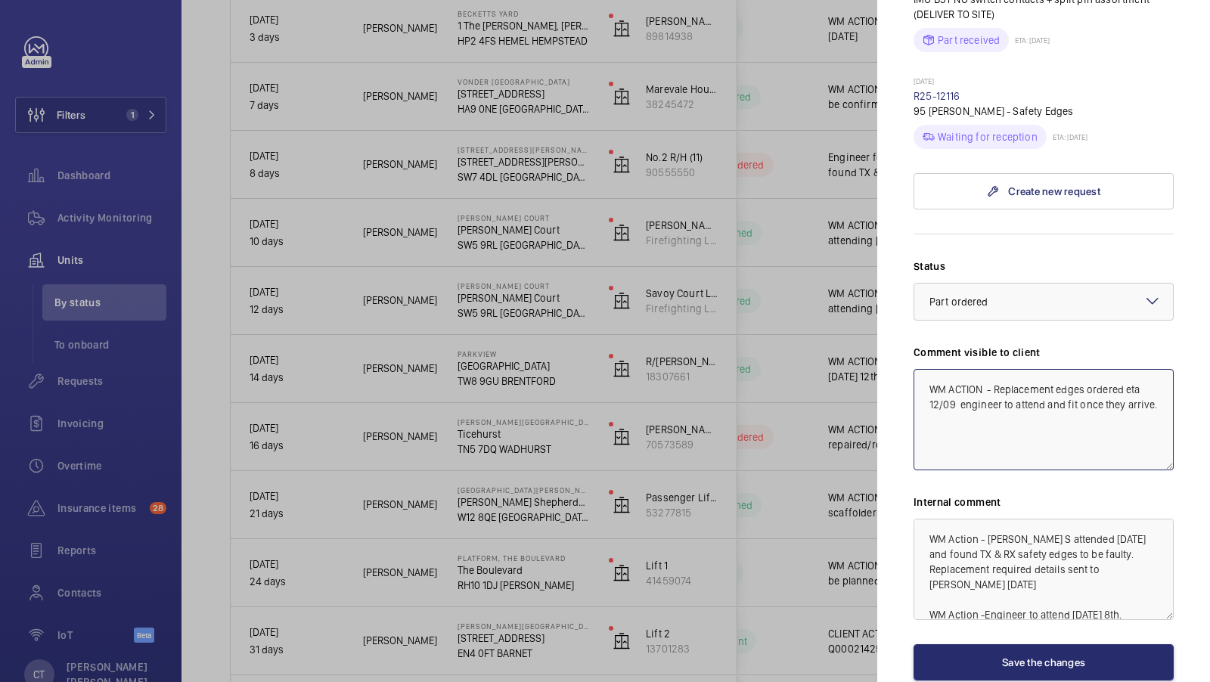
scroll to position [898, 0]
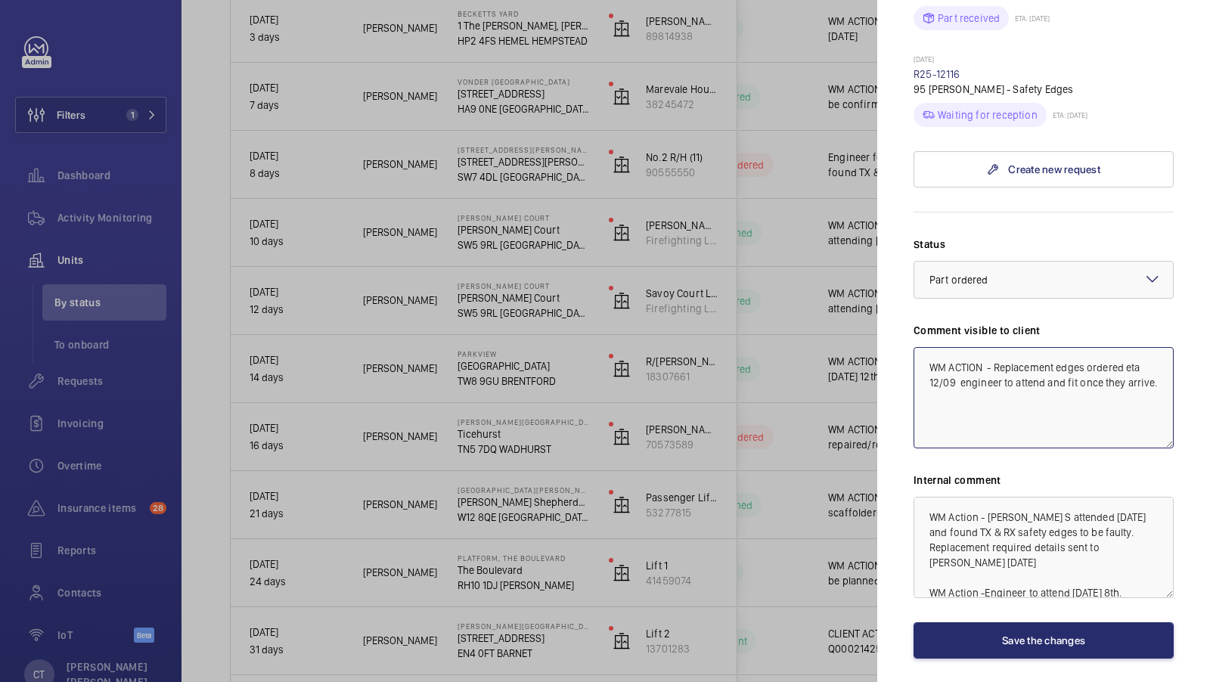
drag, startPoint x: 1164, startPoint y: 333, endPoint x: 896, endPoint y: 295, distance: 270.4
click at [896, 295] on mat-sidenav "Stopped unit 95 Cromwell Road London SW7 4DL 95 Cromwell Road SW7 4DL LONDON AP…" at bounding box center [1043, 341] width 333 height 682
type textarea "WM ACTION - Replacement edges ordered eta 12/09 engineer to attend and fit once…"
drag, startPoint x: 1138, startPoint y: 521, endPoint x: 794, endPoint y: 339, distance: 390.2
click at [794, 339] on mat-sidenav-container "Filters 1 Dashboard Activity Monitoring Units By status To onboard Requests Inv…" at bounding box center [605, 341] width 1210 height 682
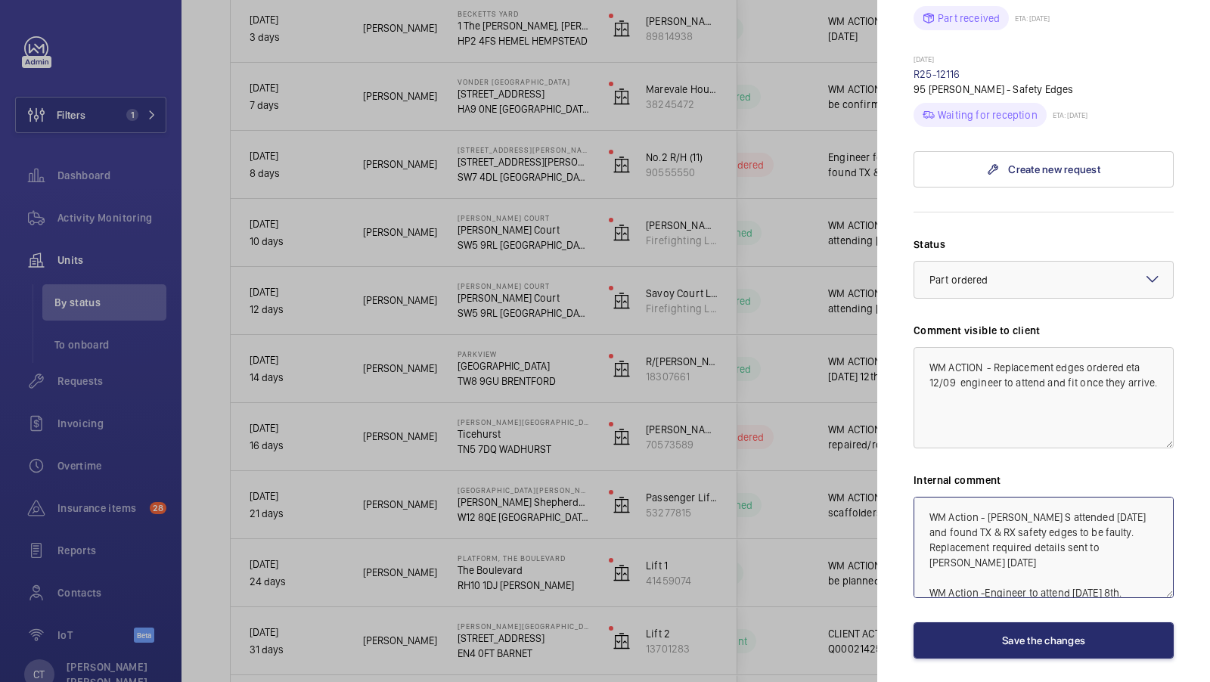
paste textarea "CTION - Replacement edges ordered eta 12/09 engineer to attend and fit once the…"
drag, startPoint x: 993, startPoint y: 504, endPoint x: 878, endPoint y: 505, distance: 115.0
click at [878, 505] on mat-sidenav "Stopped unit 95 Cromwell Road London SW7 4DL 95 Cromwell Road SW7 4DL LONDON AP…" at bounding box center [1043, 341] width 333 height 682
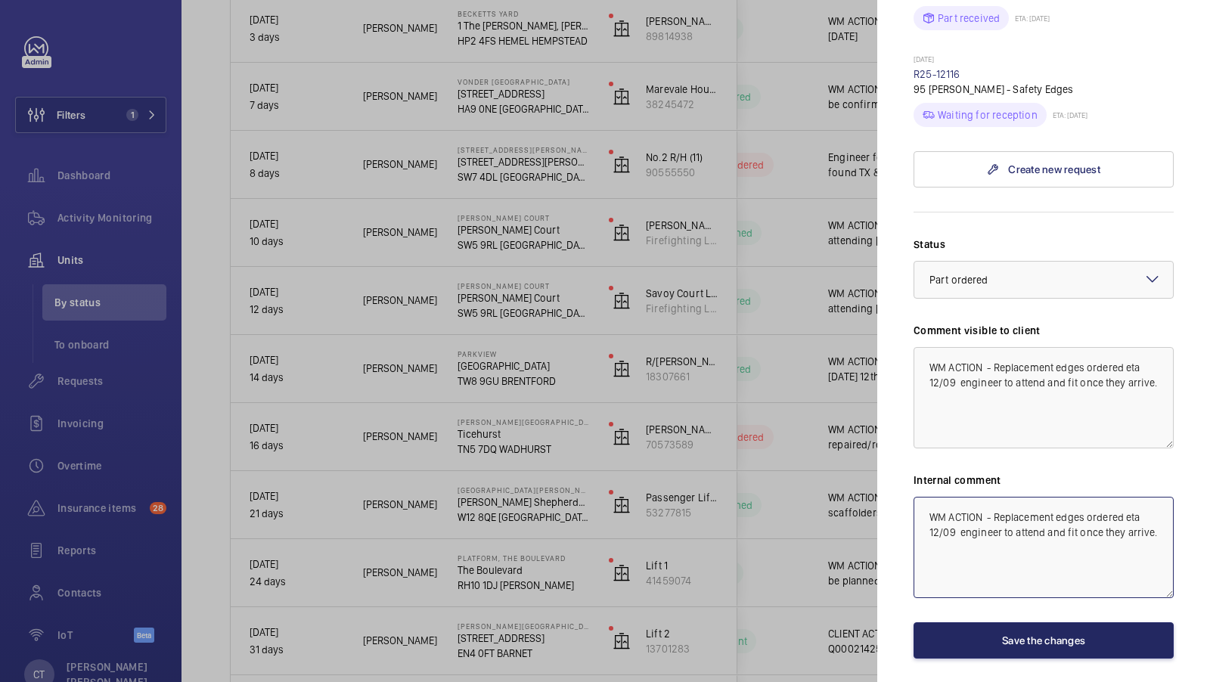
type textarea "WM ACTION - Replacement edges ordered eta 12/09 engineer to attend and fit once…"
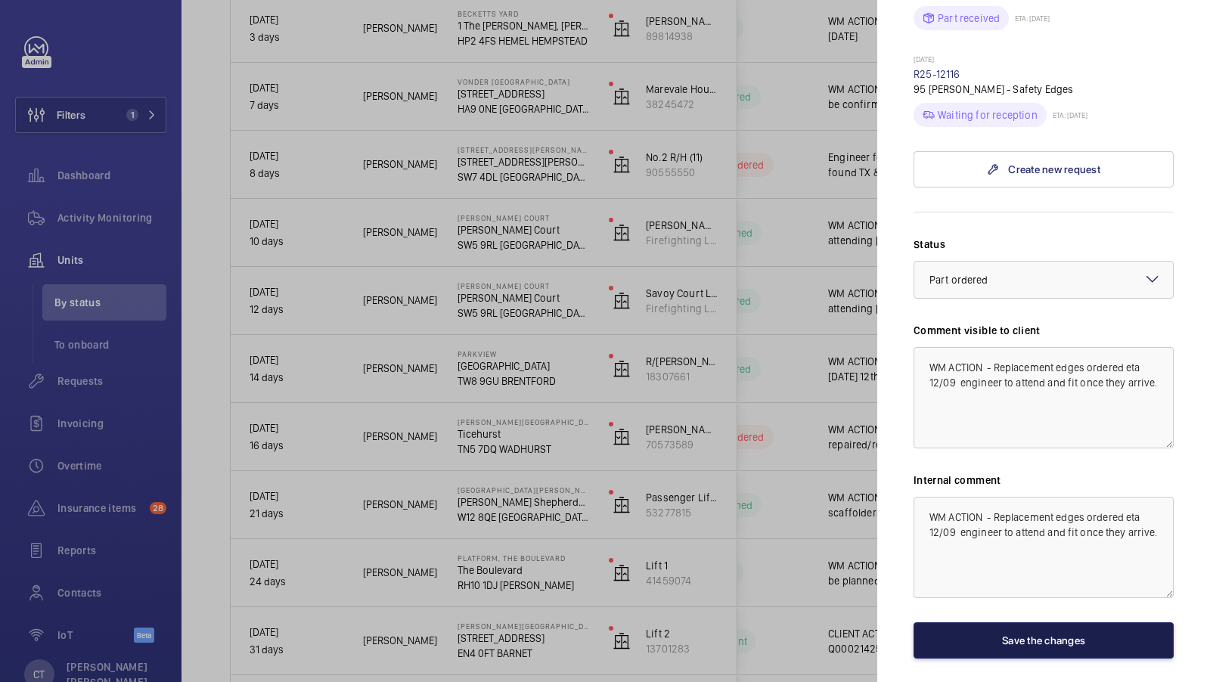
click at [1033, 623] on button "Save the changes" at bounding box center [1044, 641] width 260 height 36
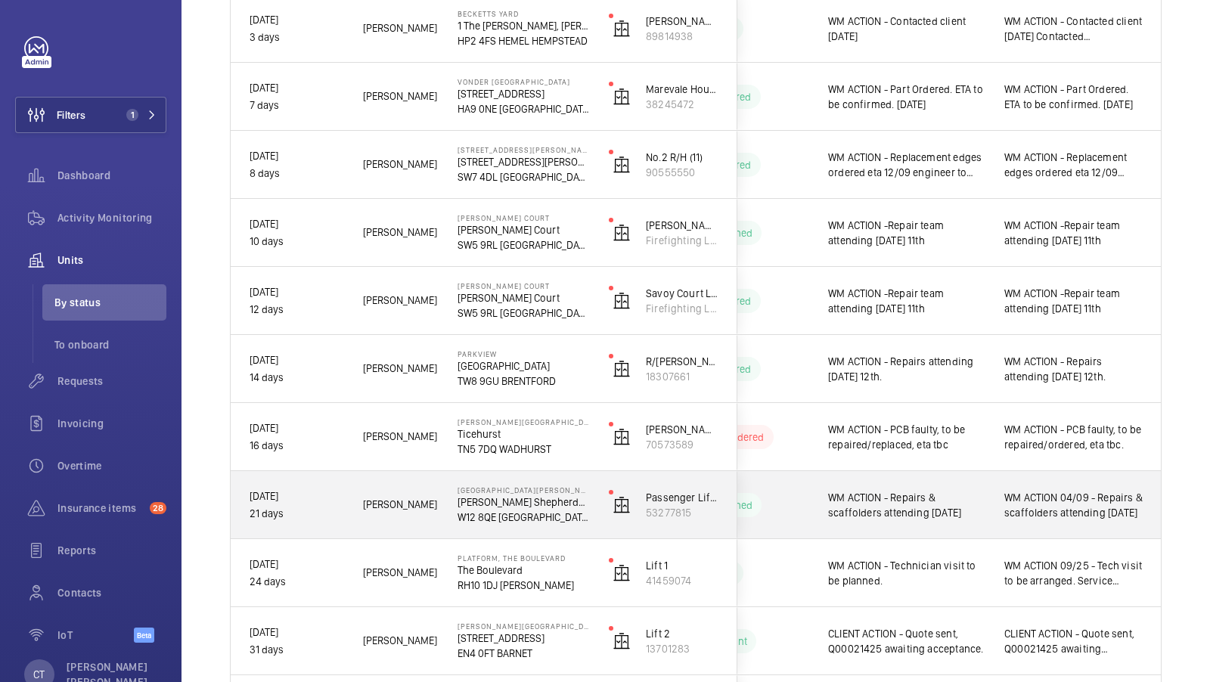
scroll to position [517, 0]
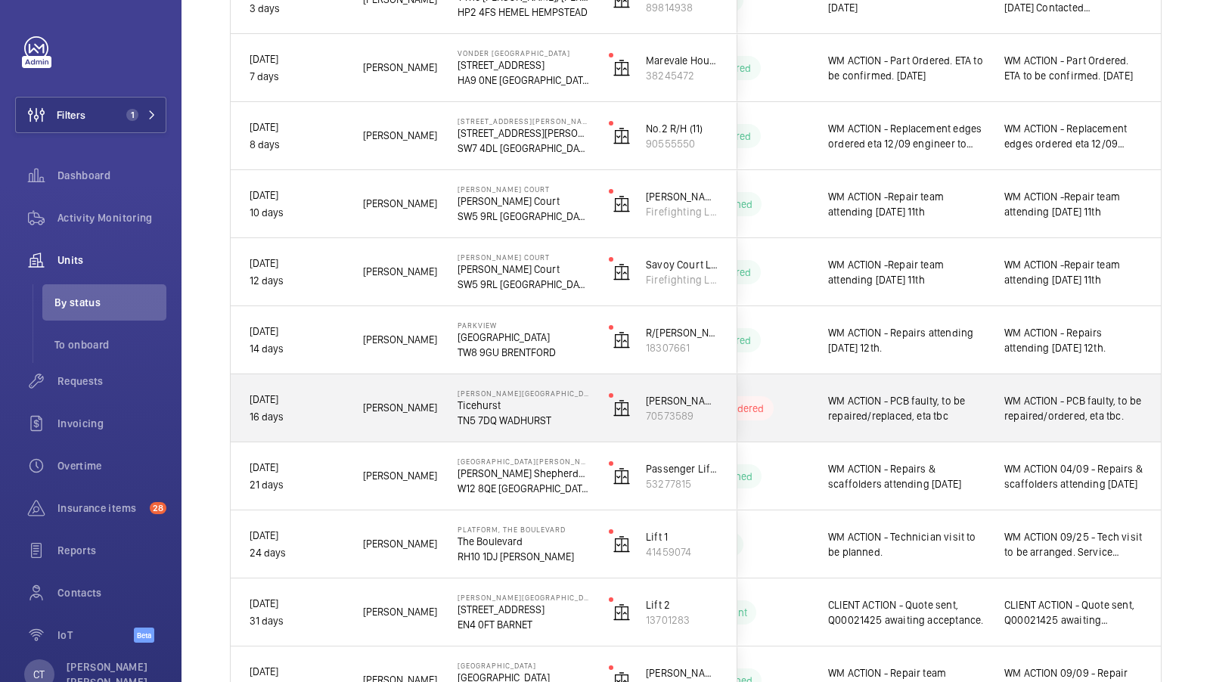
click at [1041, 415] on span "WM ACTION - PCB faulty, to be repaired/ordered, eta tbc." at bounding box center [1074, 408] width 138 height 30
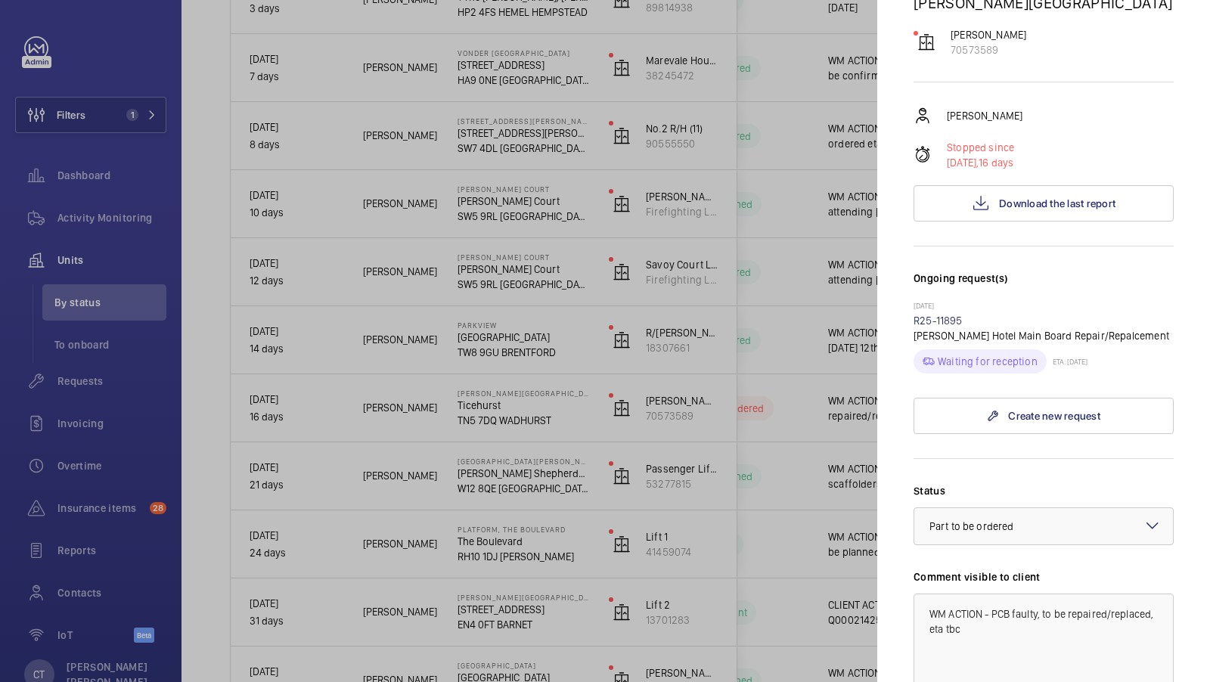
scroll to position [498, 0]
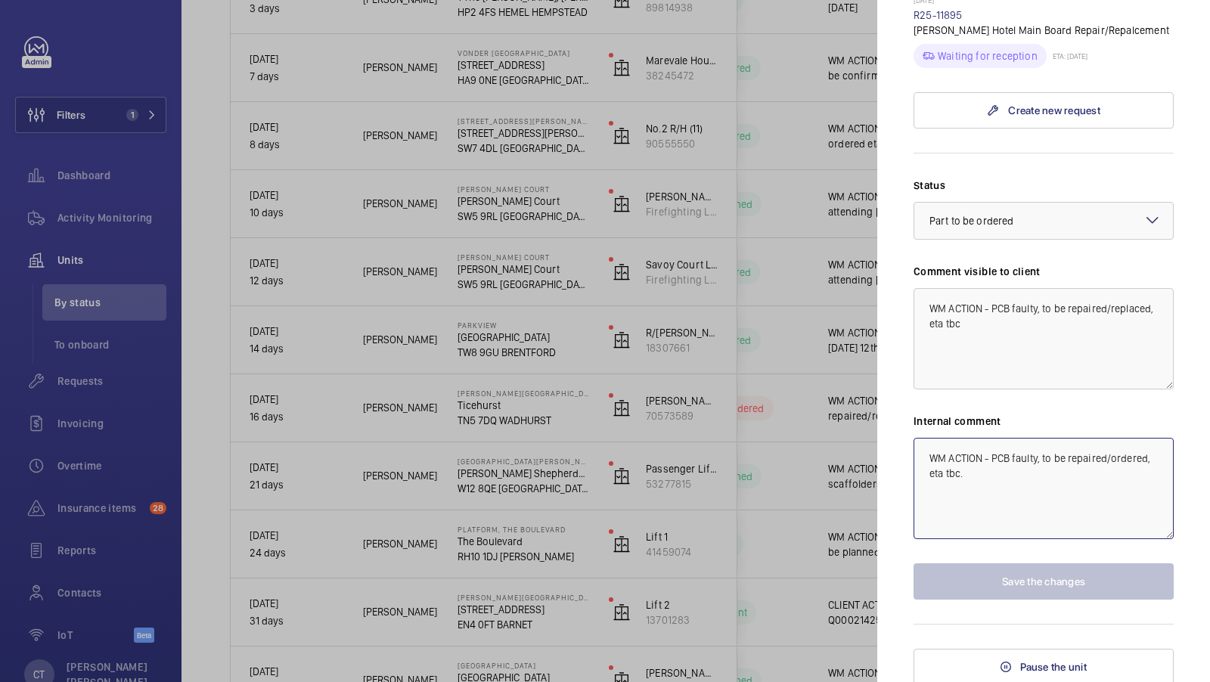
drag, startPoint x: 1027, startPoint y: 485, endPoint x: 993, endPoint y: 458, distance: 43.1
click at [993, 458] on textarea "WM ACTION - PCB faulty, to be repaired/ordered, eta tbc." at bounding box center [1044, 488] width 260 height 101
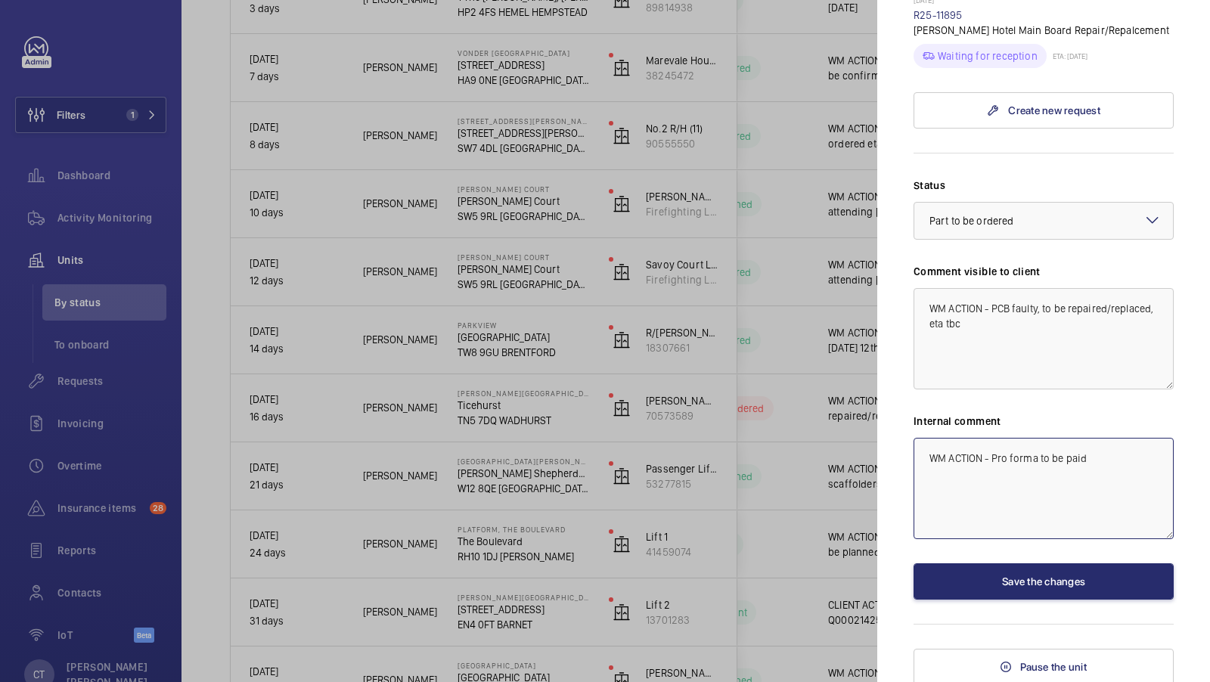
type textarea "WM ACTION - Pro forma to be paid"
drag, startPoint x: 1014, startPoint y: 337, endPoint x: 993, endPoint y: 307, distance: 36.3
click at [993, 307] on textarea "WM ACTION - PCB faulty, to be repaired/replaced, eta tbc" at bounding box center [1044, 338] width 260 height 101
click at [1069, 225] on div at bounding box center [1044, 221] width 259 height 36
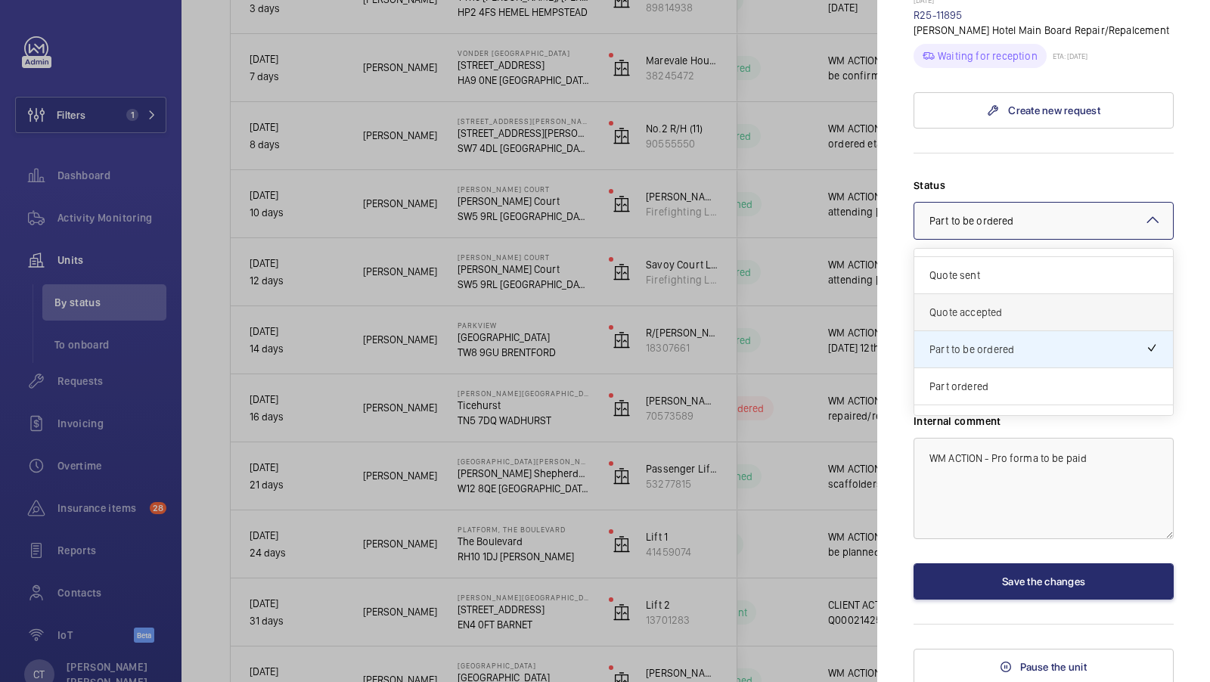
scroll to position [31, 0]
click at [1008, 391] on div "Part ordered" at bounding box center [1044, 384] width 259 height 37
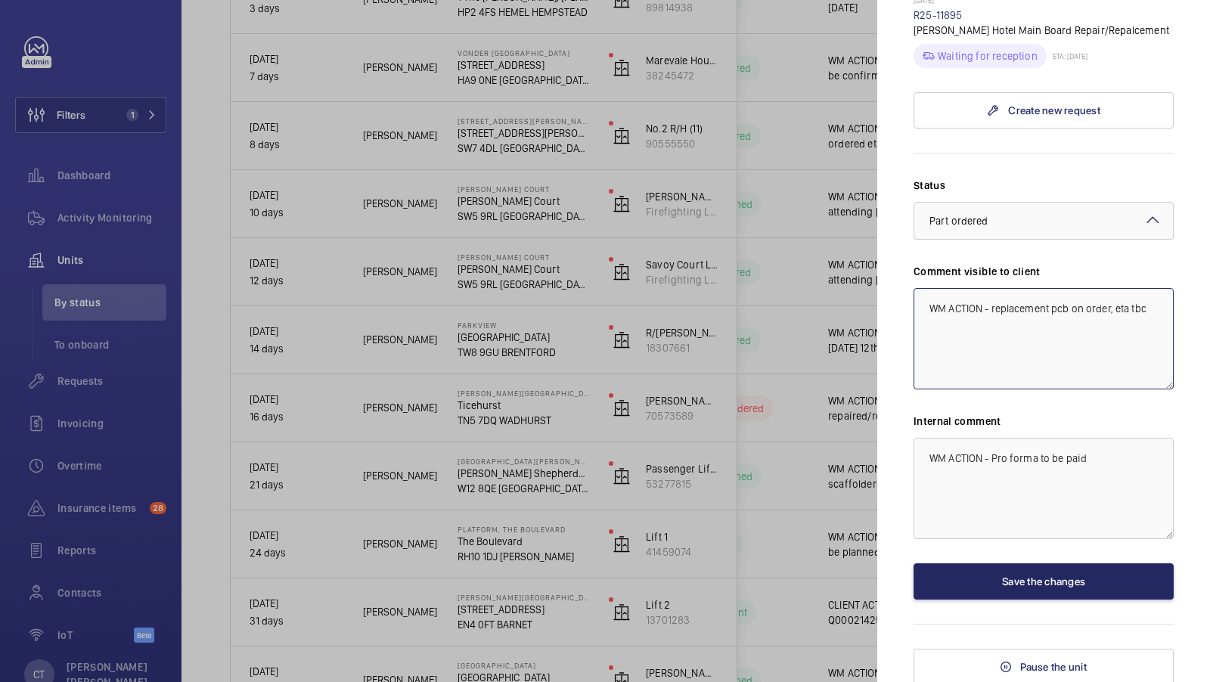
type textarea "WM ACTION - replacement pcb on order, eta tbc"
click at [1050, 574] on button "Save the changes" at bounding box center [1044, 582] width 260 height 36
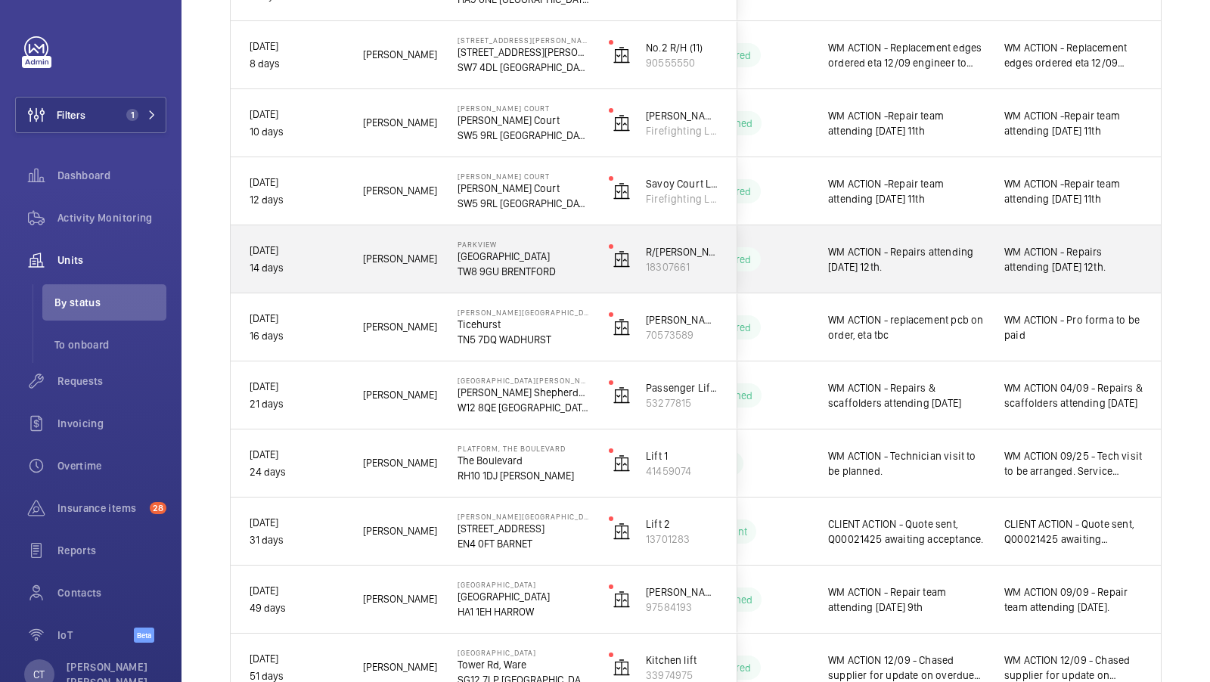
scroll to position [592, 0]
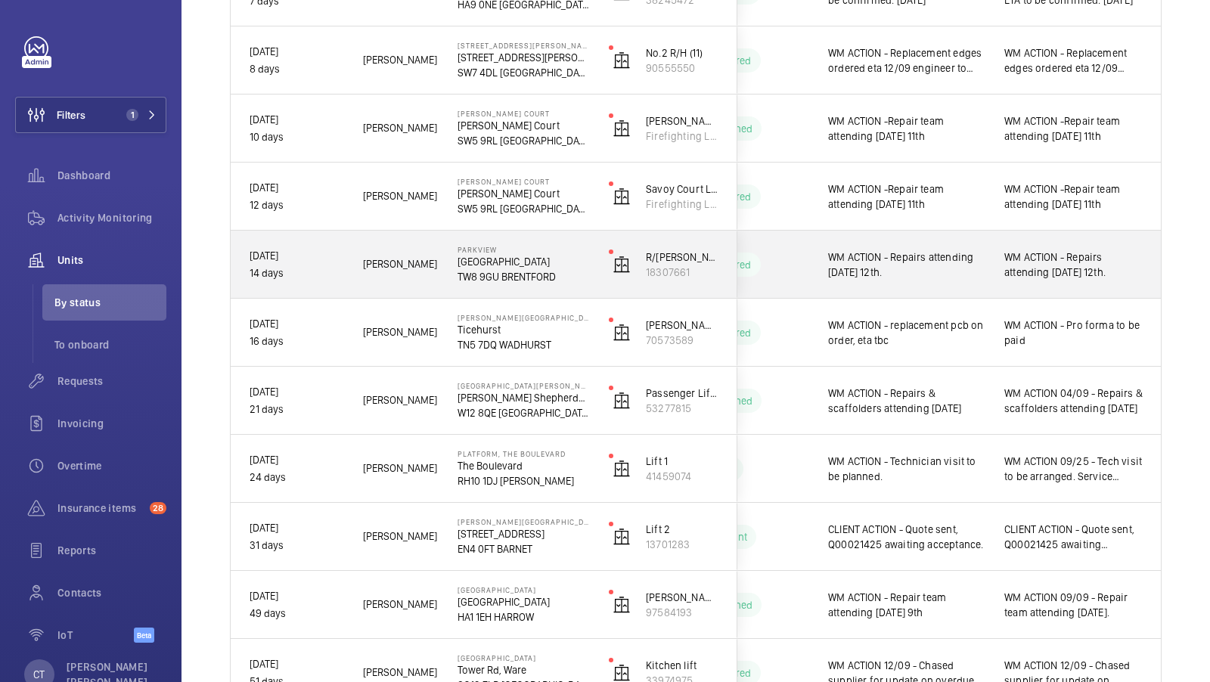
click at [1051, 263] on span "WM ACTION - Repairs attending Friday 12th." at bounding box center [1074, 265] width 138 height 30
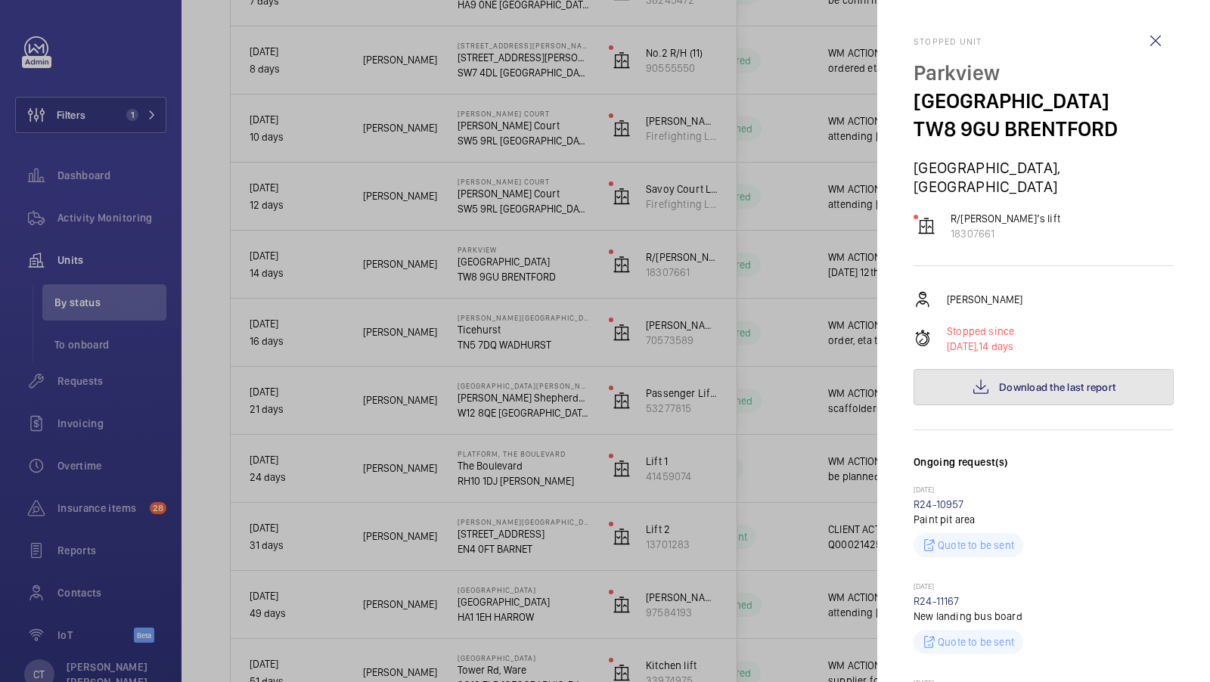
click at [1045, 376] on button "Download the last report" at bounding box center [1044, 387] width 260 height 36
click at [625, 309] on div at bounding box center [605, 341] width 1210 height 682
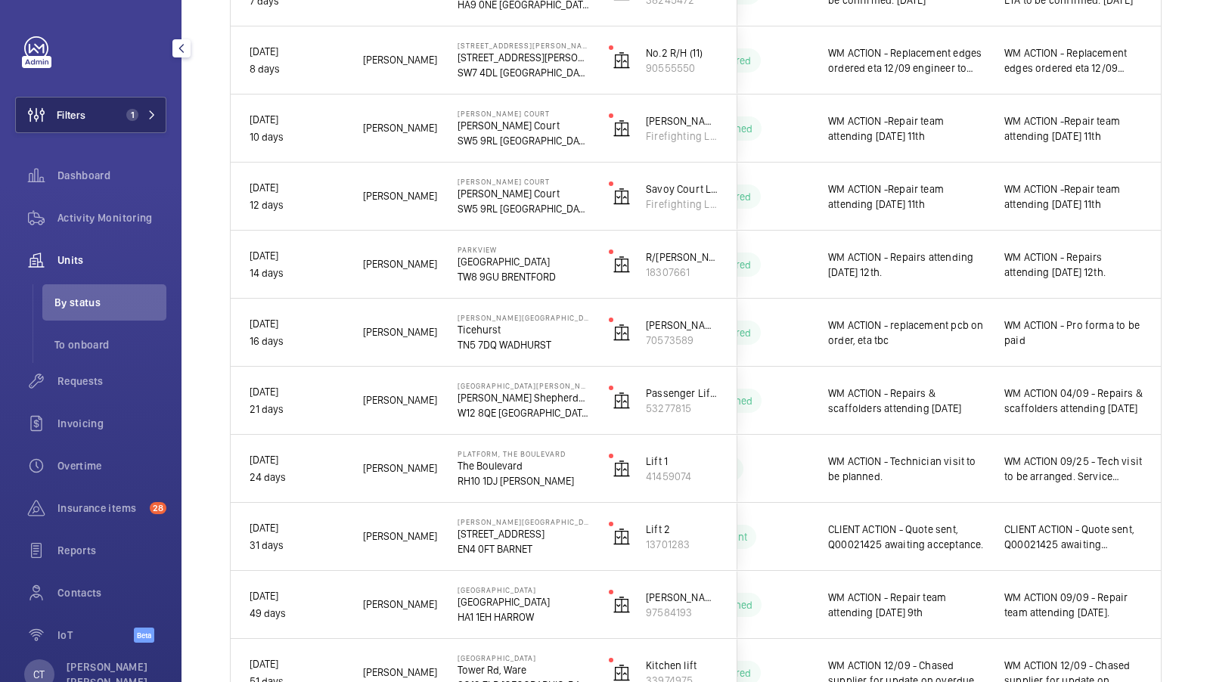
click at [135, 117] on span "1" at bounding box center [132, 115] width 12 height 12
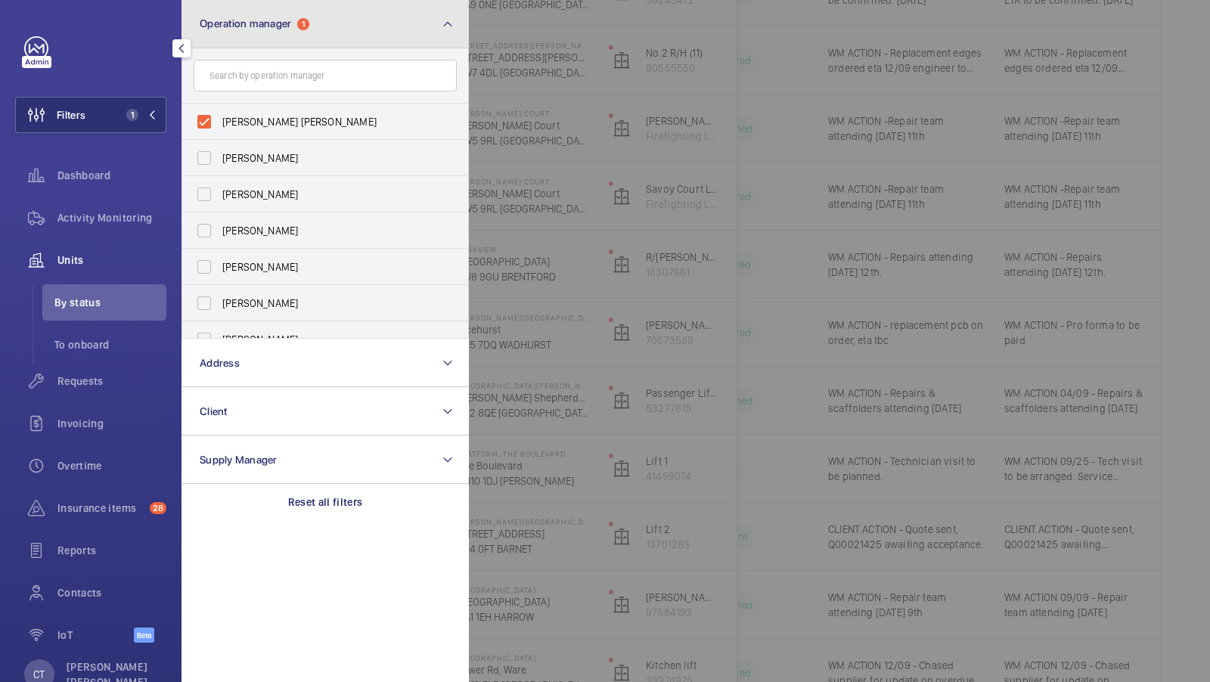
click at [350, 23] on button "Operation manager 1" at bounding box center [325, 24] width 287 height 48
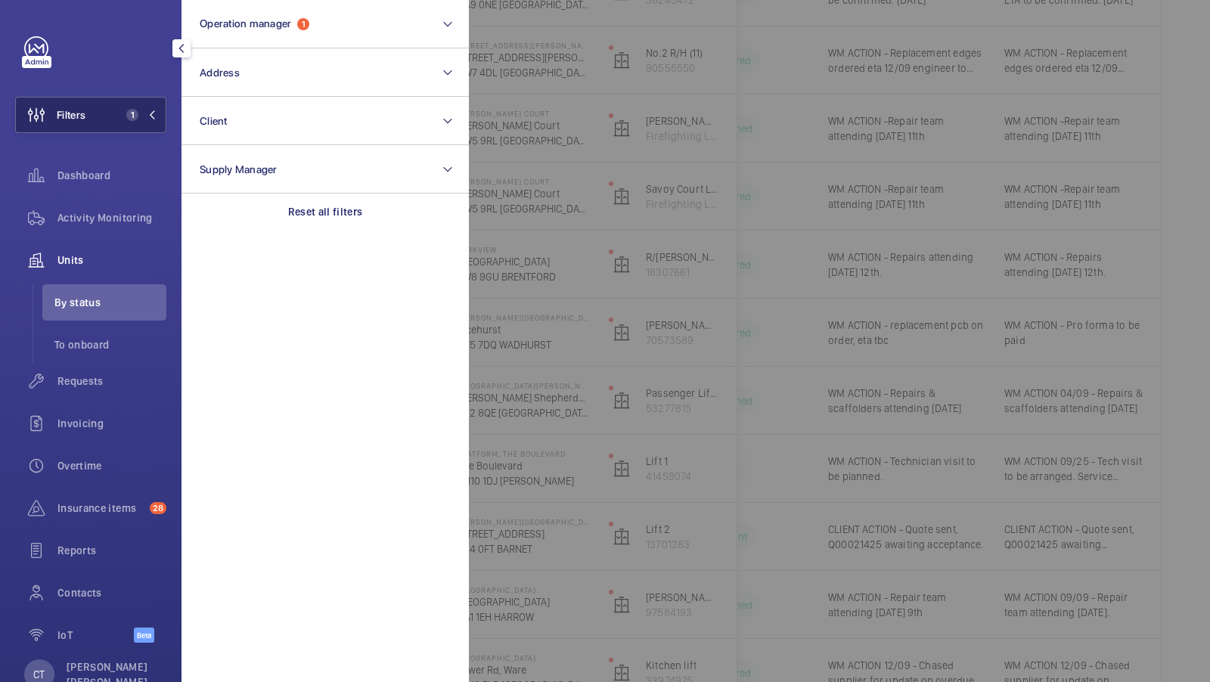
click at [144, 112] on span "1" at bounding box center [138, 115] width 36 height 12
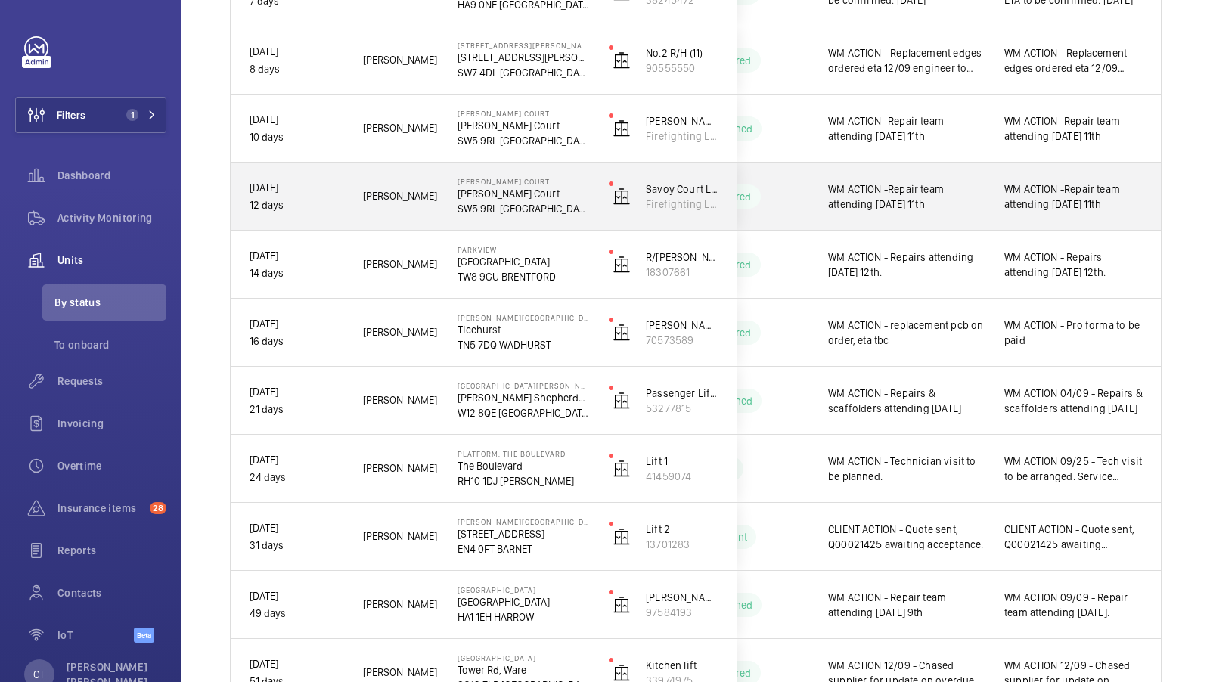
scroll to position [0, 0]
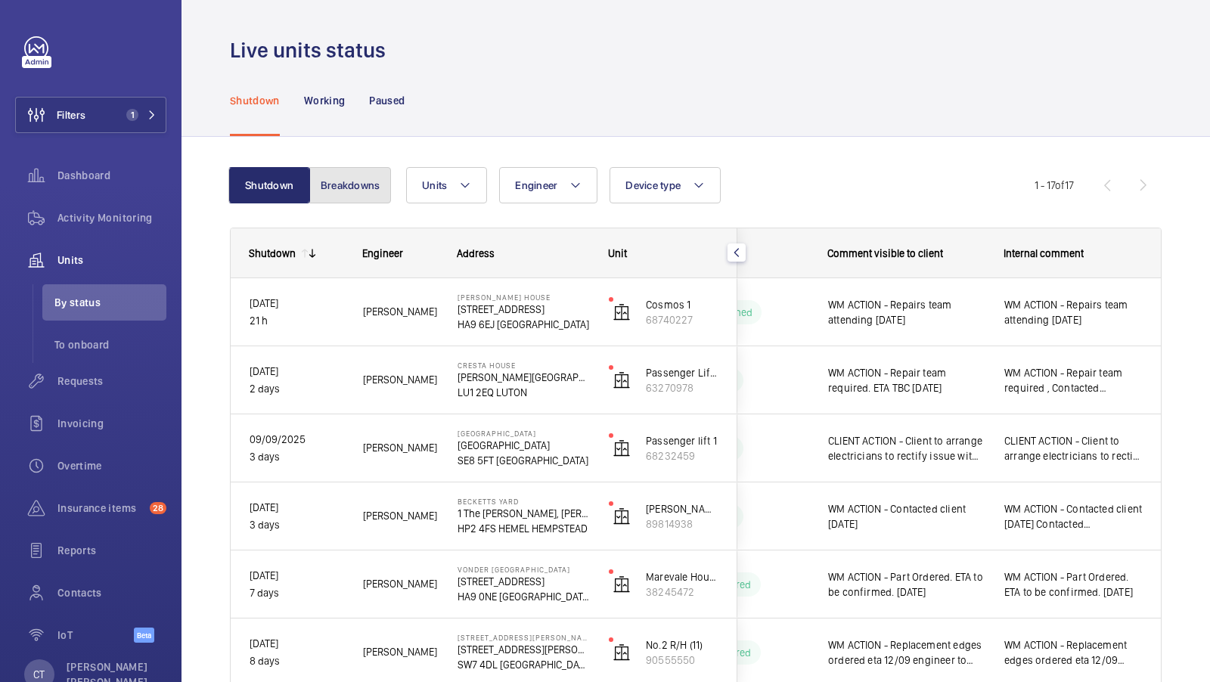
click at [346, 185] on button "Breakdowns" at bounding box center [350, 185] width 82 height 36
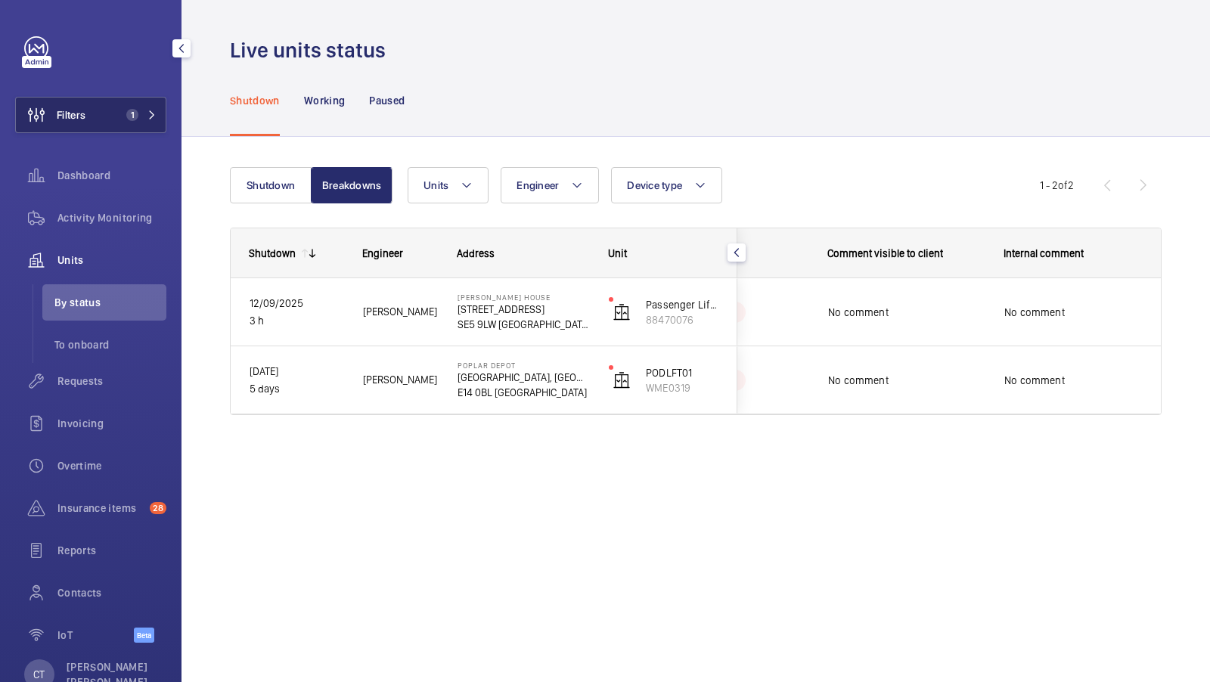
click at [152, 105] on button "Filters 1" at bounding box center [90, 115] width 151 height 36
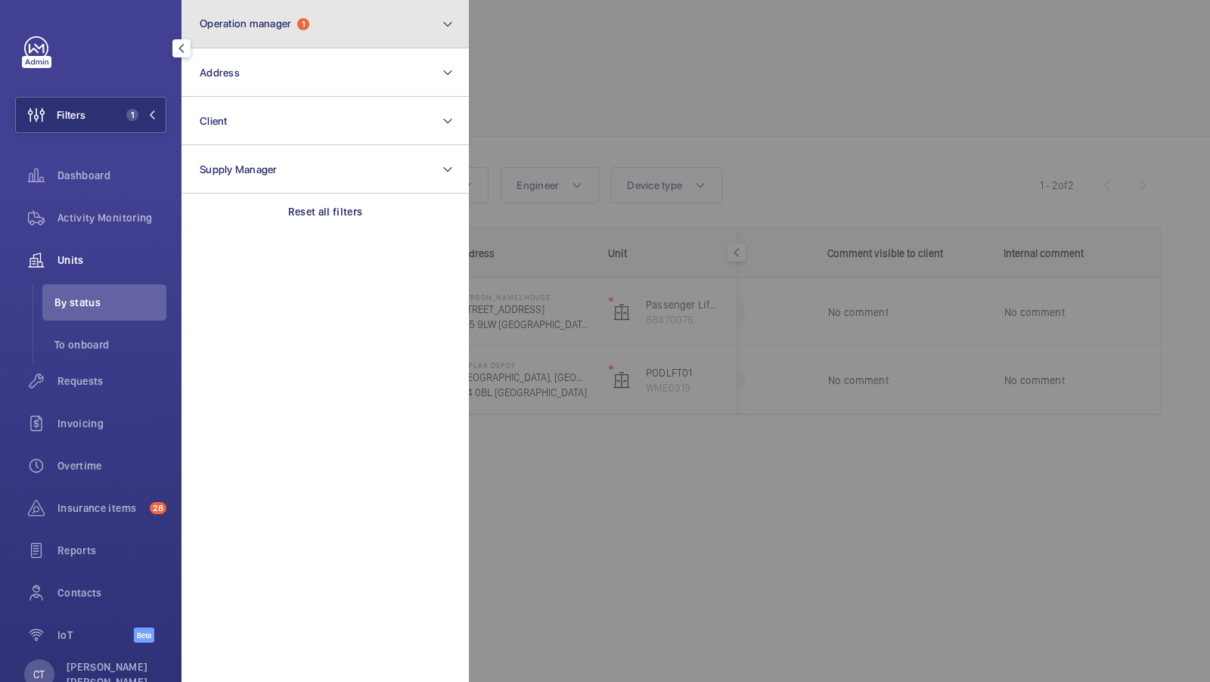
click at [340, 33] on button "Operation manager 1" at bounding box center [325, 24] width 287 height 48
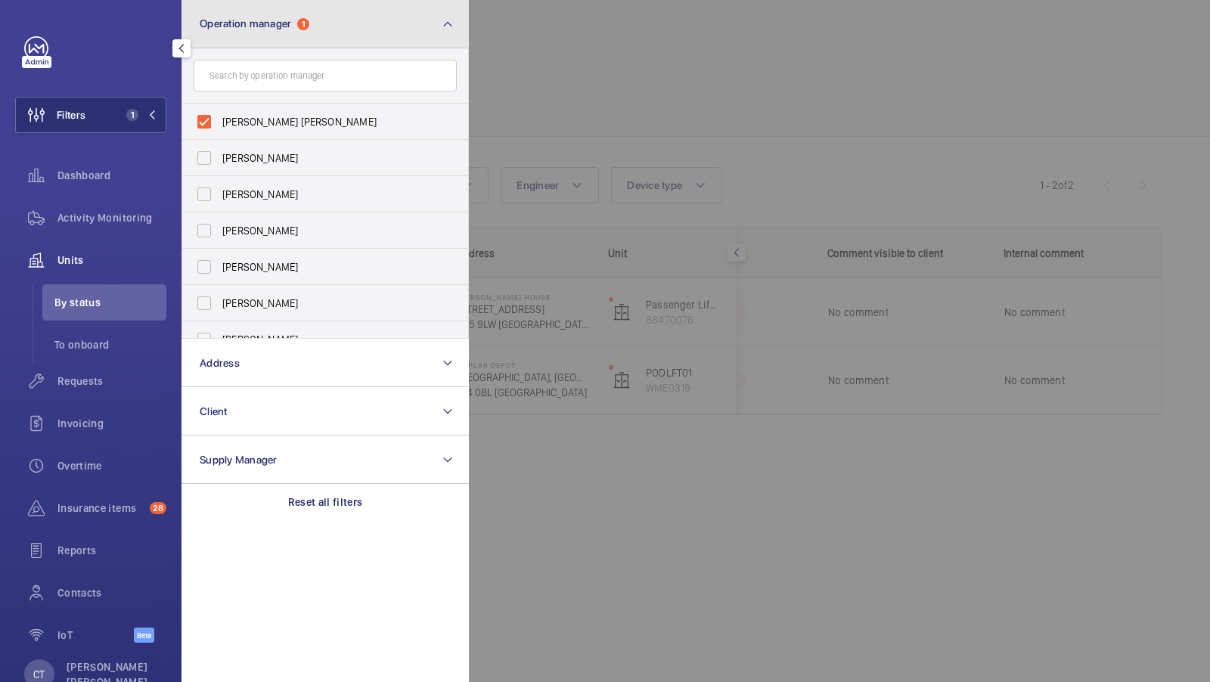
click at [301, 40] on button "Operation manager 1" at bounding box center [325, 24] width 287 height 48
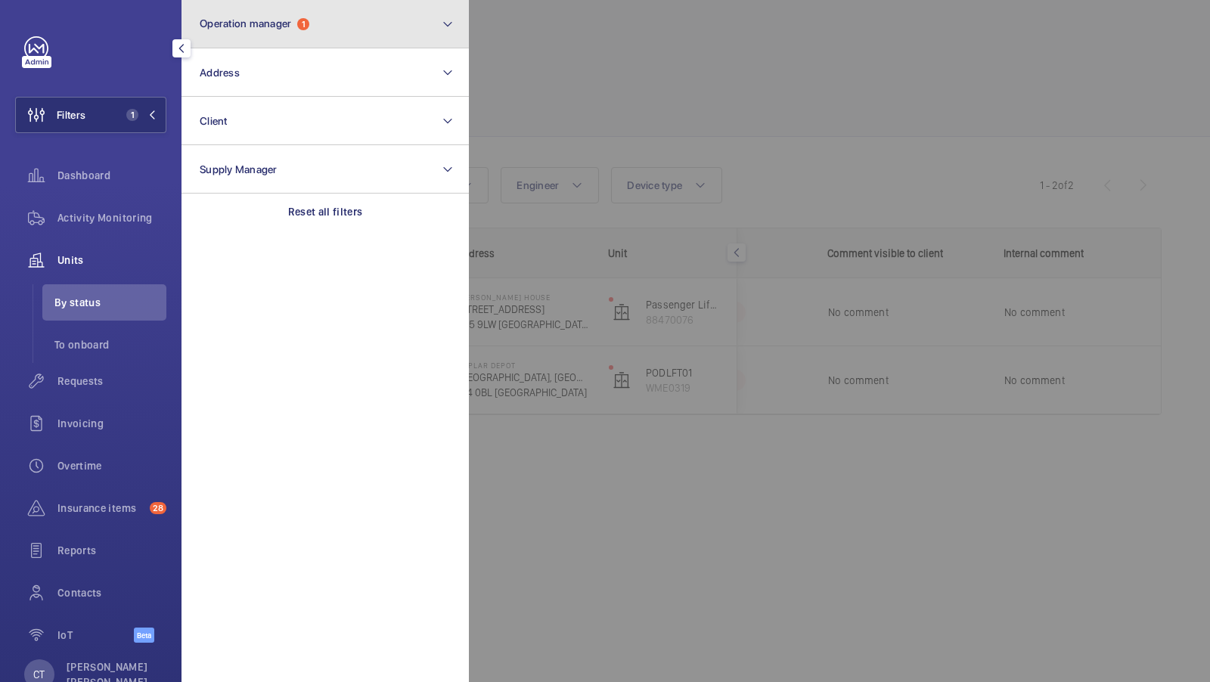
click at [340, 33] on button "Operation manager 1" at bounding box center [325, 24] width 287 height 48
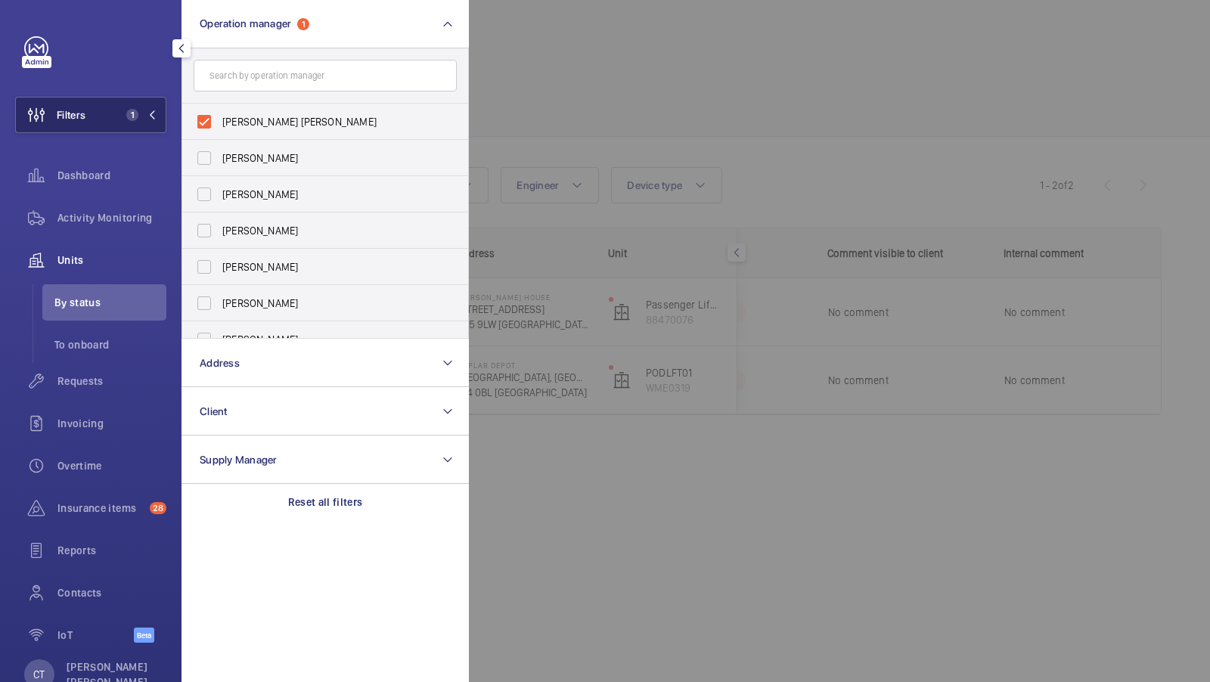
click at [107, 132] on button "Filters 1" at bounding box center [90, 115] width 151 height 36
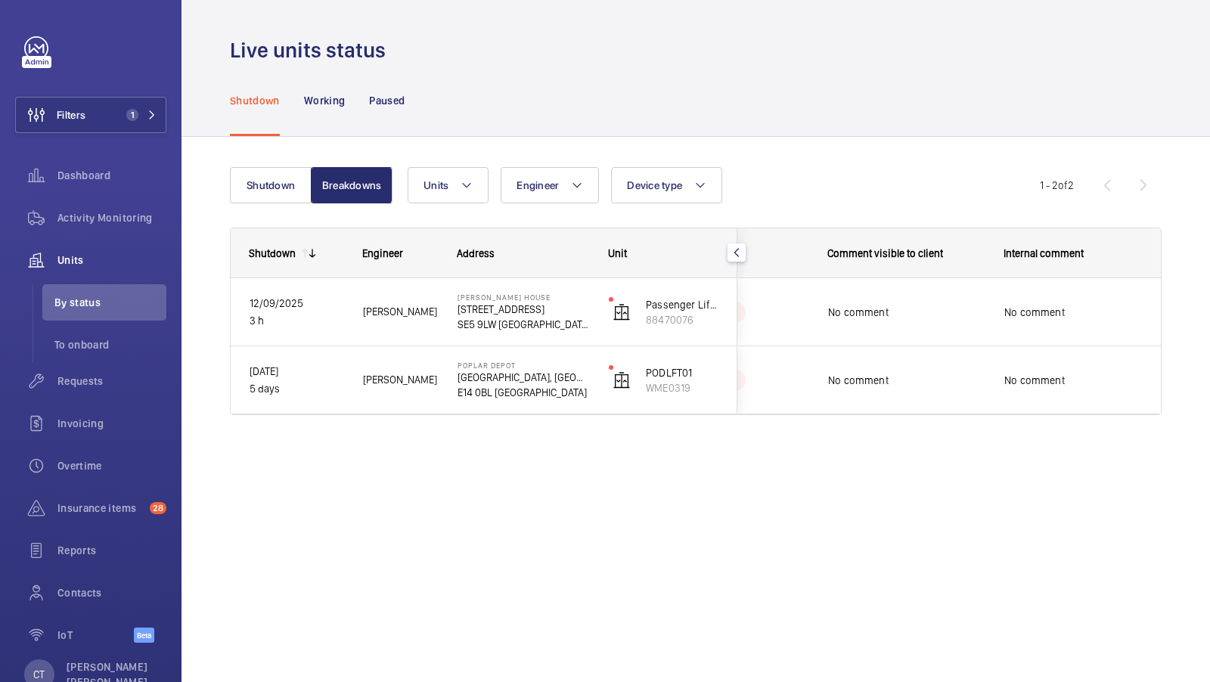
click at [251, 164] on div "Shutdown Breakdowns Units Engineer Device type More filters Reset all filters 1…" at bounding box center [696, 297] width 932 height 309
click at [253, 179] on button "Shutdown" at bounding box center [271, 185] width 82 height 36
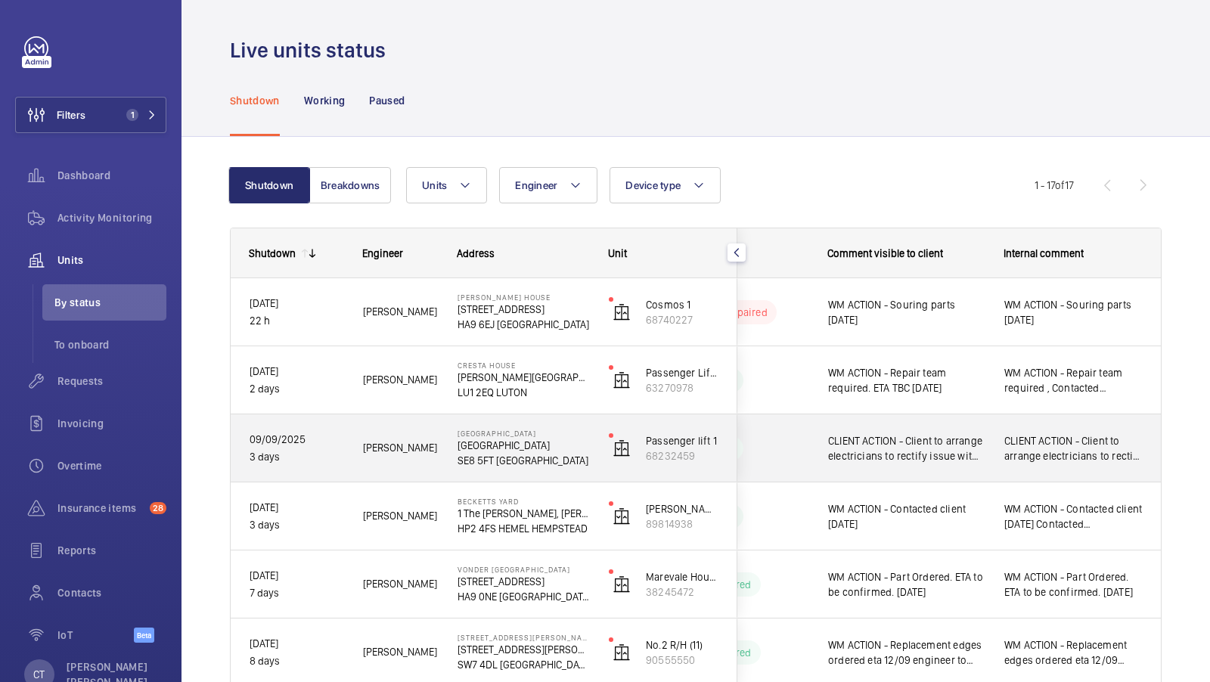
scroll to position [69, 0]
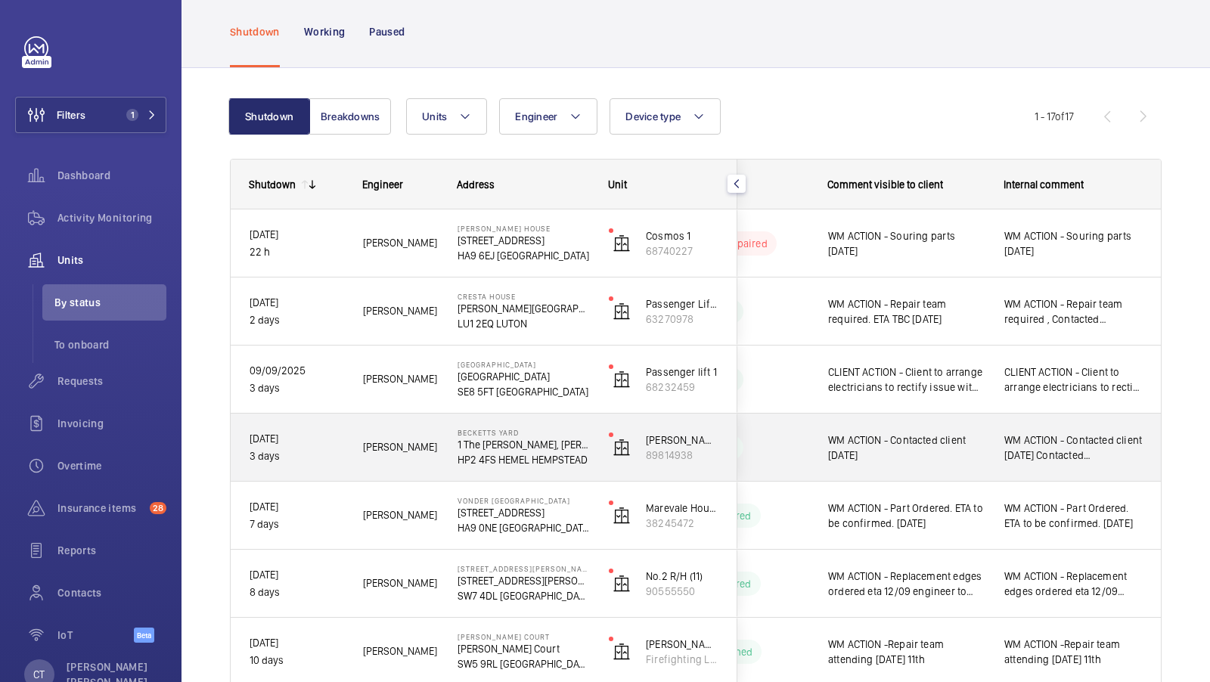
click at [1041, 467] on div "WM ACTION - Contacted client 08.09.25 Contacted Nadia. Awaiting reply 08.09.25" at bounding box center [1073, 447] width 175 height 65
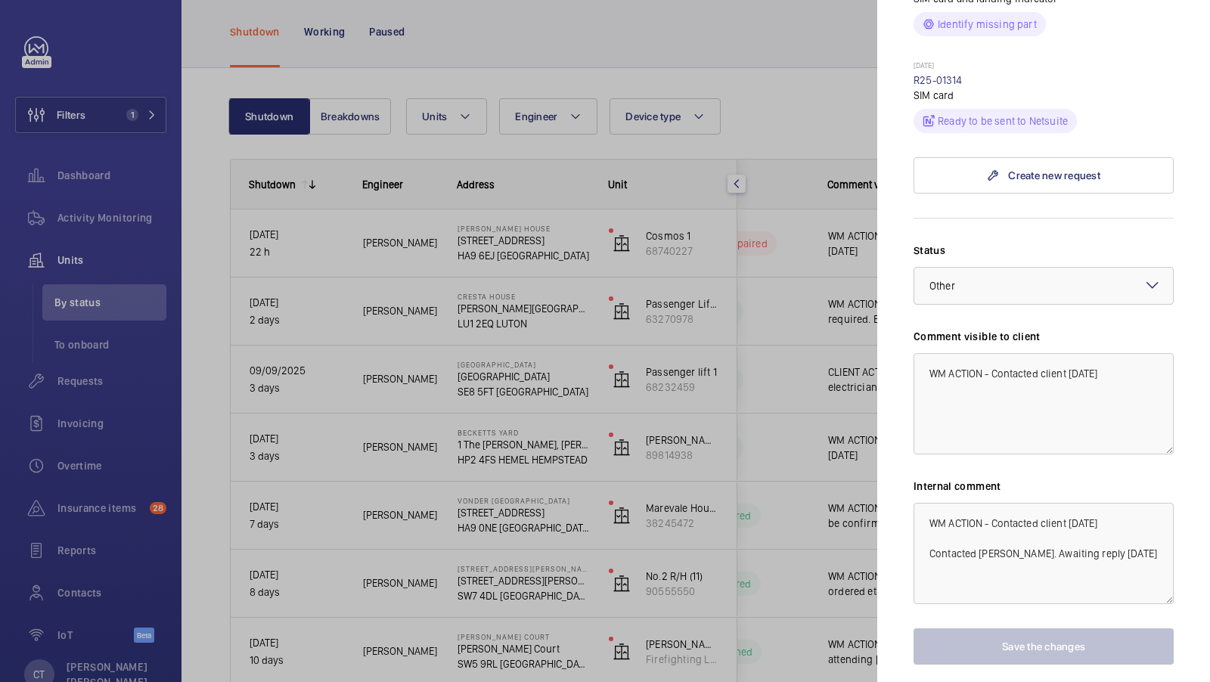
scroll to position [901, 0]
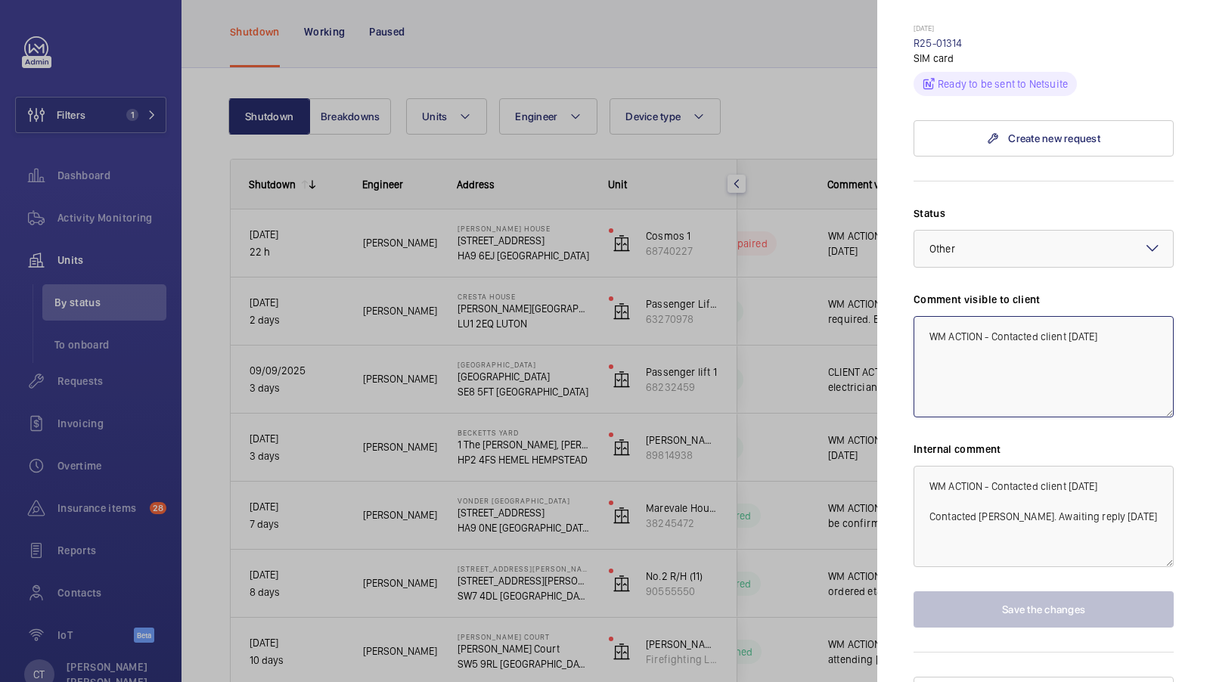
drag, startPoint x: 1137, startPoint y: 306, endPoint x: 859, endPoint y: 291, distance: 278.0
click at [859, 291] on mat-sidenav-container "Filters 1 Dashboard Activity Monitoring Units By status To onboard Requests Inv…" at bounding box center [605, 341] width 1210 height 682
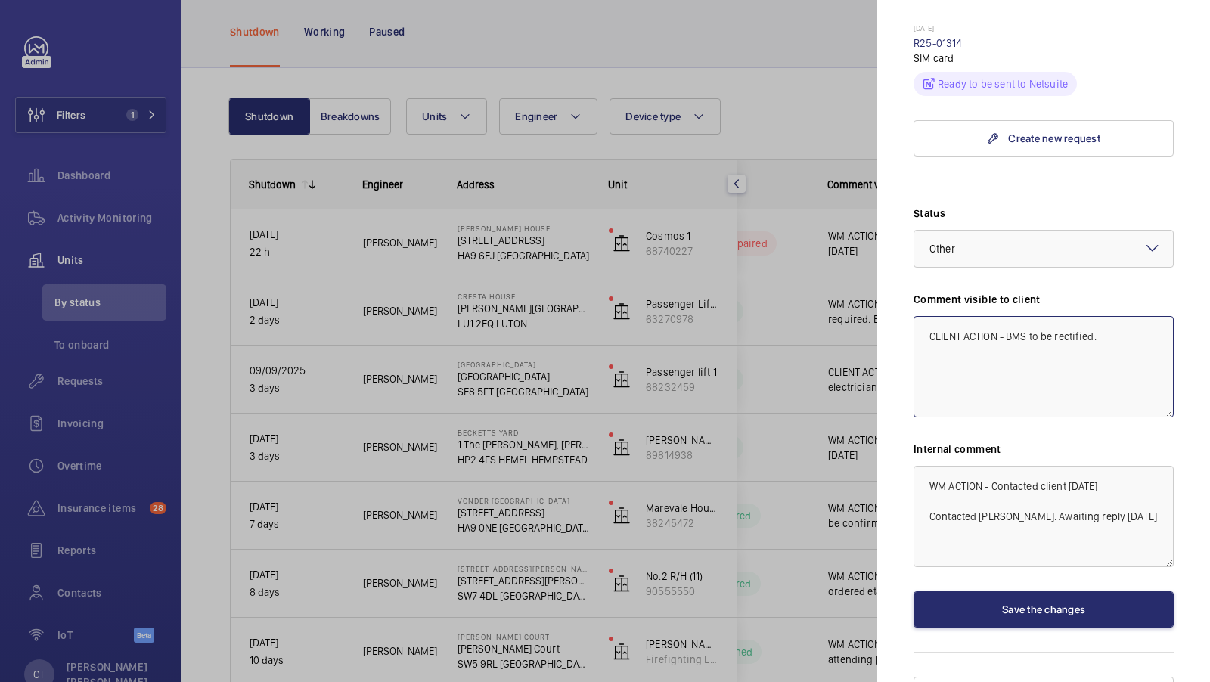
drag, startPoint x: 1143, startPoint y: 318, endPoint x: 902, endPoint y: 308, distance: 240.8
click at [905, 308] on mat-sidenav "Stopped unit Becketts Yard 1 The Spires, Selden Hill HP2 4FS HEMEL HEMPSTEAD Be…" at bounding box center [1043, 341] width 333 height 682
type textarea "CLIENT ACTION - BMS to be rectified."
drag, startPoint x: 1132, startPoint y: 486, endPoint x: 917, endPoint y: 415, distance: 227.0
click at [917, 442] on div "Internal comment WM ACTION - Contacted client 08.09.25 Contacted Nadia. Awaitin…" at bounding box center [1044, 505] width 260 height 126
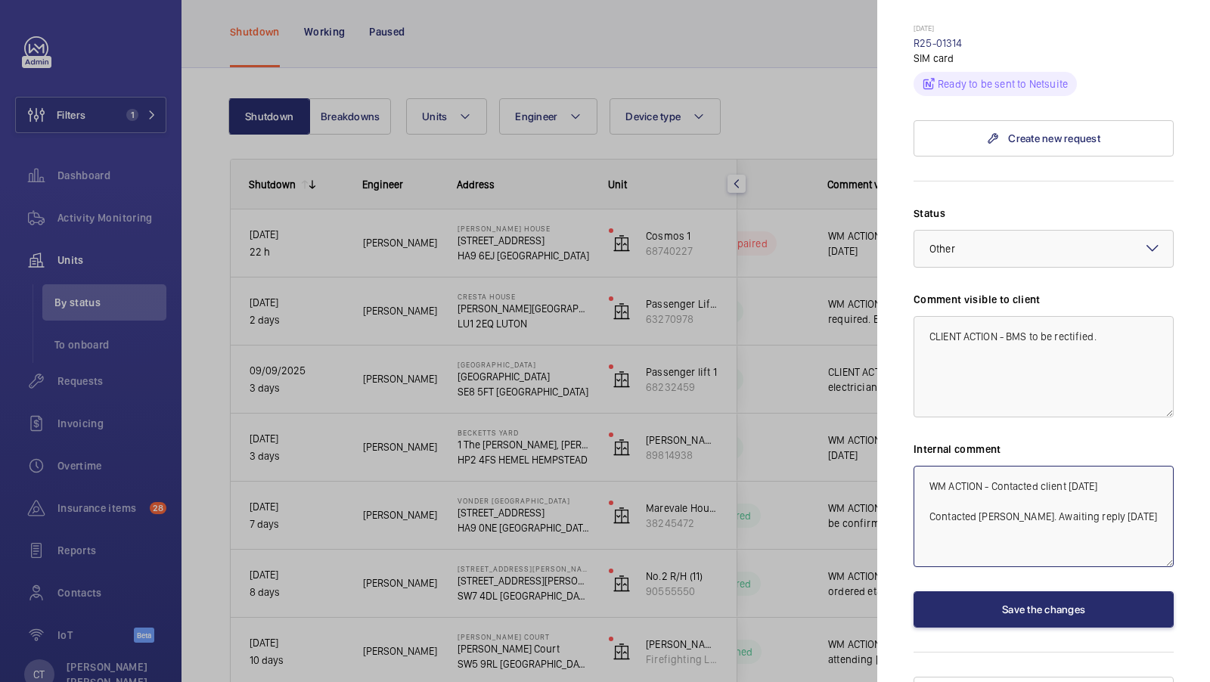
paste textarea "CLIENT ACTION - BMS to be rectified."
click at [999, 466] on textarea "CLIENT ACTION - BMS to be rectified." at bounding box center [1044, 516] width 260 height 101
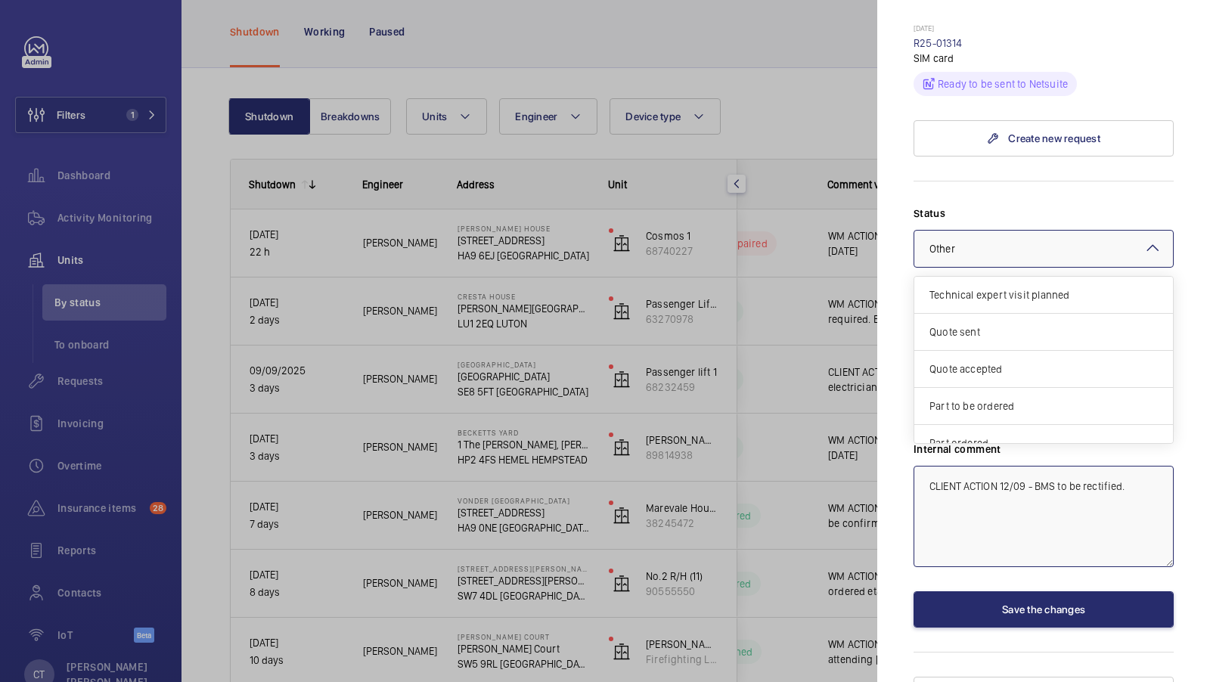
click at [1058, 231] on div at bounding box center [1044, 249] width 259 height 36
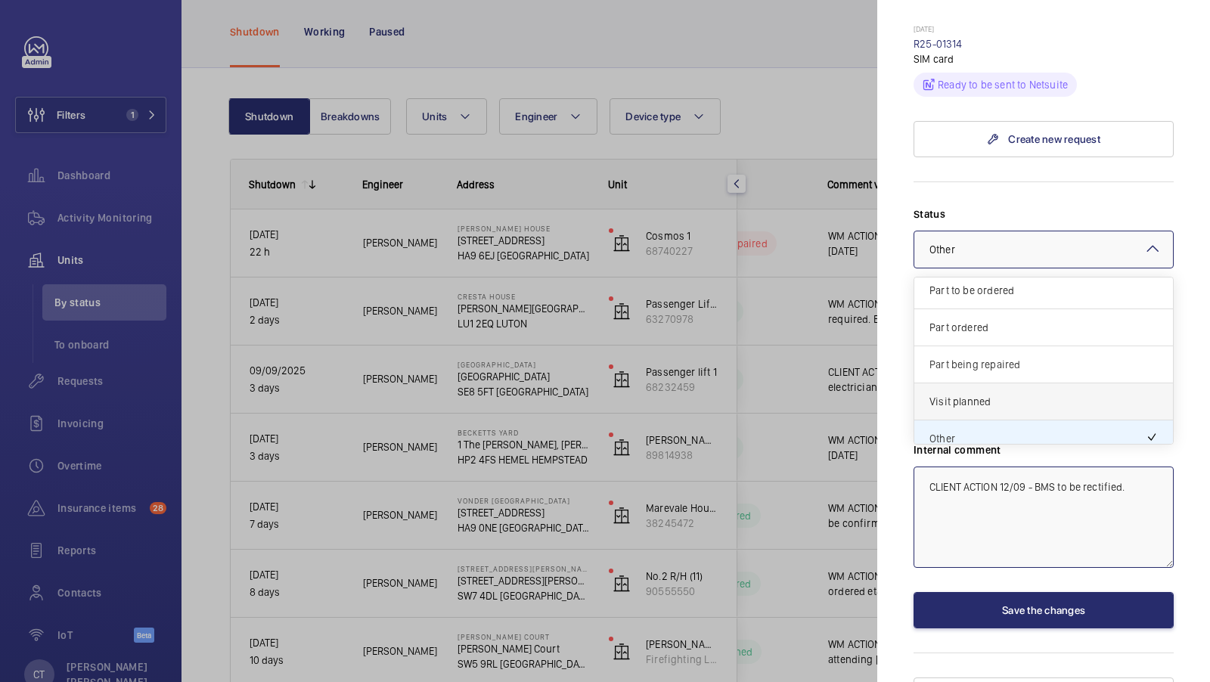
scroll to position [126, 0]
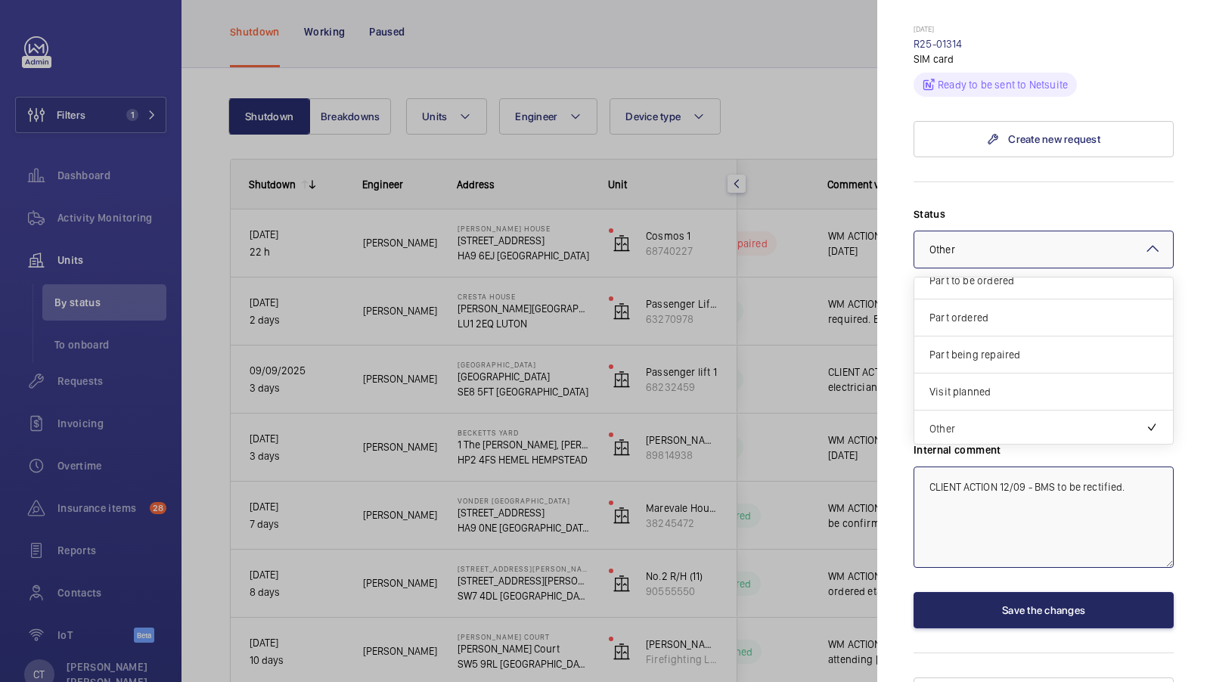
type textarea "CLIENT ACTION 12/09 - BMS to be rectified."
click at [1039, 592] on button "Save the changes" at bounding box center [1044, 610] width 260 height 36
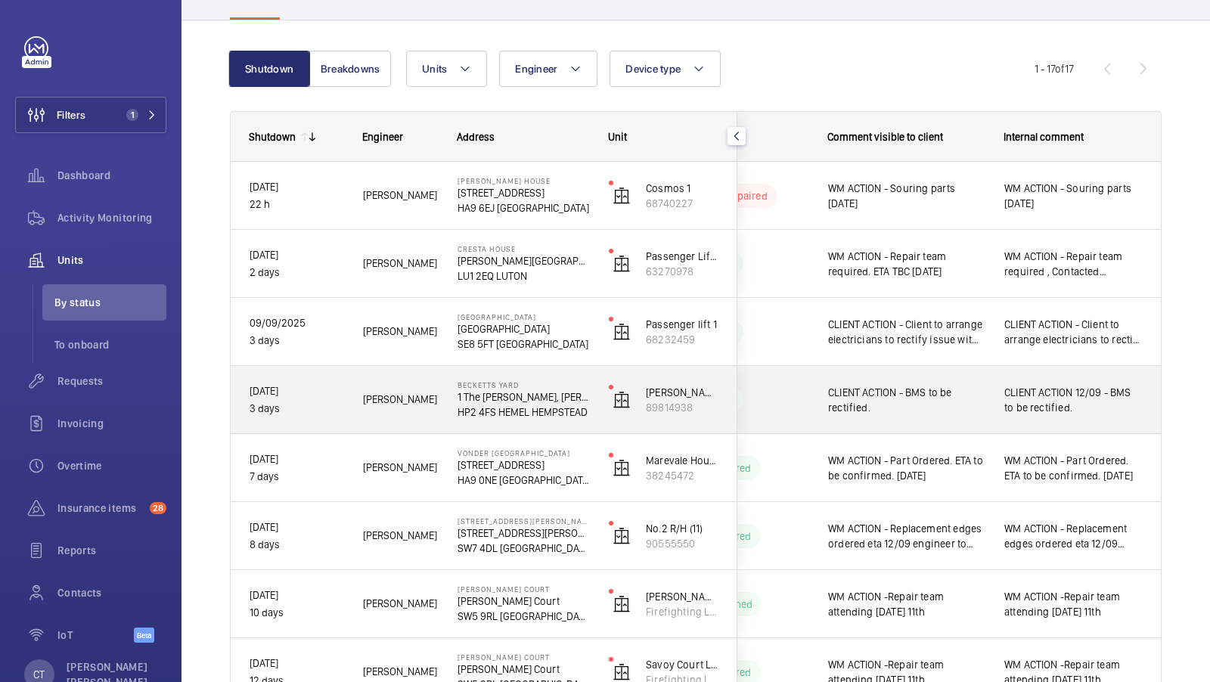
scroll to position [154, 0]
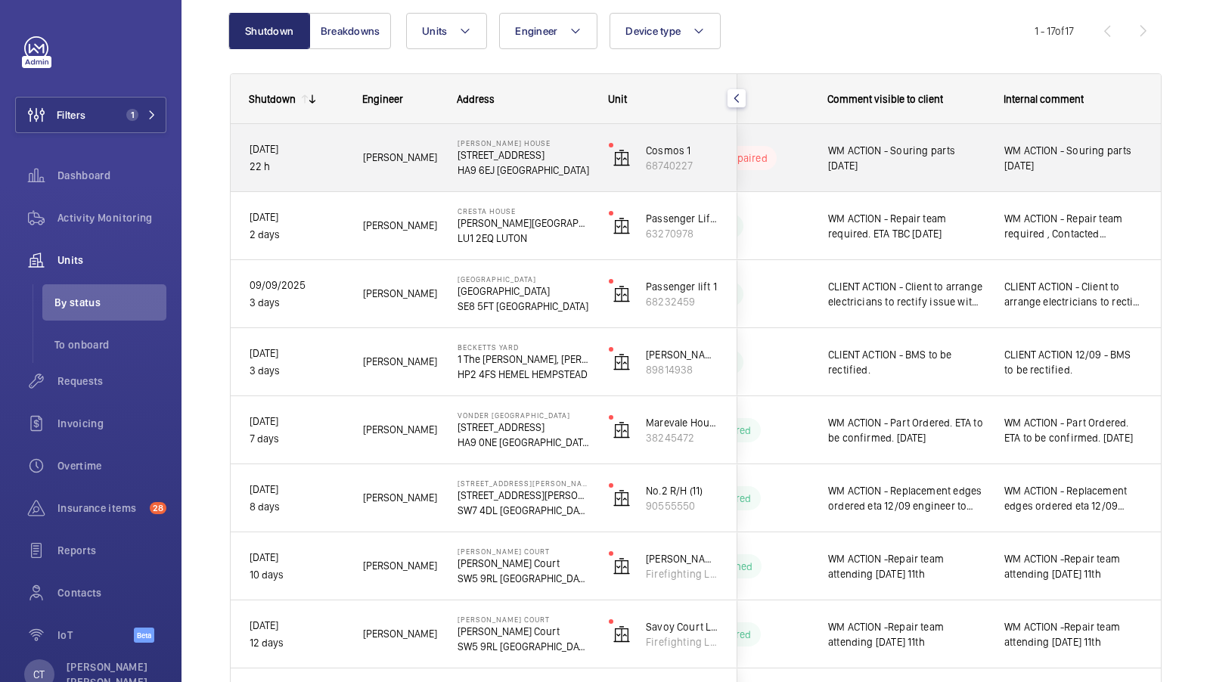
click at [1068, 170] on span "WM ACTION - Souring parts [DATE]" at bounding box center [1074, 158] width 138 height 30
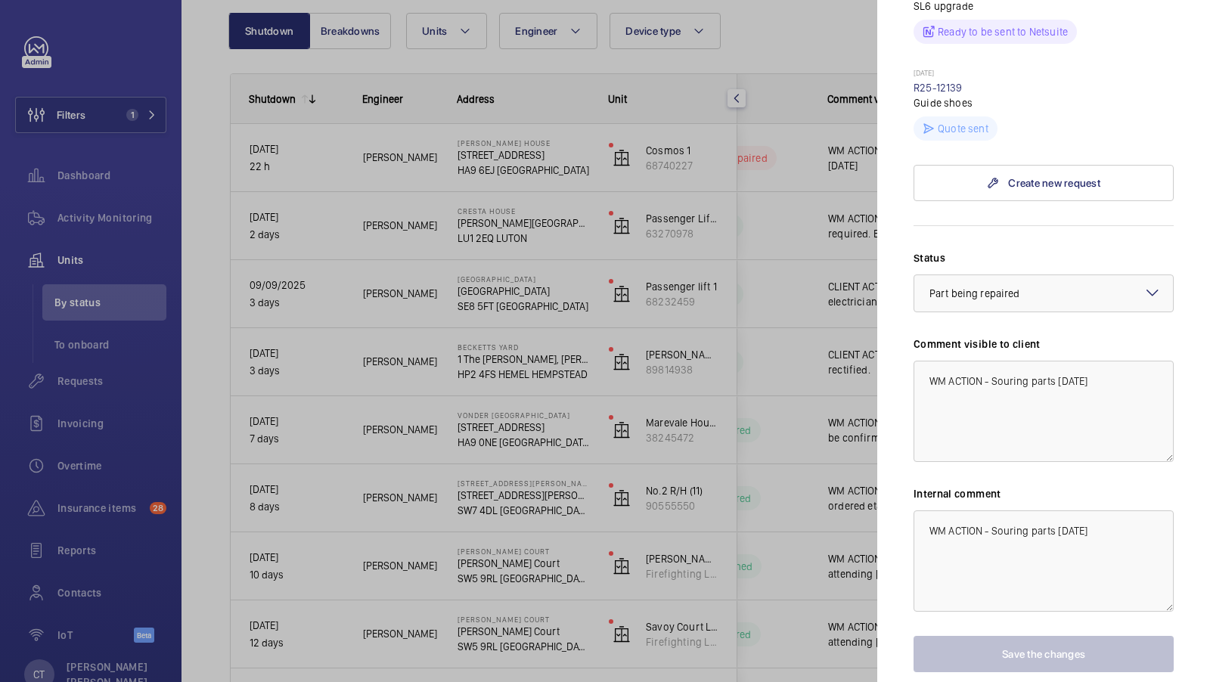
scroll to position [1047, 0]
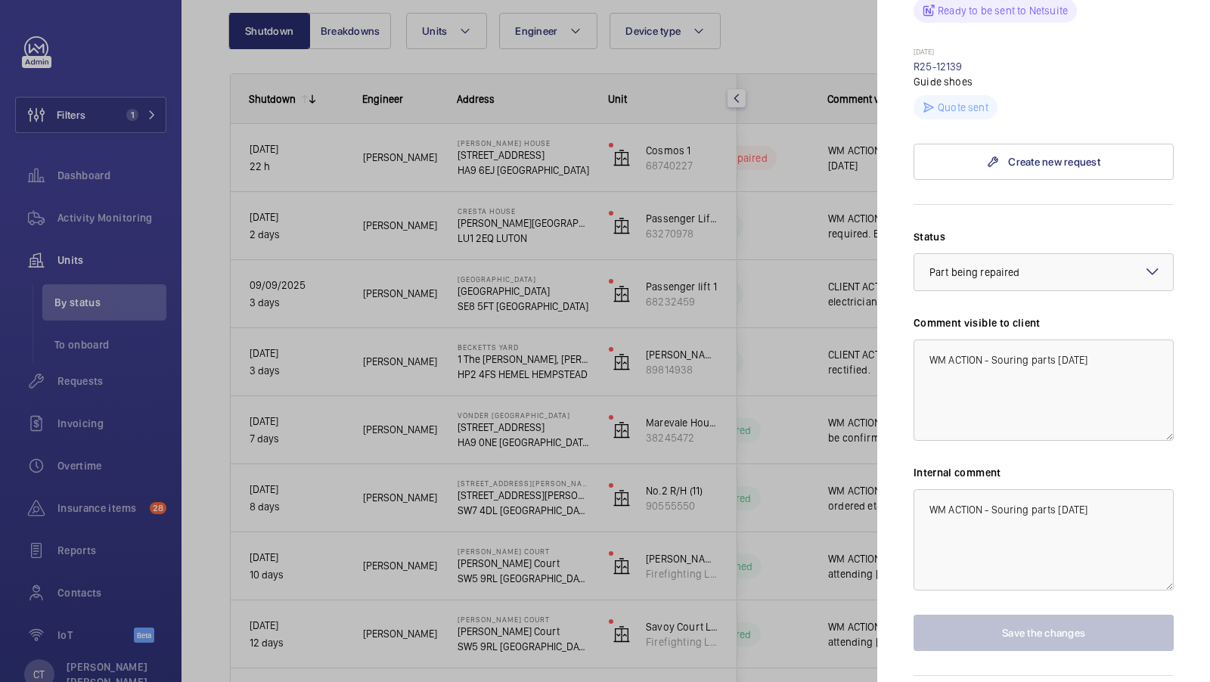
click at [776, 328] on div at bounding box center [605, 341] width 1210 height 682
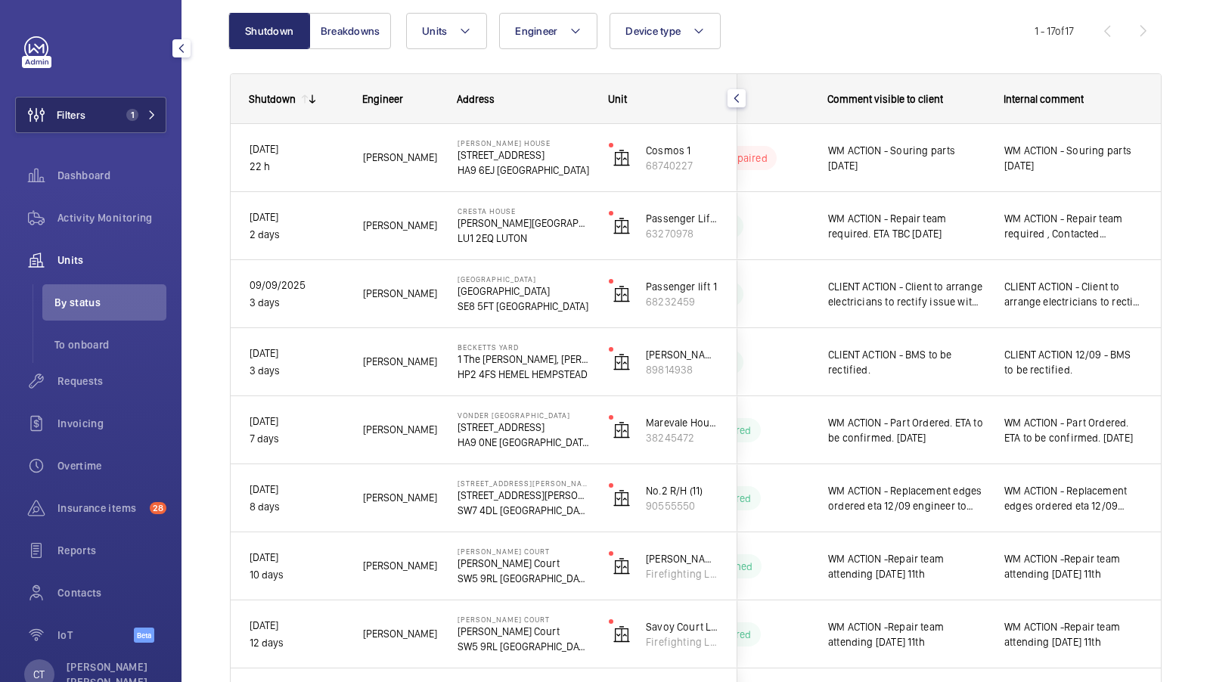
click at [142, 114] on span "1" at bounding box center [138, 115] width 36 height 12
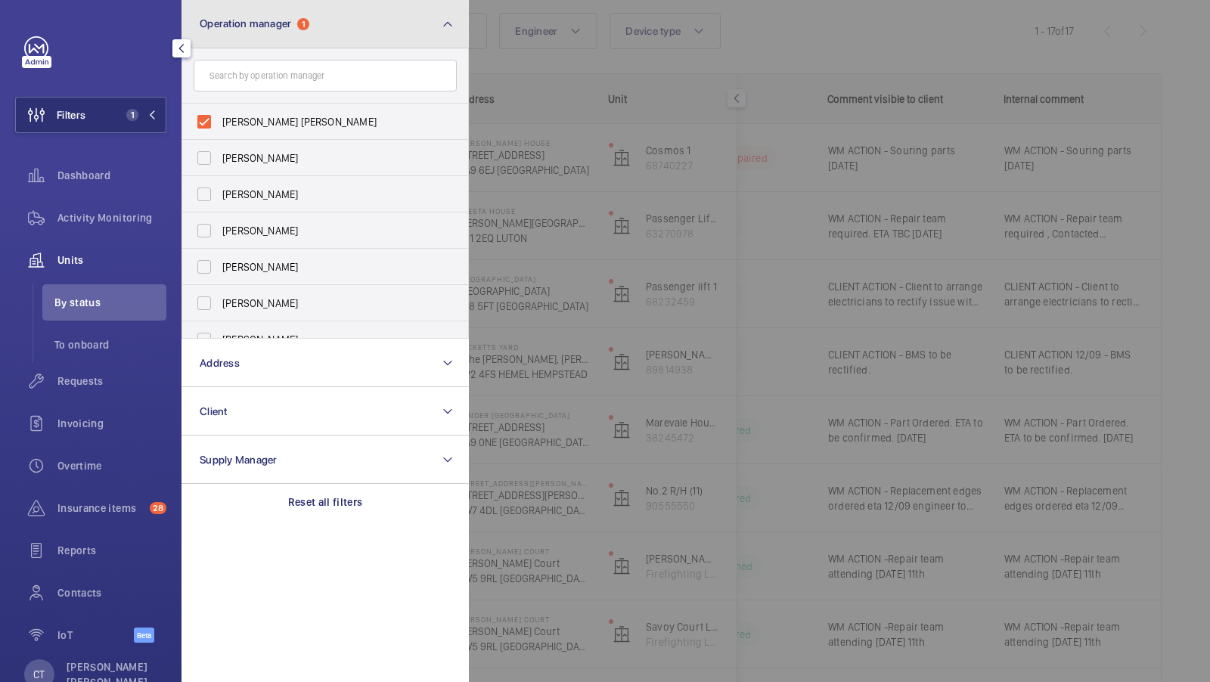
click at [387, 34] on button "Operation manager 1" at bounding box center [325, 24] width 287 height 48
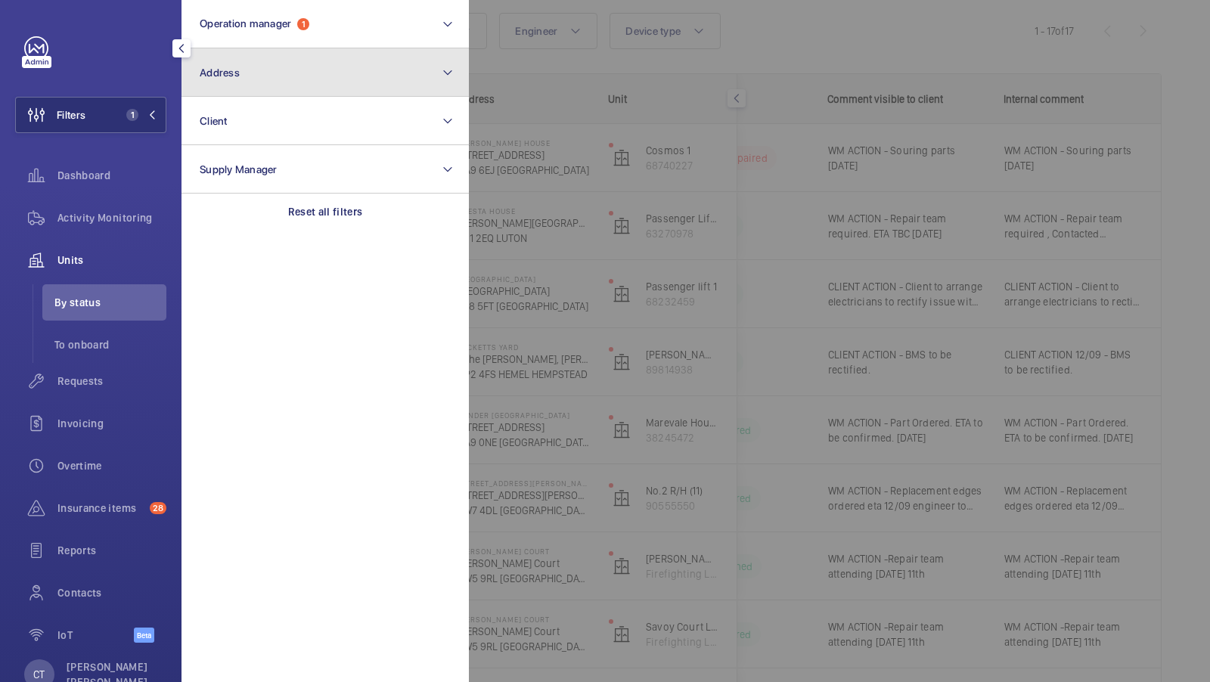
click at [259, 63] on button "Address" at bounding box center [325, 72] width 287 height 48
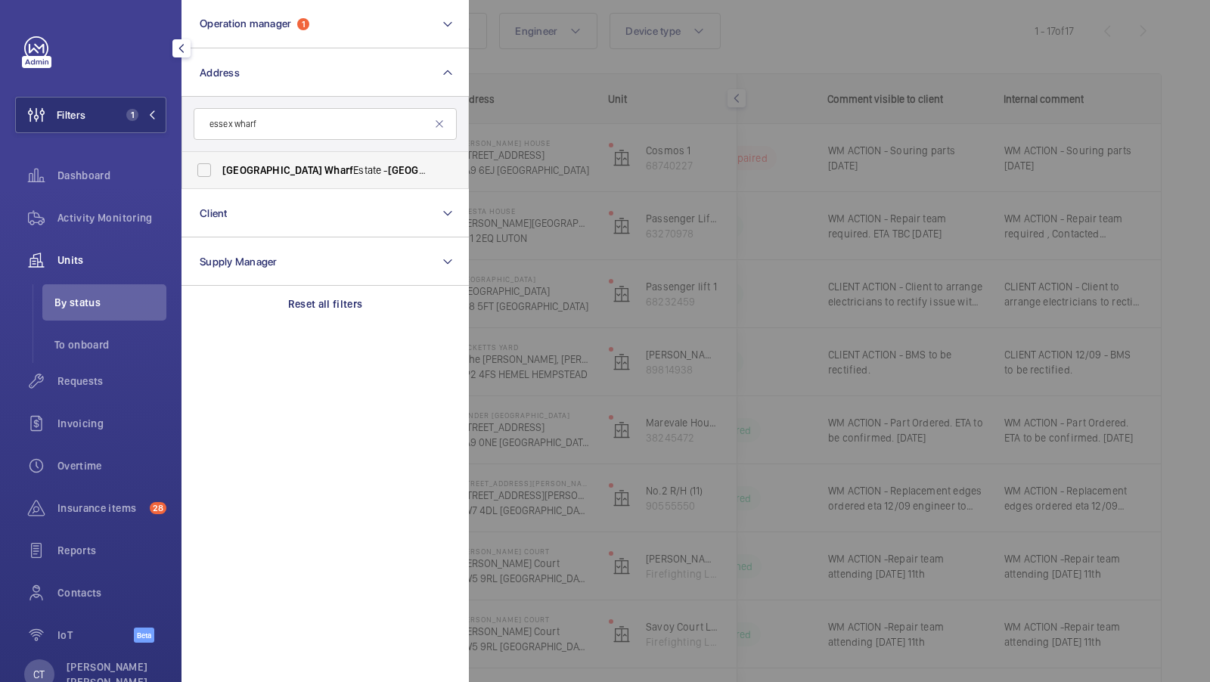
type input "essex wharf"
click at [297, 172] on span "Essex Wharf Estate - Essex Wharf , LONDON E5 9HP" at bounding box center [326, 170] width 208 height 15
click at [219, 172] on input "Essex Wharf Estate - Essex Wharf , LONDON E5 9HP" at bounding box center [204, 170] width 30 height 30
checkbox input "true"
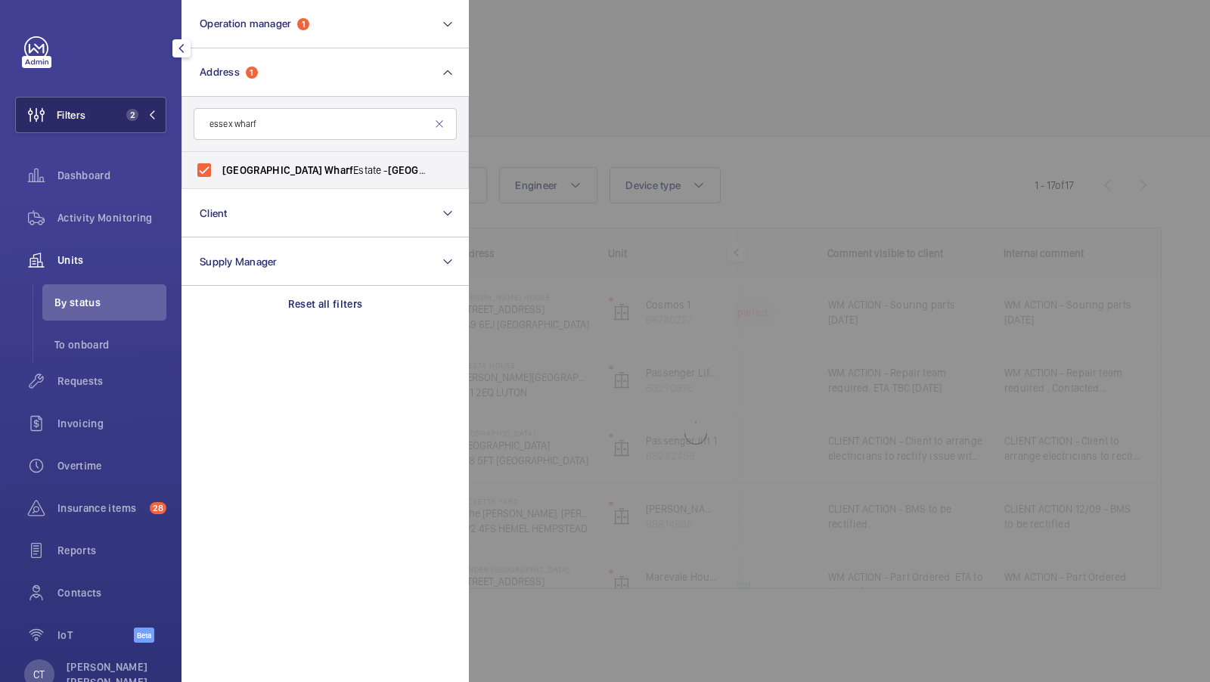
click at [135, 116] on span "2" at bounding box center [132, 115] width 12 height 12
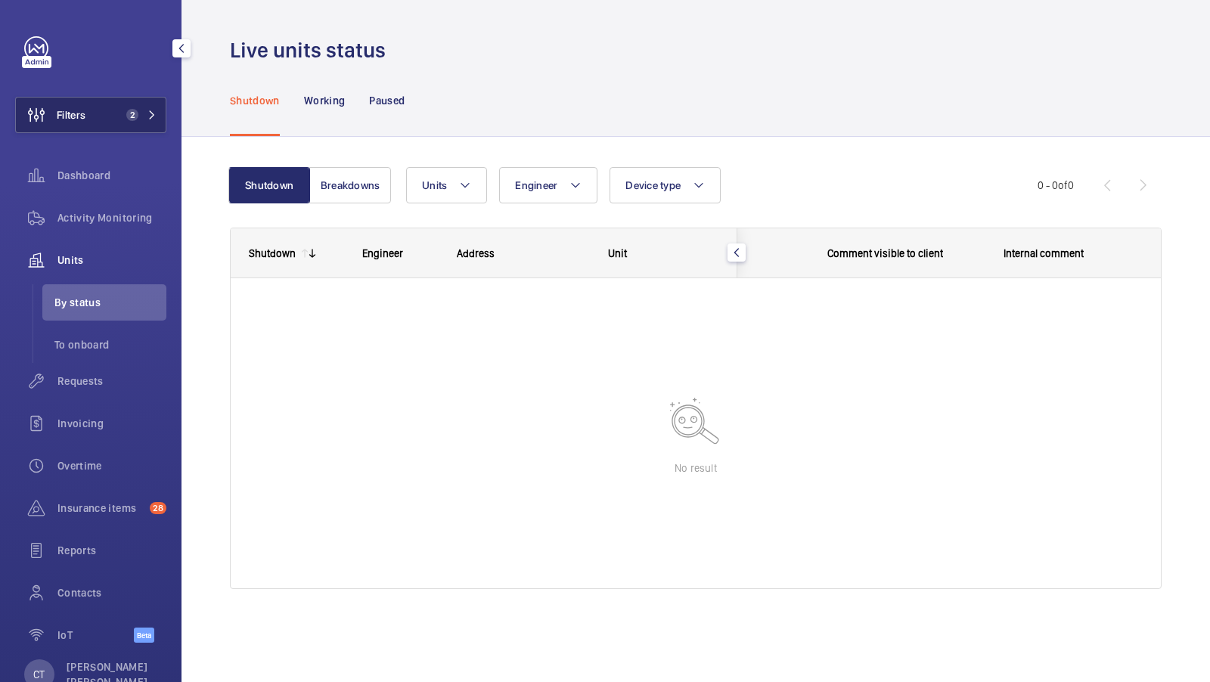
click at [145, 123] on button "Filters 2" at bounding box center [90, 115] width 151 height 36
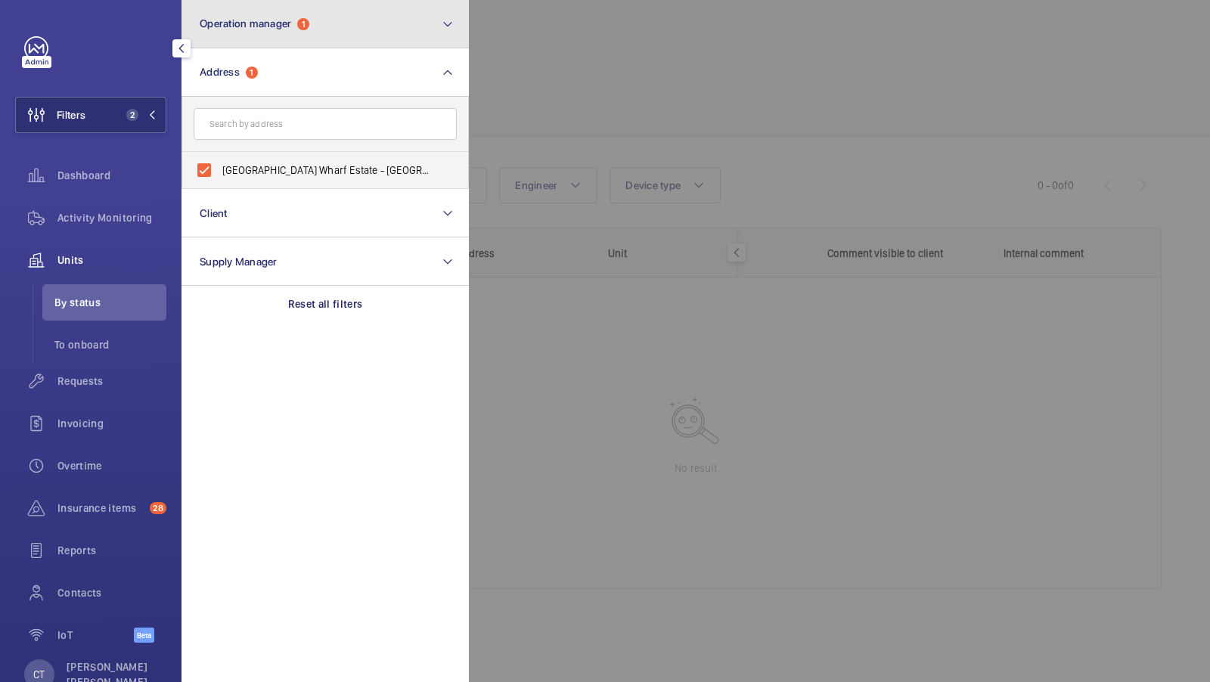
click at [309, 29] on span "Operation manager 1" at bounding box center [255, 23] width 110 height 13
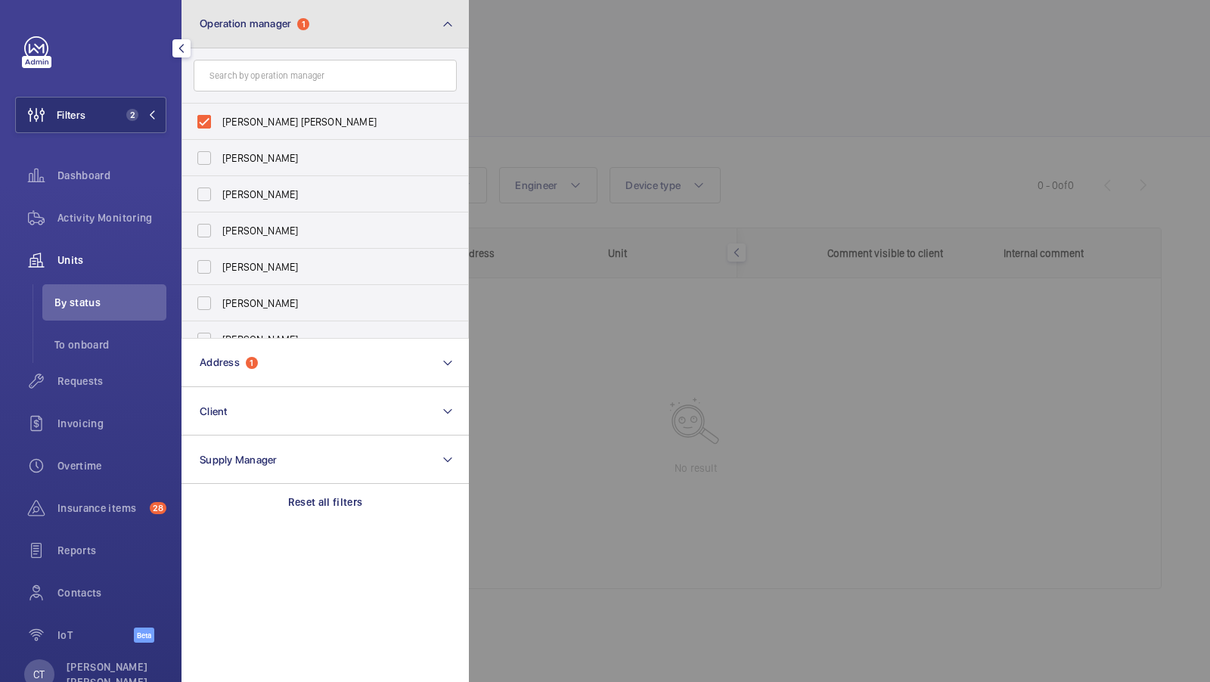
click at [344, 25] on button "Operation manager 1" at bounding box center [325, 24] width 287 height 48
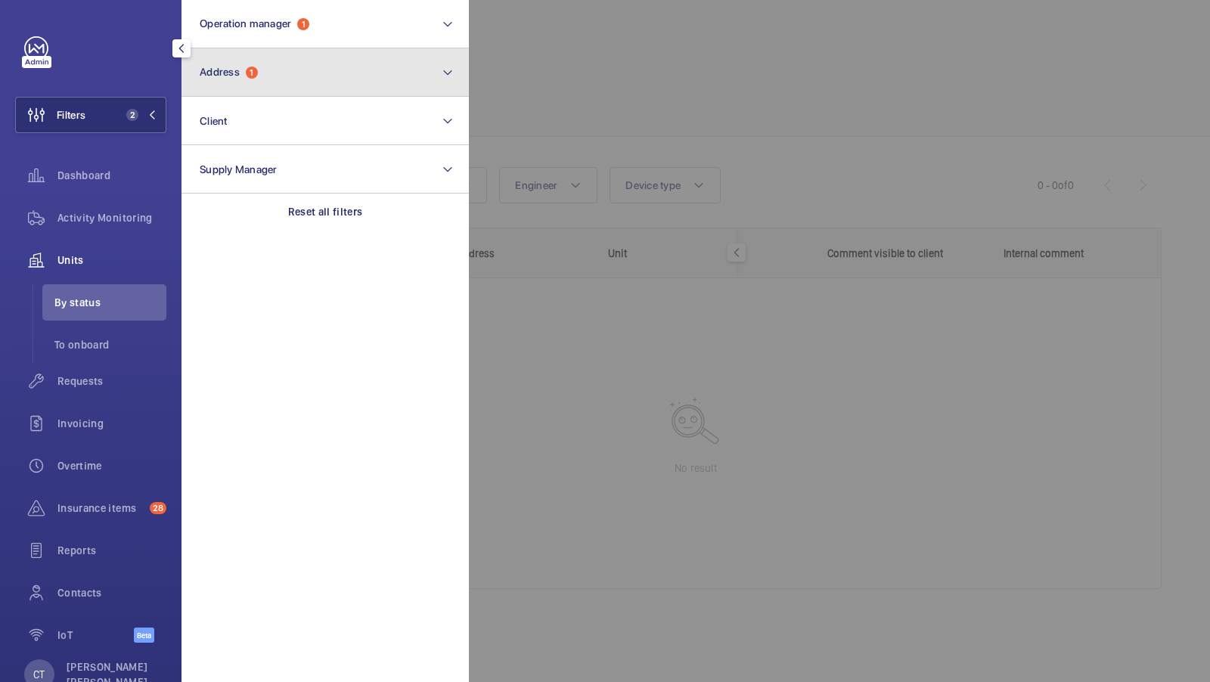
click at [290, 84] on button "Address 1" at bounding box center [325, 72] width 287 height 48
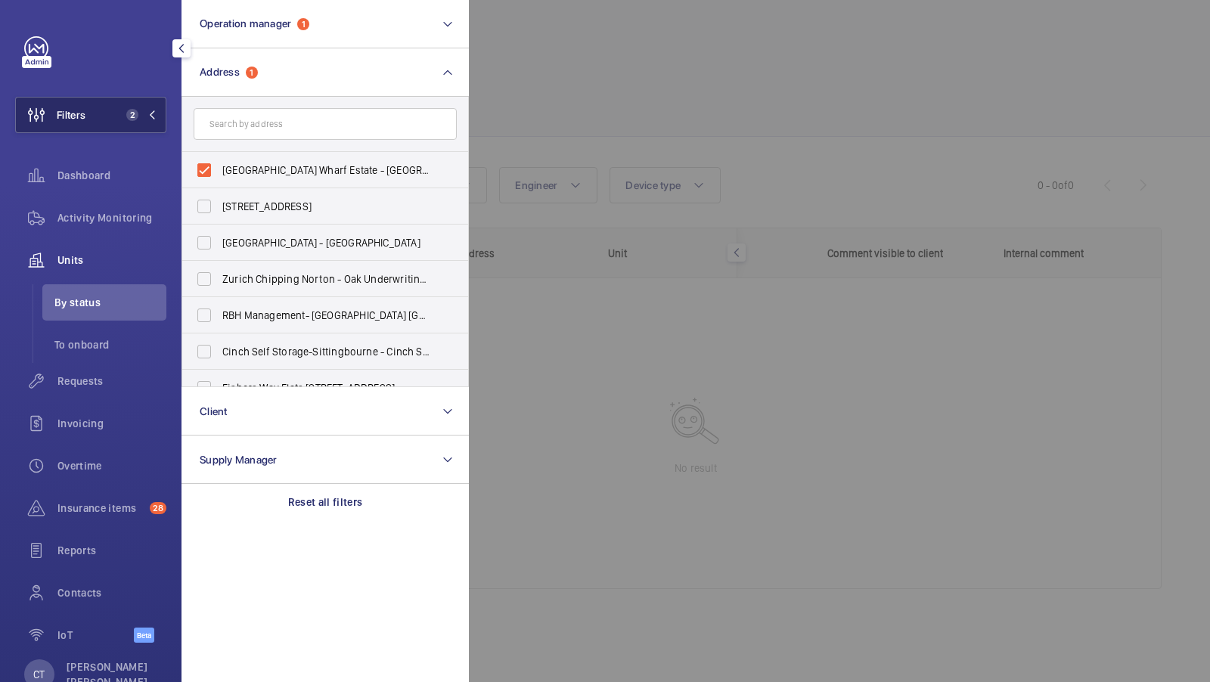
click at [137, 112] on span "2" at bounding box center [132, 115] width 12 height 12
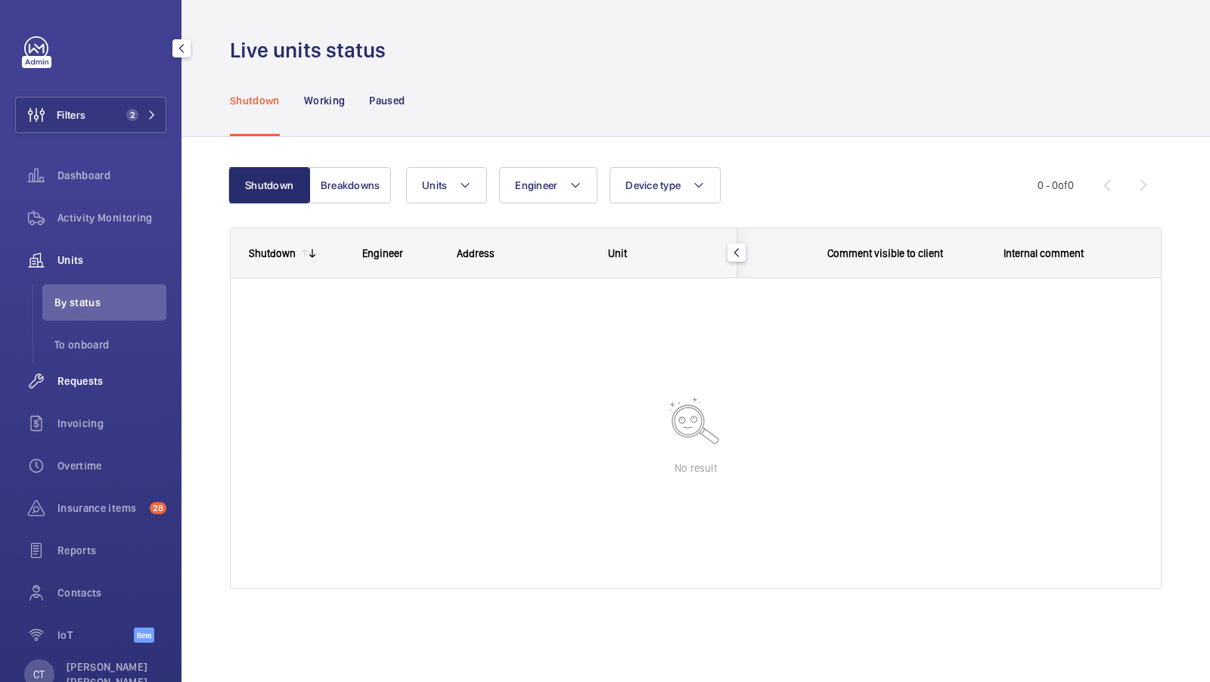
click at [82, 380] on span "Requests" at bounding box center [111, 381] width 109 height 15
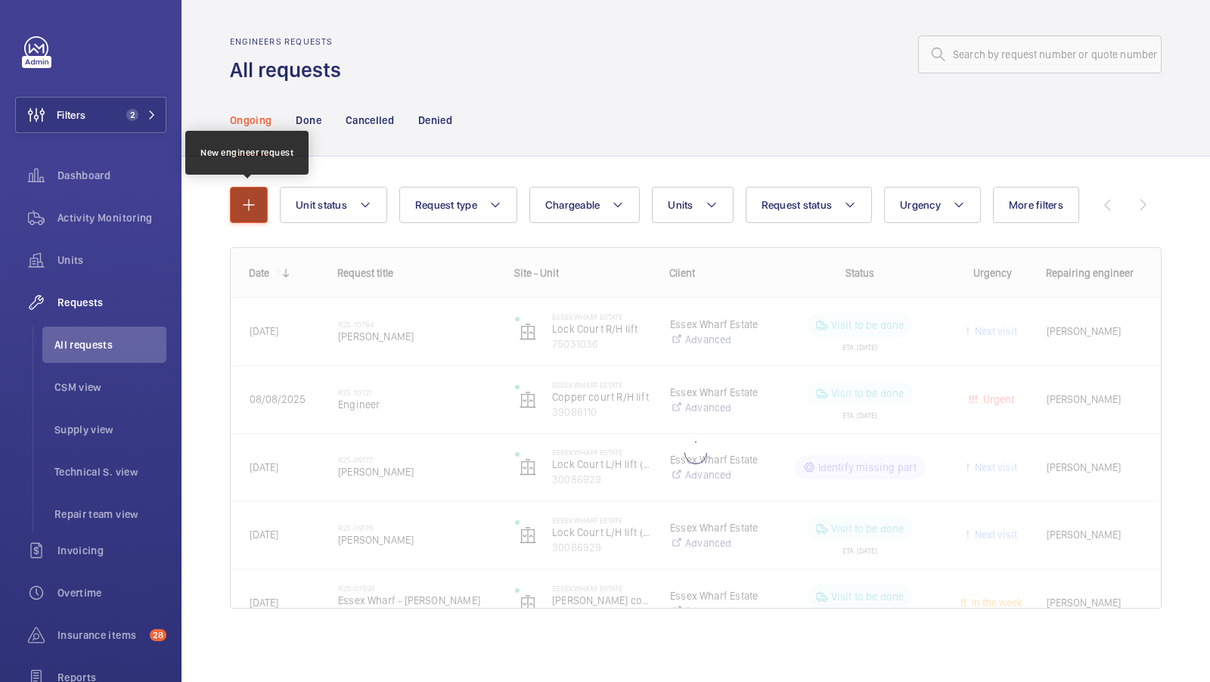
click at [249, 204] on mat-icon "button" at bounding box center [249, 205] width 18 height 18
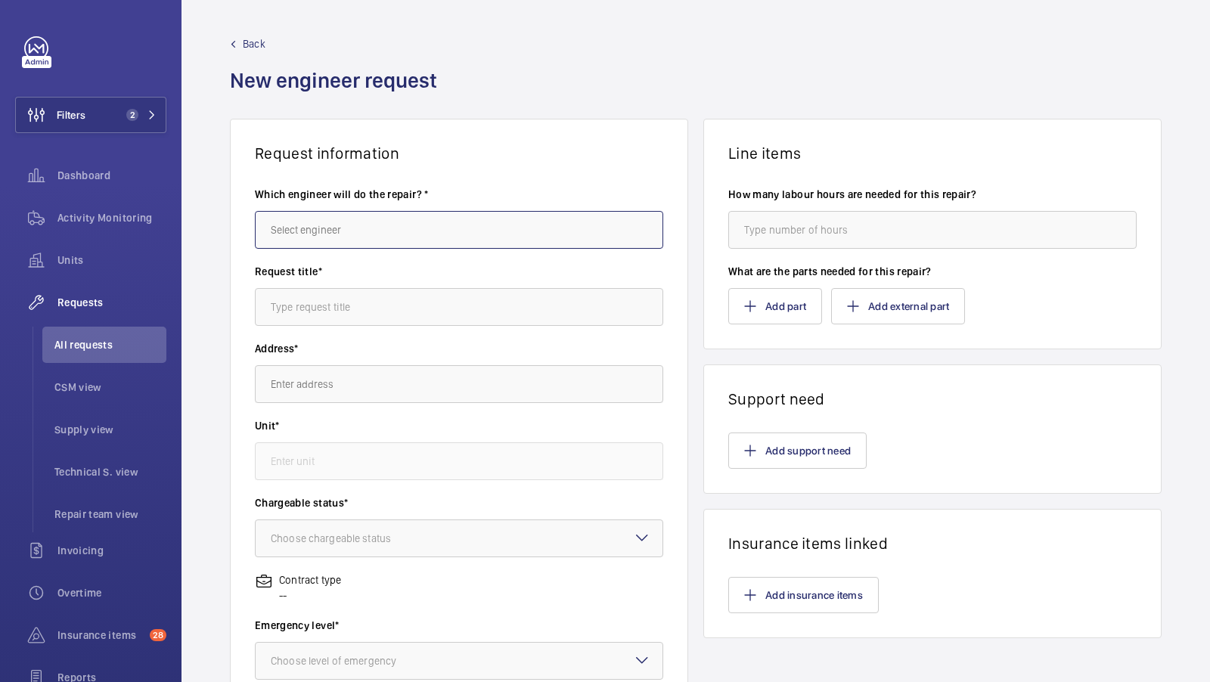
click at [326, 235] on input "text" at bounding box center [459, 230] width 408 height 38
type input "[PERSON_NAME]"
click at [350, 294] on input "text" at bounding box center [459, 307] width 408 height 38
click at [339, 228] on input "[PERSON_NAME]" at bounding box center [459, 230] width 408 height 38
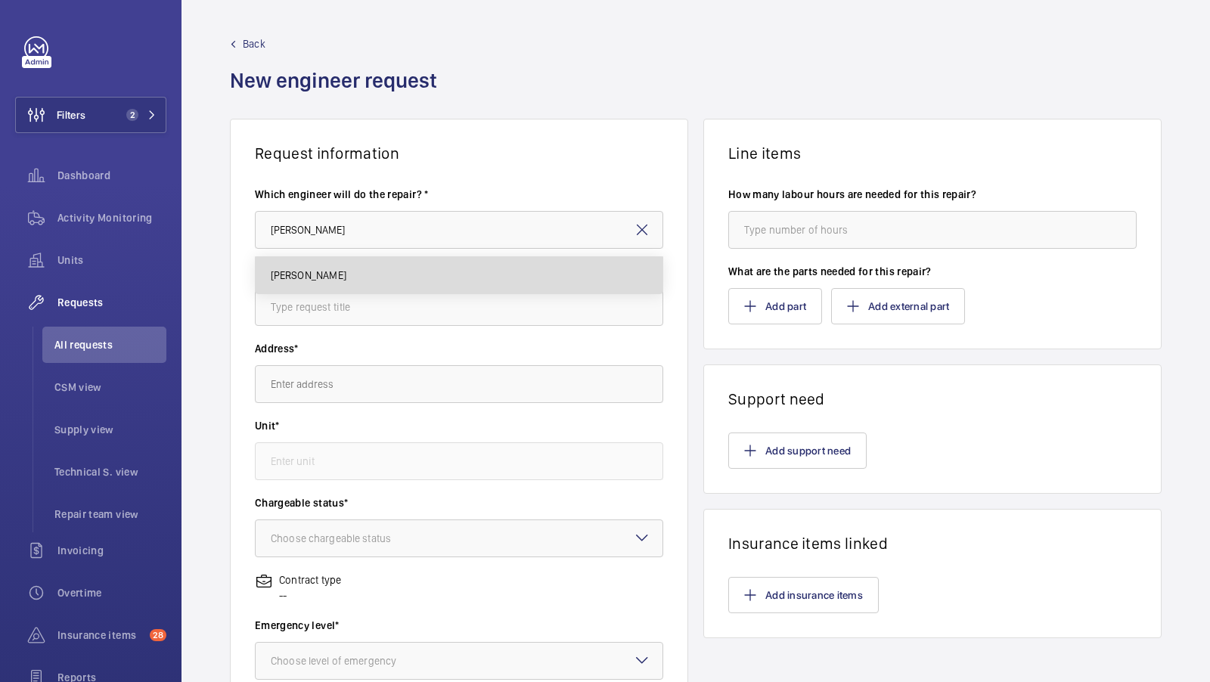
click at [326, 288] on mat-option "[PERSON_NAME]" at bounding box center [460, 275] width 408 height 36
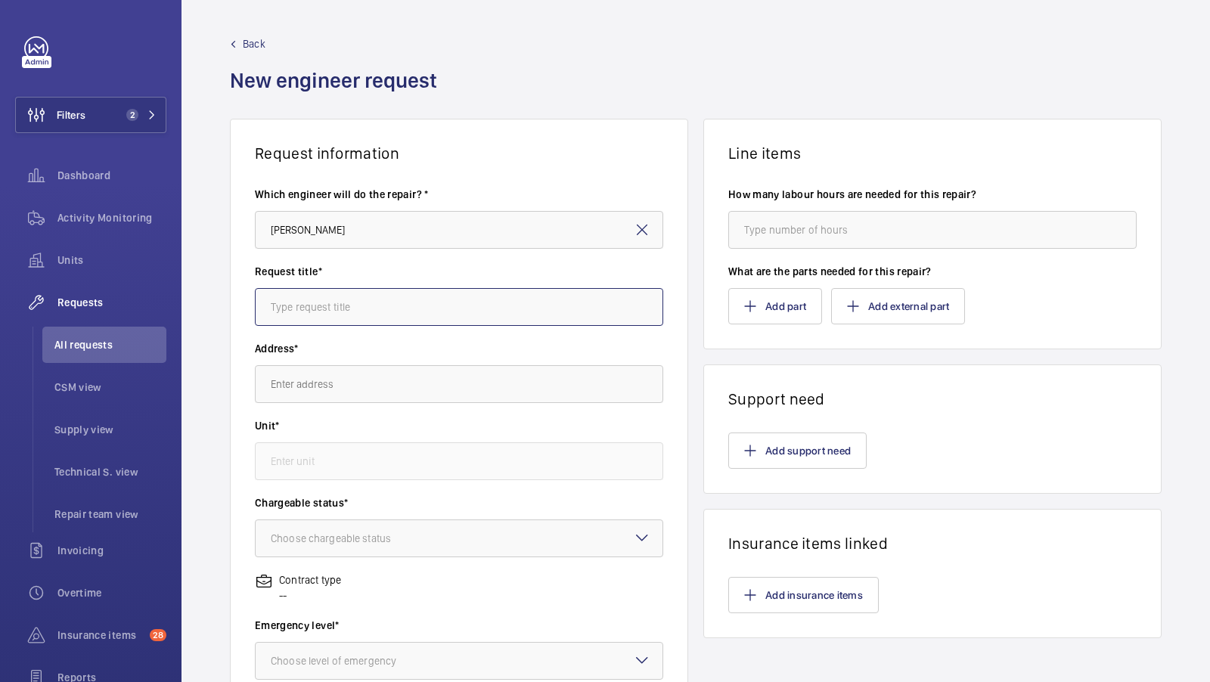
click at [329, 300] on input "text" at bounding box center [459, 307] width 408 height 38
type input "E"
type input "Copper Court LG button"
click at [318, 387] on input "text" at bounding box center [459, 384] width 408 height 38
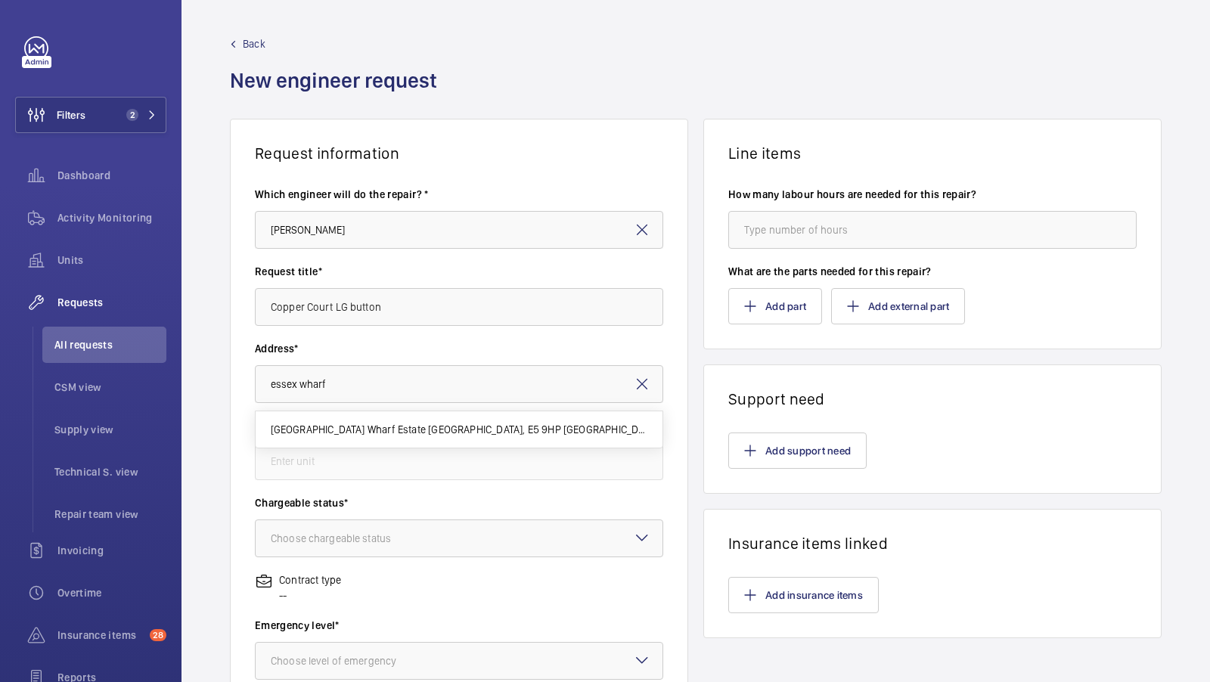
click at [379, 429] on span "Essex Wharf Estate Essex Wharf, E5 9HP LONDON" at bounding box center [459, 429] width 377 height 15
type input "Essex Wharf Estate Essex Wharf, E5 9HP LONDON"
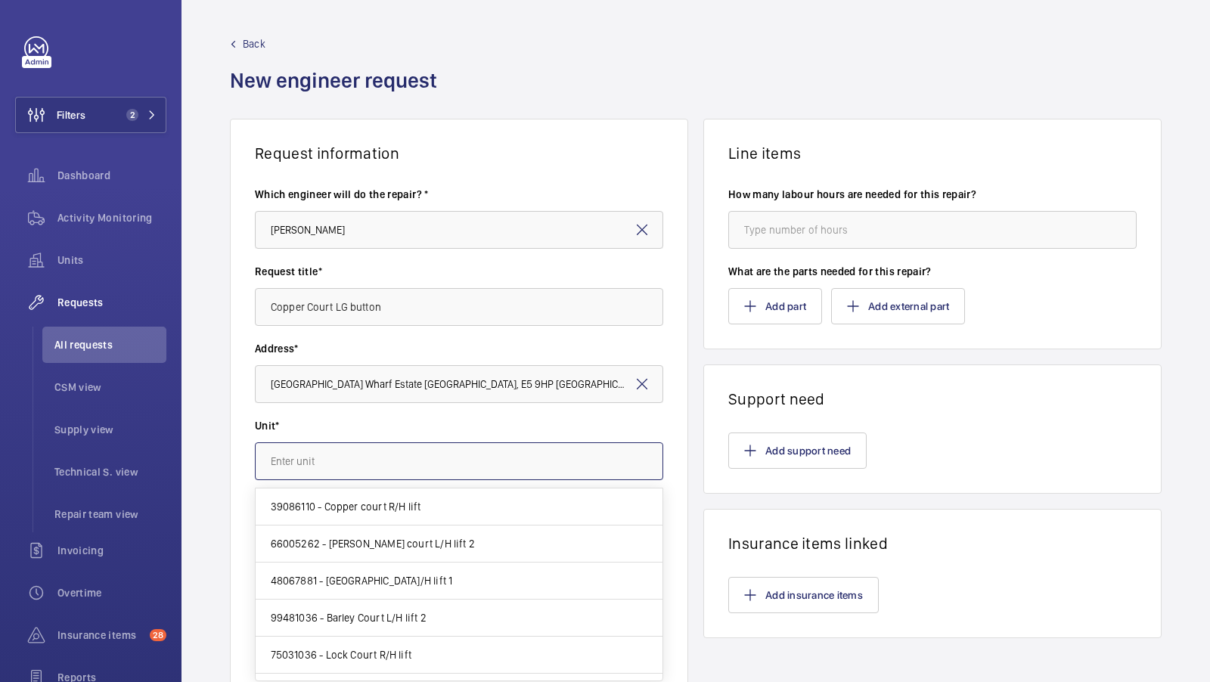
click at [340, 454] on input "text" at bounding box center [459, 462] width 408 height 38
click at [405, 551] on mat-option "66005262 - Cooper court L/H lift 2" at bounding box center [460, 544] width 408 height 37
type input "66005262 - Cooper court L/H lift 2"
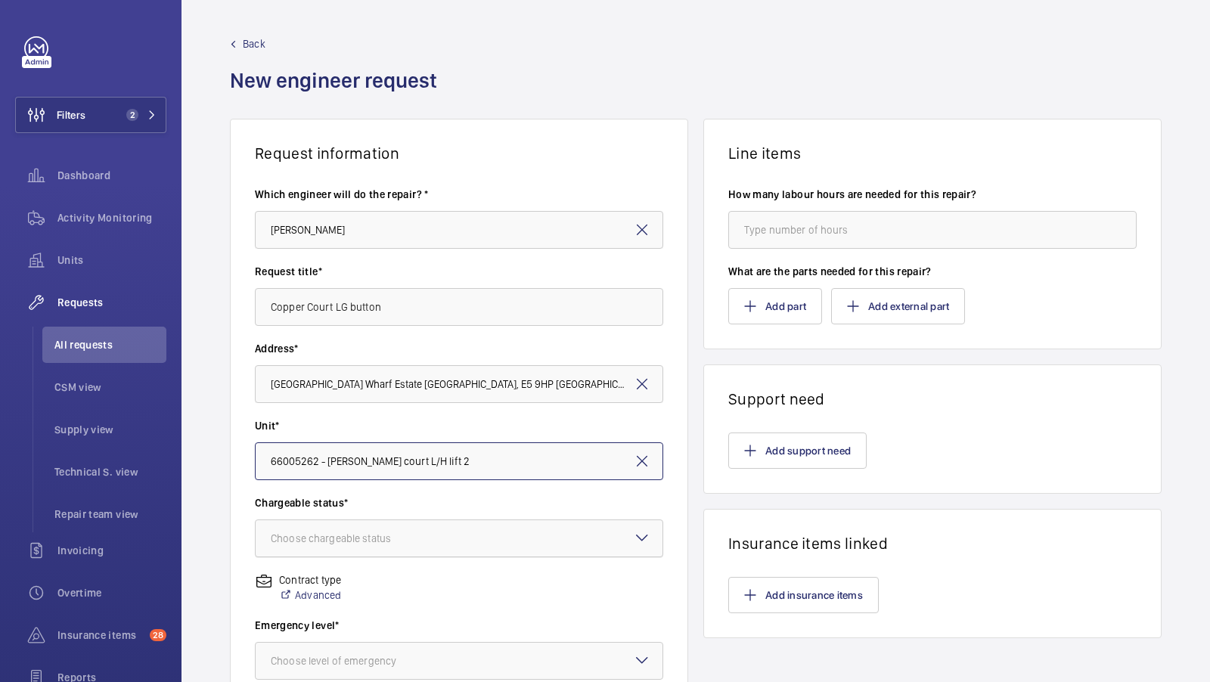
click at [366, 528] on div at bounding box center [459, 538] width 407 height 36
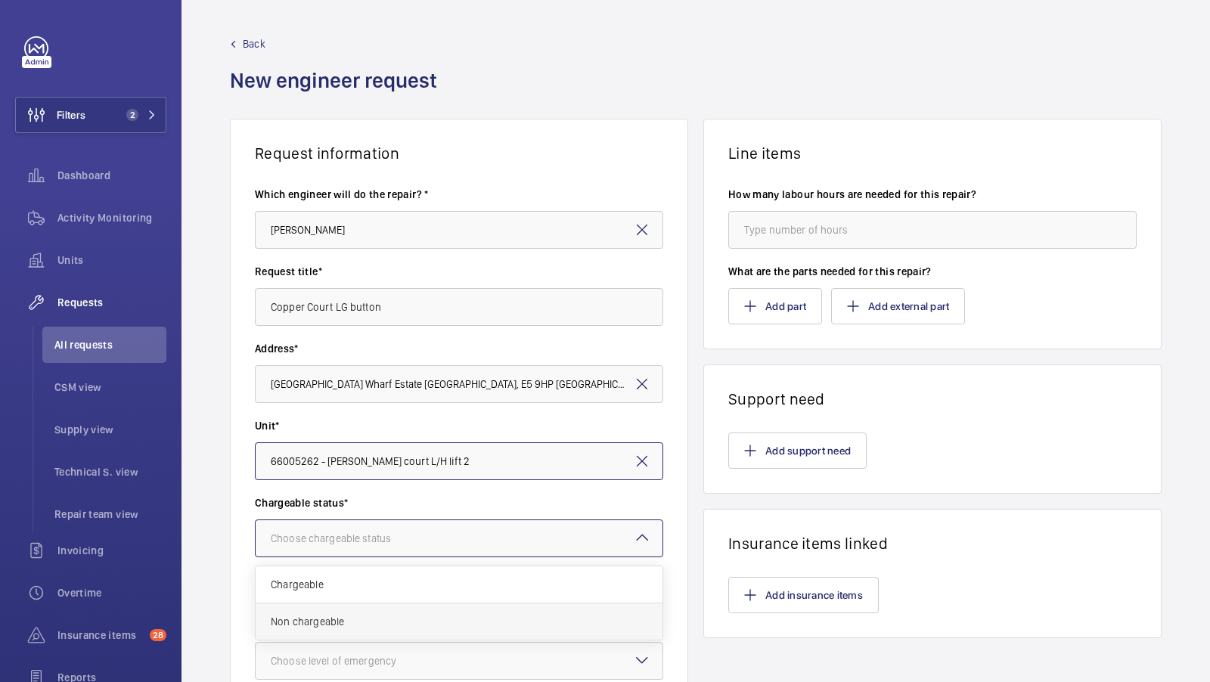
click at [329, 617] on span "Non chargeable" at bounding box center [459, 621] width 377 height 15
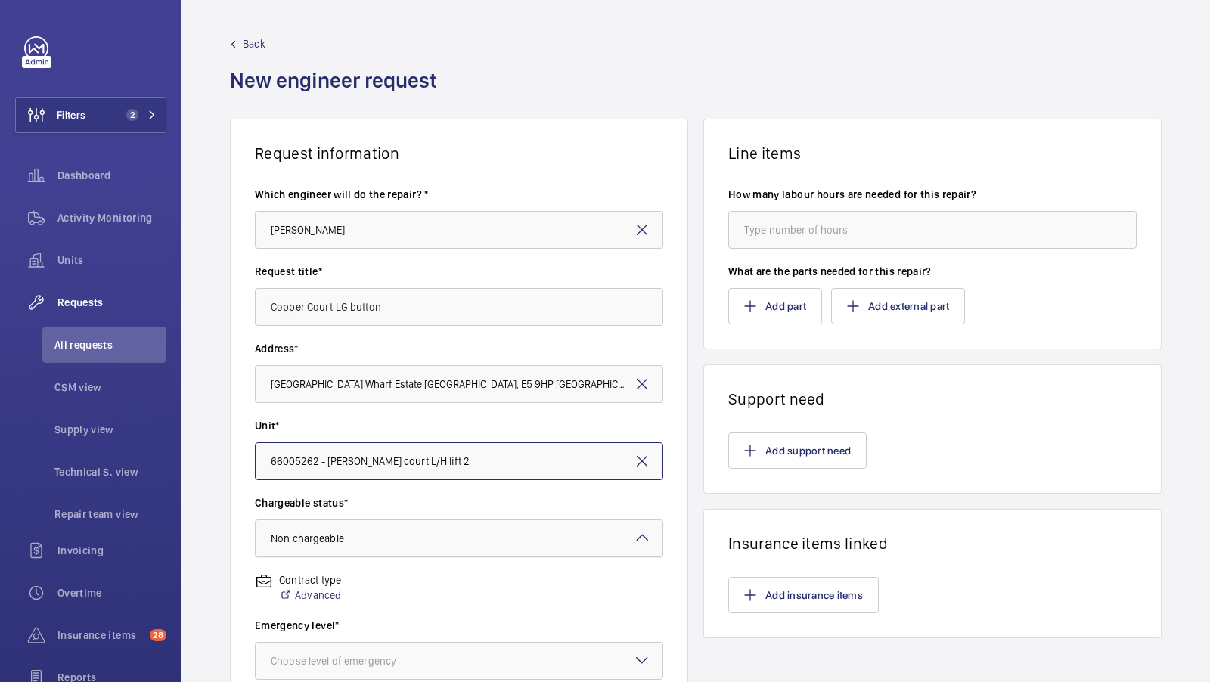
scroll to position [178, 0]
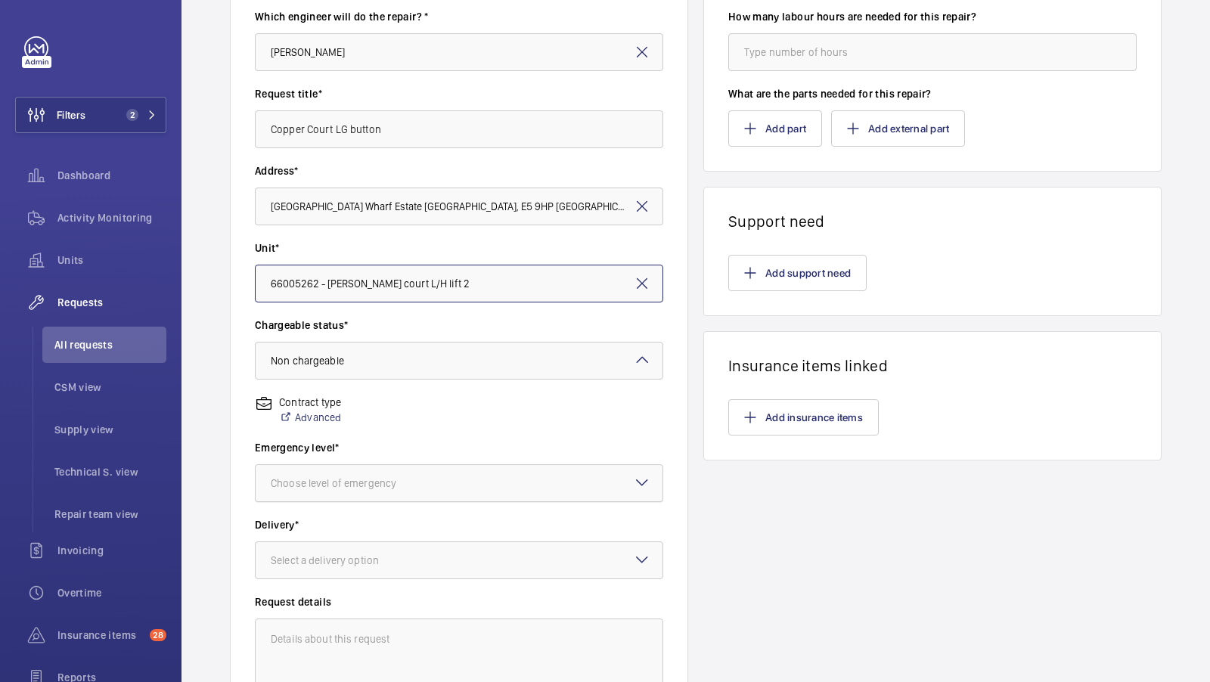
click at [391, 476] on div "Choose level of emergency" at bounding box center [352, 483] width 163 height 15
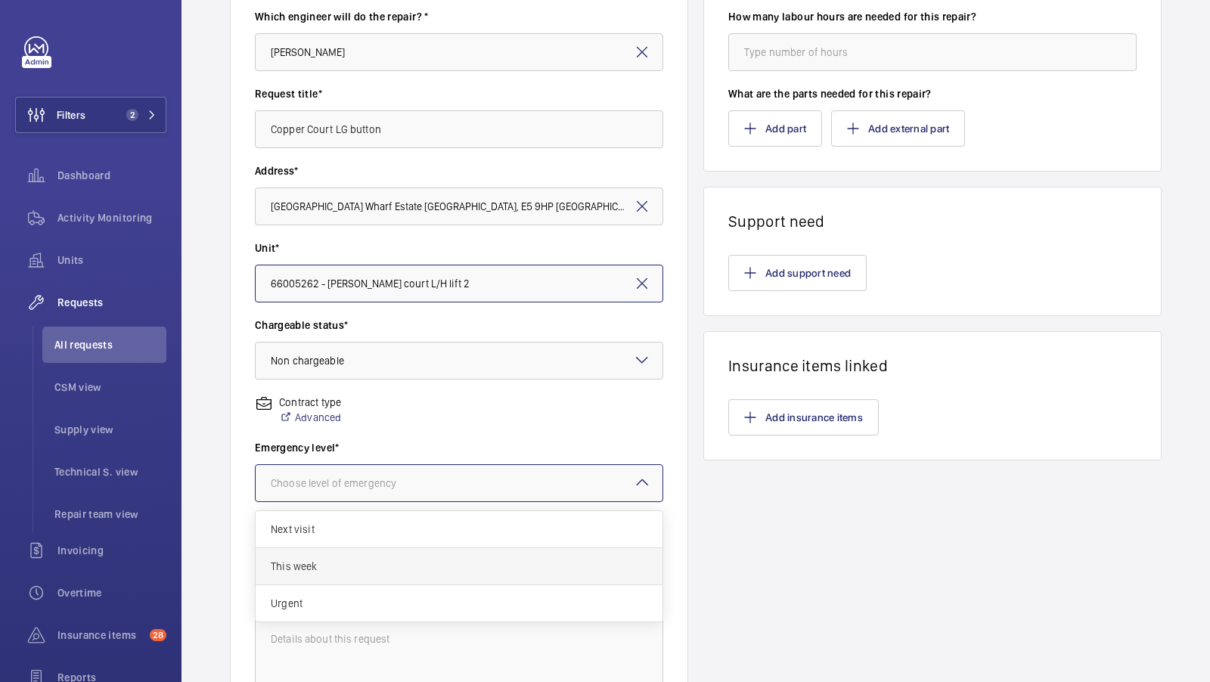
click at [344, 559] on span "This week" at bounding box center [459, 566] width 377 height 15
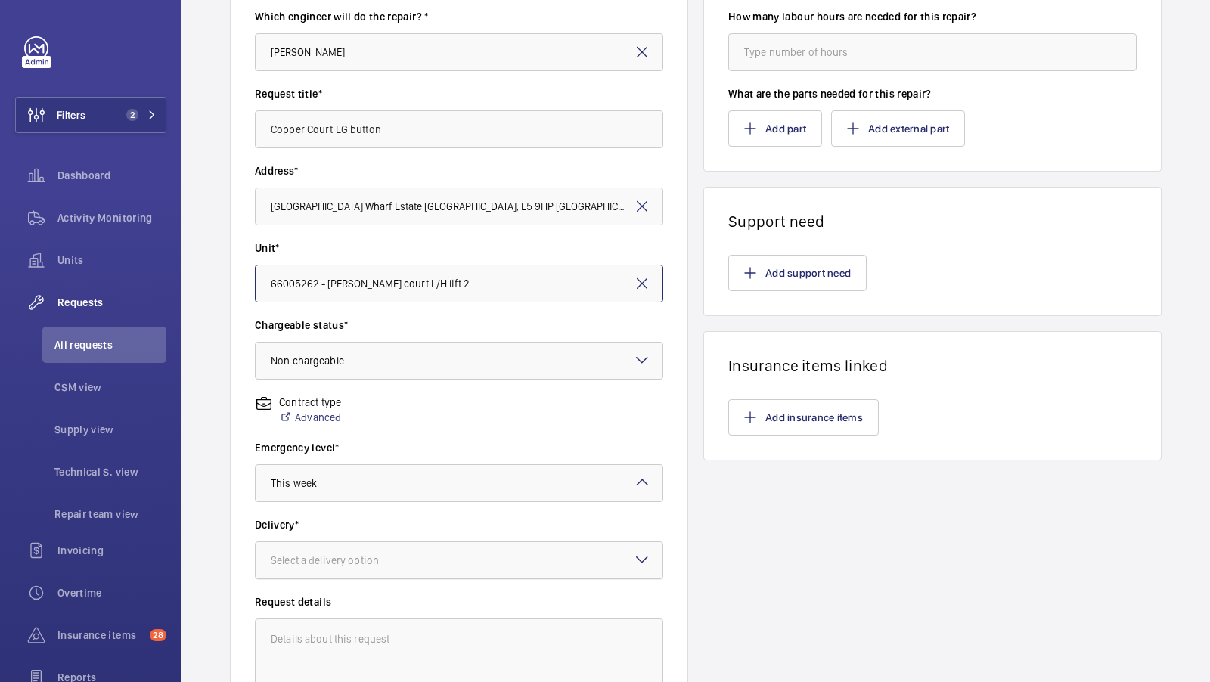
click at [361, 557] on div "Select a delivery option" at bounding box center [344, 560] width 146 height 15
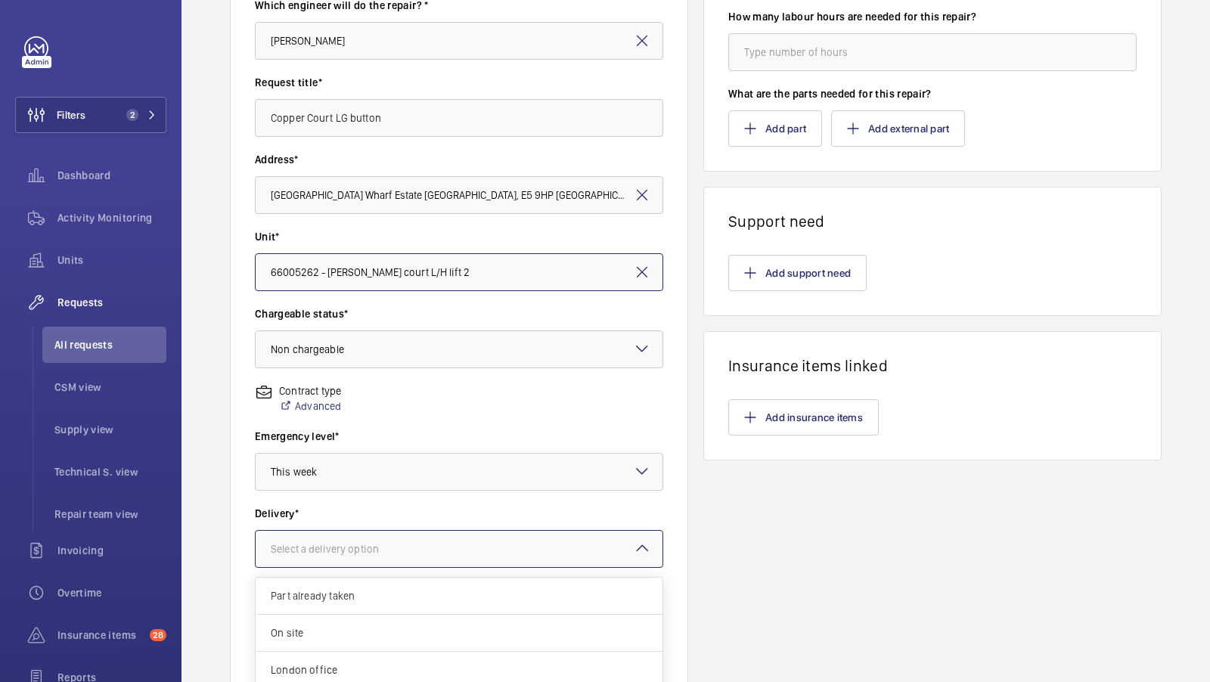
scroll to position [11, 0]
click at [325, 667] on span "London office" at bounding box center [459, 670] width 377 height 15
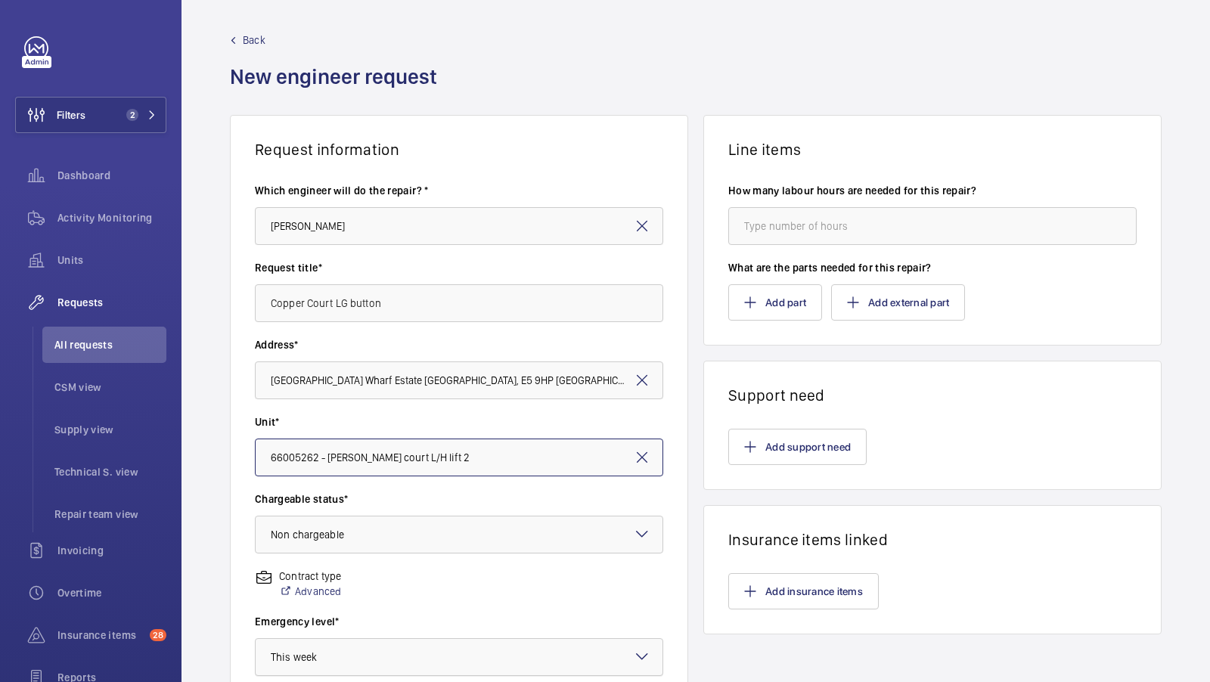
scroll to position [0, 0]
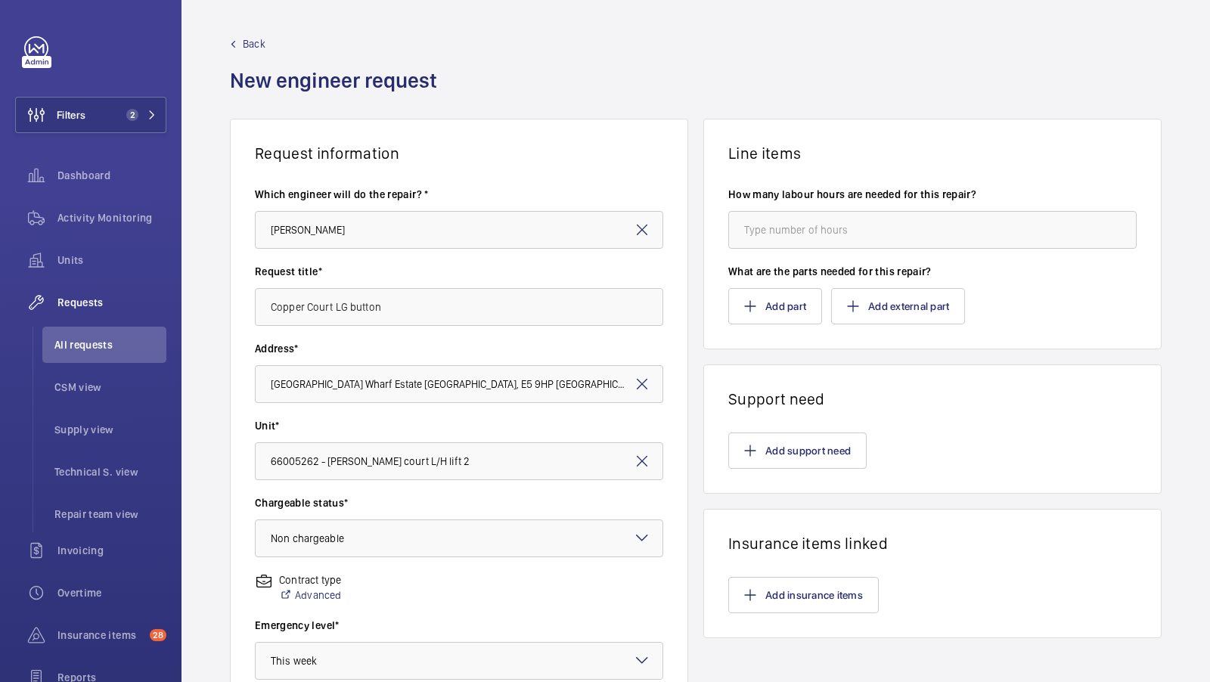
click at [782, 331] on wm-front-card-body "How many labour hours are needed for this repair? What are the parts needed for…" at bounding box center [932, 256] width 457 height 186
click at [782, 321] on button "Add part" at bounding box center [775, 306] width 94 height 36
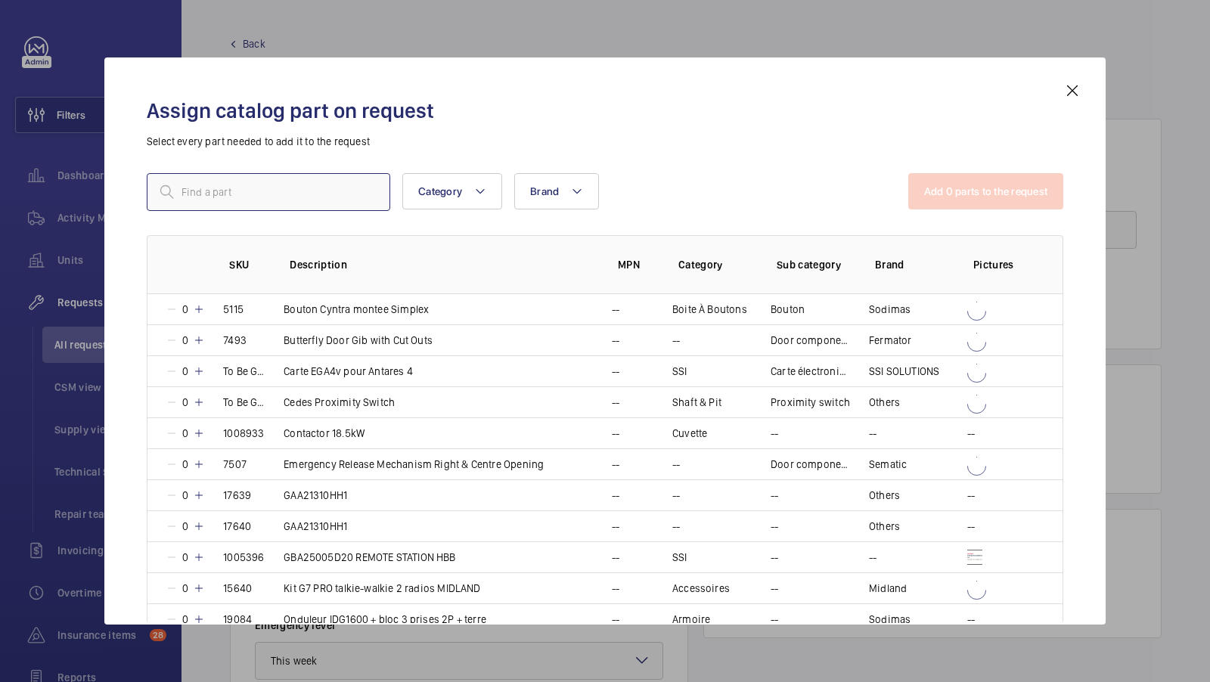
click at [241, 187] on input "text" at bounding box center [269, 192] width 244 height 38
type input "Lester LG"
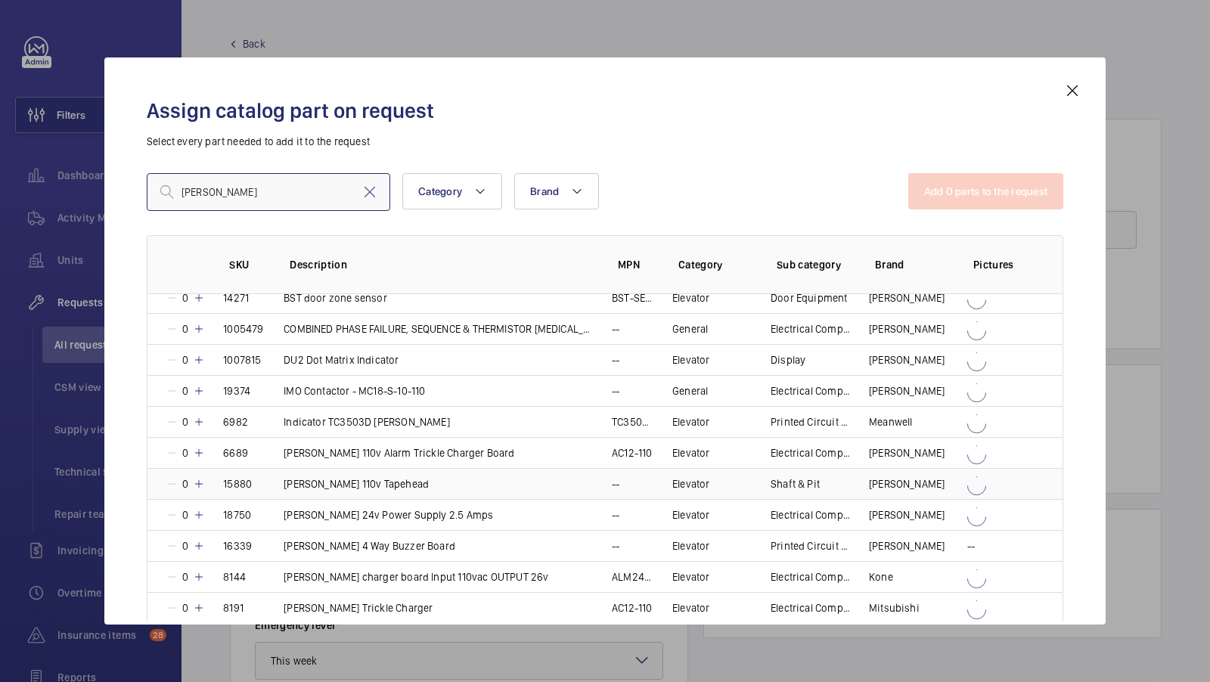
scroll to position [325, 0]
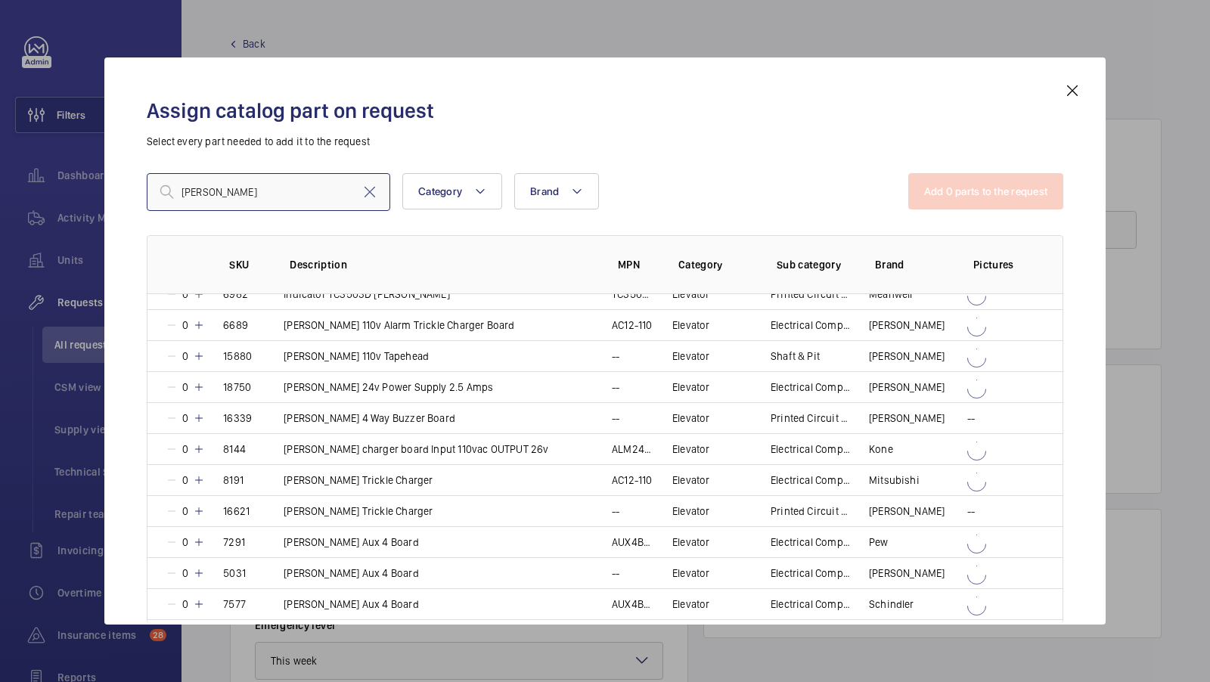
click at [218, 189] on input "Lester LG" at bounding box center [269, 192] width 244 height 38
type input "pb5"
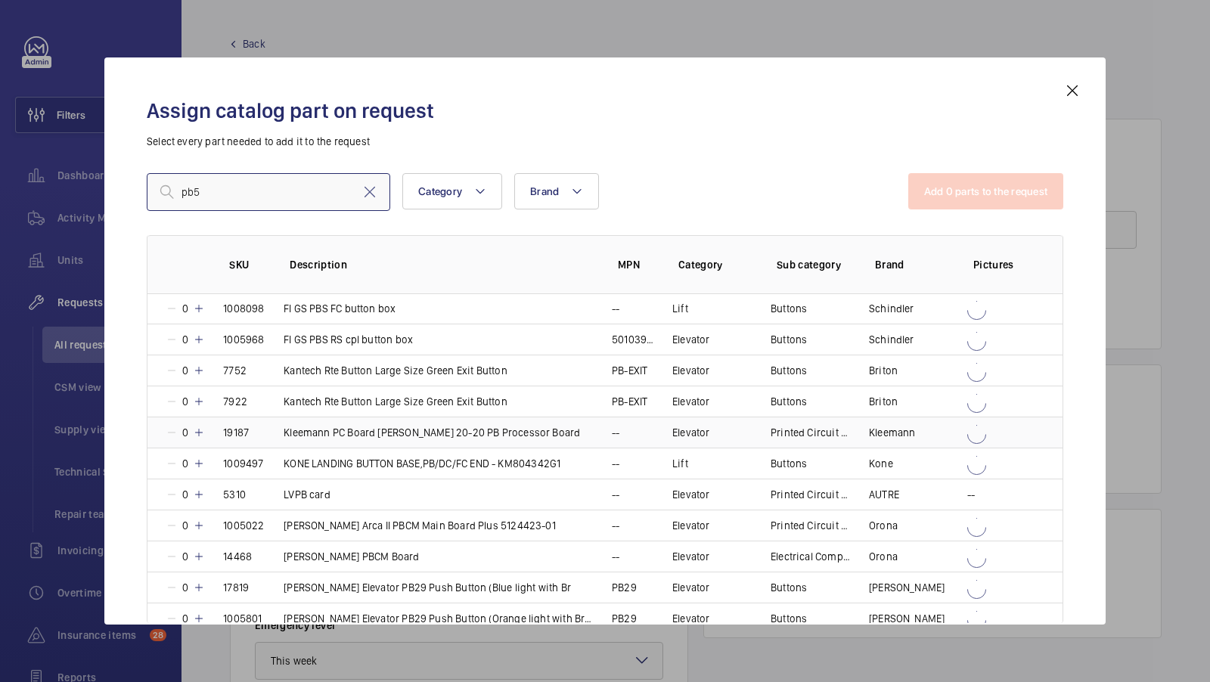
scroll to position [8, 0]
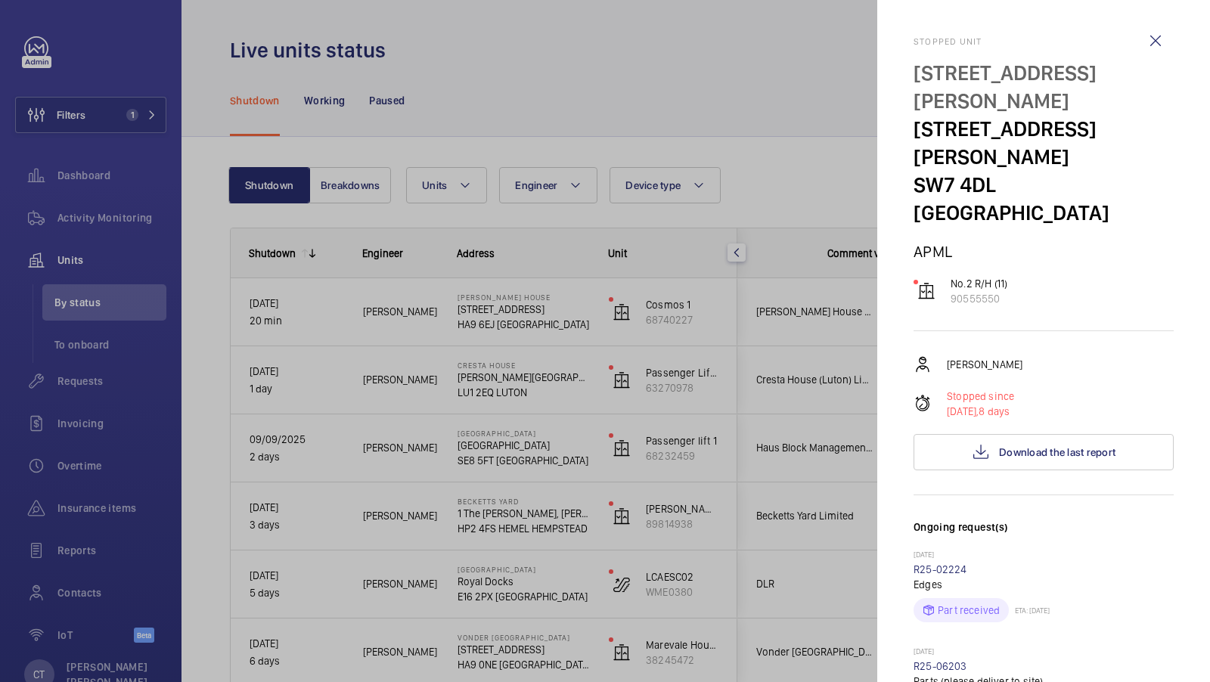
scroll to position [0, 272]
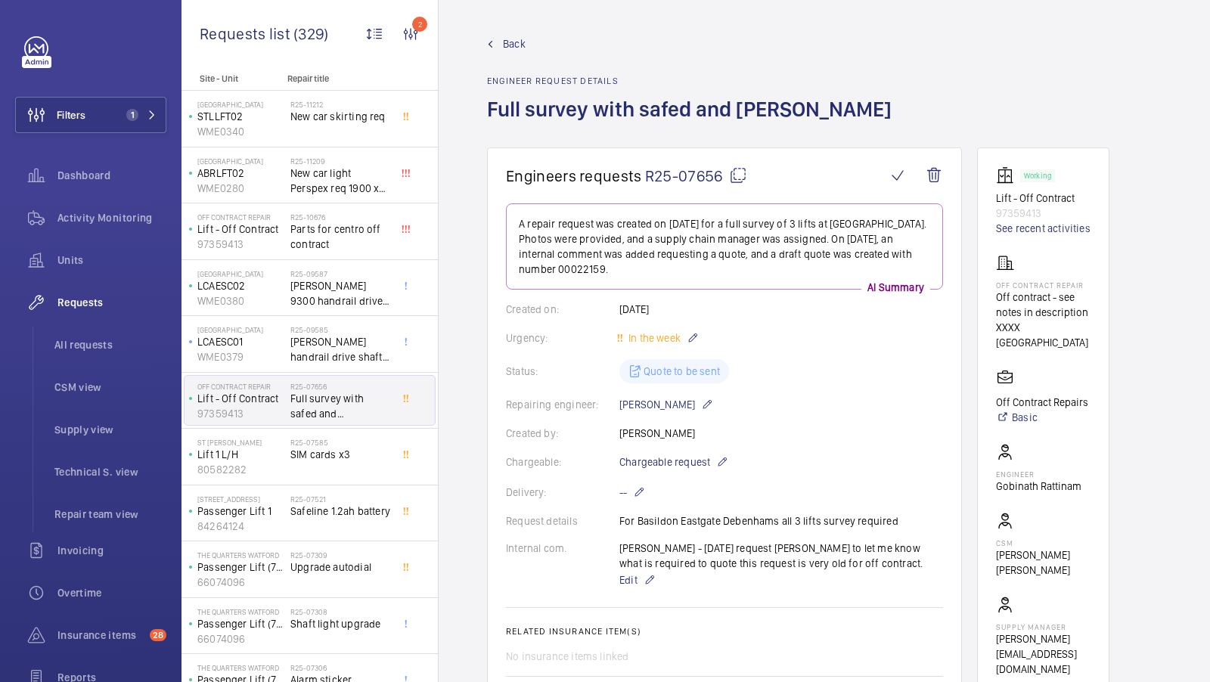
scroll to position [217, 0]
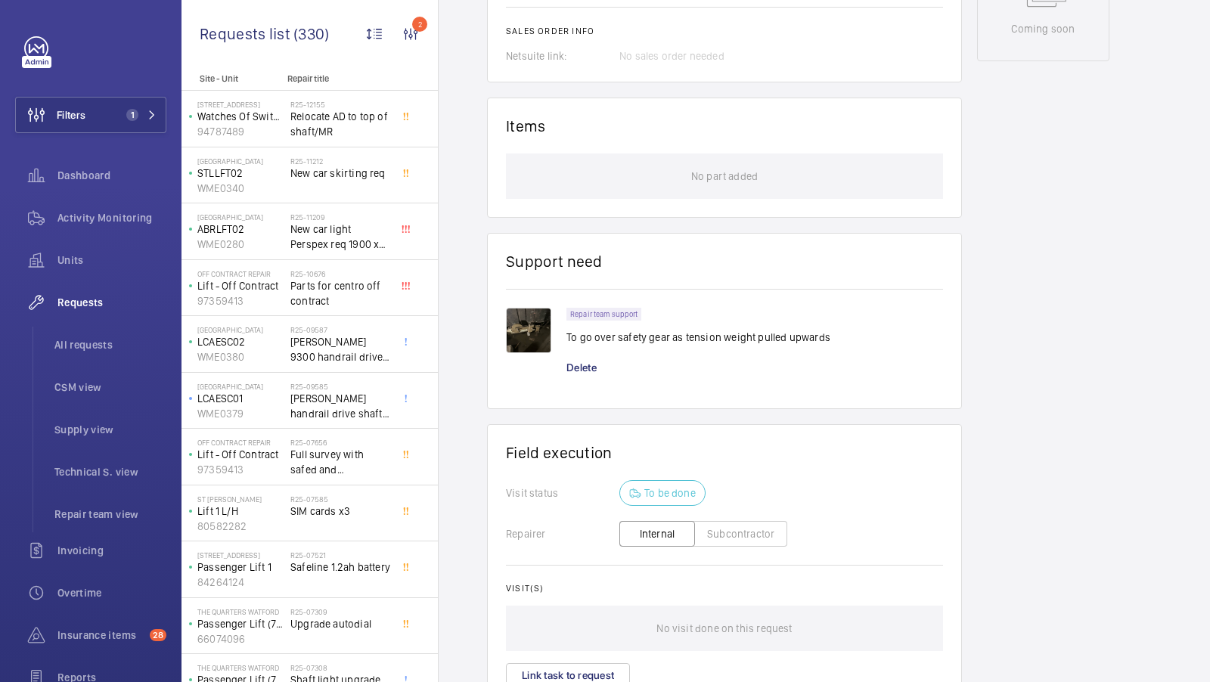
scroll to position [875, 0]
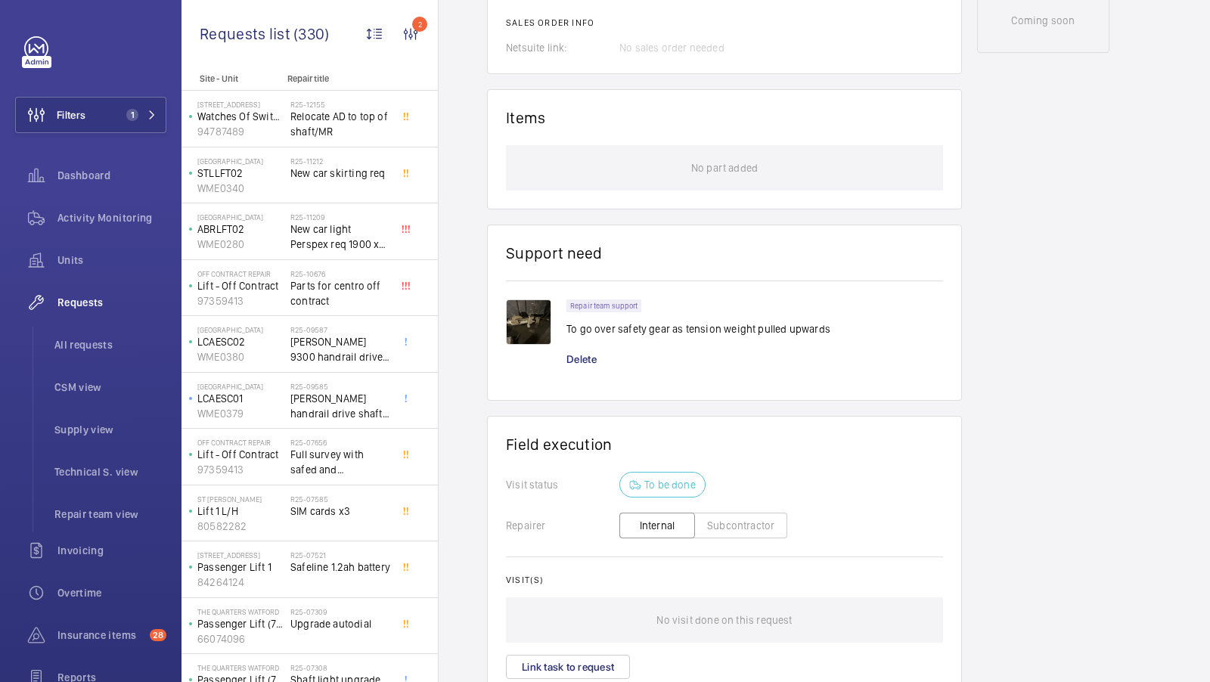
click at [532, 325] on img at bounding box center [528, 322] width 45 height 45
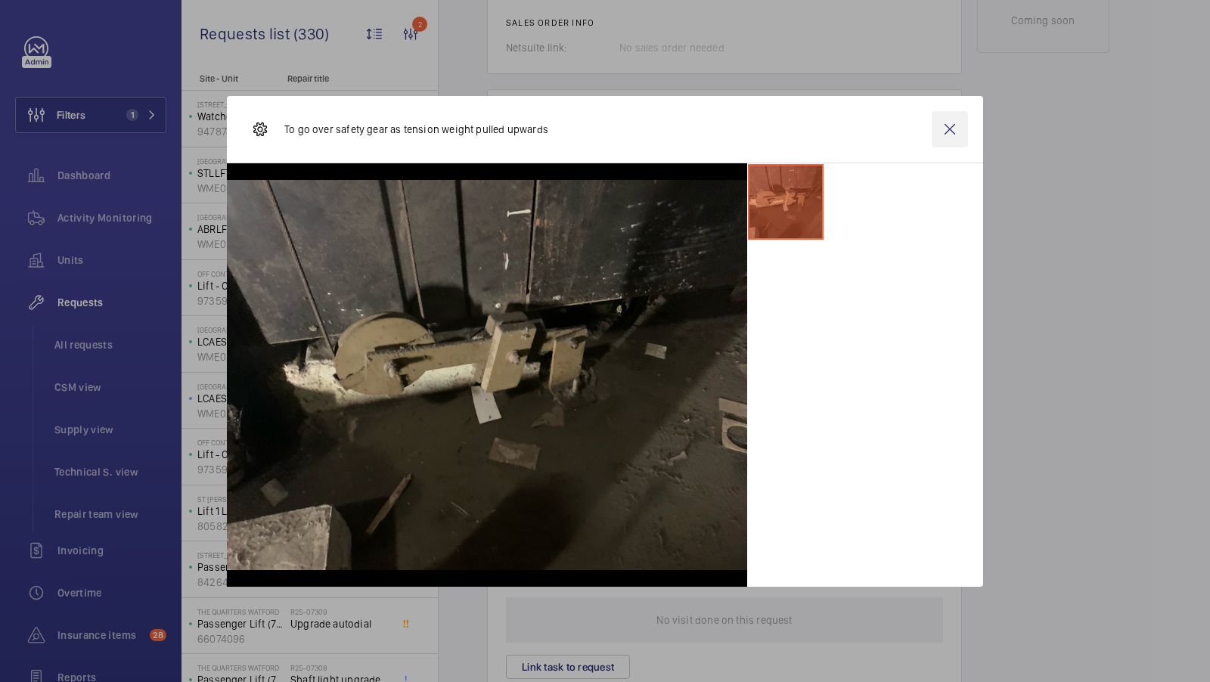
click at [951, 131] on wm-front-icon-button at bounding box center [950, 129] width 36 height 36
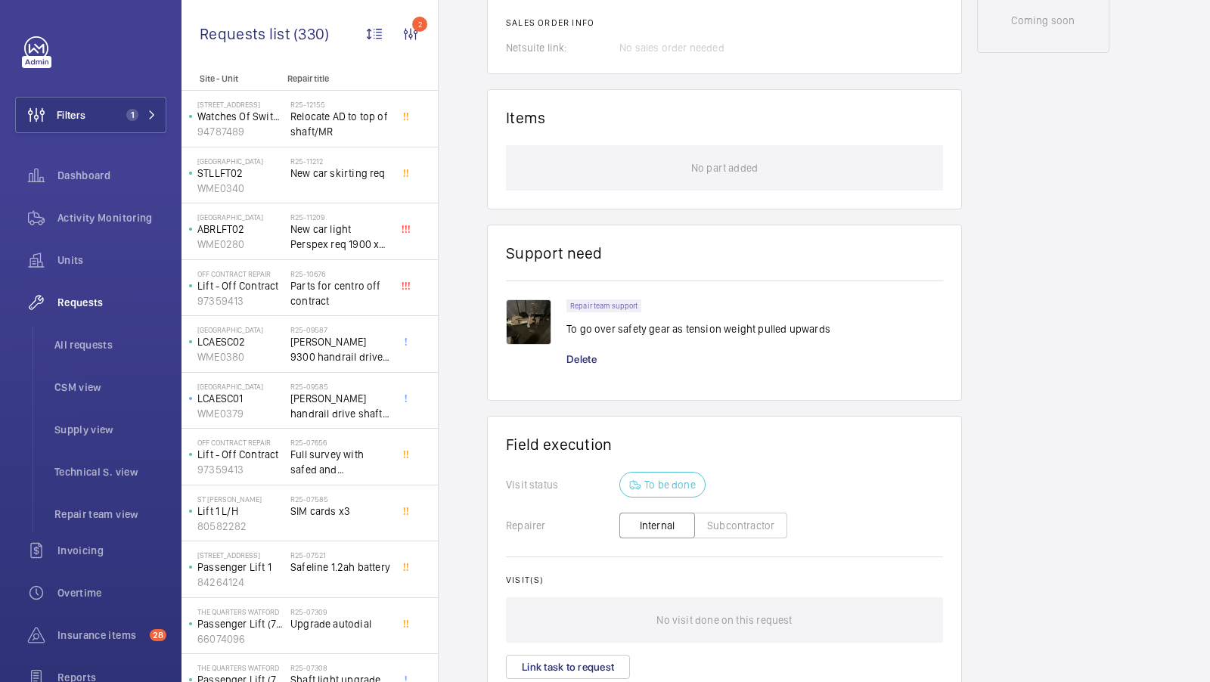
scroll to position [0, 0]
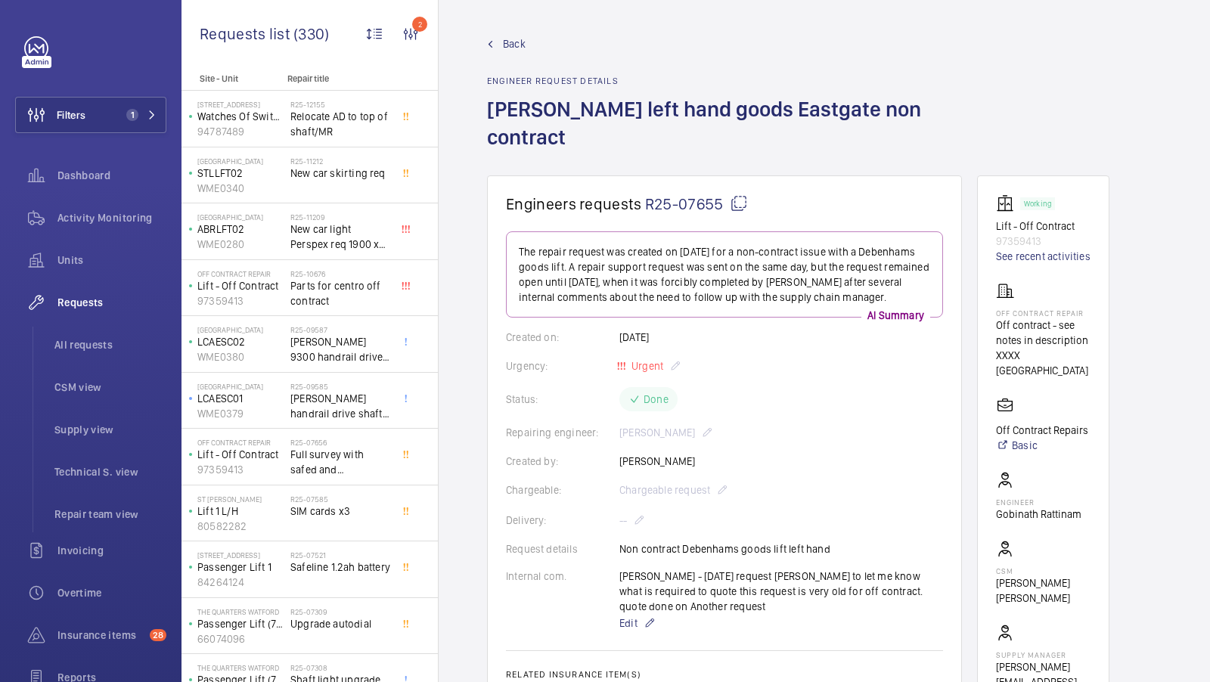
click at [516, 42] on span "Back" at bounding box center [514, 43] width 23 height 15
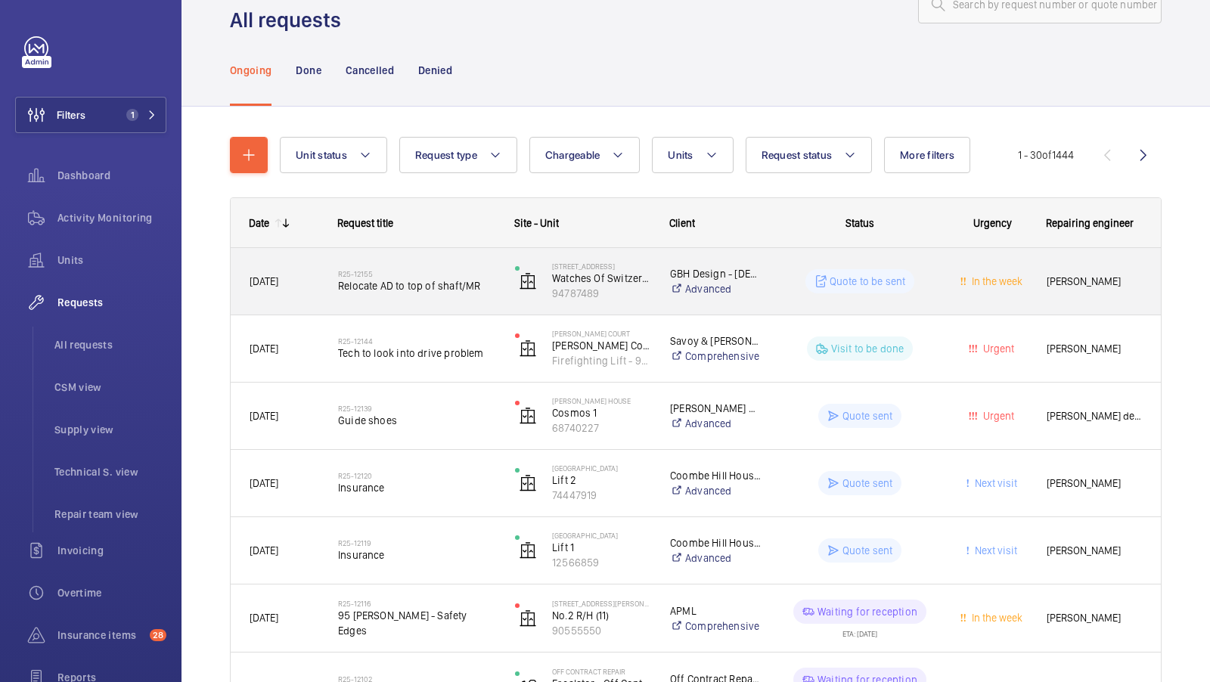
scroll to position [51, 0]
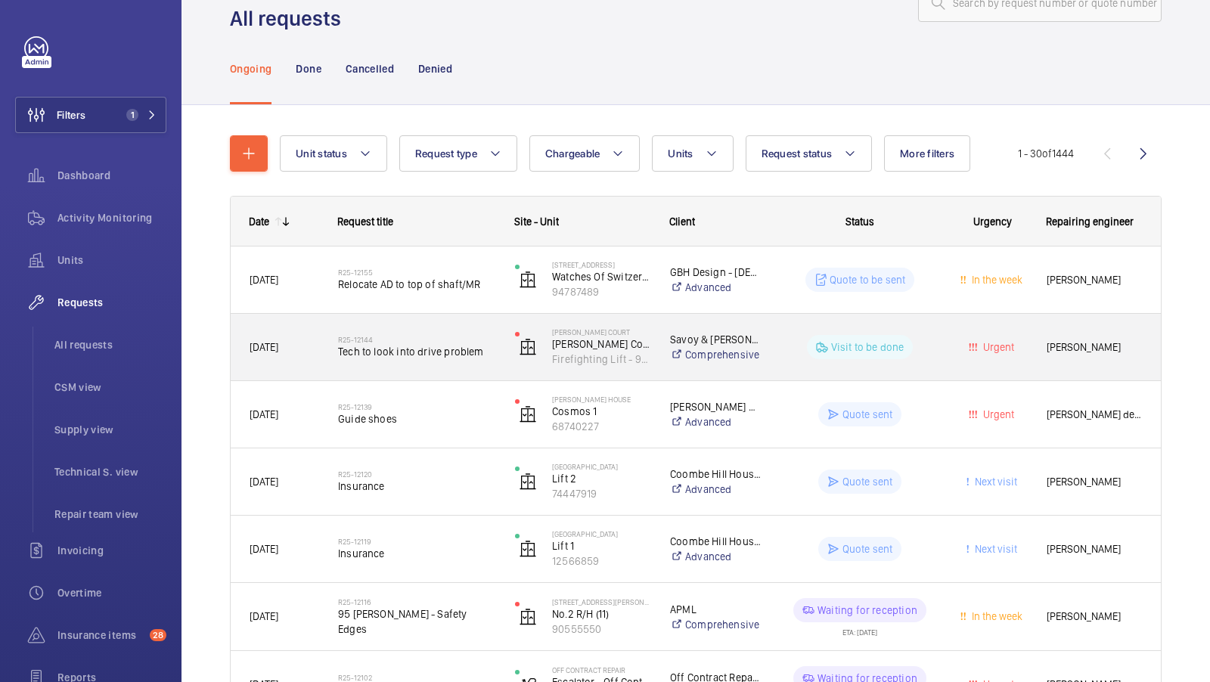
click at [419, 348] on span "Tech to look into drive problem" at bounding box center [416, 351] width 157 height 15
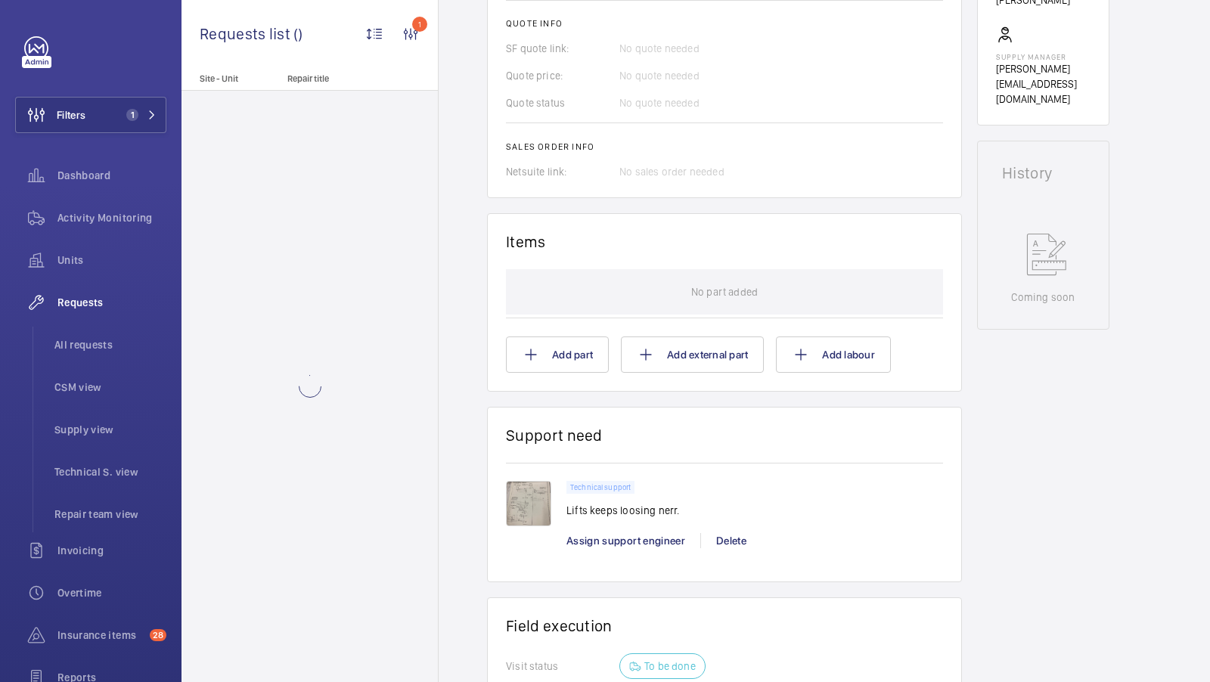
scroll to position [632, 0]
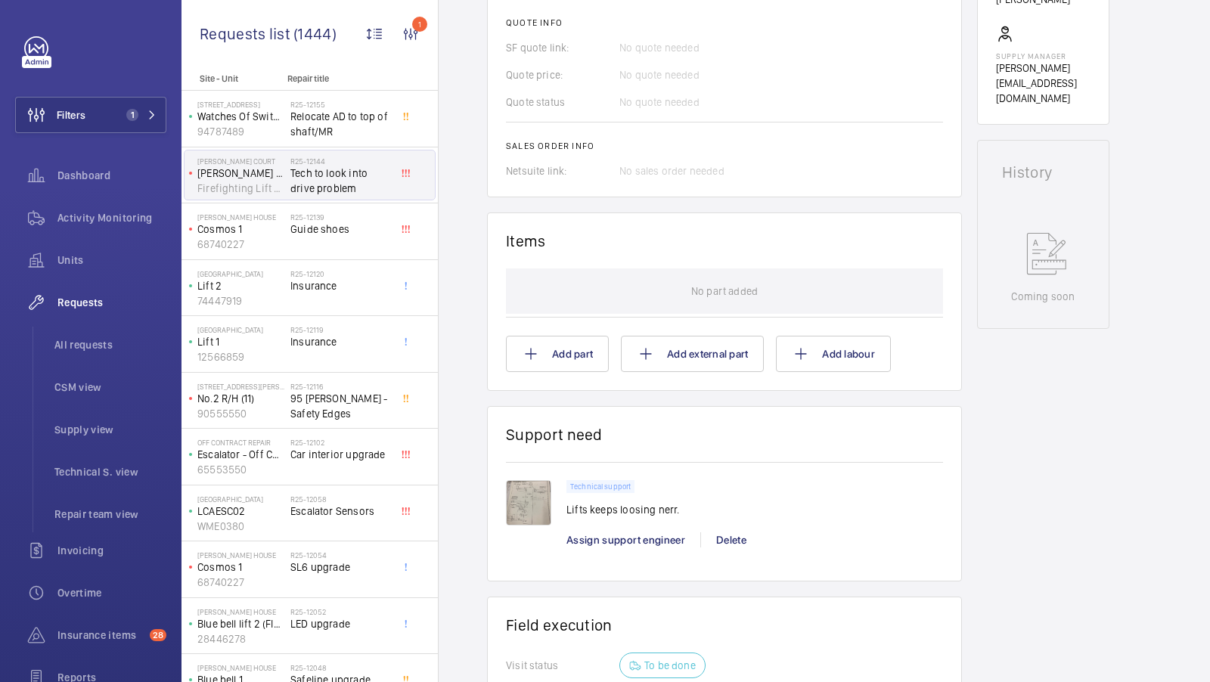
click at [523, 525] on img at bounding box center [528, 502] width 45 height 45
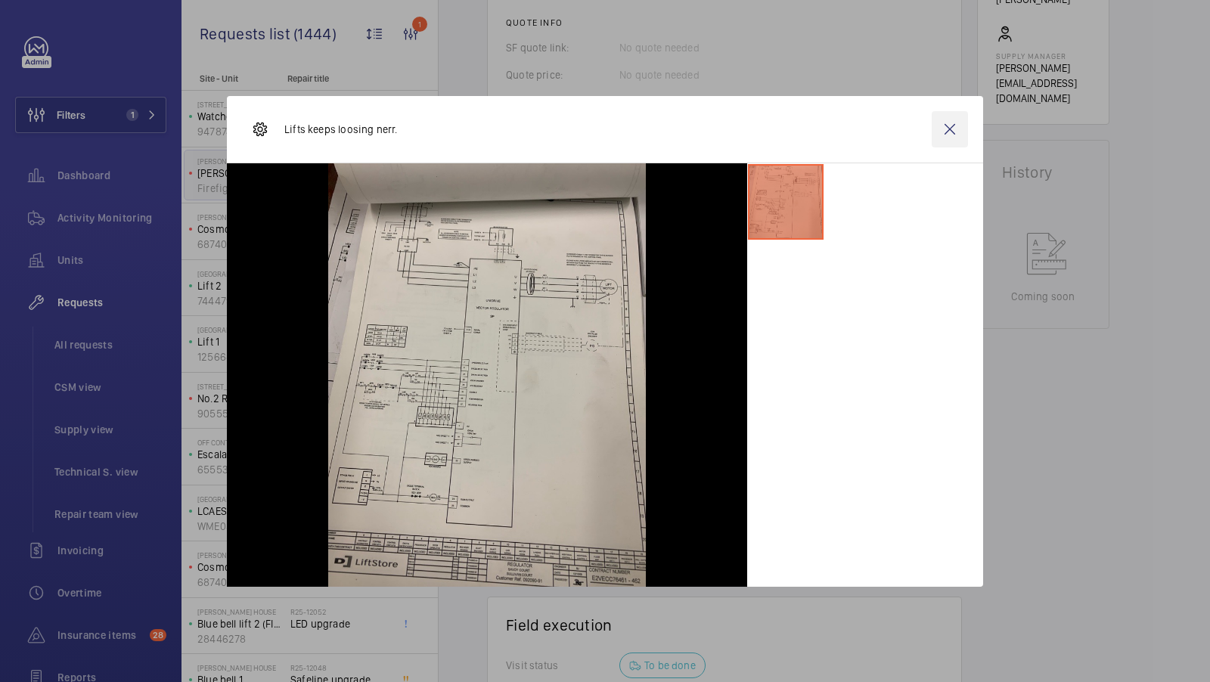
click at [955, 132] on wm-front-icon-button at bounding box center [950, 129] width 36 height 36
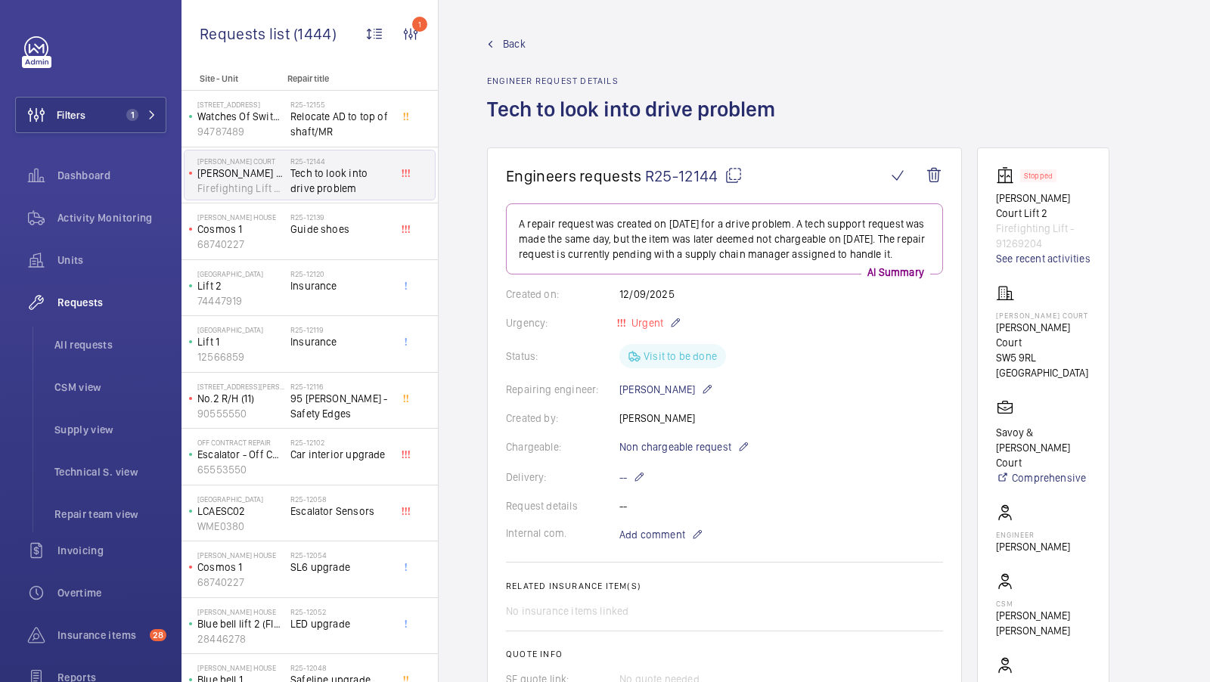
click at [511, 48] on span "Back" at bounding box center [514, 43] width 23 height 15
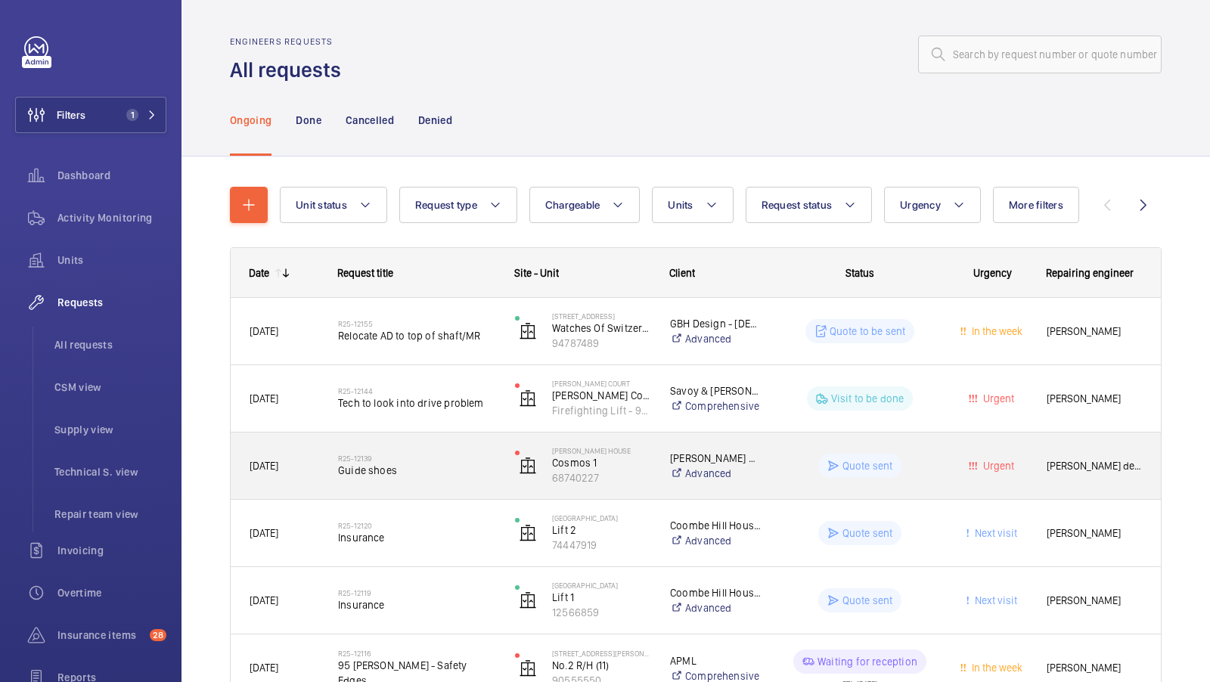
click at [412, 449] on div "R25-12139 Guide shoes" at bounding box center [416, 466] width 157 height 44
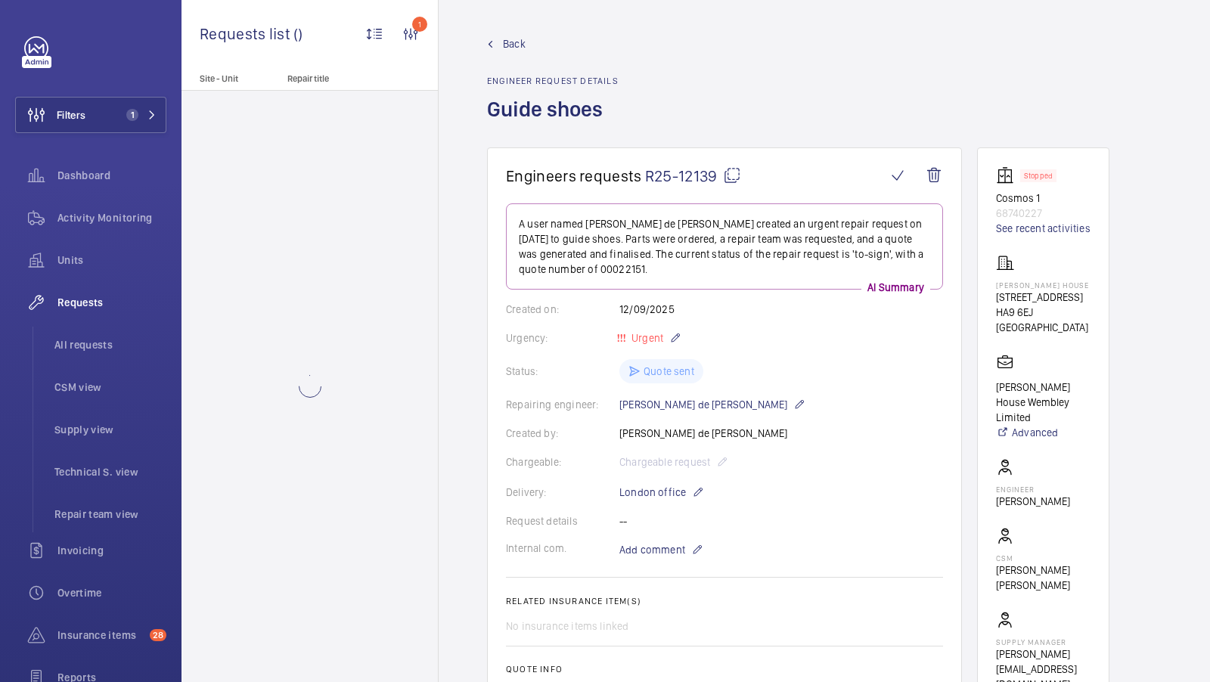
scroll to position [194, 0]
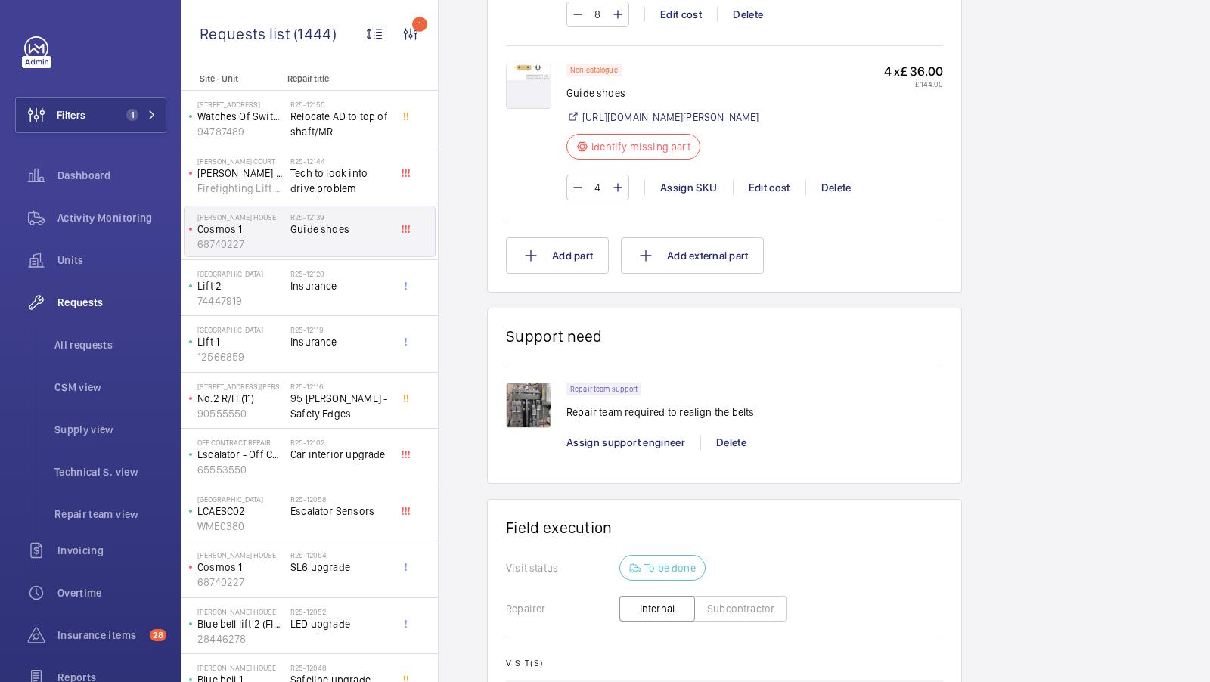
scroll to position [1194, 0]
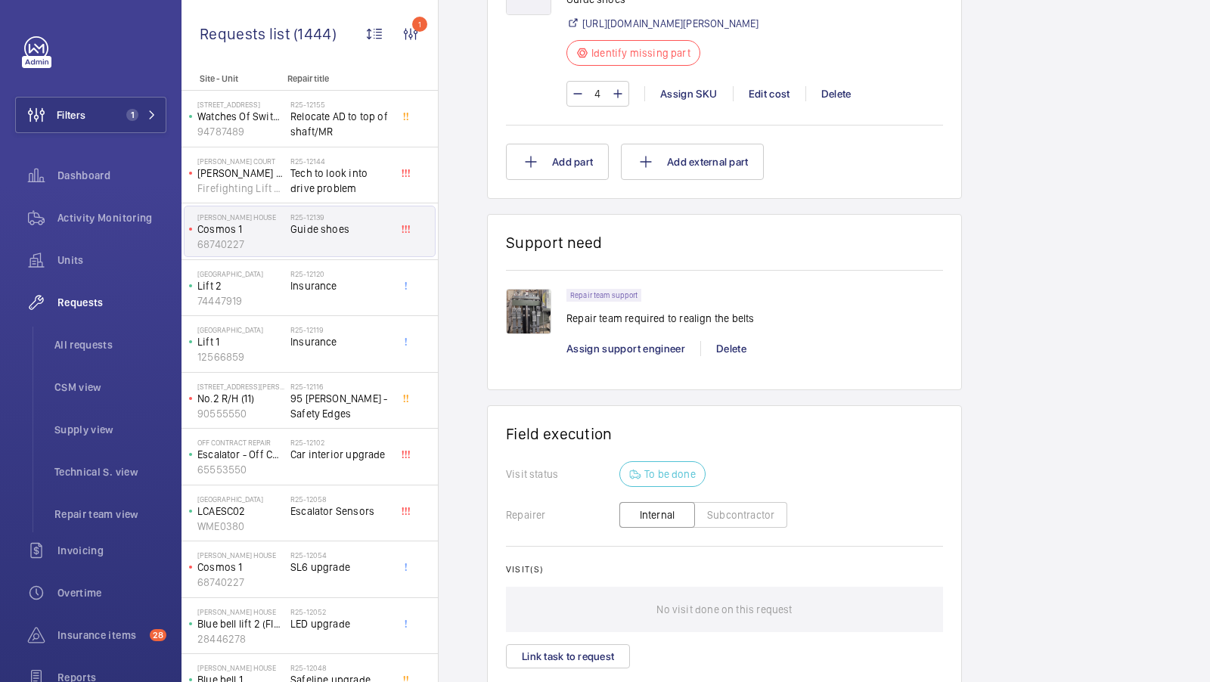
click at [525, 334] on img at bounding box center [528, 311] width 45 height 45
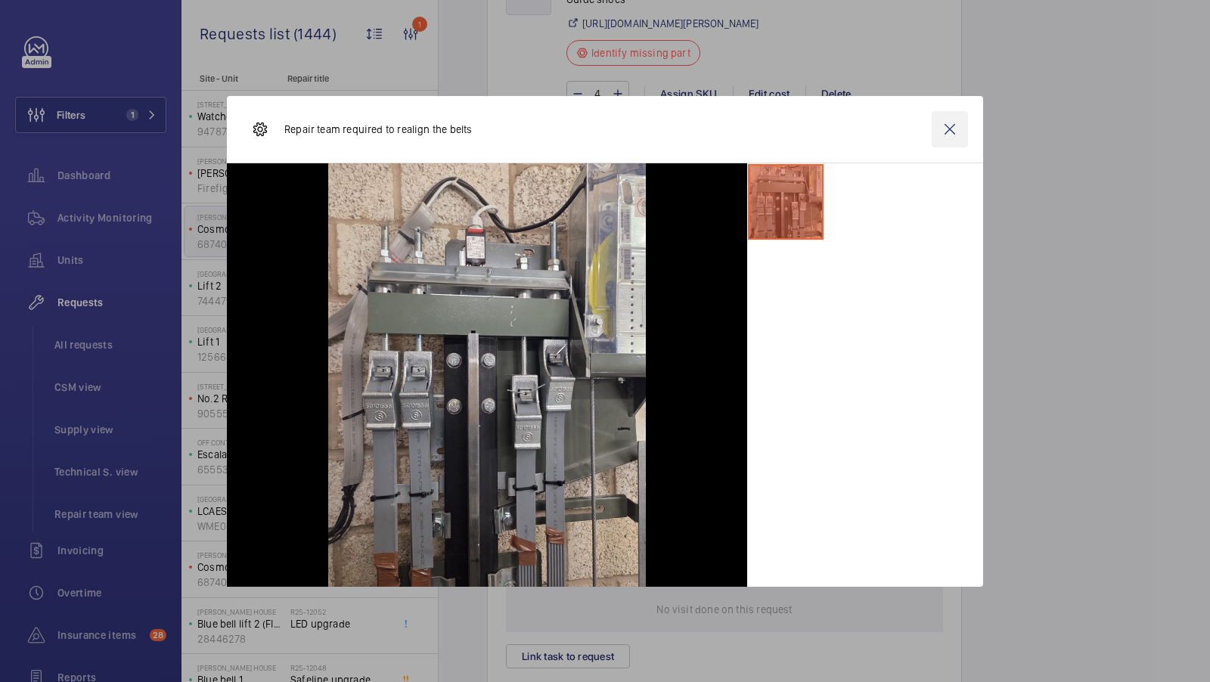
click at [957, 123] on wm-front-icon-button at bounding box center [950, 129] width 36 height 36
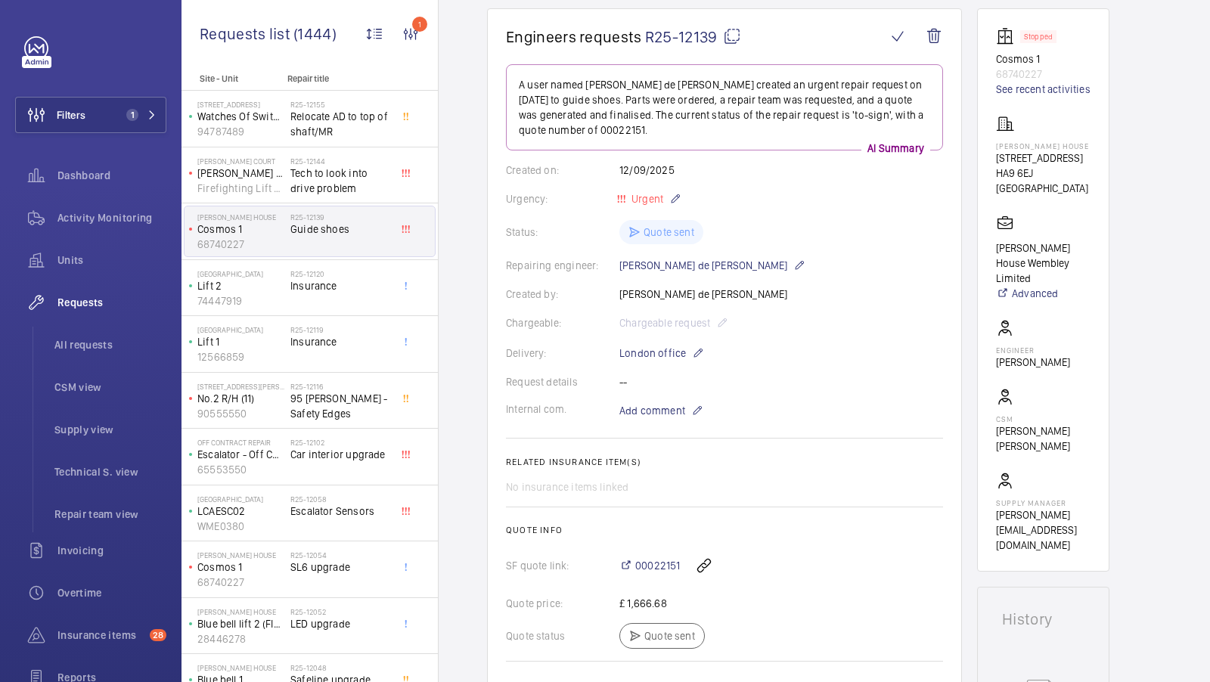
scroll to position [0, 0]
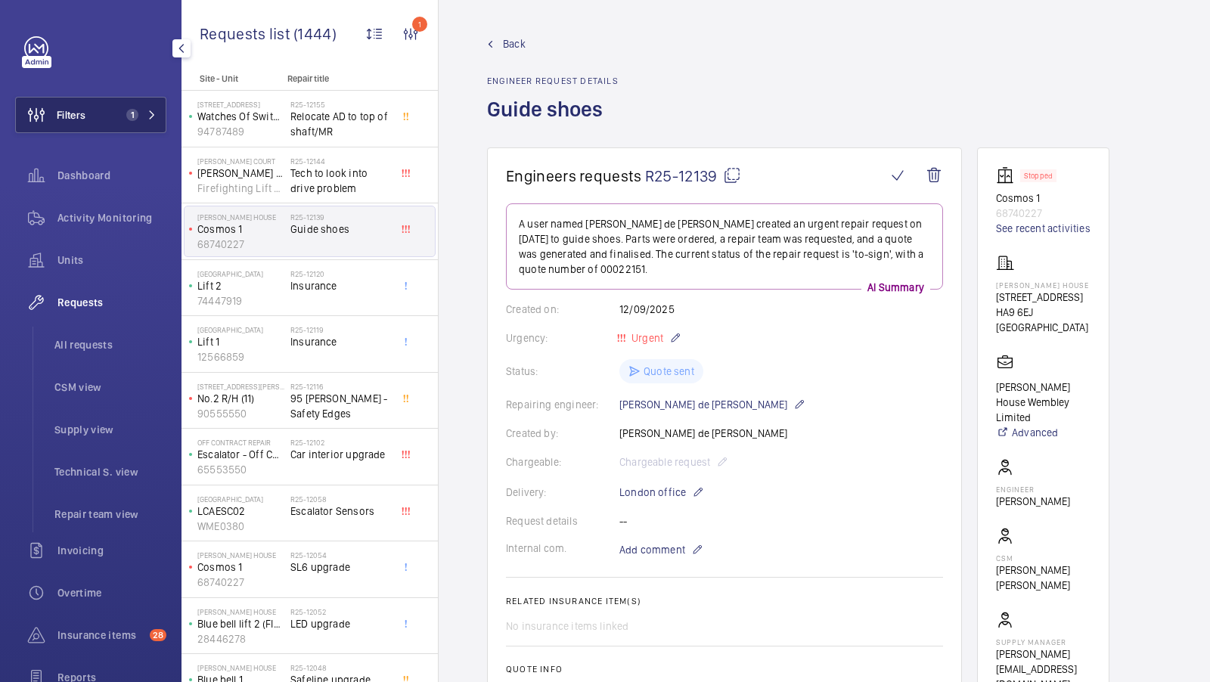
click at [122, 113] on span "1" at bounding box center [129, 115] width 18 height 12
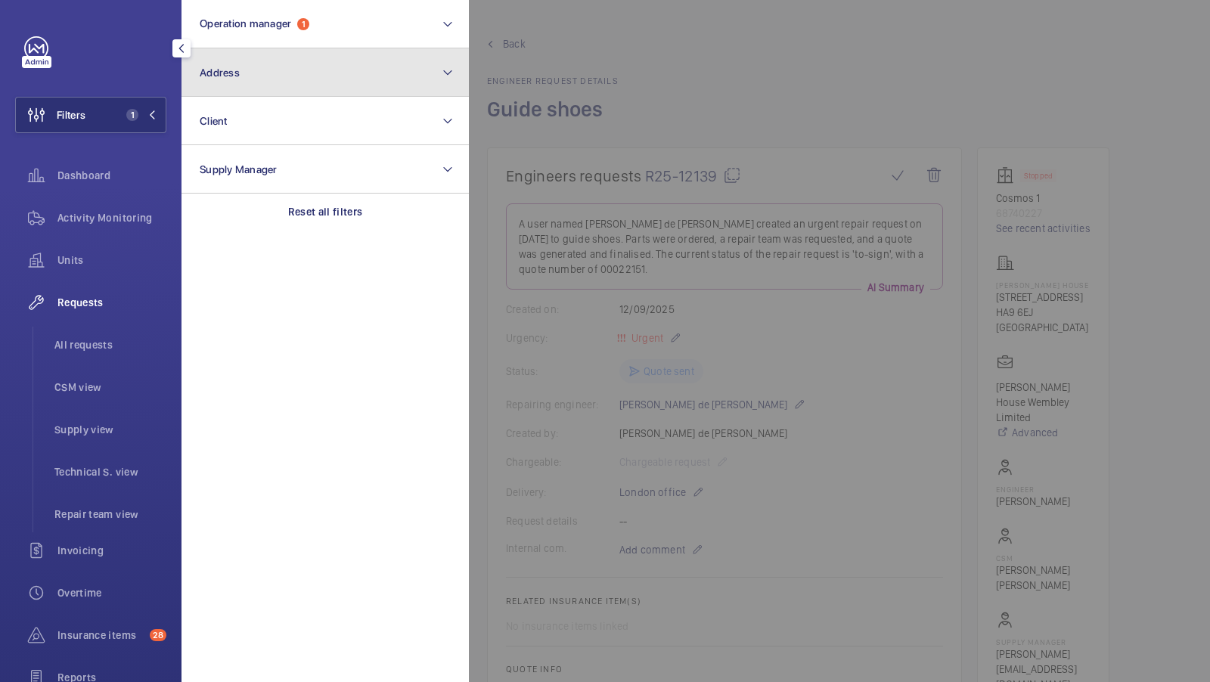
click at [271, 62] on button "Address" at bounding box center [325, 72] width 287 height 48
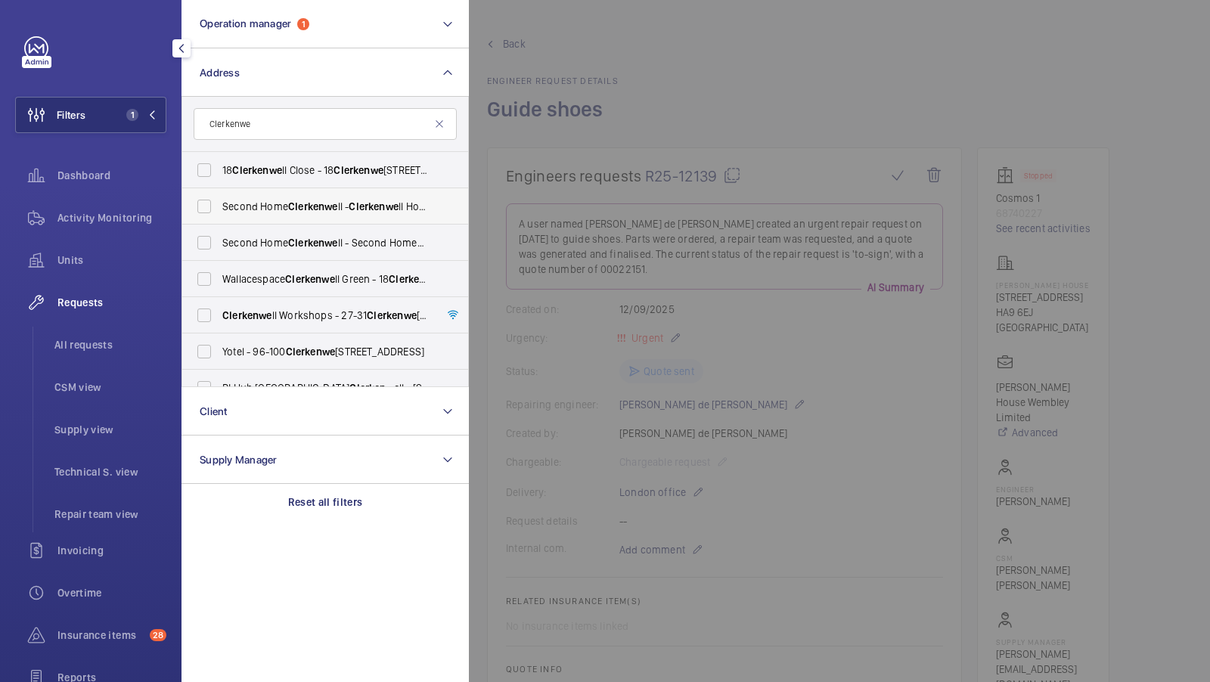
type input "Clerkenwe"
click at [313, 219] on label "Second Home Clerkenwe ll - Clerkenwe ll House, Clerkenwe ll Green, EC1R0EB LOND…" at bounding box center [313, 206] width 263 height 36
click at [219, 219] on input "Second Home Clerkenwe ll - Clerkenwe ll House, Clerkenwe ll Green, EC1R0EB LOND…" at bounding box center [204, 206] width 30 height 30
click at [298, 204] on span "Clerkenwe" at bounding box center [313, 206] width 50 height 12
click at [219, 204] on input "Second Home Clerkenwe ll - Clerkenwe ll House, Clerkenwe ll Green, EC1R0EB LOND…" at bounding box center [204, 206] width 30 height 30
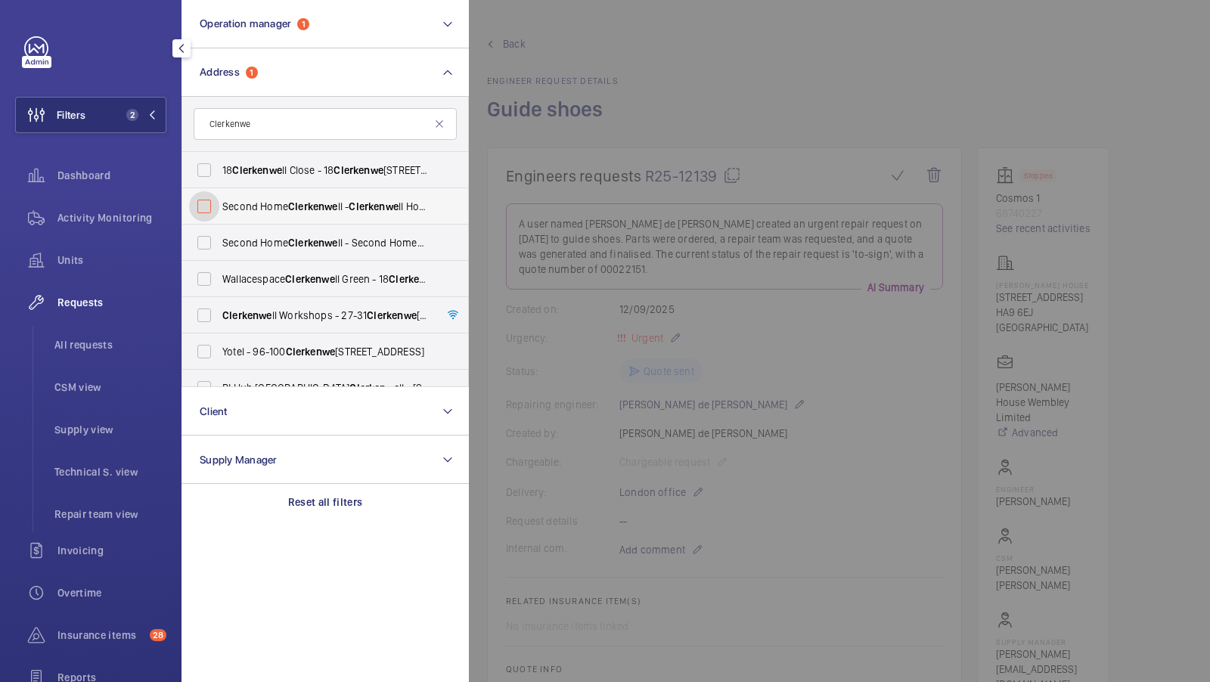
checkbox input "false"
click at [259, 269] on label "Wallacespace Clerkenwe ll Green - 18 Clerkenwe ll Grn, LONDON EC1R 0DP" at bounding box center [313, 279] width 263 height 36
click at [219, 269] on input "Wallacespace Clerkenwe ll Green - 18 Clerkenwe ll Grn, LONDON EC1R 0DP" at bounding box center [204, 279] width 30 height 30
checkbox input "true"
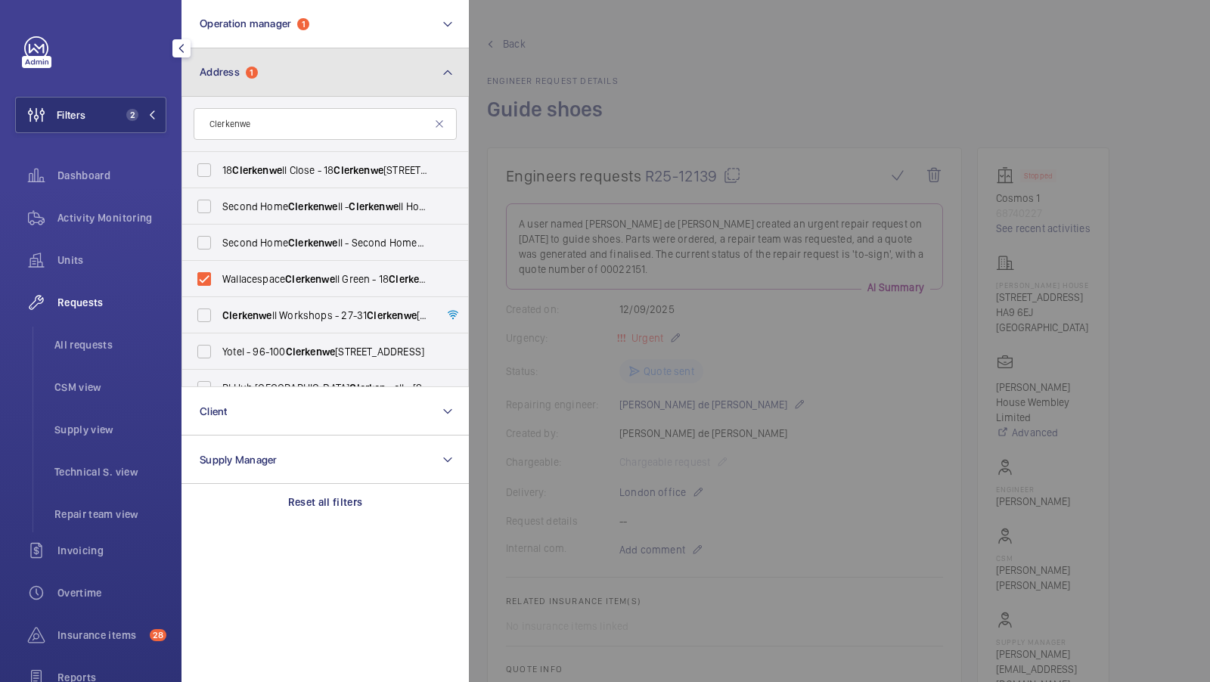
click at [432, 69] on button "Address 1" at bounding box center [325, 72] width 287 height 48
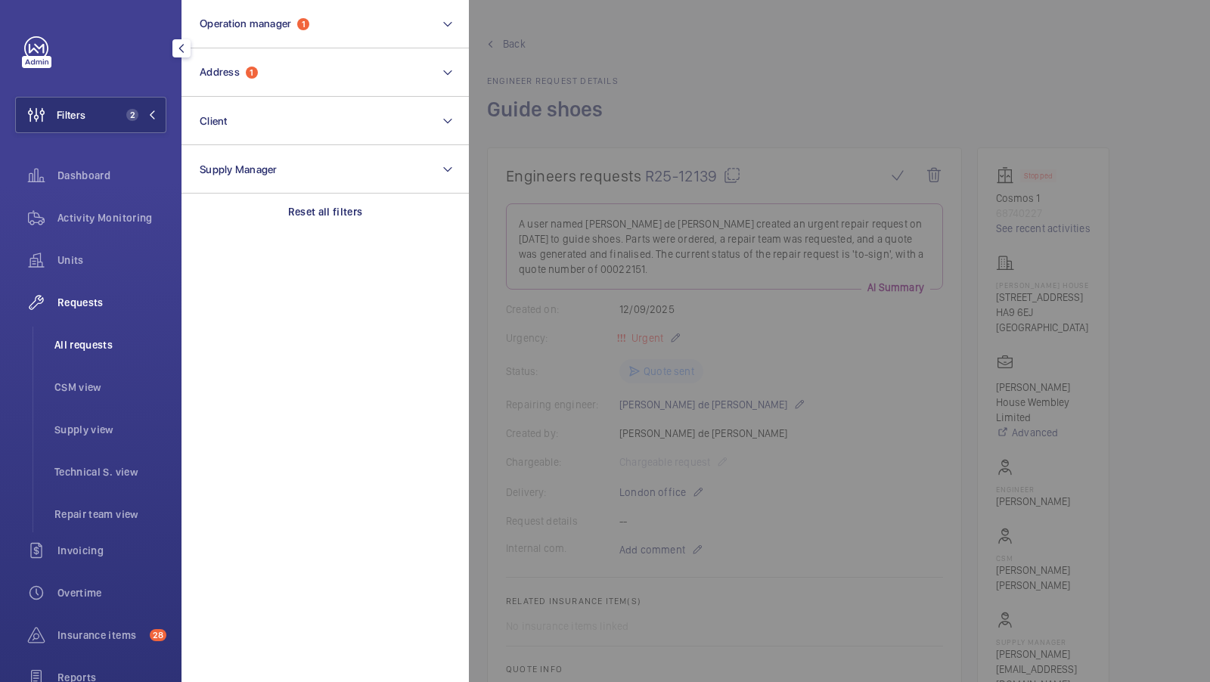
click at [86, 334] on li "All requests" at bounding box center [104, 345] width 124 height 36
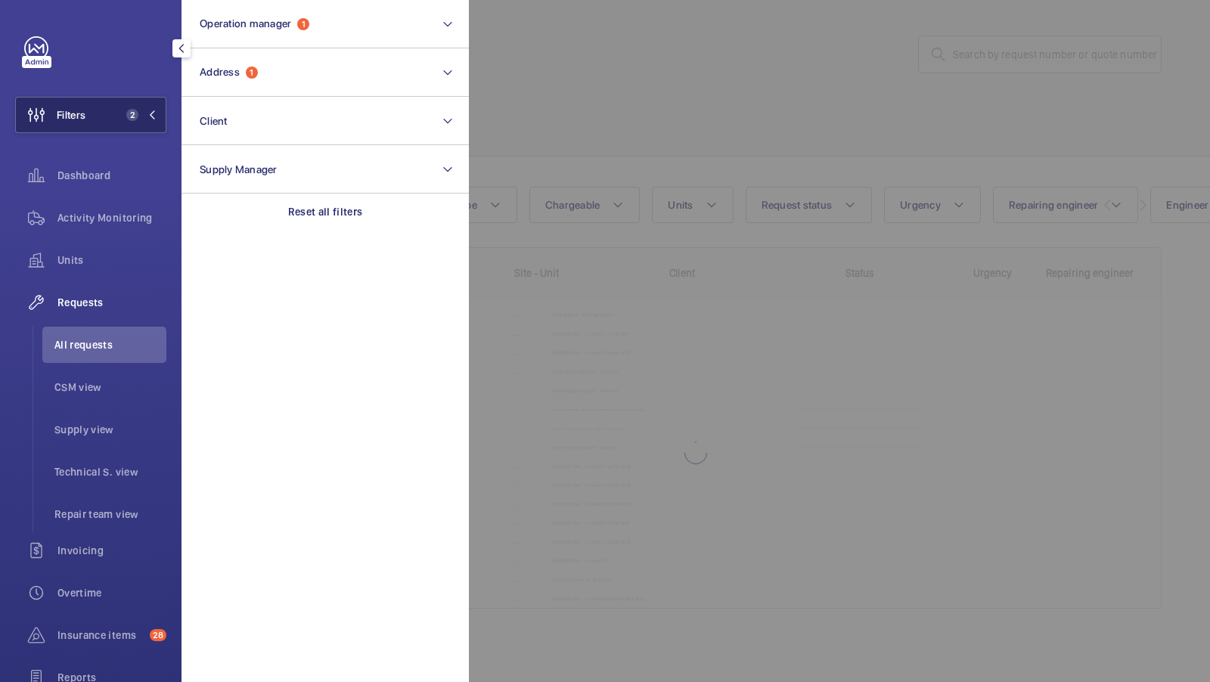
click at [113, 128] on button "Filters 2" at bounding box center [90, 115] width 151 height 36
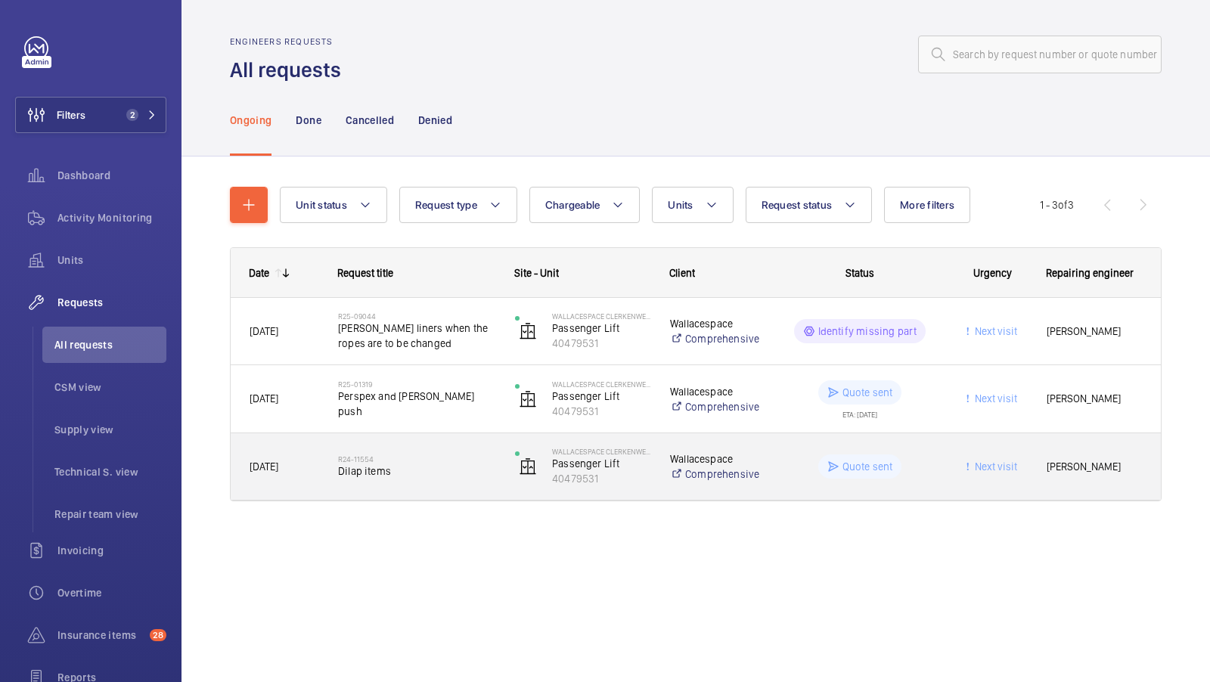
click at [391, 467] on span "Dilap items" at bounding box center [416, 471] width 157 height 15
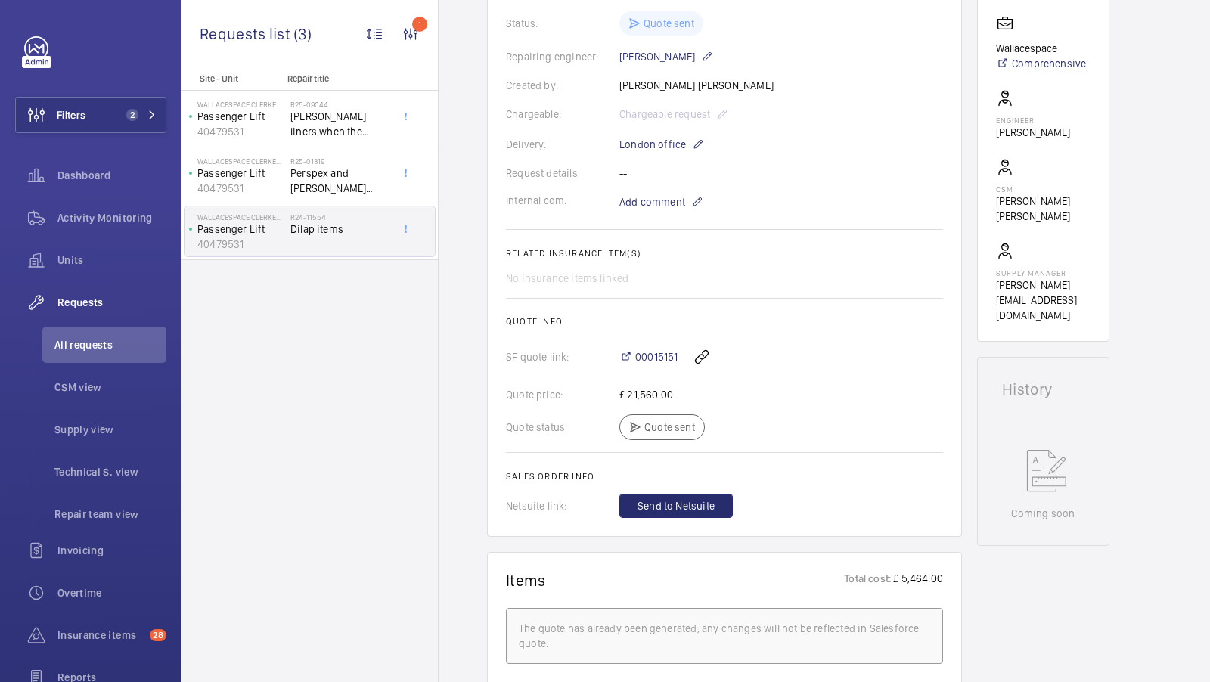
scroll to position [387, 0]
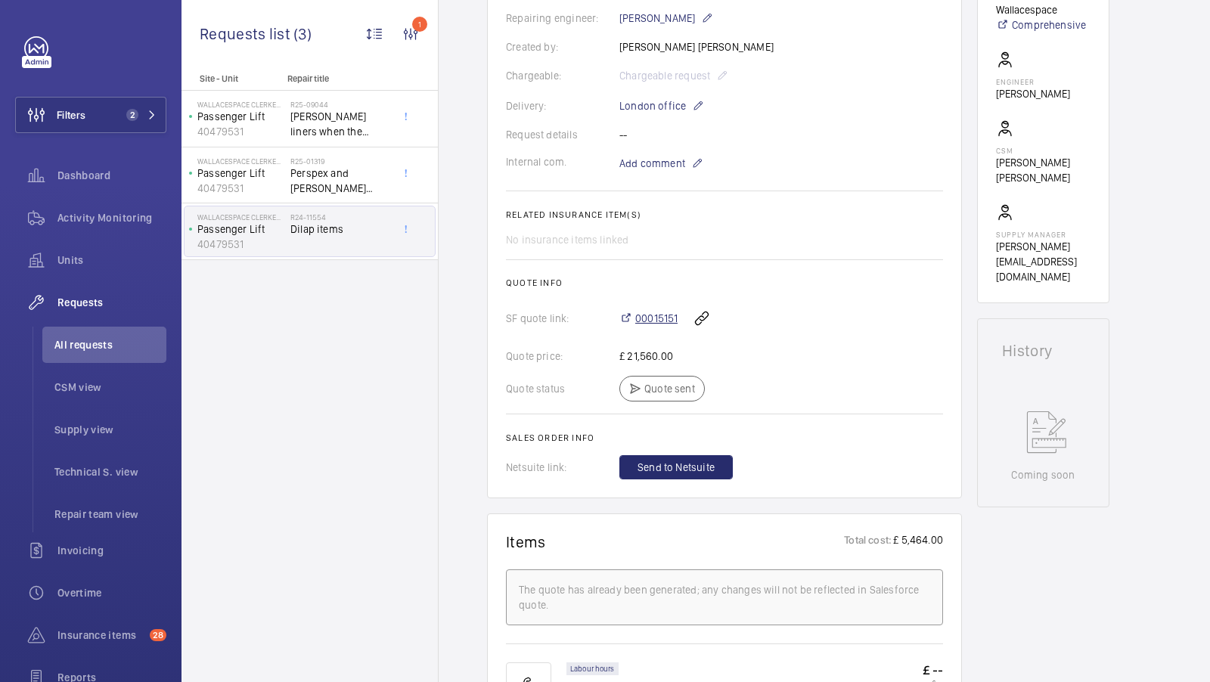
click at [655, 326] on span "00015151" at bounding box center [656, 318] width 42 height 15
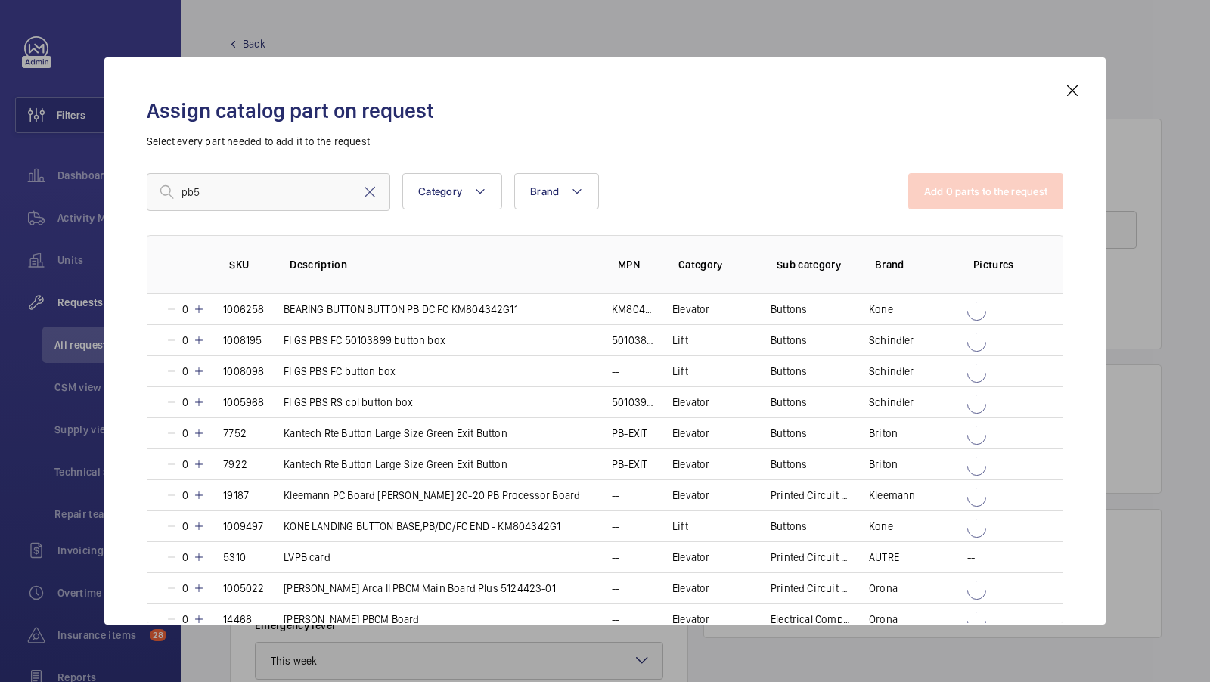
click at [252, 184] on input "pb5" at bounding box center [269, 192] width 244 height 38
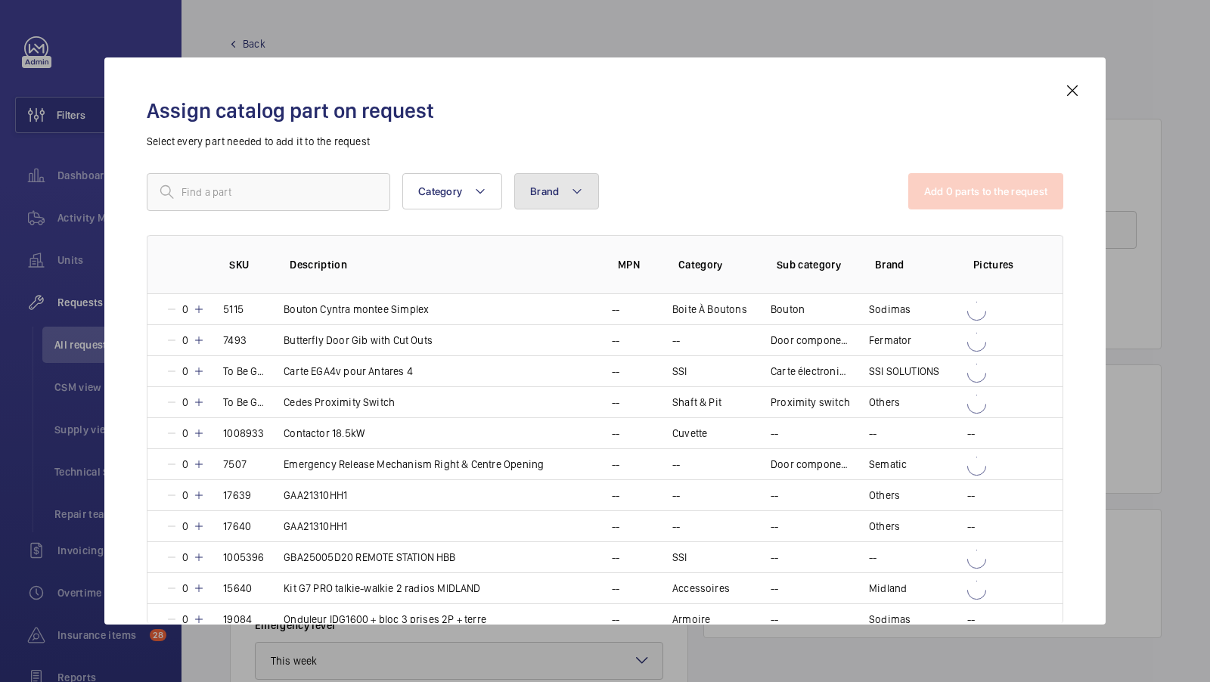
click at [558, 191] on button "Brand" at bounding box center [556, 191] width 85 height 36
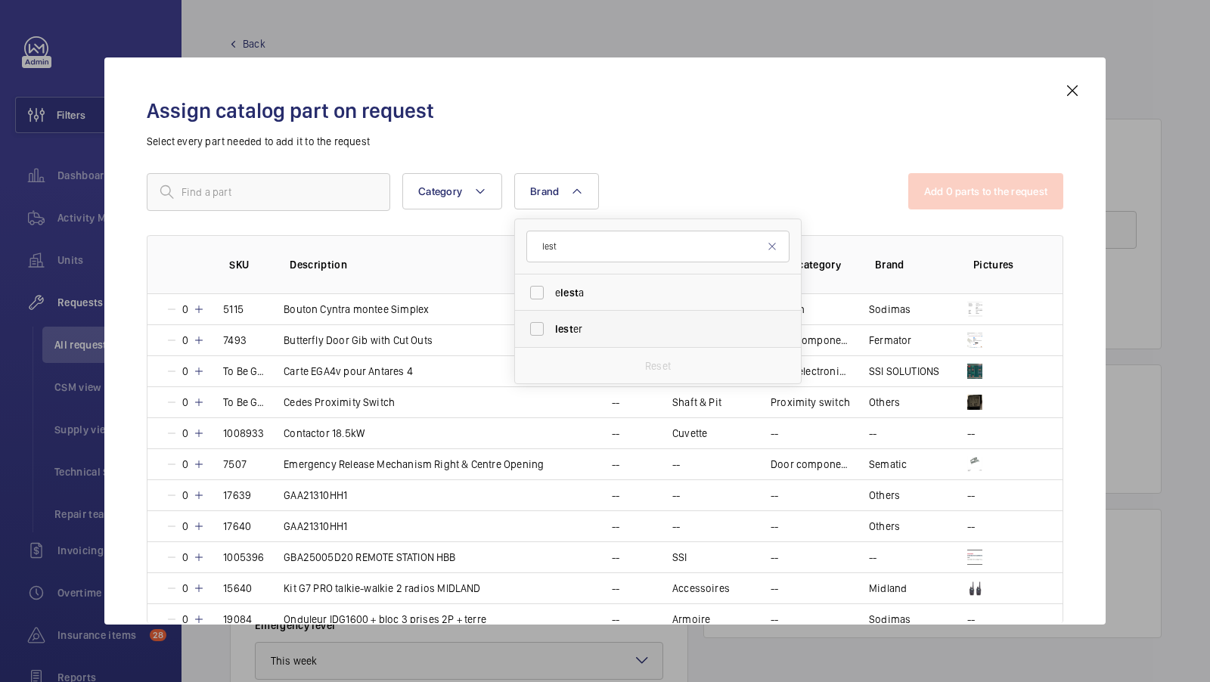
type input "lest"
click at [611, 346] on label "lest er" at bounding box center [646, 329] width 263 height 36
click at [552, 344] on input "lest er" at bounding box center [537, 329] width 30 height 30
checkbox input "true"
click at [694, 163] on div "Assign catalog part on request Select every part needed to add it to the reques…" at bounding box center [605, 353] width 953 height 543
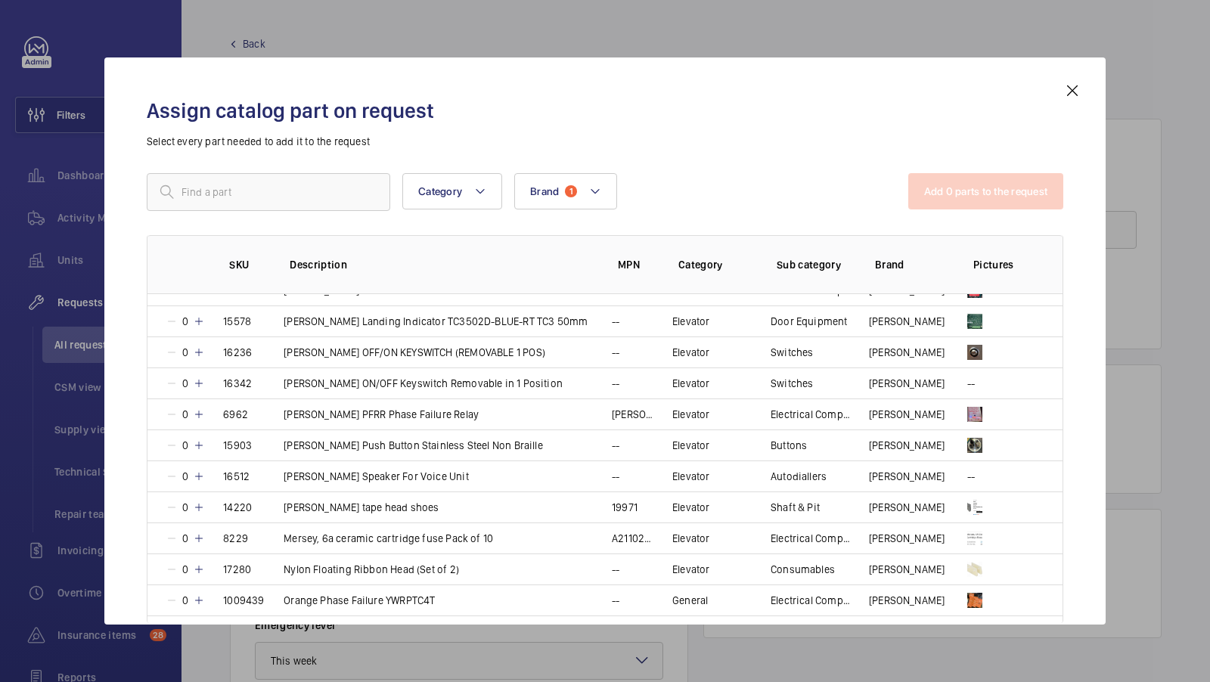
scroll to position [505, 0]
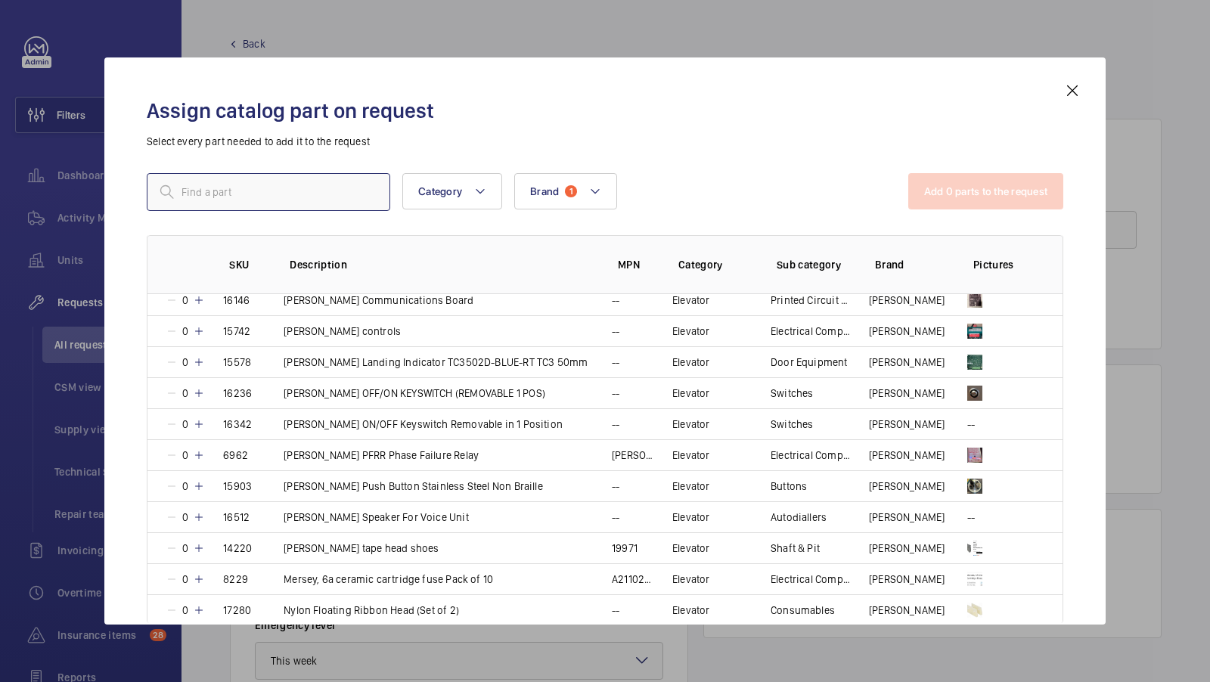
click at [243, 188] on input "text" at bounding box center [269, 192] width 244 height 38
click at [222, 169] on div "Assign catalog part on request Select every part needed to add it to the reques…" at bounding box center [605, 353] width 953 height 543
click at [222, 191] on input "text" at bounding box center [269, 192] width 244 height 38
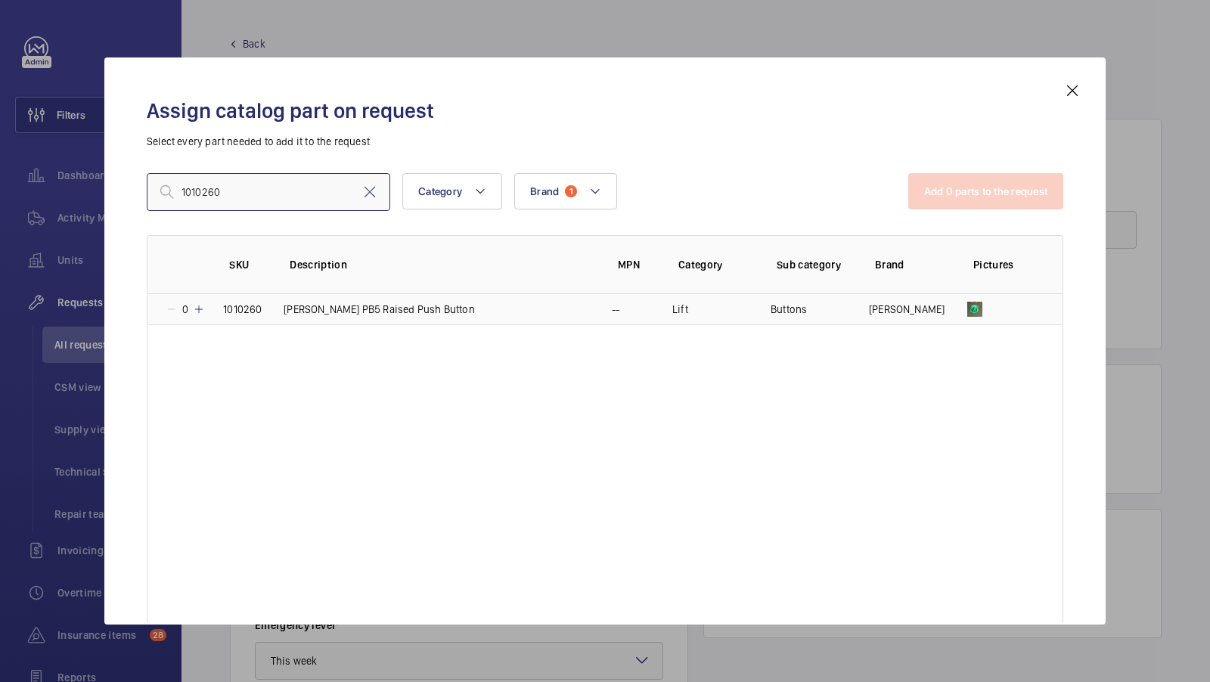
type input "1010260"
click at [349, 302] on p "[PERSON_NAME] PB5 Raised Push Button" at bounding box center [379, 309] width 191 height 15
click at [1005, 199] on button "Add 1 parts to the request" at bounding box center [988, 191] width 154 height 36
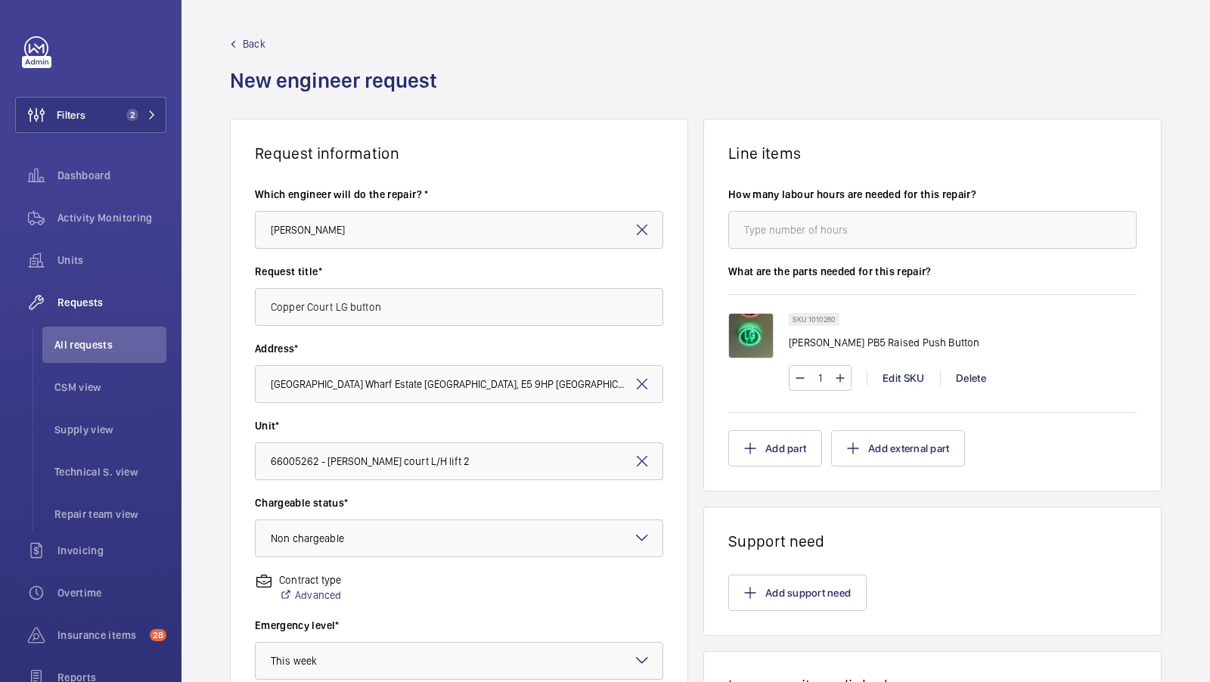
click at [697, 303] on div "Request information Which engineer will do the repair? * [PERSON_NAME] Request …" at bounding box center [696, 533] width 1029 height 828
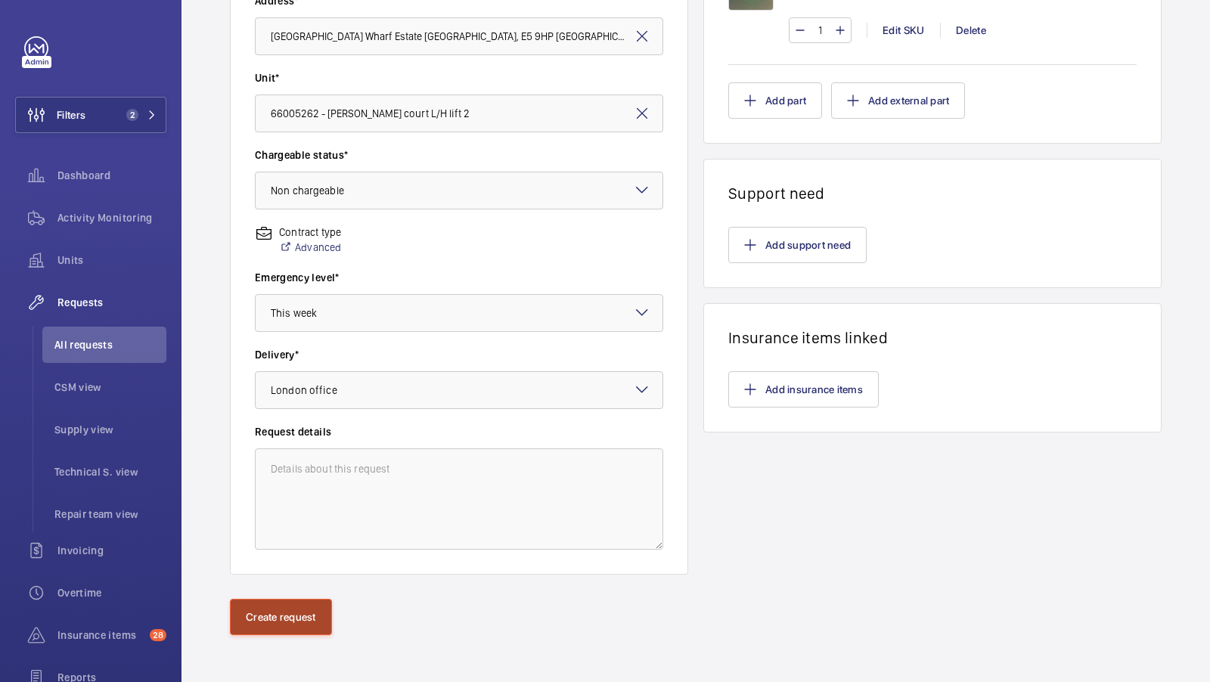
click at [293, 616] on button "Create request" at bounding box center [281, 617] width 102 height 36
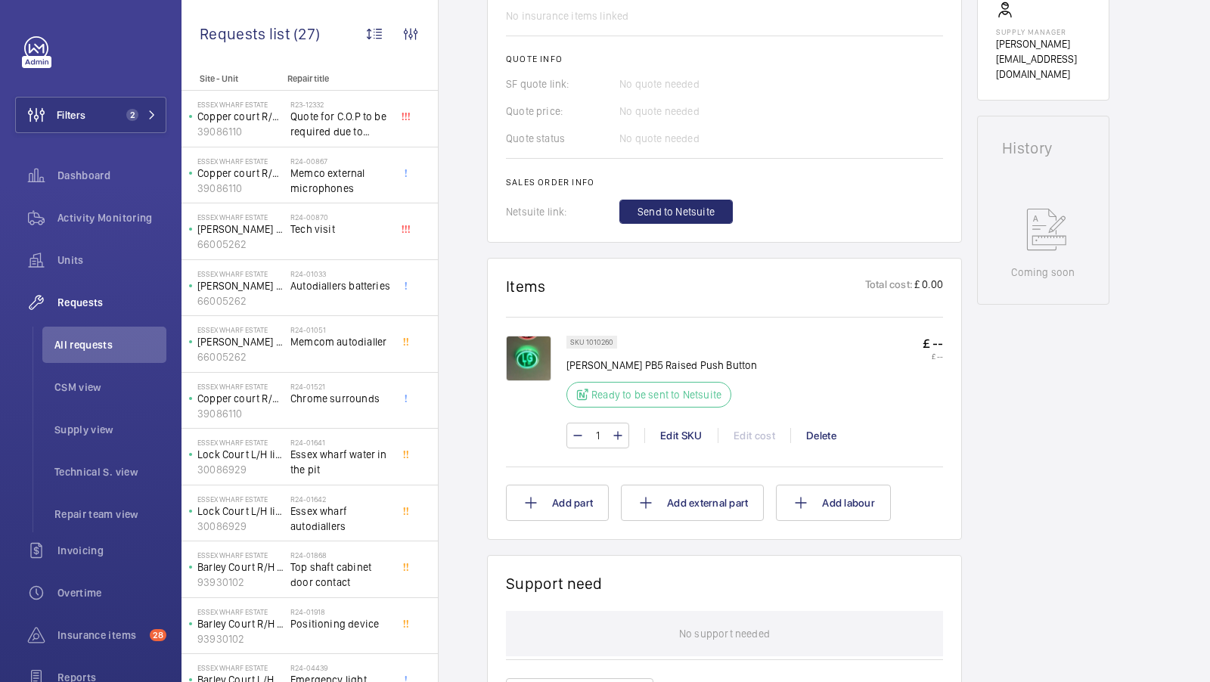
scroll to position [610, 0]
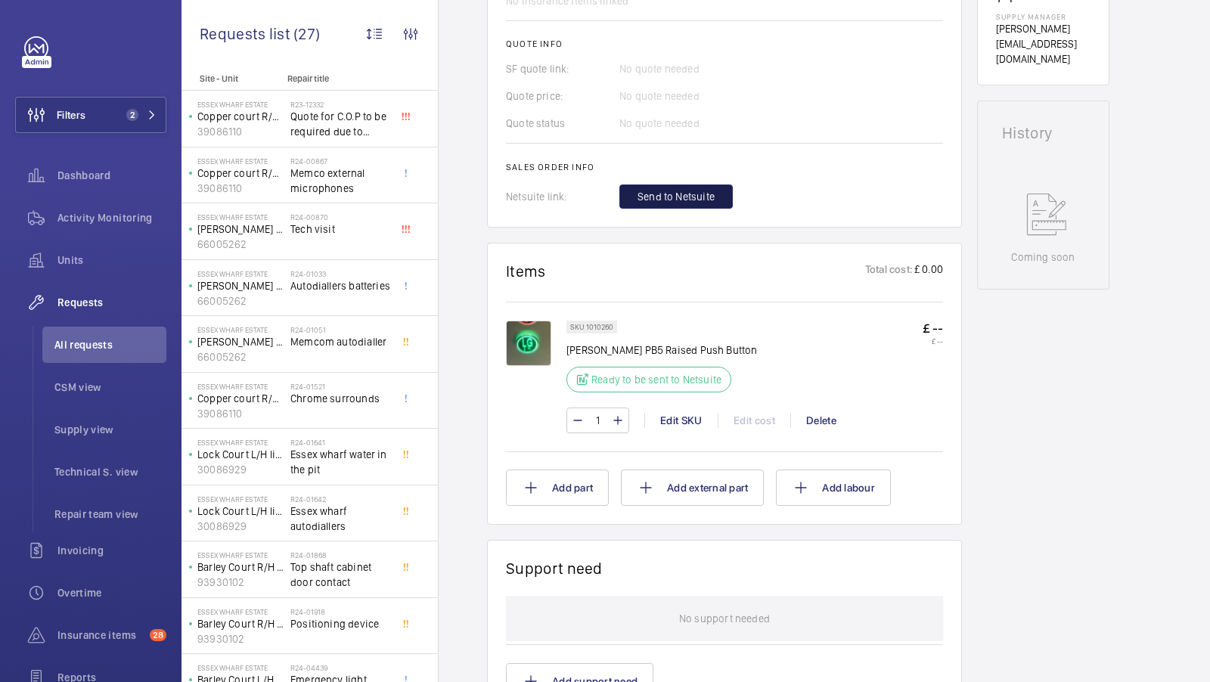
click at [676, 196] on span "Send to Netsuite" at bounding box center [676, 196] width 77 height 15
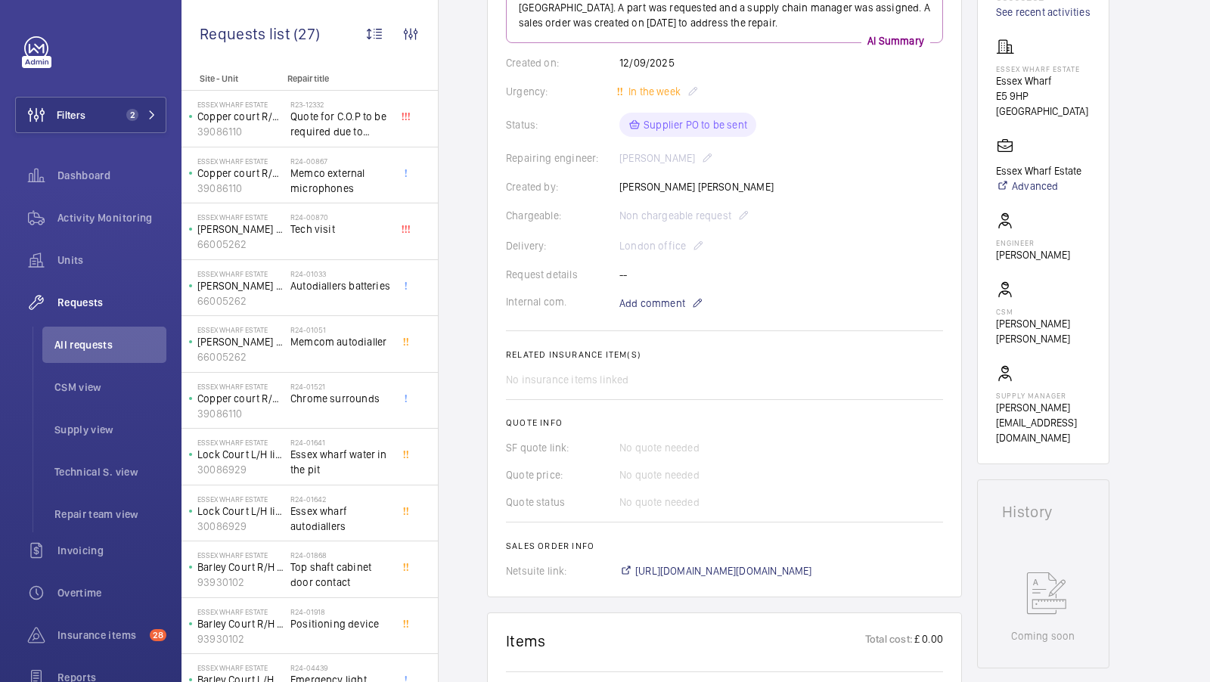
scroll to position [579, 0]
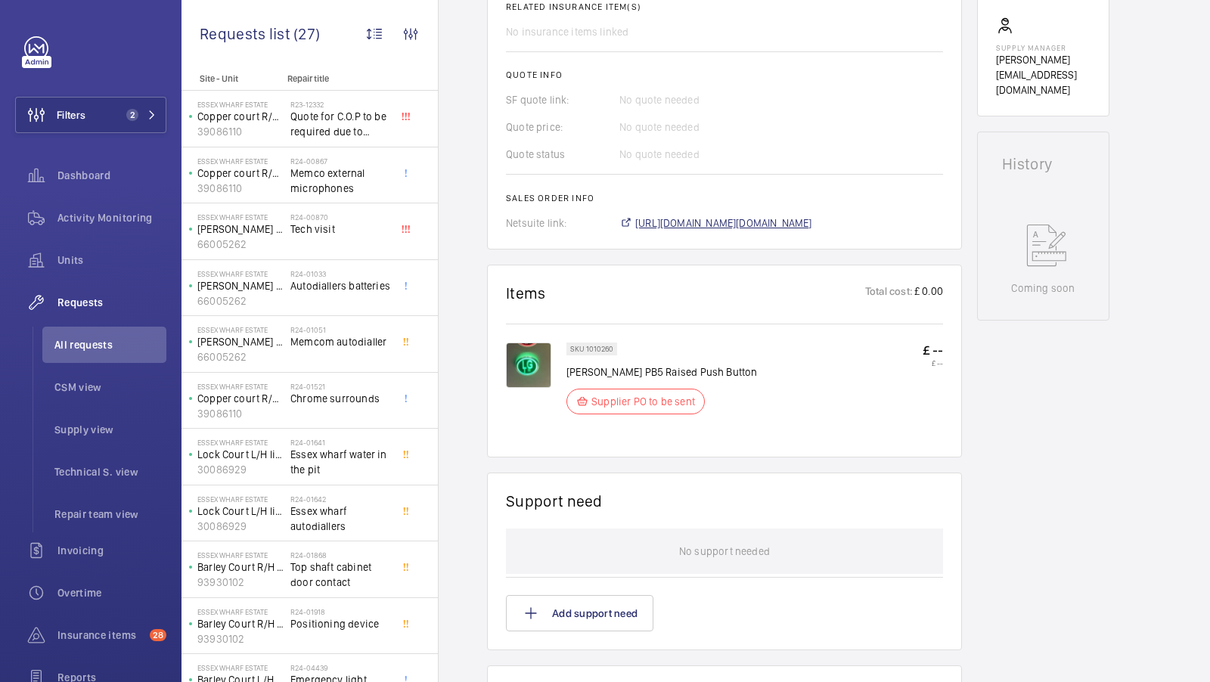
click at [812, 226] on span "[URL][DOMAIN_NAME][DOMAIN_NAME]" at bounding box center [723, 223] width 177 height 15
click at [113, 106] on button "Filters 2" at bounding box center [90, 115] width 151 height 36
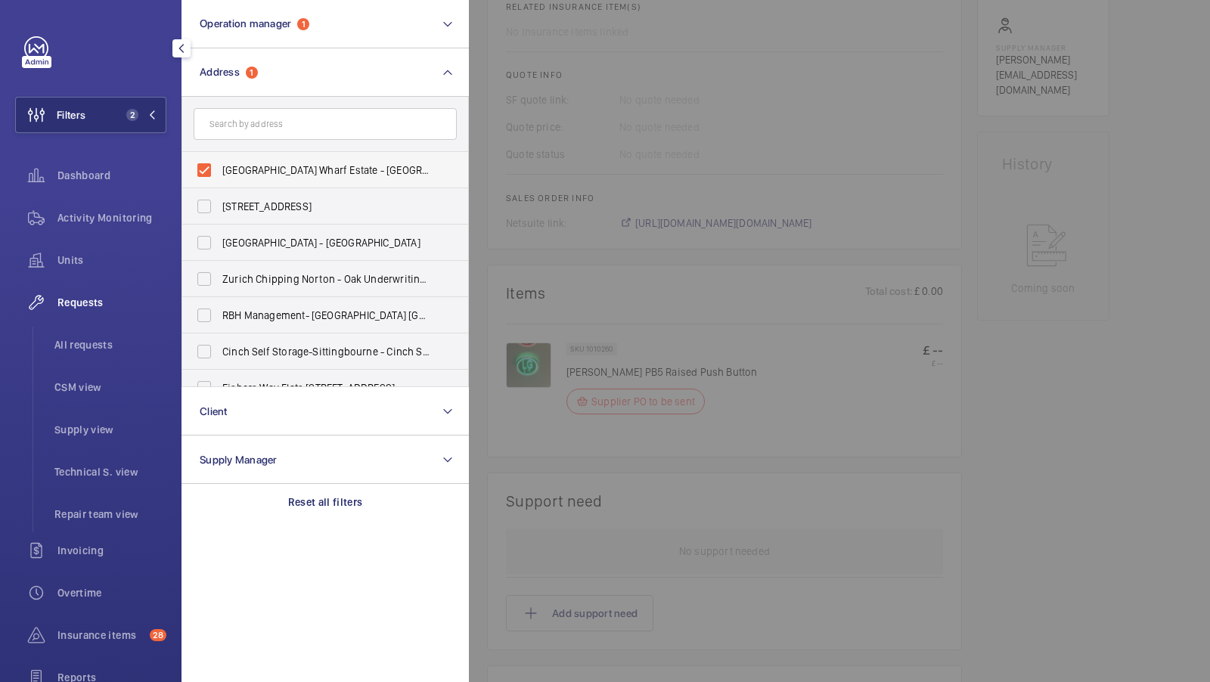
click at [256, 172] on span "[GEOGRAPHIC_DATA] Wharf Estate - [GEOGRAPHIC_DATA], [GEOGRAPHIC_DATA] E5 9HP" at bounding box center [326, 170] width 208 height 15
click at [219, 172] on input "[GEOGRAPHIC_DATA] Wharf Estate - [GEOGRAPHIC_DATA], [GEOGRAPHIC_DATA] E5 9HP" at bounding box center [204, 170] width 30 height 30
checkbox input "false"
click at [247, 129] on input "text" at bounding box center [325, 124] width 263 height 32
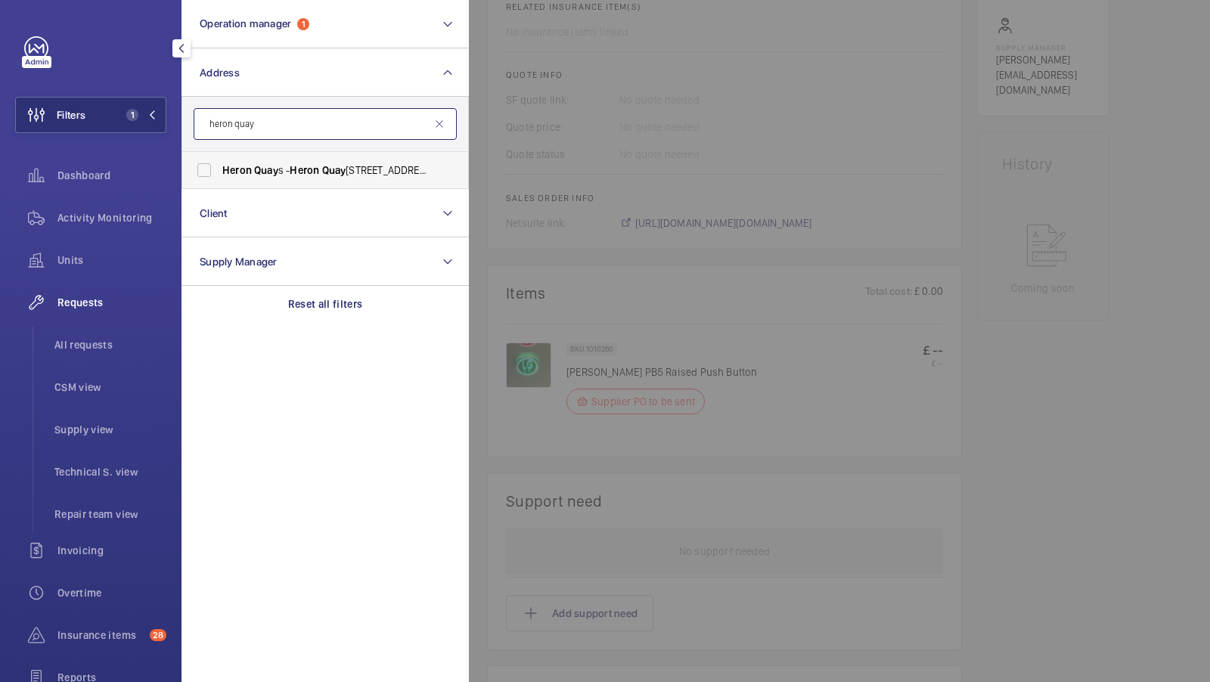
type input "heron quay"
click at [255, 161] on label "Heron Quay s - [STREET_ADDRESS]" at bounding box center [313, 170] width 263 height 36
click at [219, 161] on input "Heron Quay s - [STREET_ADDRESS]" at bounding box center [204, 170] width 30 height 30
checkbox input "true"
click at [126, 120] on span "2" at bounding box center [129, 115] width 18 height 12
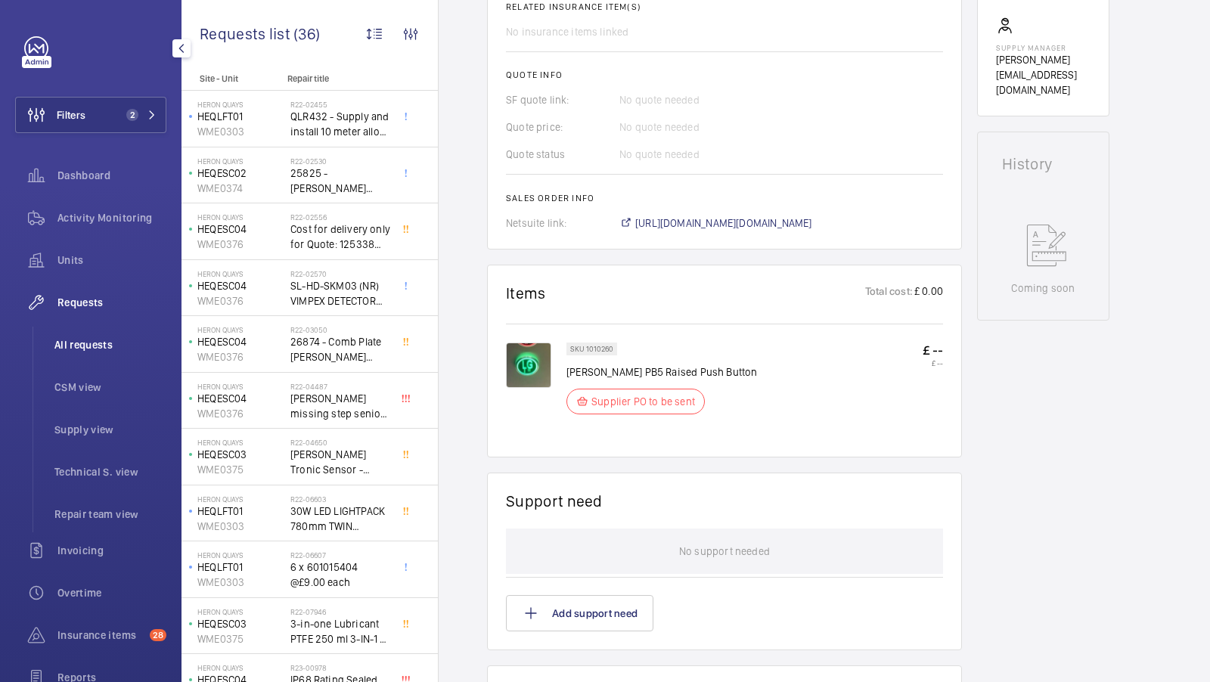
click at [98, 341] on span "All requests" at bounding box center [110, 344] width 112 height 15
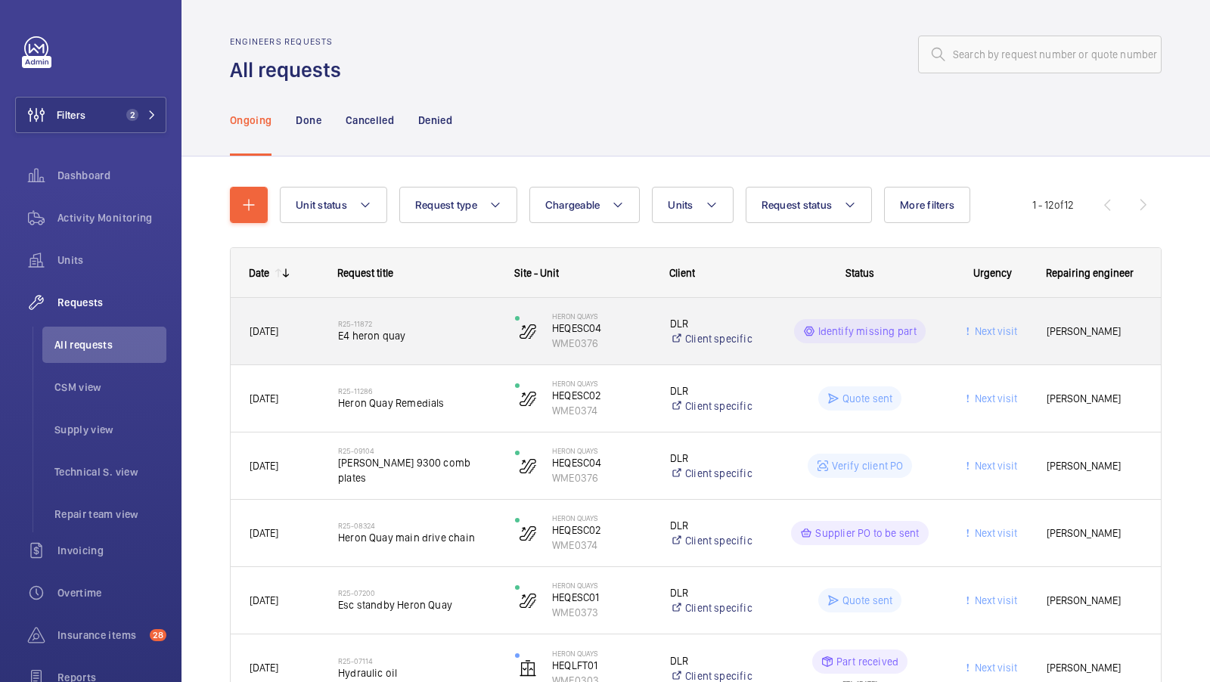
click at [419, 337] on span "E4 heron quay" at bounding box center [416, 335] width 157 height 15
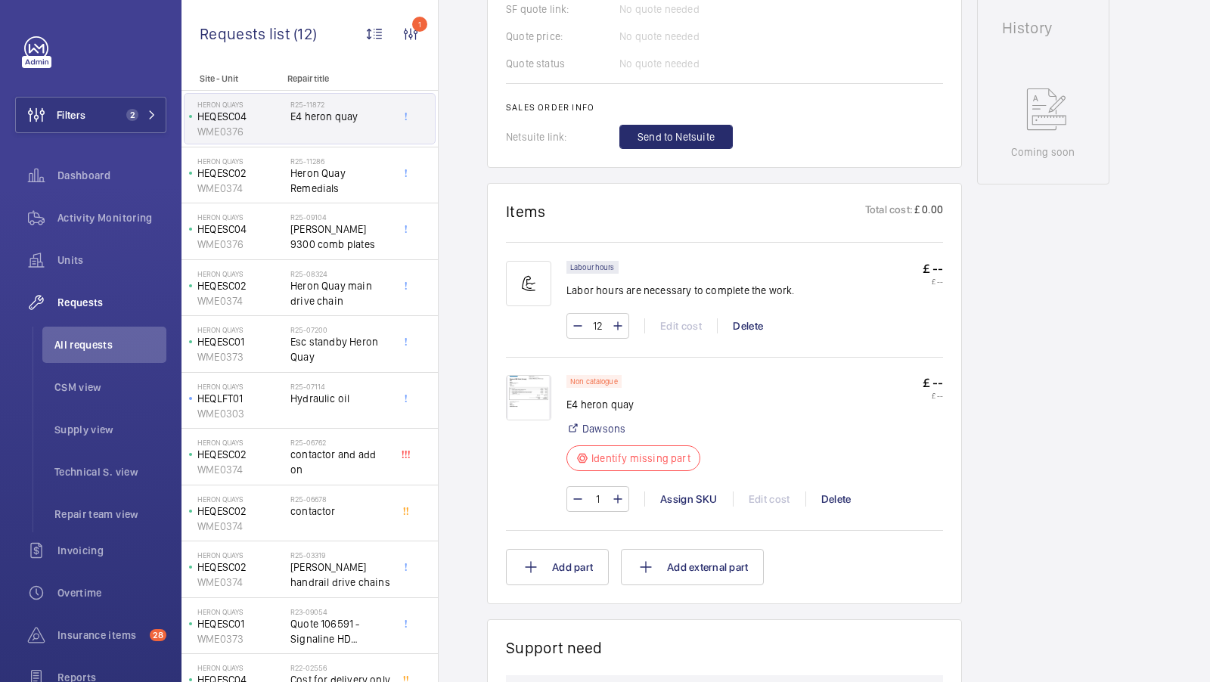
scroll to position [750, 0]
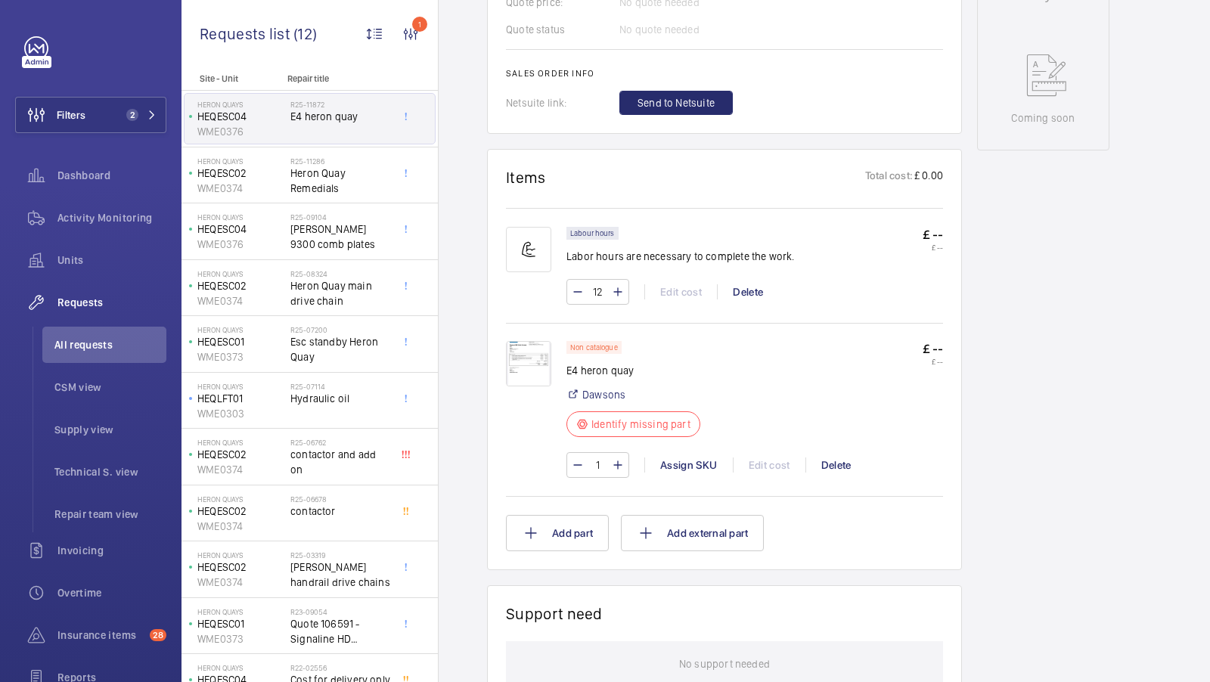
click at [531, 379] on img at bounding box center [528, 363] width 45 height 45
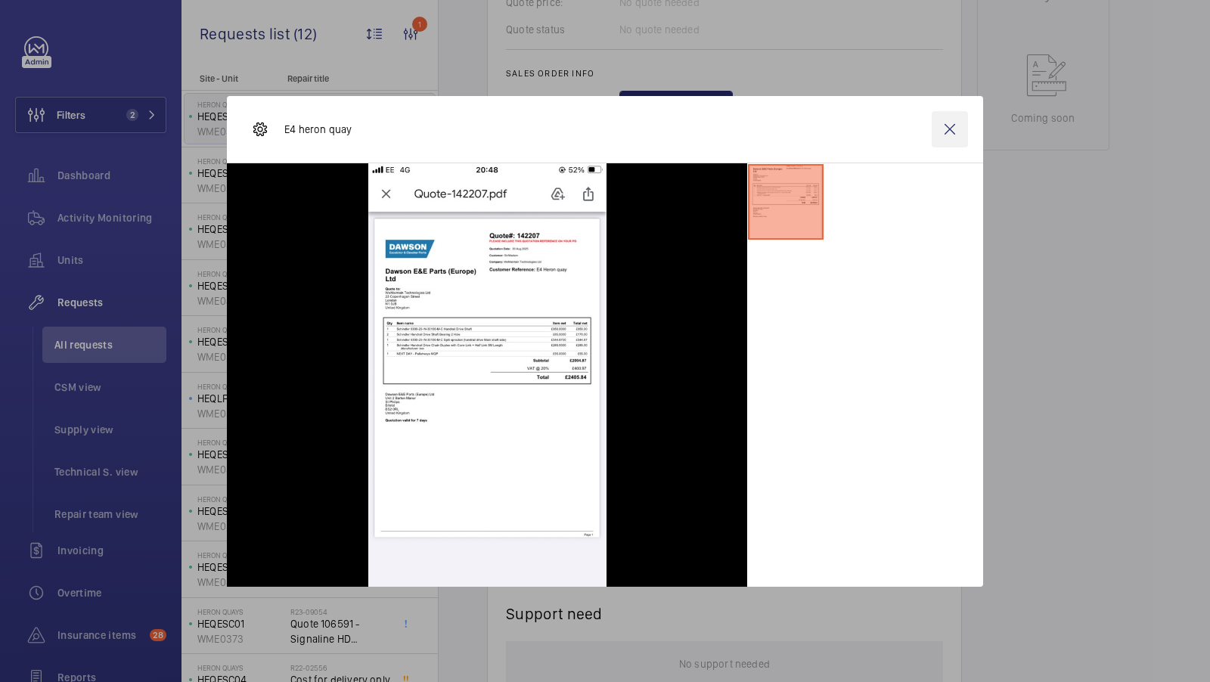
click at [952, 133] on wm-front-icon-button at bounding box center [950, 129] width 36 height 36
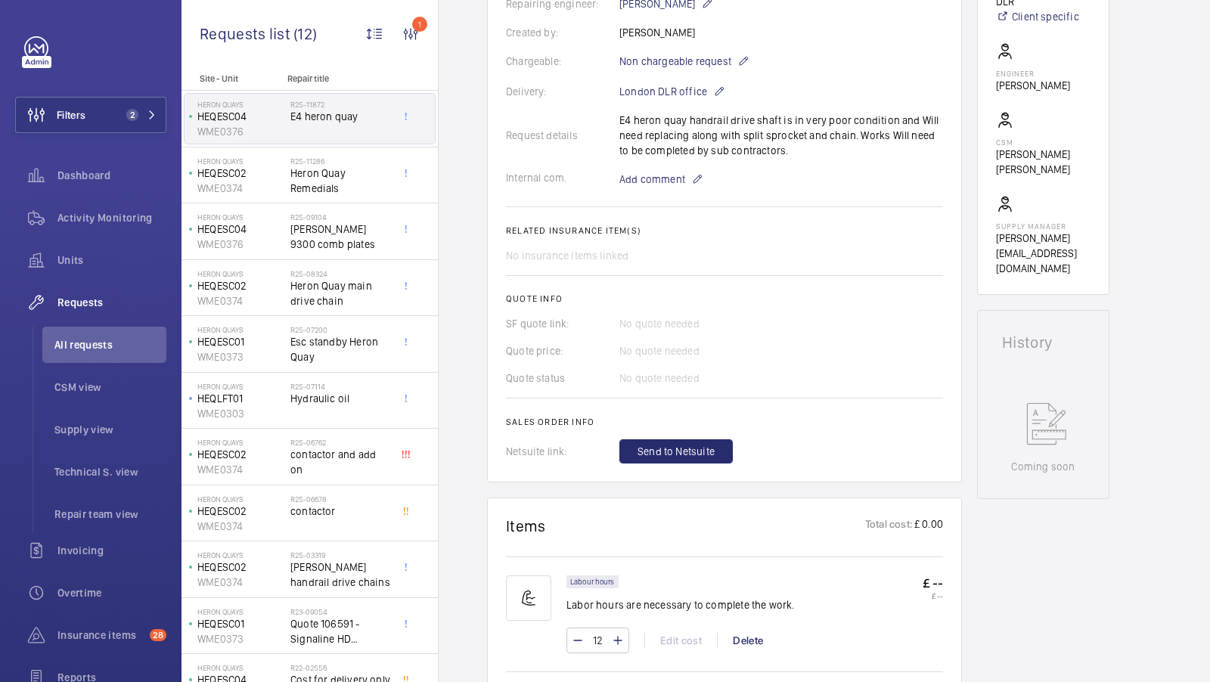
scroll to position [798, 0]
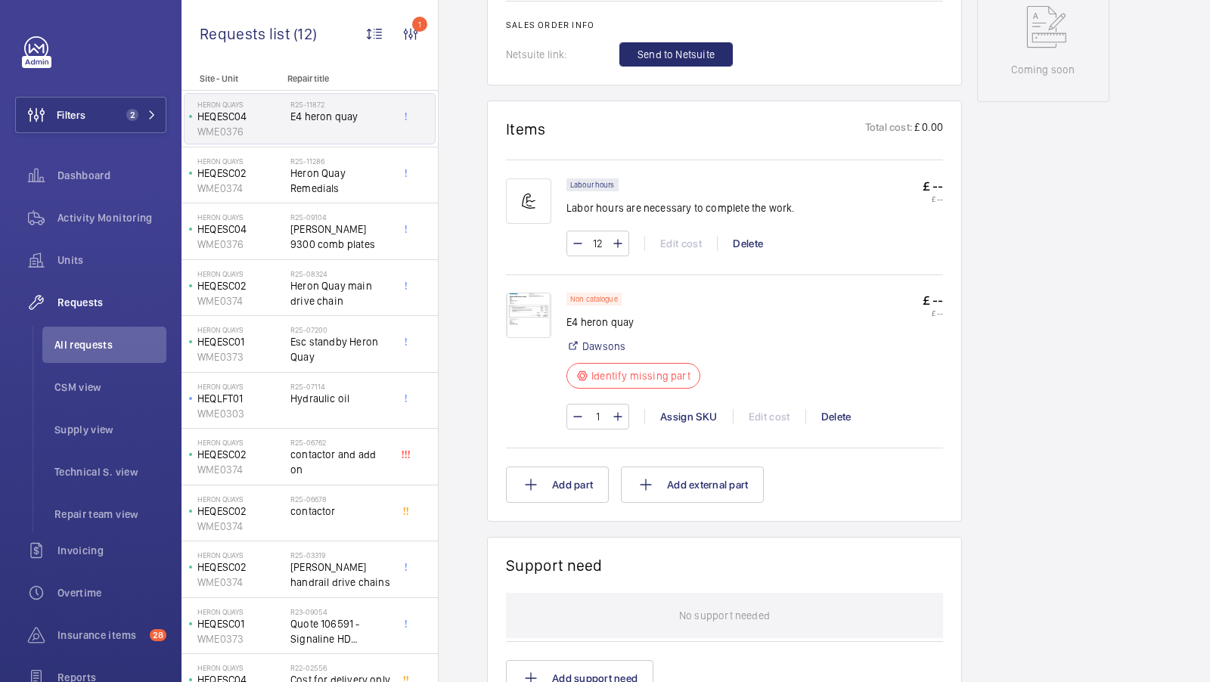
click at [520, 297] on img at bounding box center [528, 315] width 45 height 45
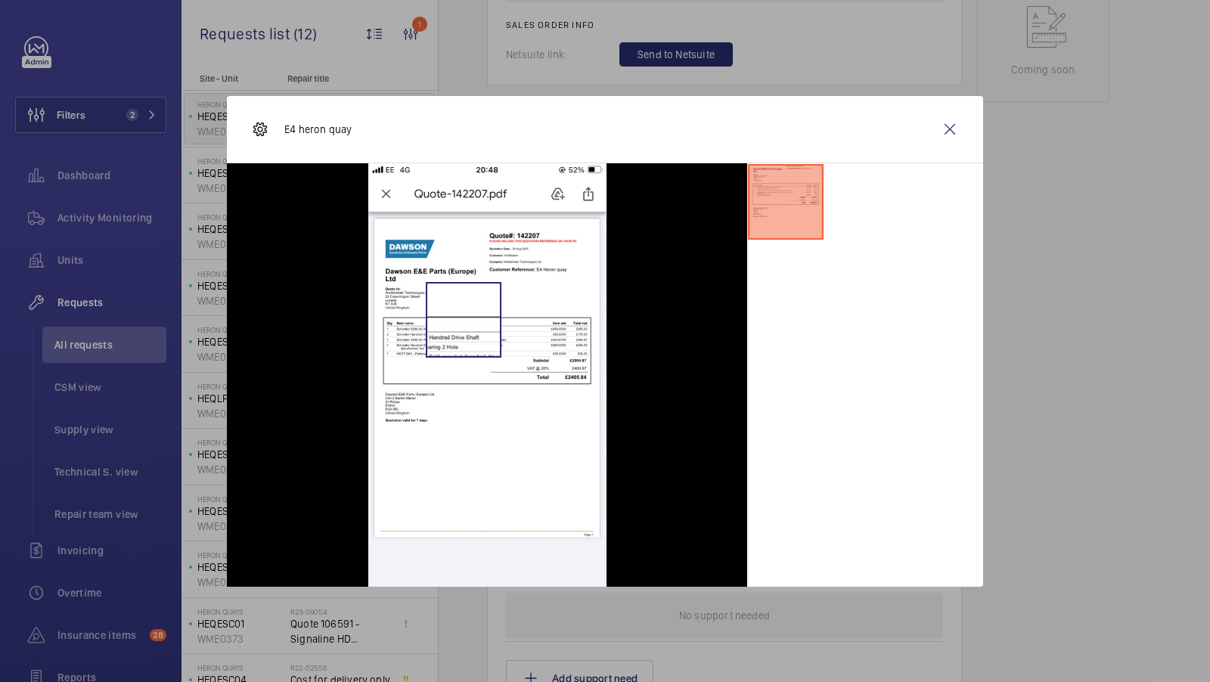
scroll to position [804, 0]
click at [951, 125] on wm-front-icon-button at bounding box center [950, 129] width 36 height 36
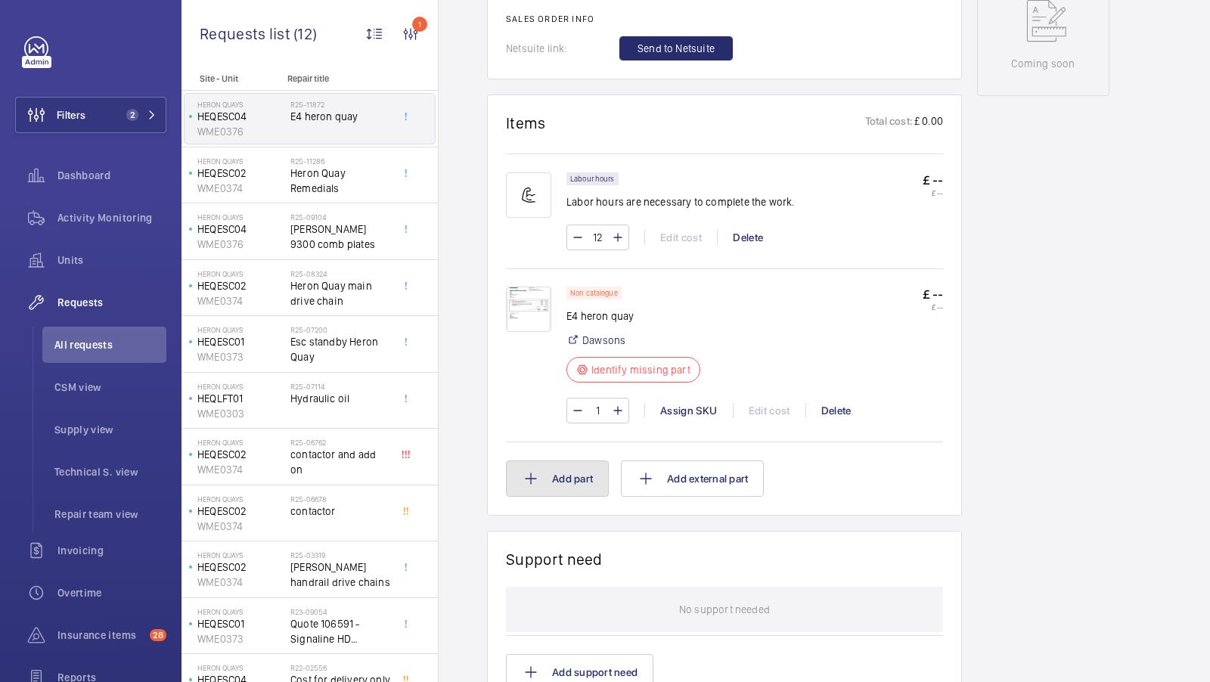
click at [548, 483] on button "Add part" at bounding box center [557, 479] width 103 height 36
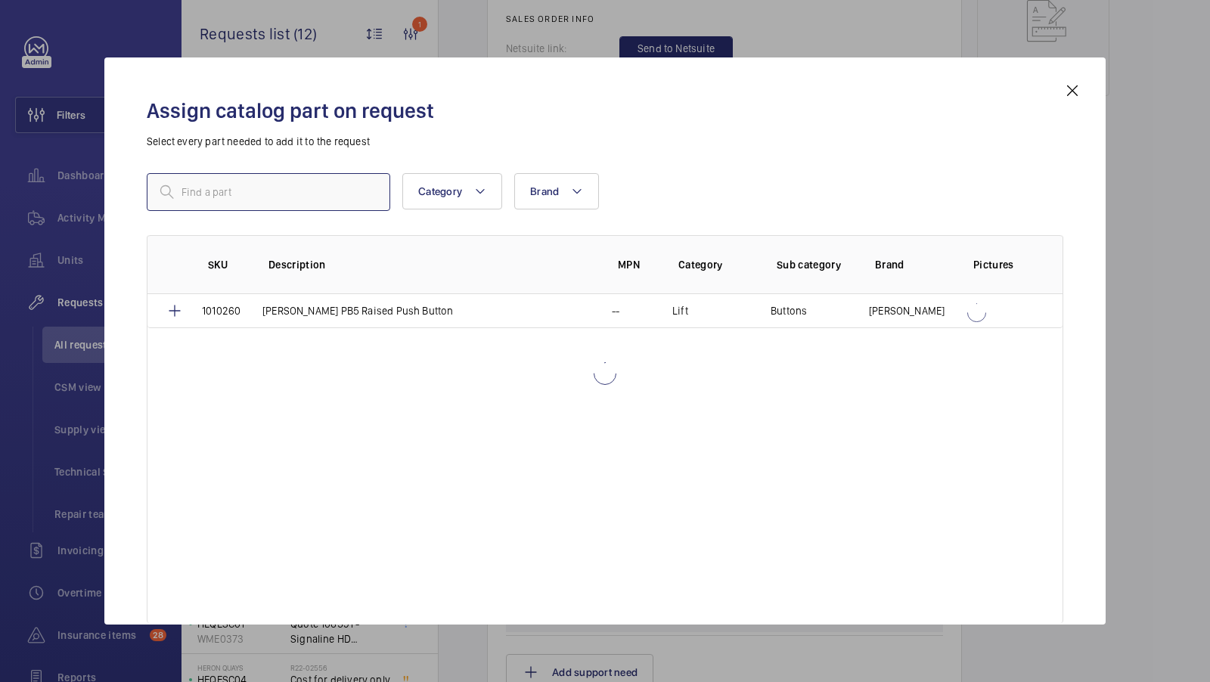
click at [236, 197] on input "text" at bounding box center [269, 192] width 244 height 38
click at [216, 194] on input "text" at bounding box center [269, 192] width 244 height 38
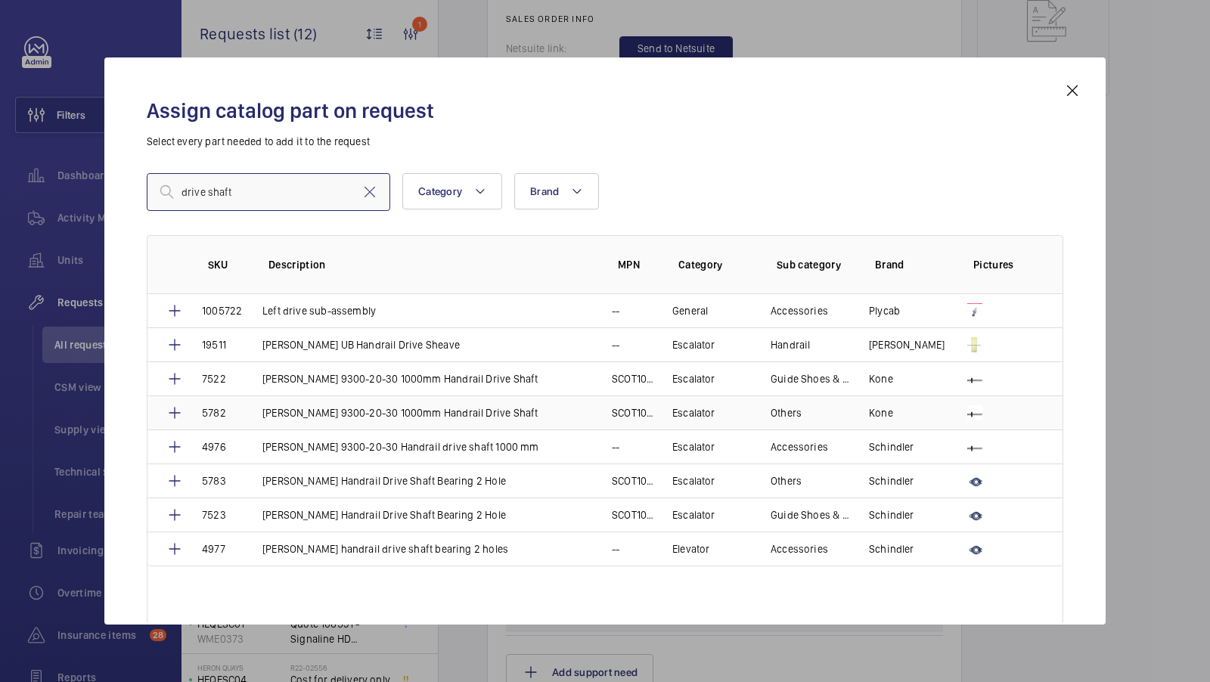
type input "drive shaft"
click at [440, 450] on p "[PERSON_NAME] 9300-20-30 Handrail drive shaft 1000 mm" at bounding box center [400, 446] width 277 height 15
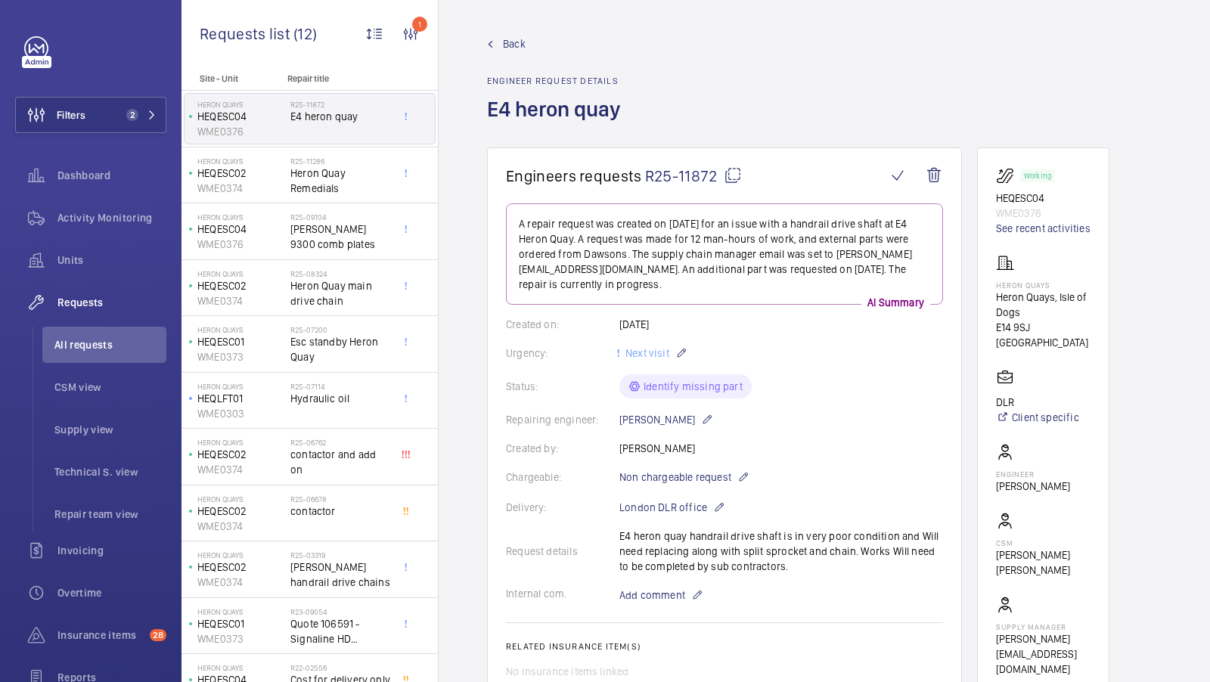
scroll to position [1018, 0]
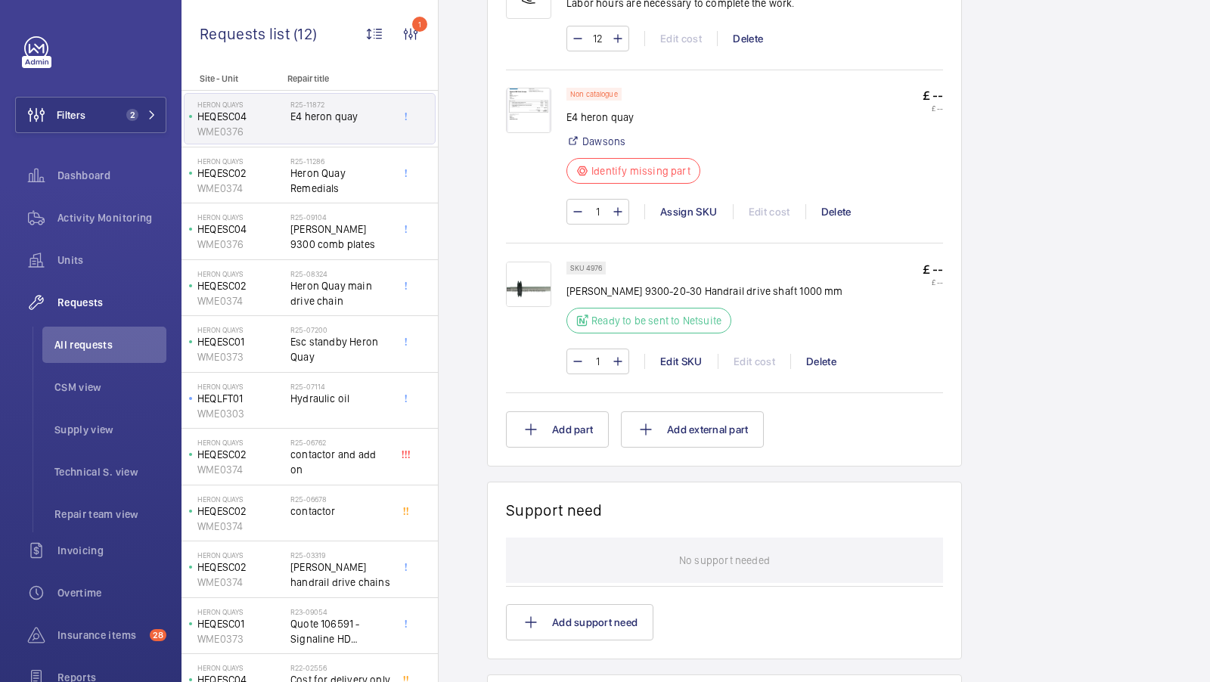
click at [526, 284] on img at bounding box center [528, 284] width 45 height 45
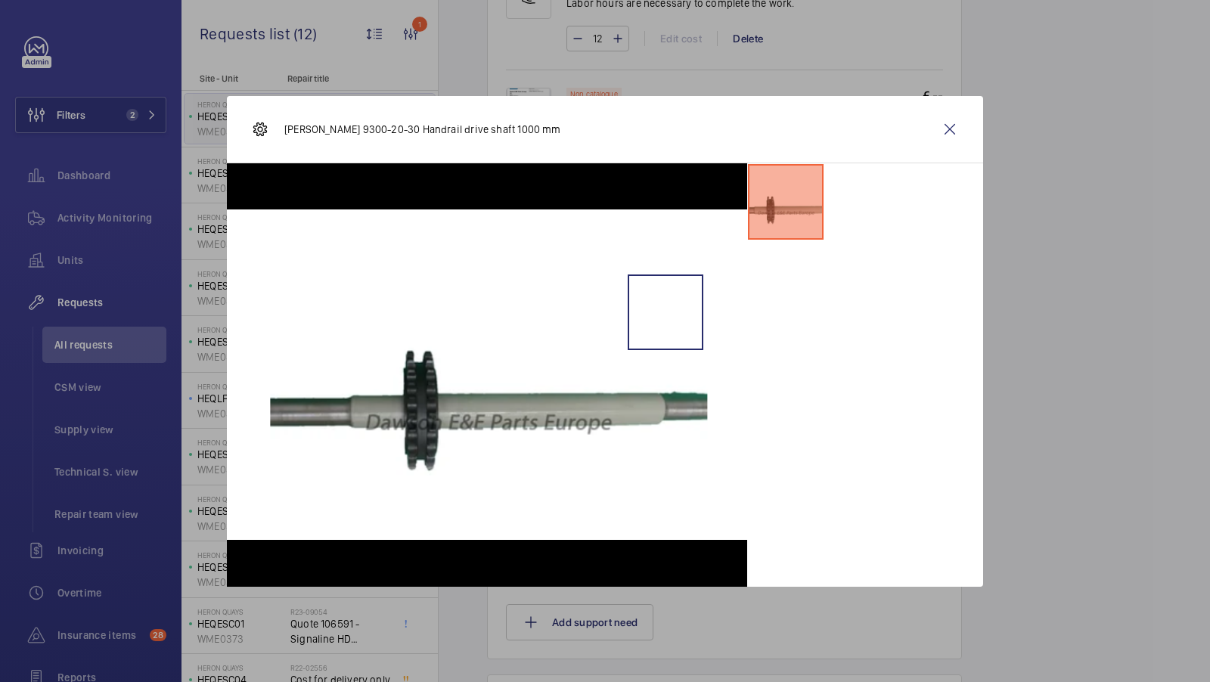
click at [948, 125] on wm-front-icon-button at bounding box center [950, 129] width 36 height 36
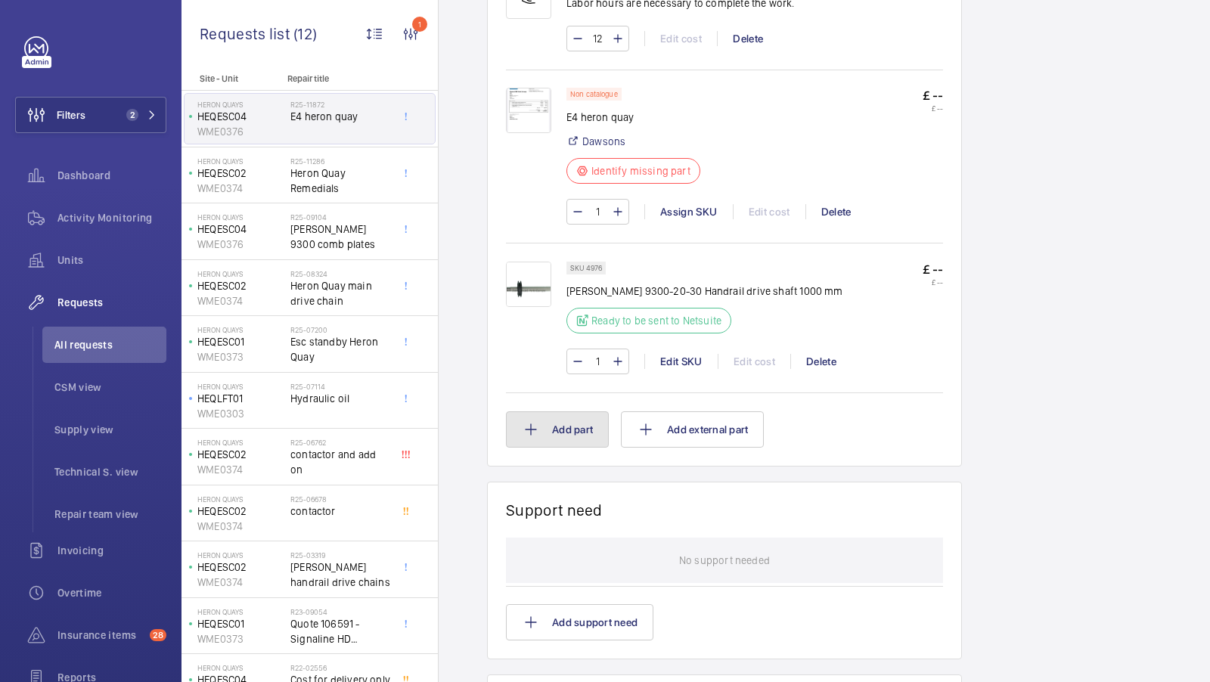
click at [550, 424] on button "Add part" at bounding box center [557, 430] width 103 height 36
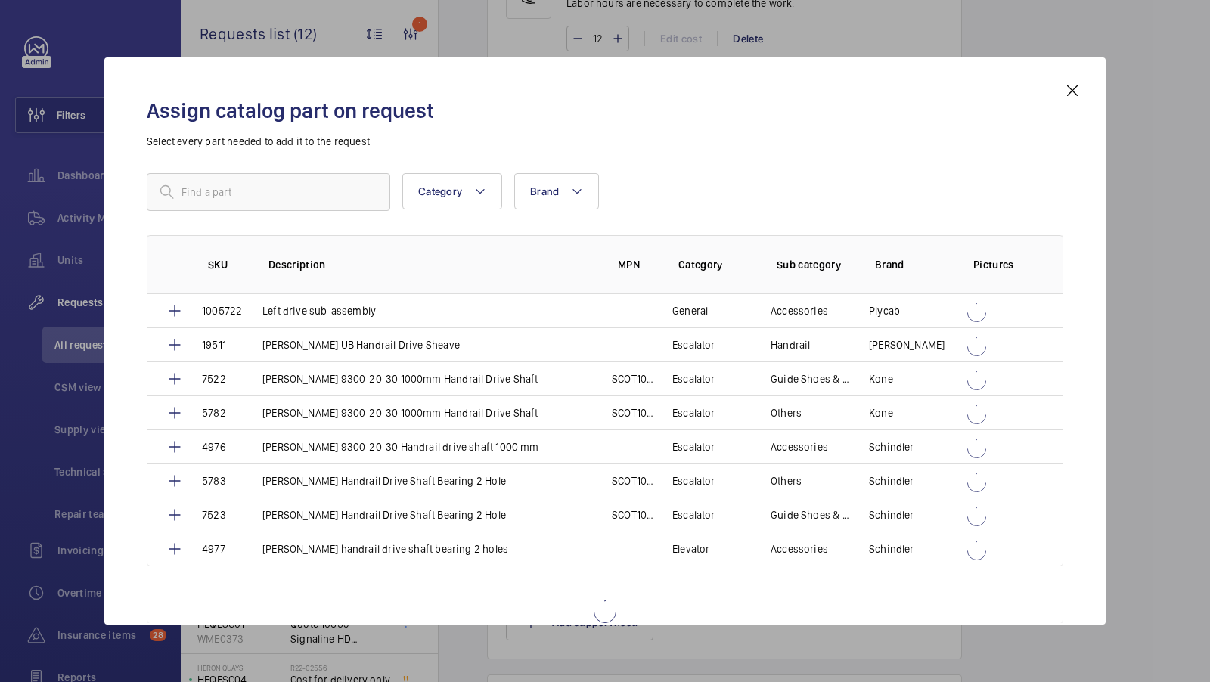
click at [248, 163] on div "Assign catalog part on request Select every part needed to add it to the reques…" at bounding box center [605, 353] width 953 height 543
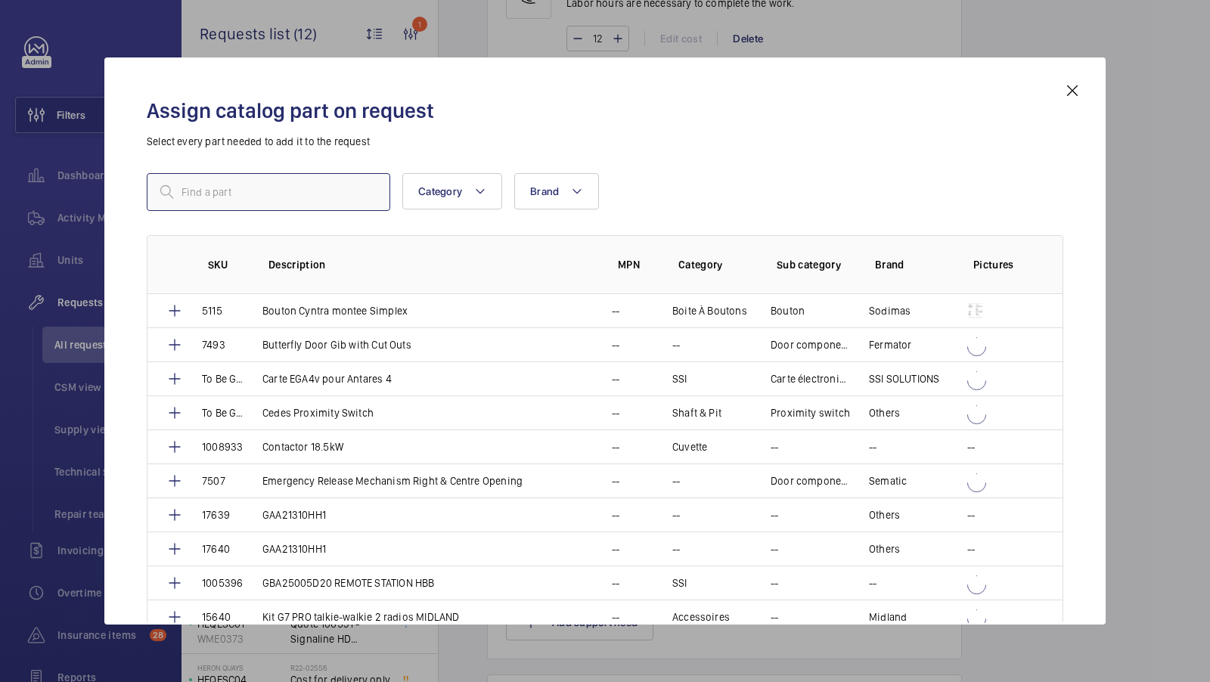
click at [243, 191] on input "text" at bounding box center [269, 192] width 244 height 38
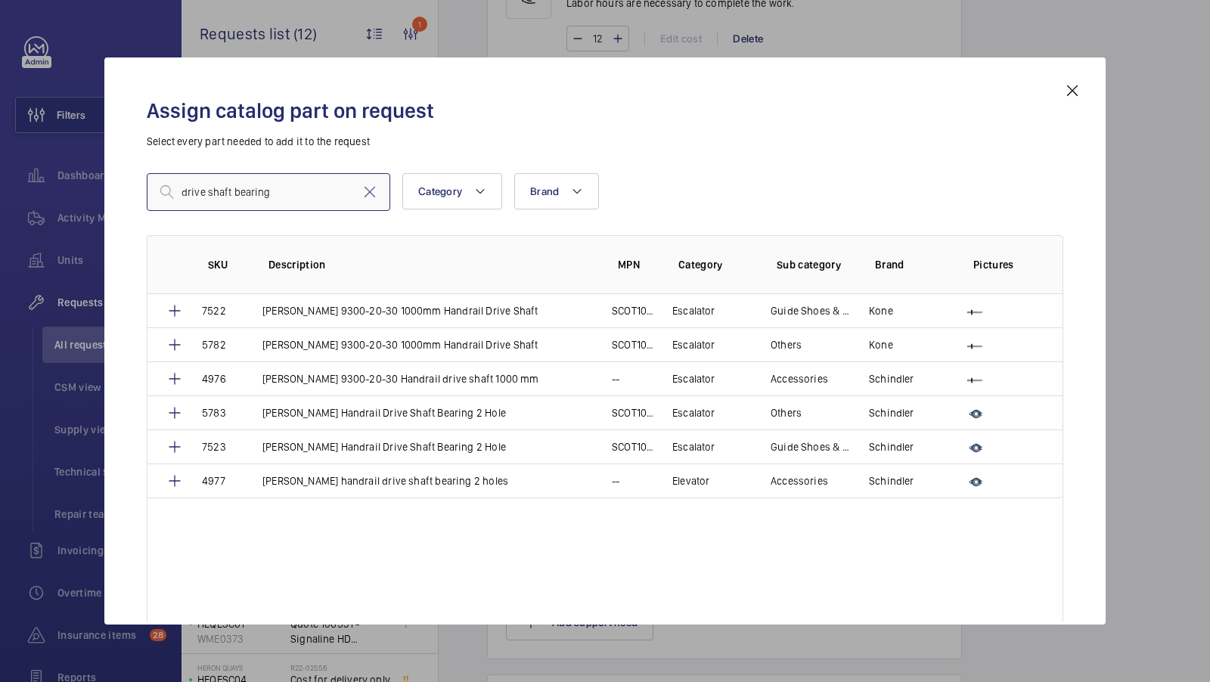
type input "drive shaft bearing"
click at [390, 458] on td "[PERSON_NAME] Handrail Drive Shaft Bearing 2 Hole" at bounding box center [418, 447] width 349 height 34
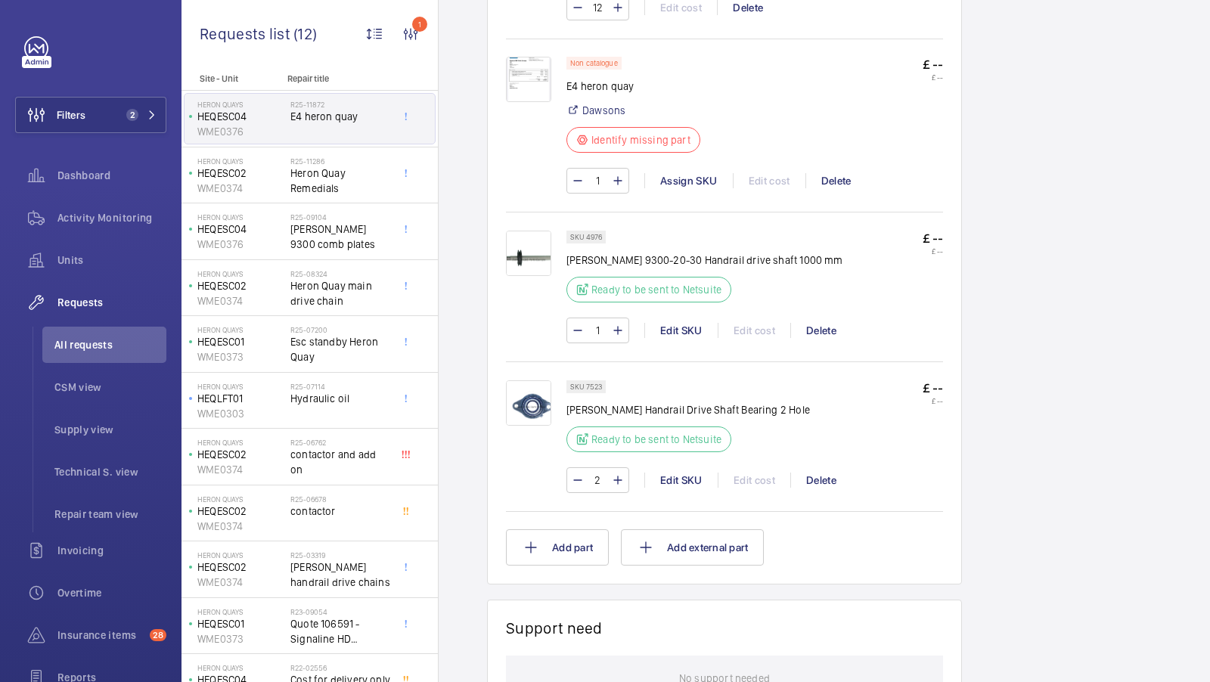
scroll to position [1086, 0]
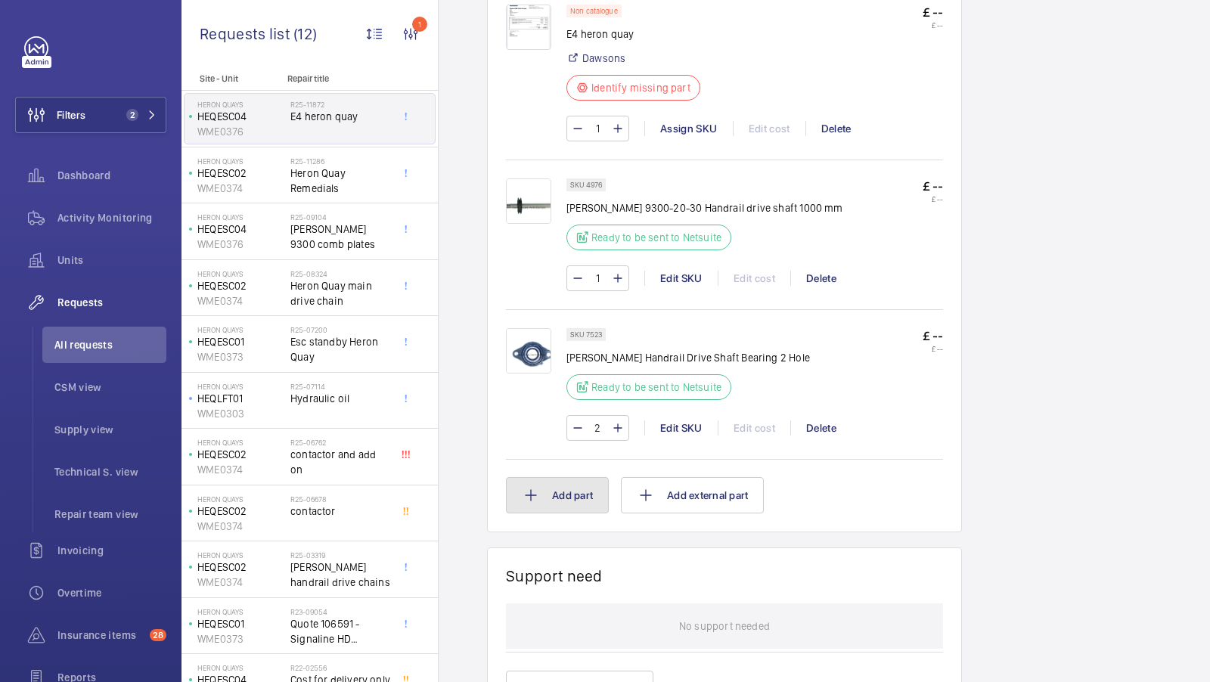
click at [577, 486] on button "Add part" at bounding box center [557, 495] width 103 height 36
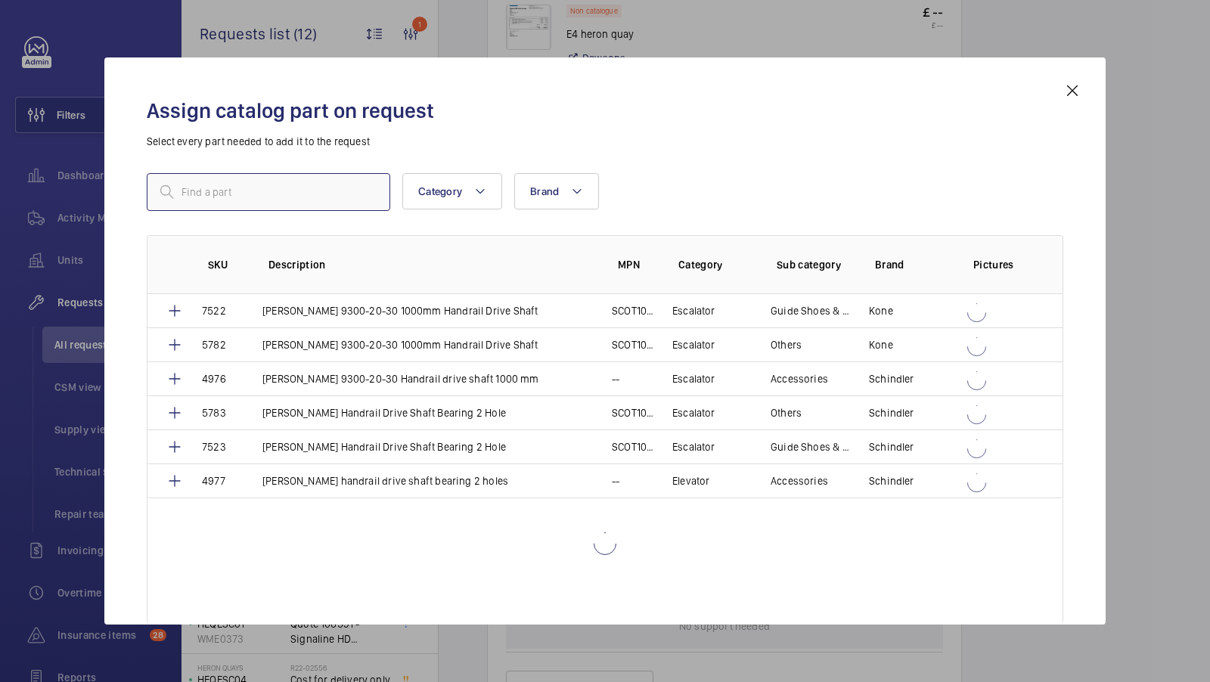
click at [253, 190] on input "text" at bounding box center [269, 192] width 244 height 38
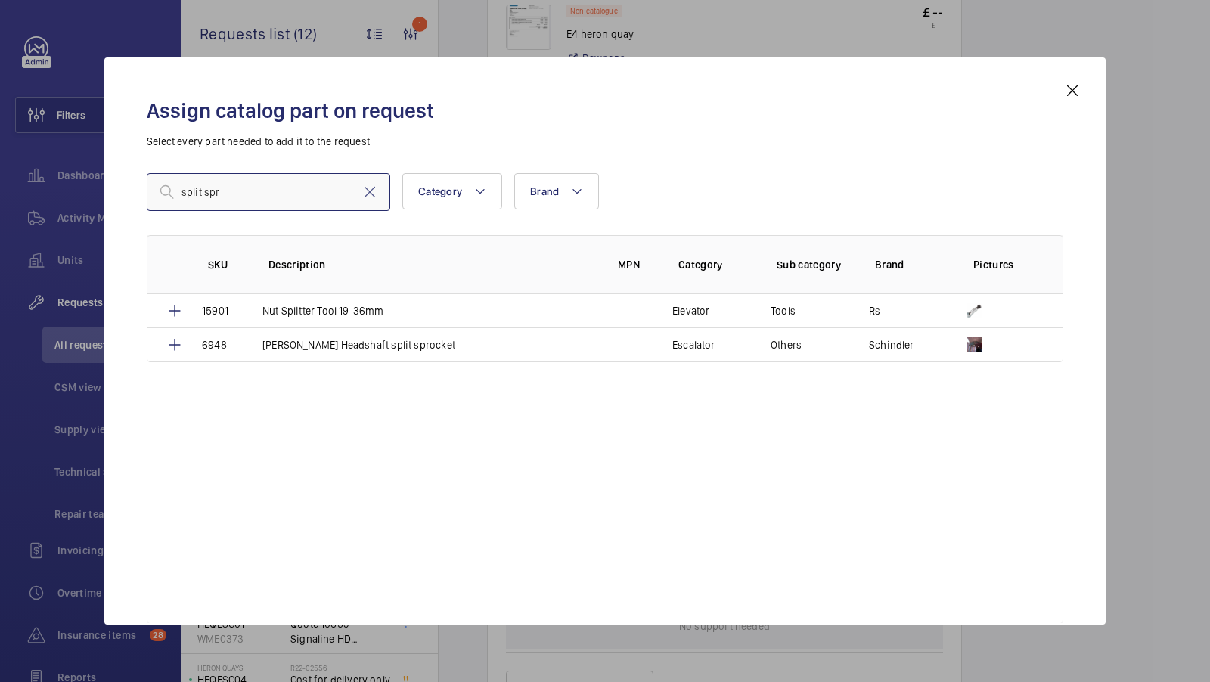
type input "split spr"
click at [327, 356] on td "schindler Headshaft split sprocket" at bounding box center [418, 345] width 349 height 35
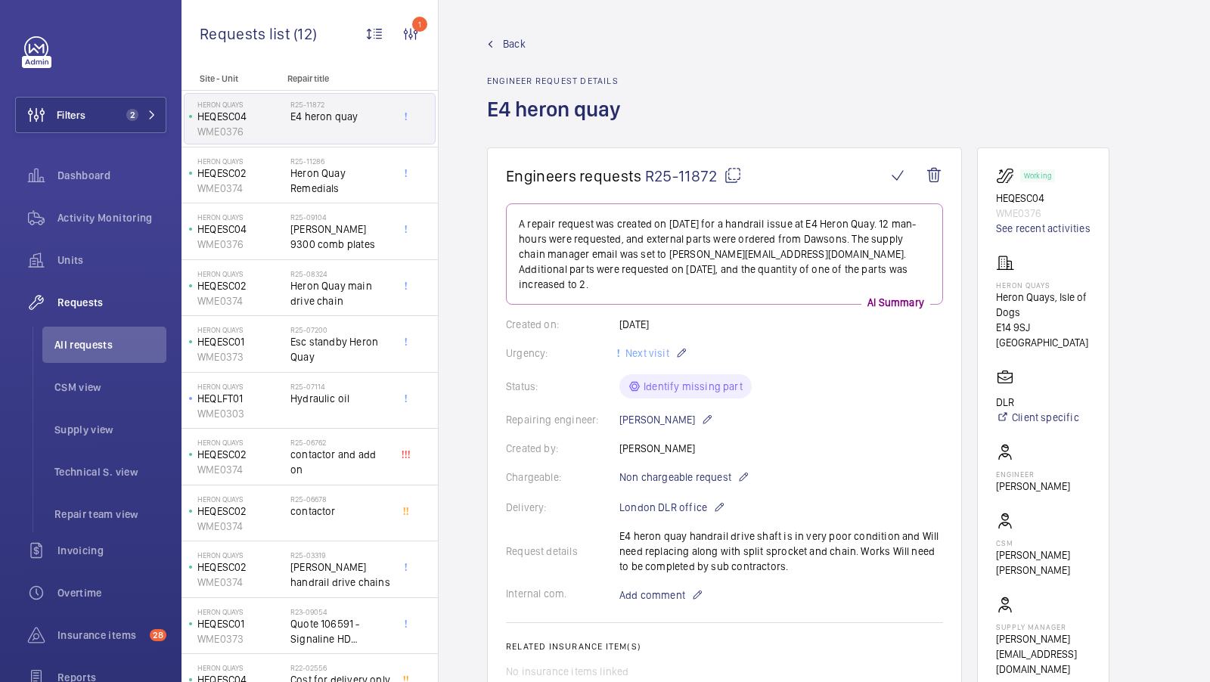
scroll to position [1018, 0]
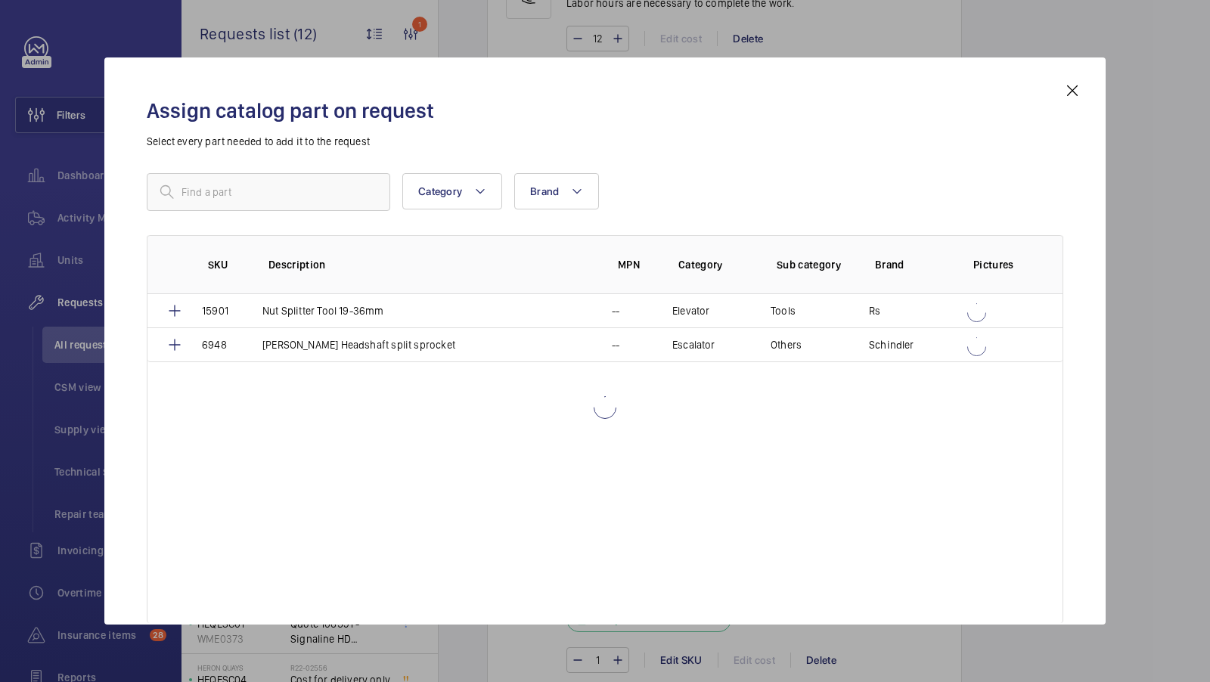
click at [192, 155] on div "Assign catalog part on request Select every part needed to add it to the reques…" at bounding box center [605, 353] width 953 height 543
click at [223, 194] on input "text" at bounding box center [269, 192] width 244 height 38
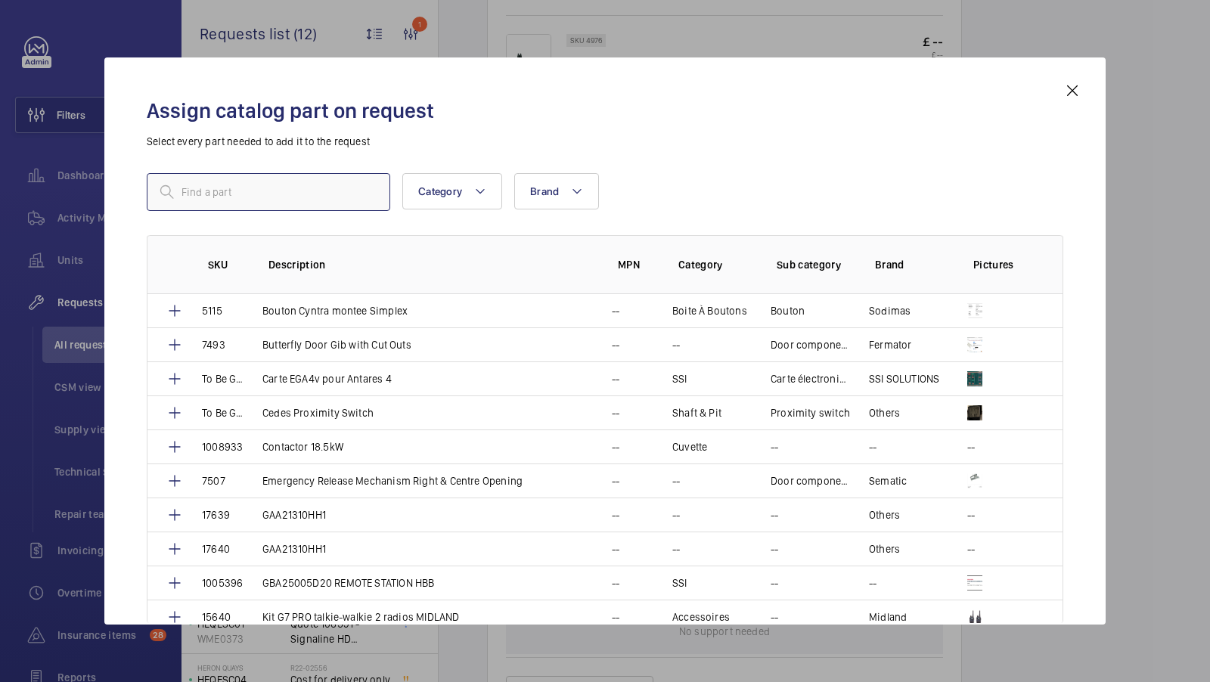
click at [238, 188] on input "text" at bounding box center [269, 192] width 244 height 38
click at [282, 185] on input "text" at bounding box center [269, 192] width 244 height 38
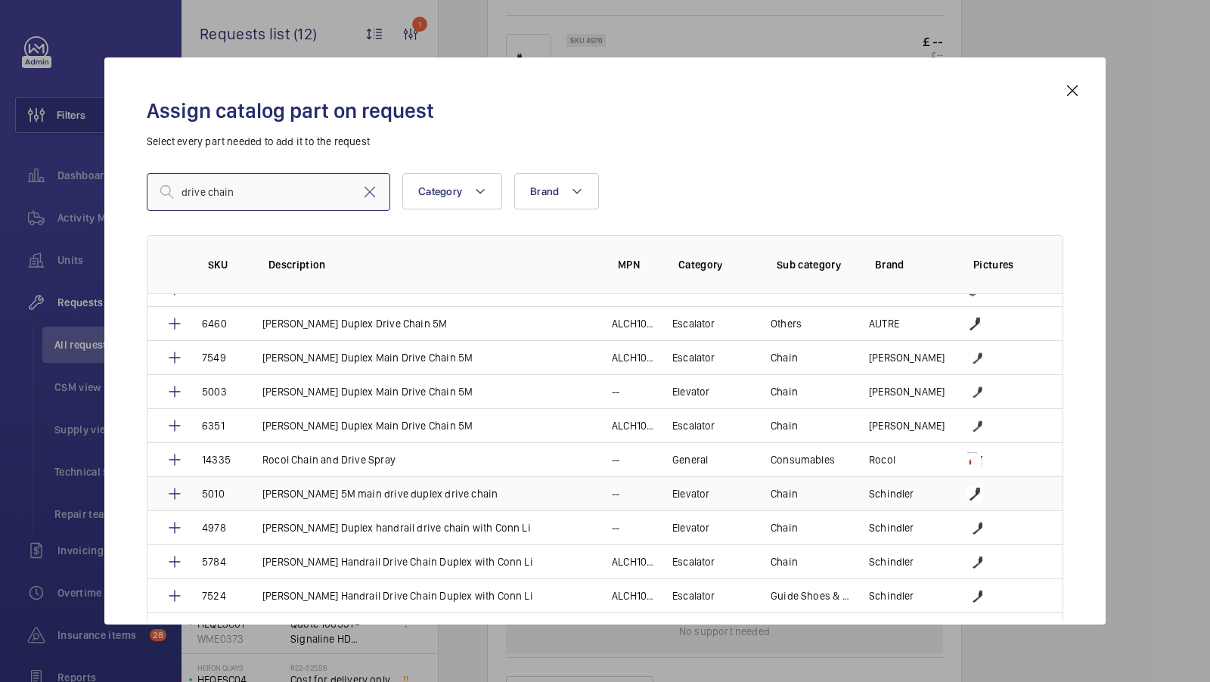
scroll to position [116, 0]
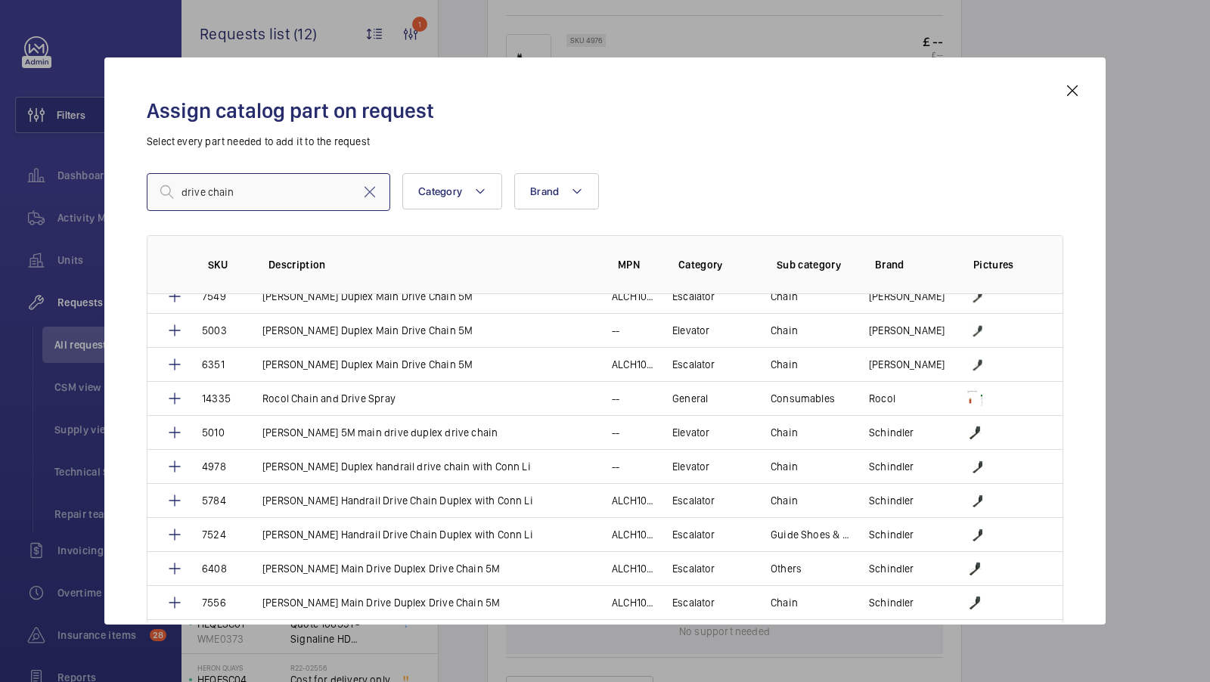
click at [279, 183] on input "drive chain" at bounding box center [269, 192] width 244 height 38
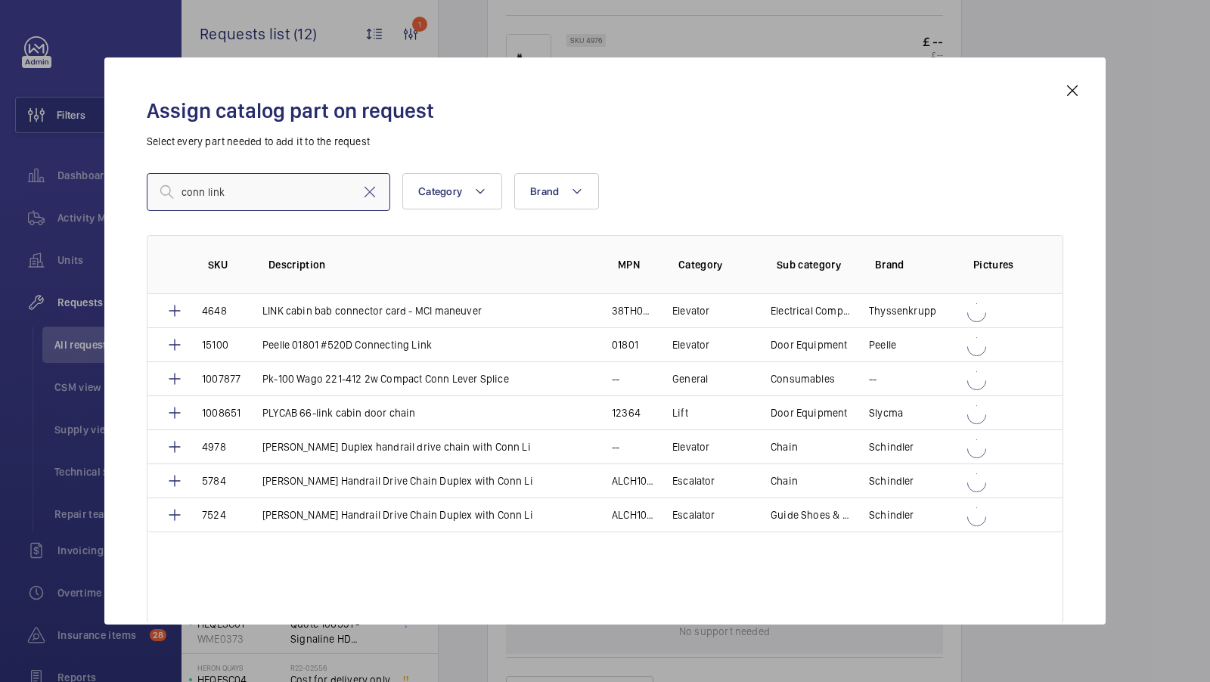
scroll to position [0, 0]
type input "conn link"
click at [381, 486] on p "Schindler Handrail Drive Chain Duplex with Conn Li" at bounding box center [397, 481] width 271 height 15
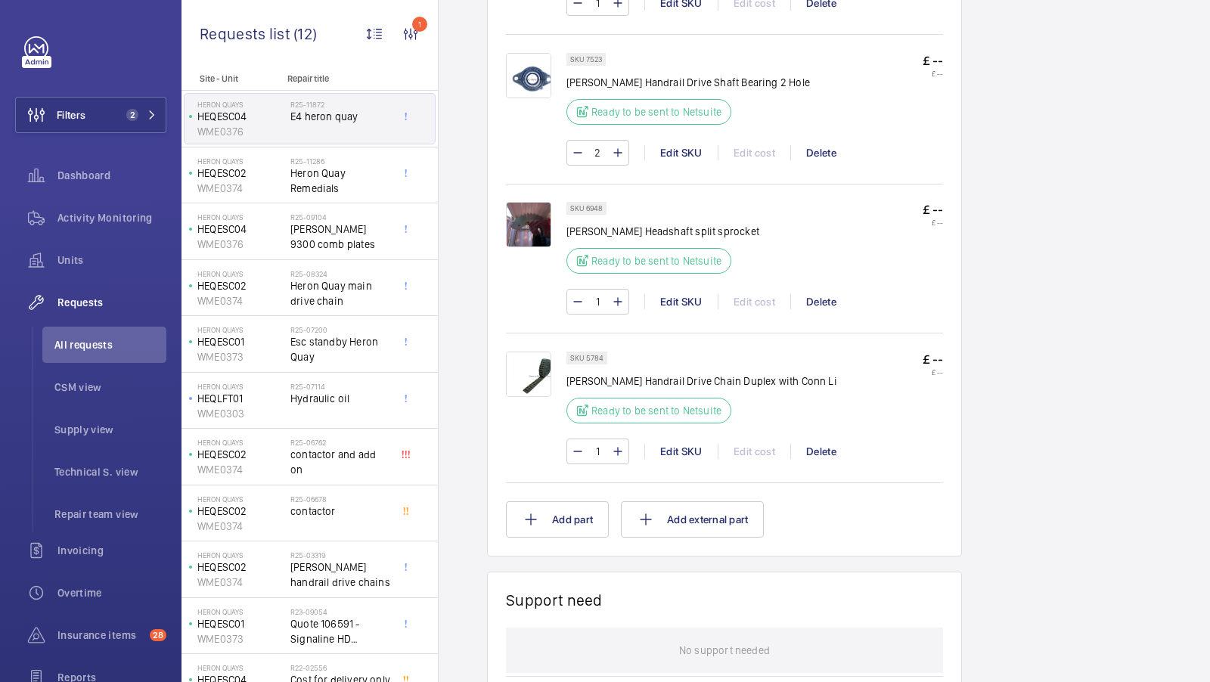
scroll to position [1350, 0]
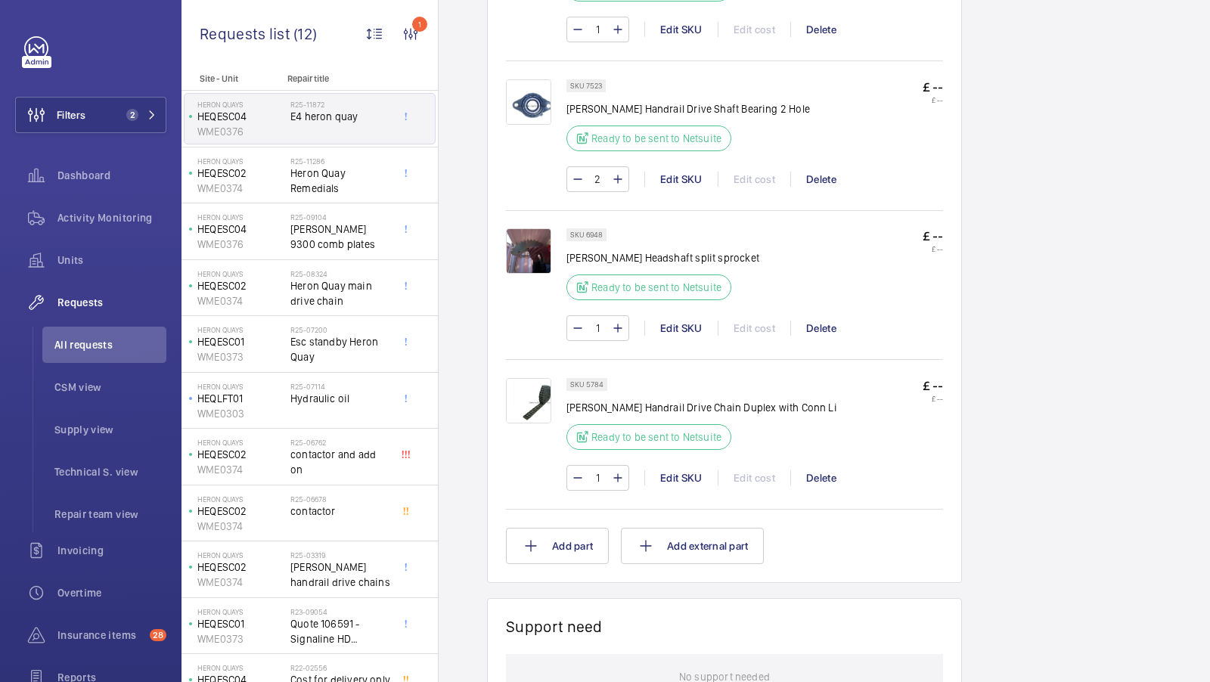
drag, startPoint x: 796, startPoint y: 403, endPoint x: 828, endPoint y: 403, distance: 31.8
click at [829, 403] on div "SKU 5784 Schindler Handrail Drive Chain Duplex with Conn Li Ready to be sent to…" at bounding box center [755, 418] width 377 height 81
click at [682, 471] on div "Edit SKU" at bounding box center [680, 478] width 73 height 15
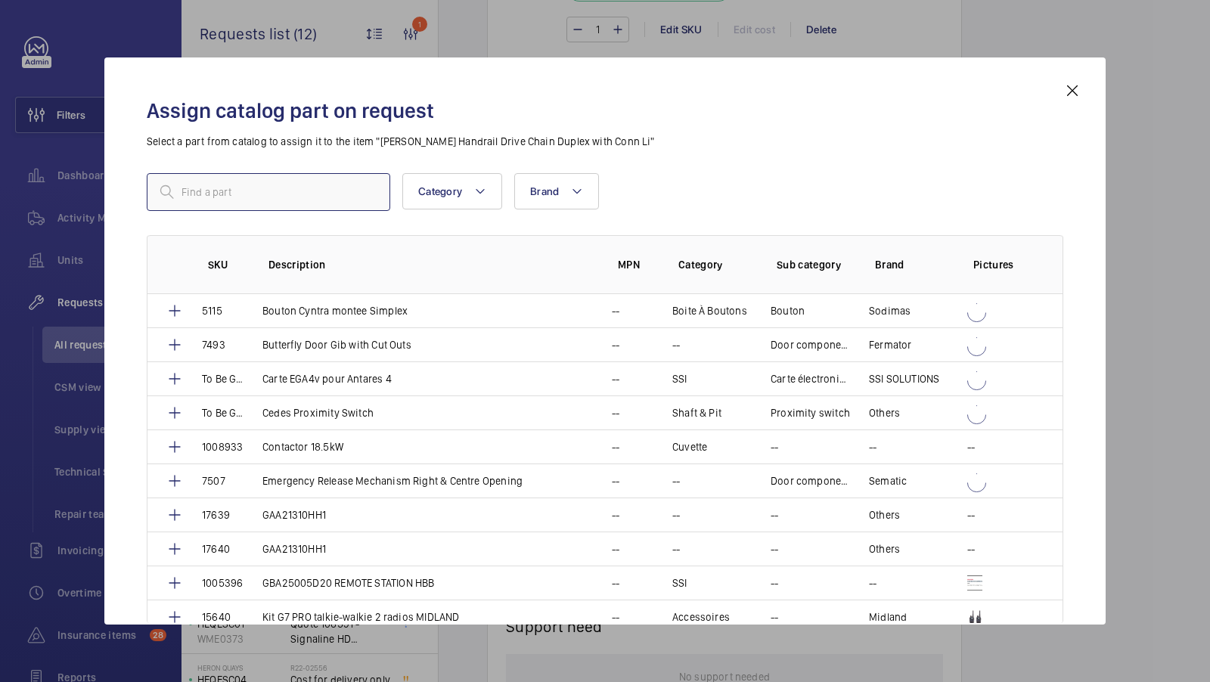
click at [259, 199] on input "text" at bounding box center [269, 192] width 244 height 38
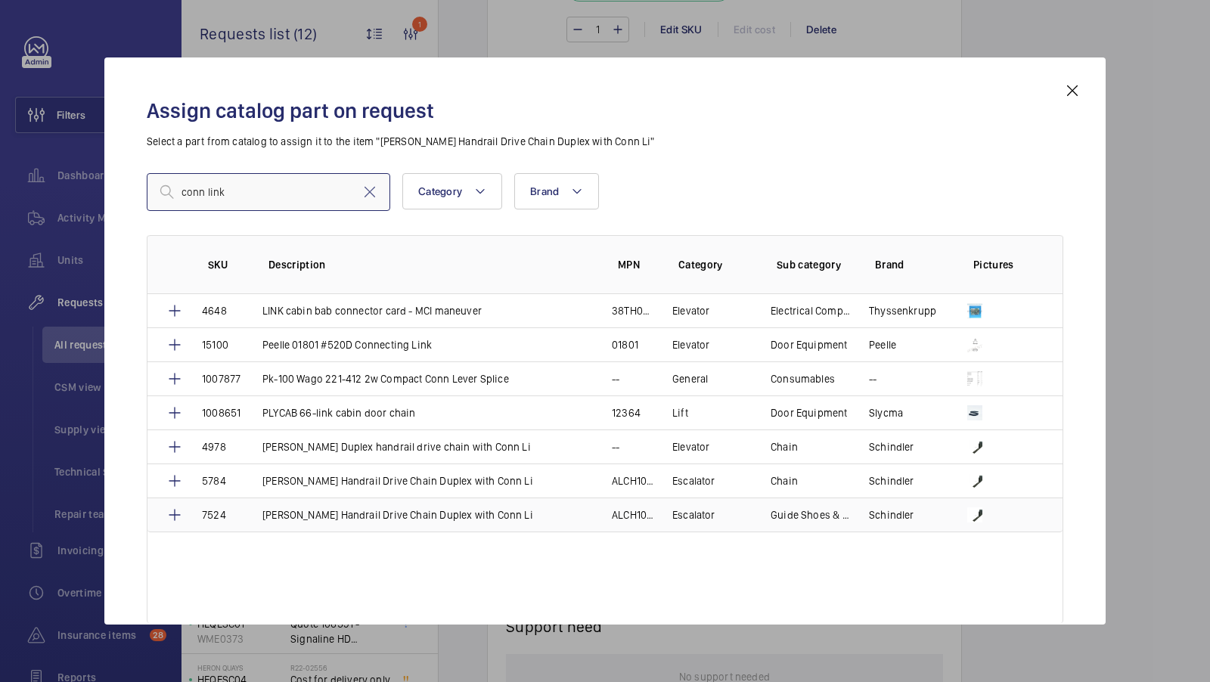
type input "conn link"
click at [410, 513] on p "Schindler Handrail Drive Chain Duplex with Conn Li" at bounding box center [397, 515] width 271 height 15
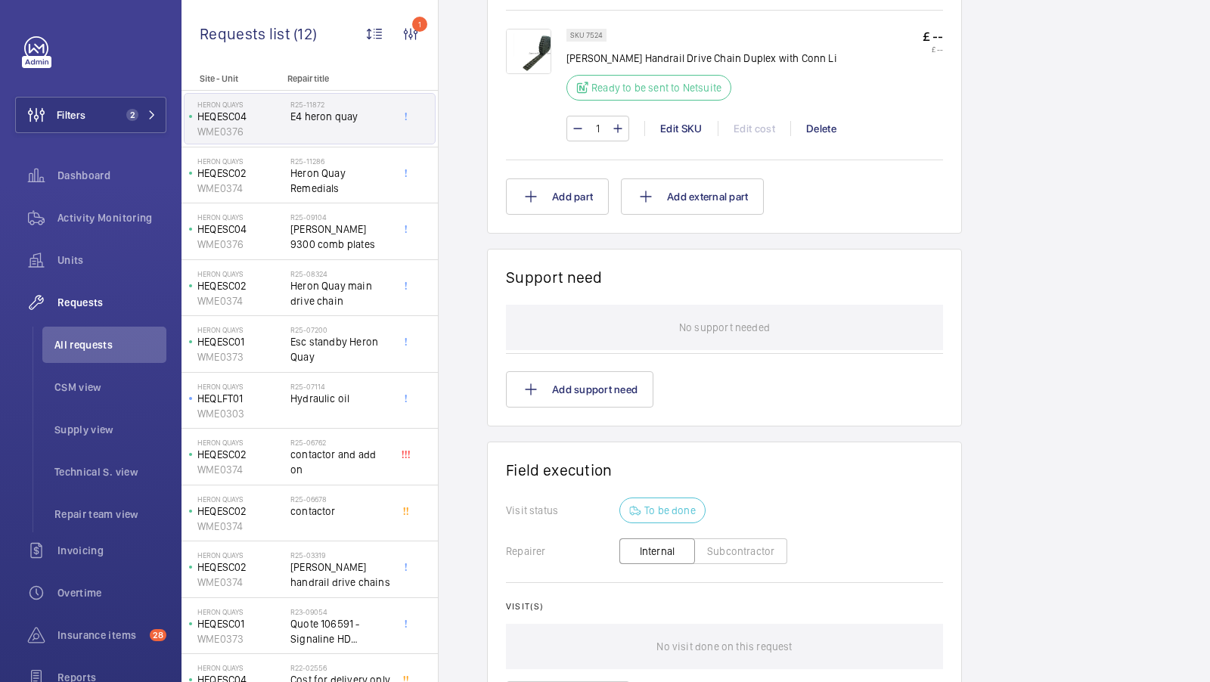
scroll to position [981, 0]
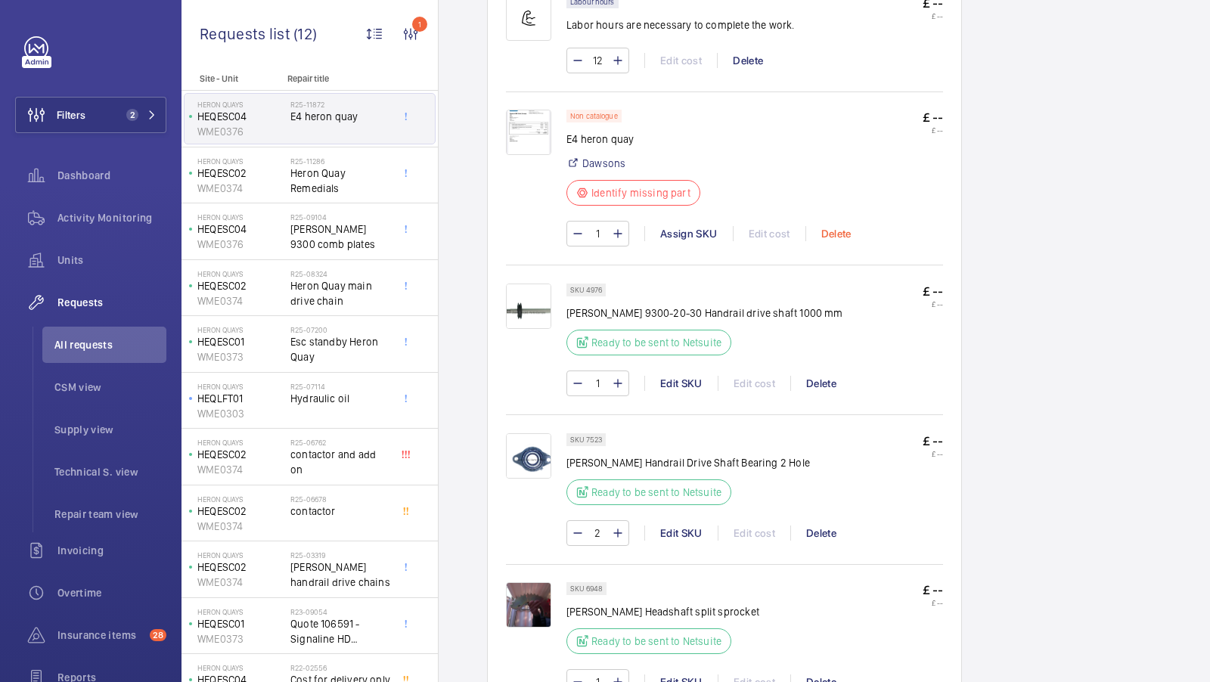
click at [833, 241] on div "Delete" at bounding box center [836, 233] width 61 height 15
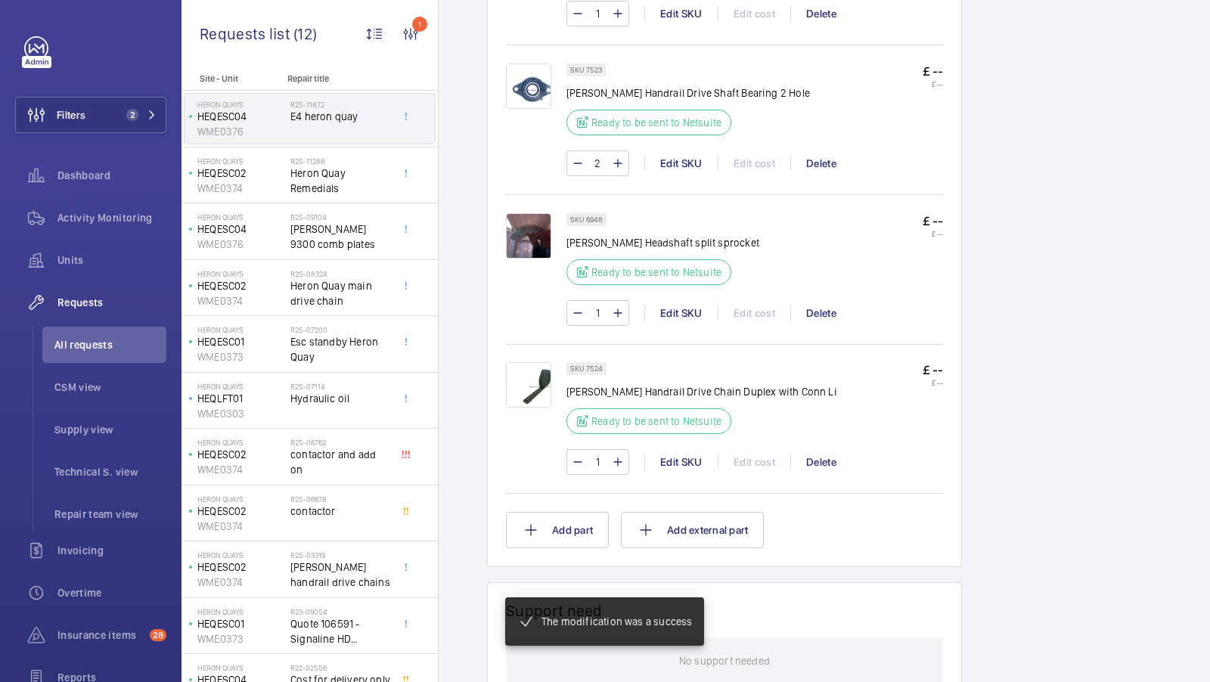
scroll to position [0, 0]
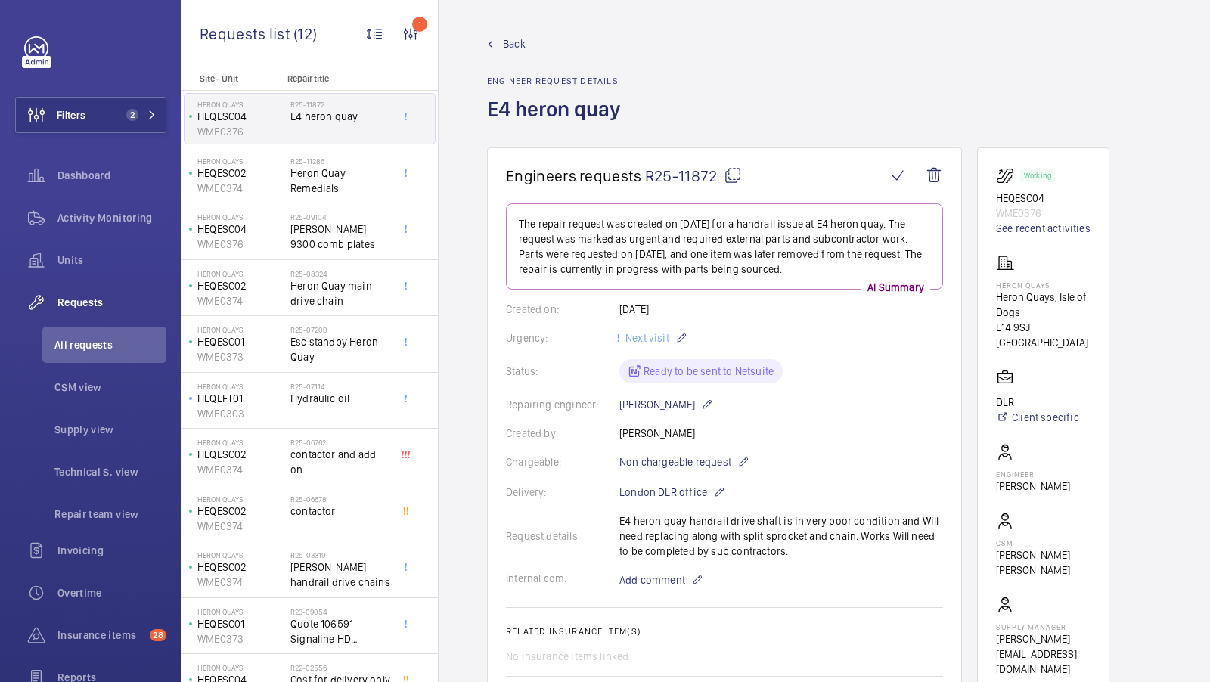
click at [728, 170] on mat-icon at bounding box center [733, 175] width 18 height 18
click at [514, 42] on span "Back" at bounding box center [514, 43] width 23 height 15
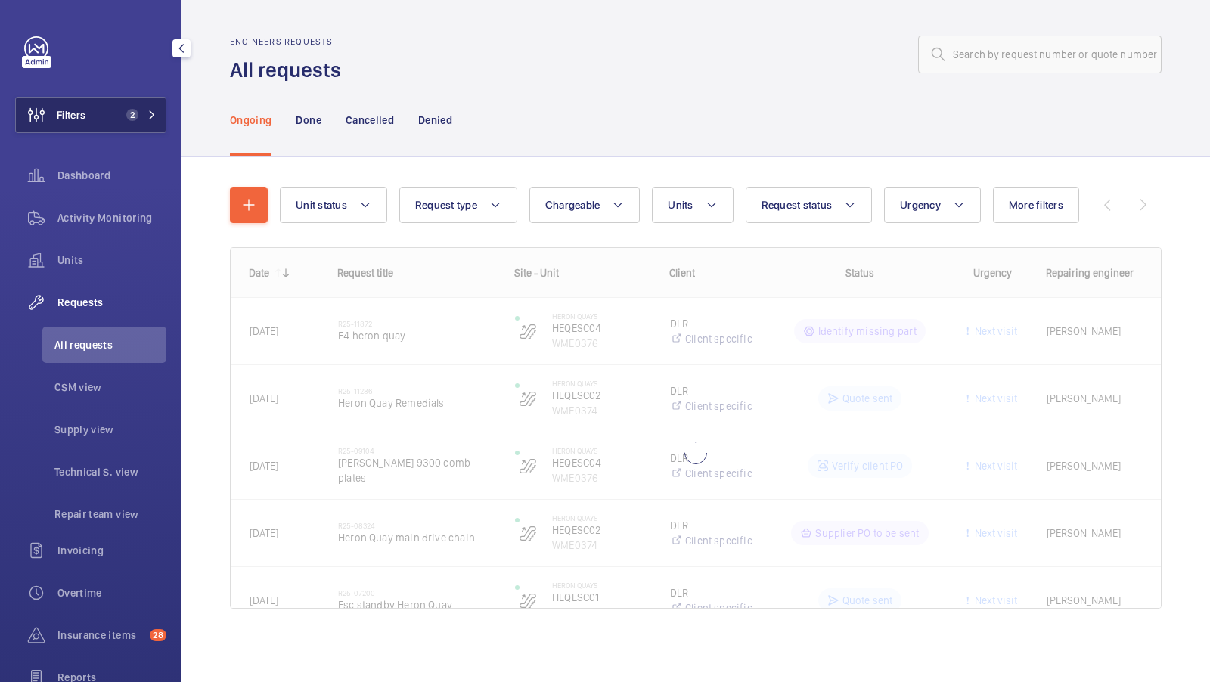
click at [118, 107] on button "Filters 2" at bounding box center [90, 115] width 151 height 36
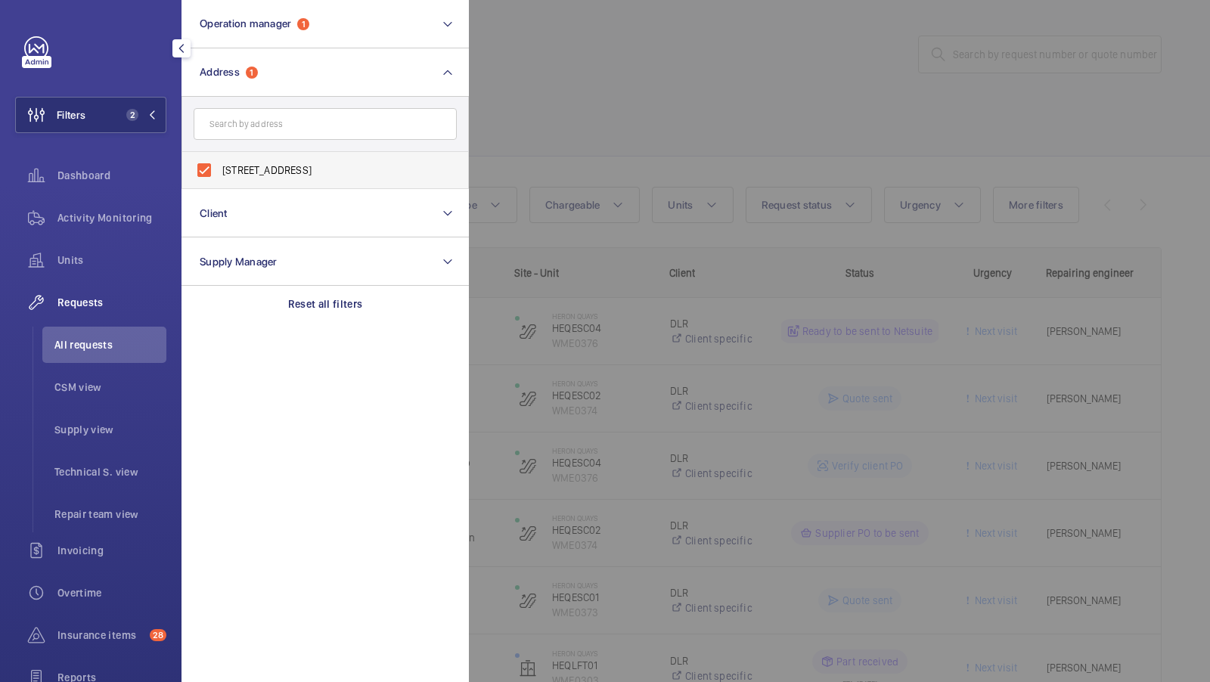
click at [312, 164] on span "Heron Quays - Heron Quays, Isle of Dogs, LONDON E14 9SJ" at bounding box center [326, 170] width 208 height 15
click at [219, 164] on input "Heron Quays - Heron Quays, Isle of Dogs, LONDON E14 9SJ" at bounding box center [204, 170] width 30 height 30
checkbox input "false"
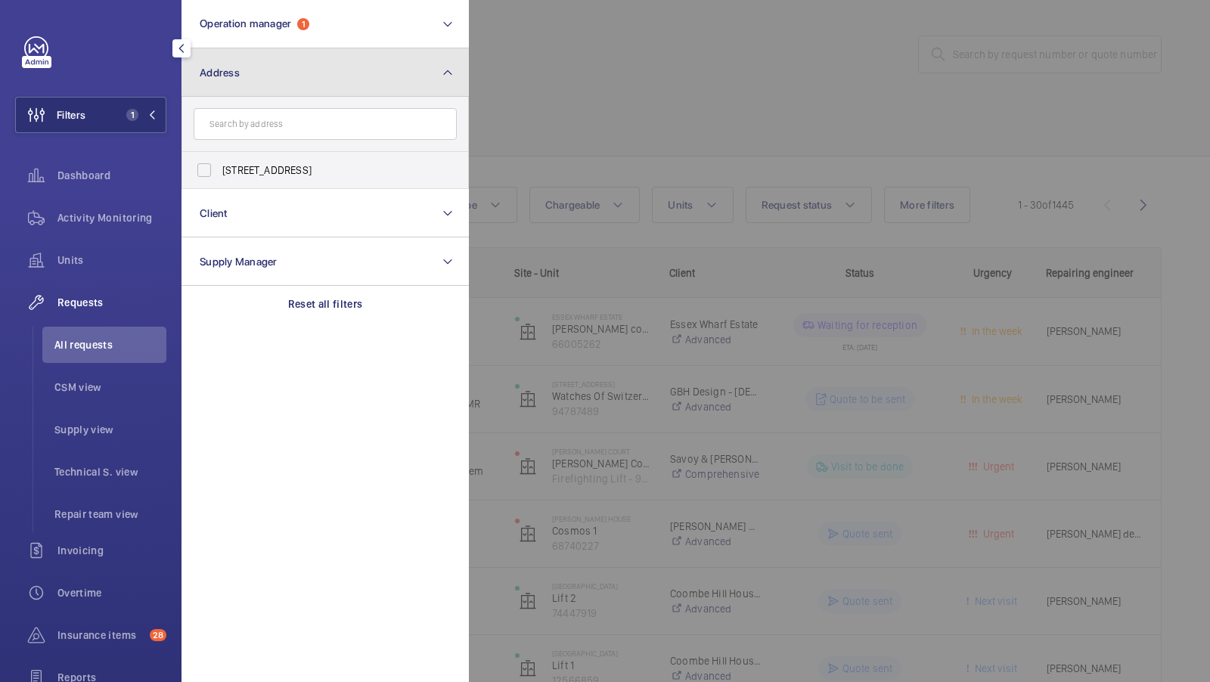
click at [322, 61] on button "Address" at bounding box center [325, 72] width 287 height 48
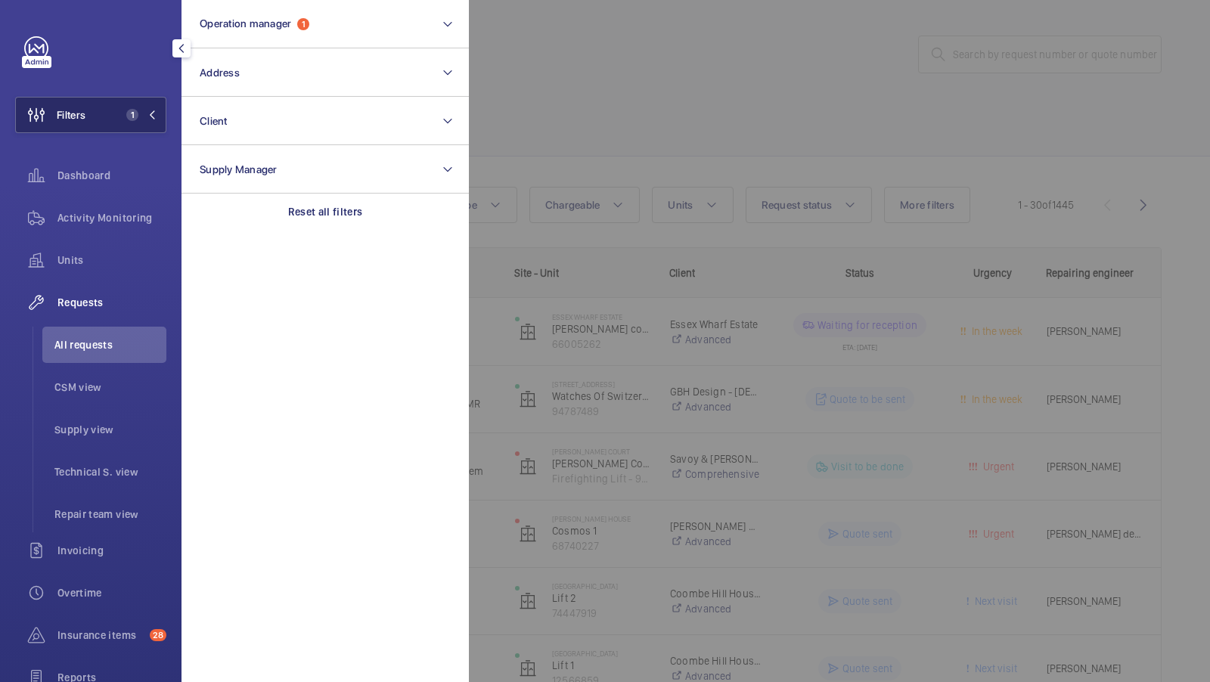
click at [148, 117] on mat-icon at bounding box center [152, 114] width 9 height 9
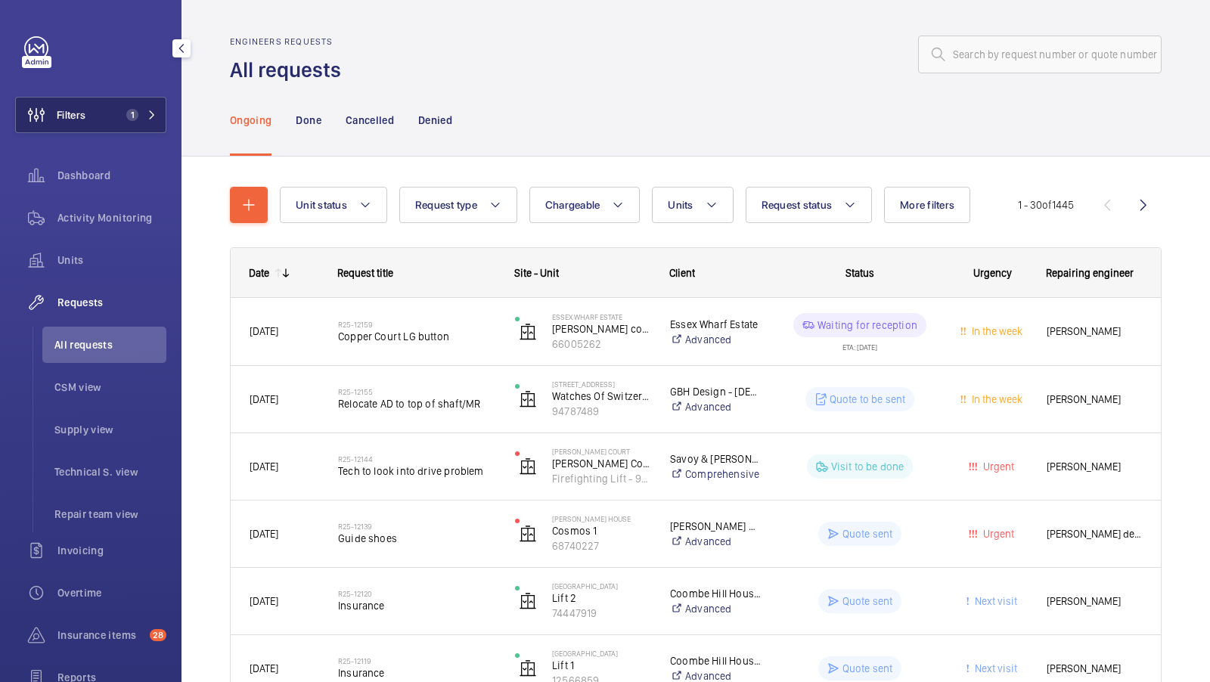
click at [136, 114] on span "1" at bounding box center [132, 115] width 12 height 12
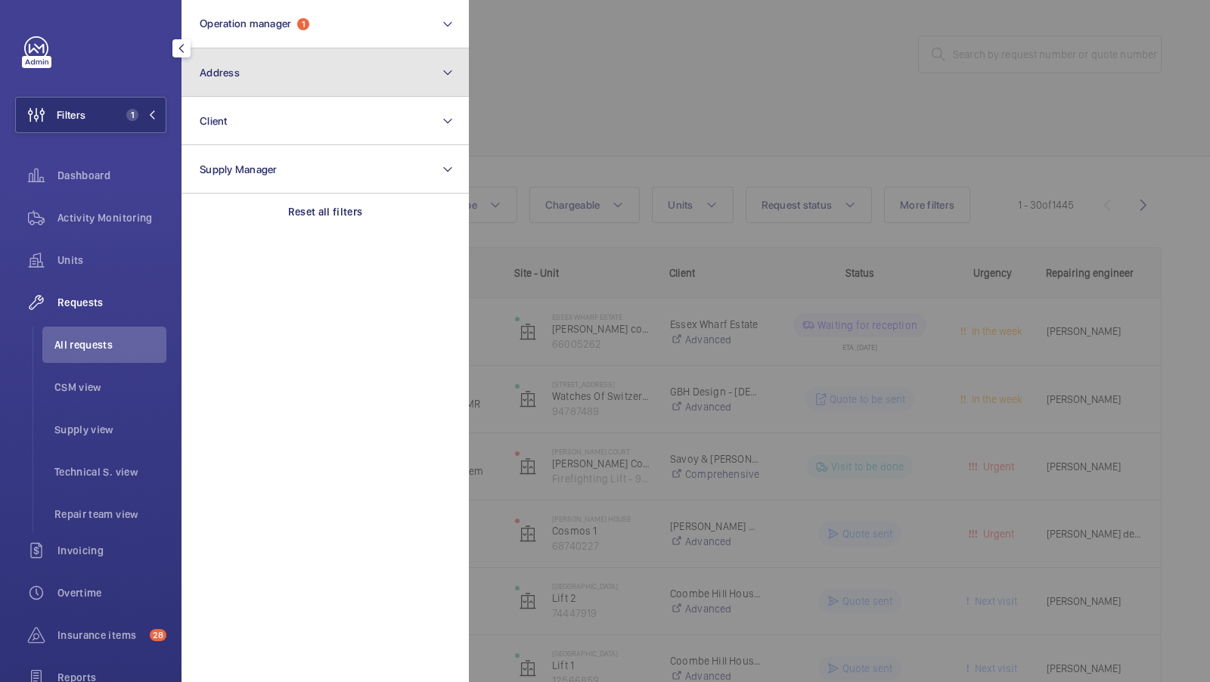
click at [290, 79] on button "Address" at bounding box center [325, 72] width 287 height 48
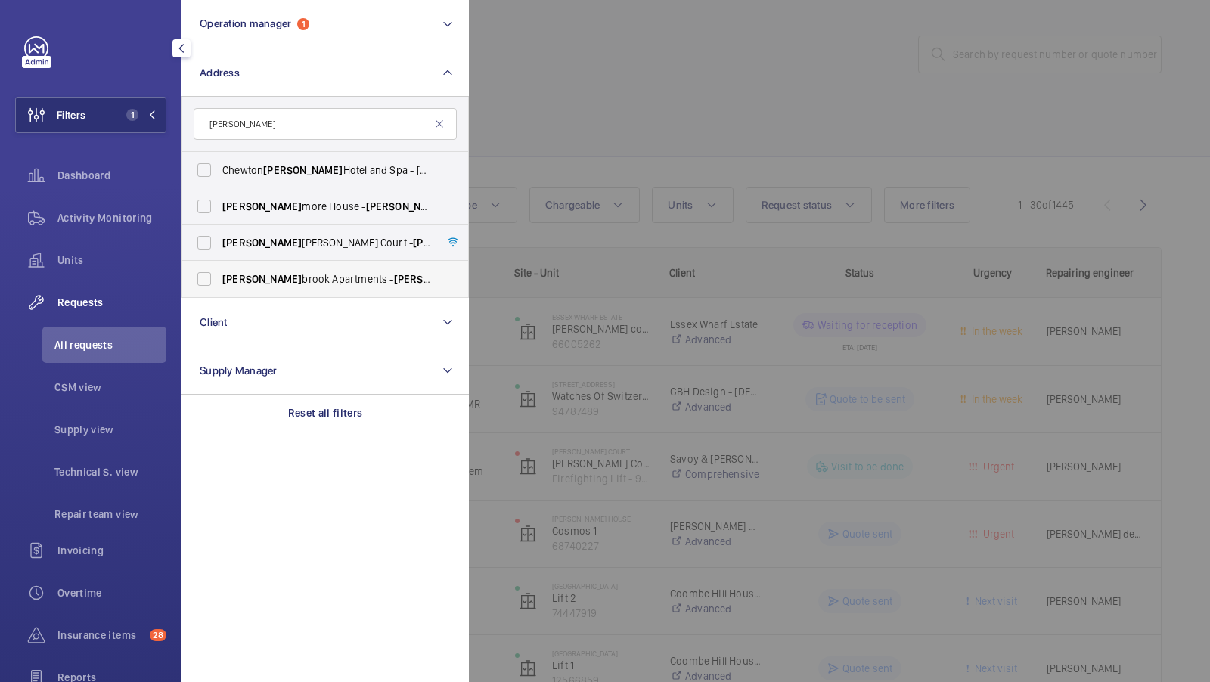
type input "glen"
click at [273, 285] on span "Glen brook Apartments - Glen brook Apartments, LONDON W6 0DJ" at bounding box center [326, 279] width 208 height 15
click at [219, 285] on input "Glen brook Apartments - Glen brook Apartments, LONDON W6 0DJ" at bounding box center [204, 279] width 30 height 30
checkbox input "true"
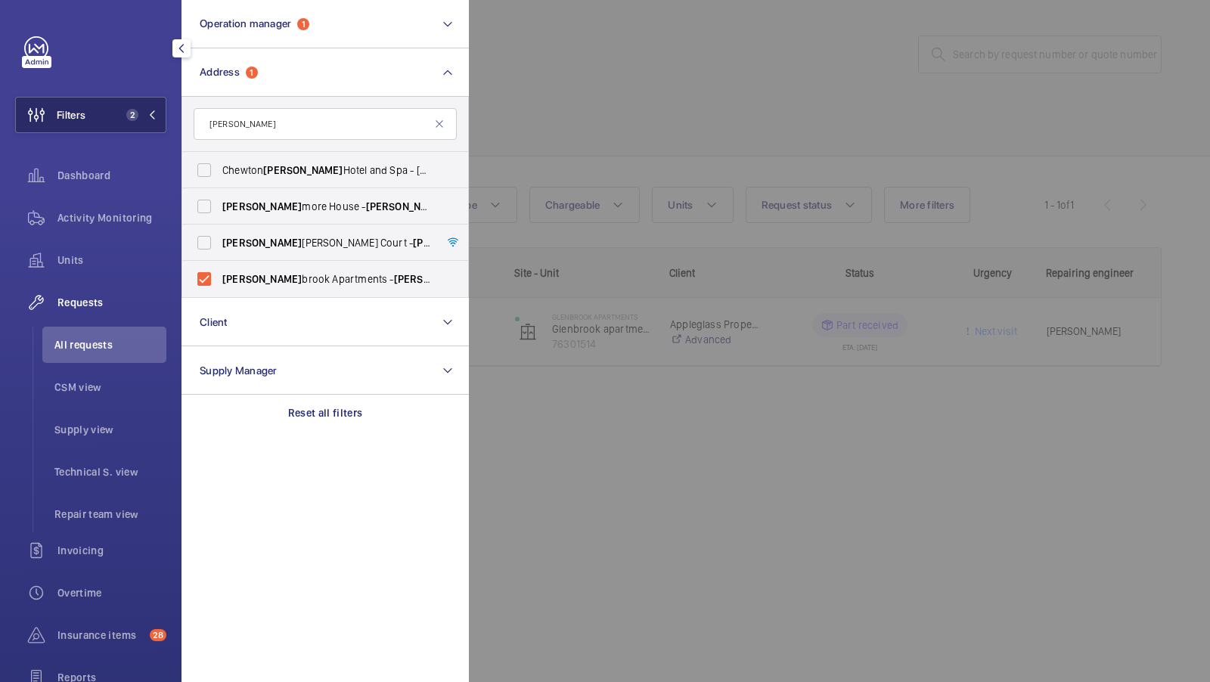
click at [118, 117] on button "Filters 2" at bounding box center [90, 115] width 151 height 36
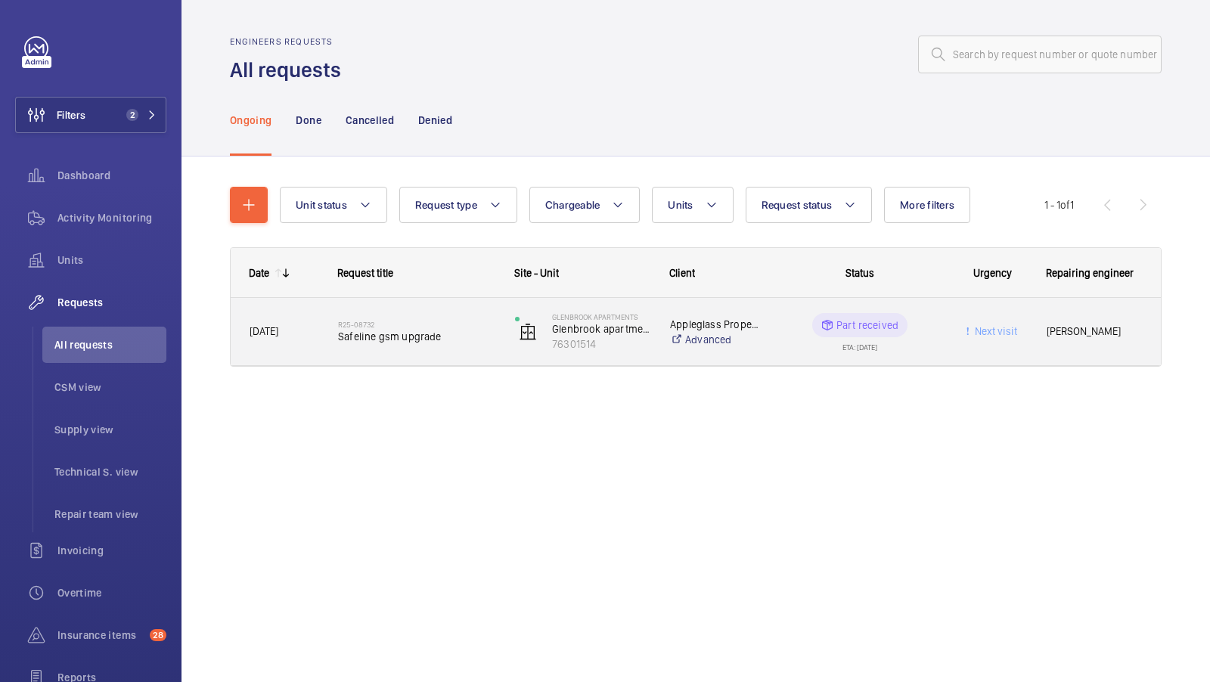
click at [434, 339] on span "Safeline gsm upgrade" at bounding box center [416, 336] width 157 height 15
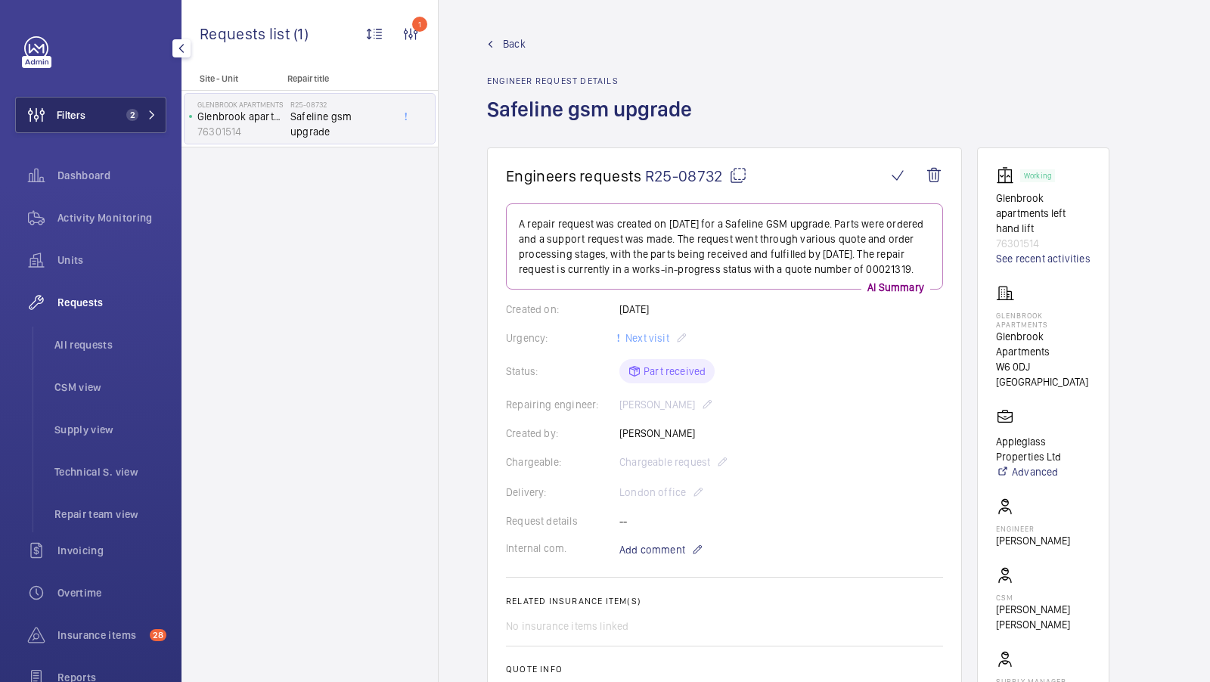
click at [135, 100] on button "Filters 2" at bounding box center [90, 115] width 151 height 36
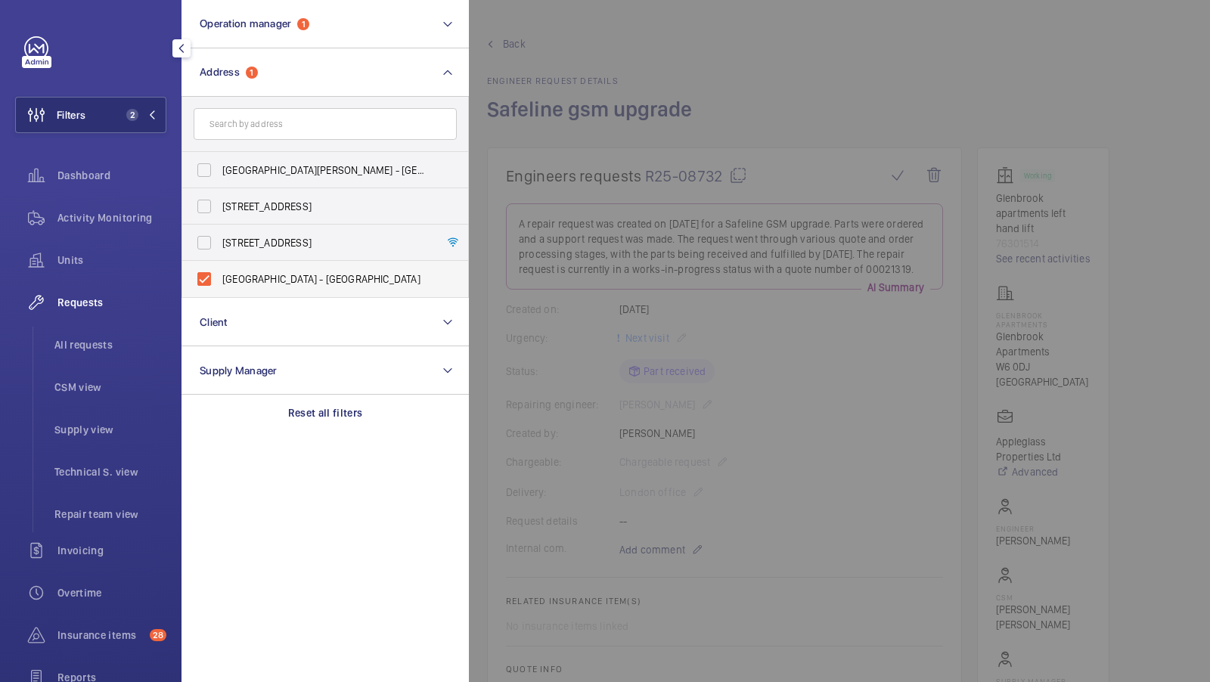
click at [274, 287] on label "Glenbrook Apartments - Glenbrook Apartments, LONDON W6 0DJ" at bounding box center [313, 279] width 263 height 36
click at [219, 287] on input "Glenbrook Apartments - Glenbrook Apartments, LONDON W6 0DJ" at bounding box center [204, 279] width 30 height 30
checkbox input "false"
click at [297, 127] on input "text" at bounding box center [325, 124] width 263 height 32
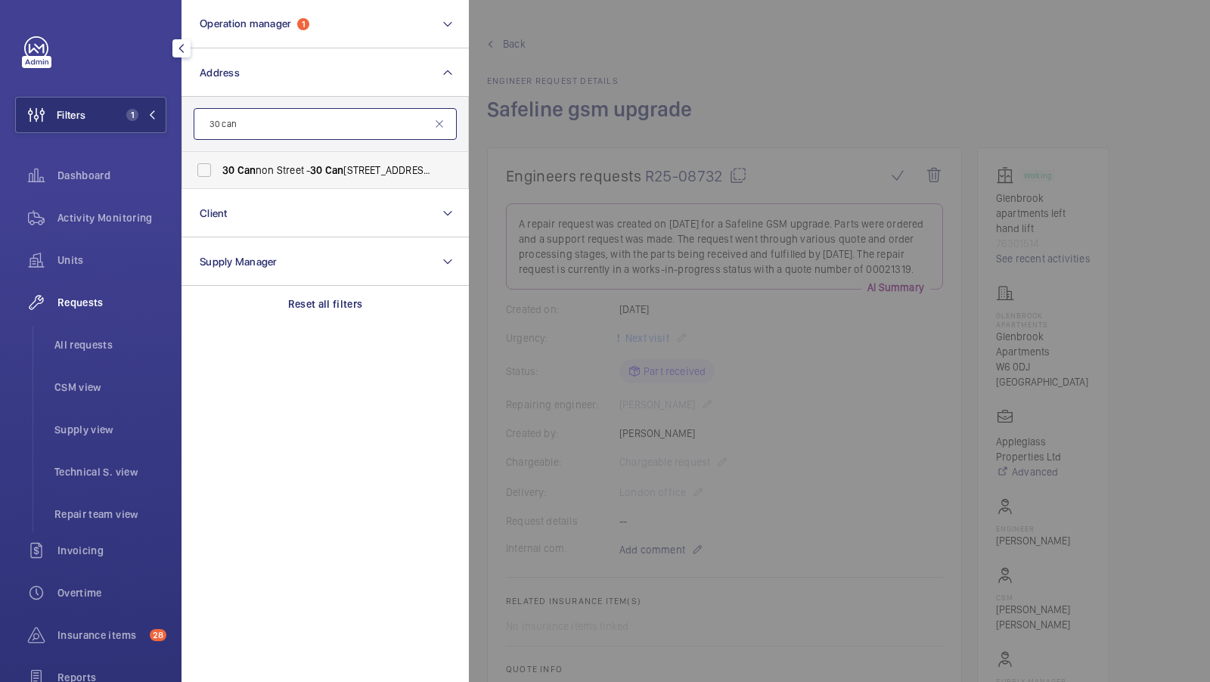
type input "30 can"
click at [276, 175] on span "30 Can non Street - 30 Can non Street, LONDON EC4M 6XH" at bounding box center [326, 170] width 208 height 15
click at [219, 175] on input "30 Can non Street - 30 Can non Street, LONDON EC4M 6XH" at bounding box center [204, 170] width 30 height 30
checkbox input "true"
click at [159, 119] on button "Filters 2" at bounding box center [90, 115] width 151 height 36
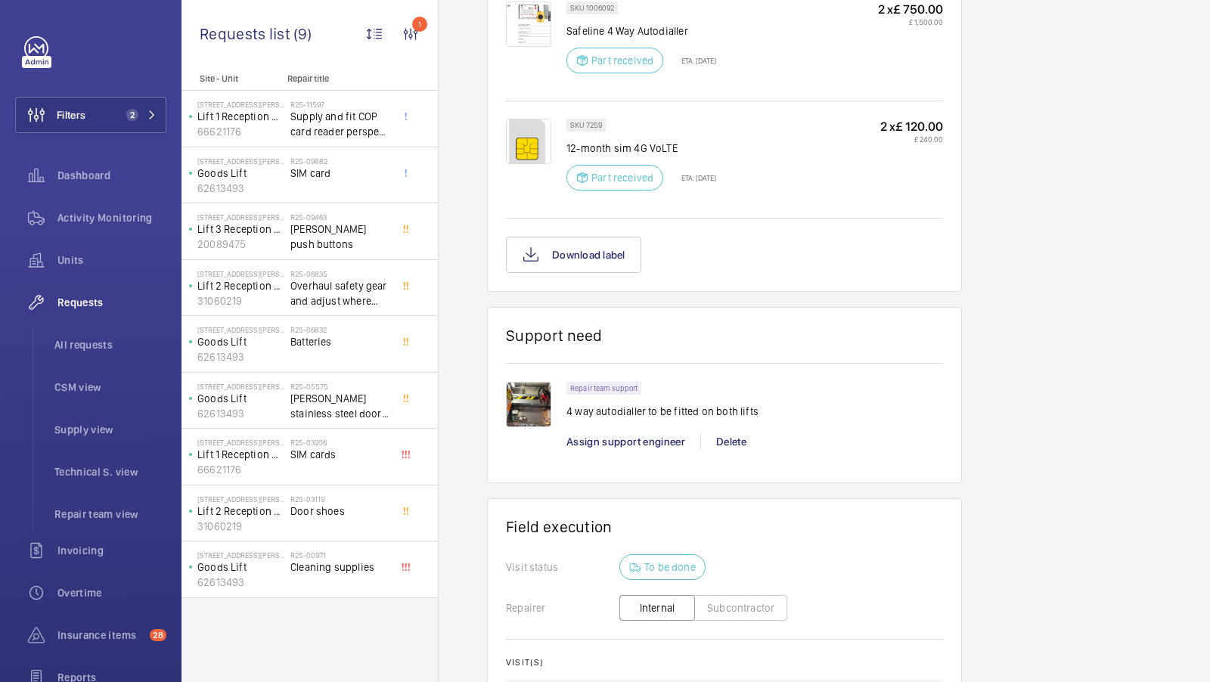
scroll to position [992, 0]
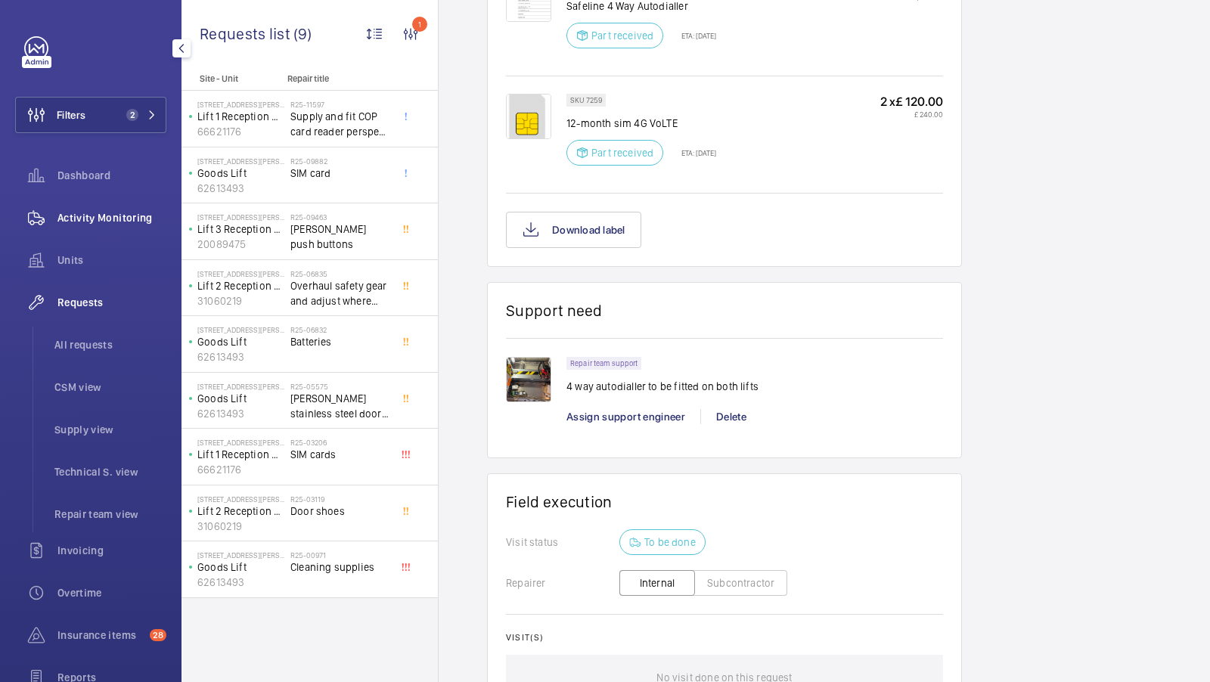
click at [97, 226] on div "Activity Monitoring" at bounding box center [90, 218] width 151 height 36
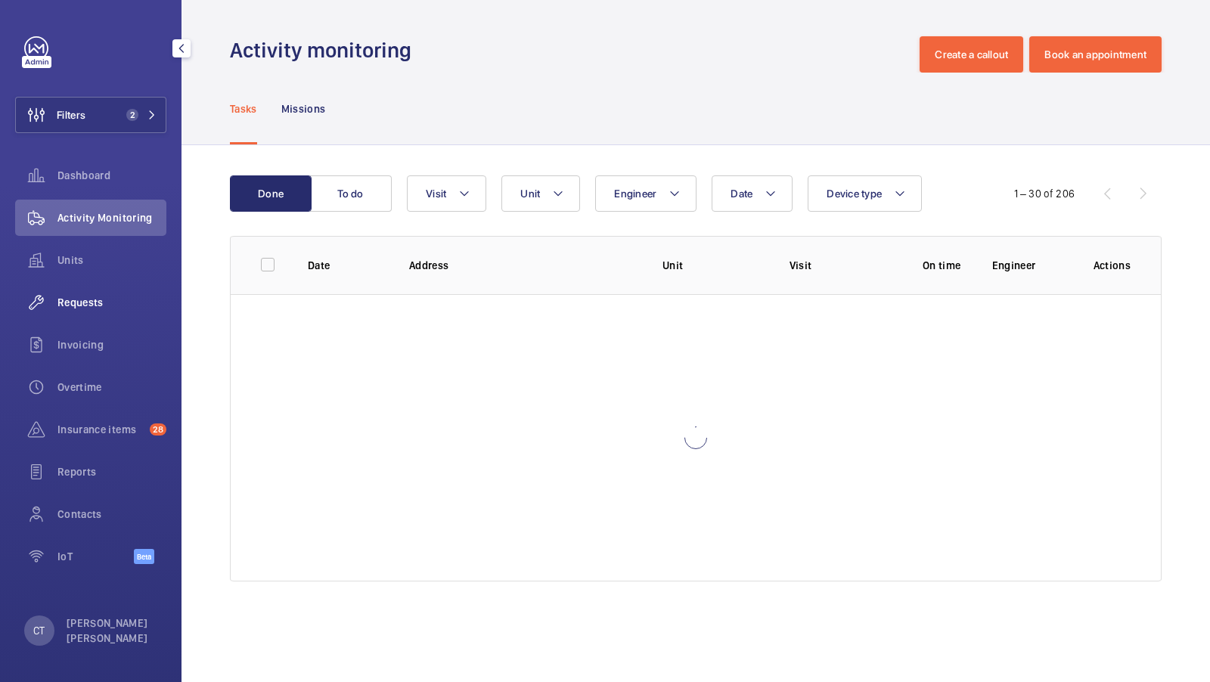
click at [101, 284] on div "Requests" at bounding box center [90, 302] width 151 height 36
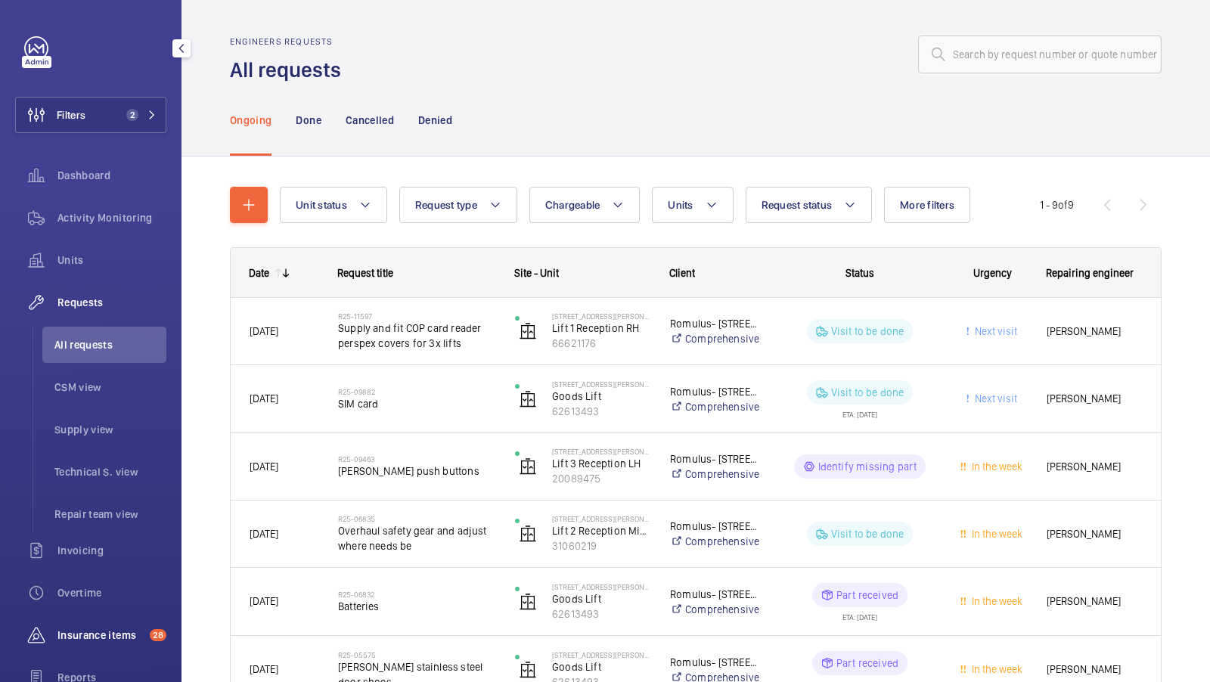
click at [85, 627] on div "Insurance items 28" at bounding box center [90, 635] width 151 height 36
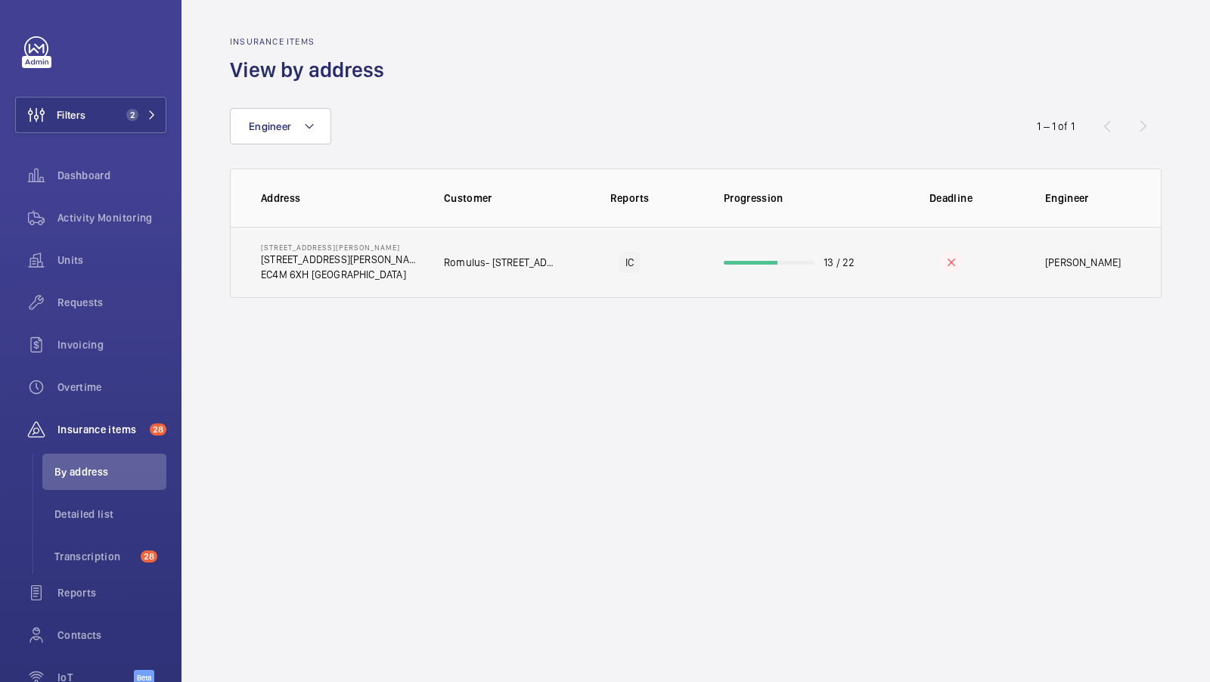
click at [395, 252] on td "30 Cannon Street 30 Cannon Street EC4M 6XH LONDON" at bounding box center [325, 262] width 189 height 71
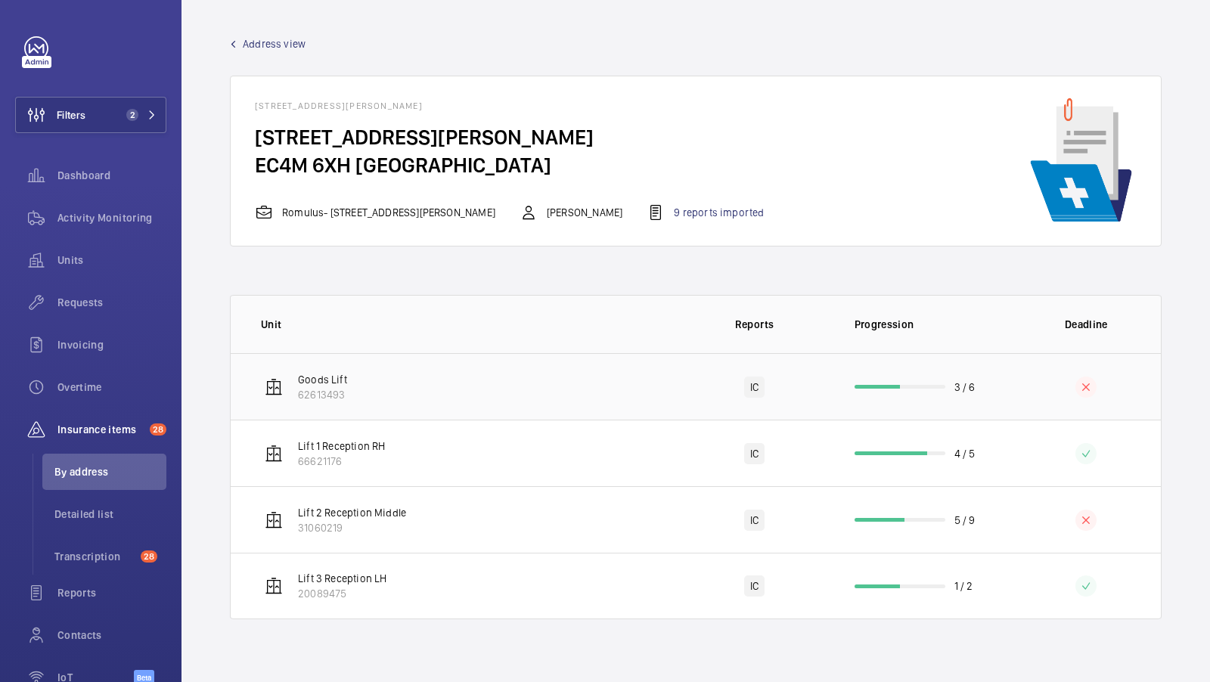
click at [641, 367] on td "Goods Lift 62613493" at bounding box center [455, 386] width 449 height 67
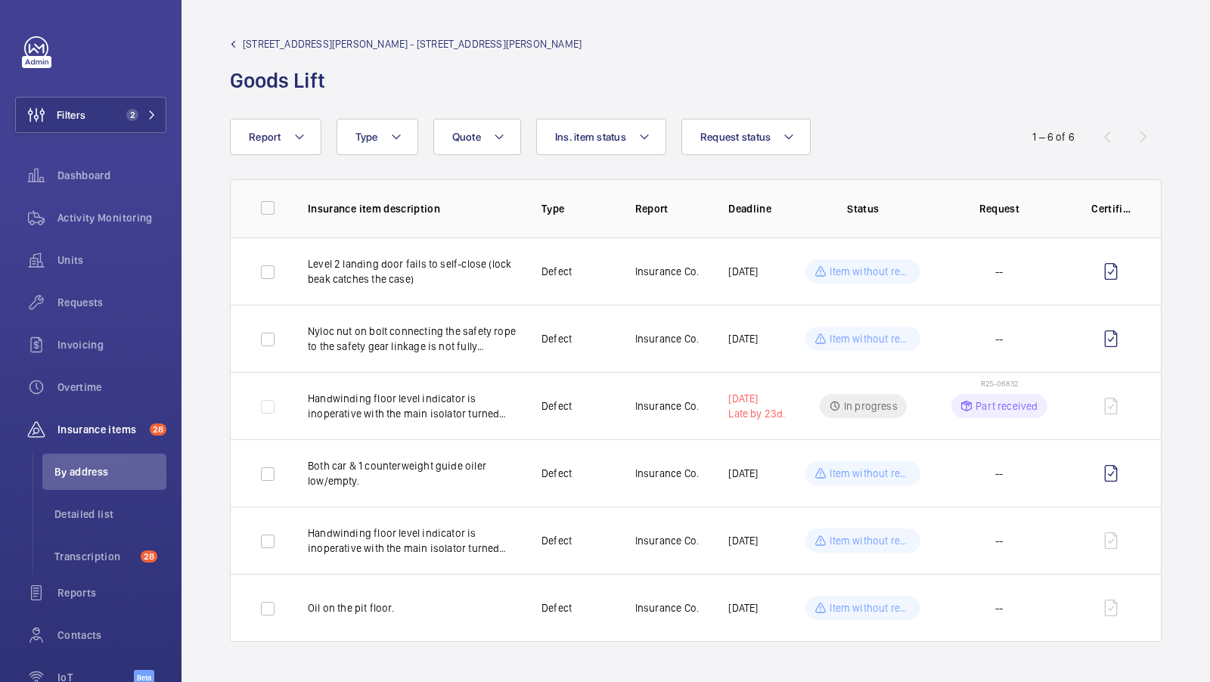
click at [641, 57] on div "30 Cannon Street - 30 Cannon Street Goods Lift" at bounding box center [696, 65] width 932 height 58
click at [266, 42] on span "30 Cannon Street - 30 Cannon Street" at bounding box center [412, 43] width 339 height 15
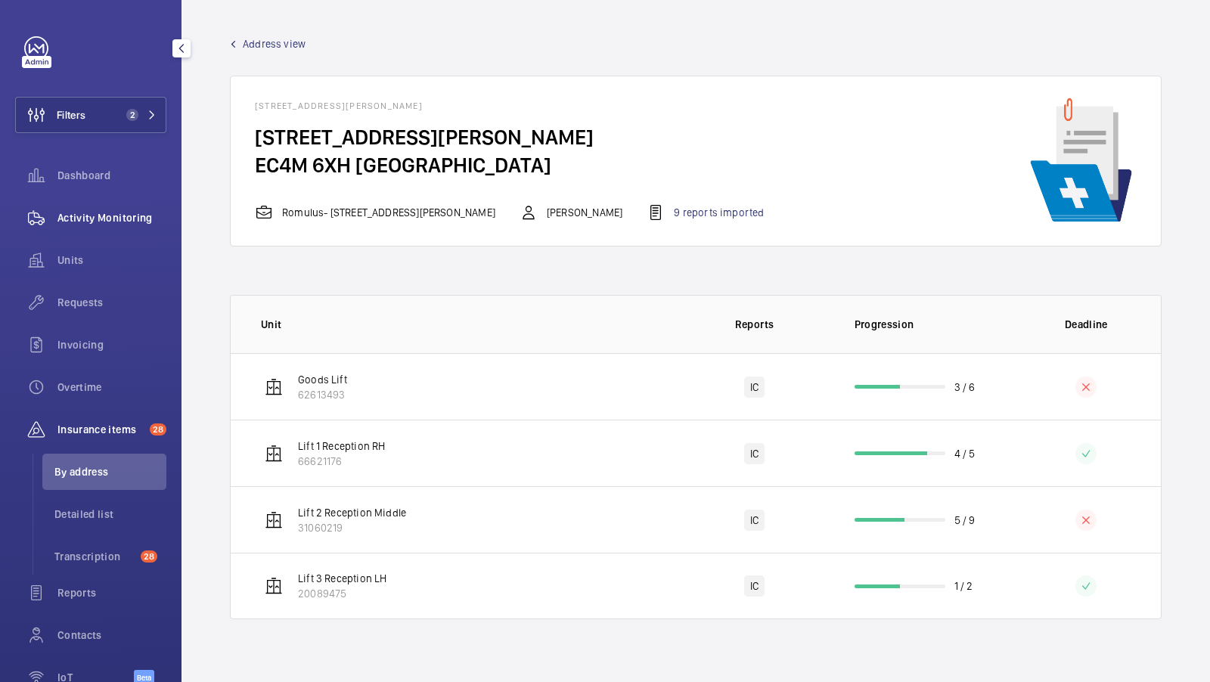
click at [114, 223] on span "Activity Monitoring" at bounding box center [111, 217] width 109 height 15
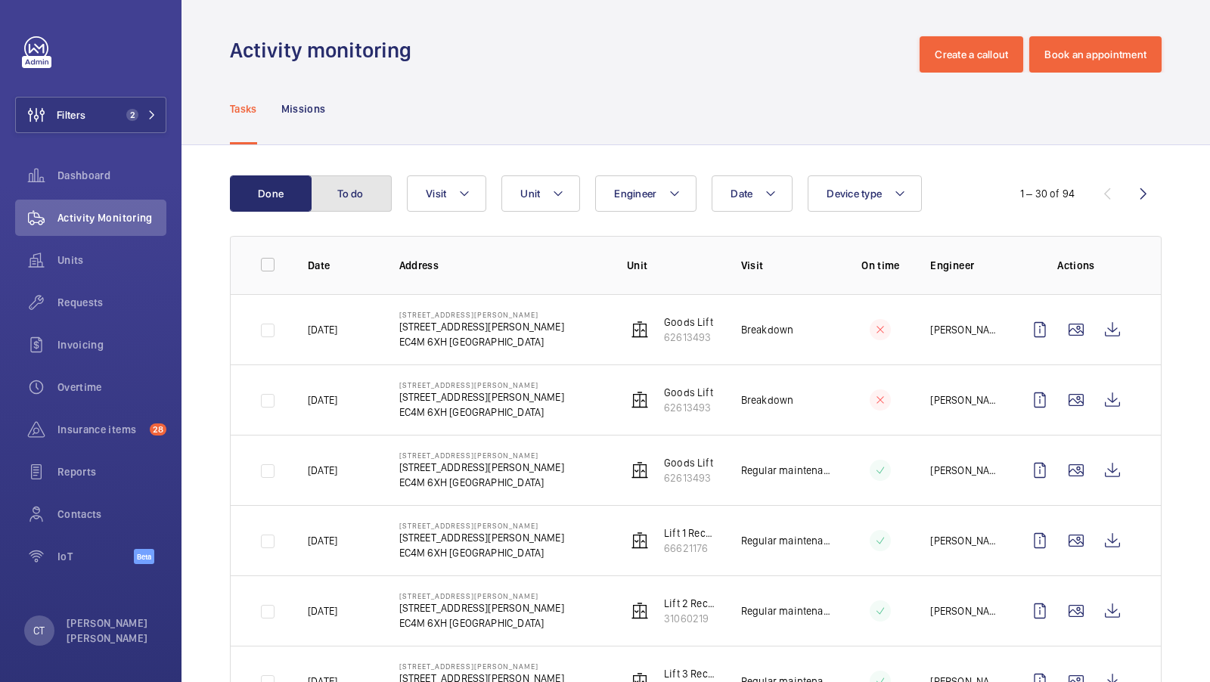
click at [368, 199] on button "To do" at bounding box center [351, 193] width 82 height 36
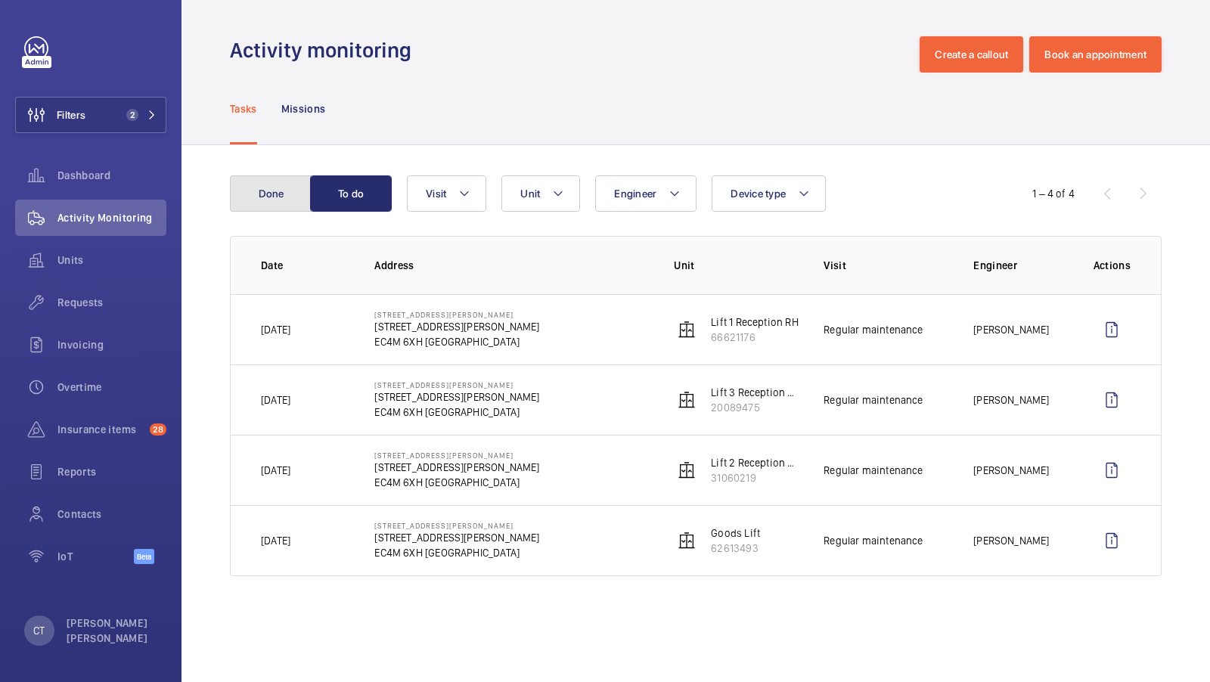
click at [275, 198] on button "Done" at bounding box center [271, 193] width 82 height 36
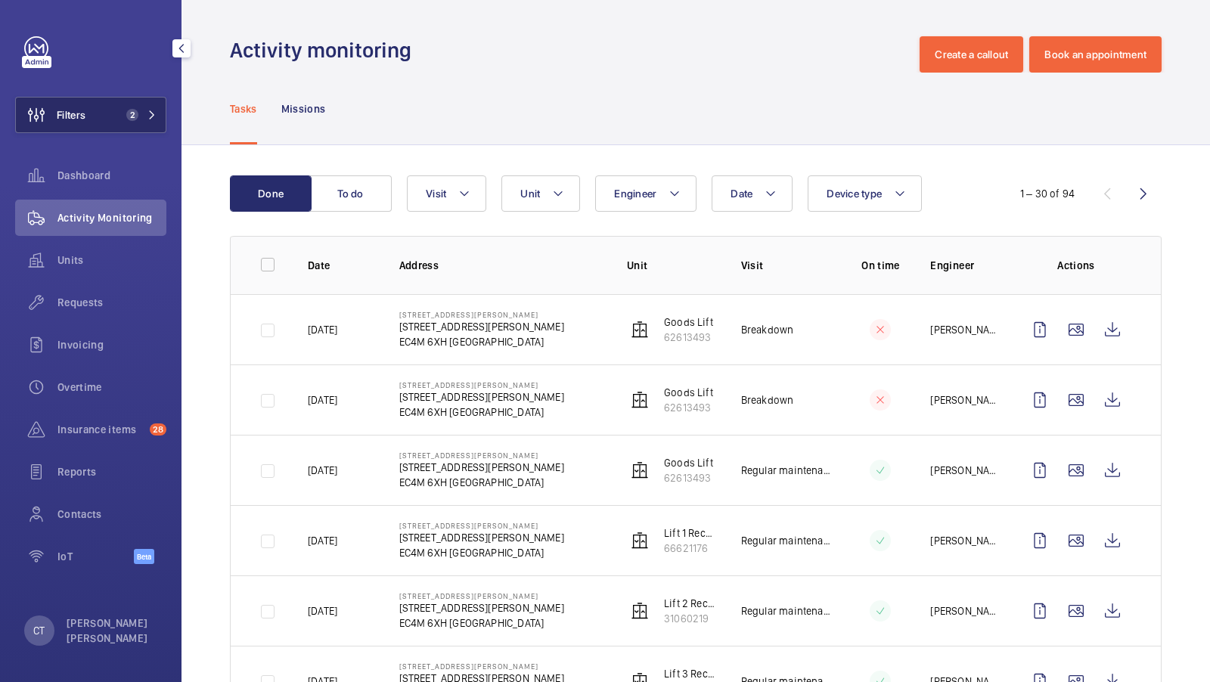
click at [116, 120] on button "Filters 2" at bounding box center [90, 115] width 151 height 36
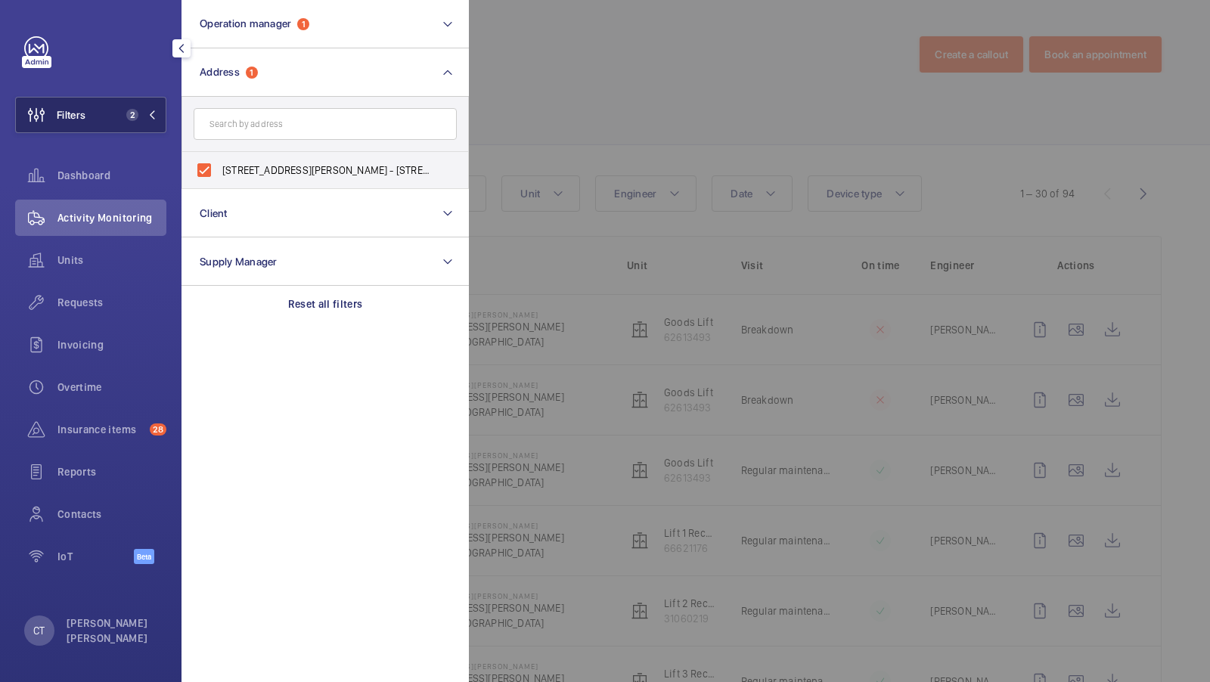
click at [144, 118] on span "2" at bounding box center [138, 115] width 36 height 12
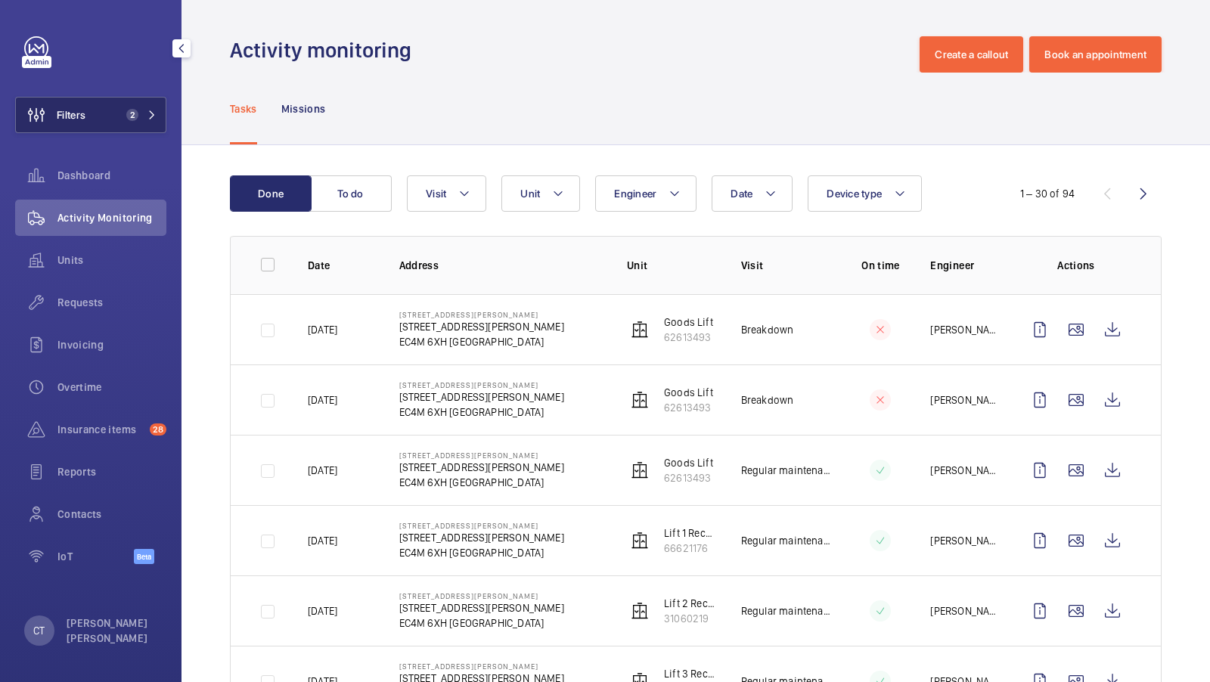
click at [117, 101] on button "Filters 2" at bounding box center [90, 115] width 151 height 36
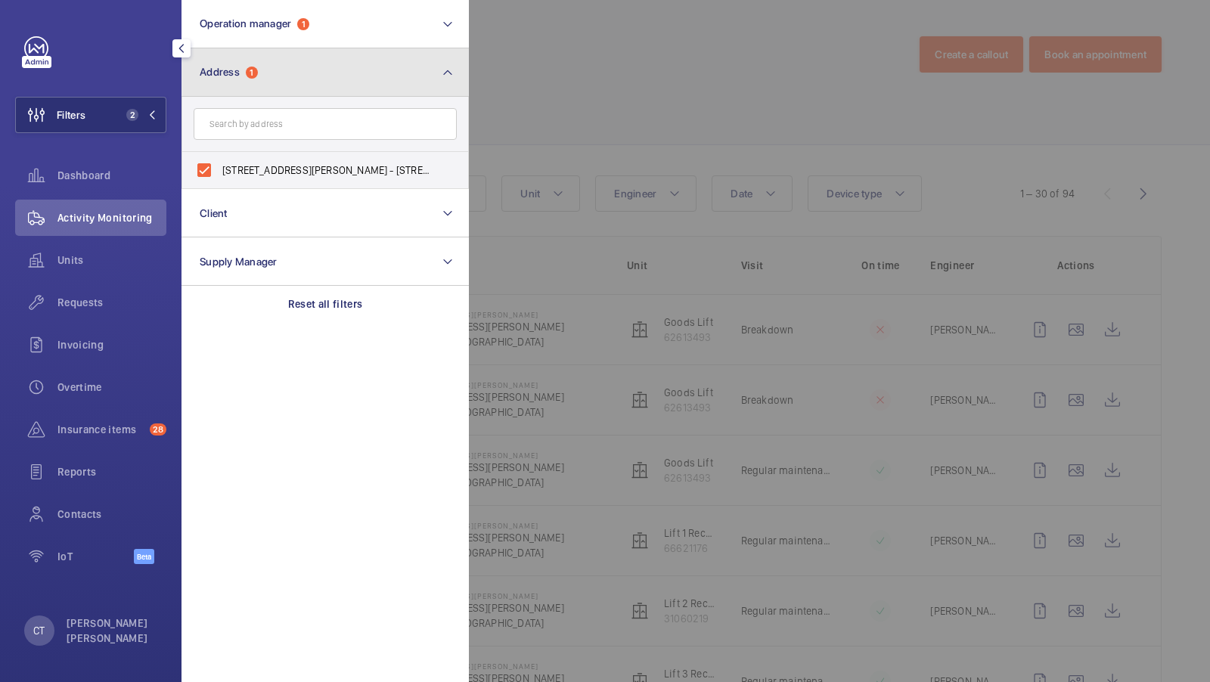
click at [333, 90] on button "Address 1" at bounding box center [325, 72] width 287 height 48
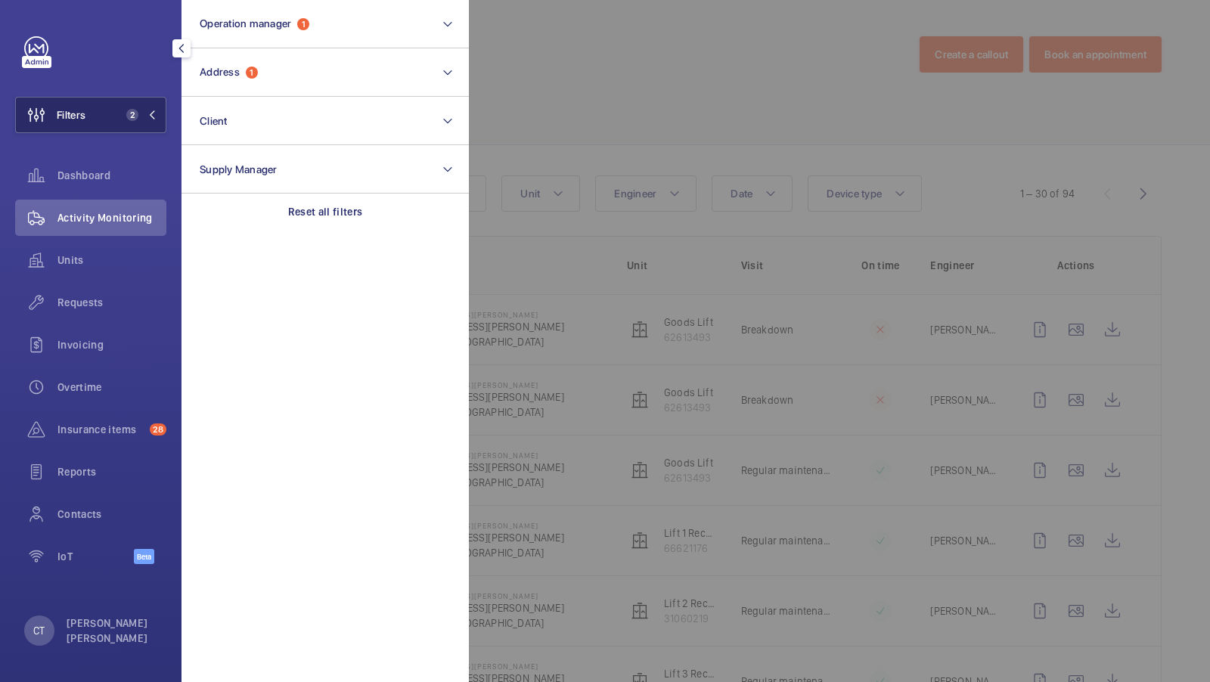
click at [156, 116] on mat-icon at bounding box center [152, 114] width 9 height 9
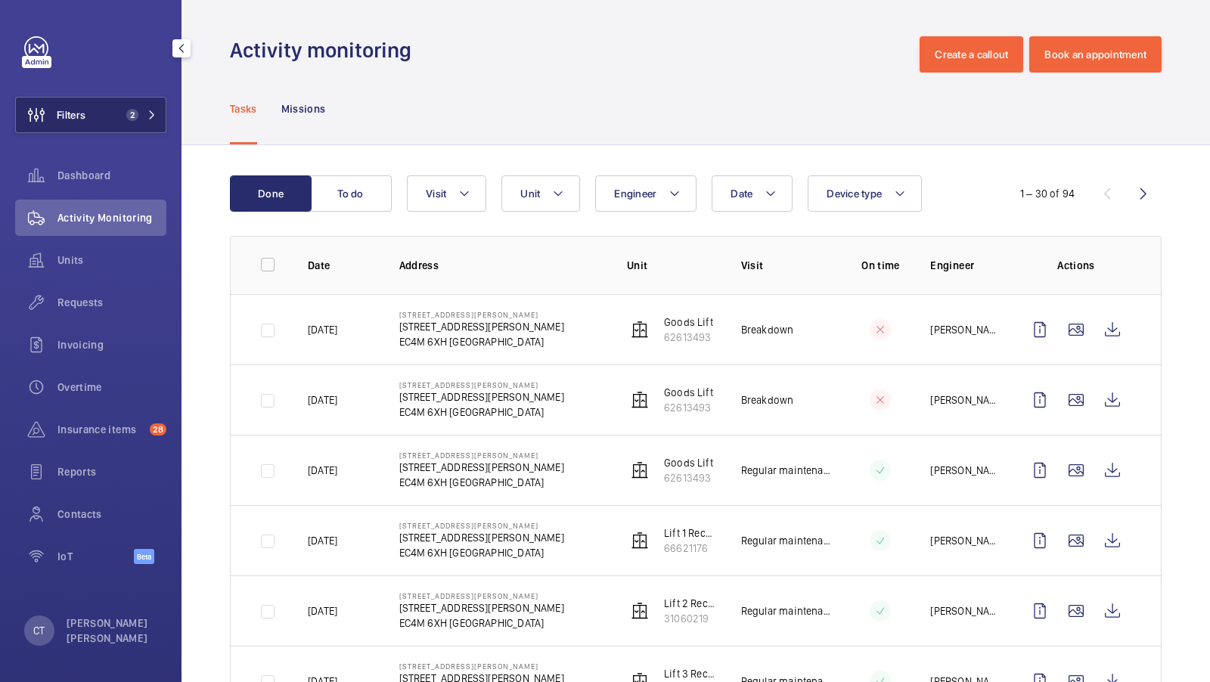
click at [122, 109] on span "2" at bounding box center [129, 115] width 18 height 12
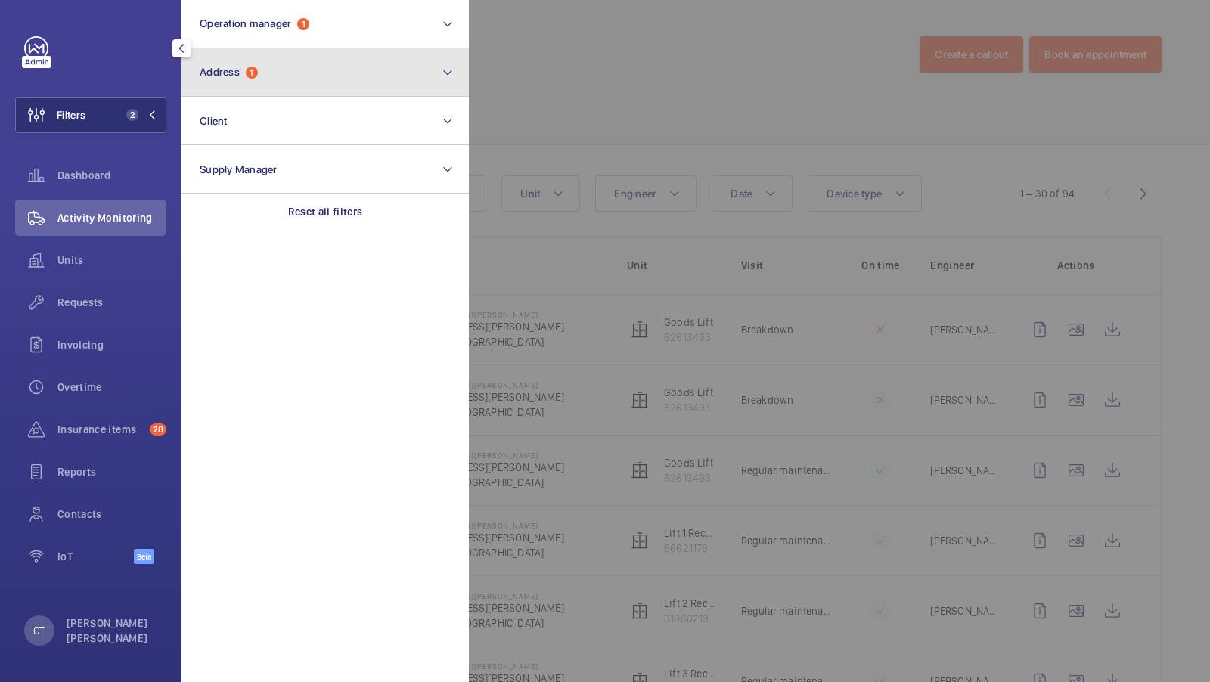
click at [274, 87] on button "Address 1" at bounding box center [325, 72] width 287 height 48
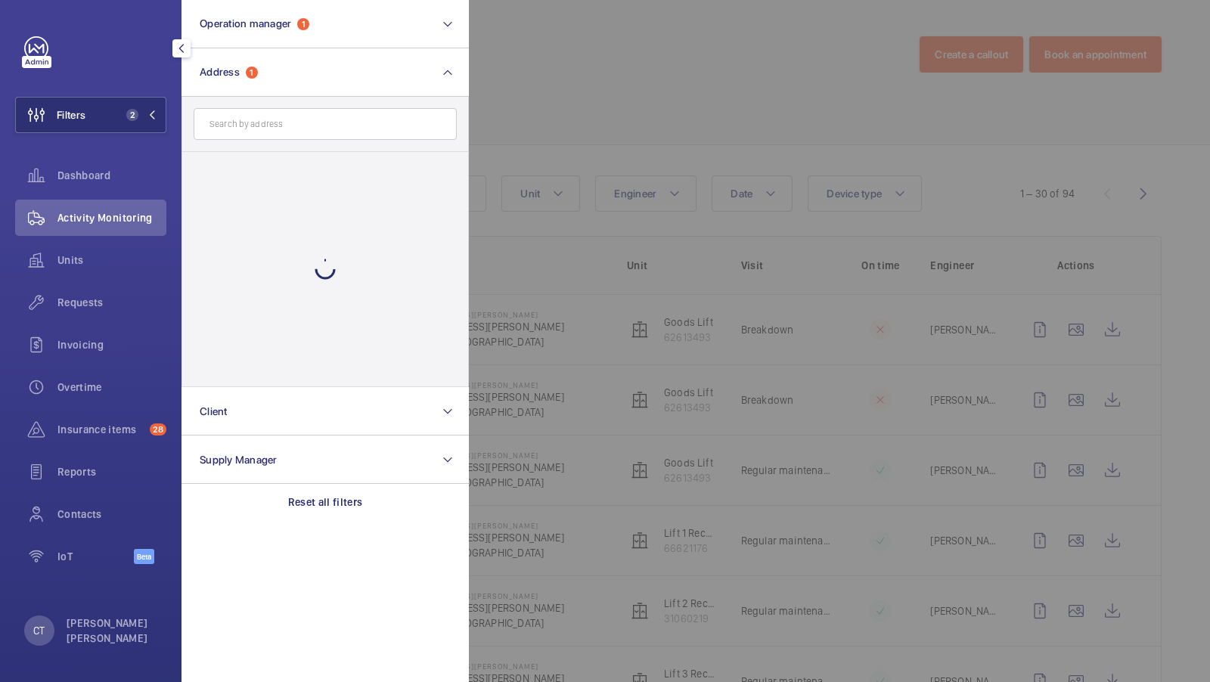
click at [561, 129] on div at bounding box center [1074, 341] width 1210 height 682
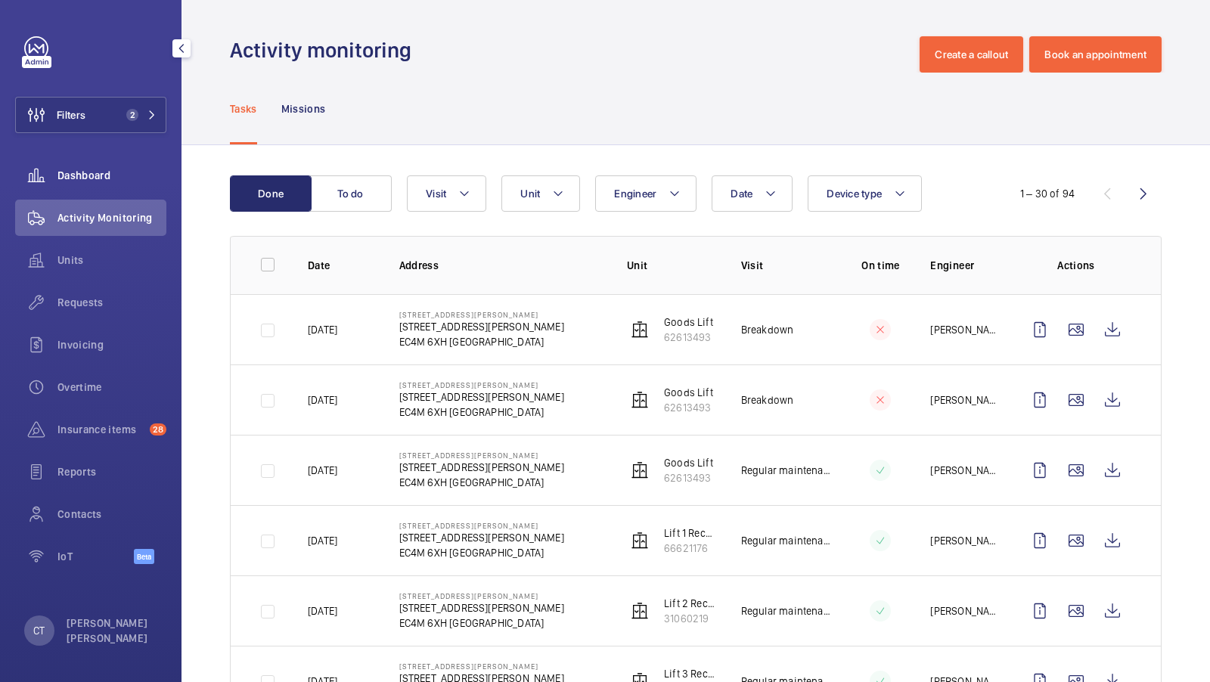
click at [77, 301] on span "Requests" at bounding box center [111, 302] width 109 height 15
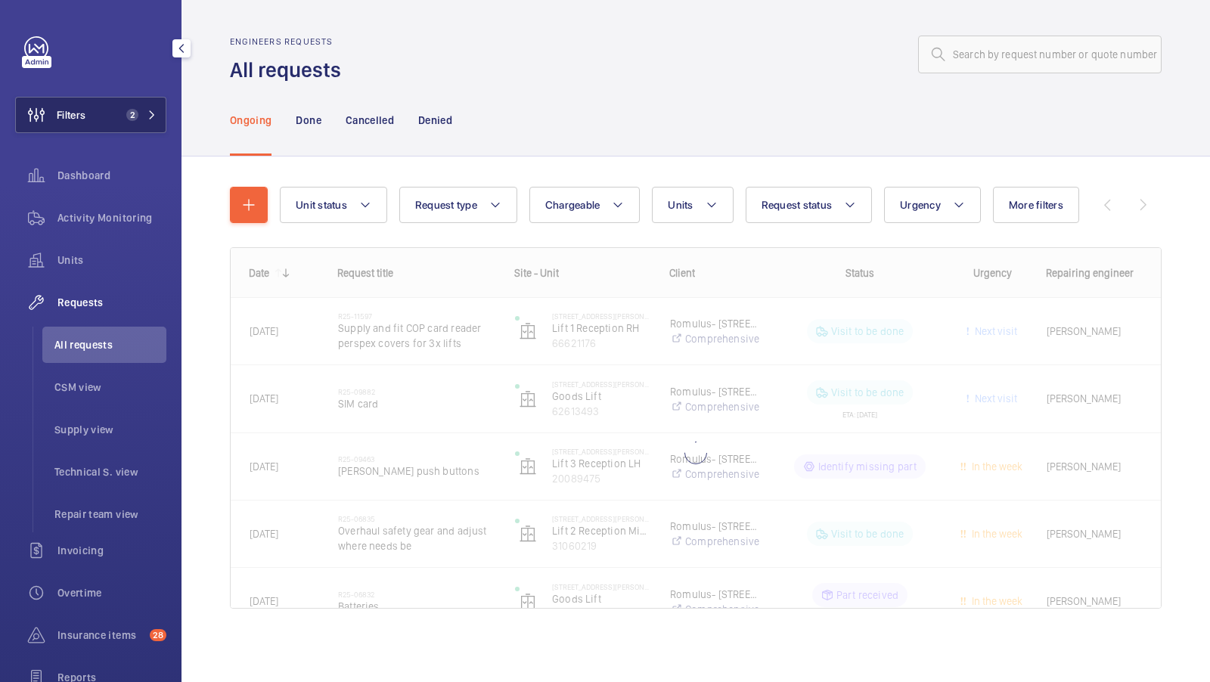
click at [134, 113] on span "2" at bounding box center [132, 115] width 12 height 12
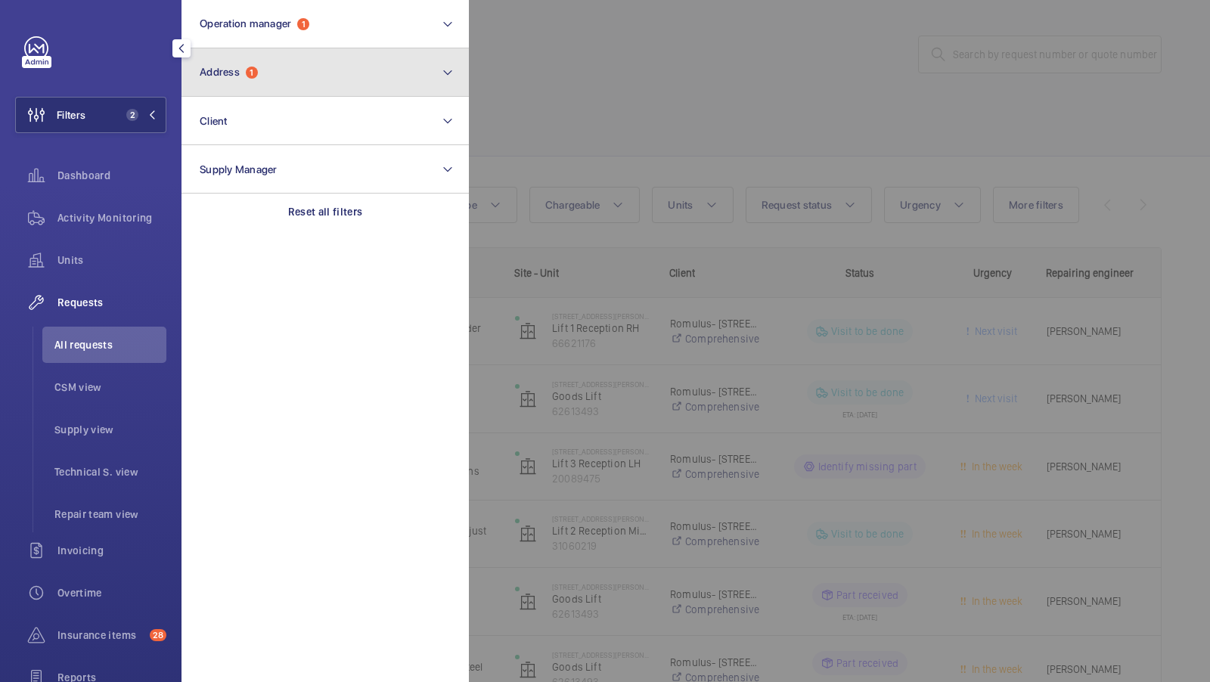
click at [356, 84] on button "Address 1" at bounding box center [325, 72] width 287 height 48
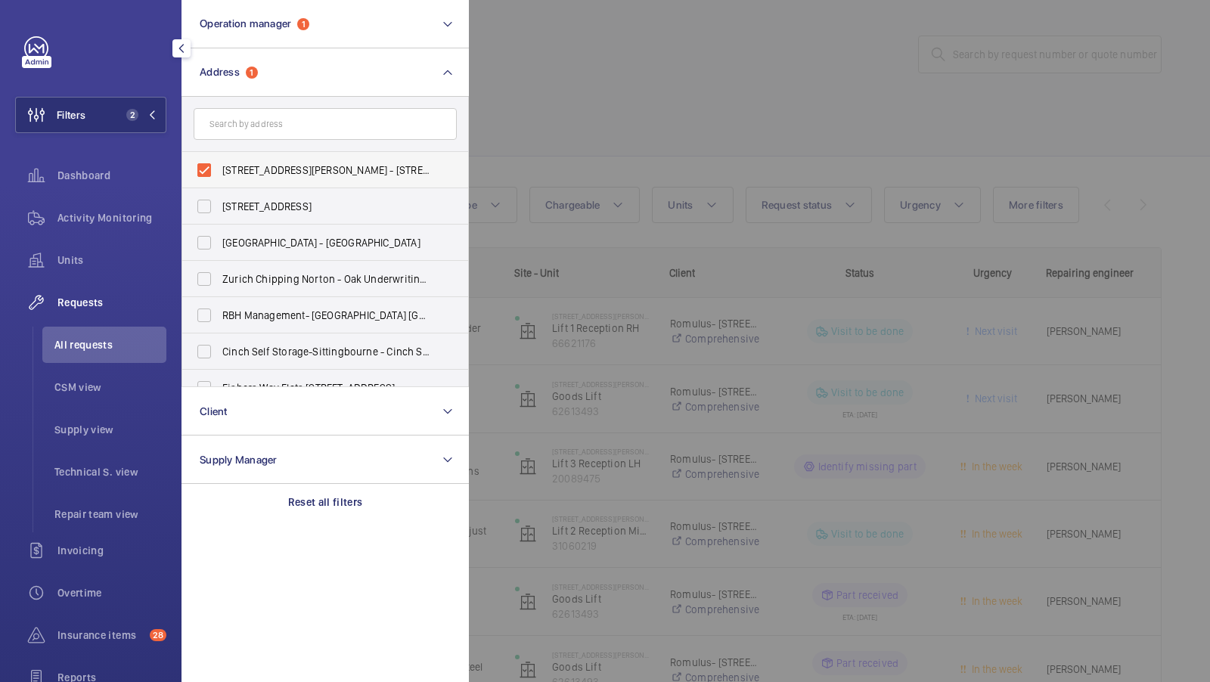
click at [247, 176] on span "30 Cannon Street - 30 Cannon Street, LONDON EC4M 6XH" at bounding box center [326, 170] width 208 height 15
click at [219, 176] on input "30 Cannon Street - 30 Cannon Street, LONDON EC4M 6XH" at bounding box center [204, 170] width 30 height 30
checkbox input "false"
click at [151, 110] on mat-icon at bounding box center [152, 114] width 9 height 9
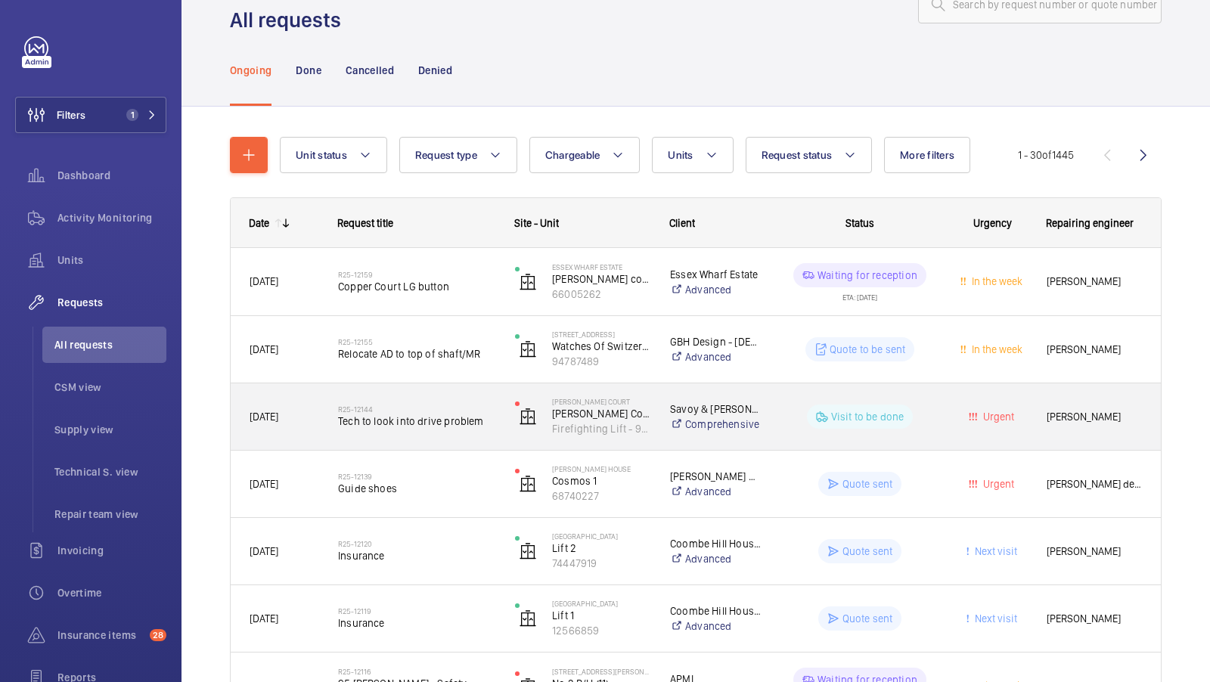
scroll to position [77, 0]
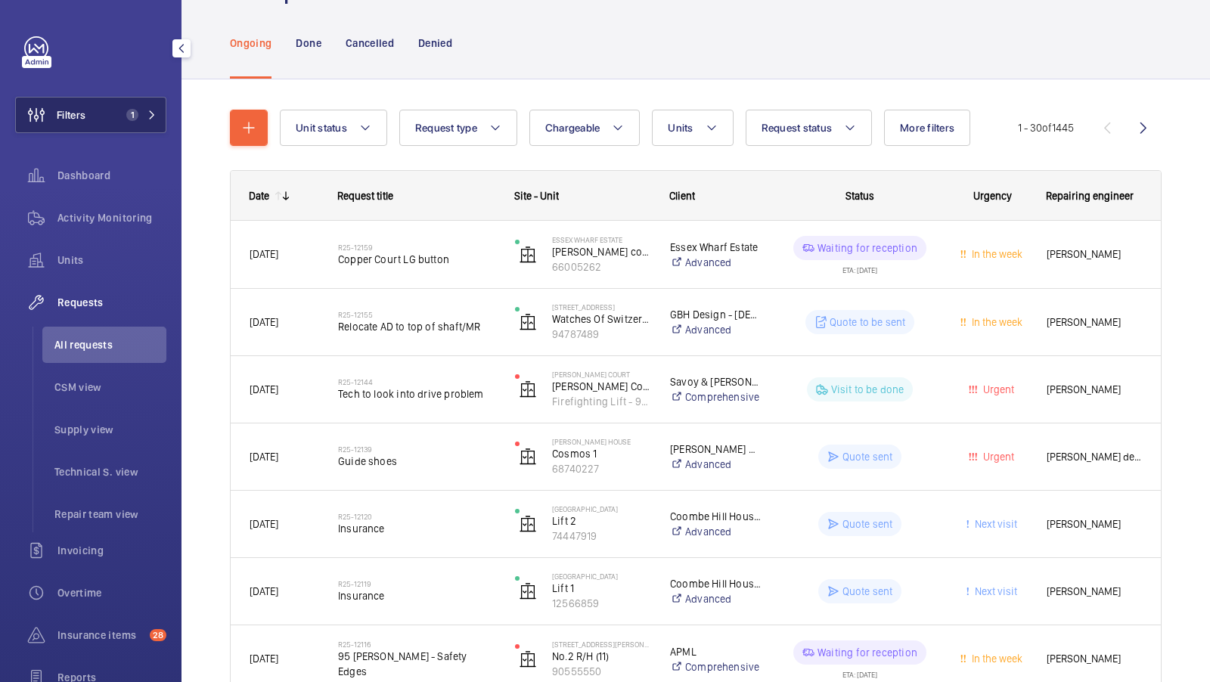
click at [143, 124] on button "Filters 1" at bounding box center [90, 115] width 151 height 36
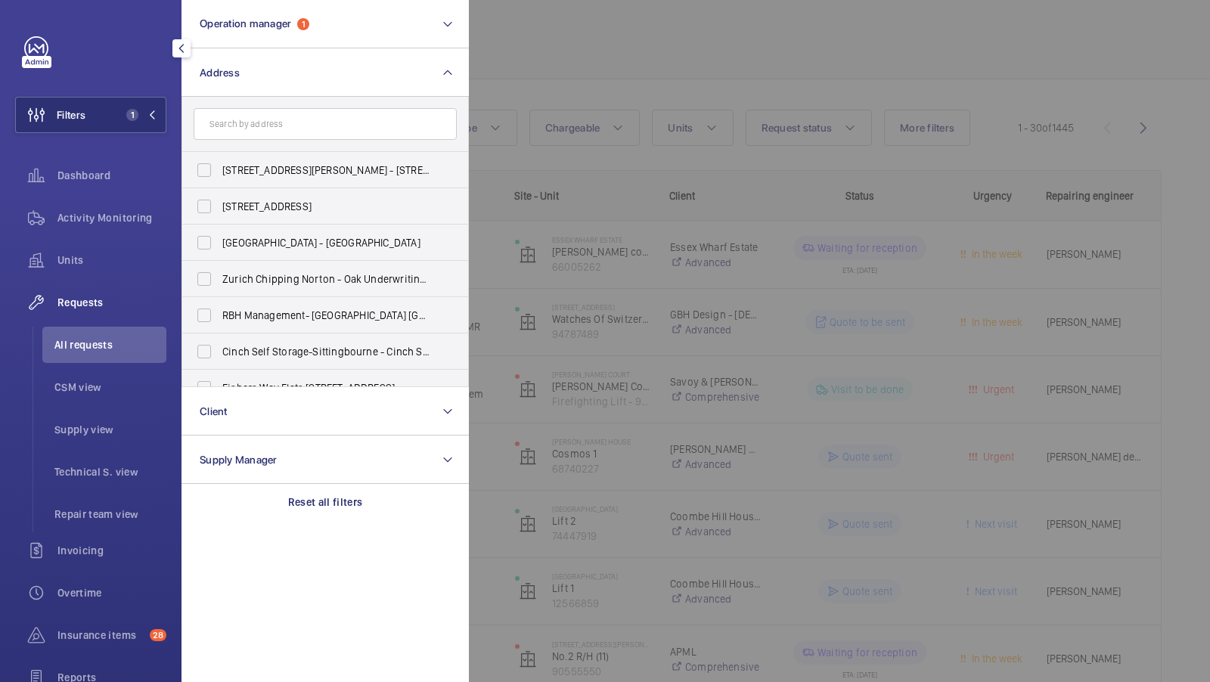
click at [607, 118] on div at bounding box center [1074, 341] width 1210 height 682
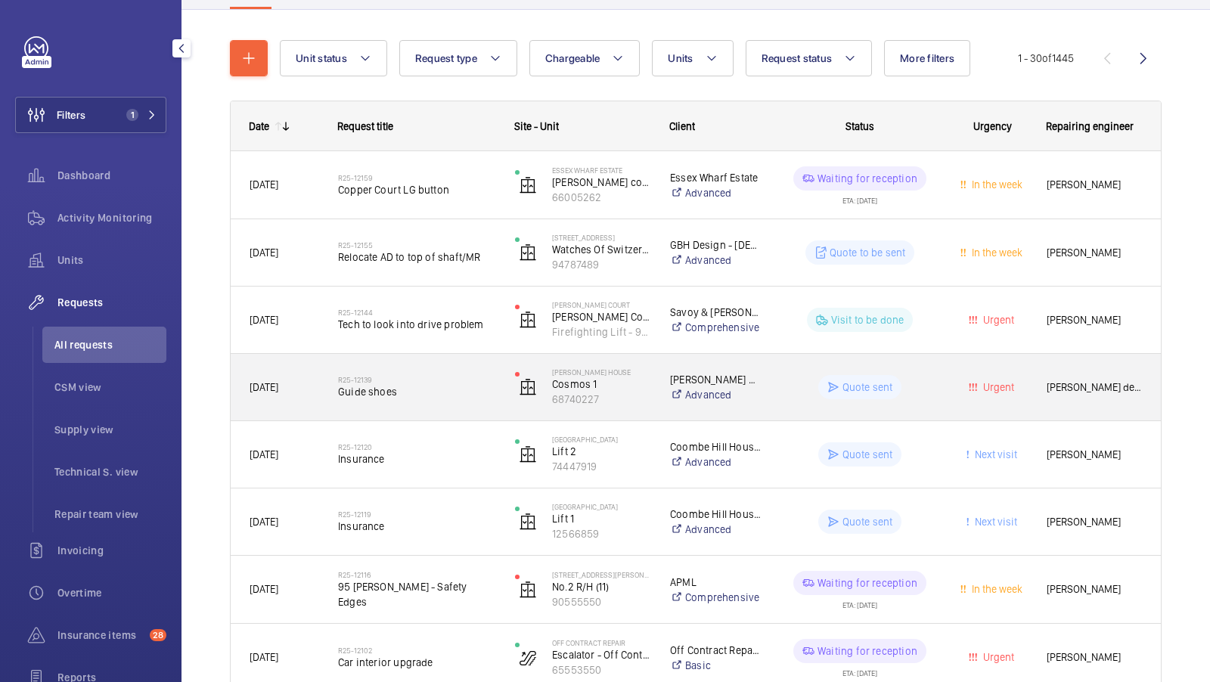
scroll to position [146, 0]
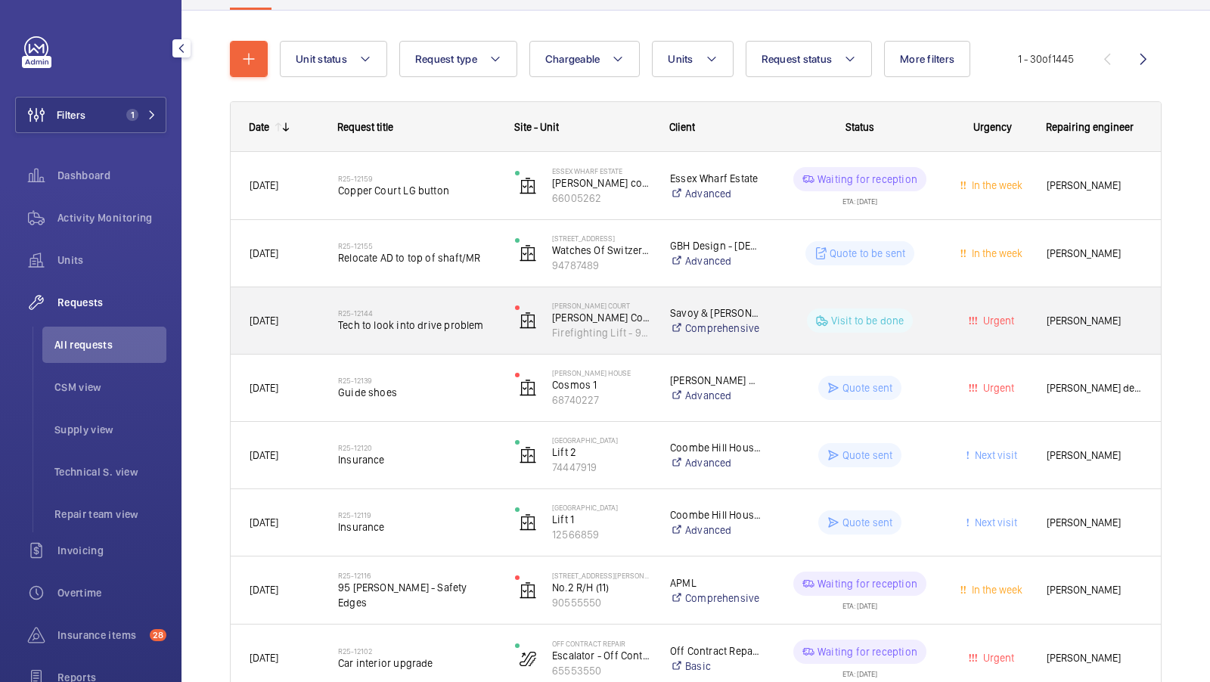
click at [424, 329] on span "Tech to look into drive problem" at bounding box center [416, 325] width 157 height 15
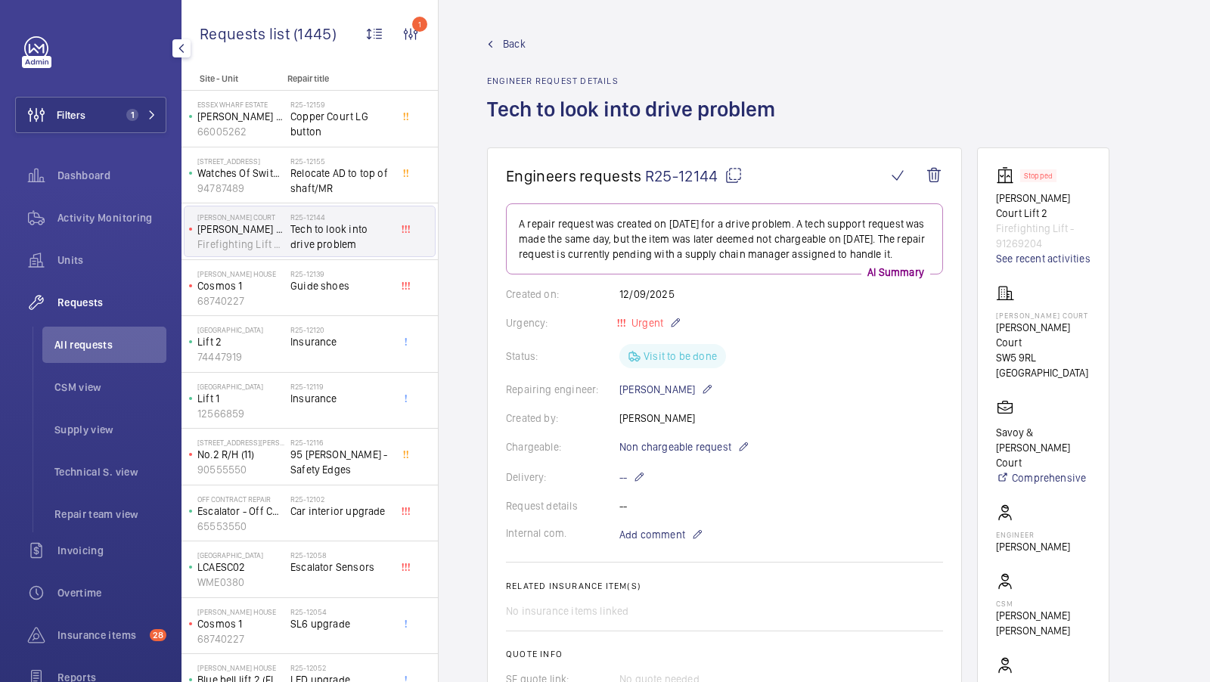
click at [511, 44] on span "Back" at bounding box center [514, 43] width 23 height 15
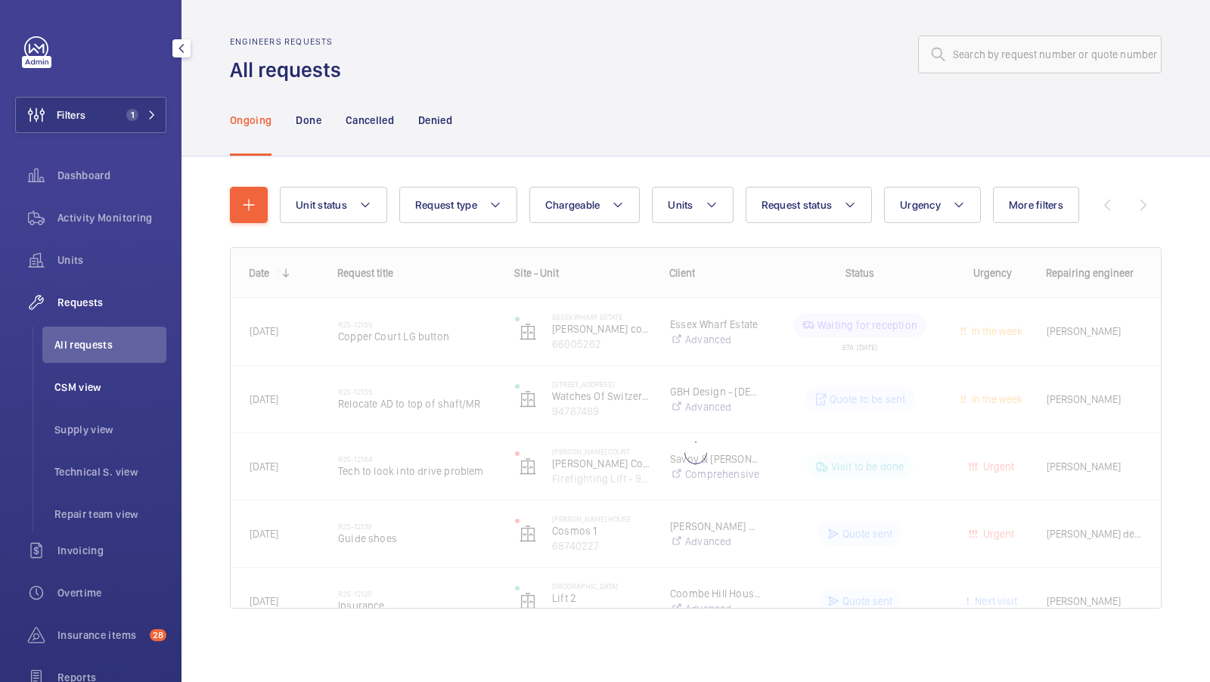
click at [82, 387] on span "CSM view" at bounding box center [110, 387] width 112 height 15
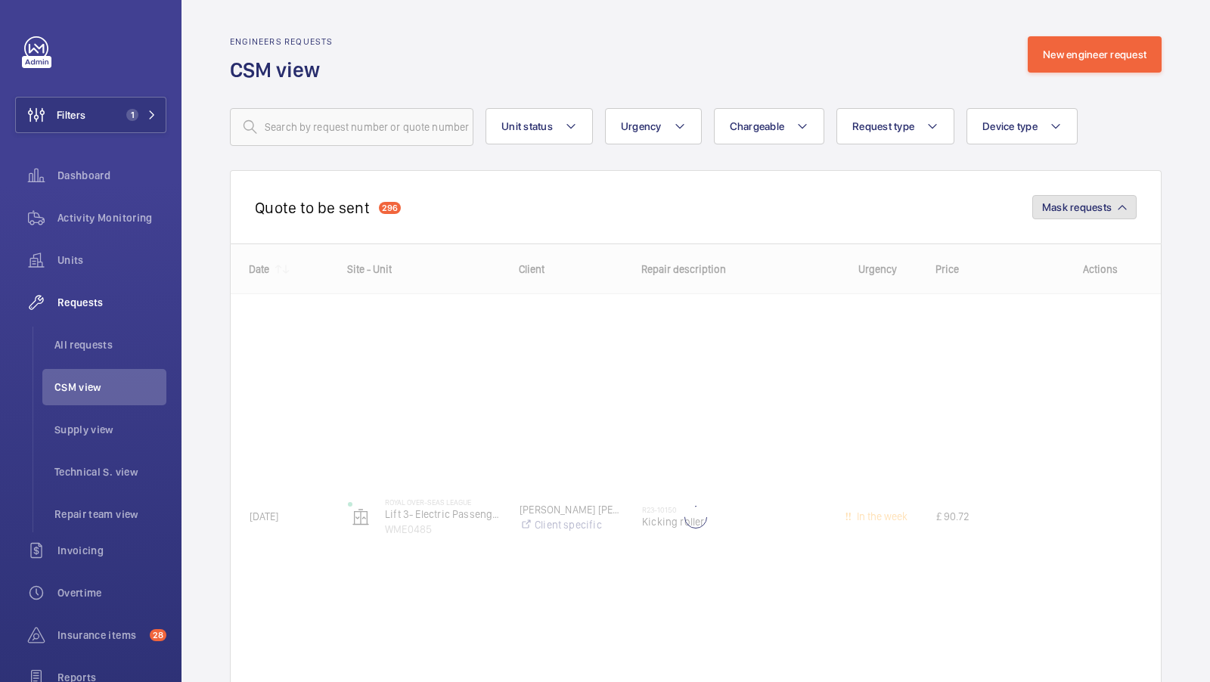
click at [1067, 201] on span "Mask requests" at bounding box center [1077, 207] width 70 height 12
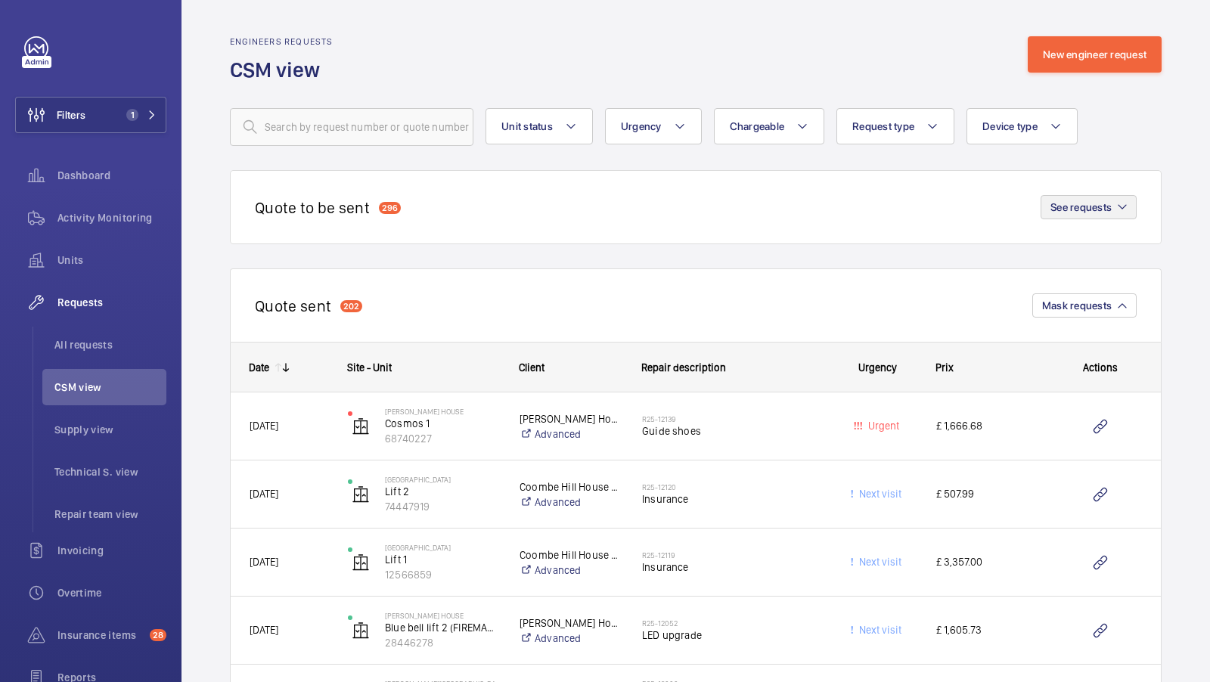
click at [1092, 318] on div "Quote sent 202 Mask requests" at bounding box center [696, 305] width 932 height 73
click at [1092, 309] on span "Mask requests" at bounding box center [1077, 306] width 70 height 12
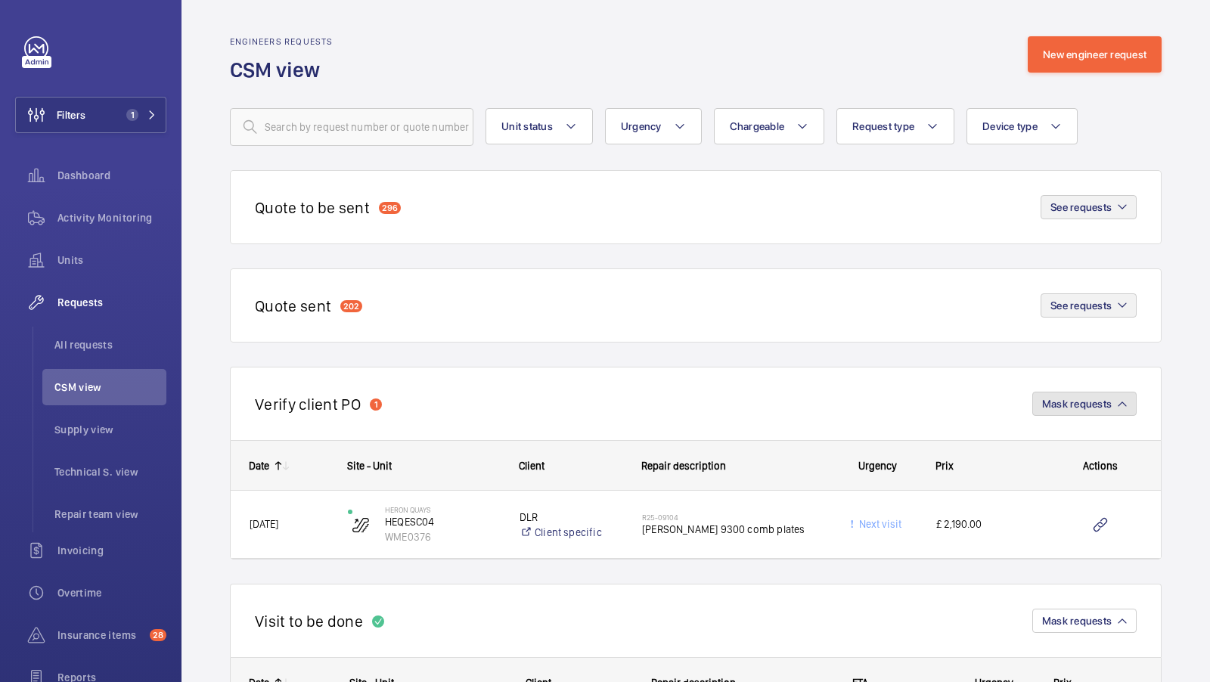
click at [1090, 408] on button "Mask requests" at bounding box center [1085, 404] width 104 height 24
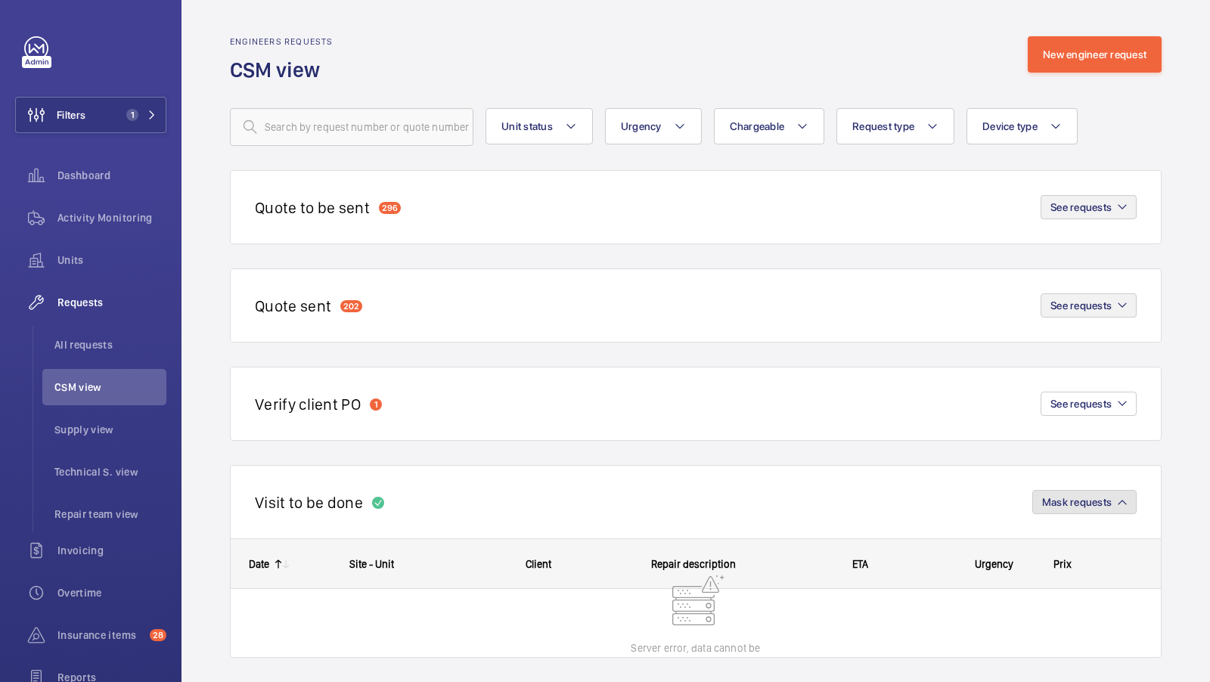
click at [1095, 507] on button "Mask requests" at bounding box center [1085, 502] width 104 height 24
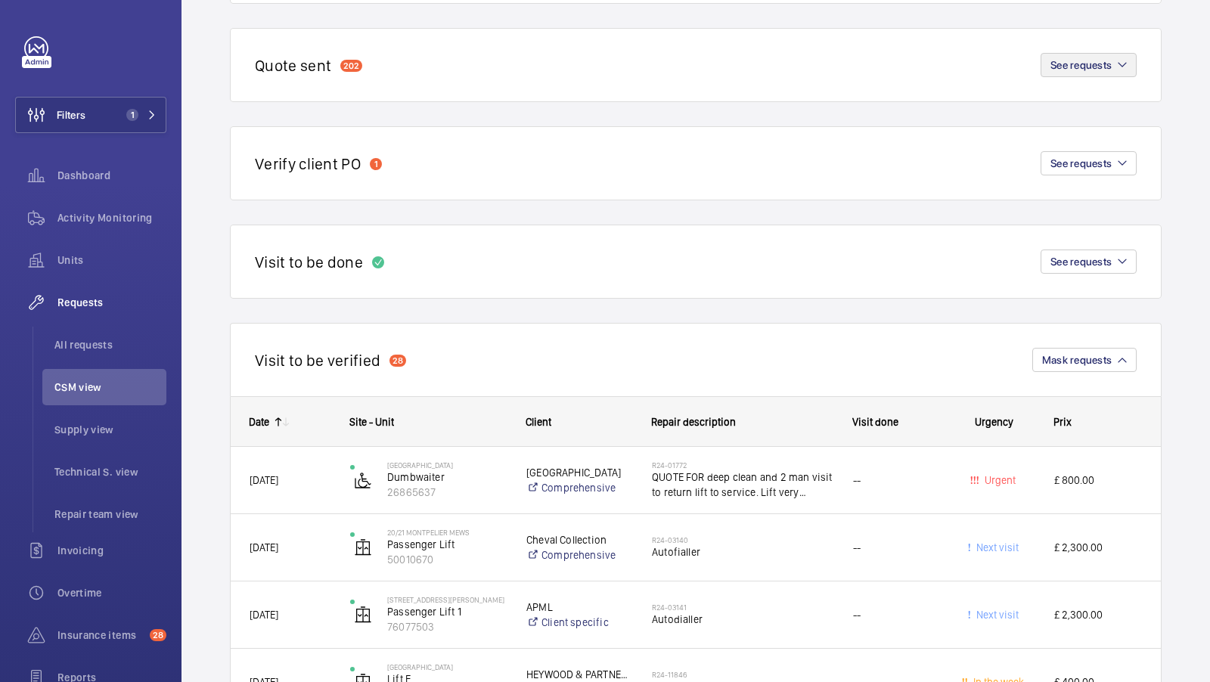
scroll to position [245, 0]
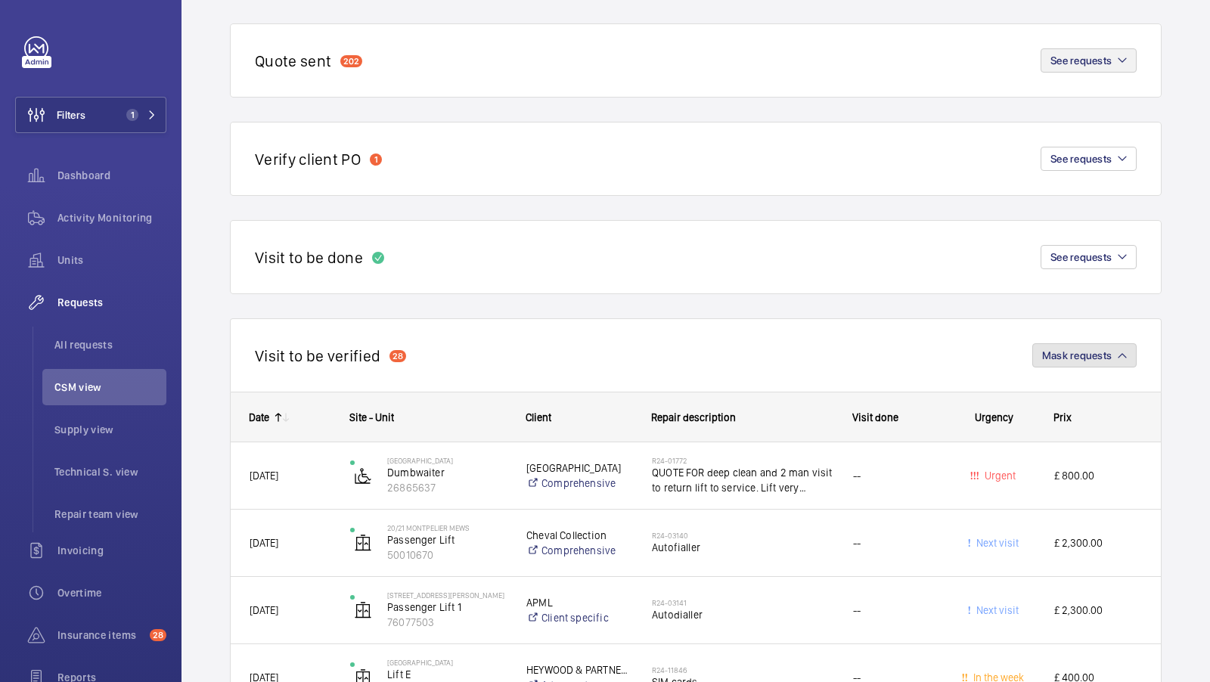
click at [1080, 357] on span "Mask requests" at bounding box center [1077, 355] width 70 height 12
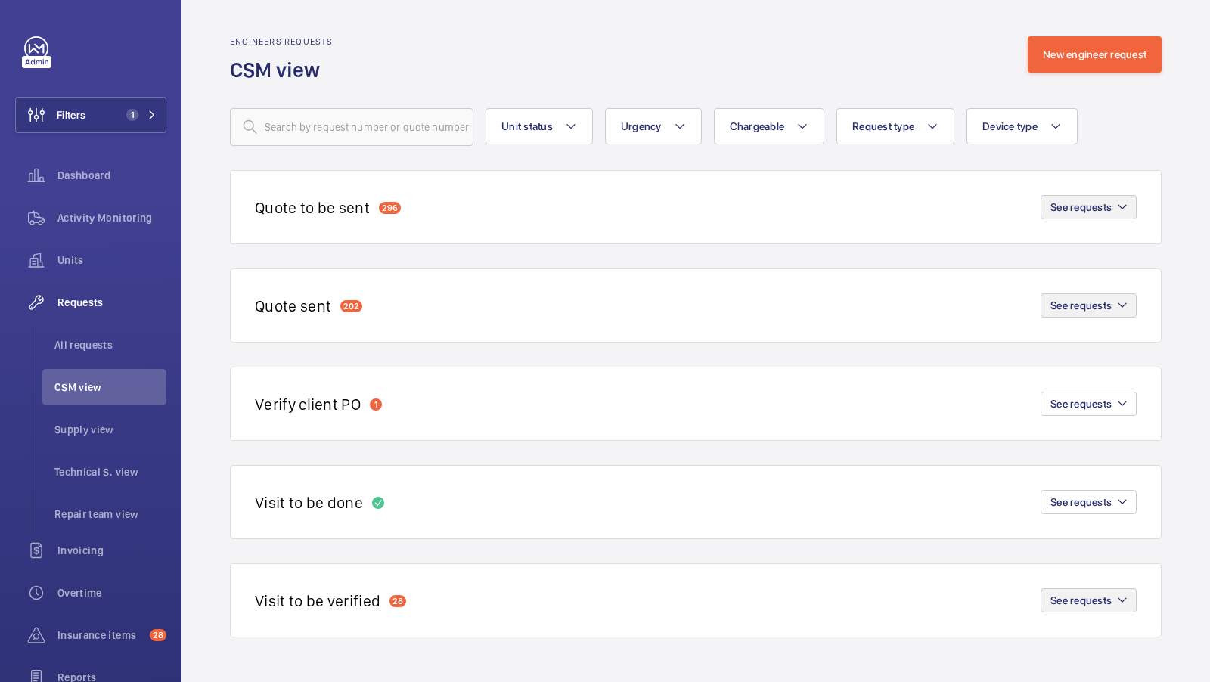
scroll to position [0, 0]
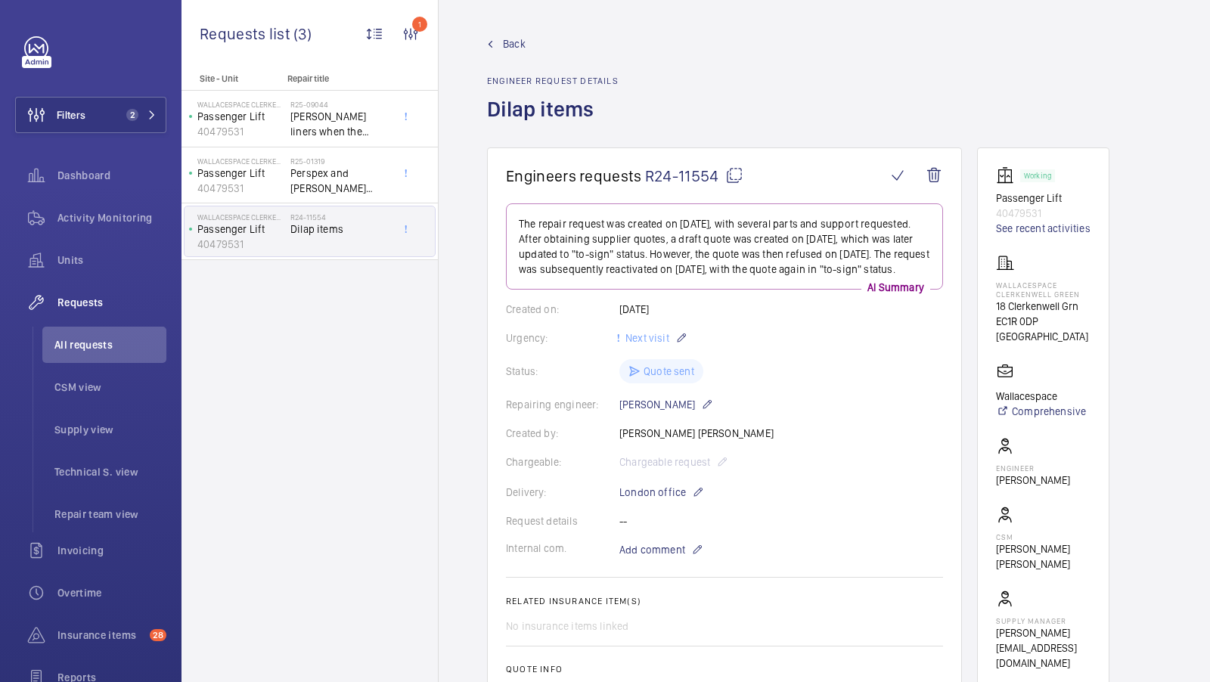
scroll to position [387, 0]
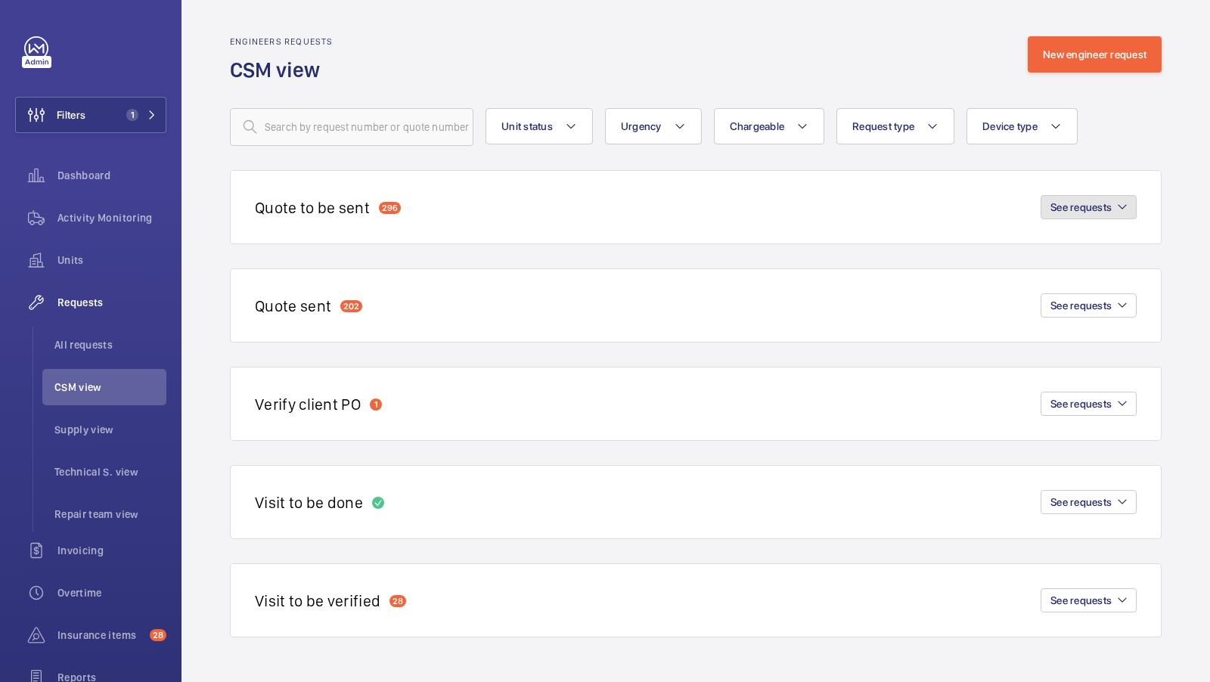
click at [1118, 206] on button "See requests" at bounding box center [1089, 207] width 96 height 24
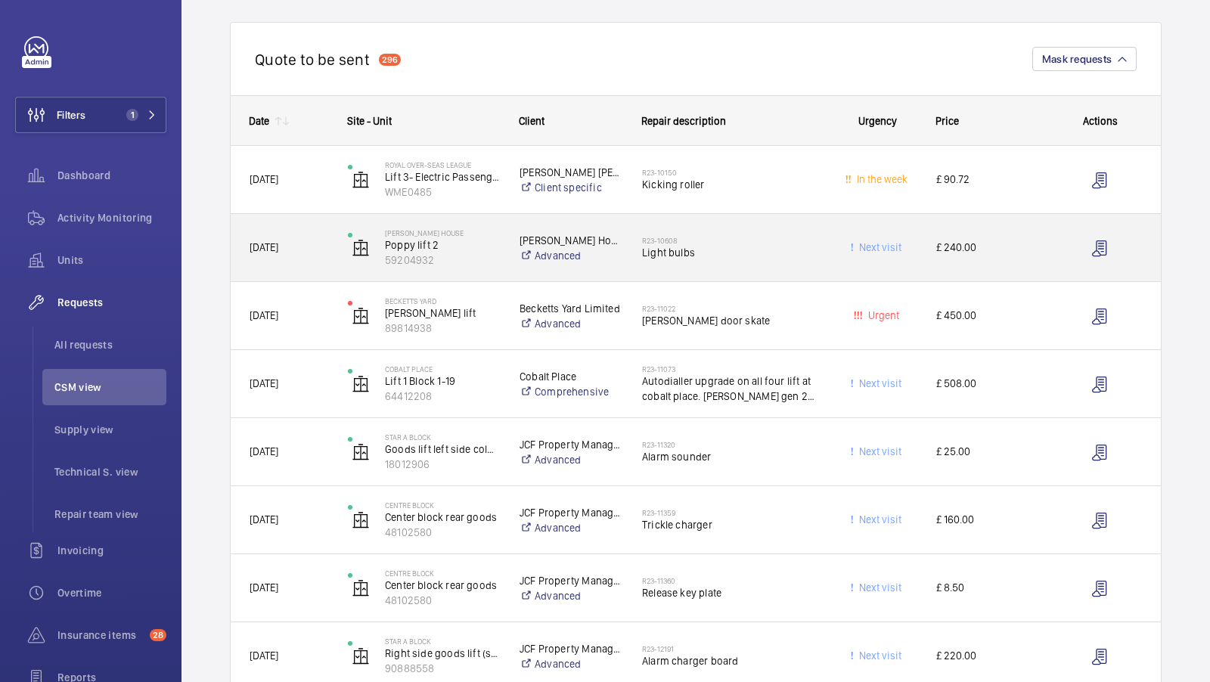
scroll to position [108, 0]
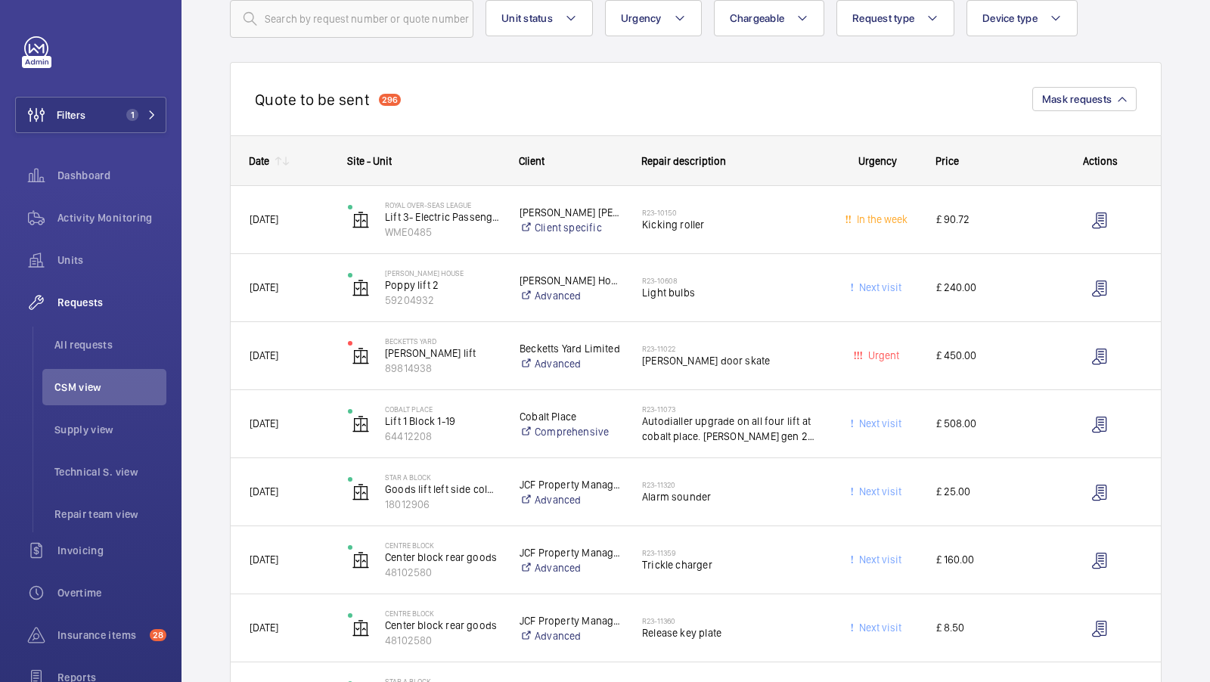
click at [284, 165] on mat-icon at bounding box center [286, 161] width 12 height 12
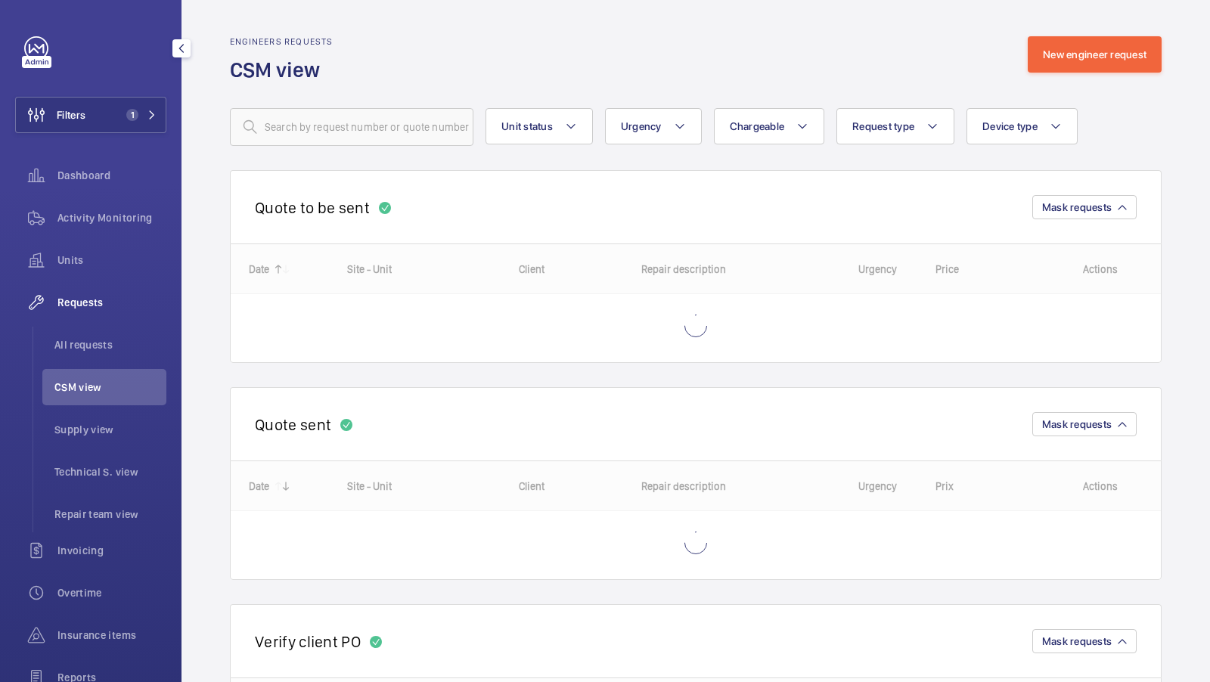
click at [109, 356] on li "All requests" at bounding box center [104, 345] width 124 height 36
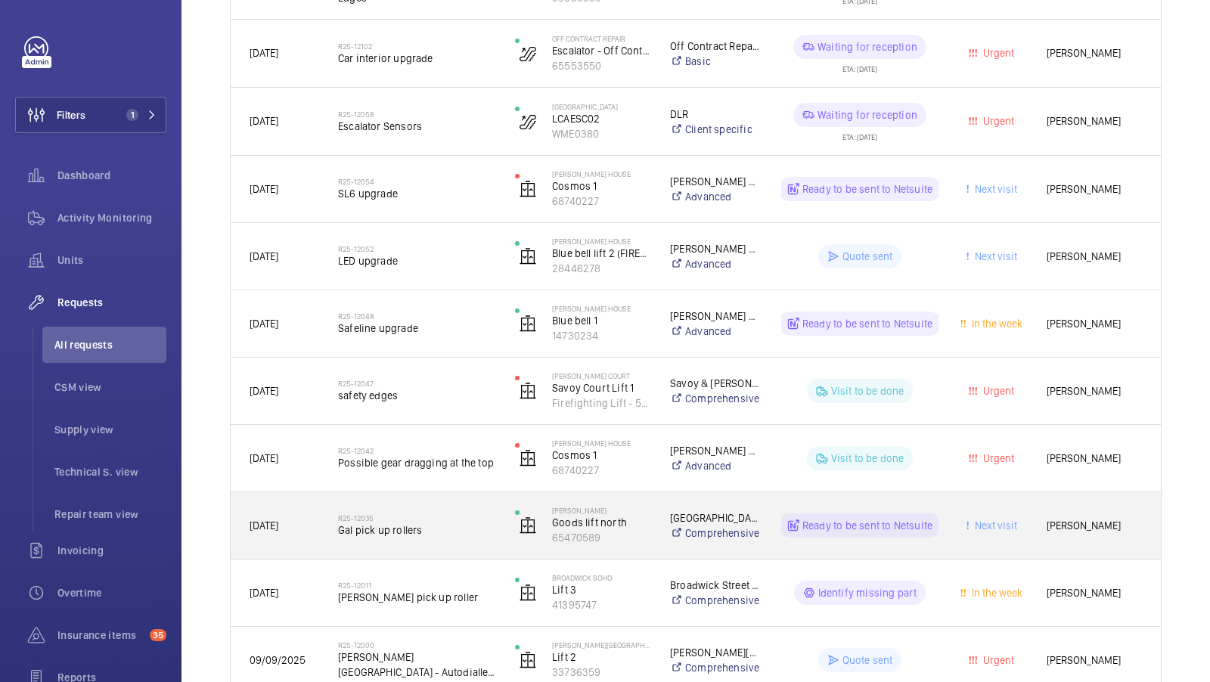
scroll to position [752, 0]
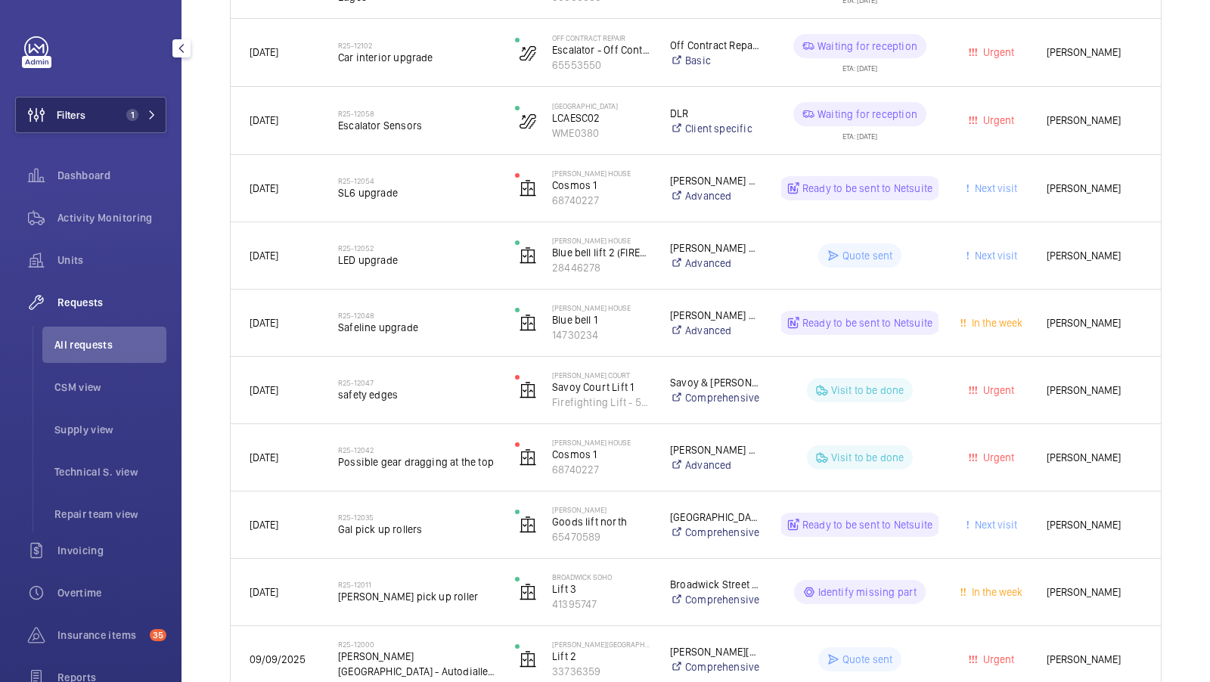
click at [123, 123] on button "Filters 1" at bounding box center [90, 115] width 151 height 36
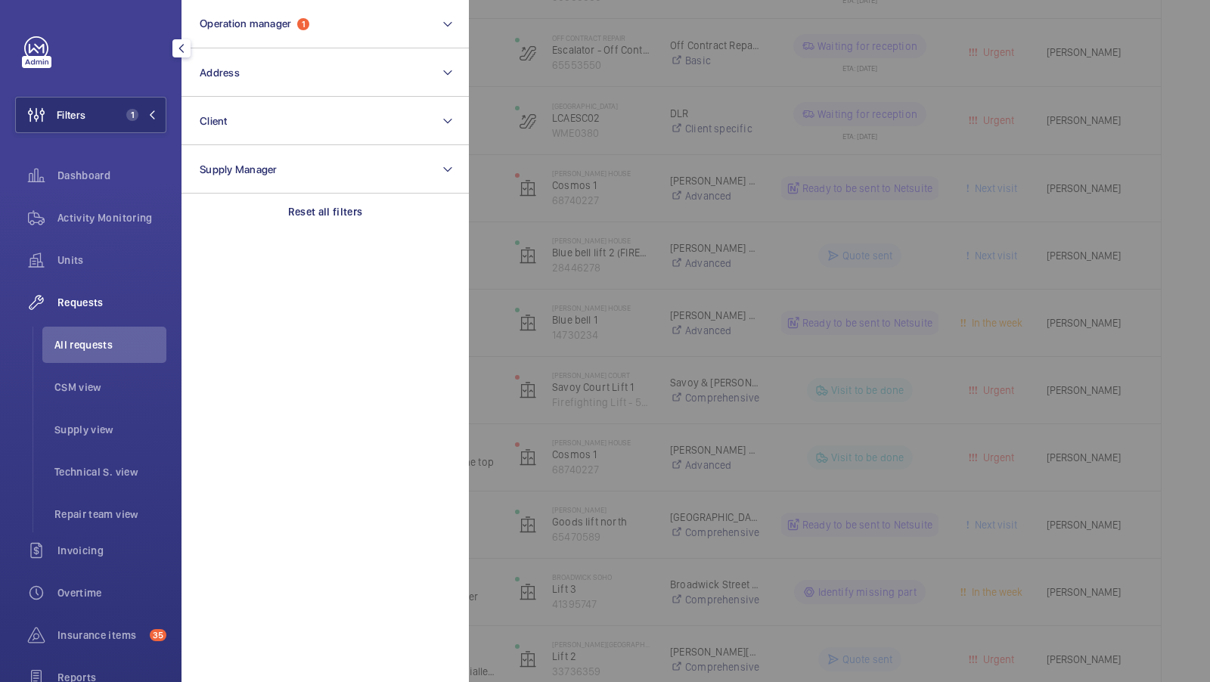
click at [663, 289] on div at bounding box center [1074, 341] width 1210 height 682
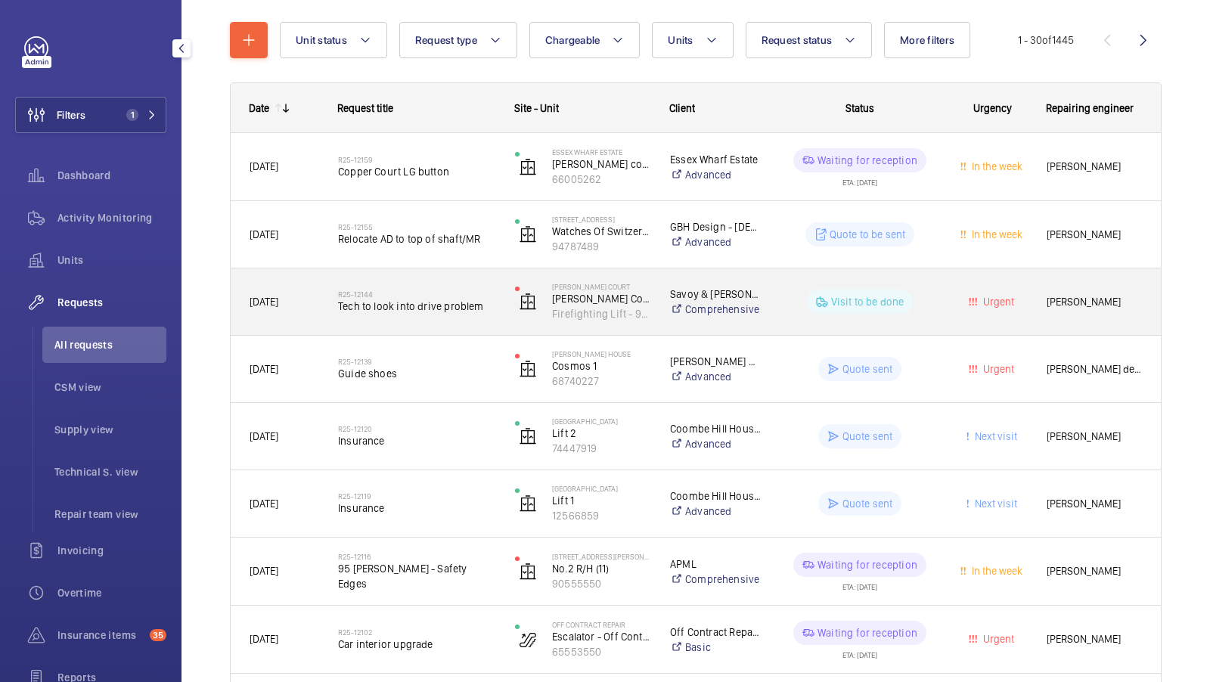
scroll to position [163, 0]
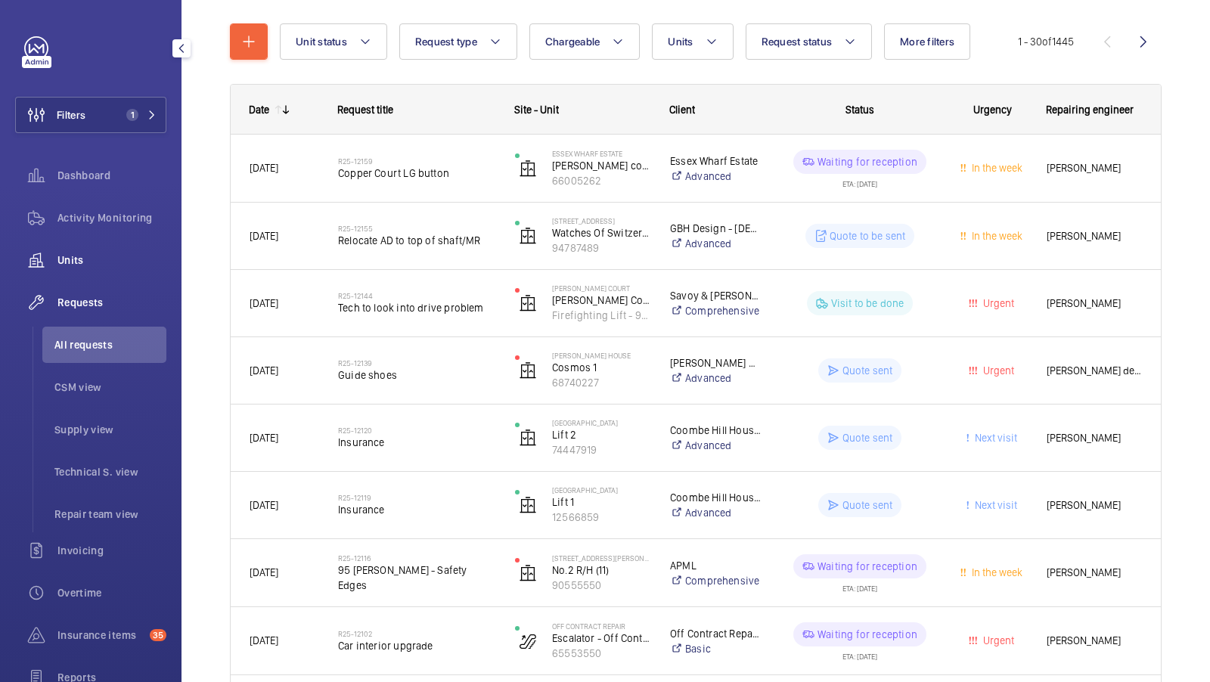
click at [89, 265] on span "Units" at bounding box center [111, 260] width 109 height 15
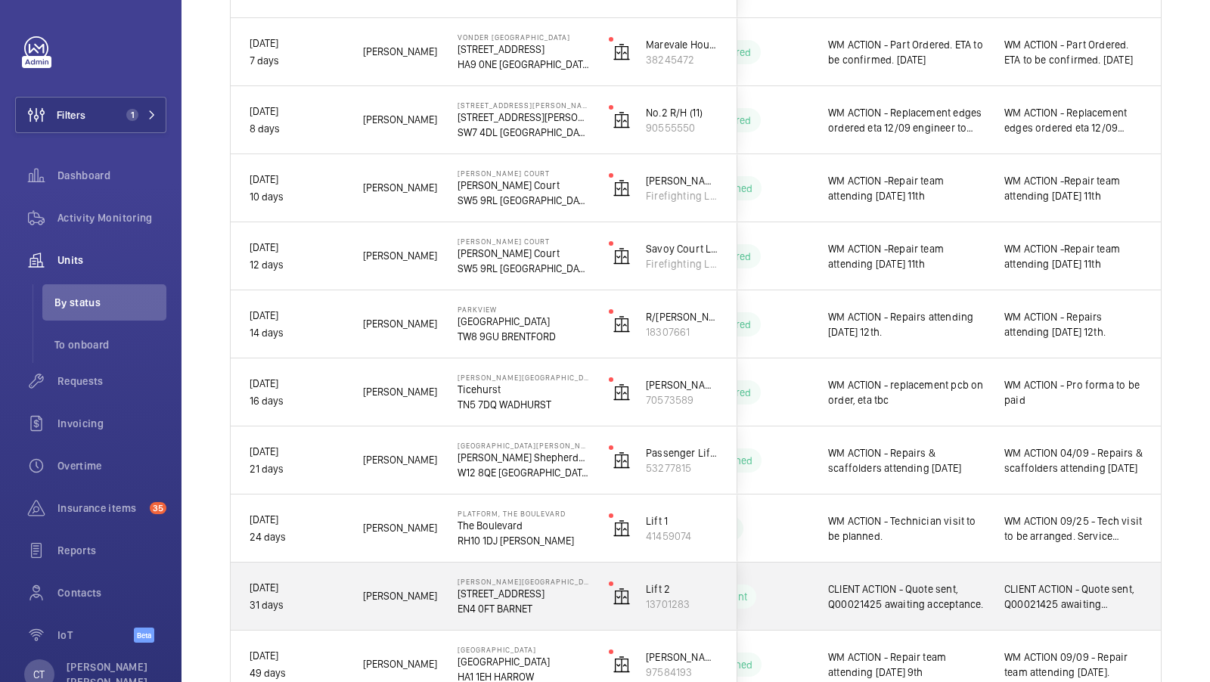
scroll to position [533, 0]
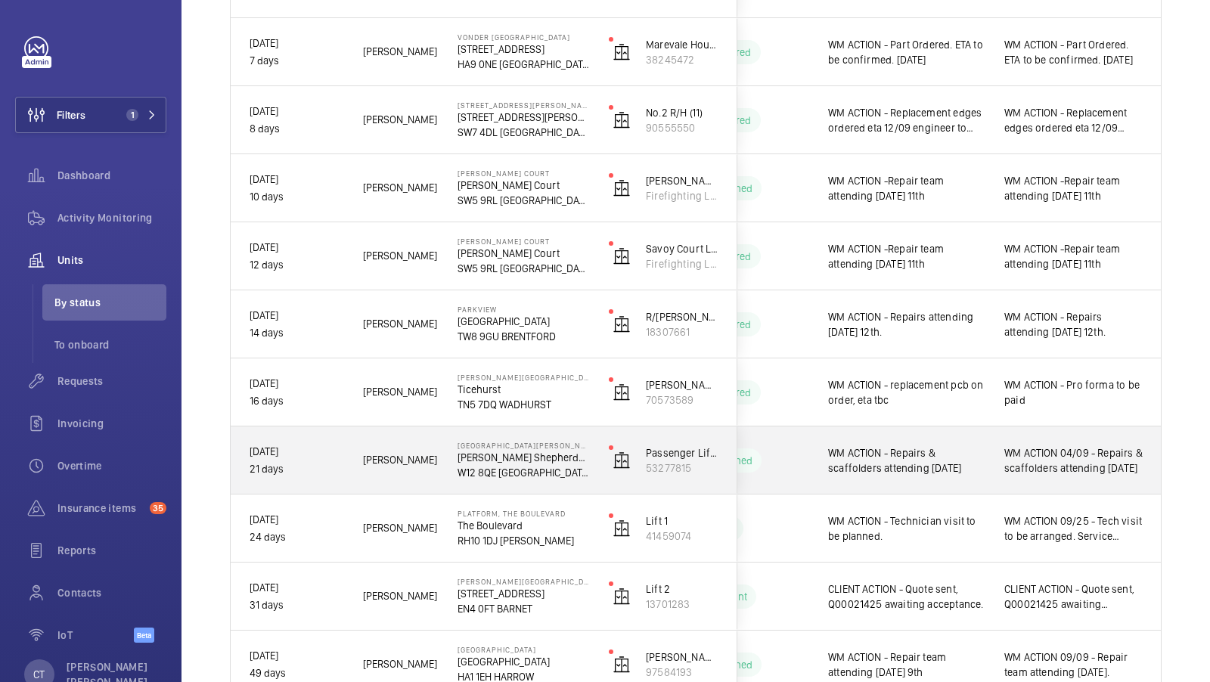
click at [1033, 463] on span "WM ACTION 04/09 - Repairs & scaffolders attending [DATE]" at bounding box center [1074, 461] width 138 height 30
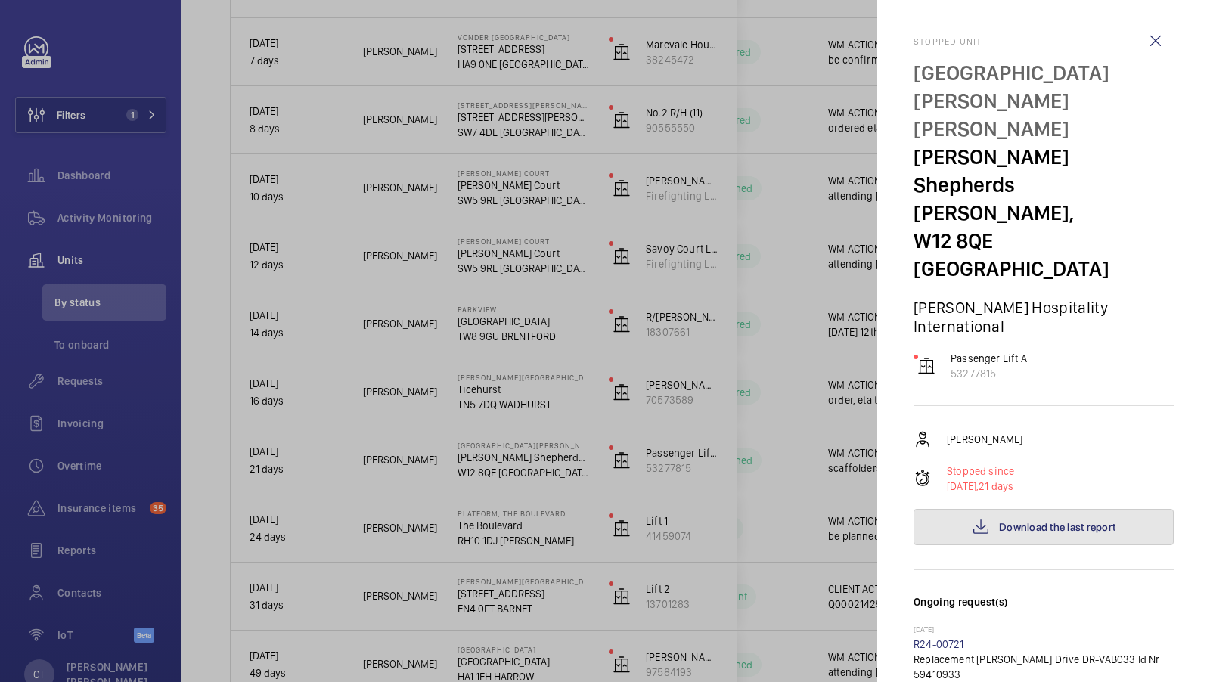
click at [1036, 521] on span "Download the last report" at bounding box center [1057, 527] width 116 height 12
click at [796, 529] on div at bounding box center [605, 341] width 1210 height 682
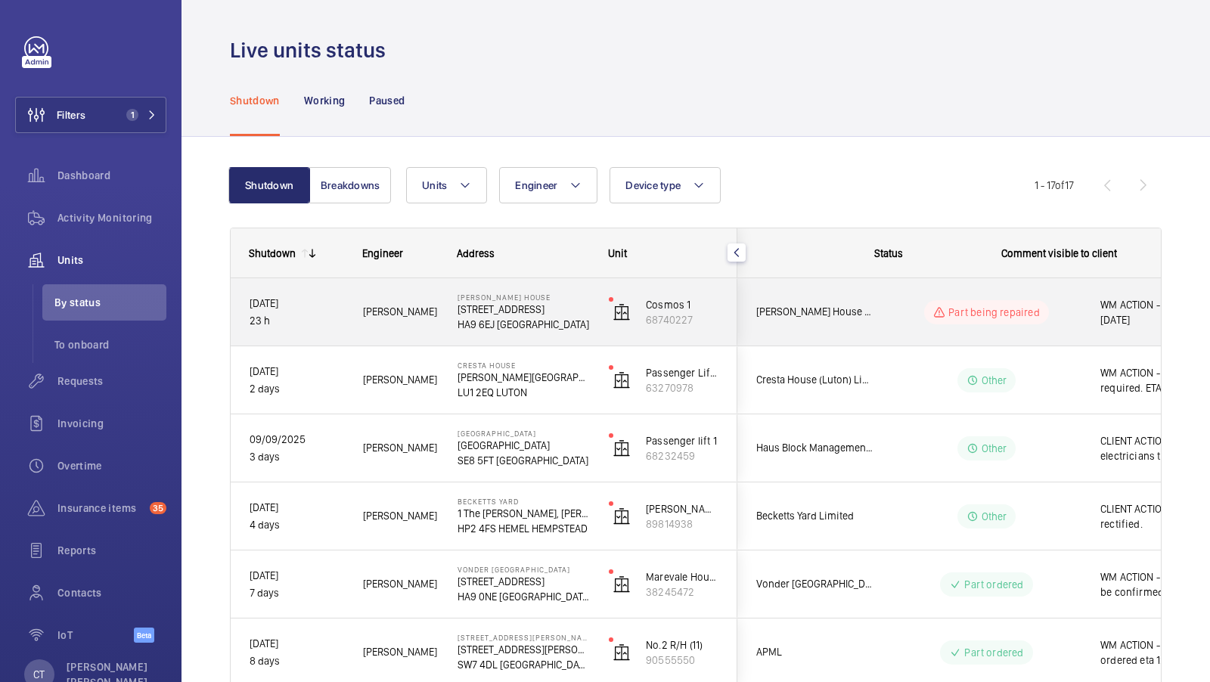
scroll to position [0, 272]
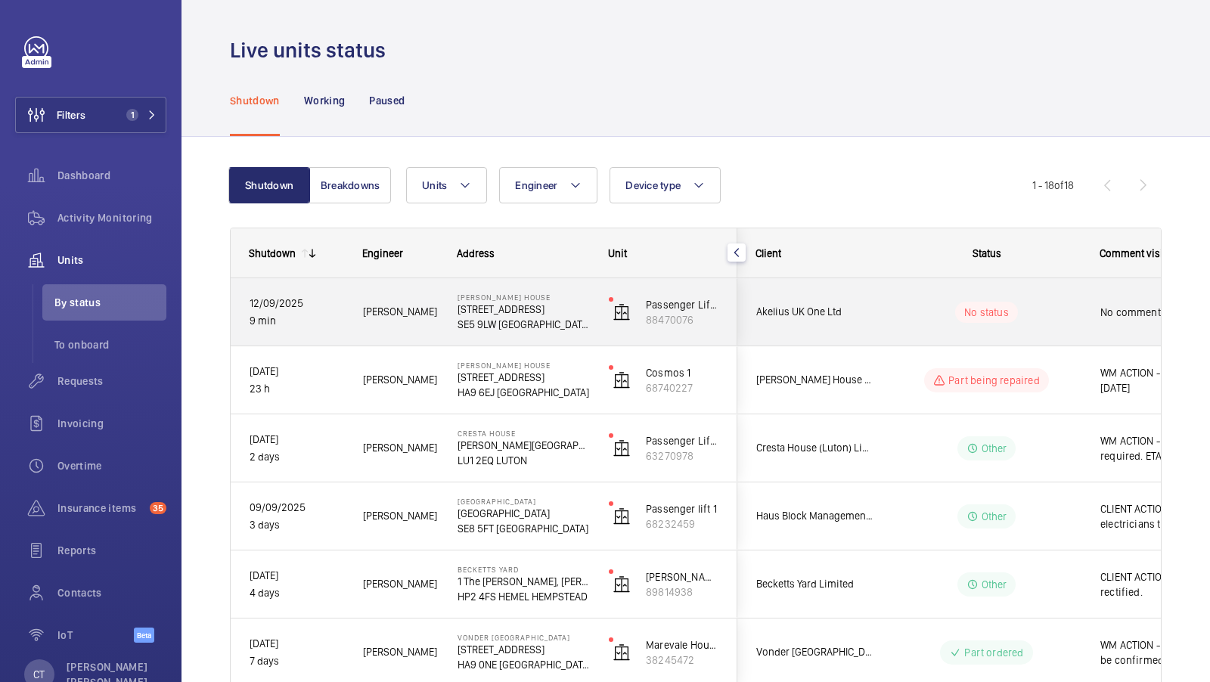
scroll to position [0, 272]
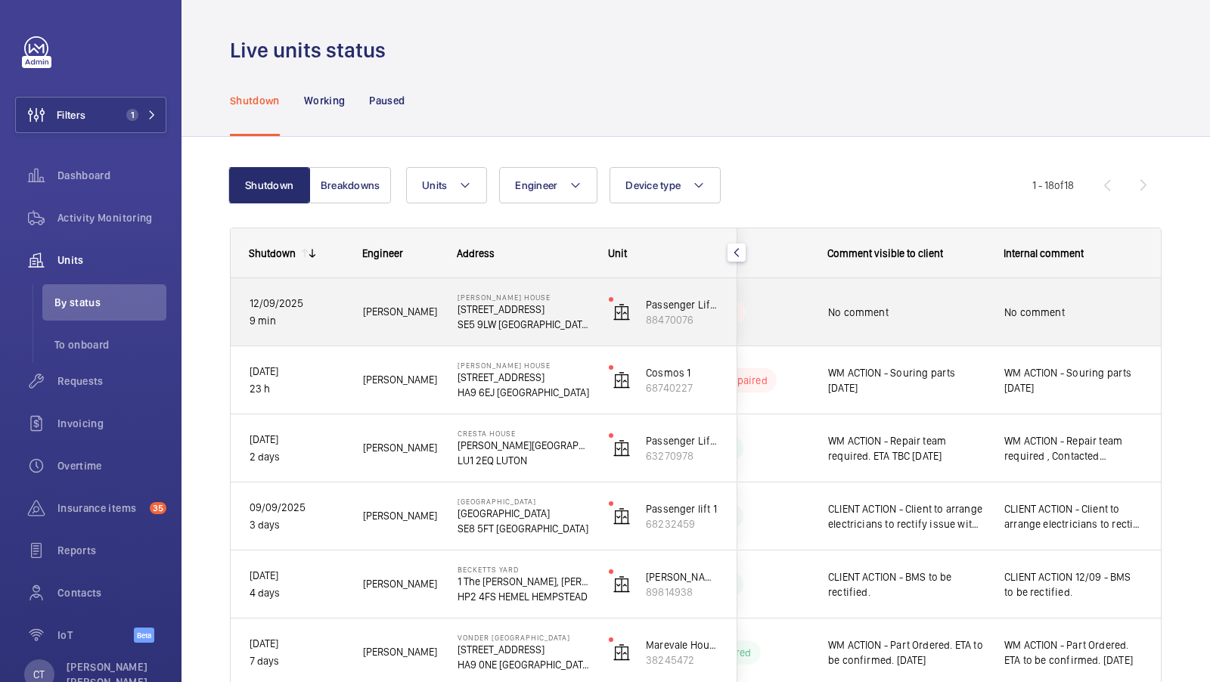
click at [1076, 325] on div "No comment" at bounding box center [1074, 312] width 138 height 35
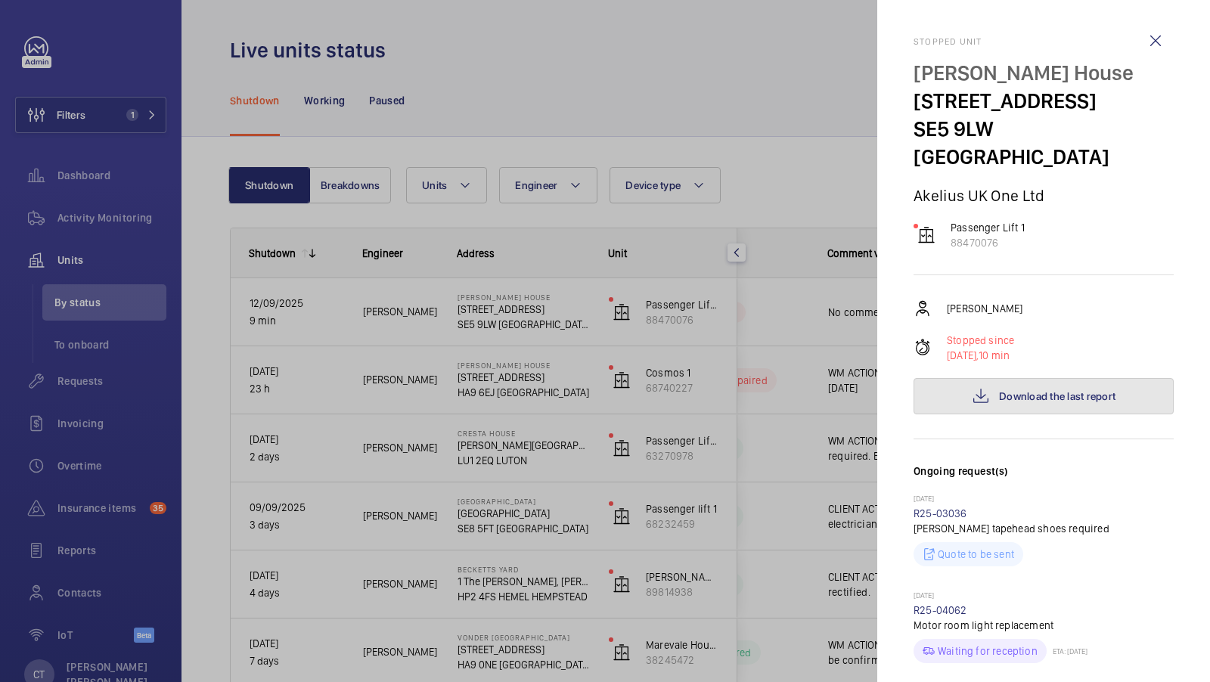
click at [1039, 378] on button "Download the last report" at bounding box center [1044, 396] width 260 height 36
click at [780, 169] on div at bounding box center [605, 341] width 1210 height 682
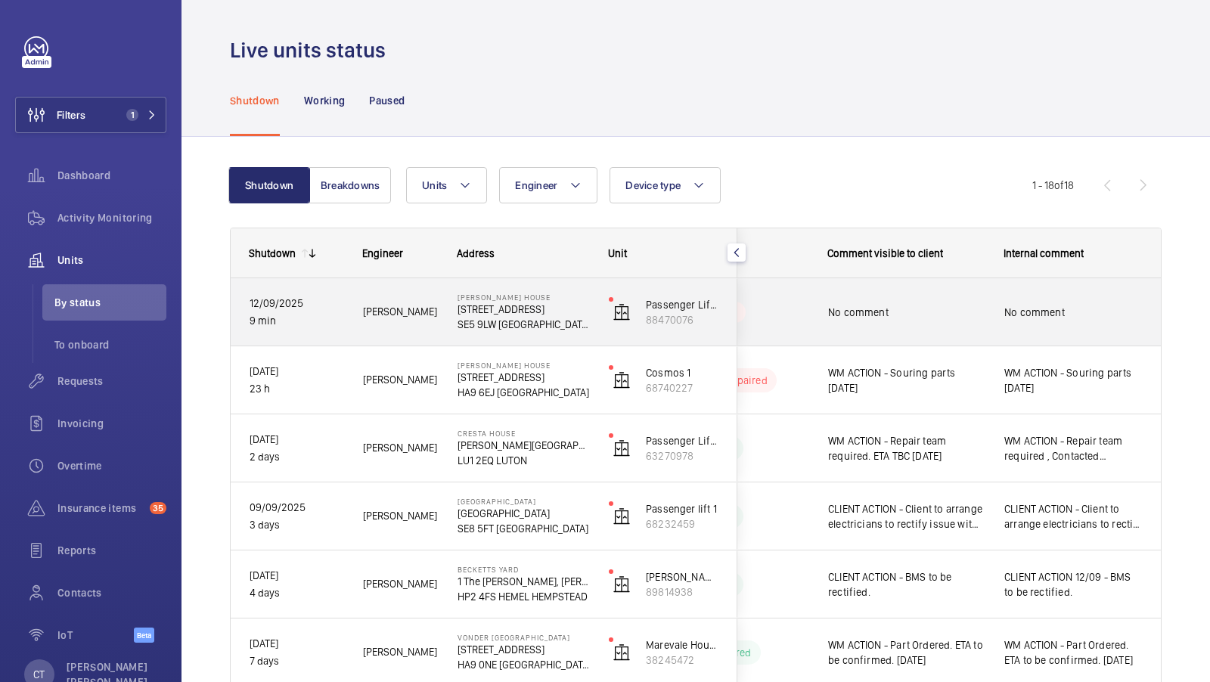
click at [1051, 300] on div "No comment" at bounding box center [1074, 312] width 138 height 35
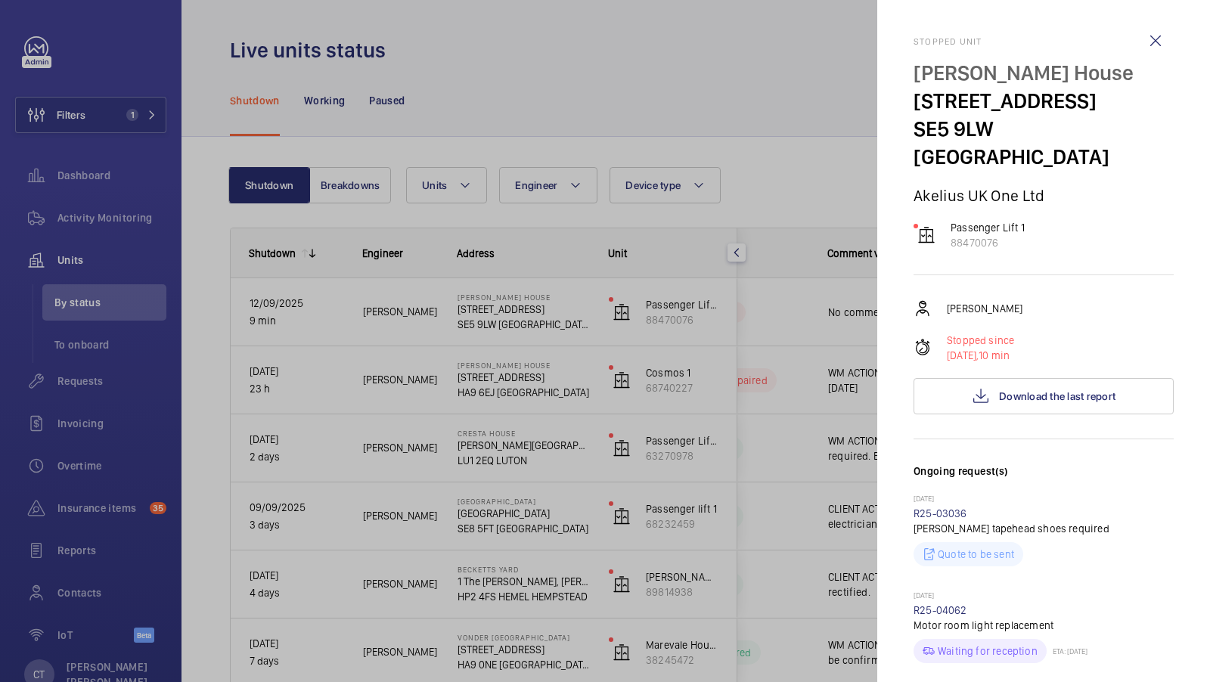
click at [620, 487] on div at bounding box center [605, 341] width 1210 height 682
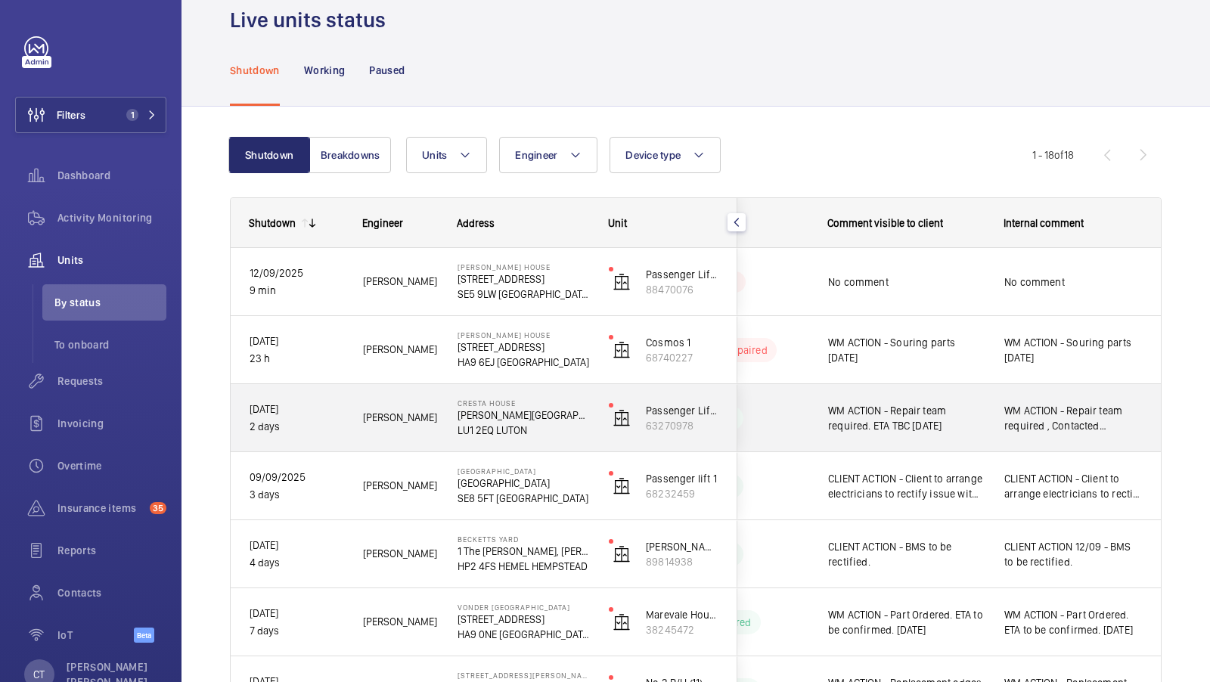
scroll to position [0, 0]
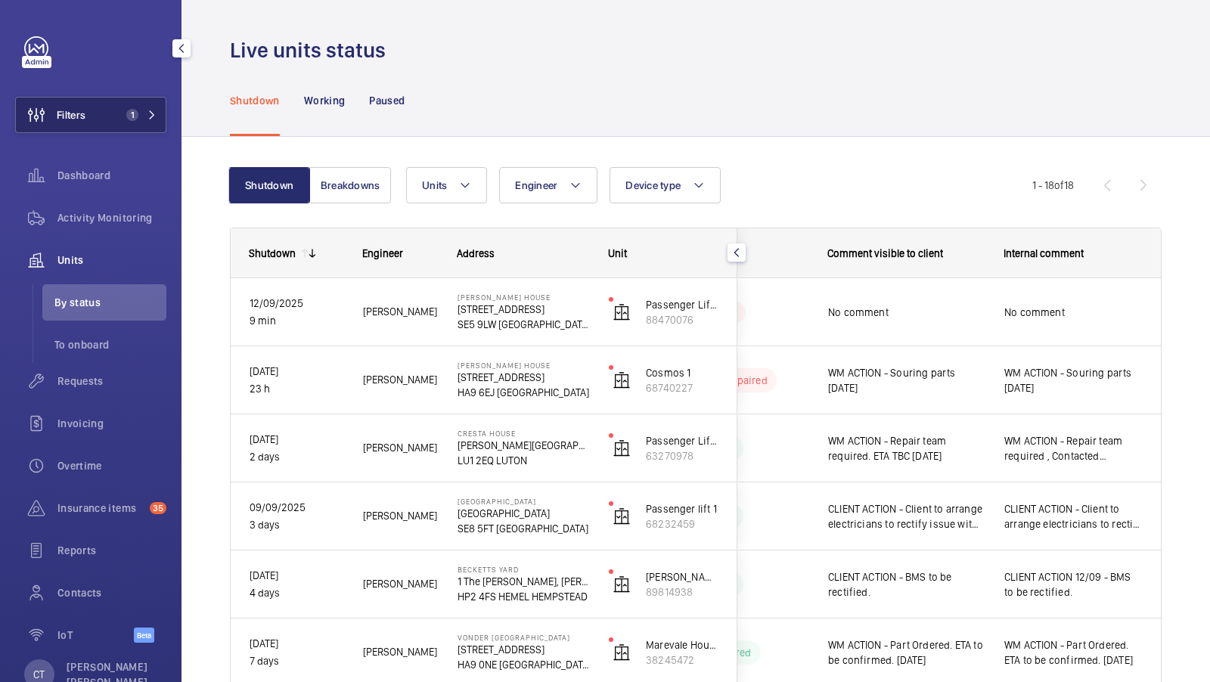
click at [144, 115] on span "1" at bounding box center [138, 115] width 36 height 12
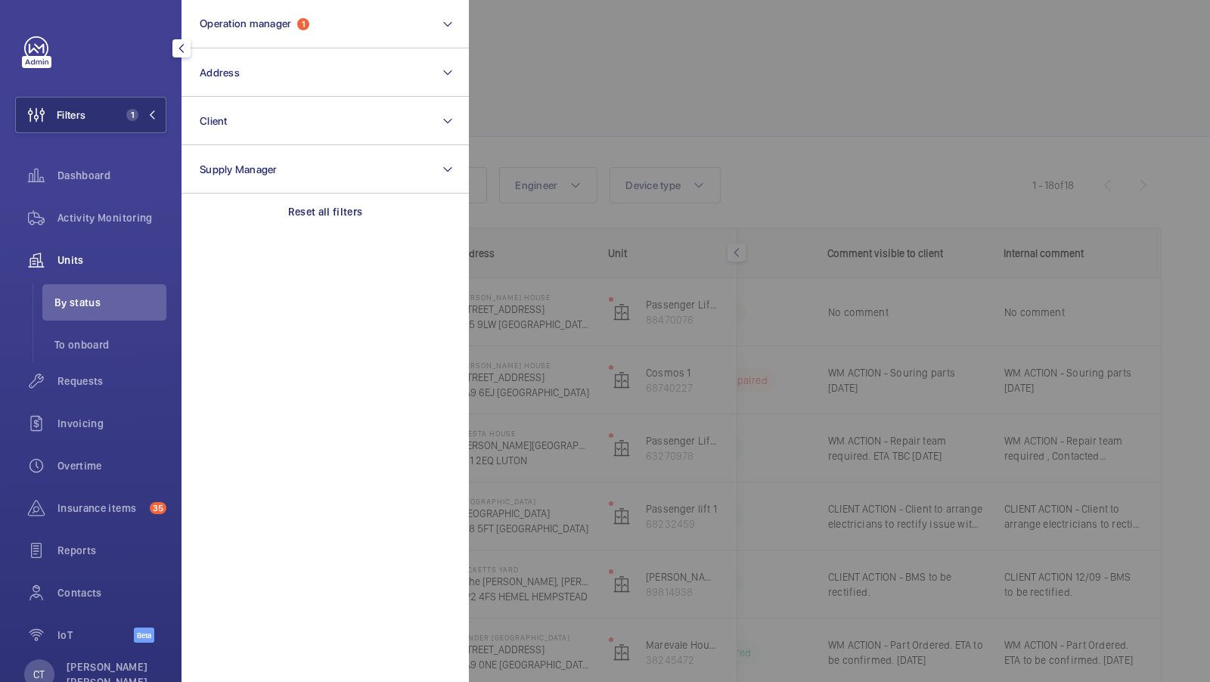
click at [596, 127] on div at bounding box center [1074, 341] width 1210 height 682
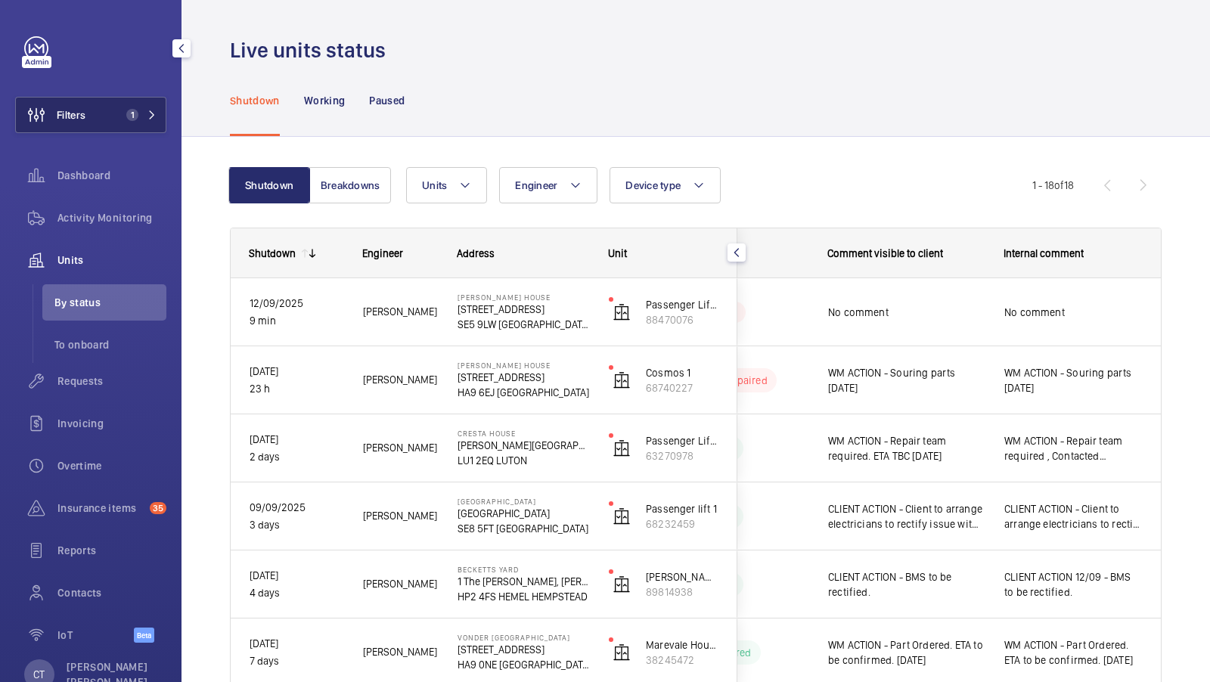
click at [117, 126] on button "Filters 1" at bounding box center [90, 115] width 151 height 36
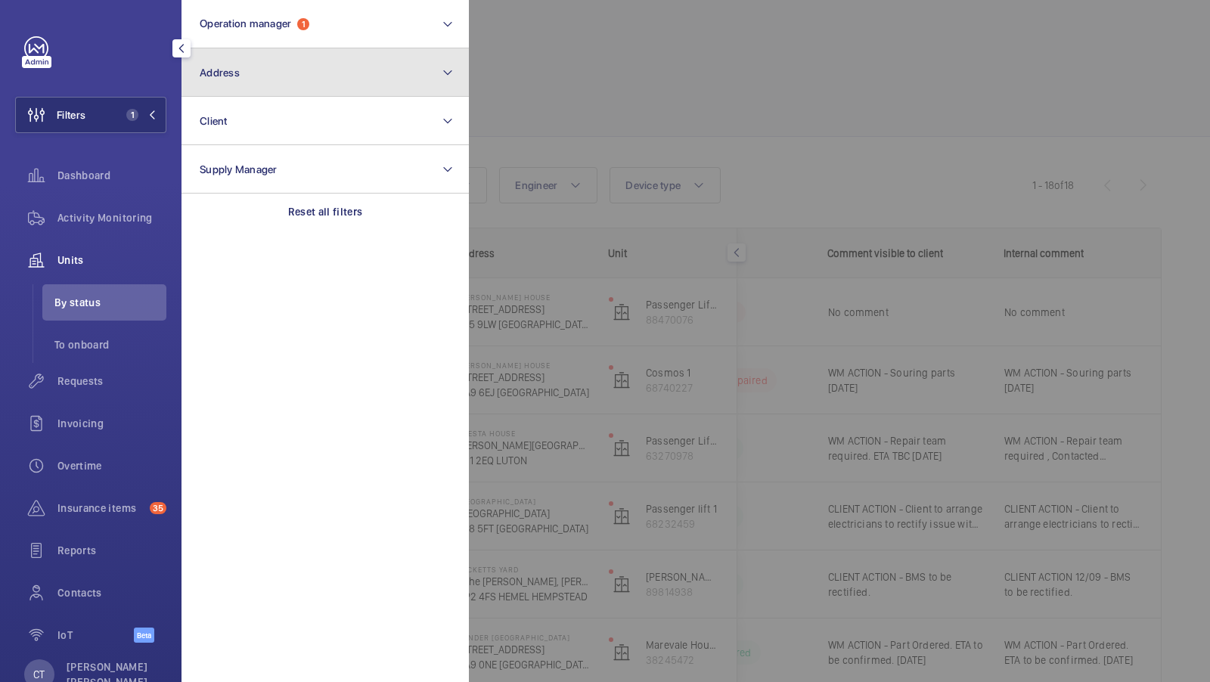
click at [378, 92] on button "Address" at bounding box center [325, 72] width 287 height 48
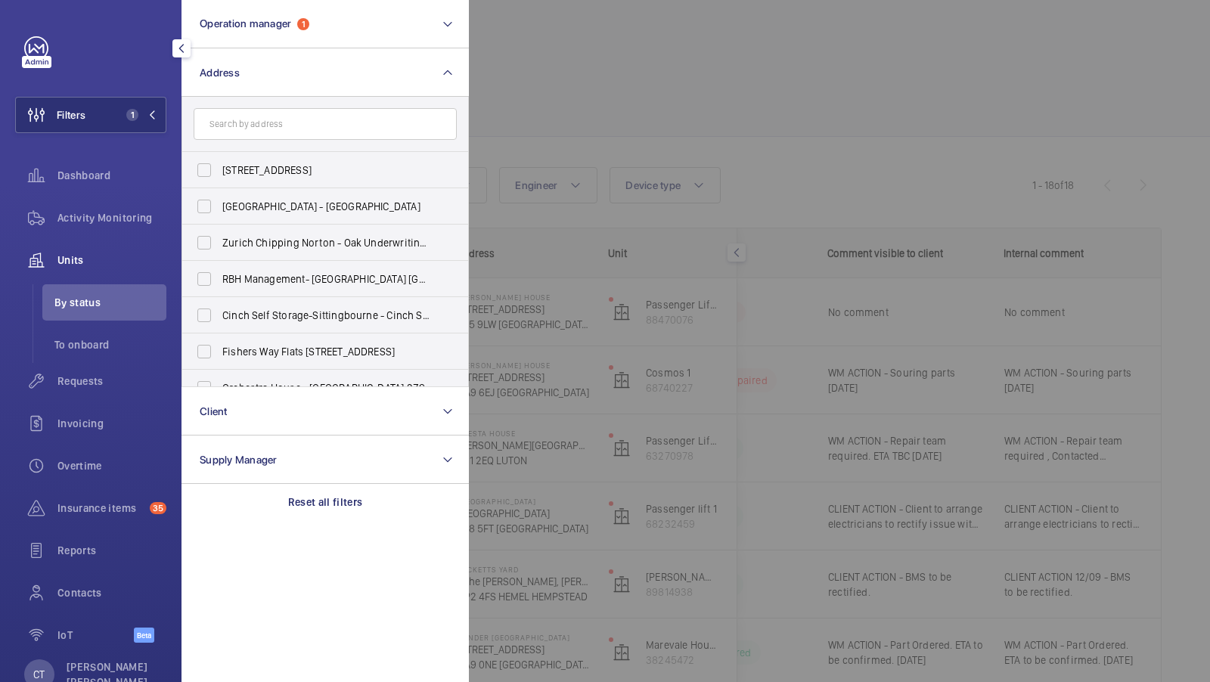
click at [622, 129] on div at bounding box center [1074, 341] width 1210 height 682
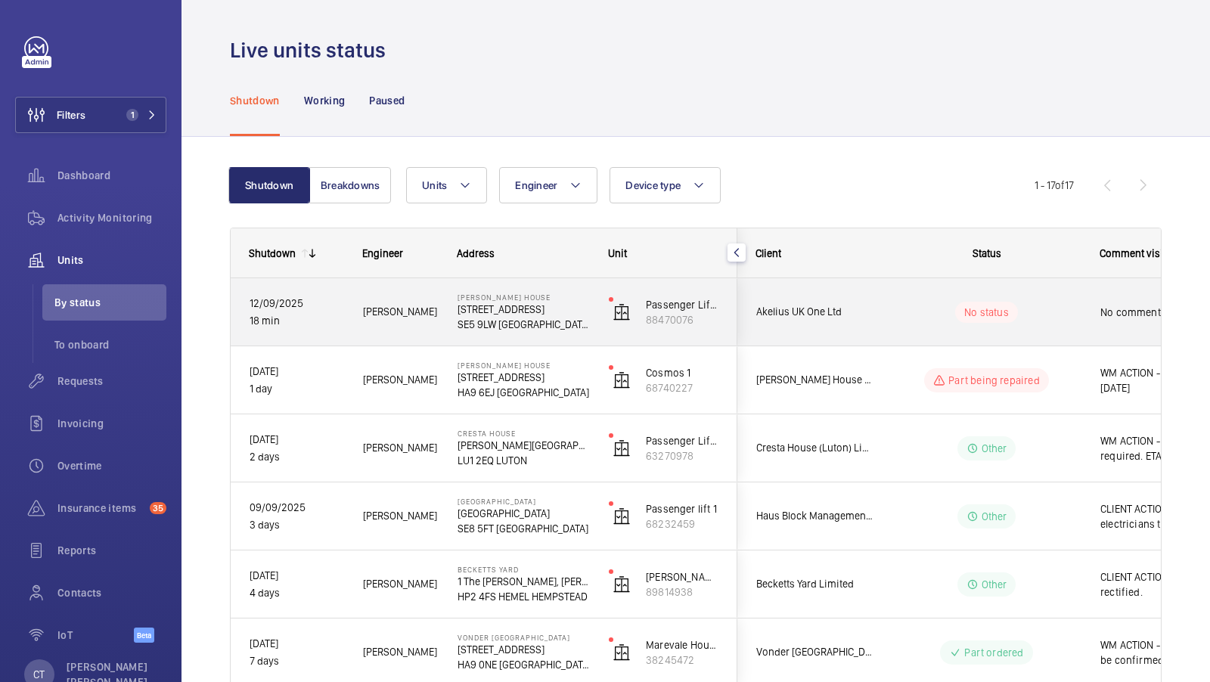
click at [1109, 312] on span "No comment" at bounding box center [1179, 312] width 157 height 15
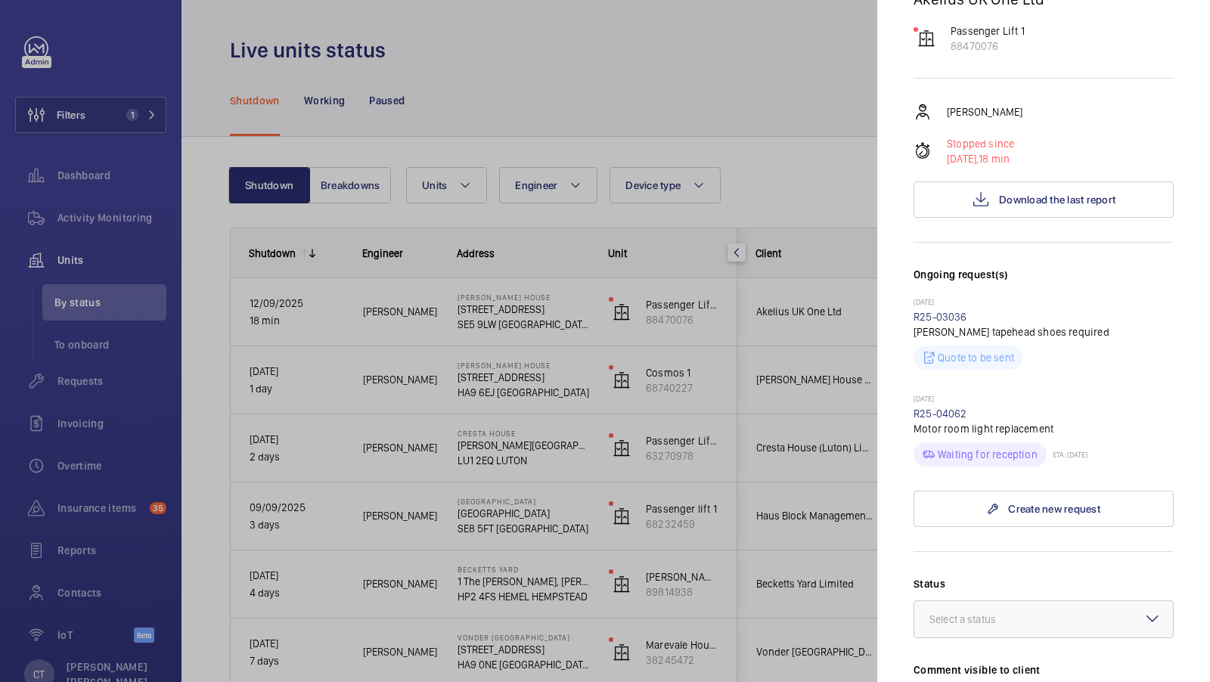
scroll to position [247, 0]
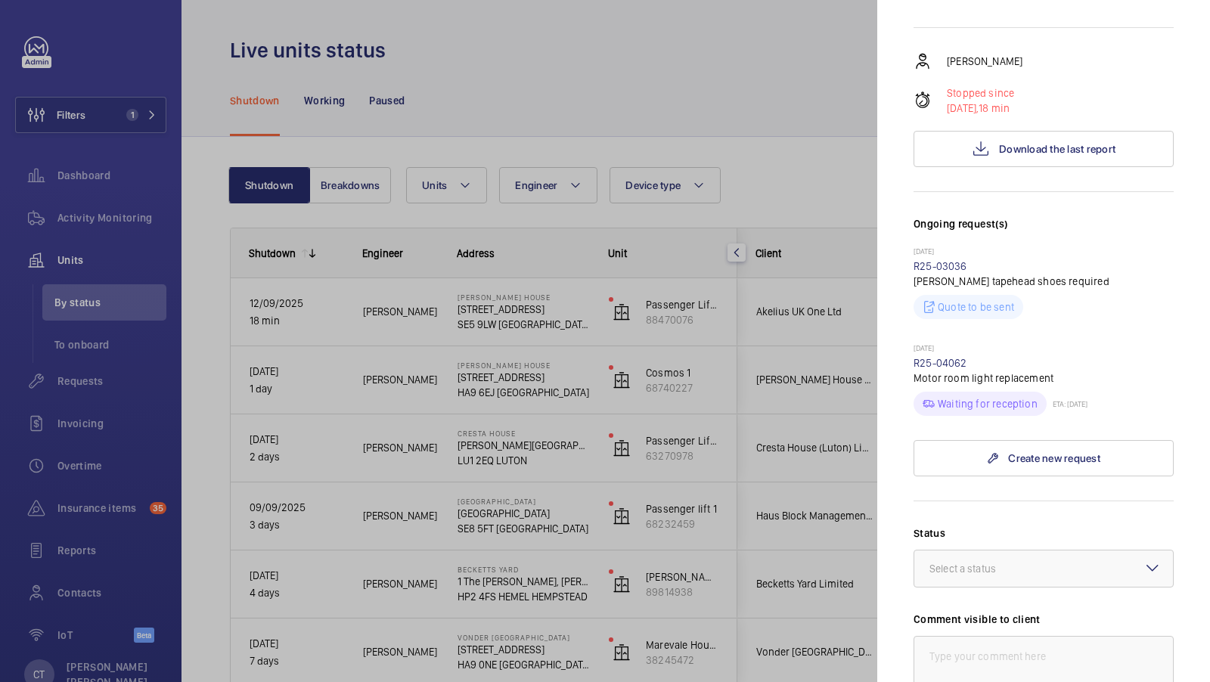
click at [807, 268] on div at bounding box center [605, 341] width 1210 height 682
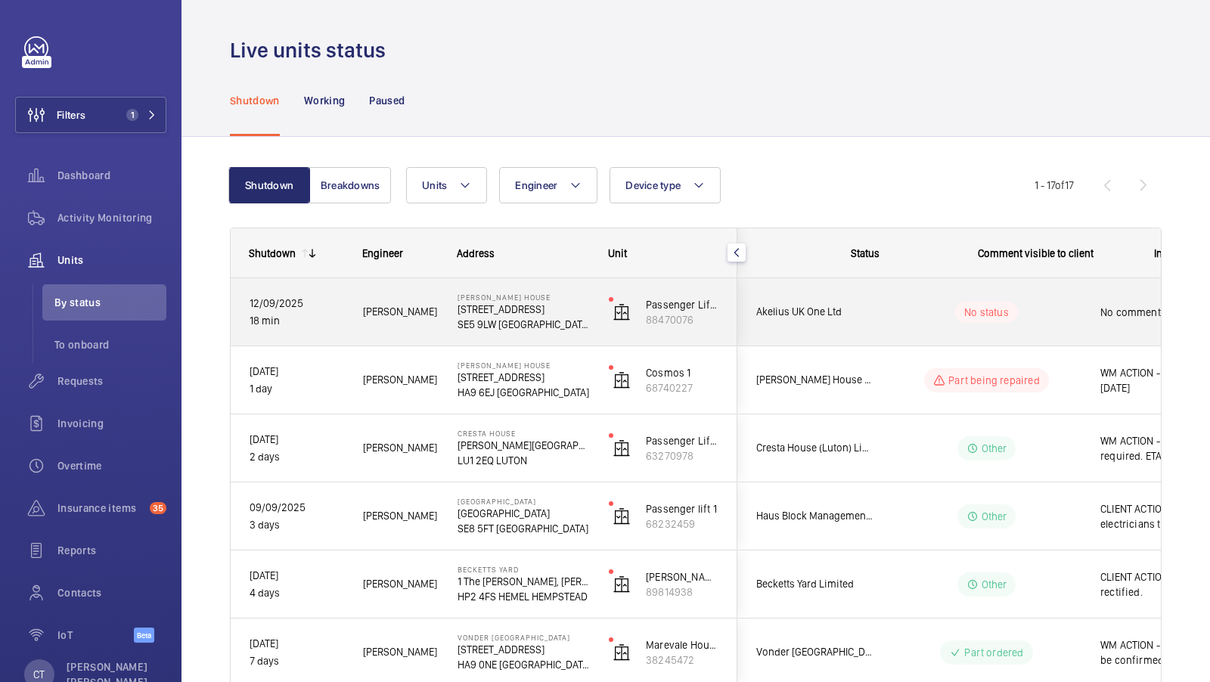
scroll to position [0, 272]
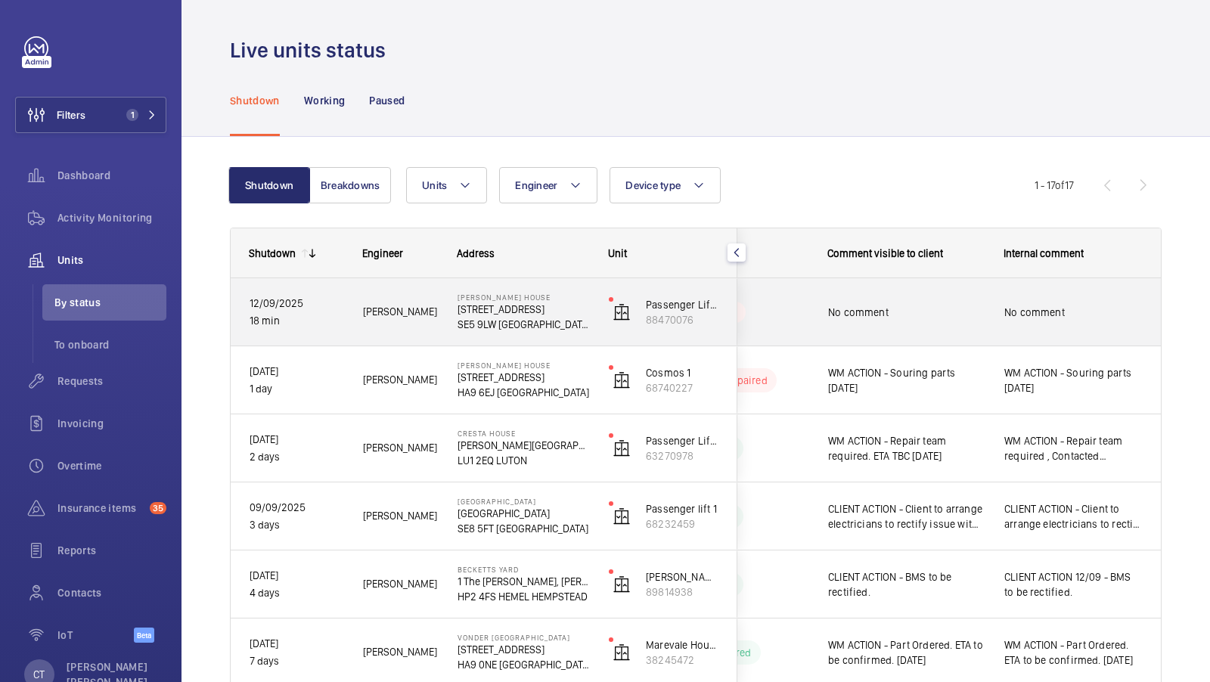
click at [971, 307] on span "No comment" at bounding box center [906, 312] width 157 height 15
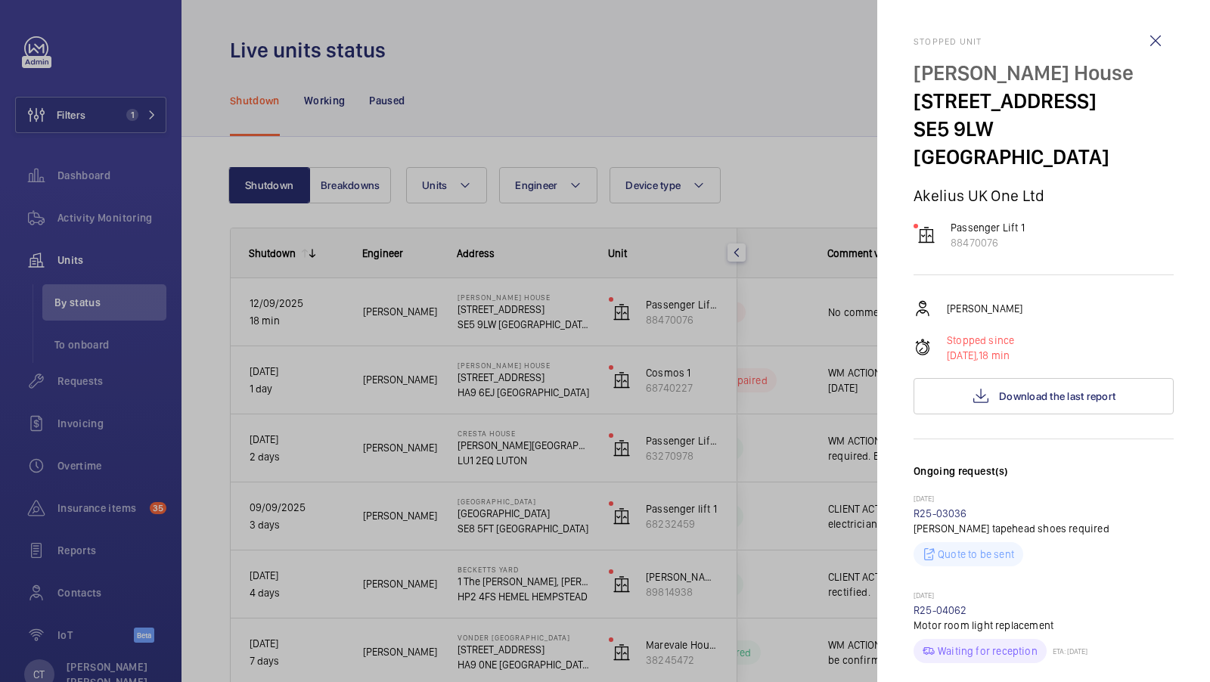
click at [755, 256] on div at bounding box center [605, 341] width 1210 height 682
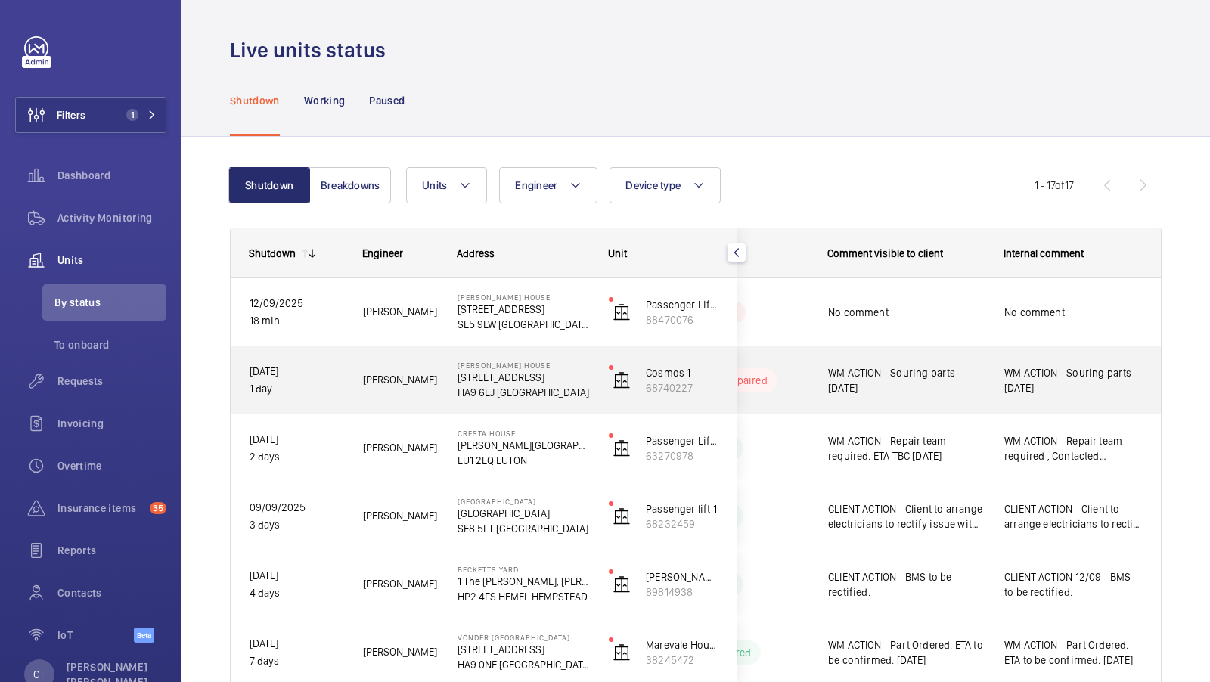
click at [1070, 362] on div "WM ACTION - Souring parts [DATE]" at bounding box center [1073, 380] width 175 height 65
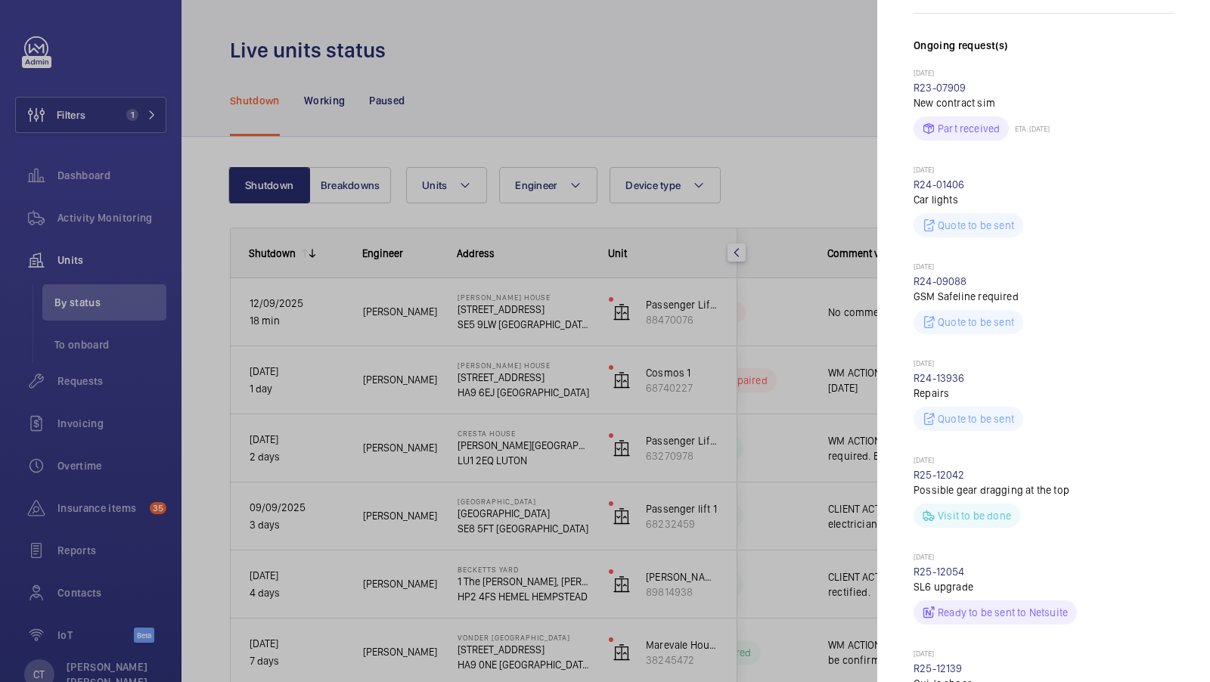
scroll to position [473, 0]
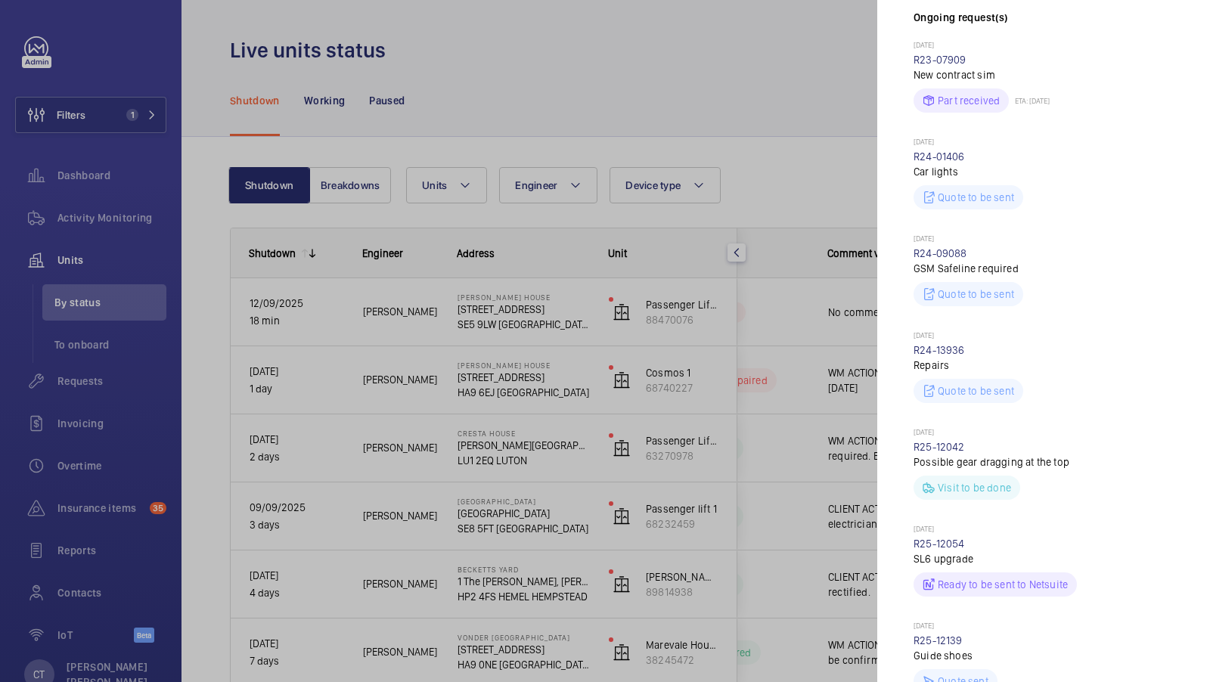
click at [718, 99] on div at bounding box center [605, 341] width 1210 height 682
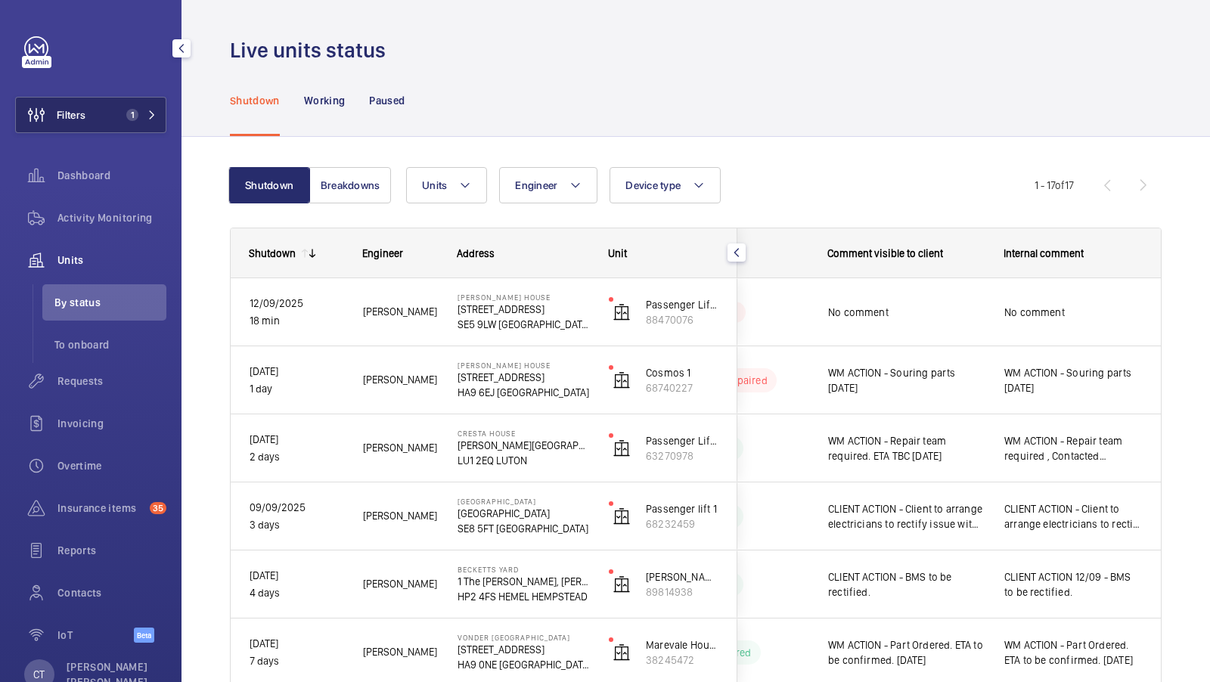
click at [113, 105] on button "Filters 1" at bounding box center [90, 115] width 151 height 36
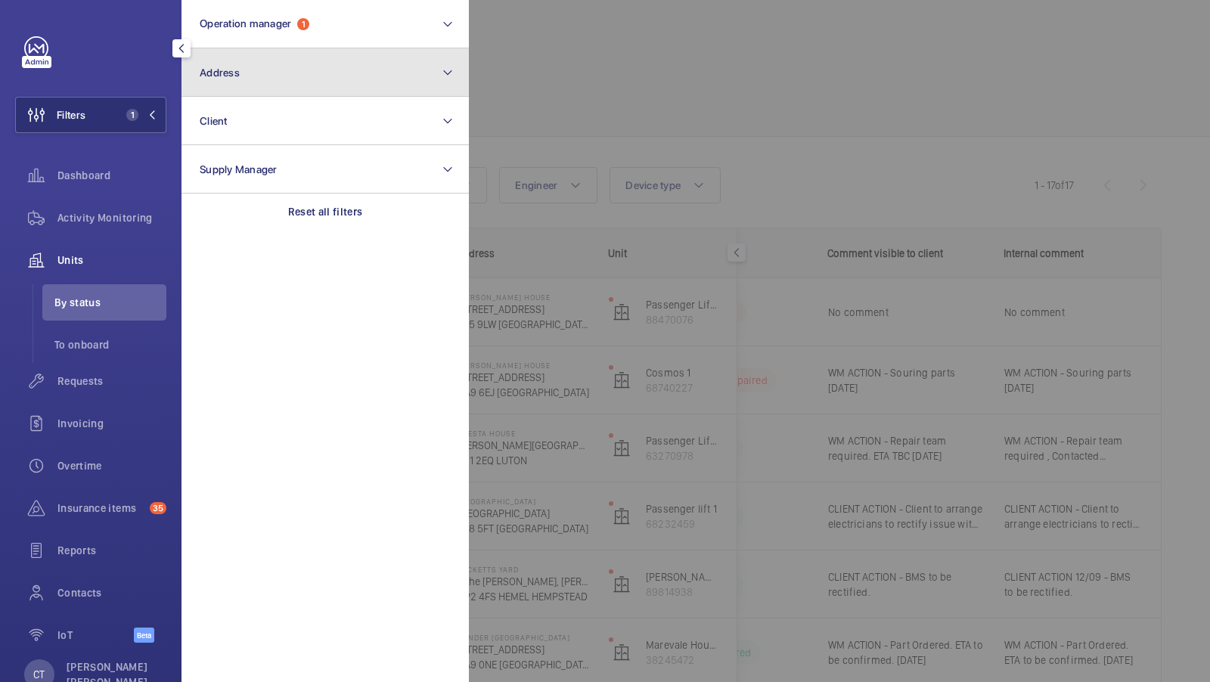
click at [263, 82] on button "Address" at bounding box center [325, 72] width 287 height 48
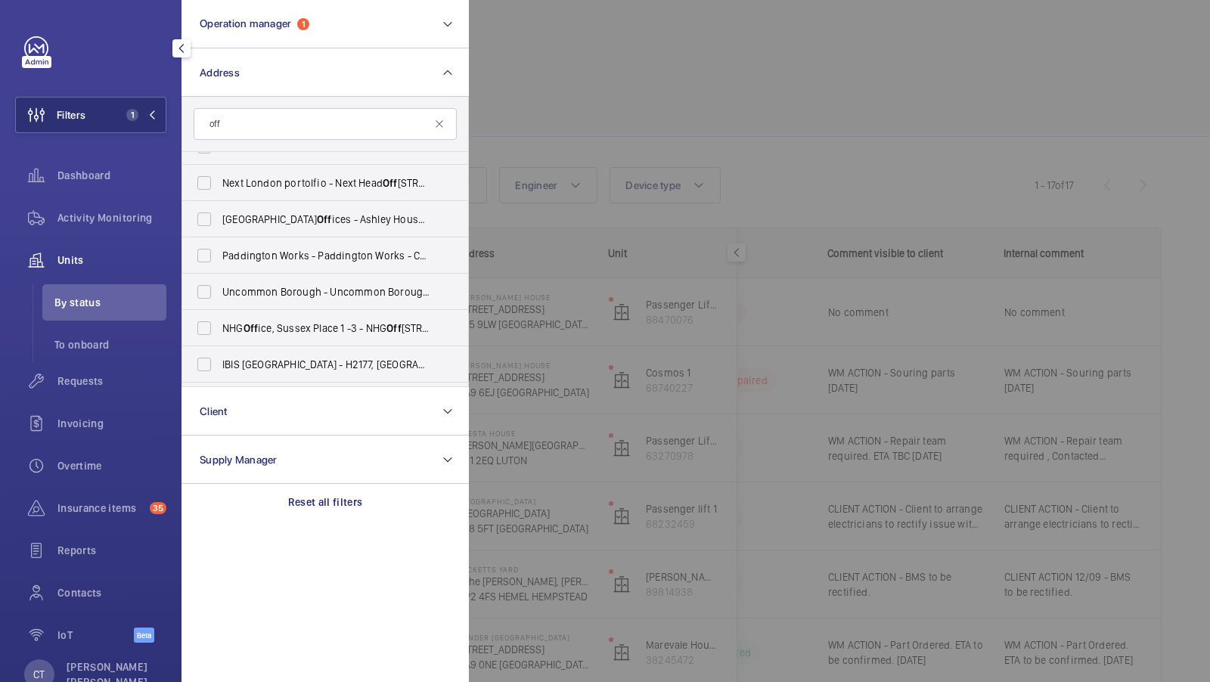
scroll to position [389, 0]
type input "off"
click at [331, 312] on label "Off Contract Repair - Off contract - see notes in description, [GEOGRAPHIC_DATA…" at bounding box center [313, 326] width 263 height 36
click at [219, 312] on input "Off Contract Repair - Off contract - see notes in description, [GEOGRAPHIC_DATA…" at bounding box center [204, 326] width 30 height 30
checkbox input "true"
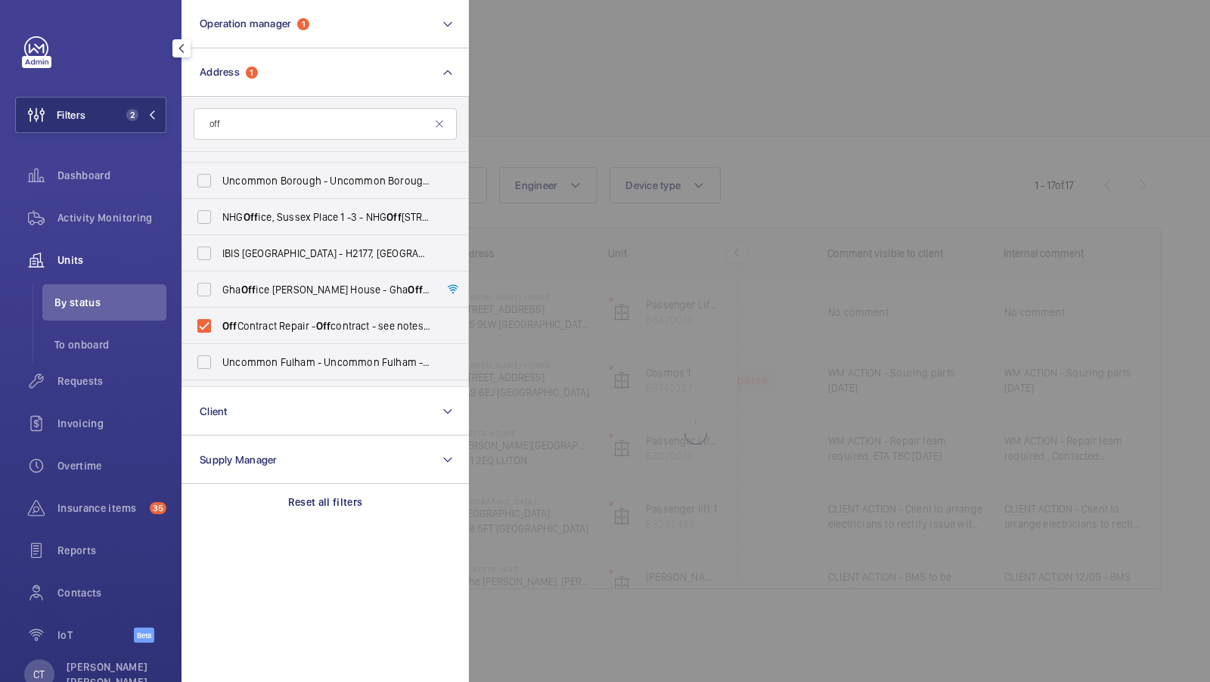
click at [136, 135] on div "Filters 2 Operation manager 1 Address 1 off Gha Off ice [GEOGRAPHIC_DATA] - [GE…" at bounding box center [90, 347] width 151 height 623
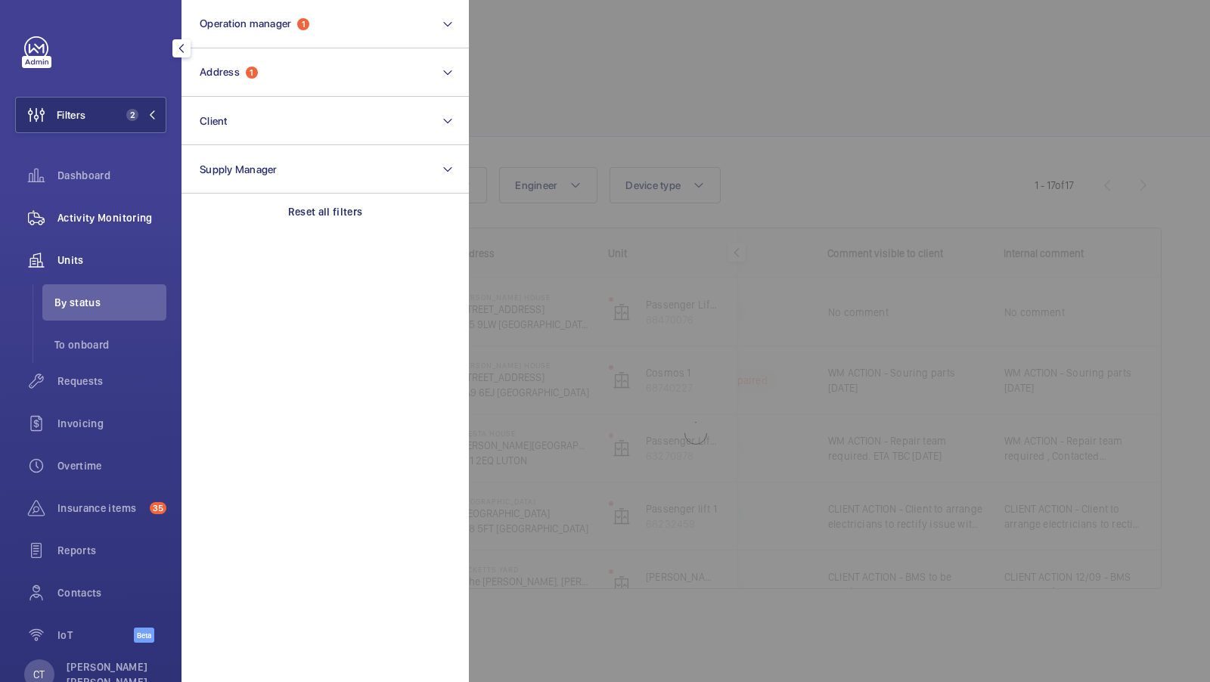
click at [133, 219] on span "Activity Monitoring" at bounding box center [111, 217] width 109 height 15
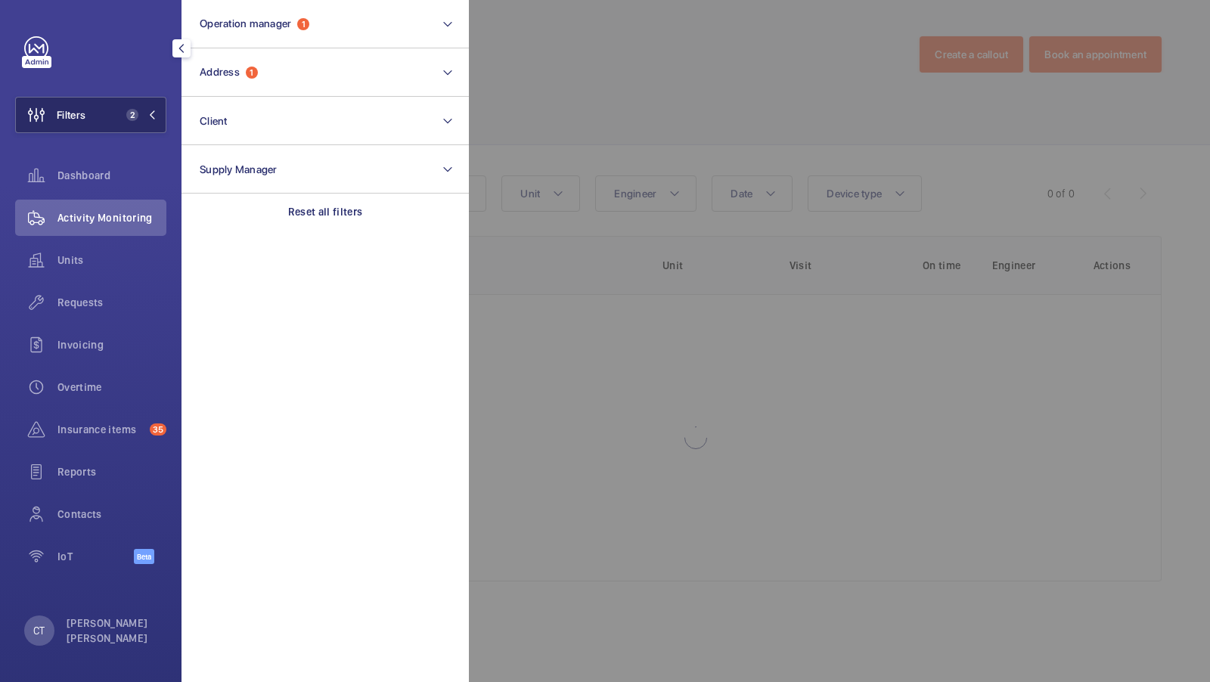
click at [141, 98] on button "Filters 2" at bounding box center [90, 115] width 151 height 36
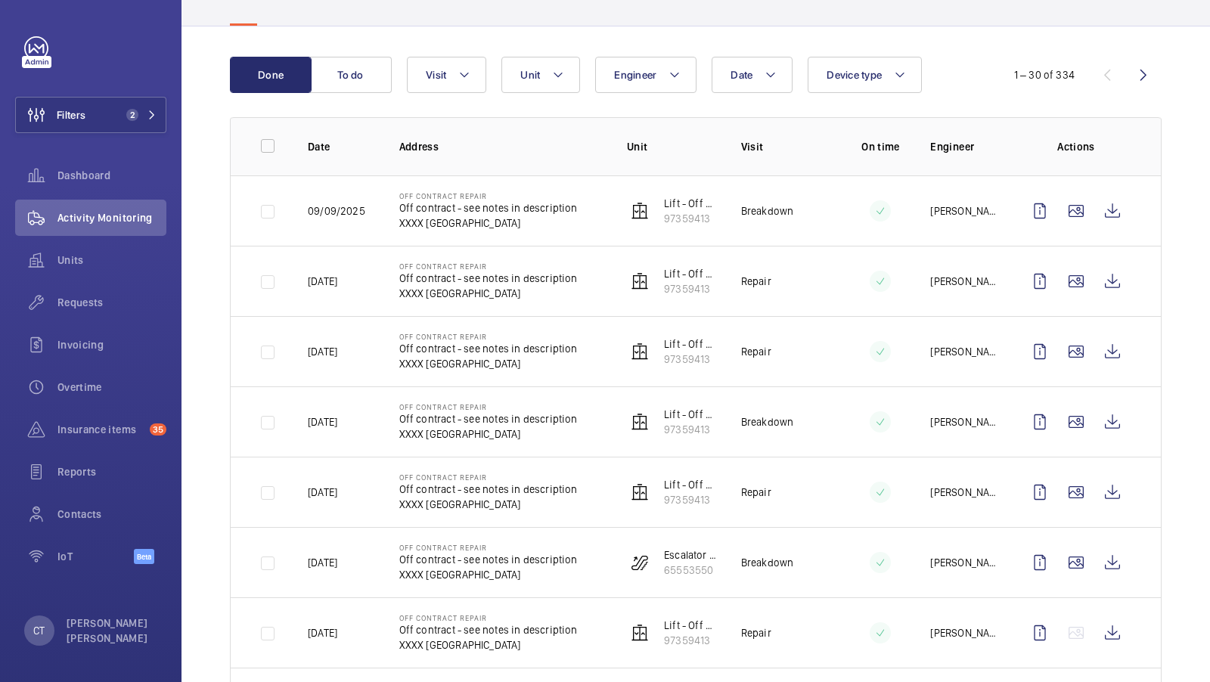
scroll to position [120, 0]
click at [1121, 340] on wm-front-icon-button at bounding box center [1113, 351] width 36 height 36
click at [89, 263] on span "Units" at bounding box center [111, 260] width 109 height 15
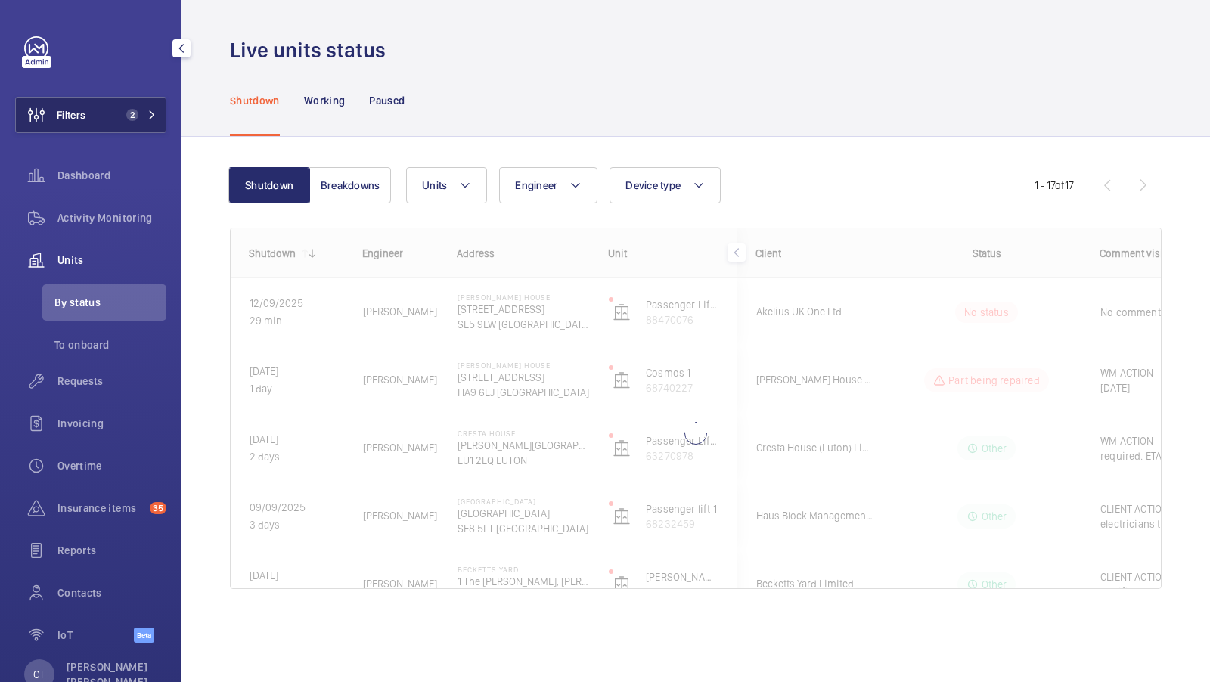
click at [151, 112] on mat-icon at bounding box center [152, 114] width 9 height 9
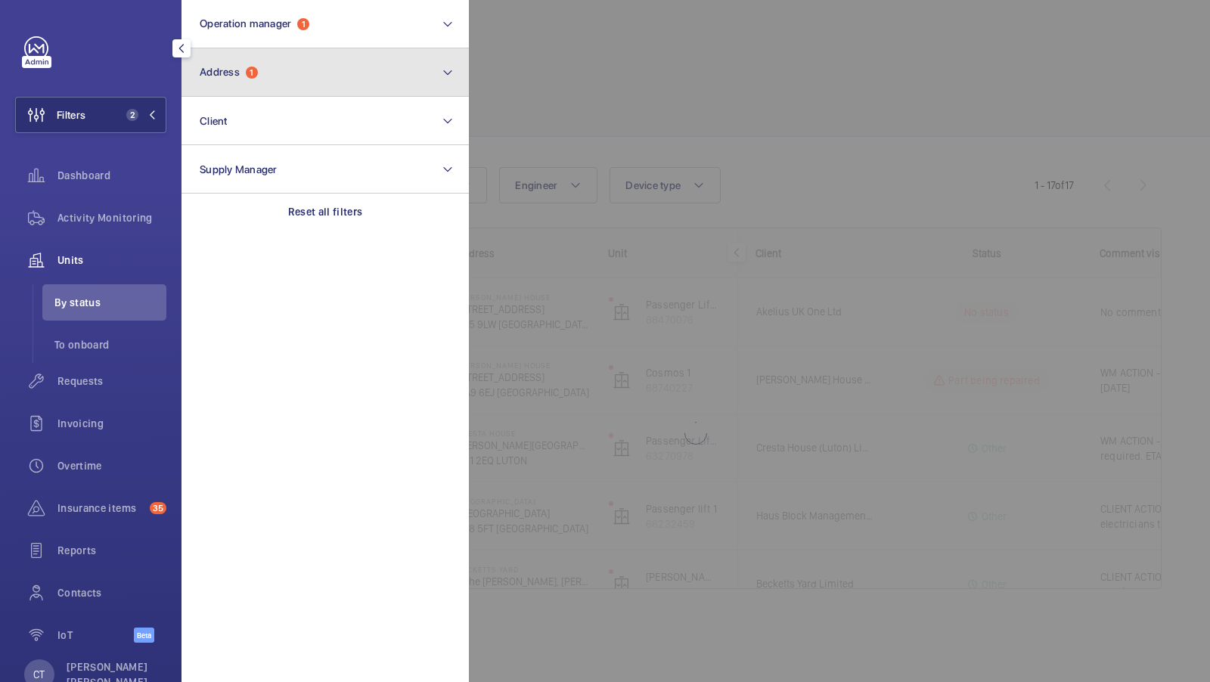
click at [284, 79] on button "Address 1" at bounding box center [325, 72] width 287 height 48
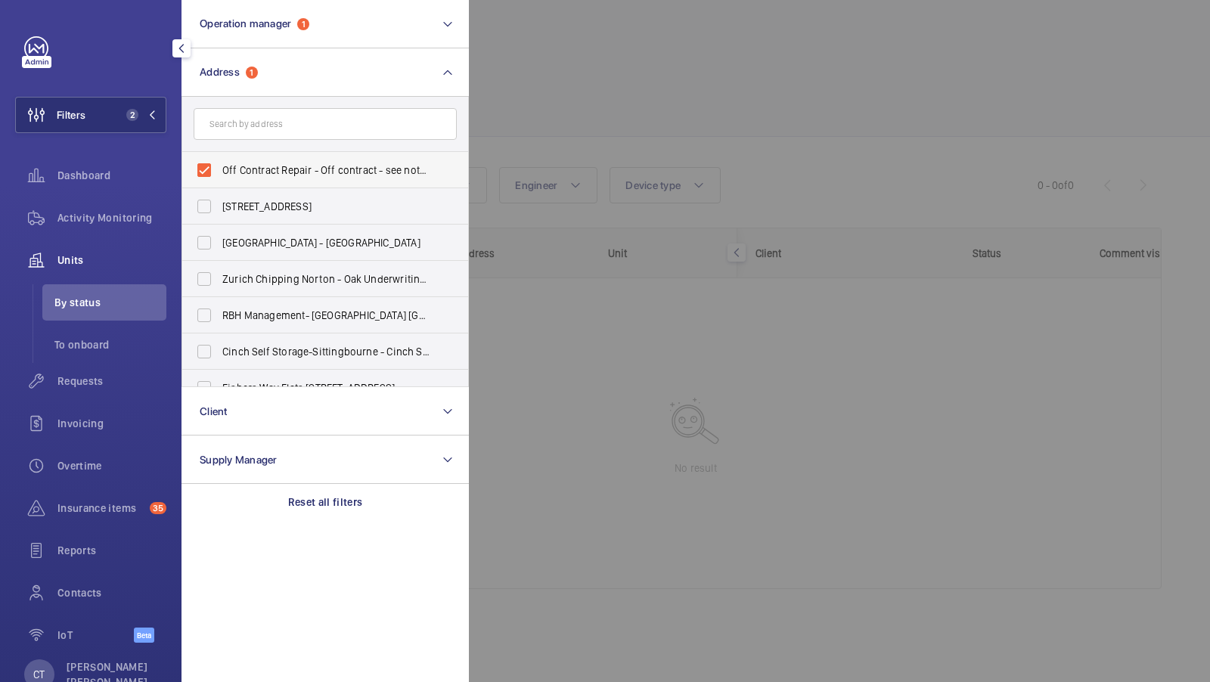
click at [253, 174] on span "Off Contract Repair - Off contract - see notes in description, [GEOGRAPHIC_DATA…" at bounding box center [326, 170] width 208 height 15
click at [219, 174] on input "Off Contract Repair - Off contract - see notes in description, [GEOGRAPHIC_DATA…" at bounding box center [204, 170] width 30 height 30
checkbox input "false"
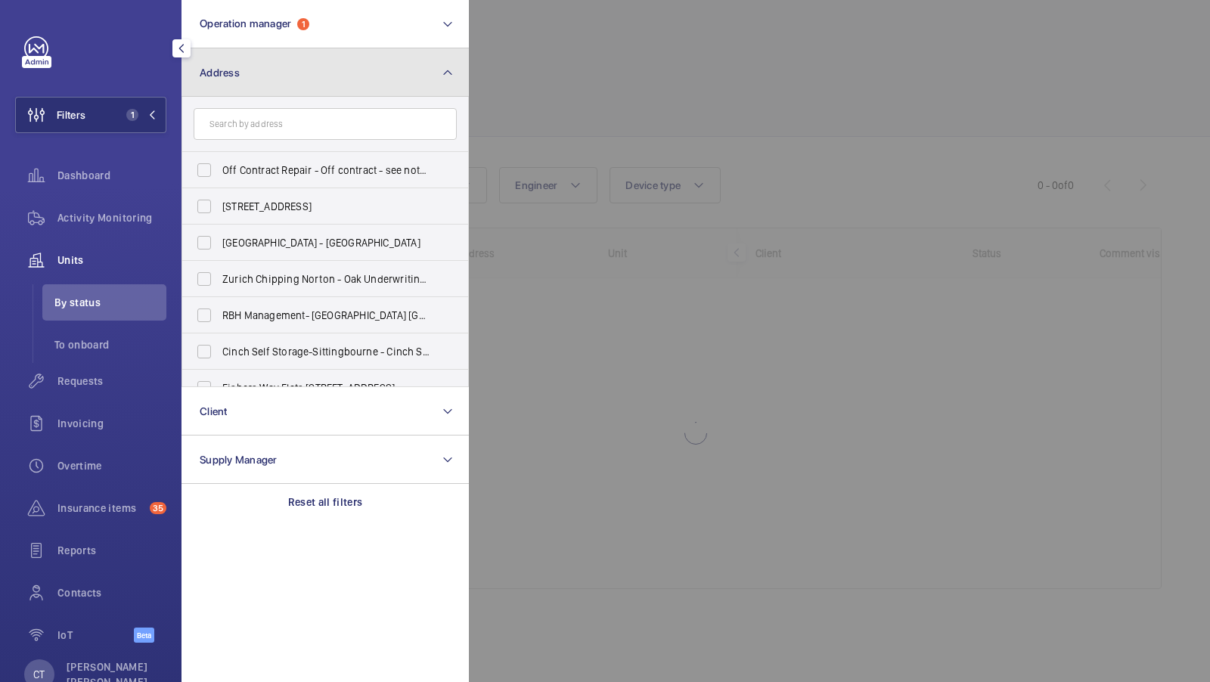
click at [384, 78] on button "Address" at bounding box center [325, 72] width 287 height 48
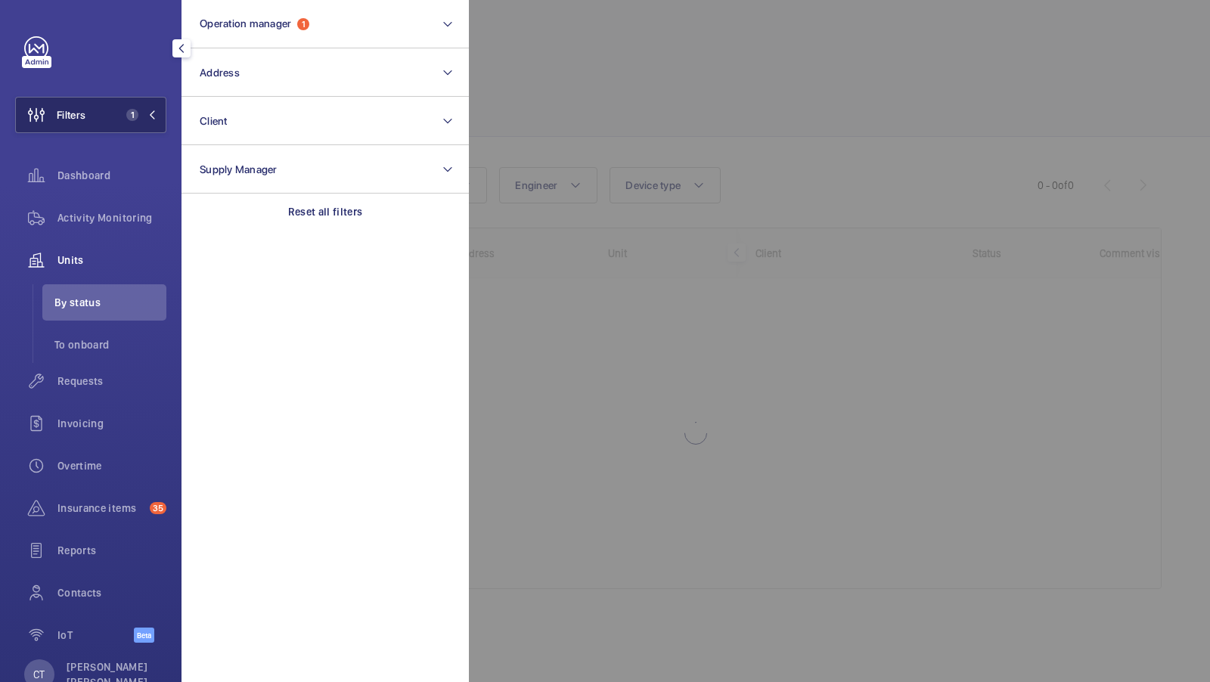
click at [109, 120] on button "Filters 1" at bounding box center [90, 115] width 151 height 36
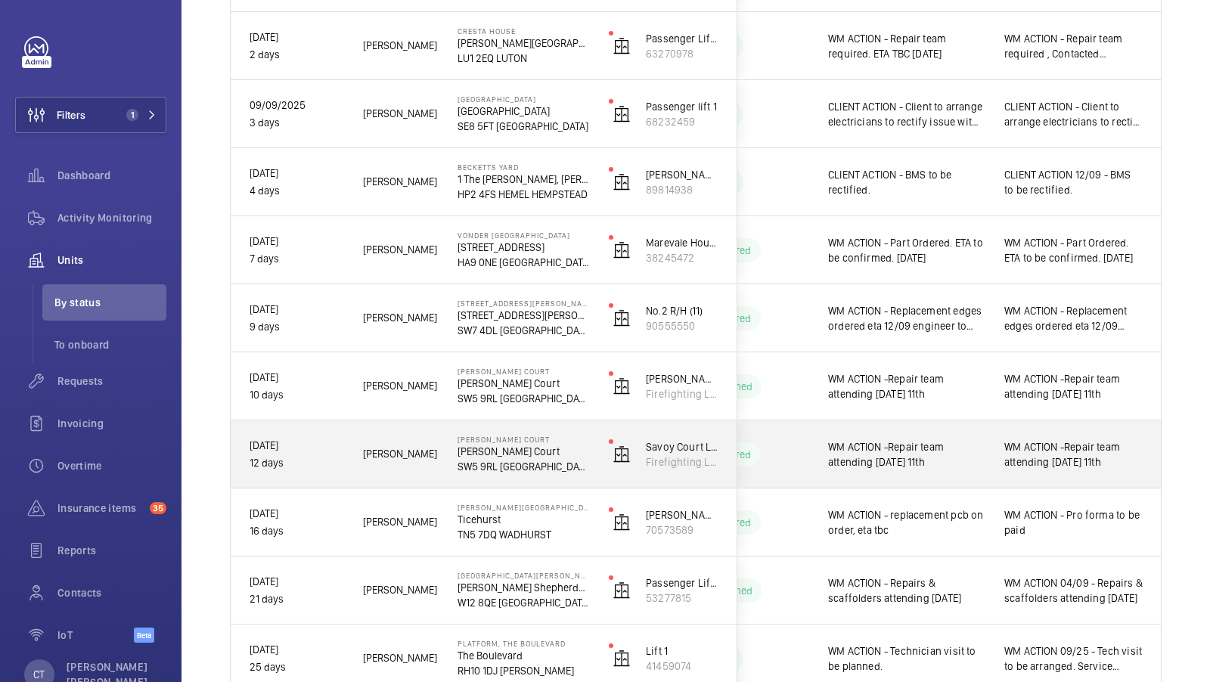
scroll to position [413, 0]
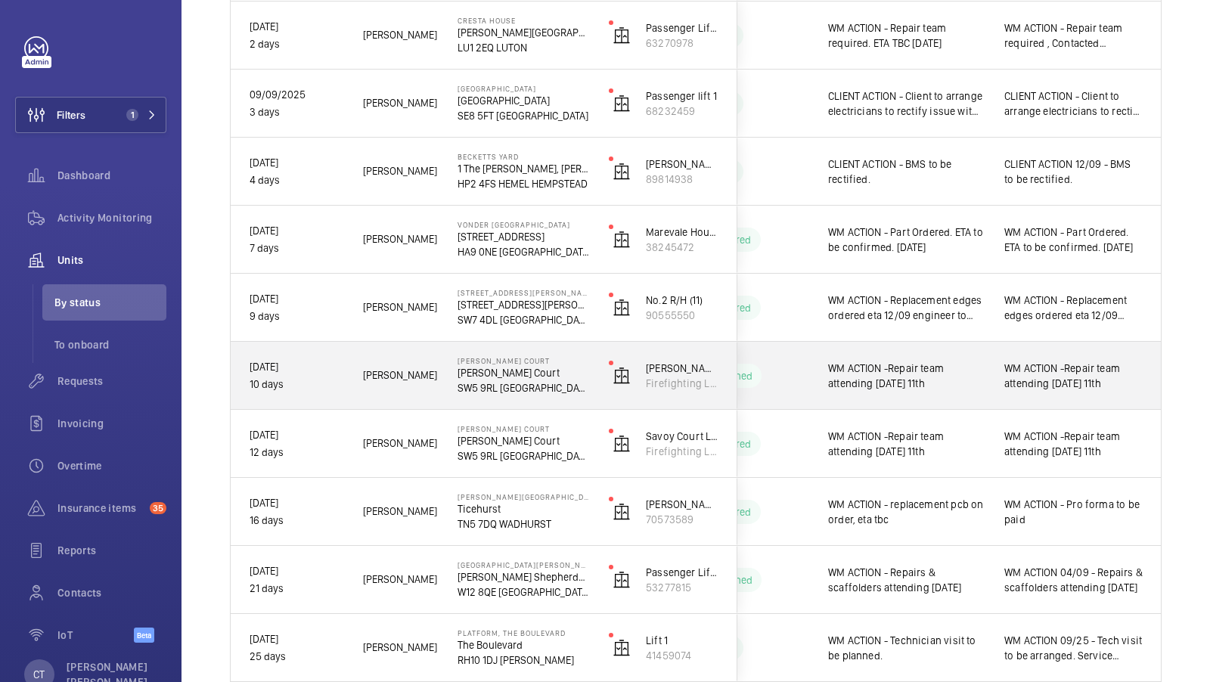
click at [1045, 395] on div "WM ACTION -Repair team attending [DATE] 11th" at bounding box center [1073, 375] width 175 height 65
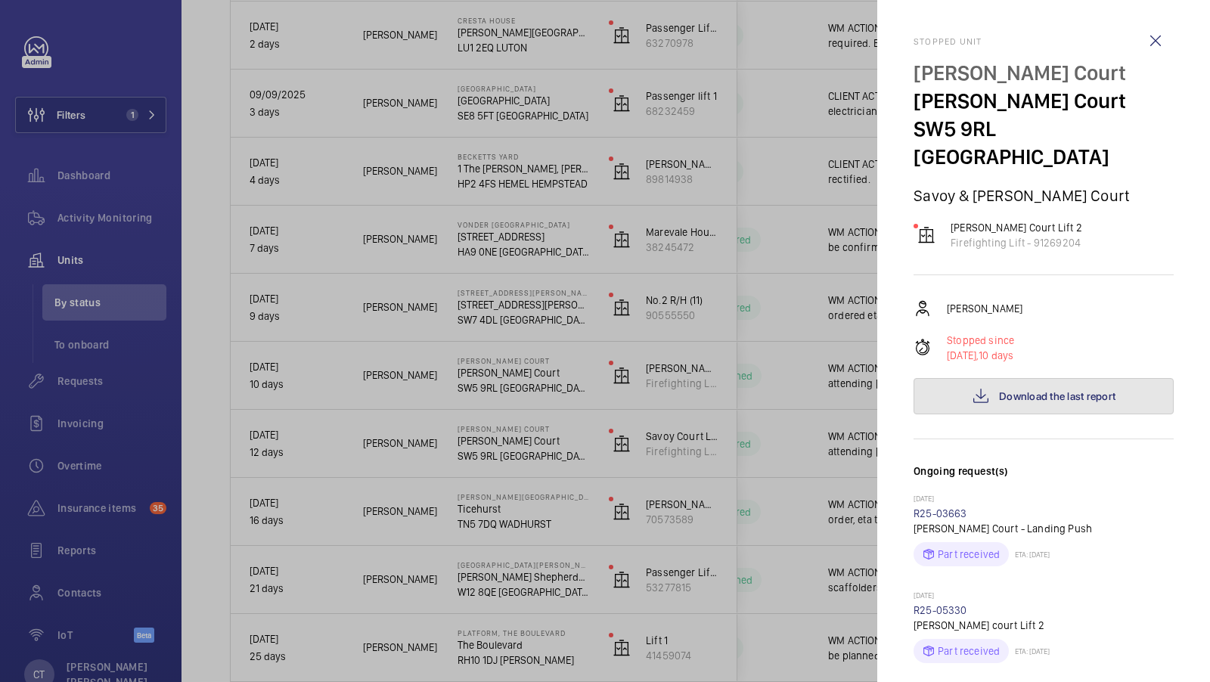
click at [1036, 390] on span "Download the last report" at bounding box center [1057, 396] width 116 height 12
click at [713, 382] on div at bounding box center [605, 341] width 1210 height 682
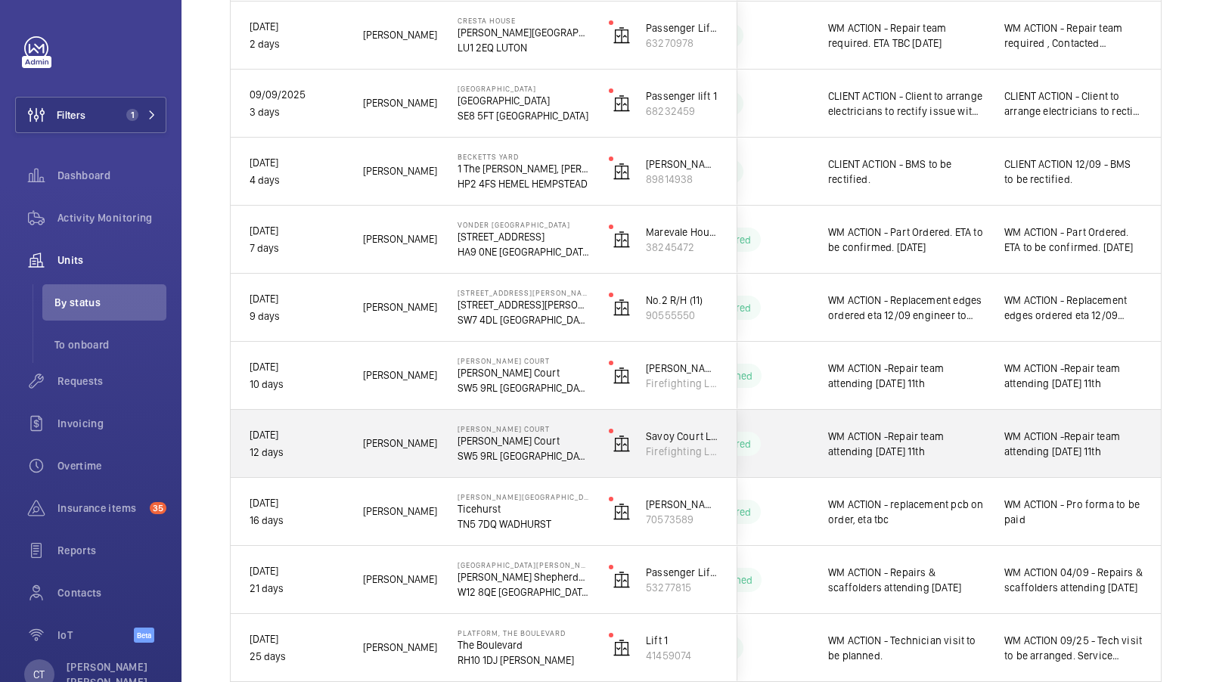
click at [1036, 435] on span "WM ACTION -Repair team attending [DATE] 11th" at bounding box center [1074, 444] width 138 height 30
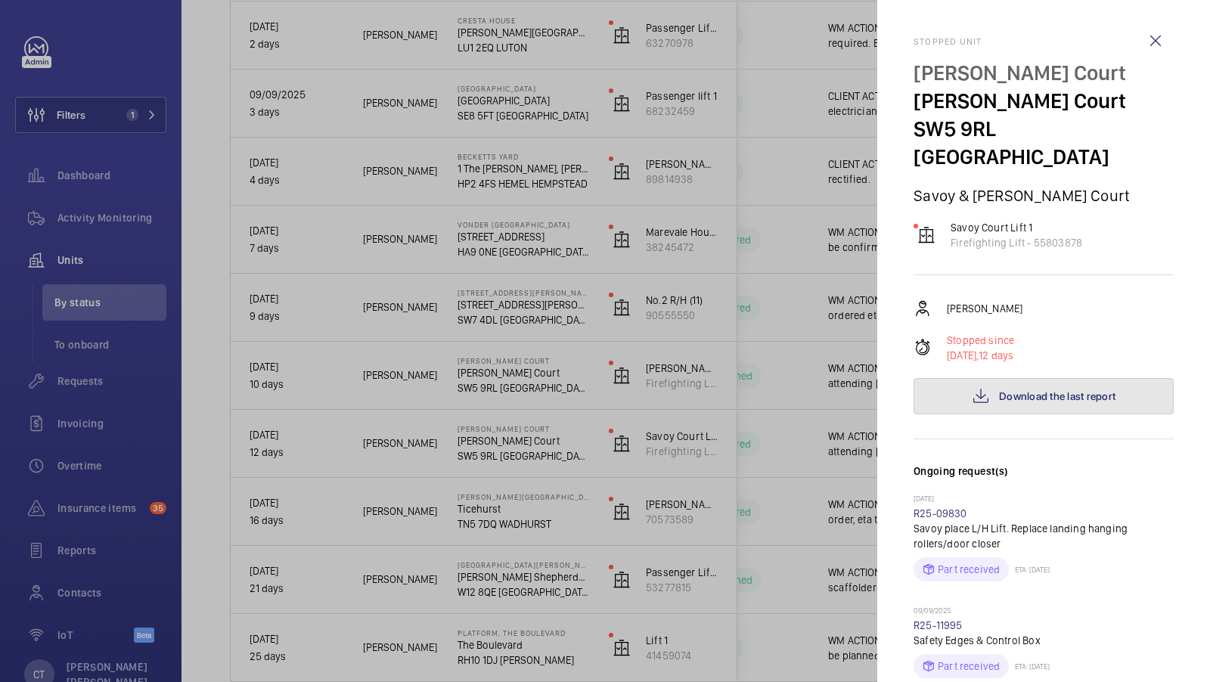
click at [1028, 390] on span "Download the last report" at bounding box center [1057, 396] width 116 height 12
click at [695, 567] on div at bounding box center [605, 341] width 1210 height 682
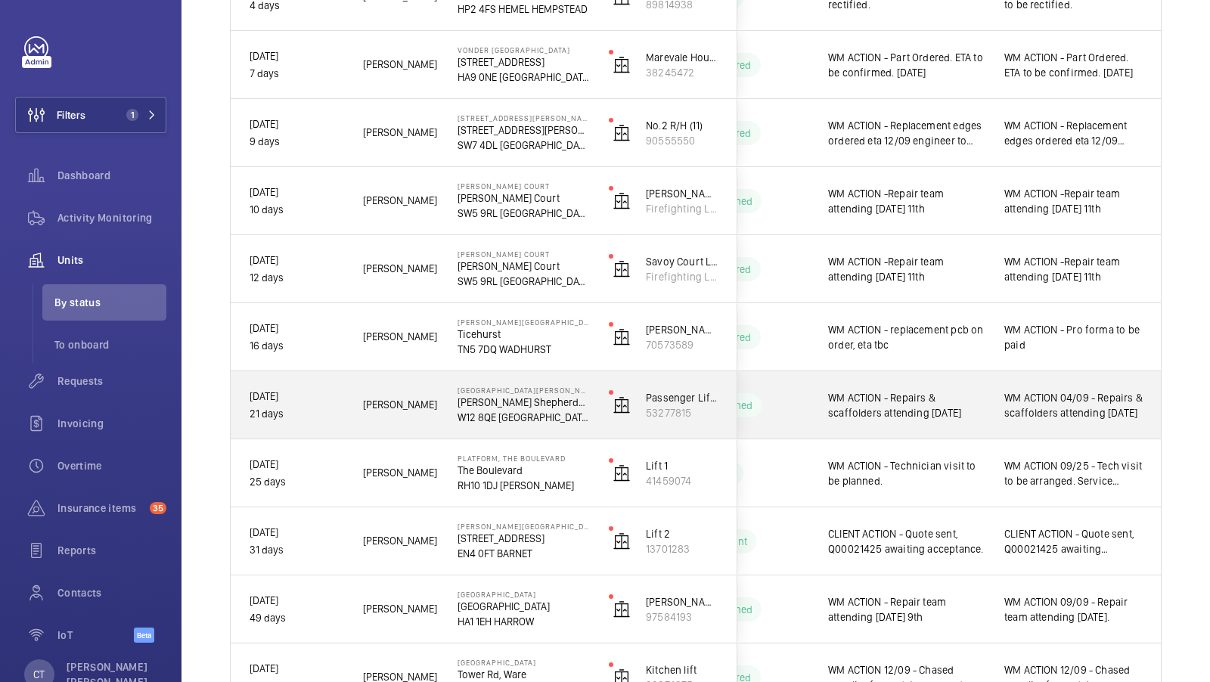
scroll to position [648, 0]
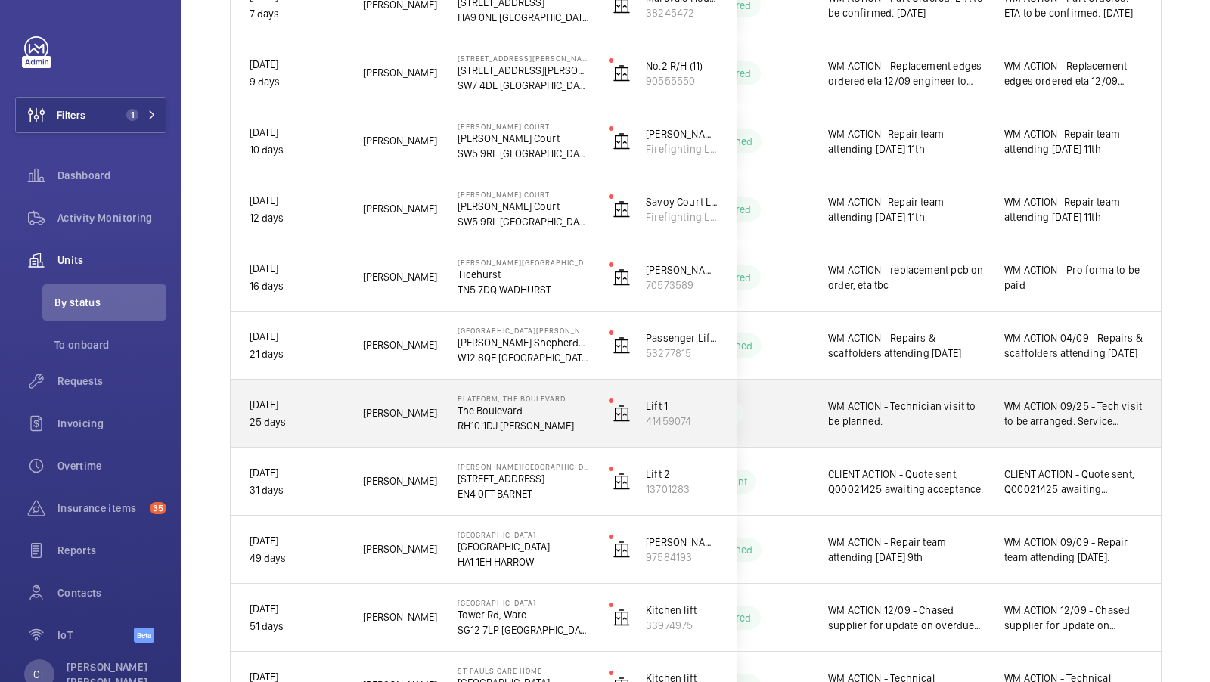
click at [1051, 415] on span "WM ACTION 09/25 - Tech visit to be arranged. Service engineer to return with [P…" at bounding box center [1074, 414] width 138 height 30
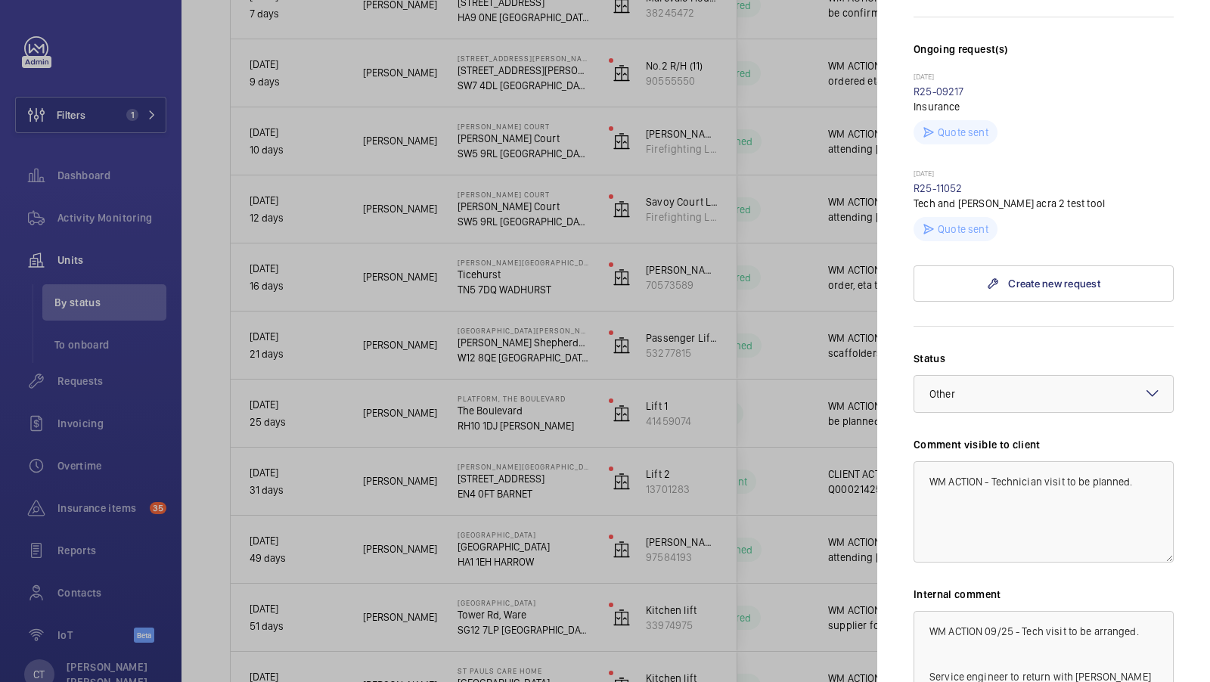
scroll to position [586, 0]
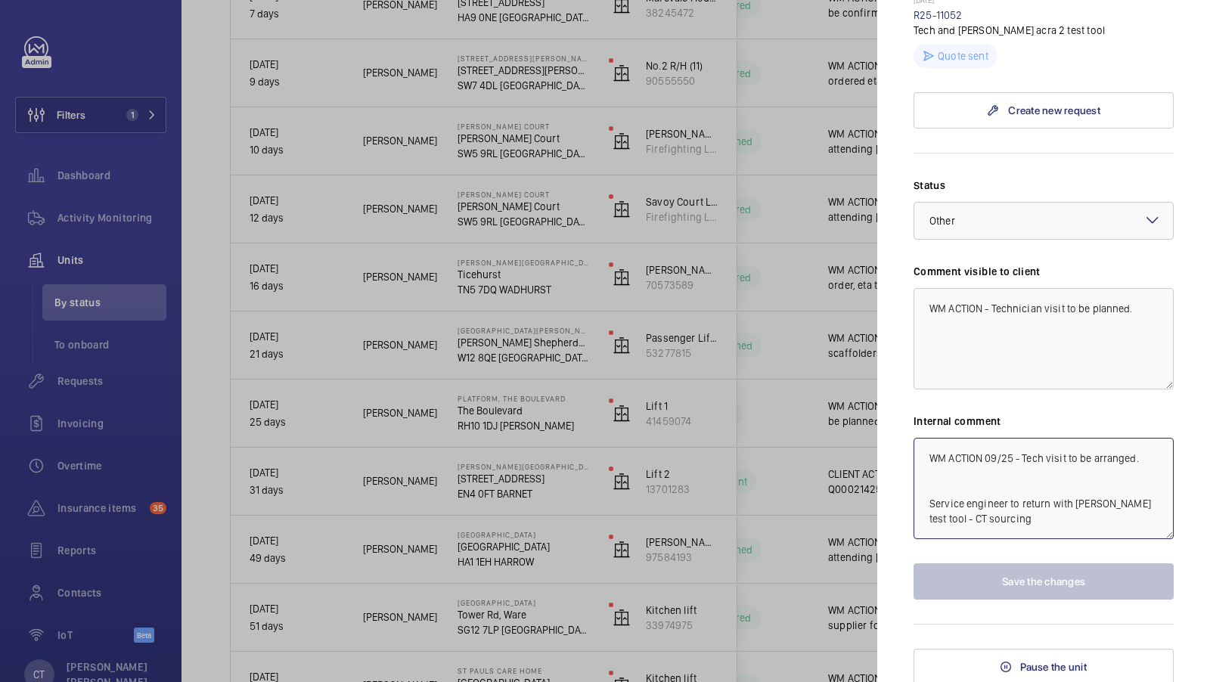
drag, startPoint x: 1012, startPoint y: 453, endPoint x: 989, endPoint y: 460, distance: 24.4
click at [989, 460] on textarea "WM ACTION 09/25 - Tech visit to be arranged. Service engineer to return with [P…" at bounding box center [1044, 488] width 260 height 101
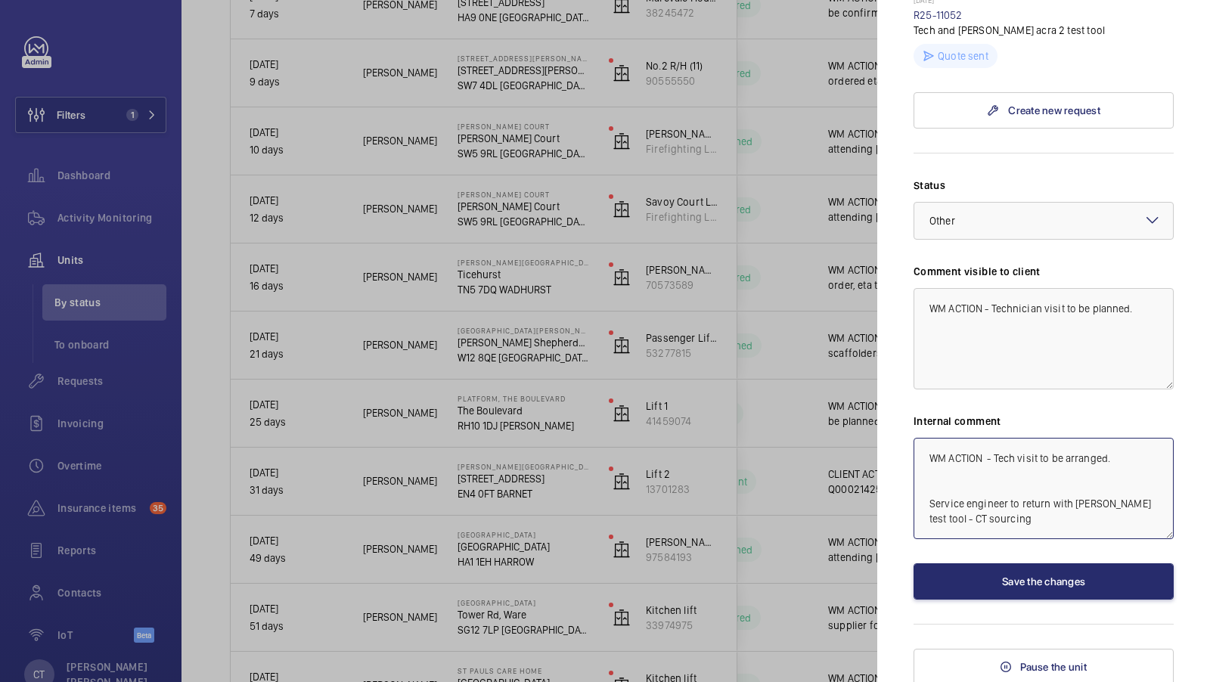
type textarea "WM ACTION - Tech visit to be arranged. Service engineer to return with [PERSON_…"
click at [853, 424] on div at bounding box center [605, 341] width 1210 height 682
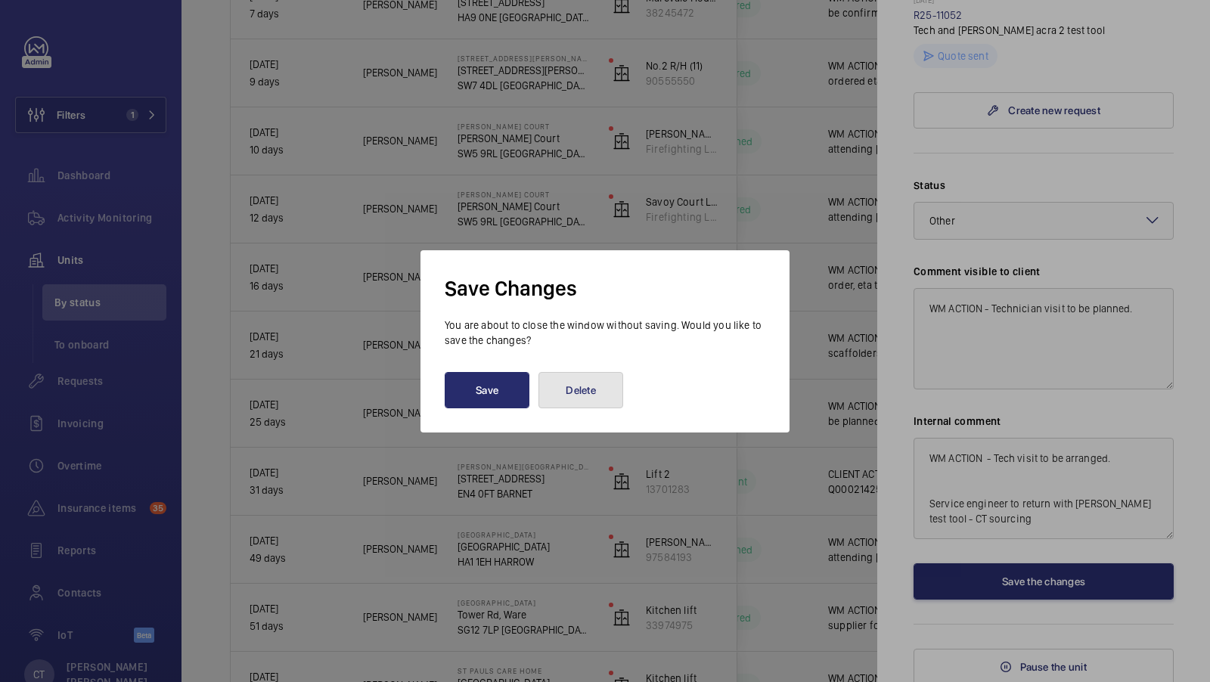
click at [579, 384] on button "Delete" at bounding box center [581, 390] width 85 height 36
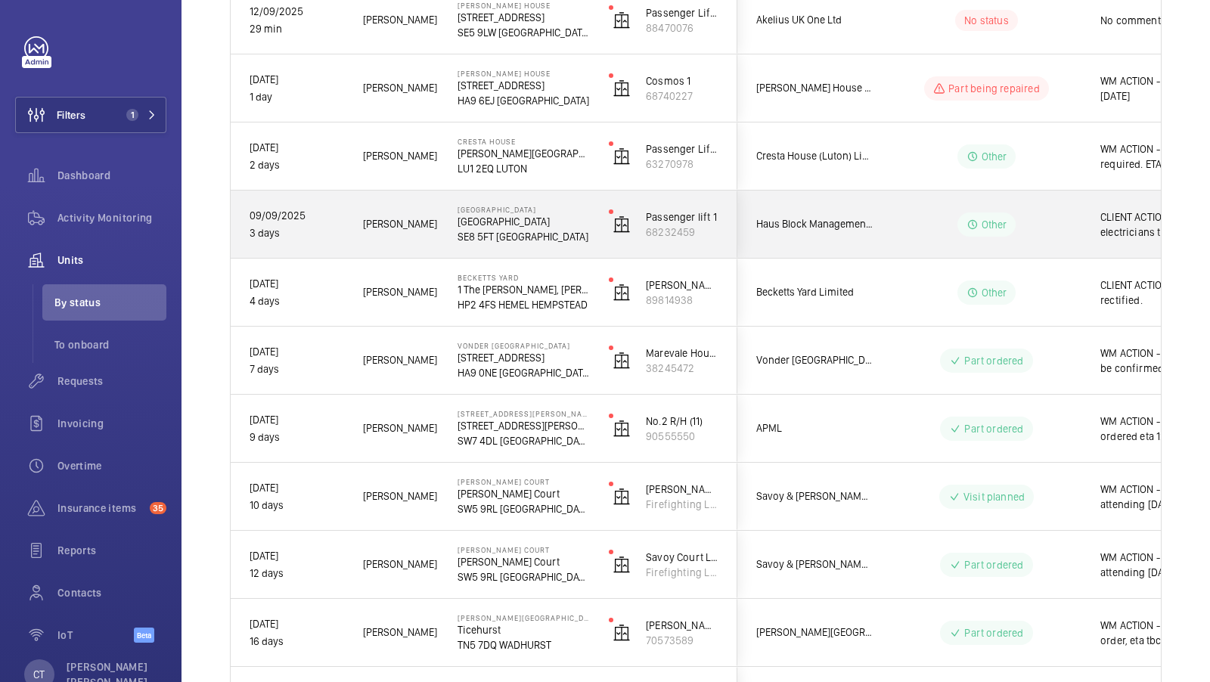
scroll to position [0, 272]
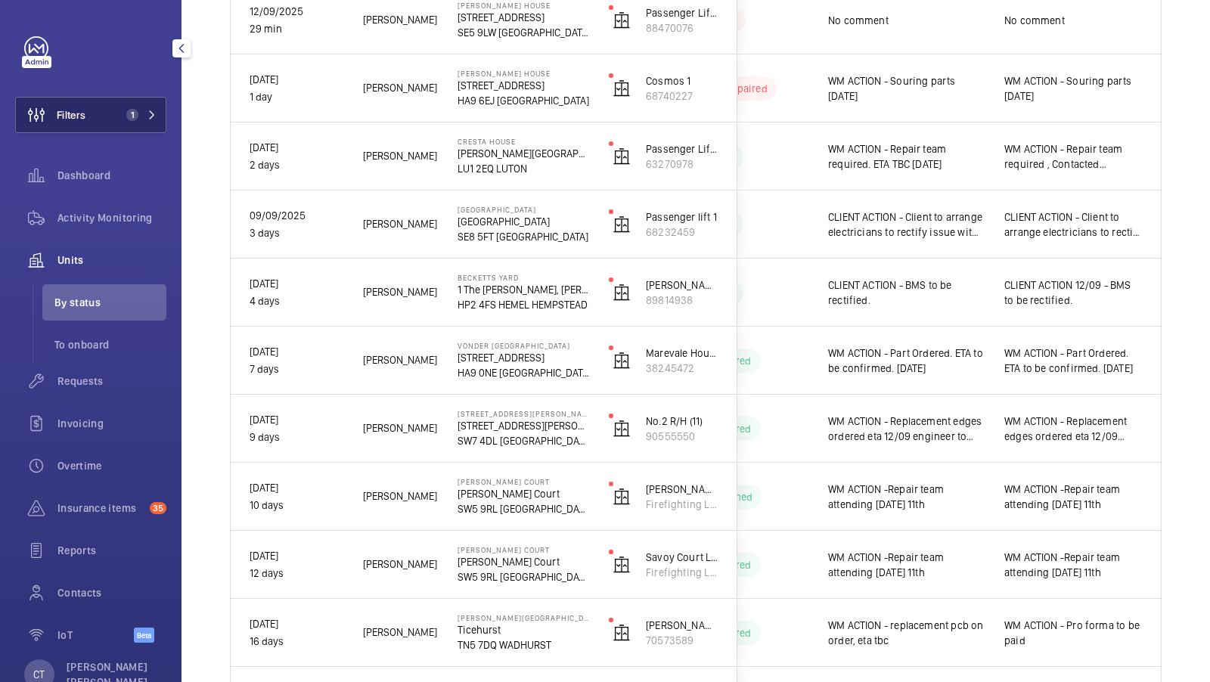
click at [118, 113] on button "Filters 1" at bounding box center [90, 115] width 151 height 36
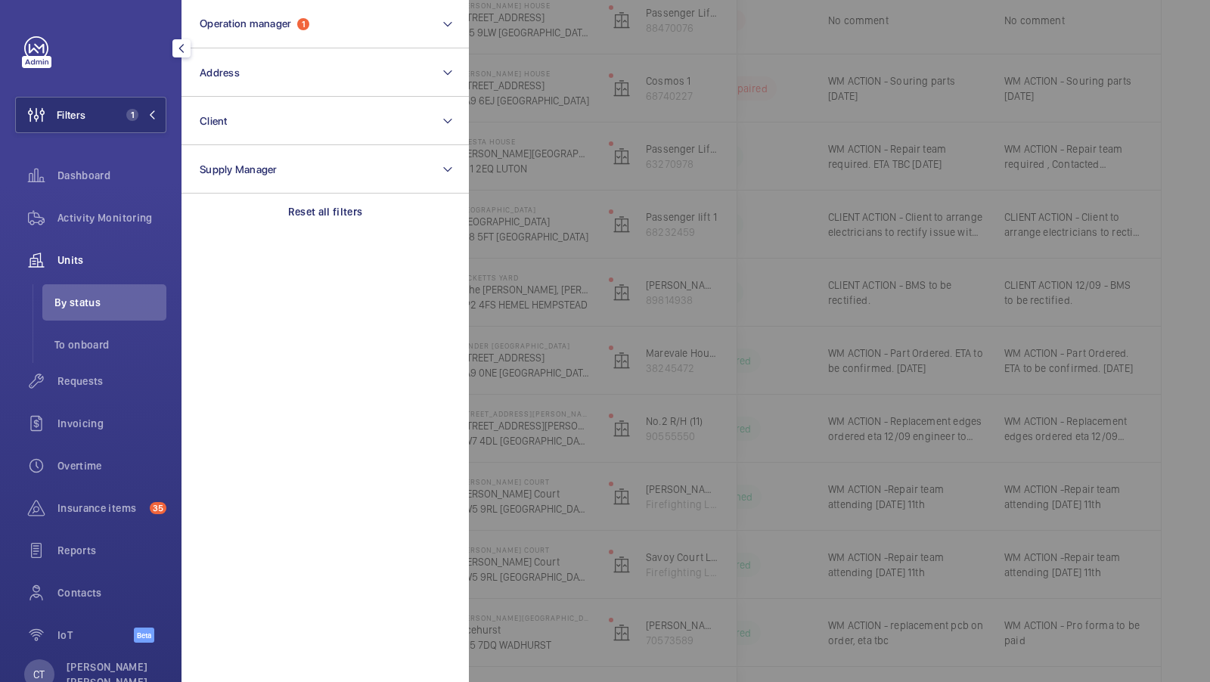
click at [779, 160] on div at bounding box center [1074, 341] width 1210 height 682
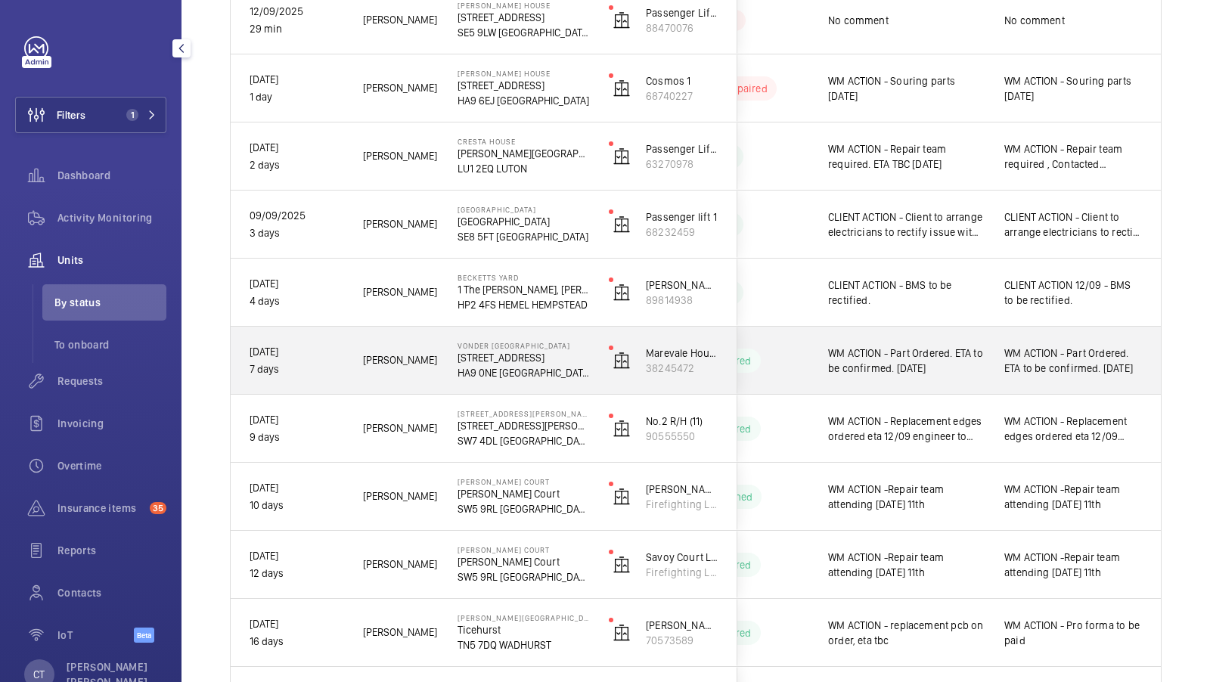
scroll to position [350, 0]
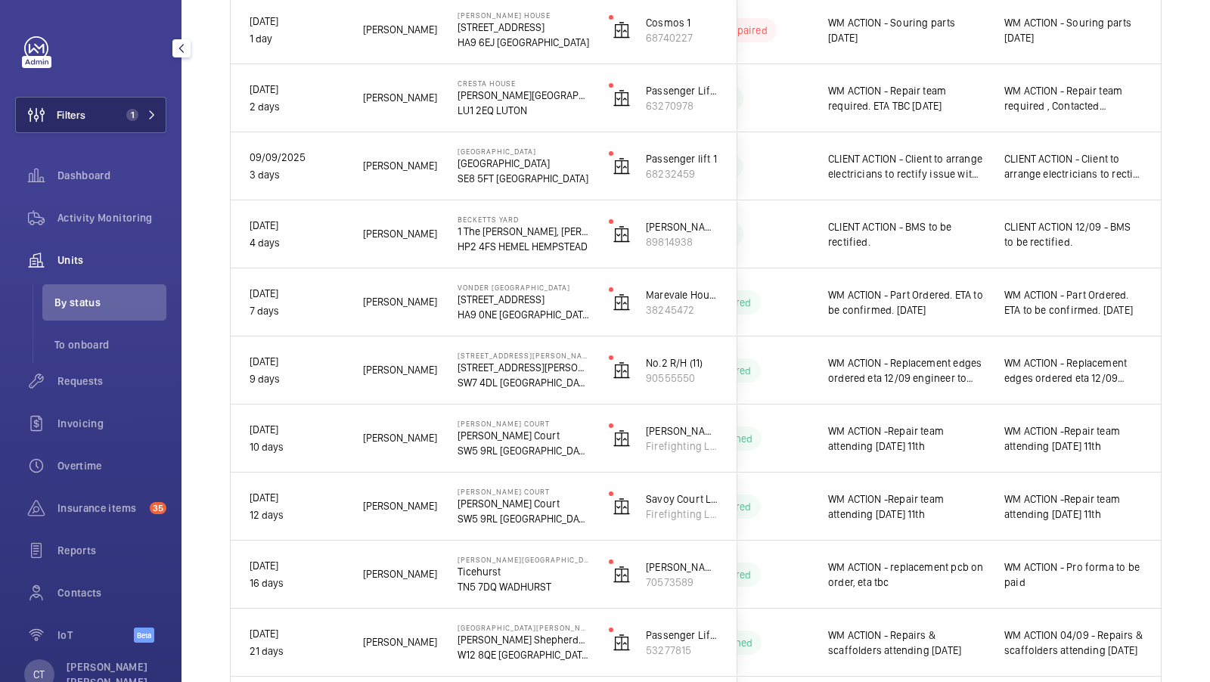
click at [130, 113] on span "1" at bounding box center [132, 115] width 12 height 12
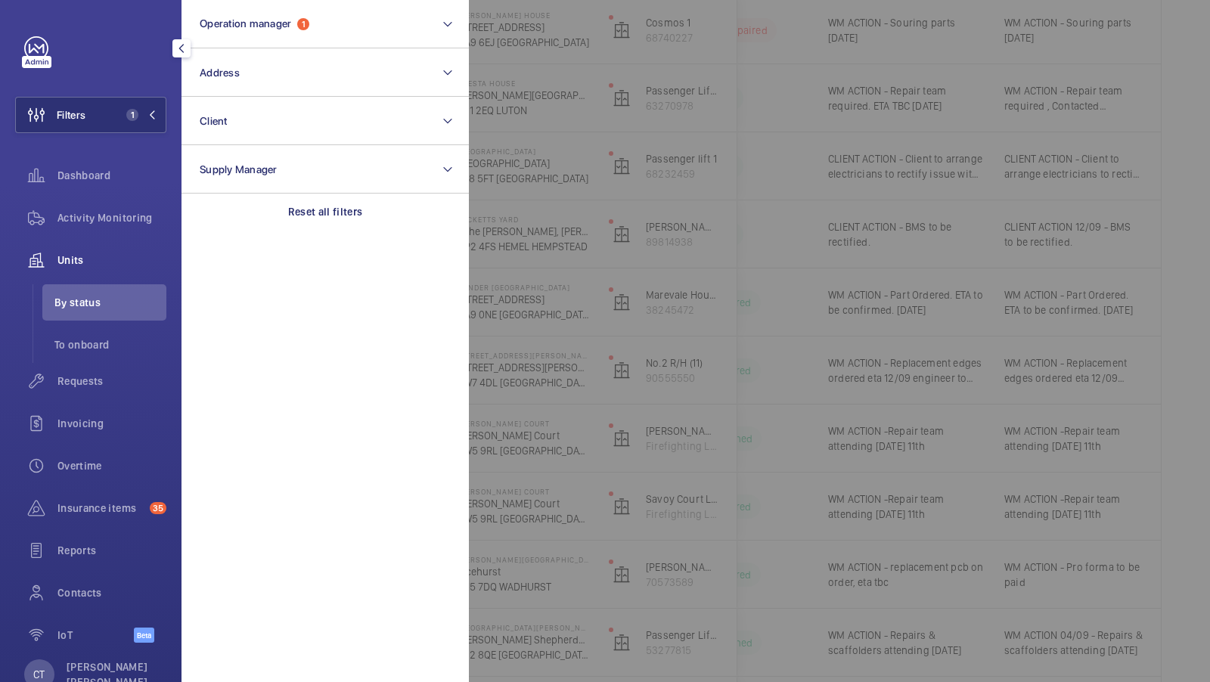
click at [147, 85] on div "Filters 1 Operation manager 1 Address Client Supply Manager Reset all filters D…" at bounding box center [90, 347] width 151 height 623
click at [146, 98] on button "Filters 1" at bounding box center [90, 115] width 151 height 36
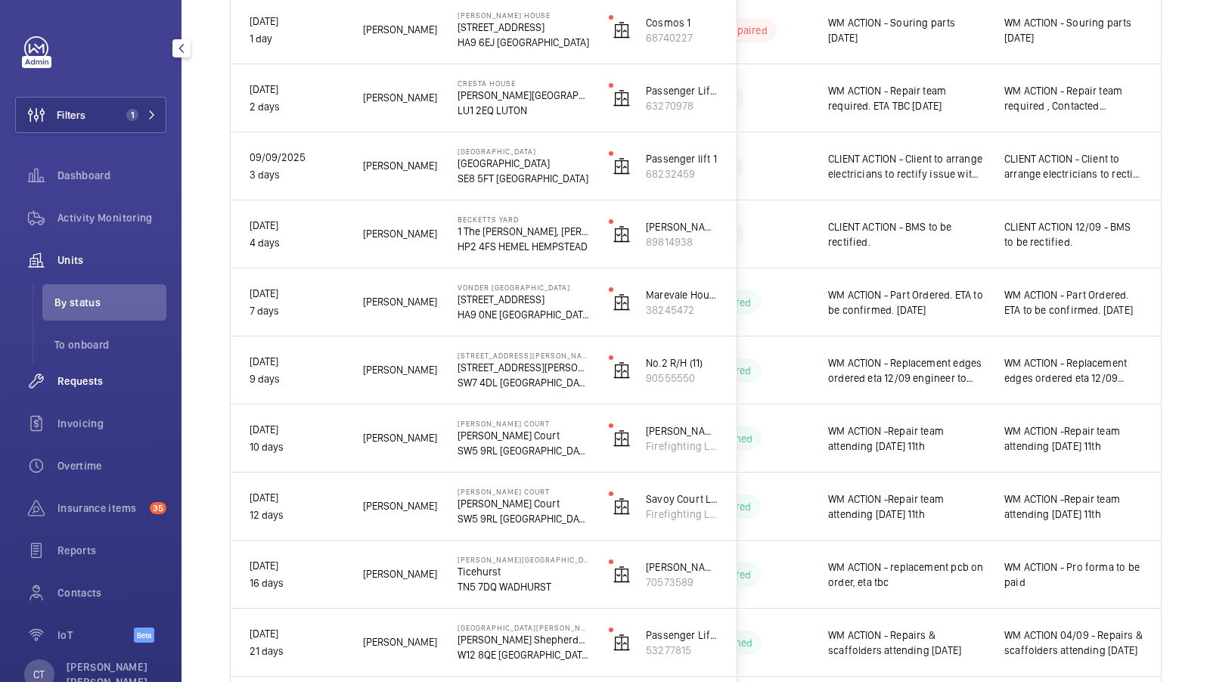
click at [92, 374] on span "Requests" at bounding box center [111, 381] width 109 height 15
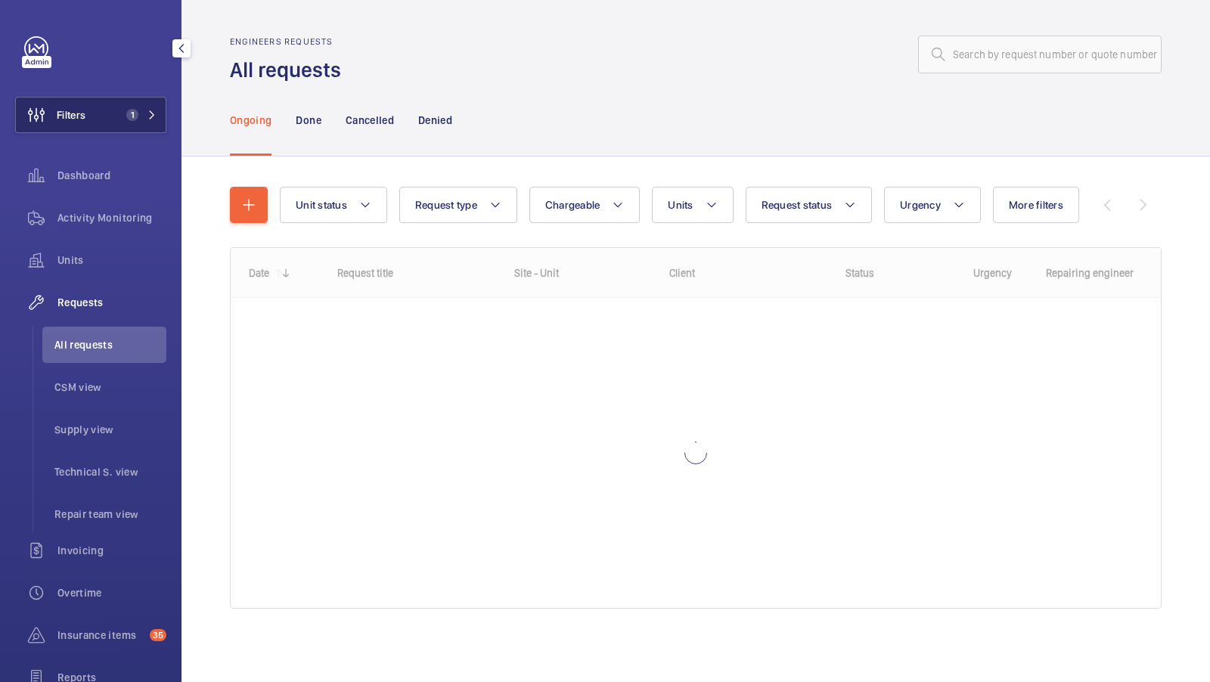
click at [148, 117] on mat-icon at bounding box center [152, 114] width 9 height 9
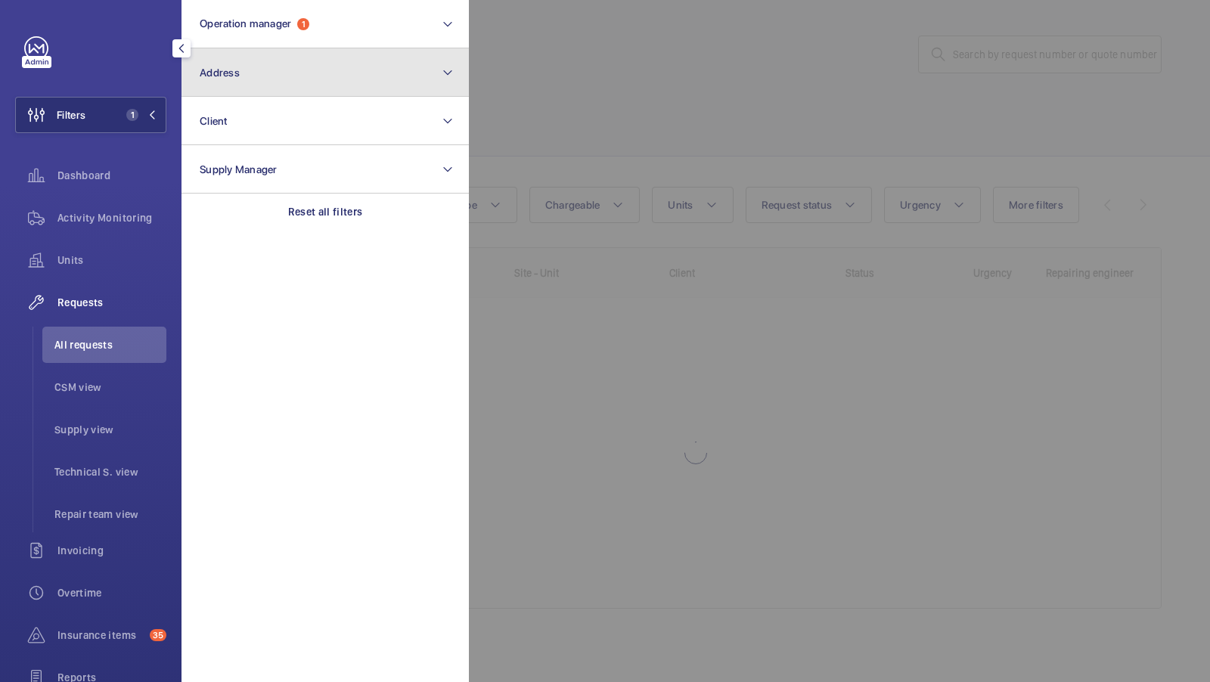
click at [325, 89] on button "Address" at bounding box center [325, 72] width 287 height 48
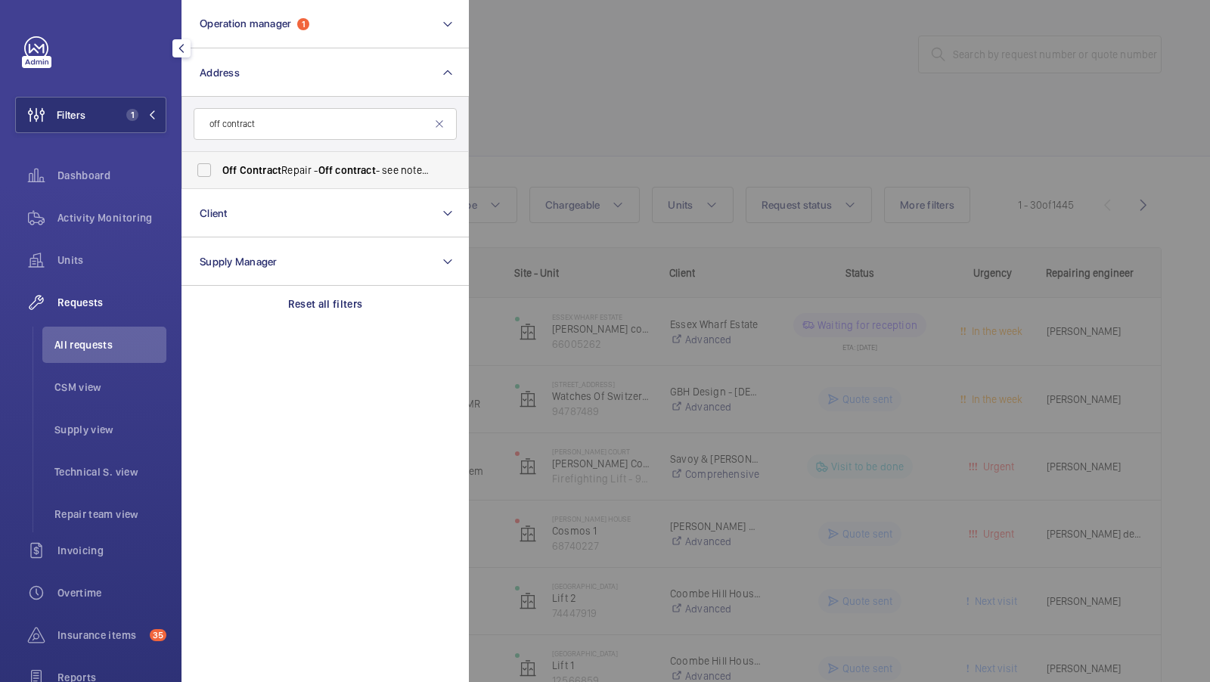
type input "off contract"
click at [293, 165] on span "Off Contract Repair - Off contract - see notes in description, [GEOGRAPHIC_DATA…" at bounding box center [326, 170] width 208 height 15
click at [219, 165] on input "Off Contract Repair - Off contract - see notes in description, [GEOGRAPHIC_DATA…" at bounding box center [204, 170] width 30 height 30
checkbox input "true"
click at [112, 116] on button "Filters 2" at bounding box center [90, 115] width 151 height 36
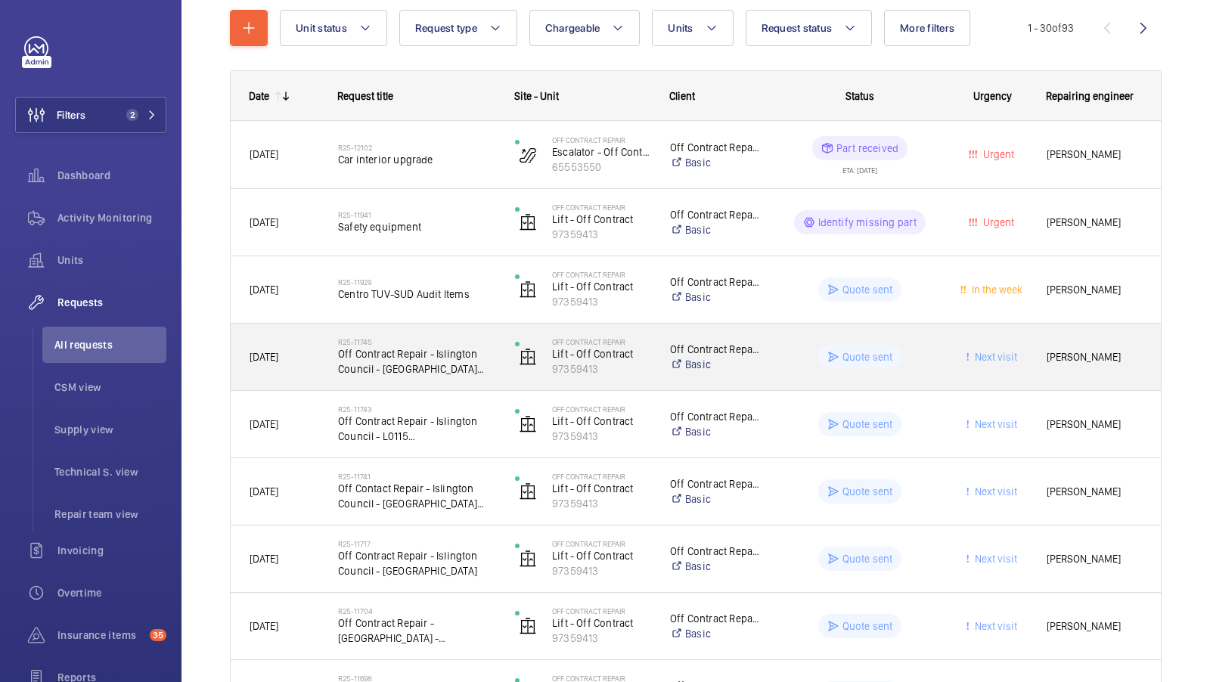
scroll to position [165, 0]
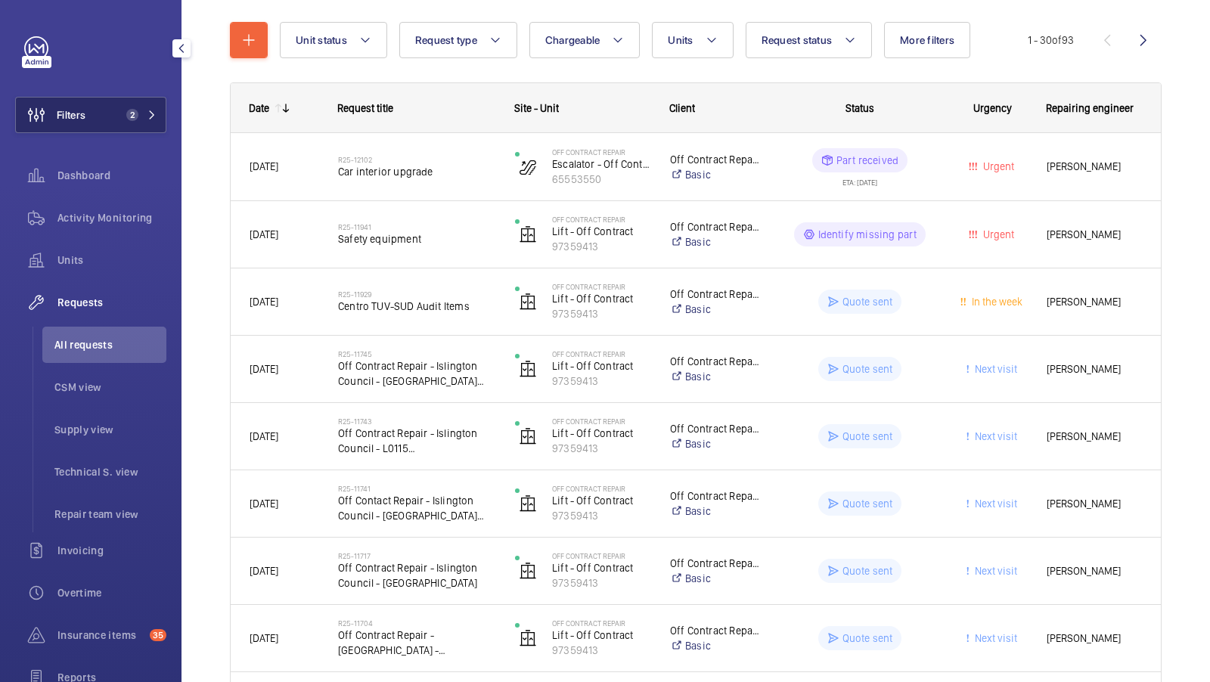
click at [138, 110] on span "2" at bounding box center [129, 115] width 18 height 12
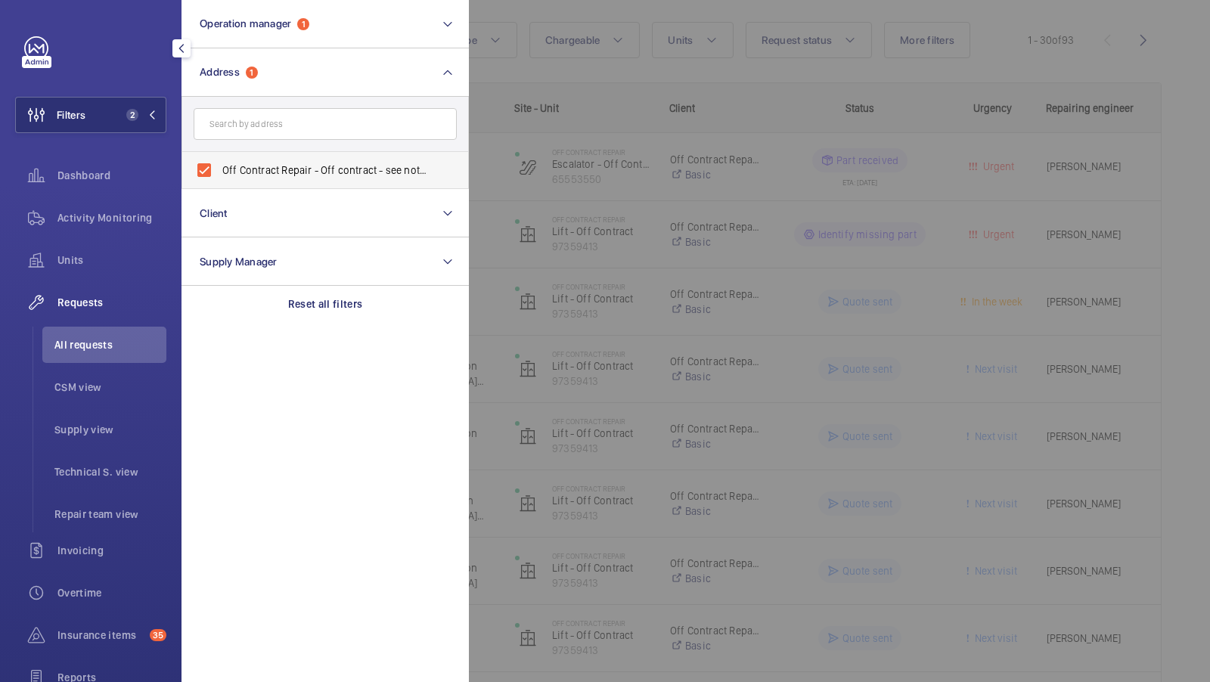
click at [306, 175] on span "Off Contract Repair - Off contract - see notes in description, [GEOGRAPHIC_DATA…" at bounding box center [326, 170] width 208 height 15
click at [219, 175] on input "Off Contract Repair - Off contract - see notes in description, [GEOGRAPHIC_DATA…" at bounding box center [204, 170] width 30 height 30
checkbox input "false"
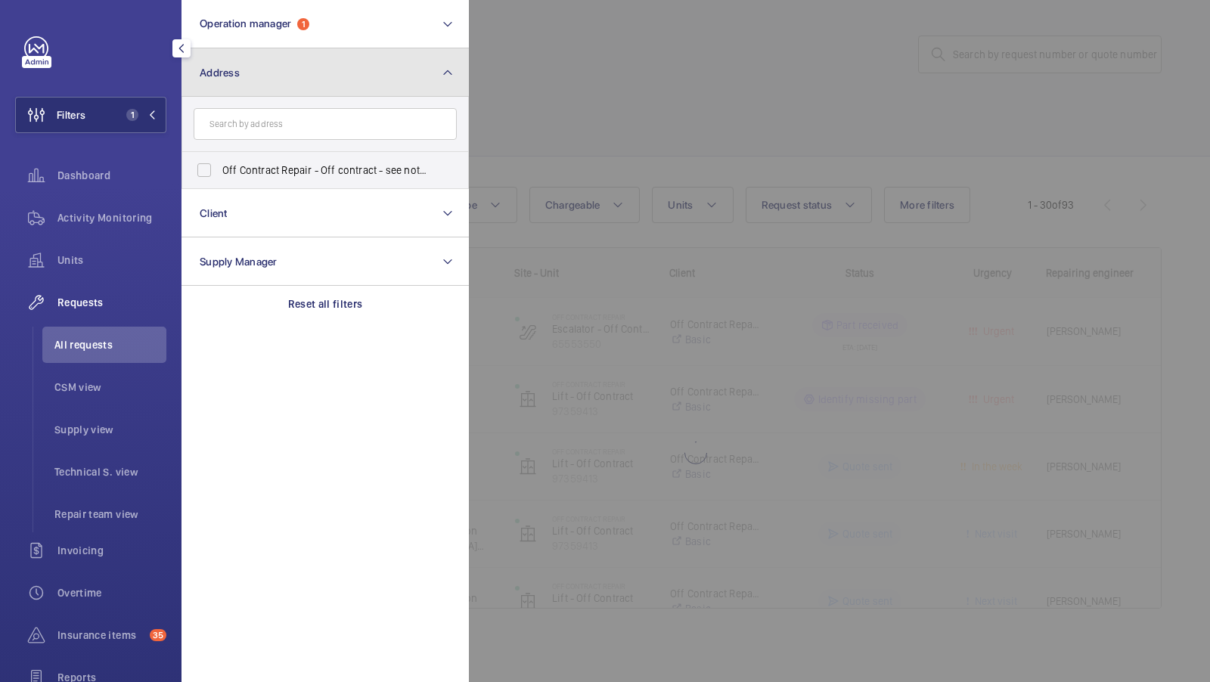
click at [318, 67] on button "Address" at bounding box center [325, 72] width 287 height 48
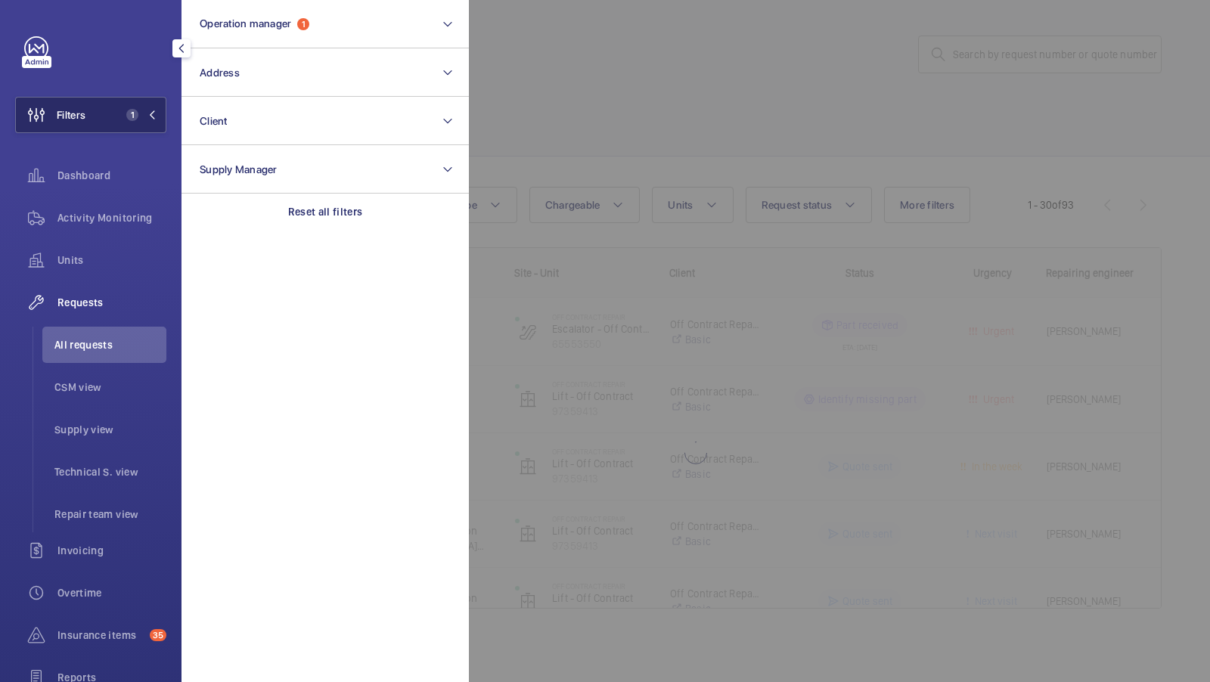
click at [129, 106] on button "Filters 1" at bounding box center [90, 115] width 151 height 36
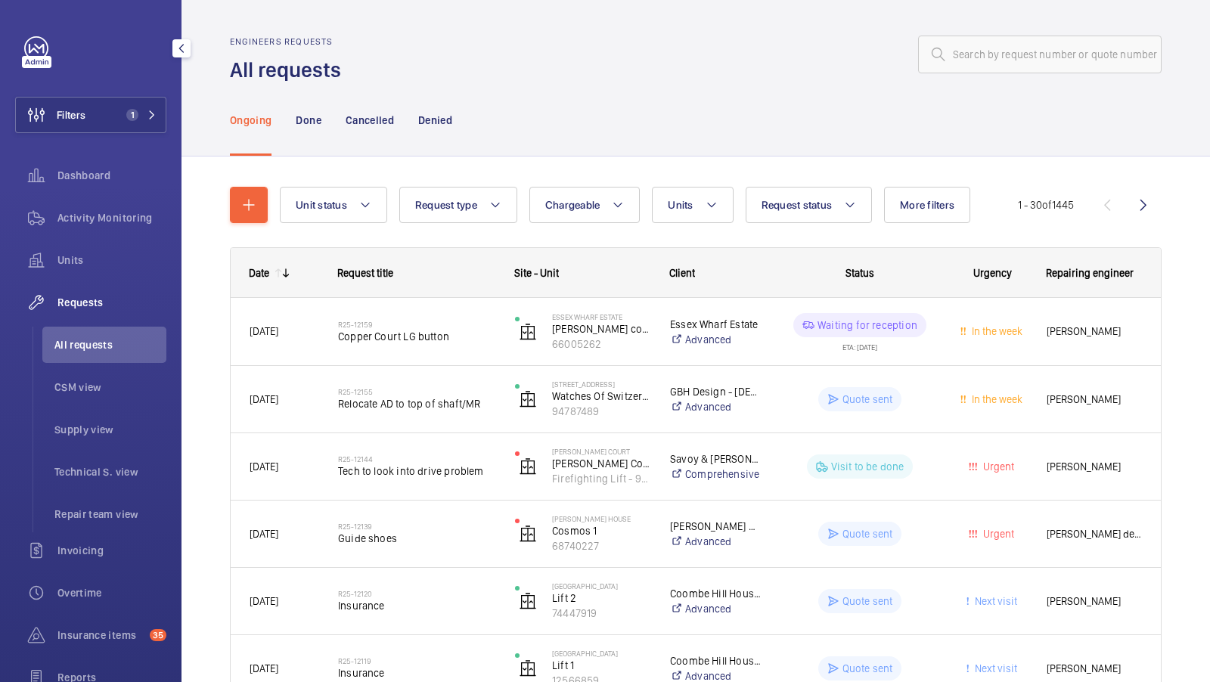
click at [118, 95] on div "Filters 1 Dashboard Activity Monitoring Units Requests All requests CSM view Su…" at bounding box center [90, 411] width 151 height 750
click at [151, 113] on mat-icon at bounding box center [152, 114] width 9 height 9
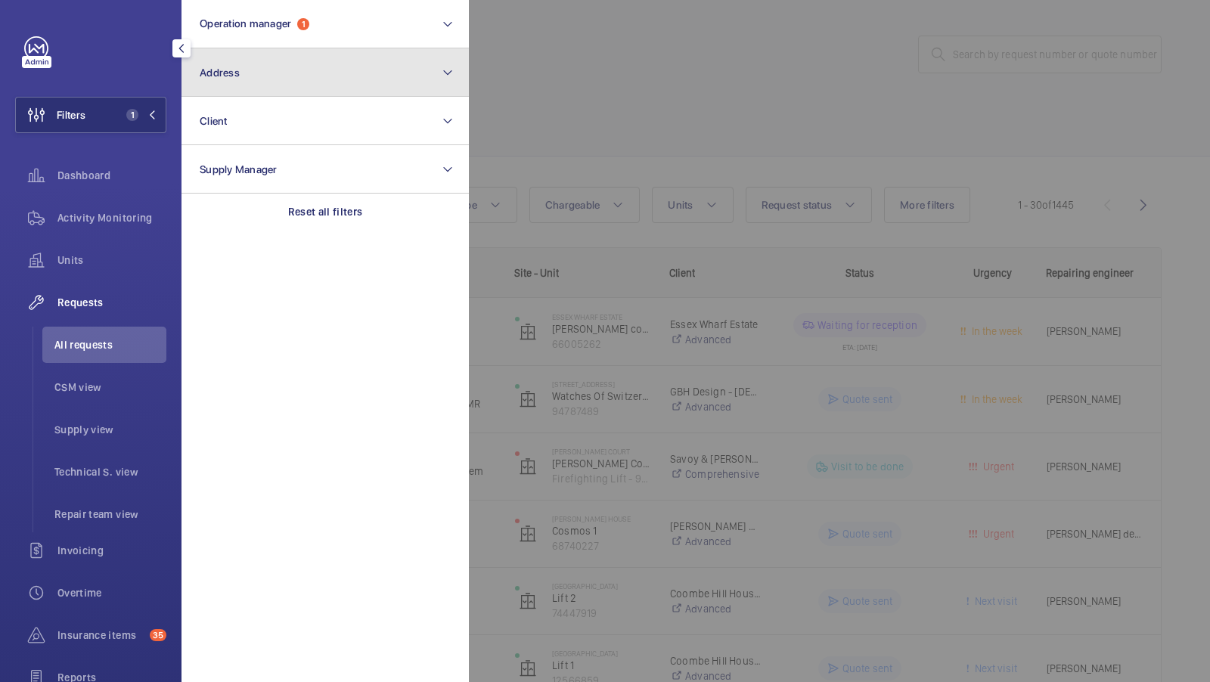
click at [305, 76] on button "Address" at bounding box center [325, 72] width 287 height 48
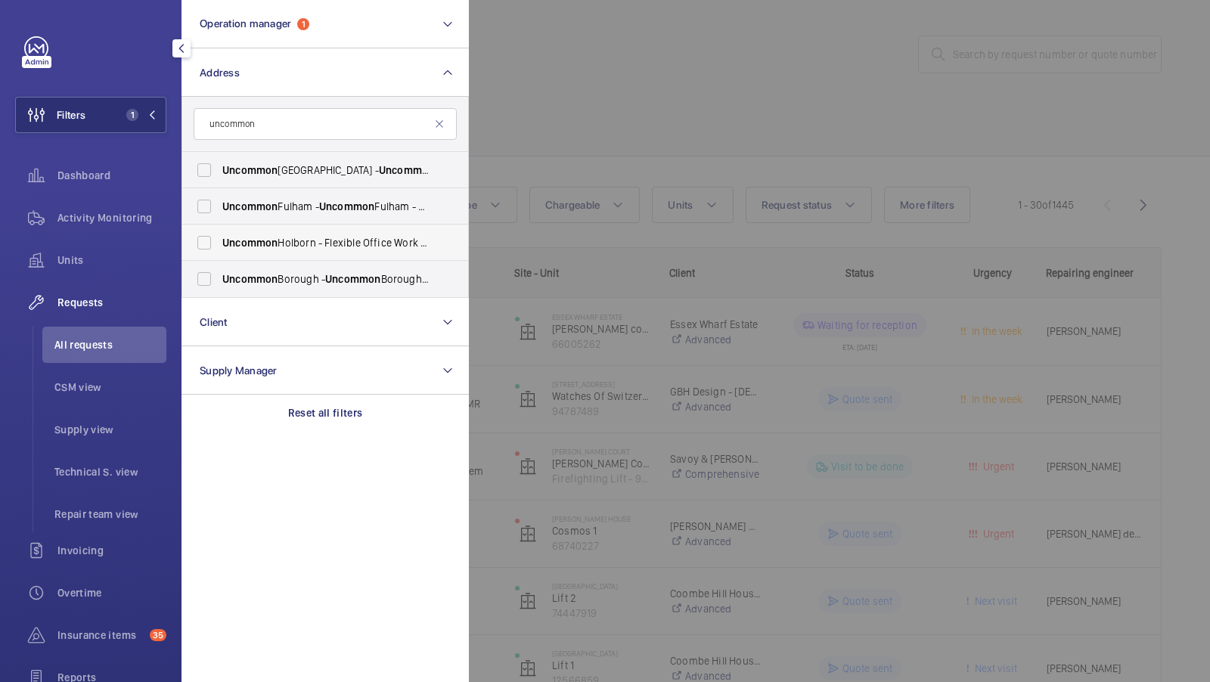
type input "uncommon"
click at [320, 250] on label "Uncommon Holborn - Flexible Office Work Space, [GEOGRAPHIC_DATA] 6DF" at bounding box center [313, 243] width 263 height 36
click at [219, 250] on input "Uncommon Holborn - Flexible Office Work Space, [GEOGRAPHIC_DATA] 6DF" at bounding box center [204, 243] width 30 height 30
checkbox input "true"
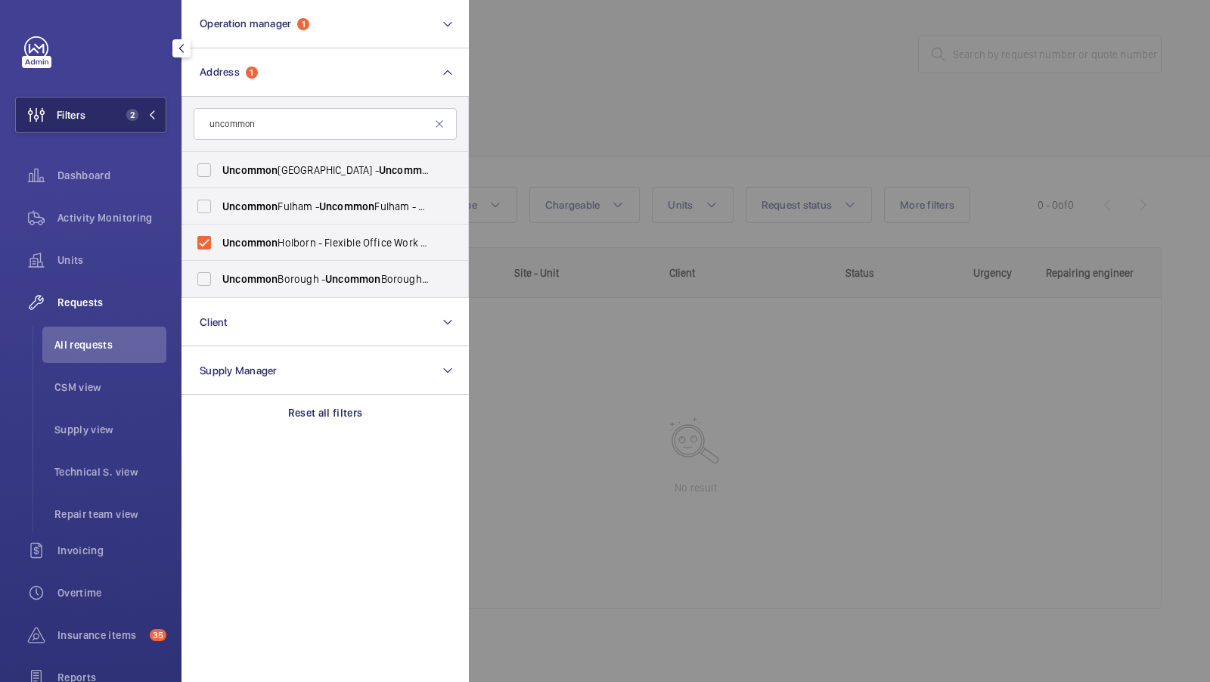
click at [132, 114] on span "2" at bounding box center [132, 115] width 12 height 12
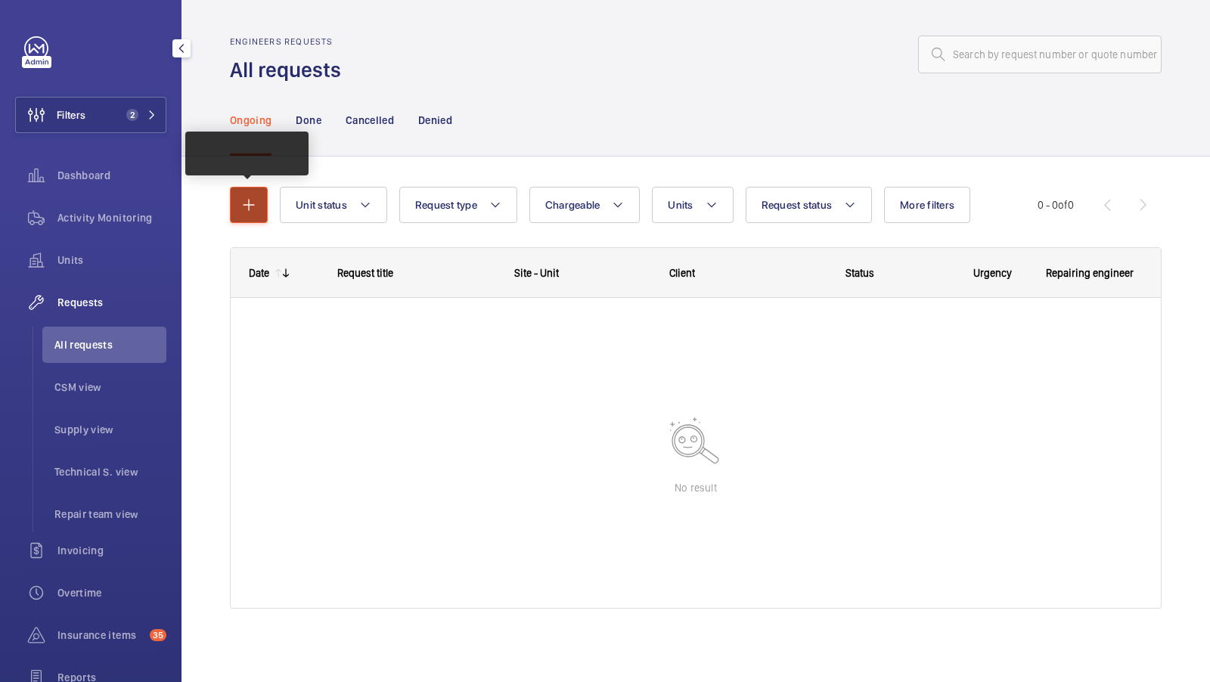
click at [244, 206] on mat-icon "button" at bounding box center [249, 205] width 18 height 18
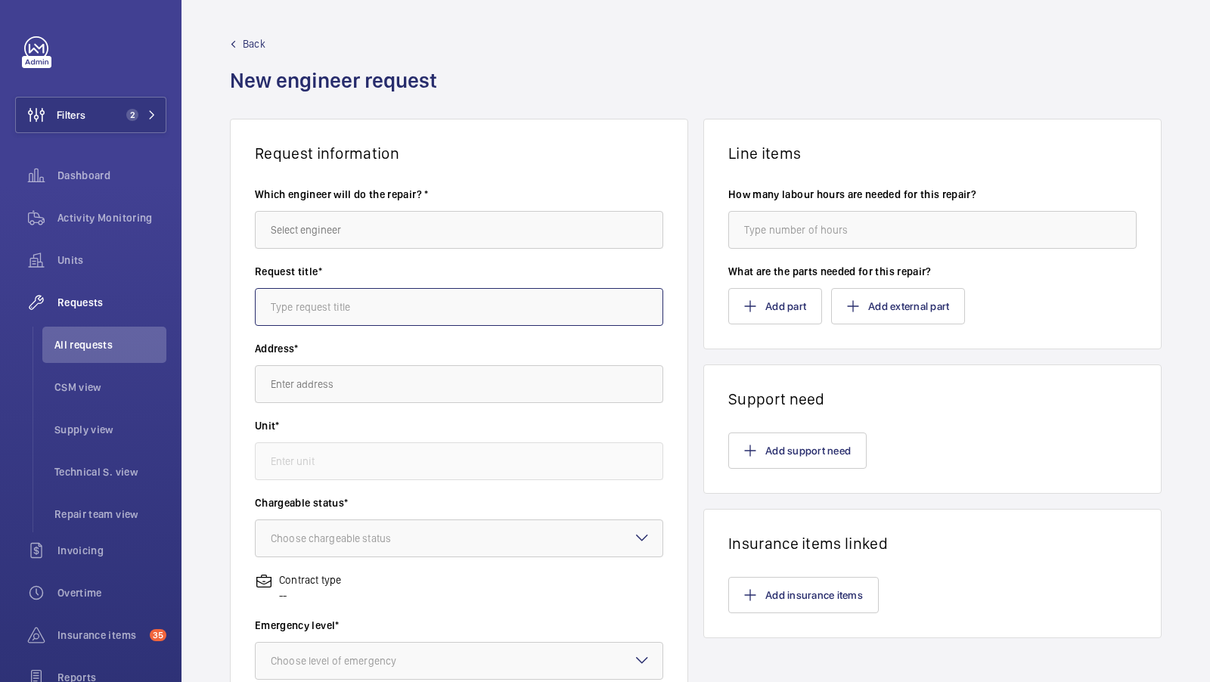
click at [311, 289] on input "text" at bounding box center [459, 307] width 408 height 38
click at [316, 390] on input "text" at bounding box center [459, 384] width 408 height 38
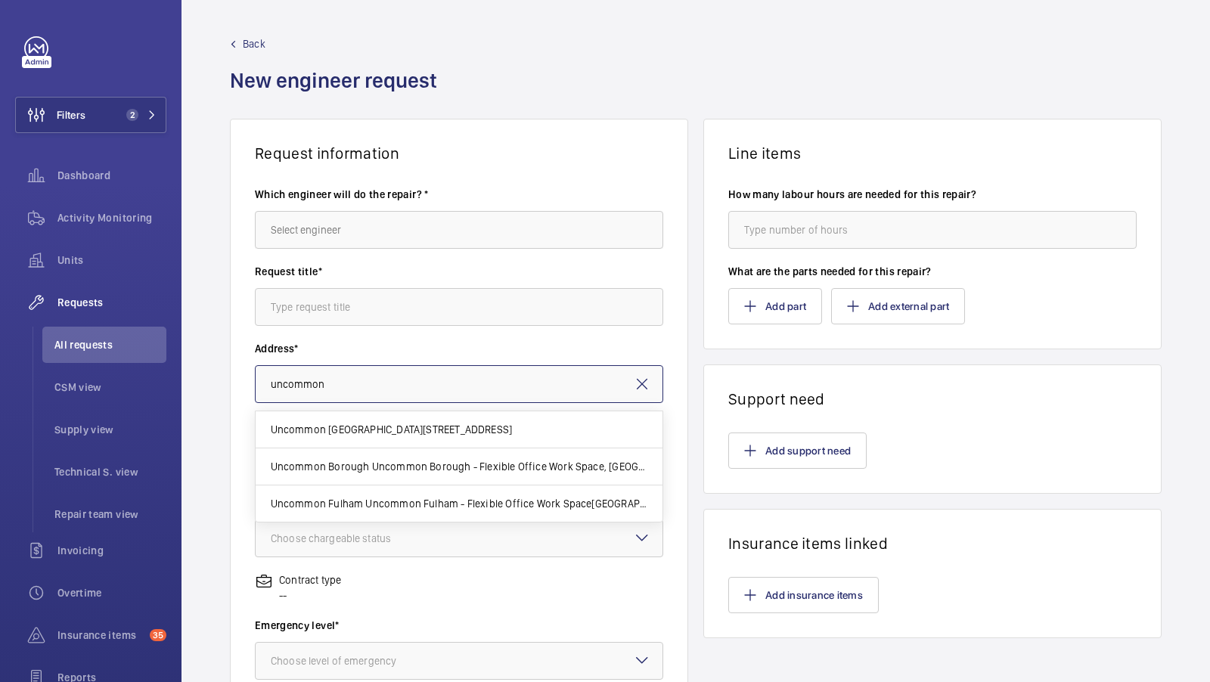
type input "uncommon"
click at [247, 38] on span "Back" at bounding box center [254, 43] width 23 height 15
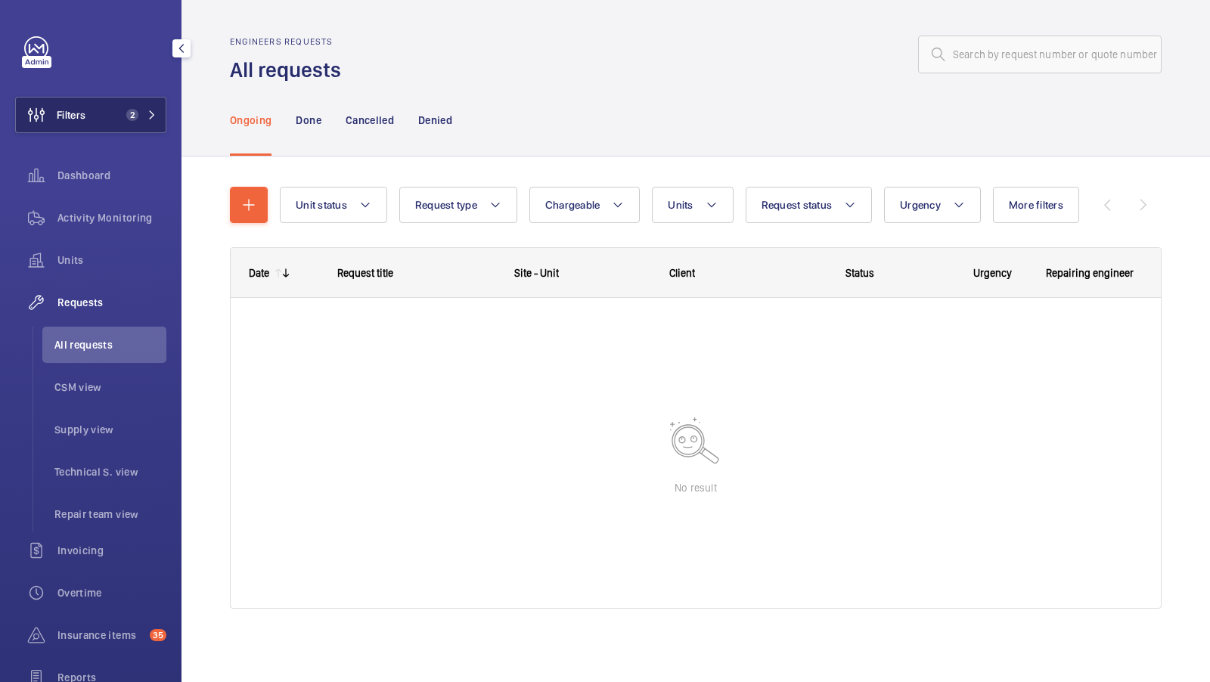
click at [146, 109] on span "2" at bounding box center [138, 115] width 36 height 12
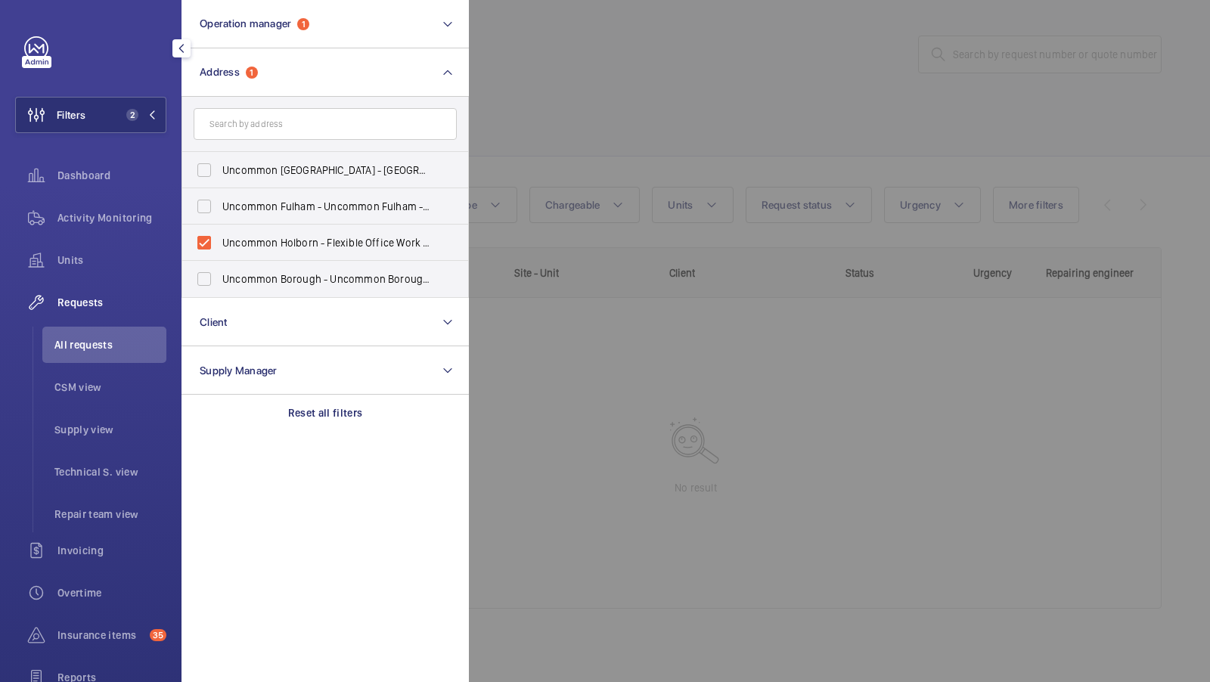
click at [727, 167] on div at bounding box center [1074, 341] width 1210 height 682
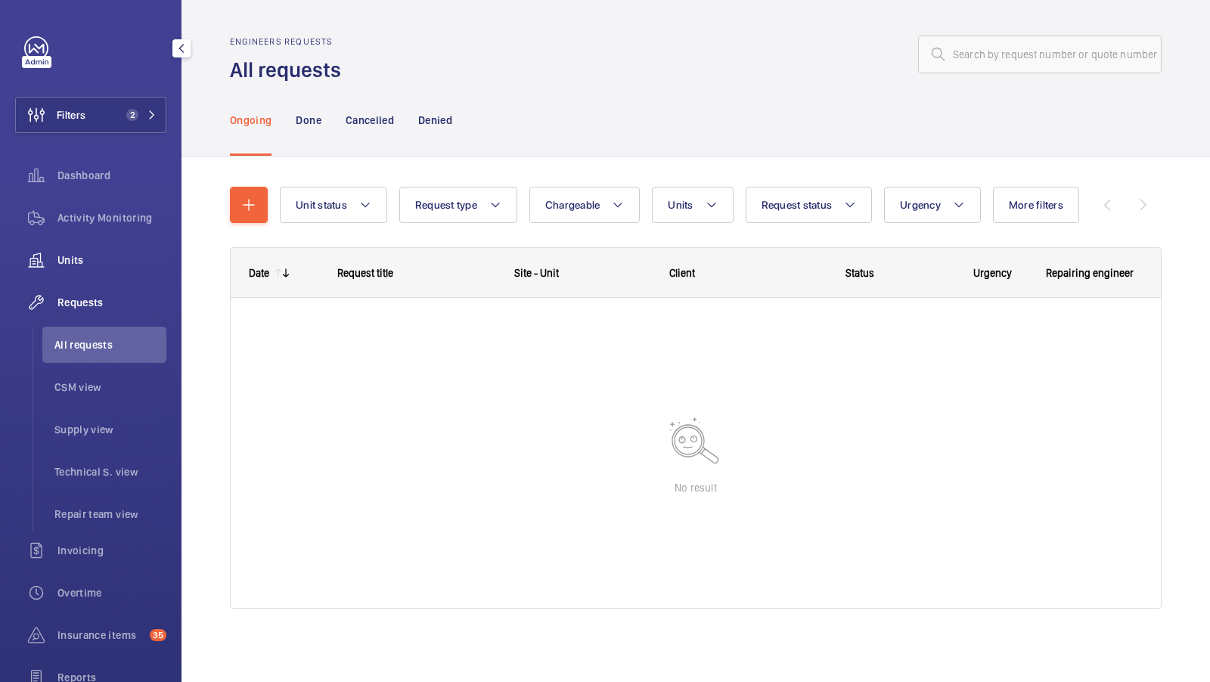
click at [88, 250] on div "Units" at bounding box center [90, 260] width 151 height 36
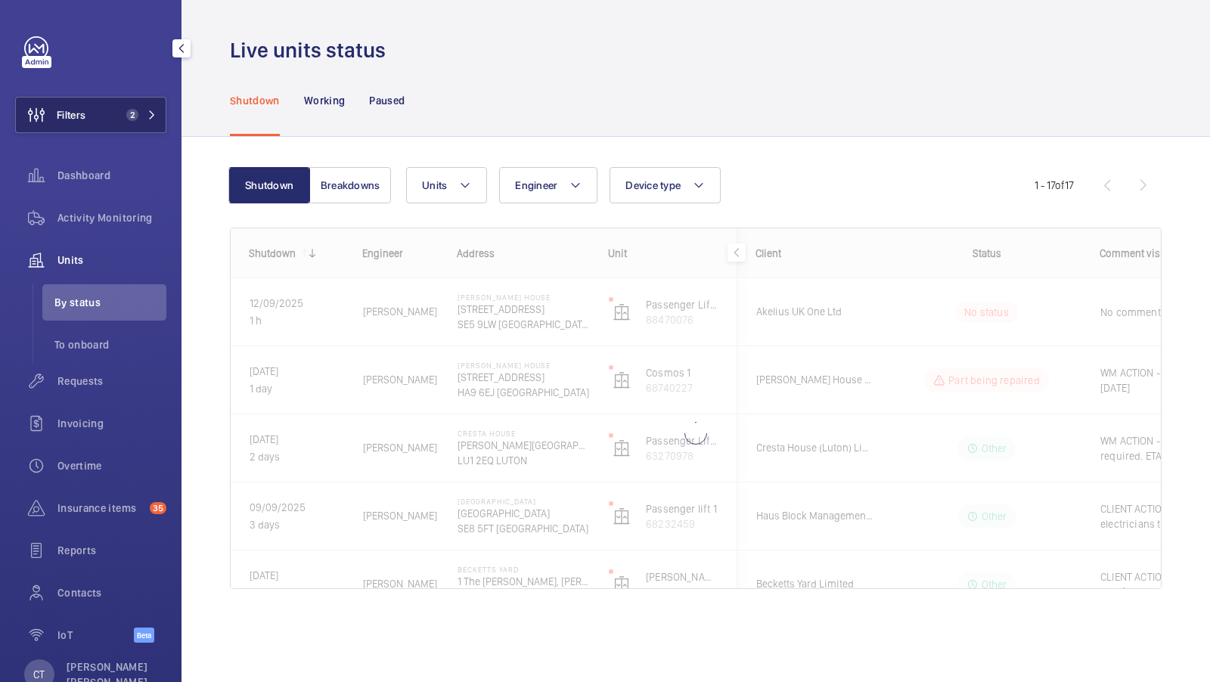
click at [147, 107] on button "Filters 2" at bounding box center [90, 115] width 151 height 36
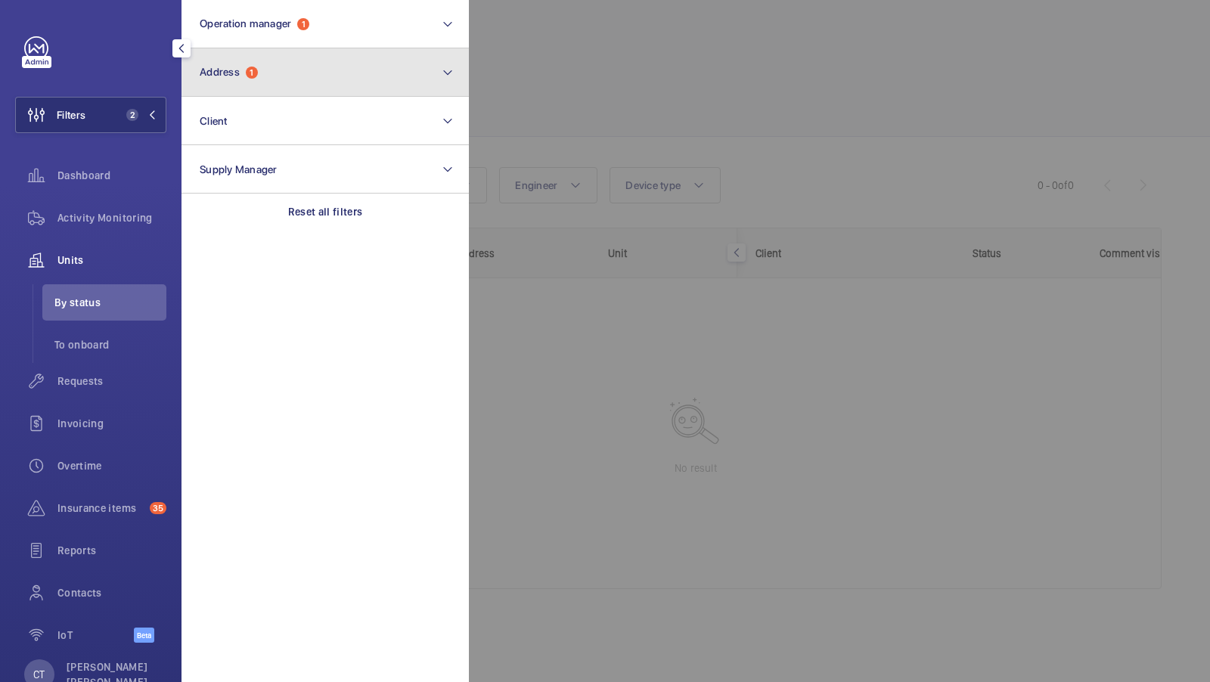
click at [343, 76] on button "Address 1" at bounding box center [325, 72] width 287 height 48
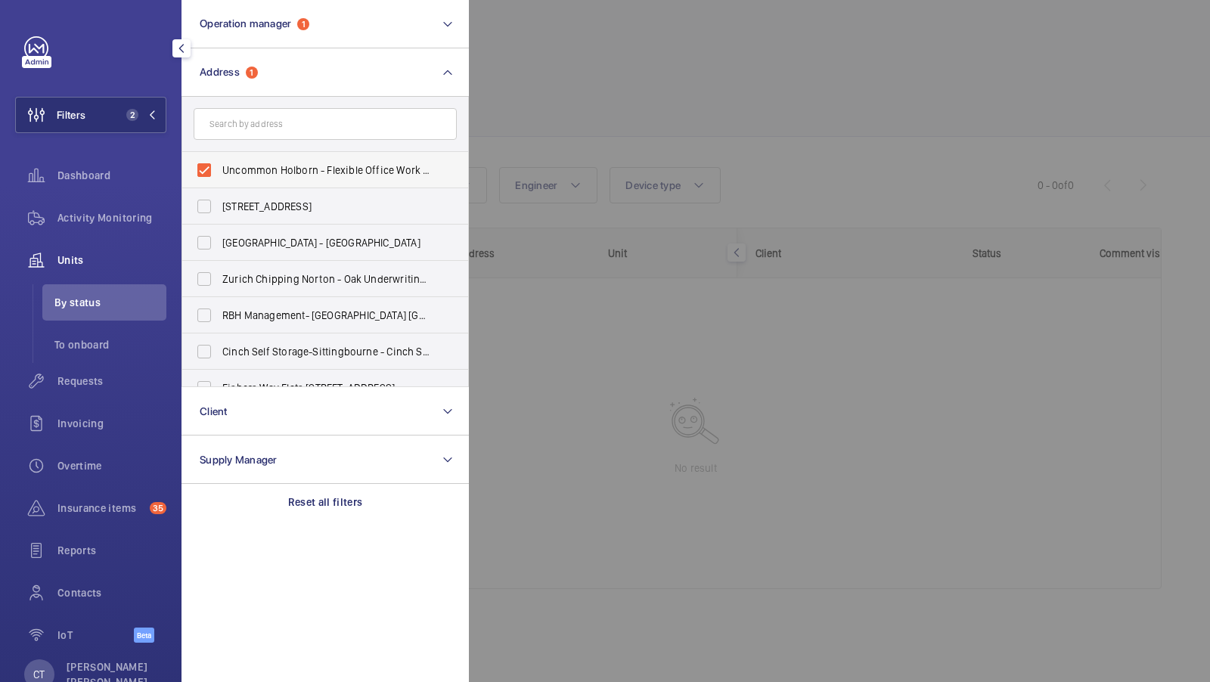
click at [236, 161] on label "Uncommon Holborn - Flexible Office Work Space, [GEOGRAPHIC_DATA] 6DF" at bounding box center [313, 170] width 263 height 36
click at [219, 161] on input "Uncommon Holborn - Flexible Office Work Space, [GEOGRAPHIC_DATA] 6DF" at bounding box center [204, 170] width 30 height 30
checkbox input "false"
click at [103, 116] on button "Filters 1" at bounding box center [90, 115] width 151 height 36
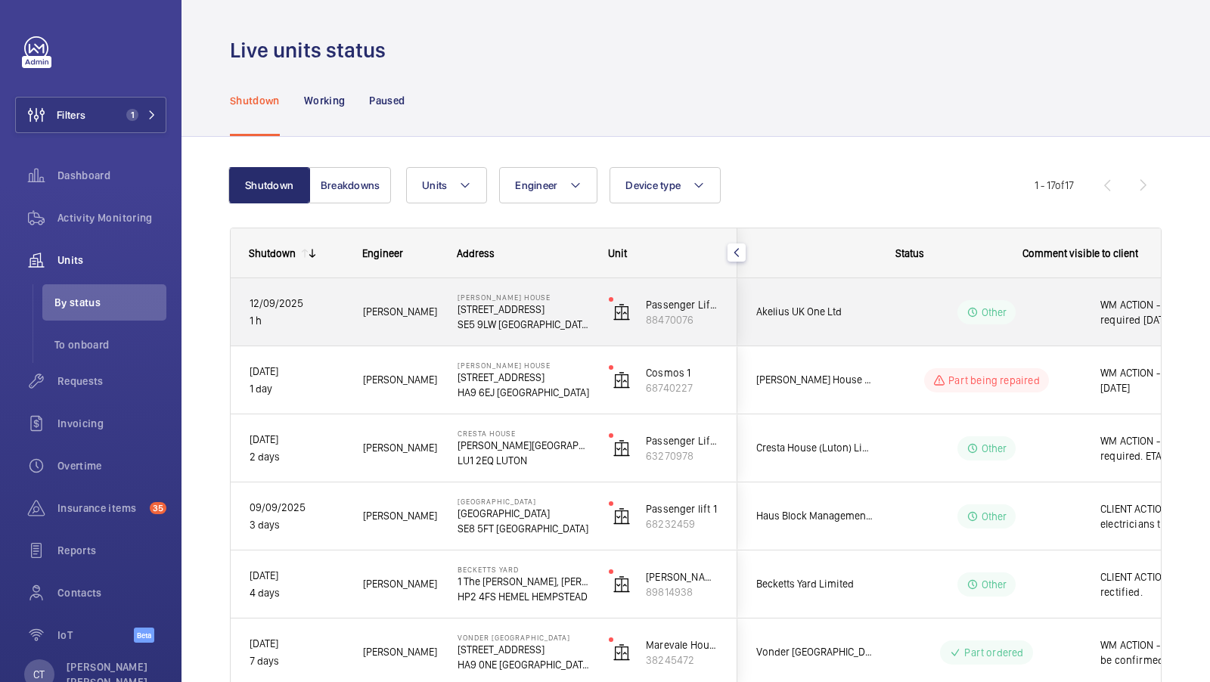
scroll to position [0, 272]
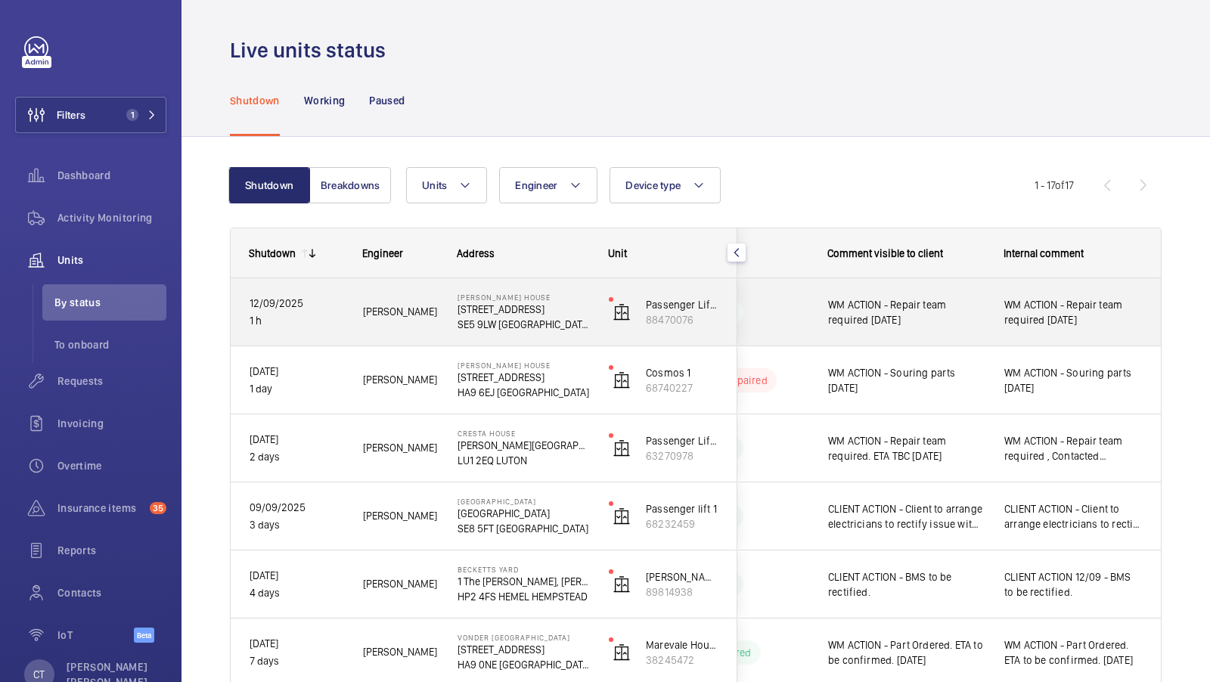
click at [1071, 312] on span "WM ACTION - Repair team required [DATE]" at bounding box center [1074, 312] width 138 height 30
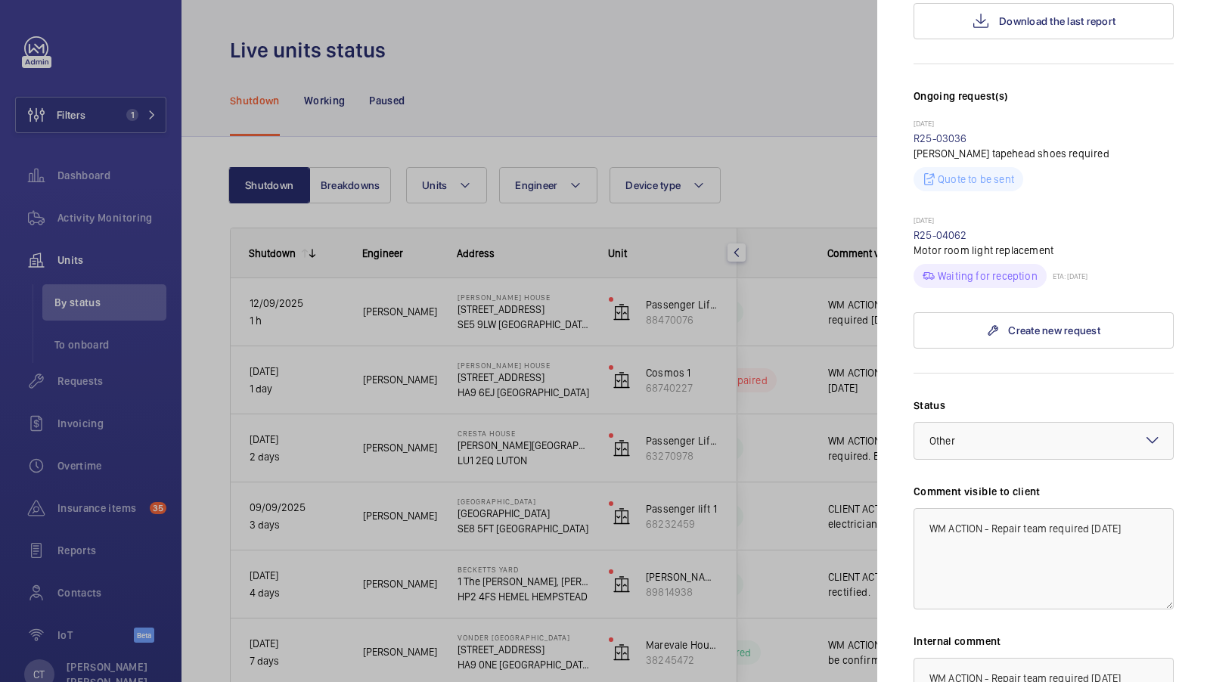
scroll to position [387, 0]
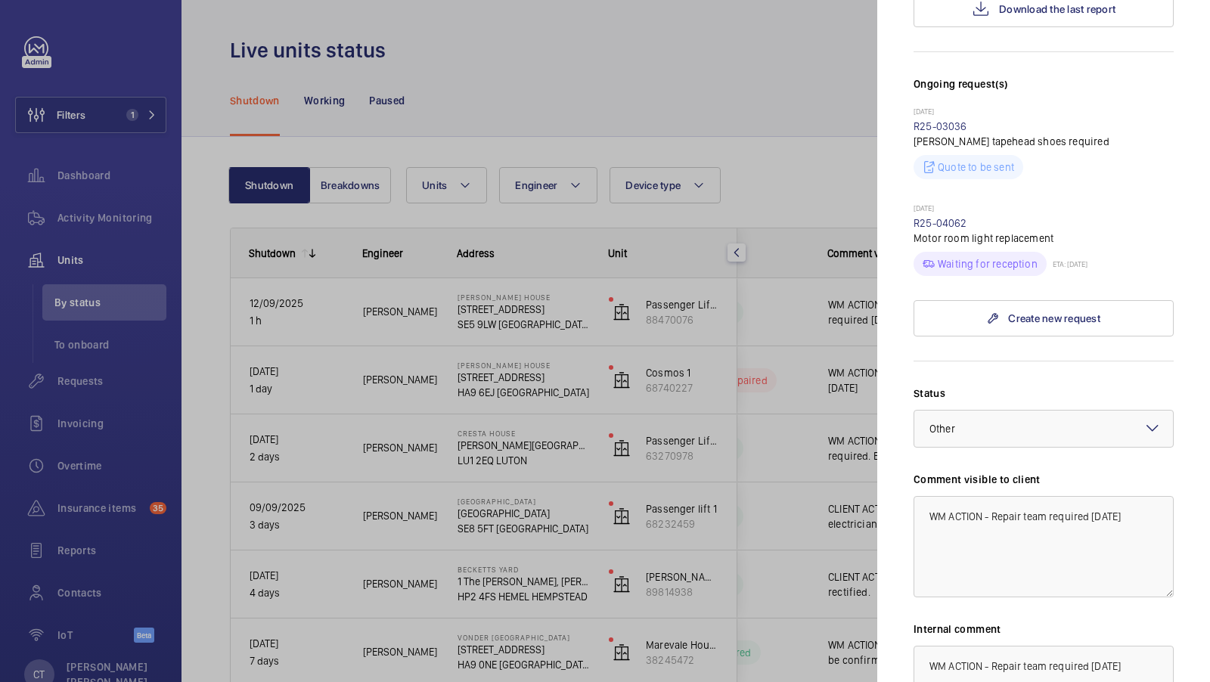
click at [818, 194] on div at bounding box center [605, 341] width 1210 height 682
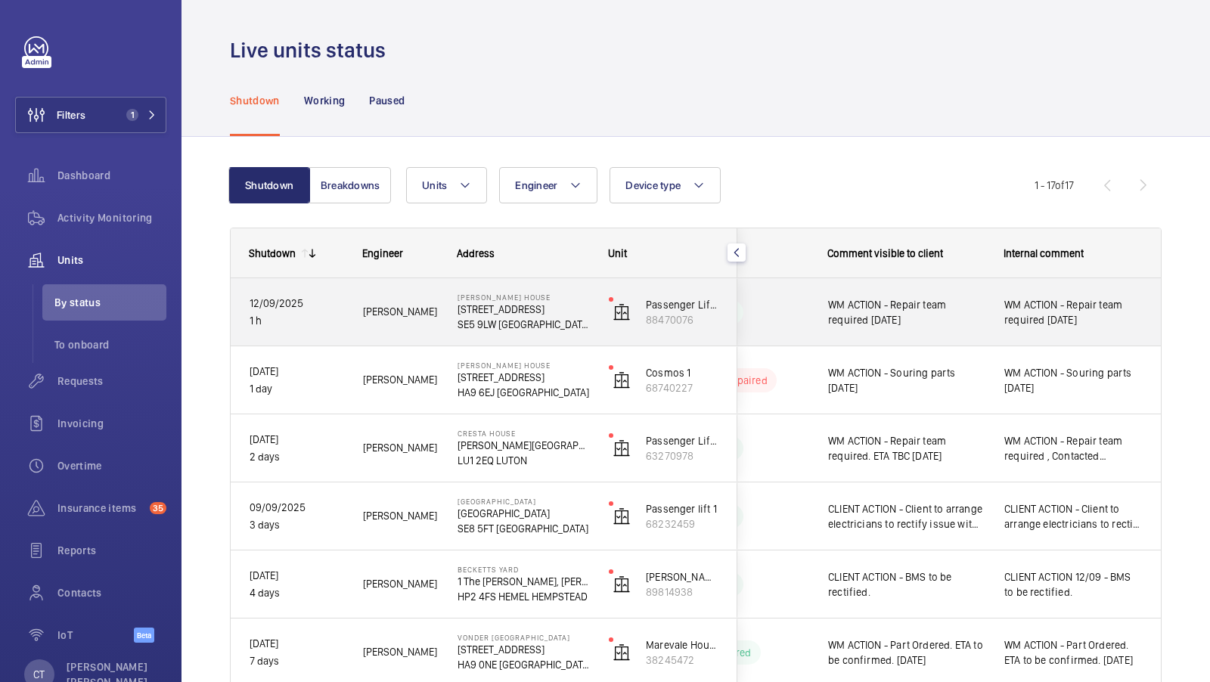
click at [1044, 318] on span "WM ACTION - Repair team required [DATE]" at bounding box center [1074, 312] width 138 height 30
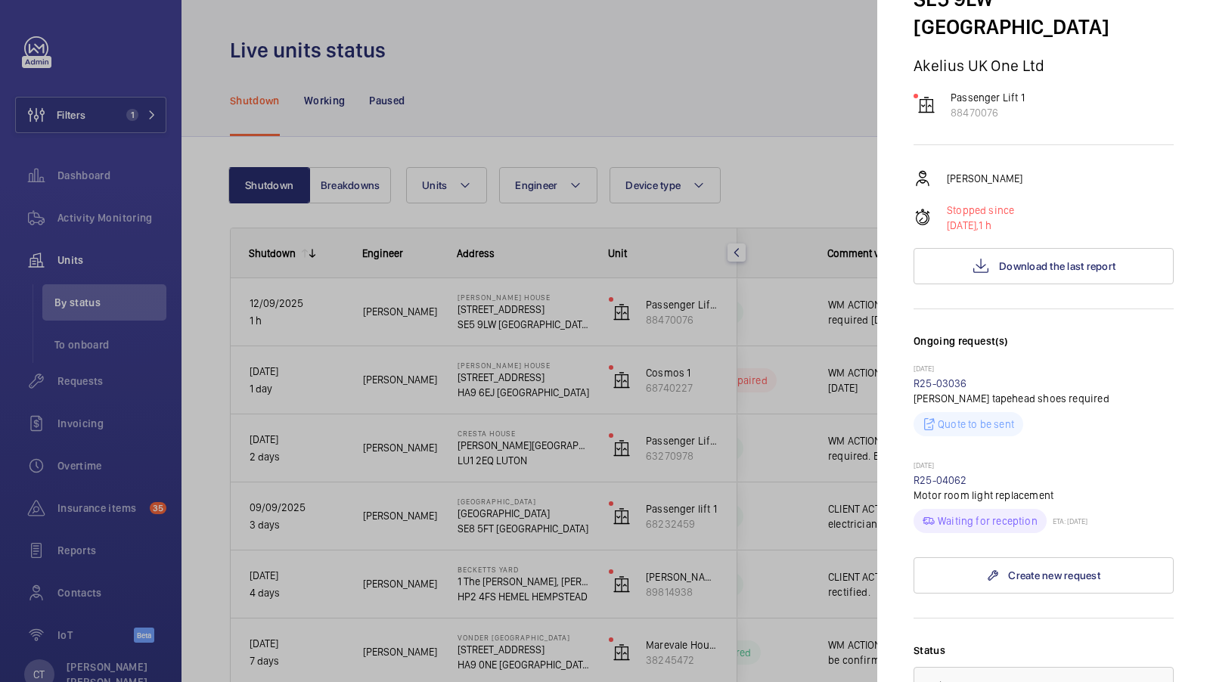
scroll to position [227, 0]
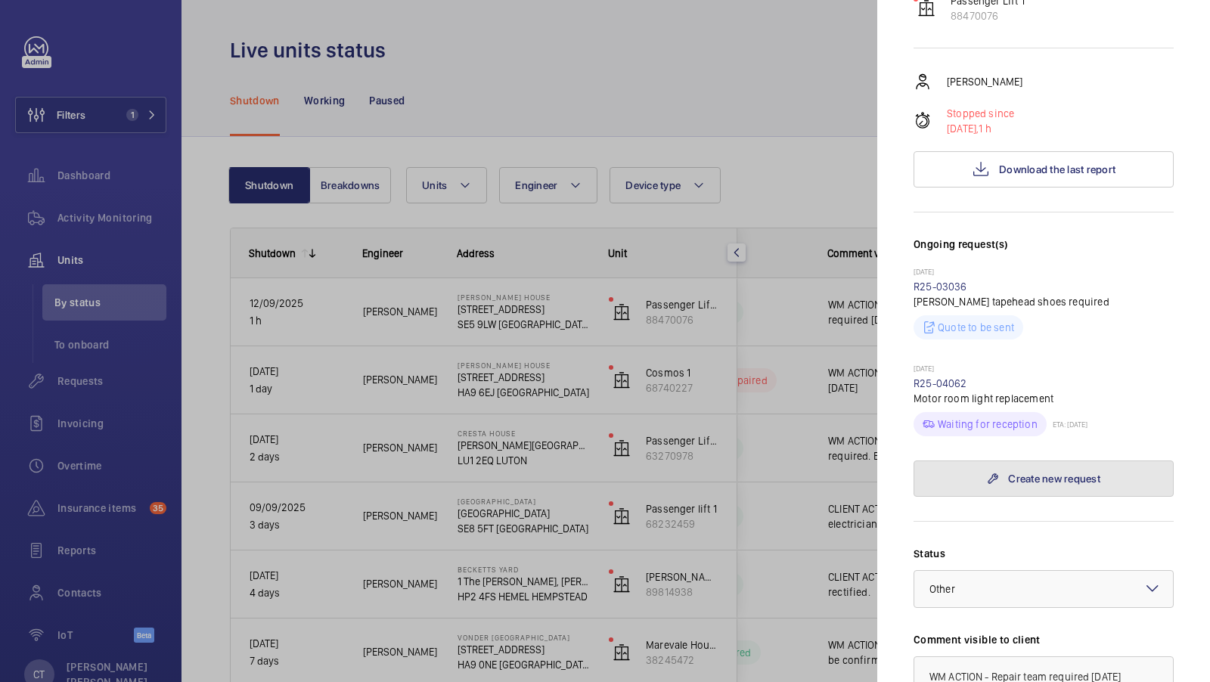
click at [1050, 461] on link "Create new request" at bounding box center [1044, 479] width 260 height 36
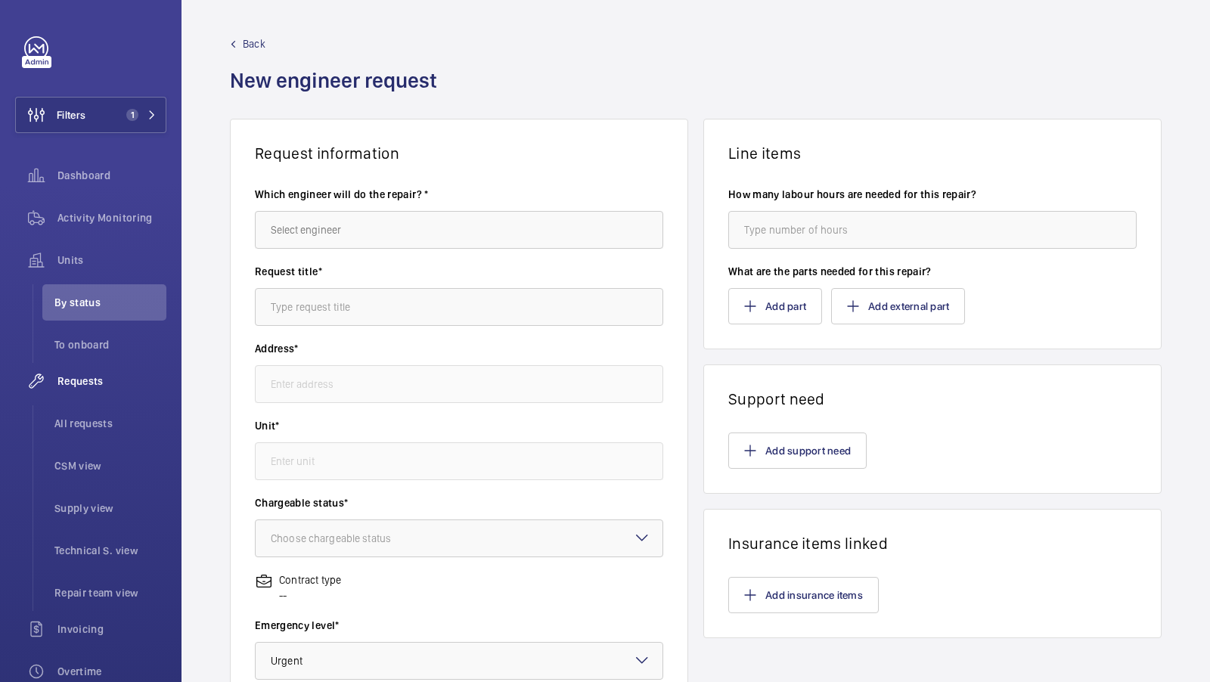
type input "Bertha [STREET_ADDRESS]"
type input "88470076 - Passenger Lift 1"
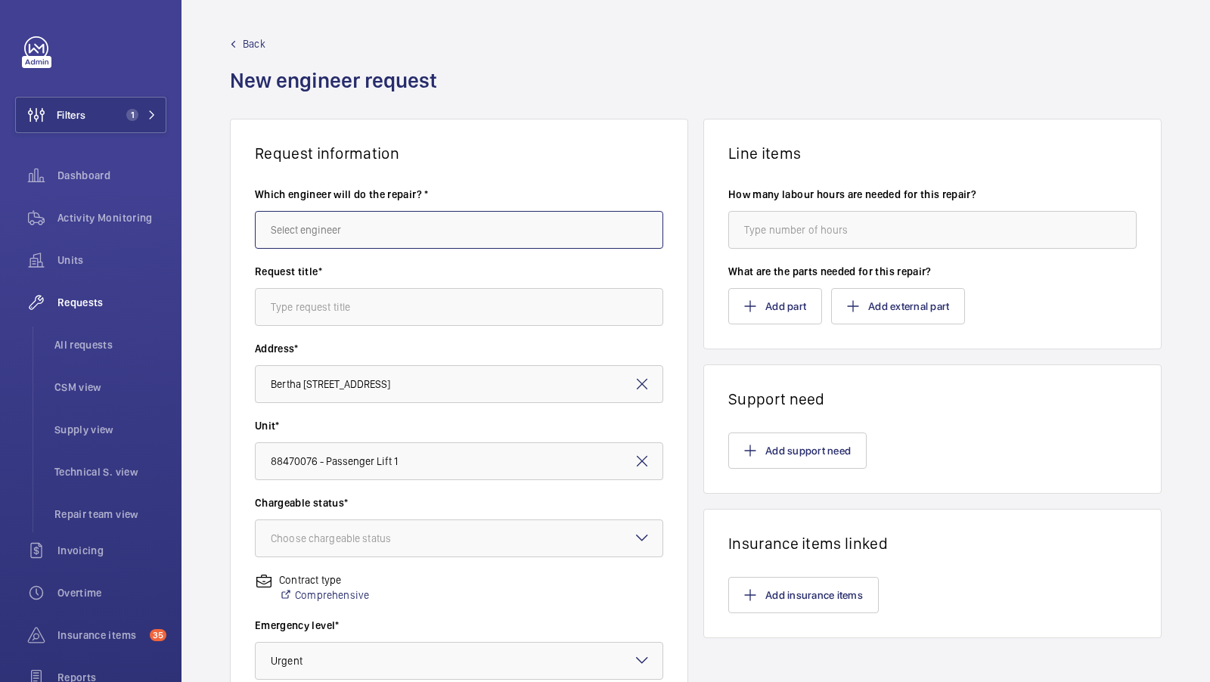
click at [305, 225] on input "text" at bounding box center [459, 230] width 408 height 38
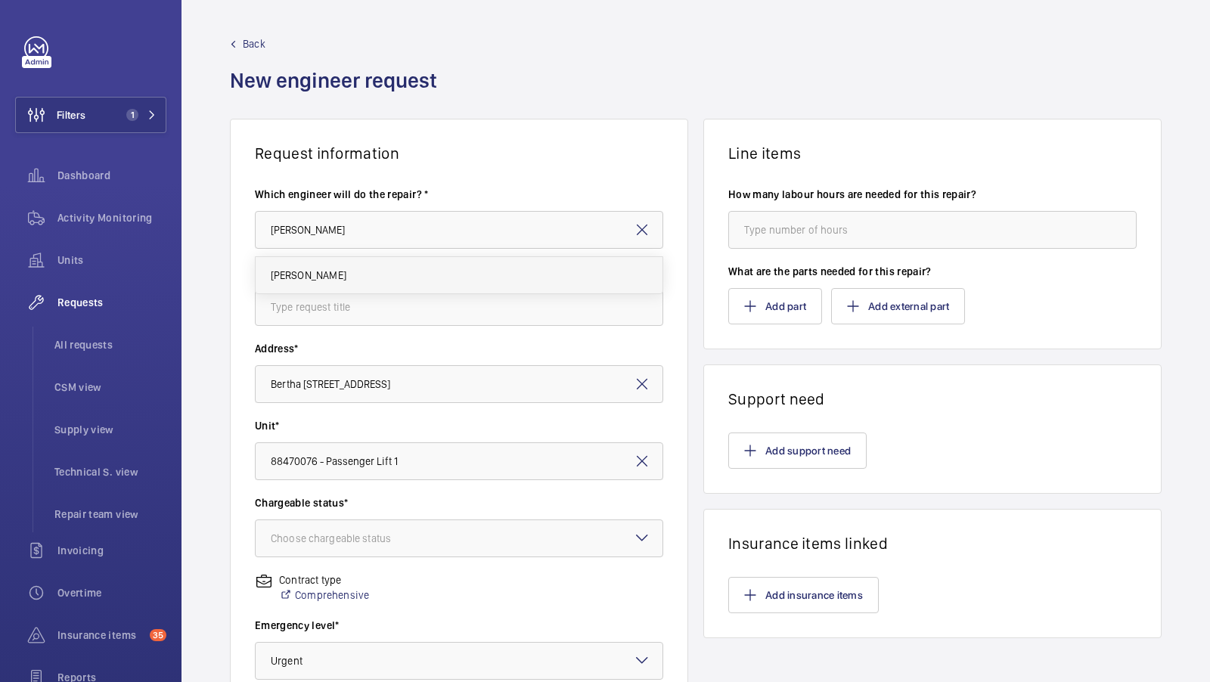
click at [334, 277] on mat-option "[PERSON_NAME]" at bounding box center [460, 275] width 408 height 36
type input "[PERSON_NAME]"
click at [318, 306] on input "text" at bounding box center [459, 307] width 408 height 38
type input "R"
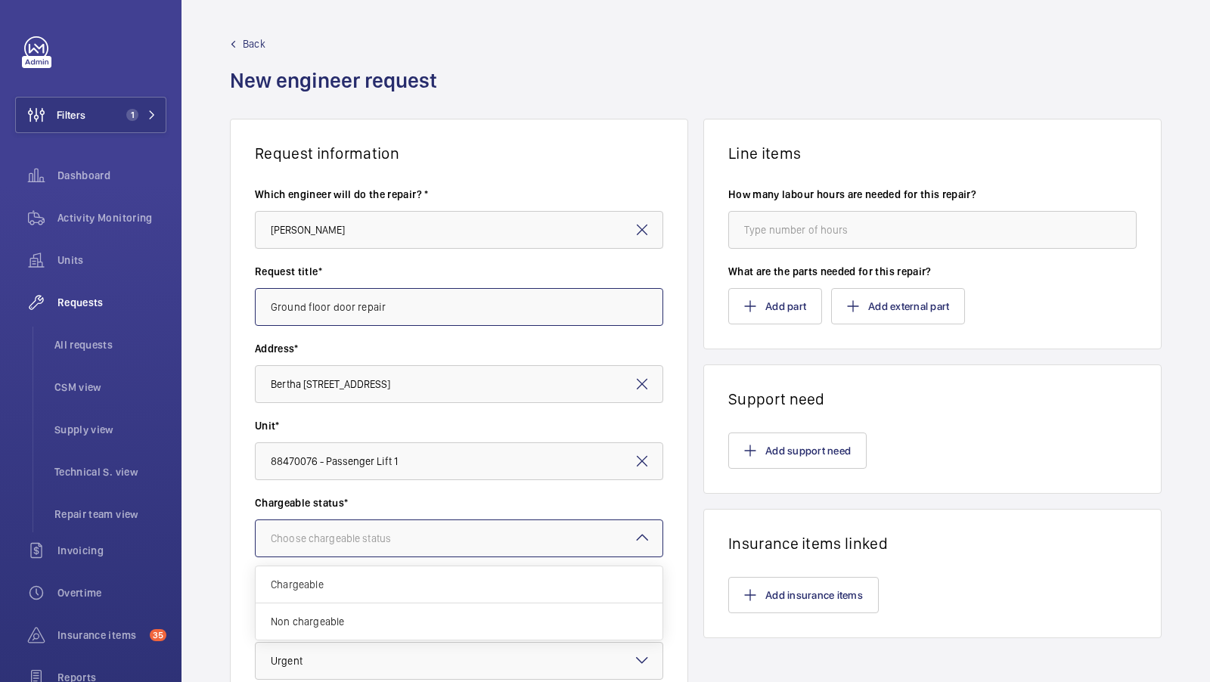
click at [401, 536] on div "Choose chargeable status" at bounding box center [350, 538] width 158 height 15
click at [309, 579] on span "Chargeable" at bounding box center [459, 584] width 377 height 15
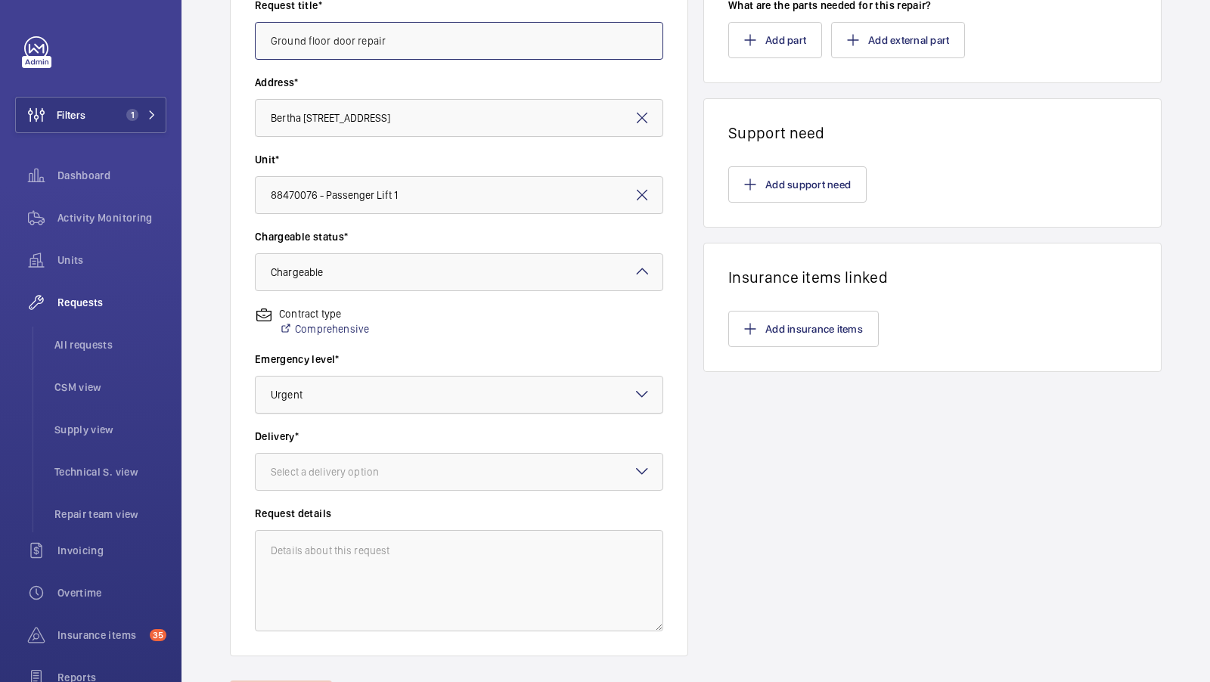
scroll to position [267, 0]
click at [384, 461] on div at bounding box center [459, 471] width 407 height 36
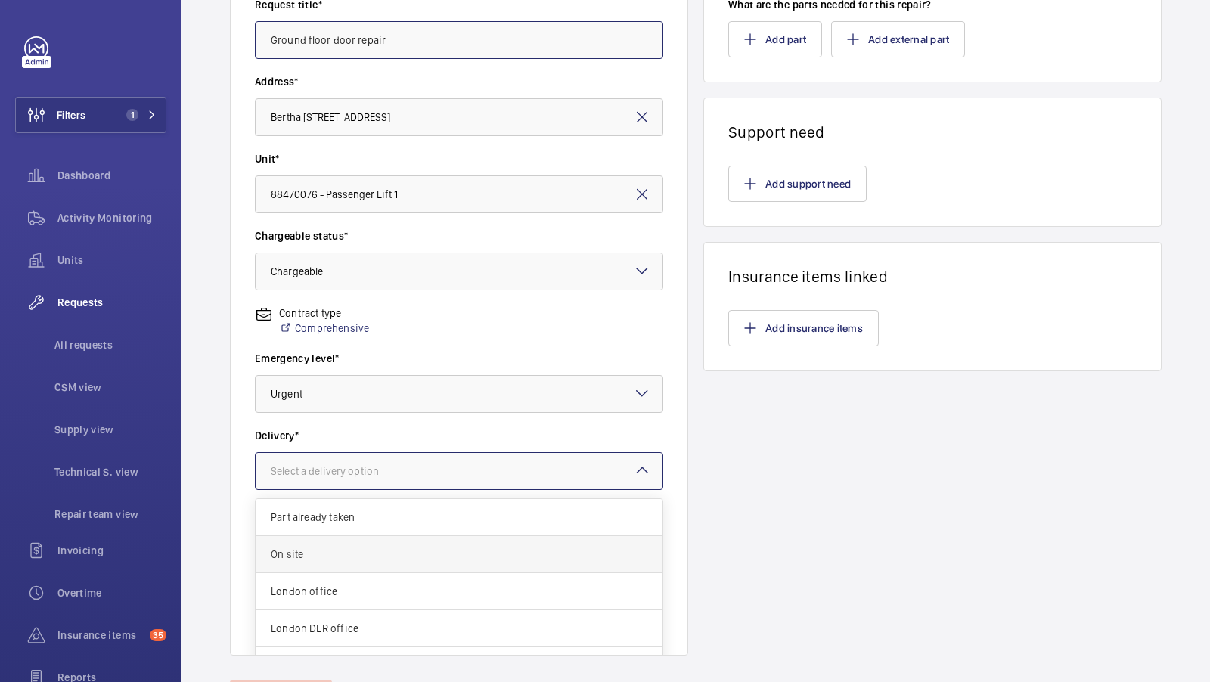
click at [380, 544] on div "On site" at bounding box center [459, 554] width 407 height 37
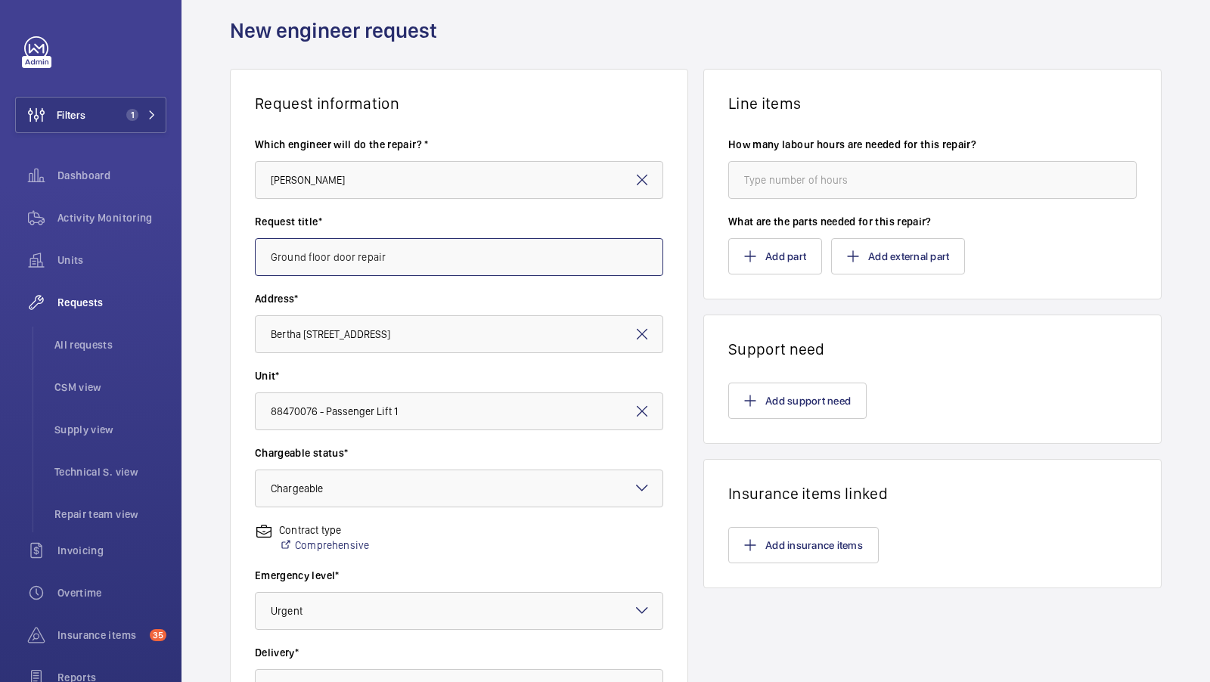
scroll to position [64, 0]
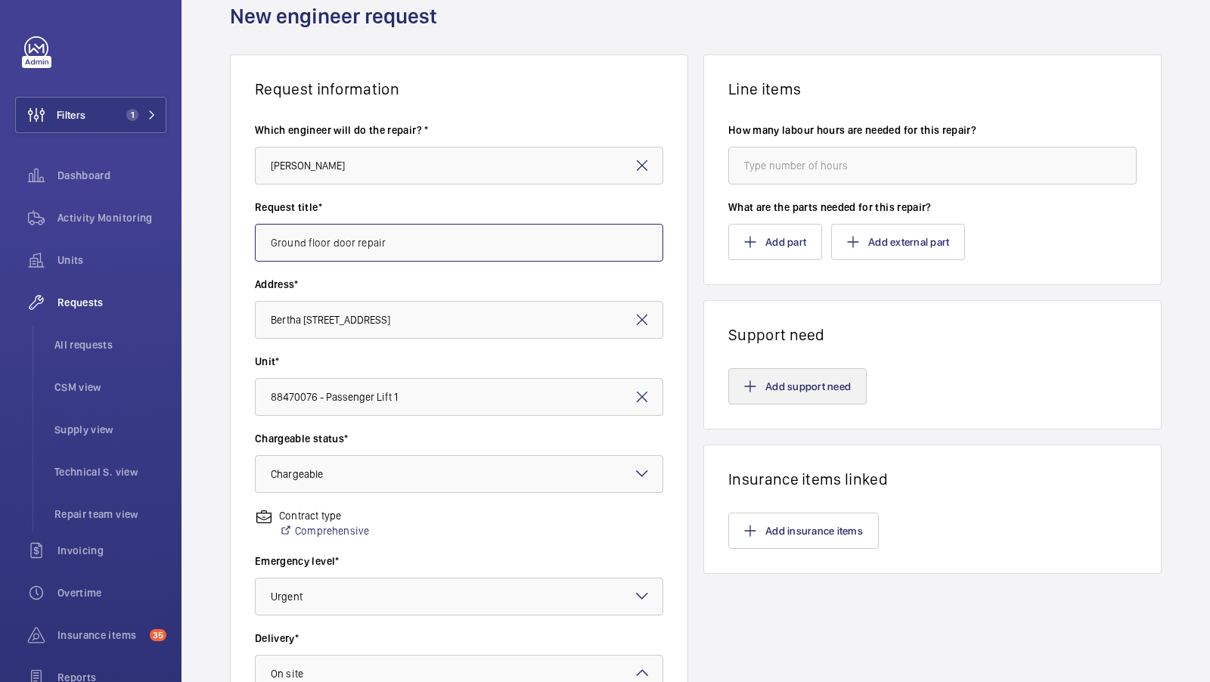
type input "Ground floor door repair"
click at [803, 379] on button "Add support need" at bounding box center [797, 386] width 138 height 36
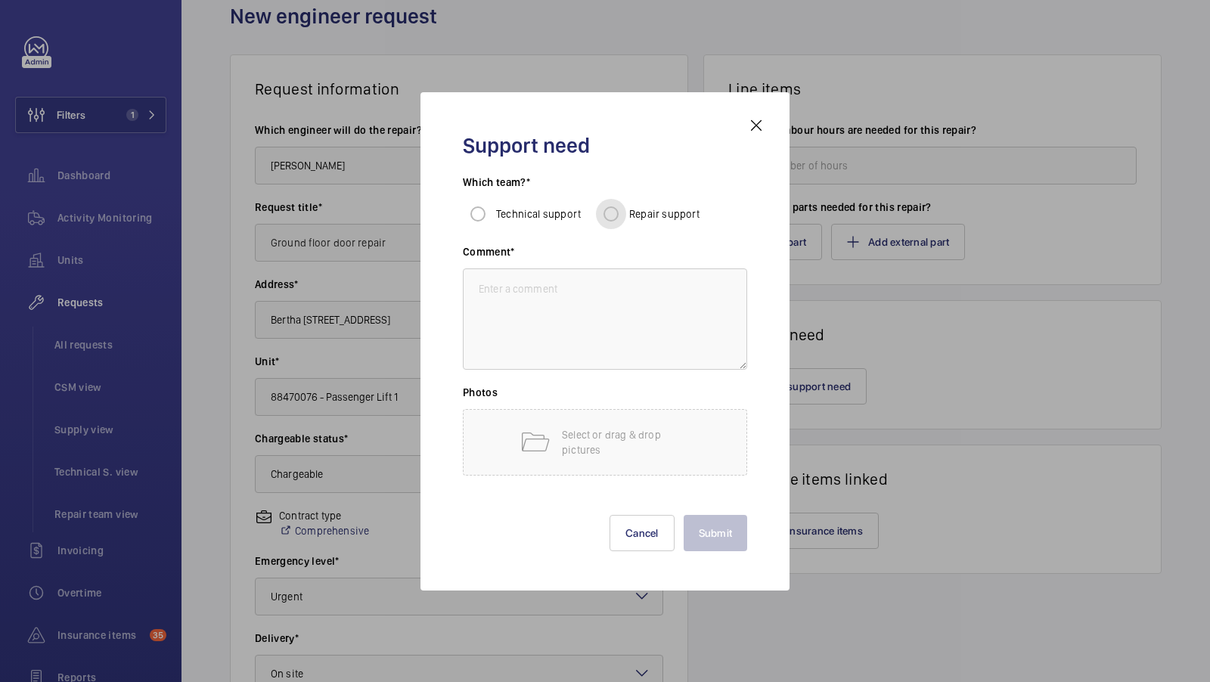
click at [616, 219] on input "Repair support" at bounding box center [611, 214] width 30 height 30
radio input "true"
click at [566, 288] on textarea at bounding box center [605, 319] width 284 height 101
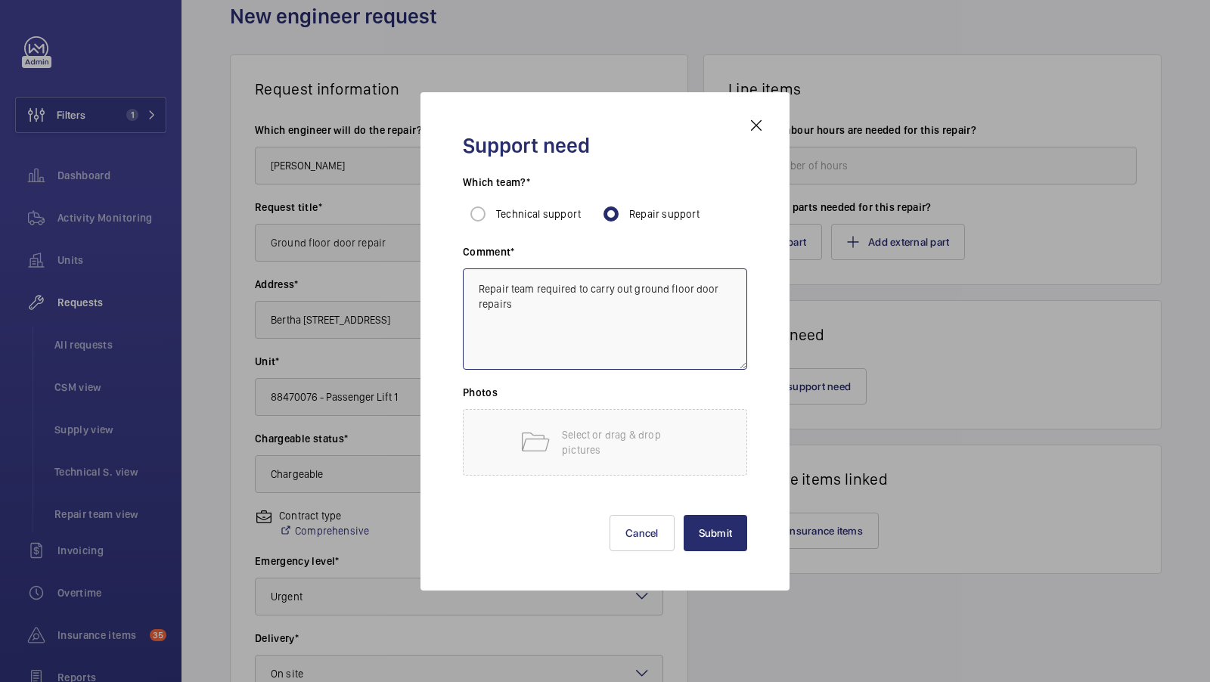
paste textarea ""Ground floor lock is damaged and needs attention from repairs , door need rivi…"
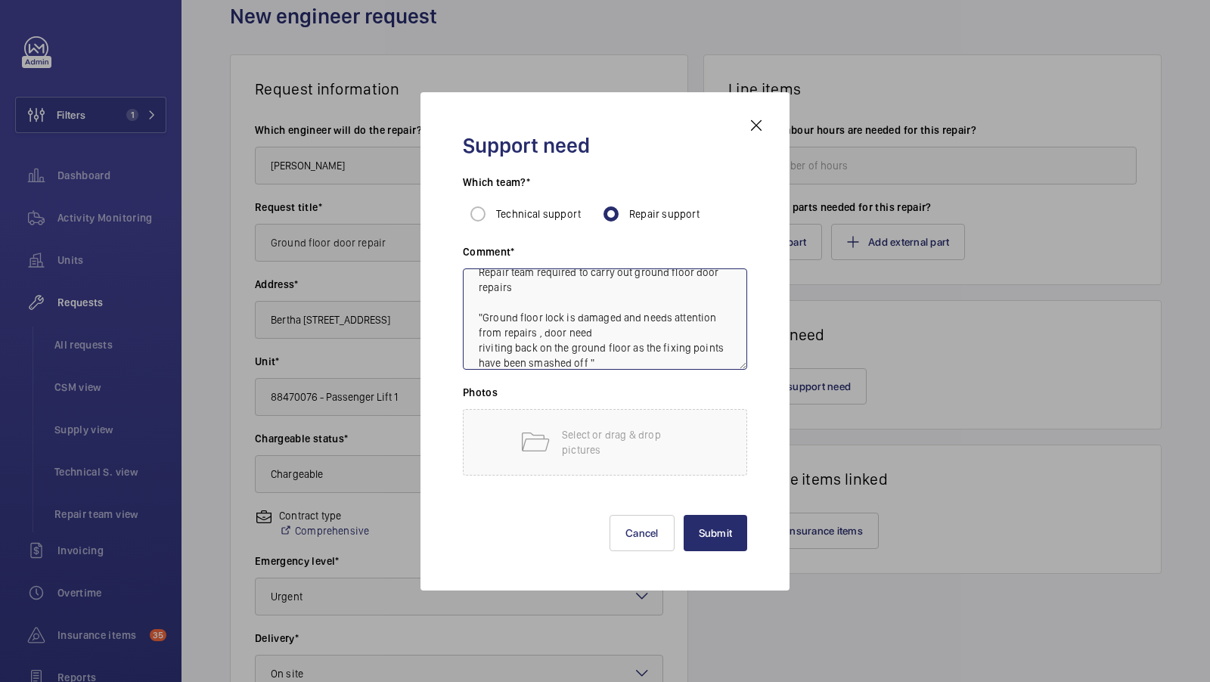
click at [474, 347] on textarea "Repair team required to carry out ground floor door repairs "Ground floor lock …" at bounding box center [605, 319] width 284 height 101
click at [711, 349] on textarea "Repair team required to carry out ground floor door repairs "Ground floor lock …" at bounding box center [605, 319] width 284 height 101
type textarea "Repair team required to carry out ground floor door repairs "Ground floor lock …"
click at [728, 535] on button "Submit" at bounding box center [716, 533] width 64 height 36
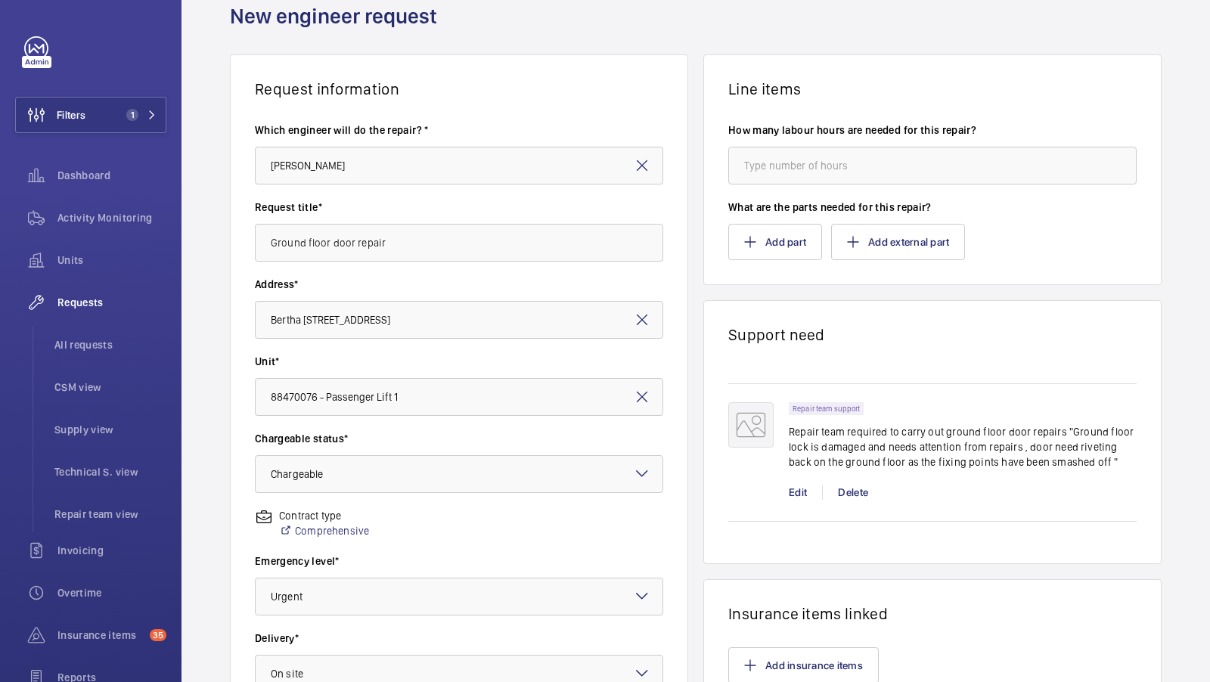
click at [696, 356] on div "Request information Which engineer will do the repair? * [PERSON_NAME] Request …" at bounding box center [696, 468] width 1029 height 828
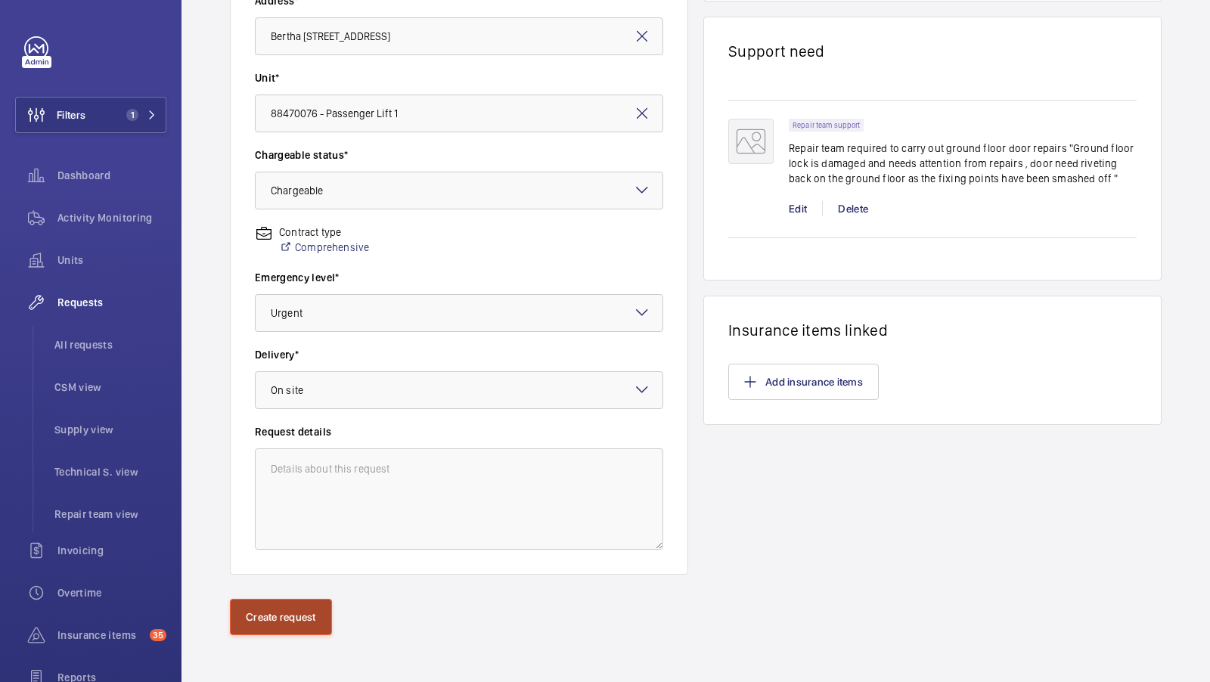
click at [277, 624] on button "Create request" at bounding box center [281, 617] width 102 height 36
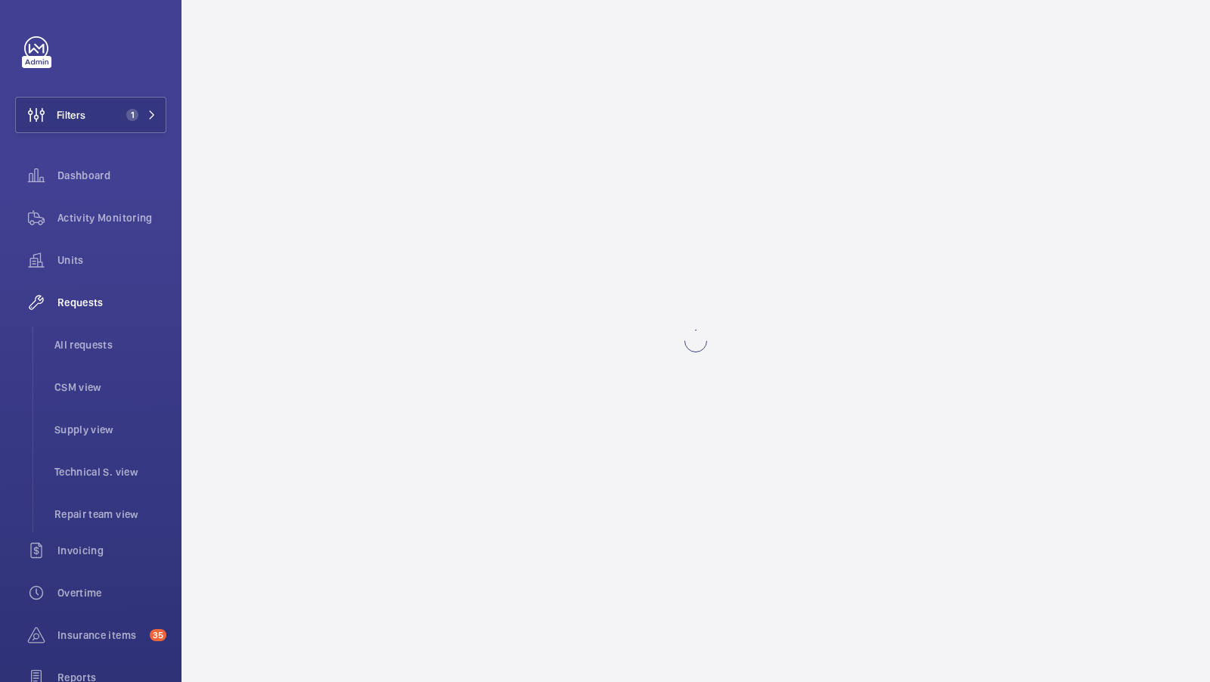
scroll to position [0, 0]
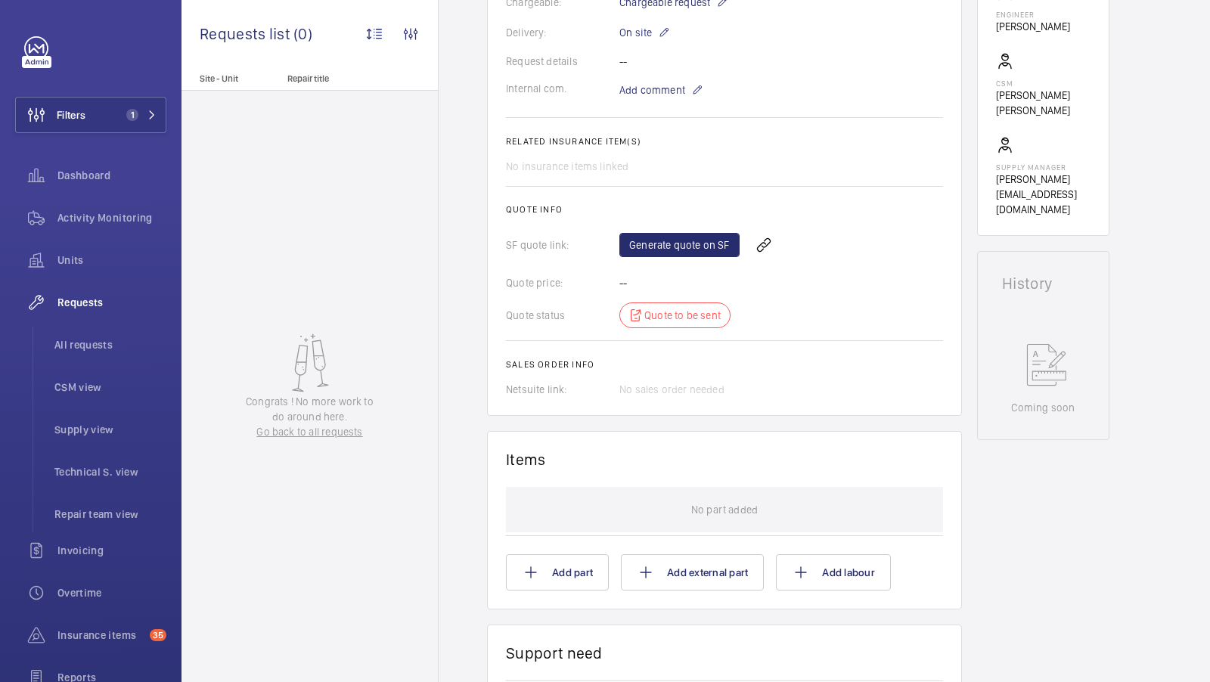
scroll to position [482, 0]
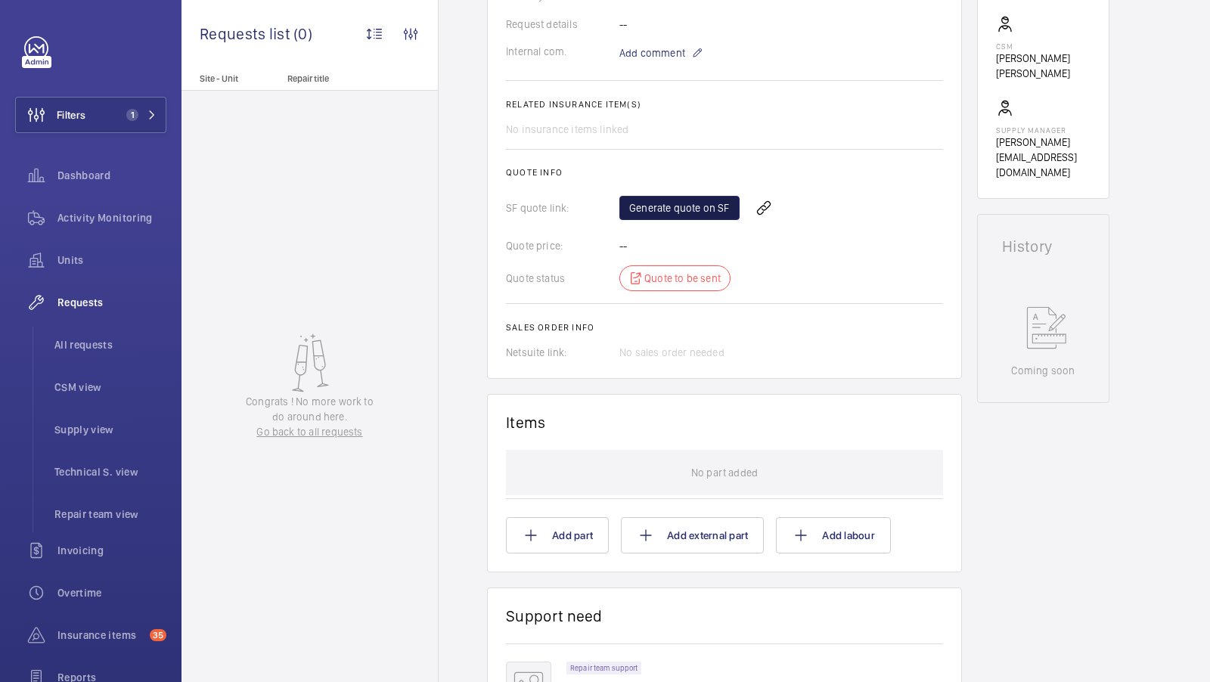
click at [657, 197] on link "Generate quote on SF" at bounding box center [680, 208] width 120 height 24
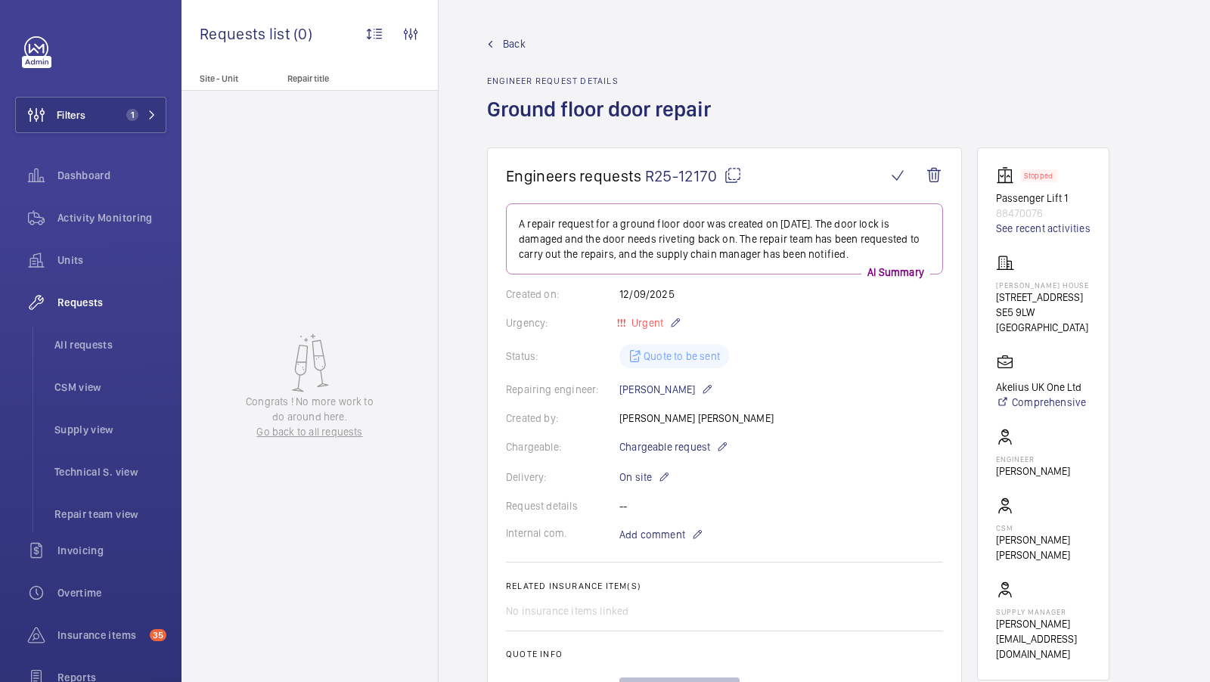
click at [734, 171] on mat-icon at bounding box center [733, 175] width 18 height 18
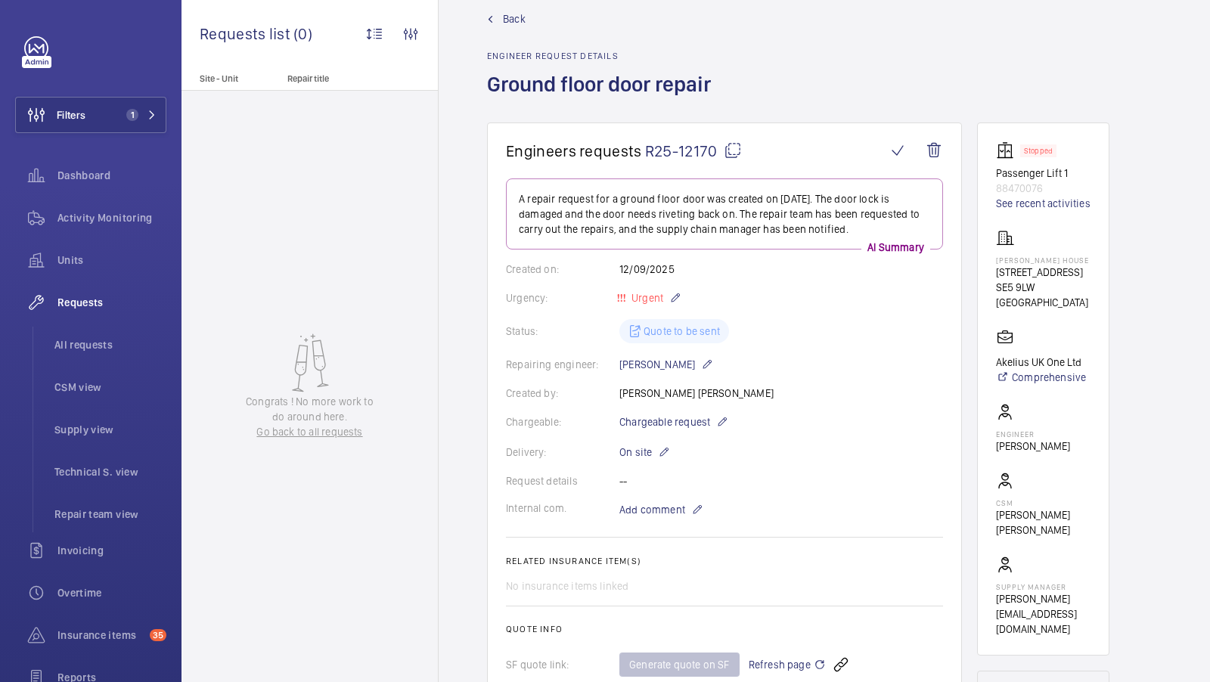
click at [520, 19] on span "Back" at bounding box center [514, 18] width 23 height 15
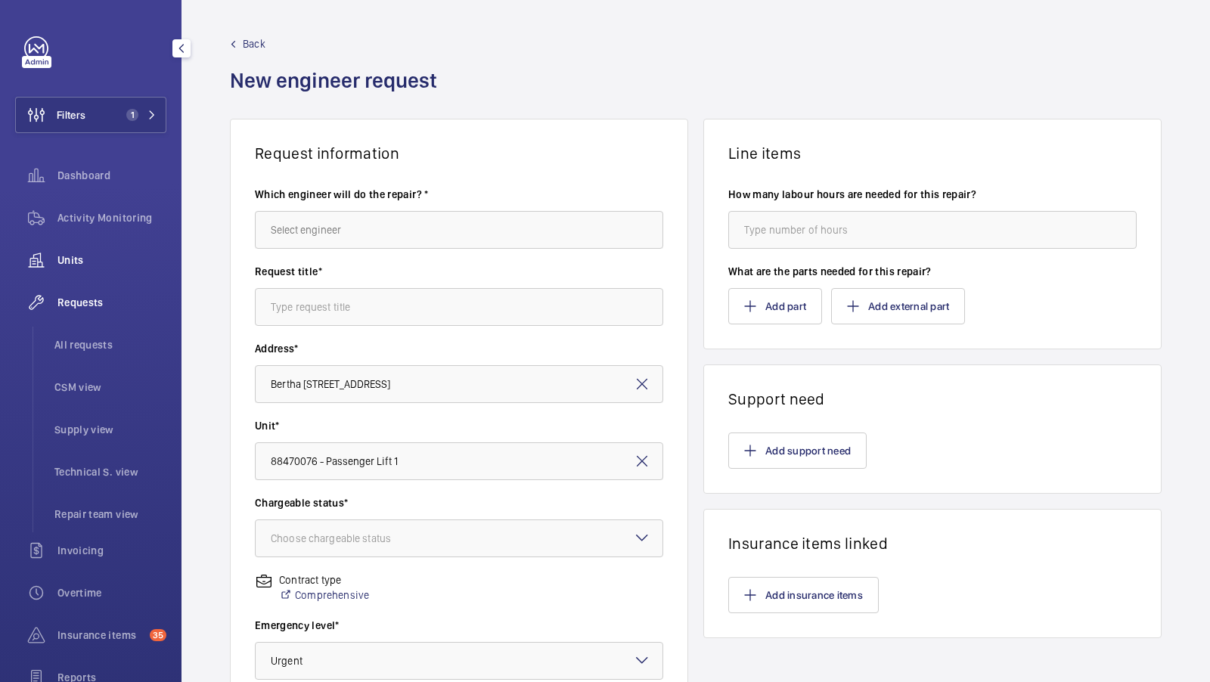
click at [60, 262] on span "Units" at bounding box center [111, 260] width 109 height 15
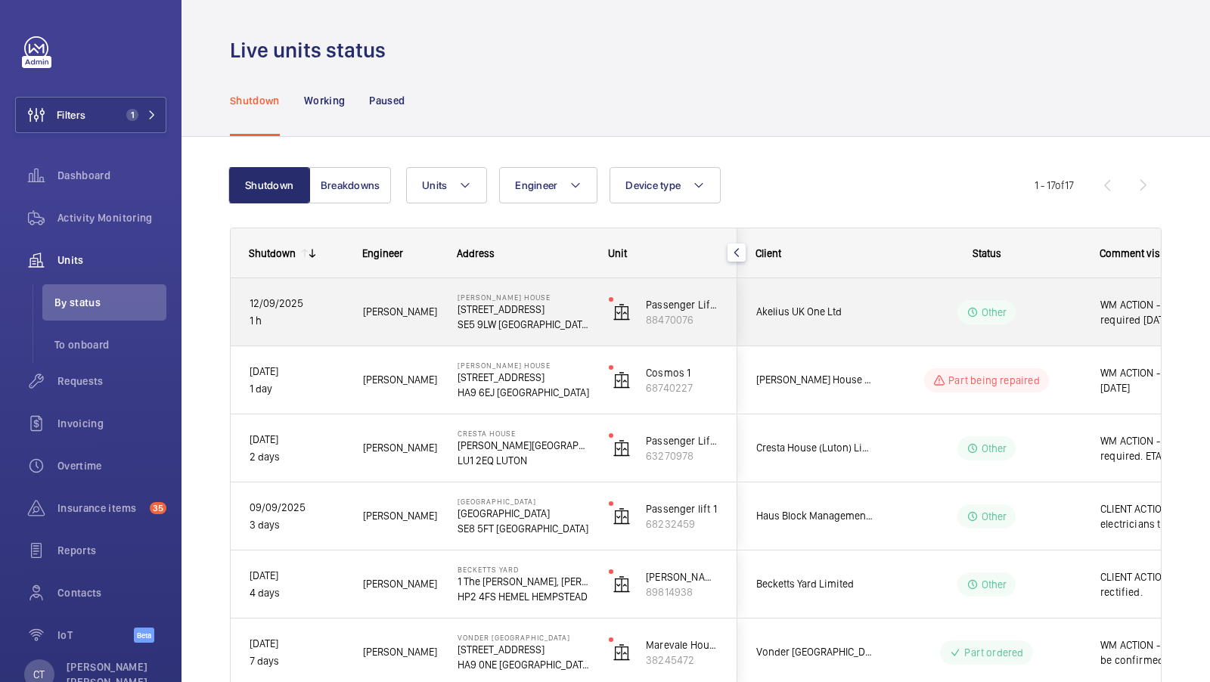
scroll to position [0, 272]
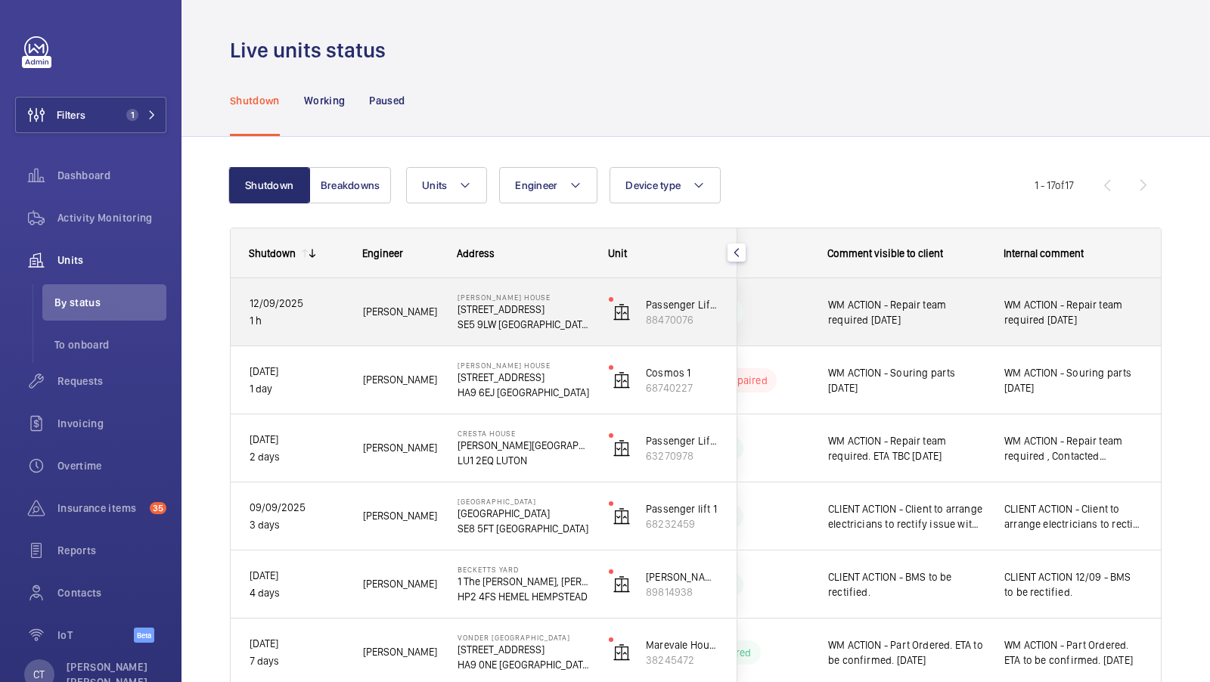
click at [1070, 324] on span "WM ACTION - Repair team required [DATE]" at bounding box center [1074, 312] width 138 height 30
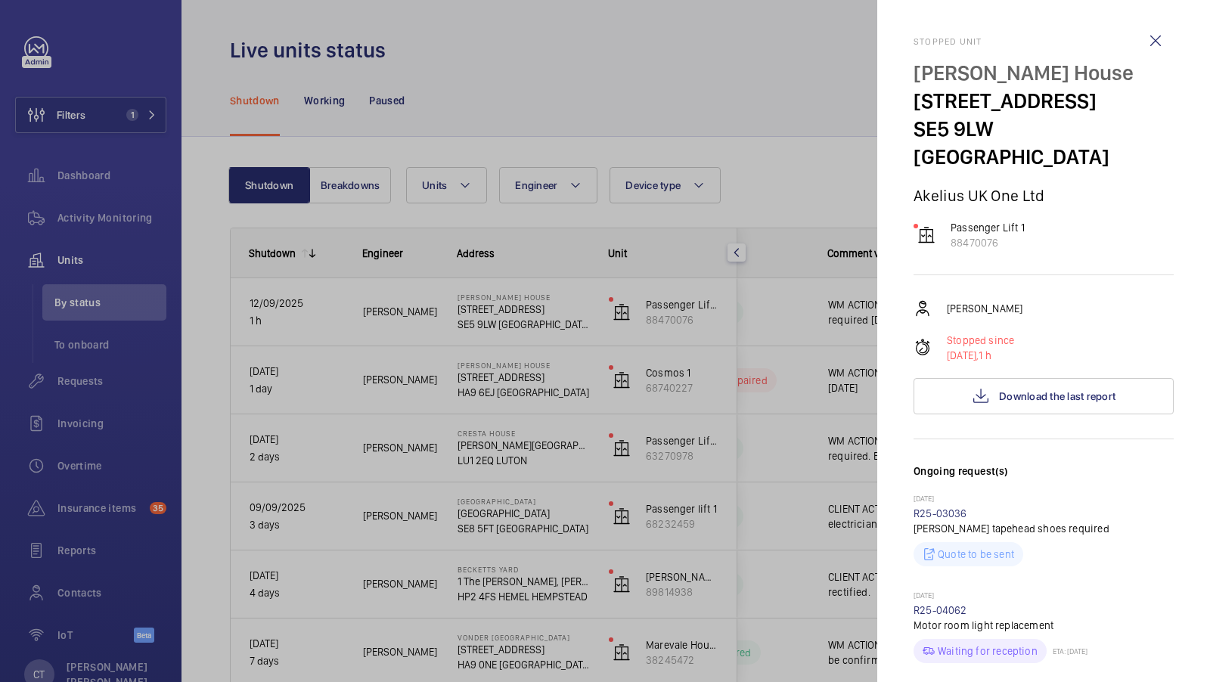
scroll to position [664, 0]
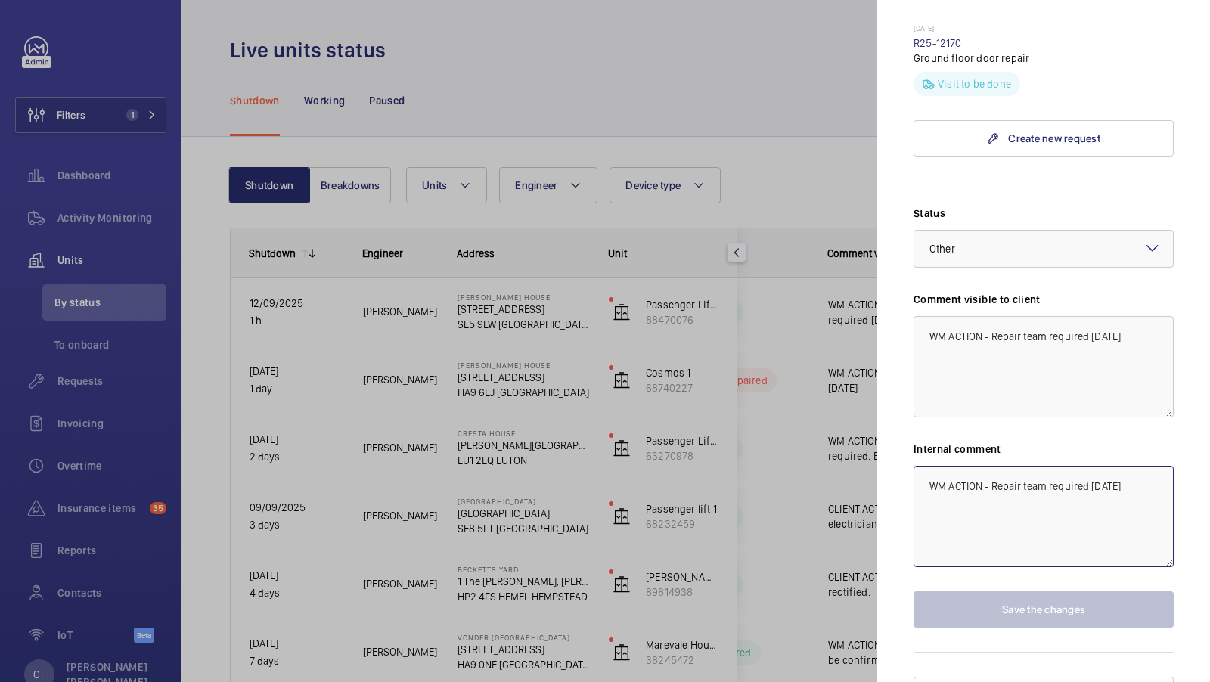
drag, startPoint x: 1146, startPoint y: 455, endPoint x: 789, endPoint y: 455, distance: 357.0
click at [789, 455] on mat-sidenav-container "Filters 1 Dashboard Activity Monitoring Units By status To onboard Requests Inv…" at bounding box center [605, 341] width 1210 height 682
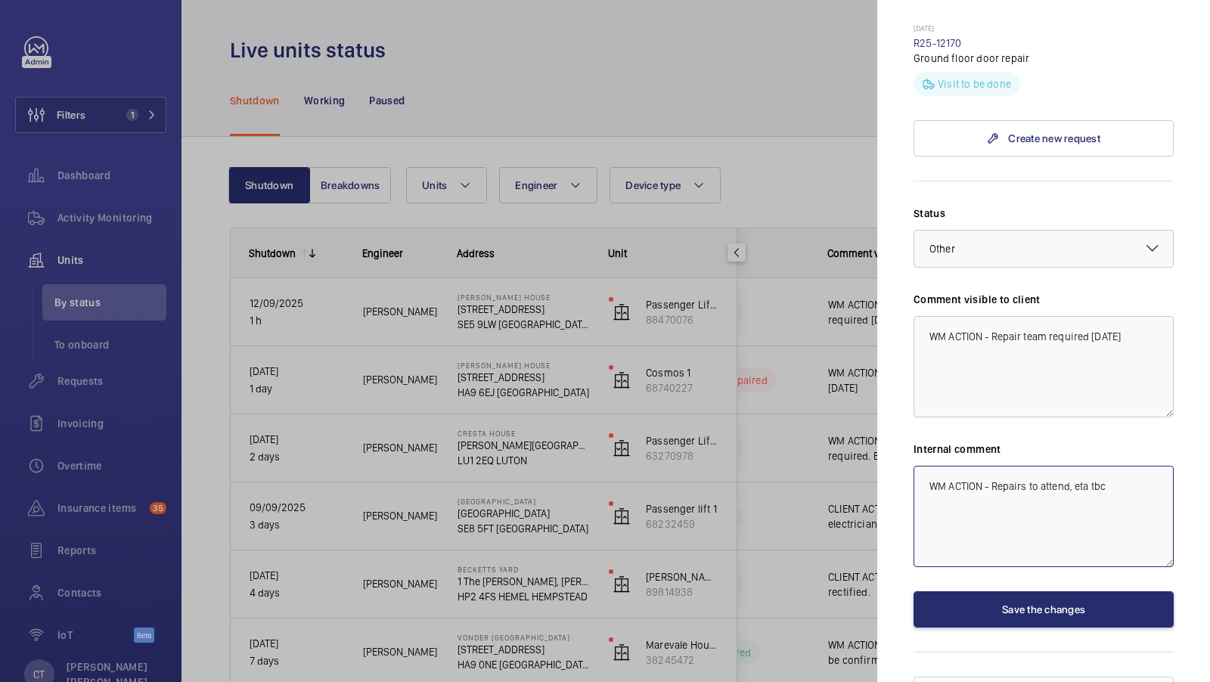
drag, startPoint x: 1147, startPoint y: 460, endPoint x: 831, endPoint y: 459, distance: 315.4
click at [831, 459] on mat-sidenav-container "Filters 1 Dashboard Activity Monitoring Units By status To onboard Requests Inv…" at bounding box center [605, 341] width 1210 height 682
type textarea "WM ACTION - Repairs to attend, eta tbc"
drag, startPoint x: 1140, startPoint y: 321, endPoint x: 891, endPoint y: 303, distance: 249.5
click at [891, 303] on mat-sidenav "Stopped unit Bertha [STREET_ADDRESS] One Ltd Passenger Lift 1 88470076 [PERSON_…" at bounding box center [1043, 341] width 333 height 682
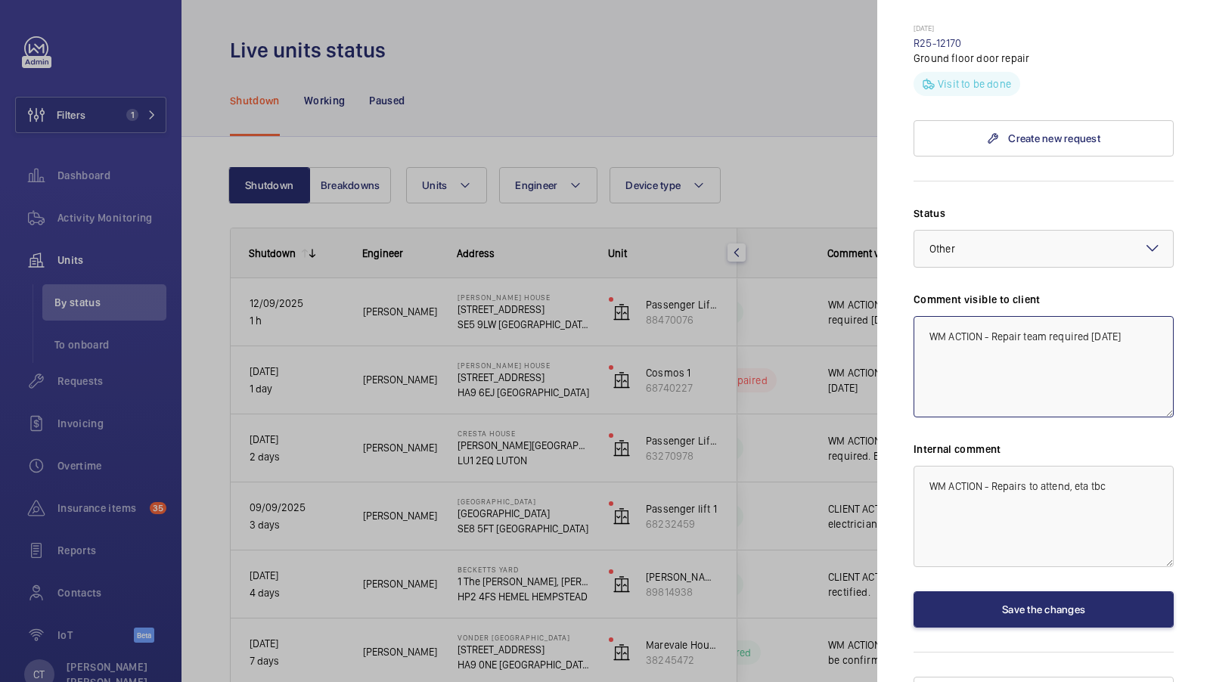
paste textarea "s to attend, eta tbc"
type textarea "WM ACTION - Repairs to attend, eta tbc"
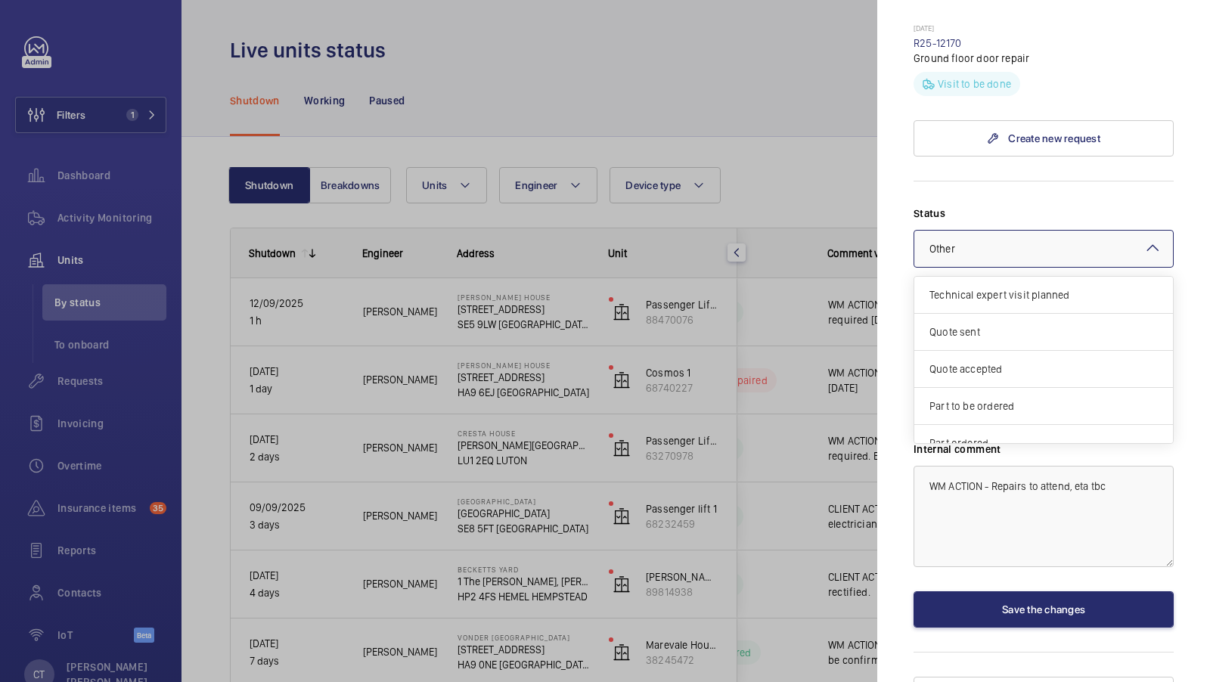
click at [1092, 236] on div at bounding box center [1044, 249] width 259 height 36
click at [1005, 421] on span "Other" at bounding box center [1038, 428] width 216 height 15
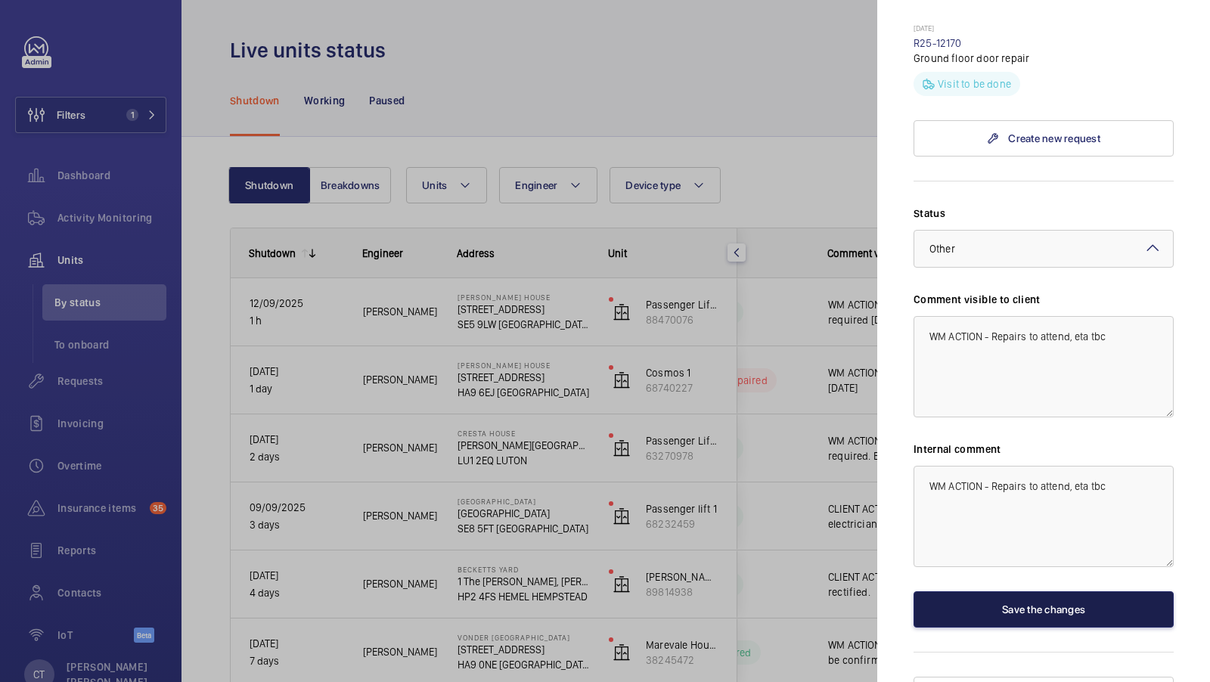
click at [1060, 592] on button "Save the changes" at bounding box center [1044, 610] width 260 height 36
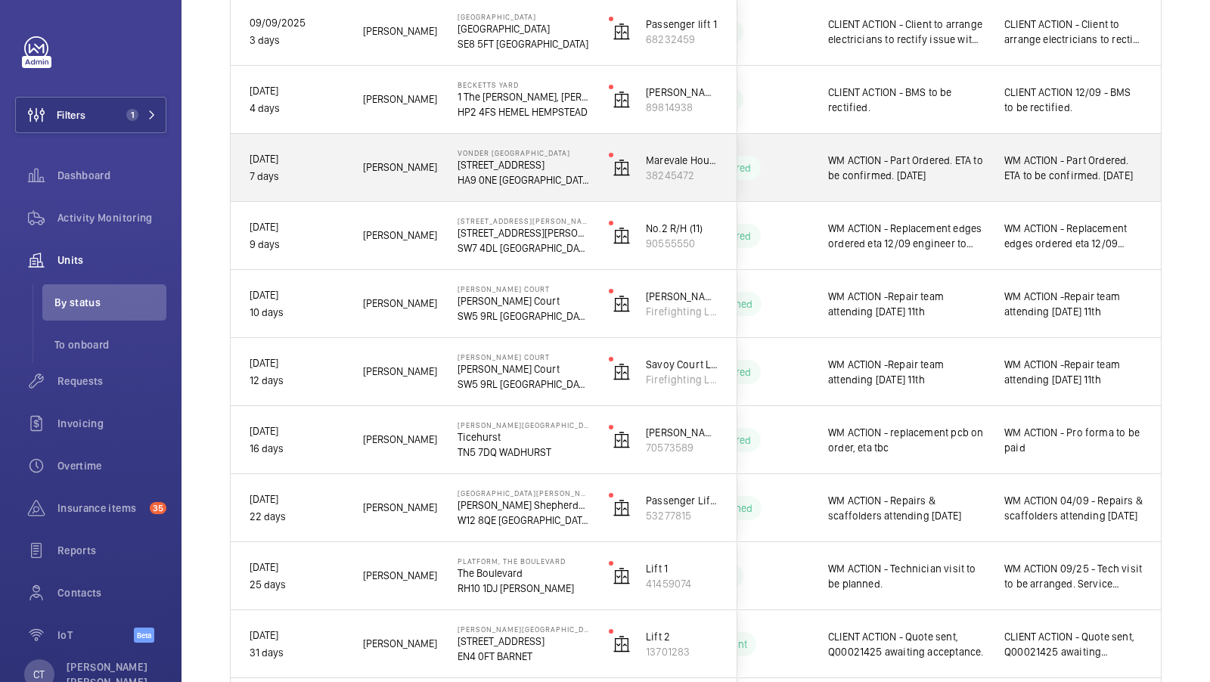
scroll to position [0, 0]
